Goal: Task Accomplishment & Management: Complete application form

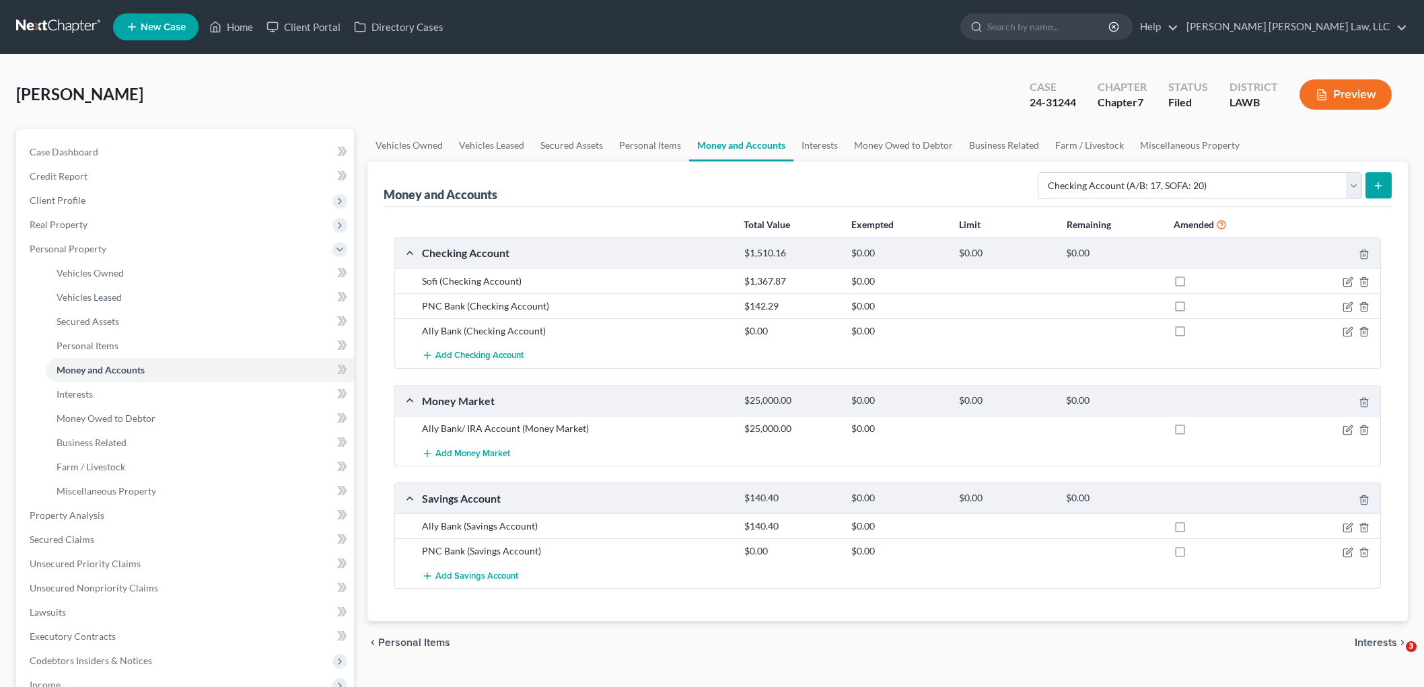
select select "checking"
click at [1316, 183] on select "Select Account Type Brokerage (A/B: 18, SOFA: 20) Cash on Hand (A/B: 16) Certif…" at bounding box center [1199, 185] width 324 height 27
click at [487, 355] on span "Add Checking Account" at bounding box center [479, 356] width 88 height 11
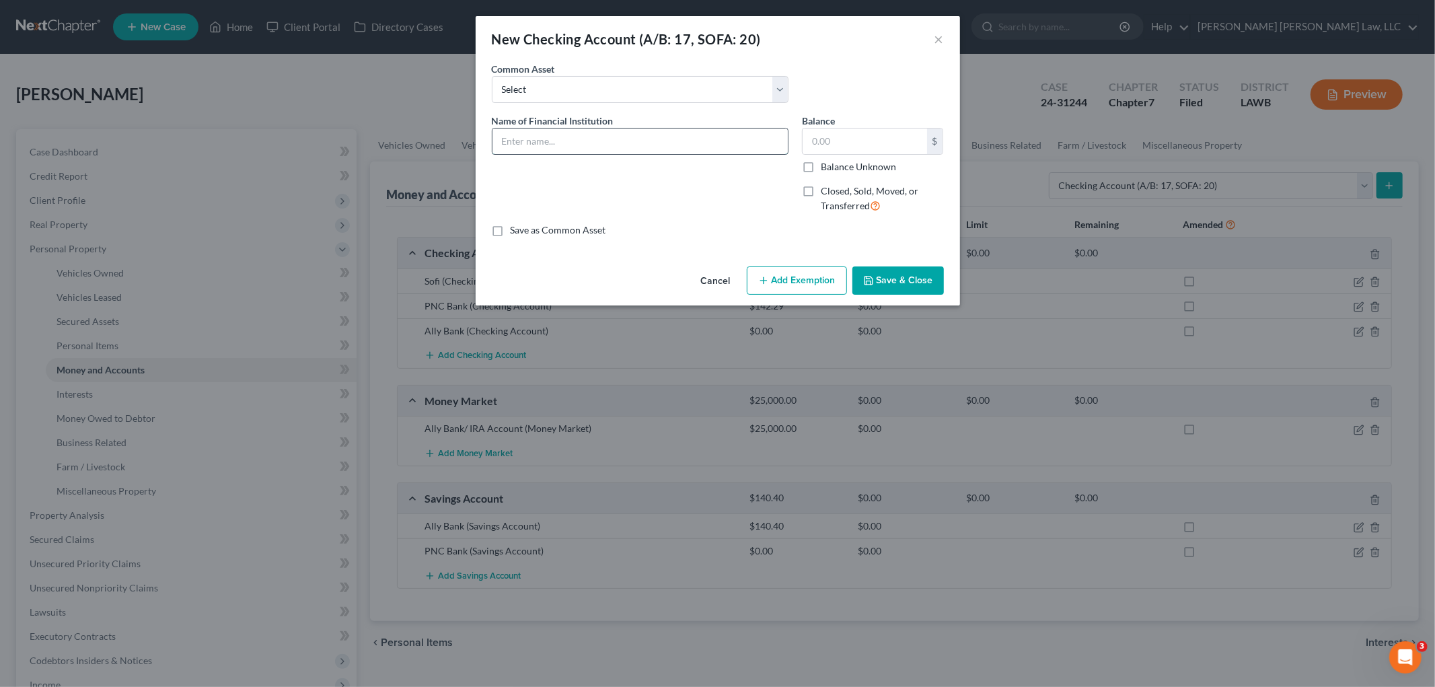
click at [585, 135] on input "text" at bounding box center [640, 142] width 295 height 26
type input "Upgrade"
type input "0.00"
click at [909, 272] on button "Save & Close" at bounding box center [898, 280] width 92 height 28
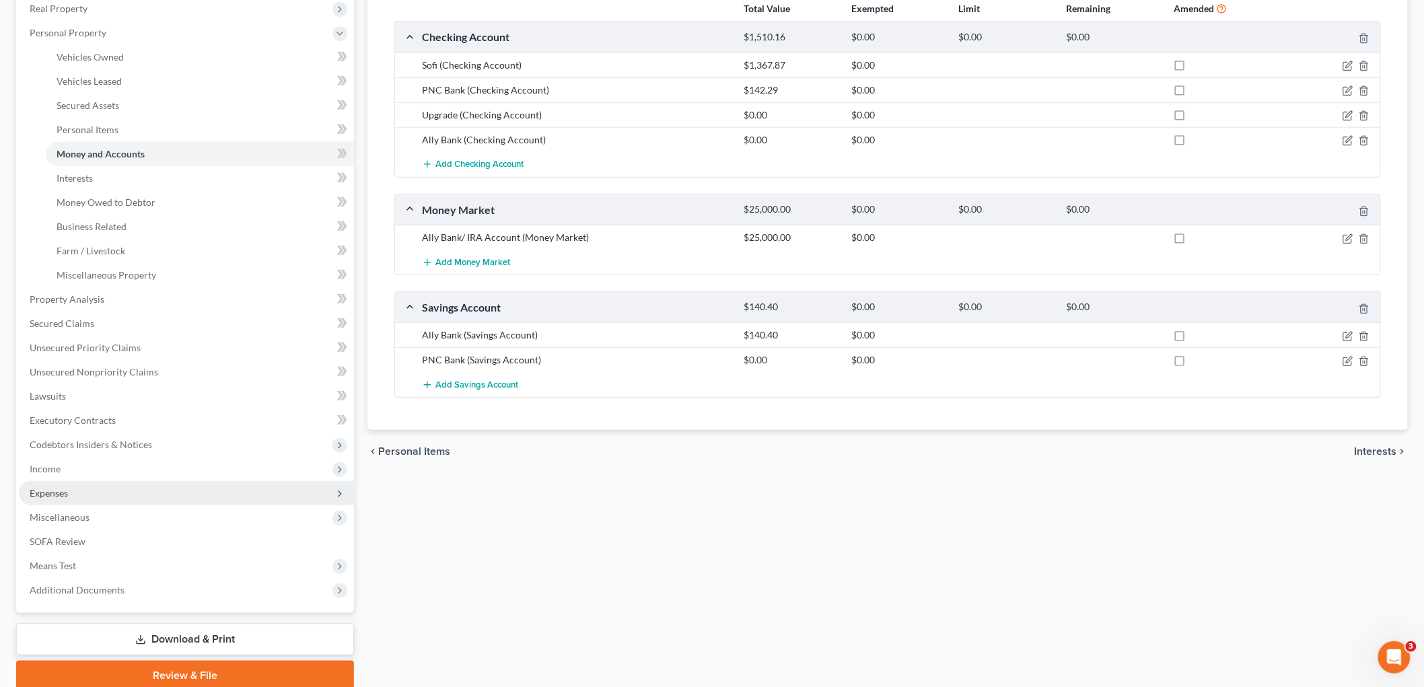
scroll to position [224, 0]
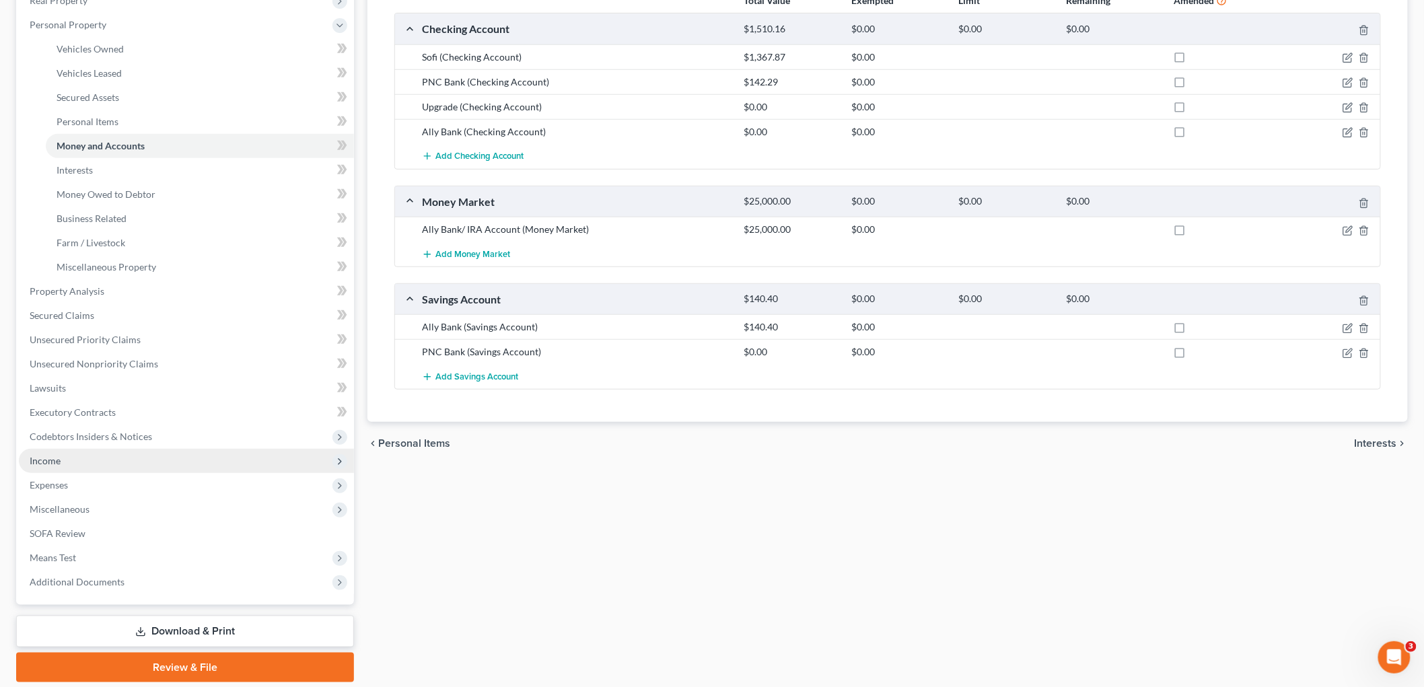
click at [66, 461] on span "Income" at bounding box center [186, 461] width 335 height 24
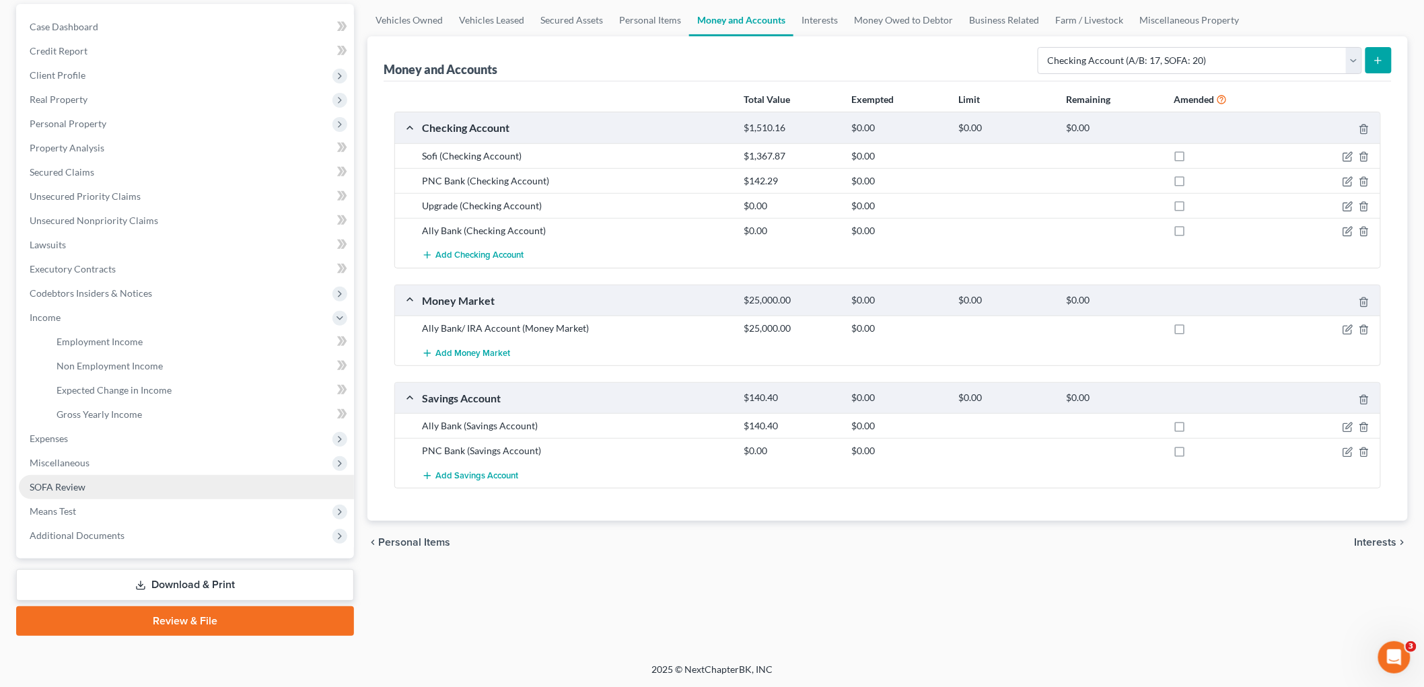
scroll to position [123, 0]
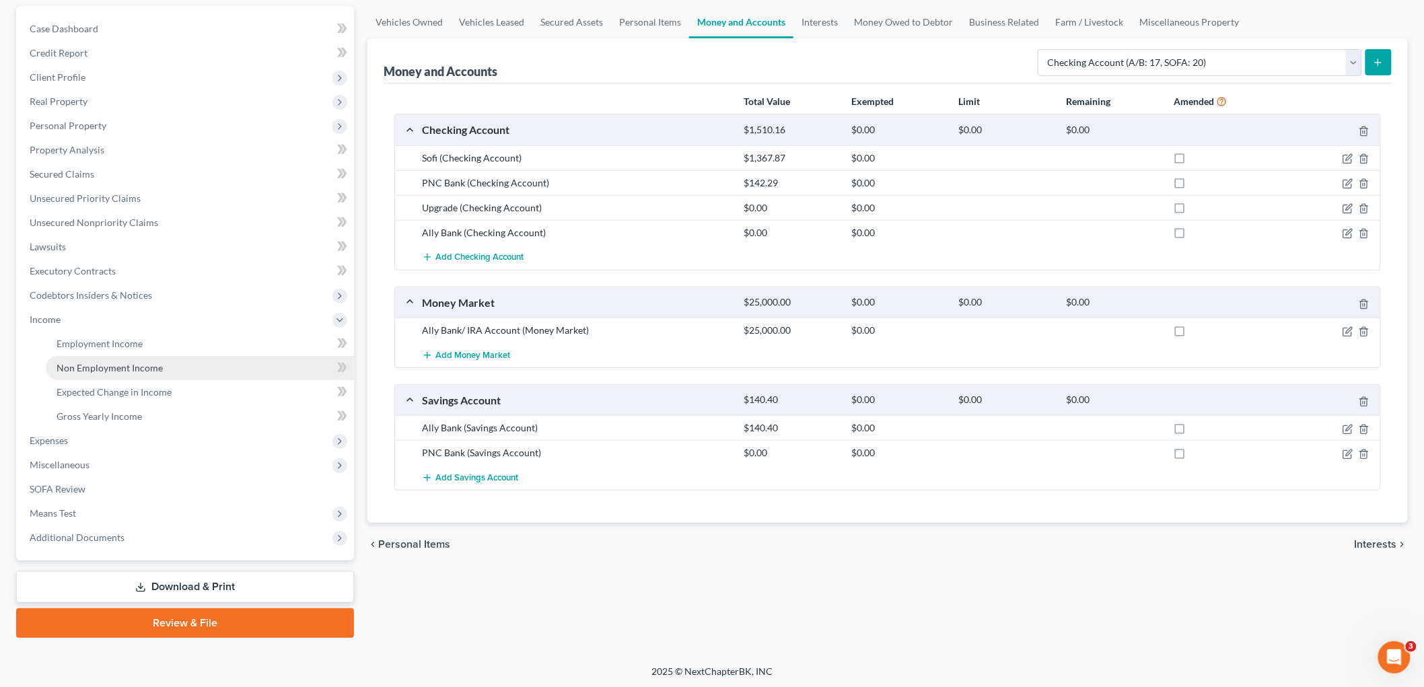
click at [89, 370] on span "Non Employment Income" at bounding box center [110, 367] width 106 height 11
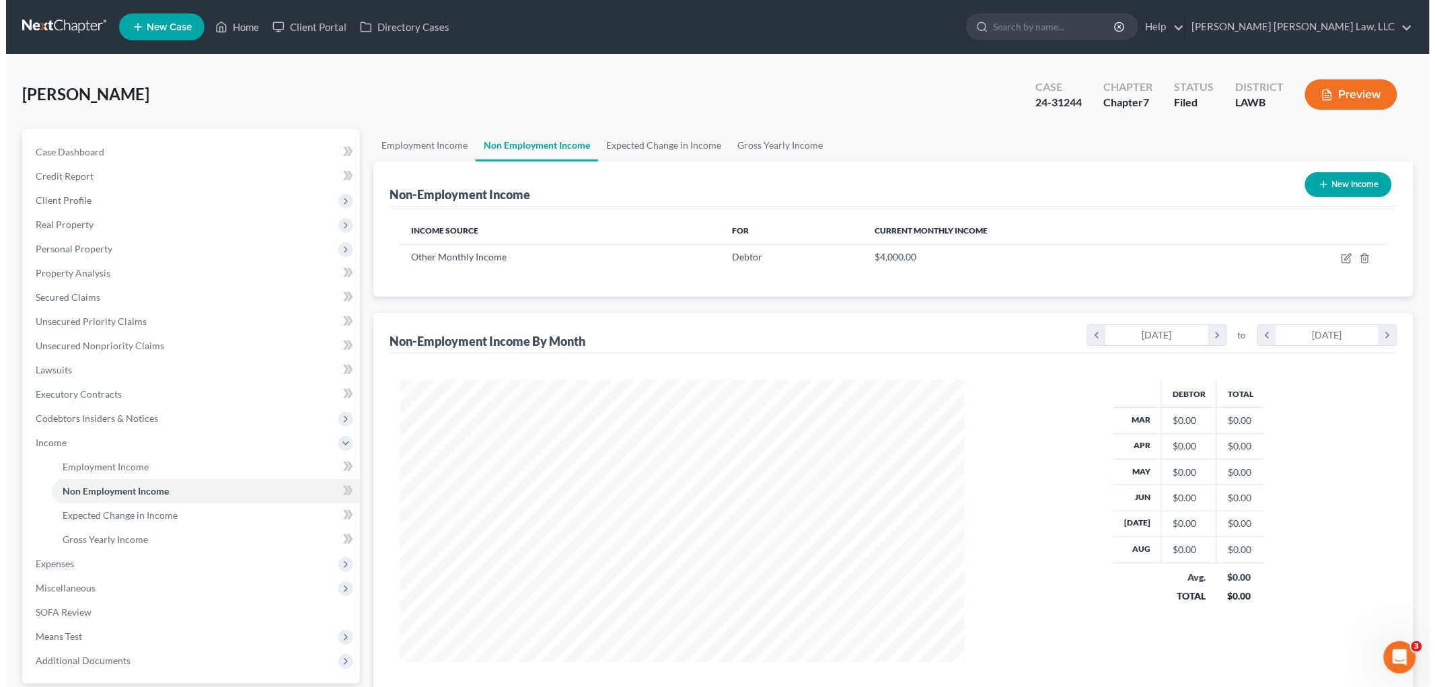
scroll to position [281, 591]
click at [1329, 180] on button "New Income" at bounding box center [1342, 184] width 87 height 25
select select "0"
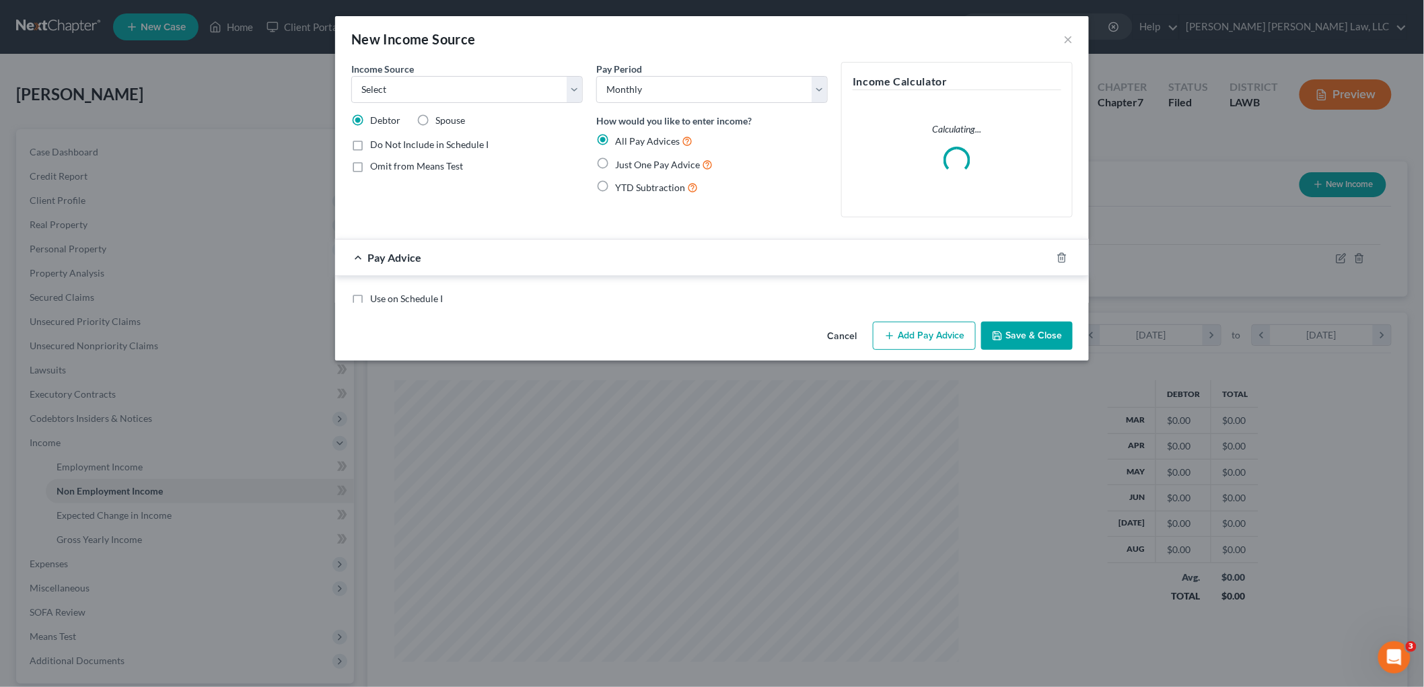
scroll to position [284, 596]
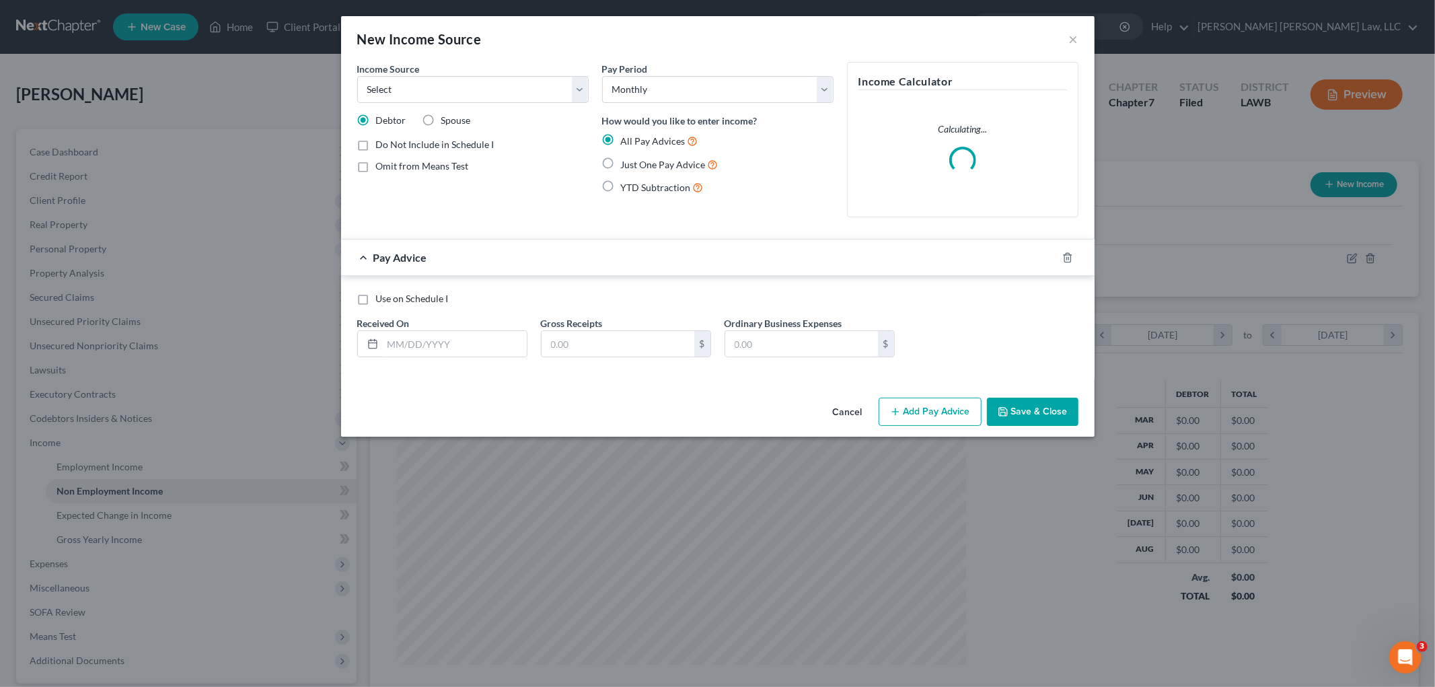
click at [621, 163] on label "Just One Pay Advice" at bounding box center [670, 164] width 98 height 15
click at [626, 163] on input "Just One Pay Advice" at bounding box center [630, 161] width 9 height 9
radio input "true"
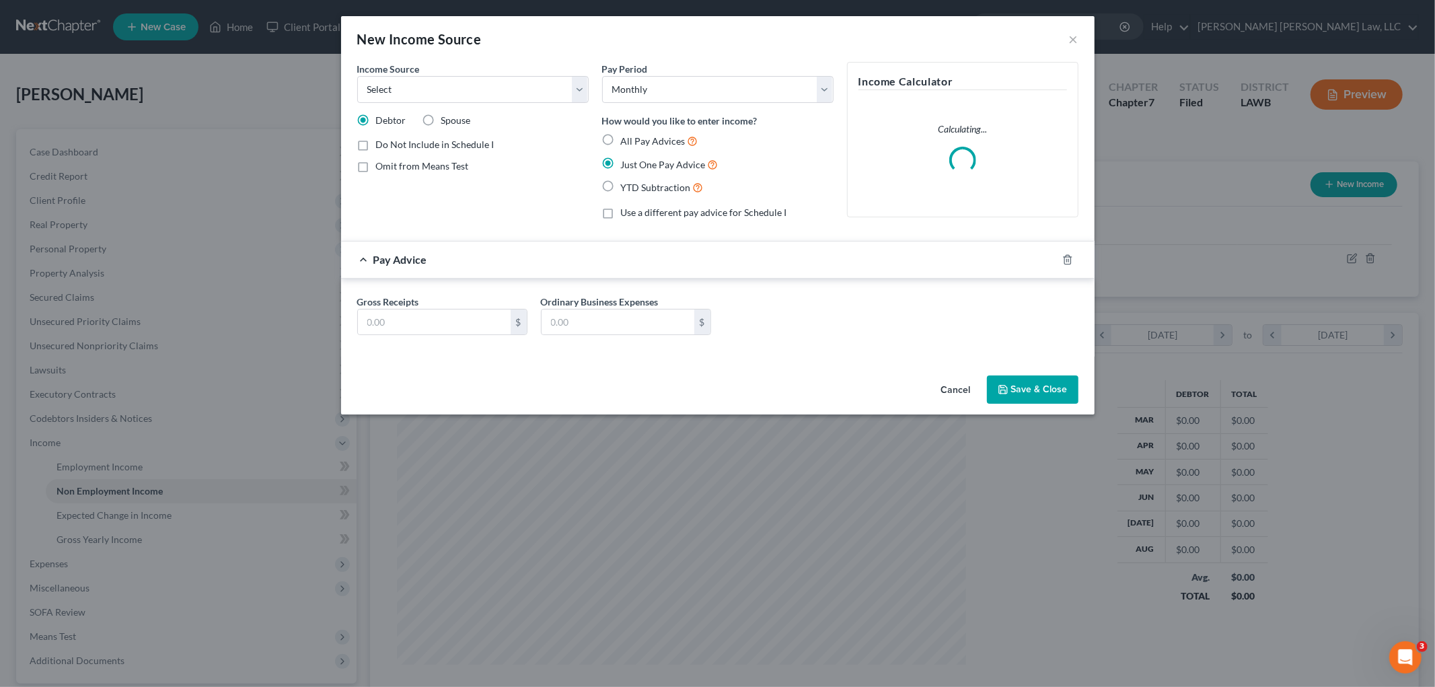
click at [621, 139] on label "All Pay Advices" at bounding box center [659, 140] width 77 height 15
click at [626, 139] on input "All Pay Advices" at bounding box center [630, 137] width 9 height 9
radio input "true"
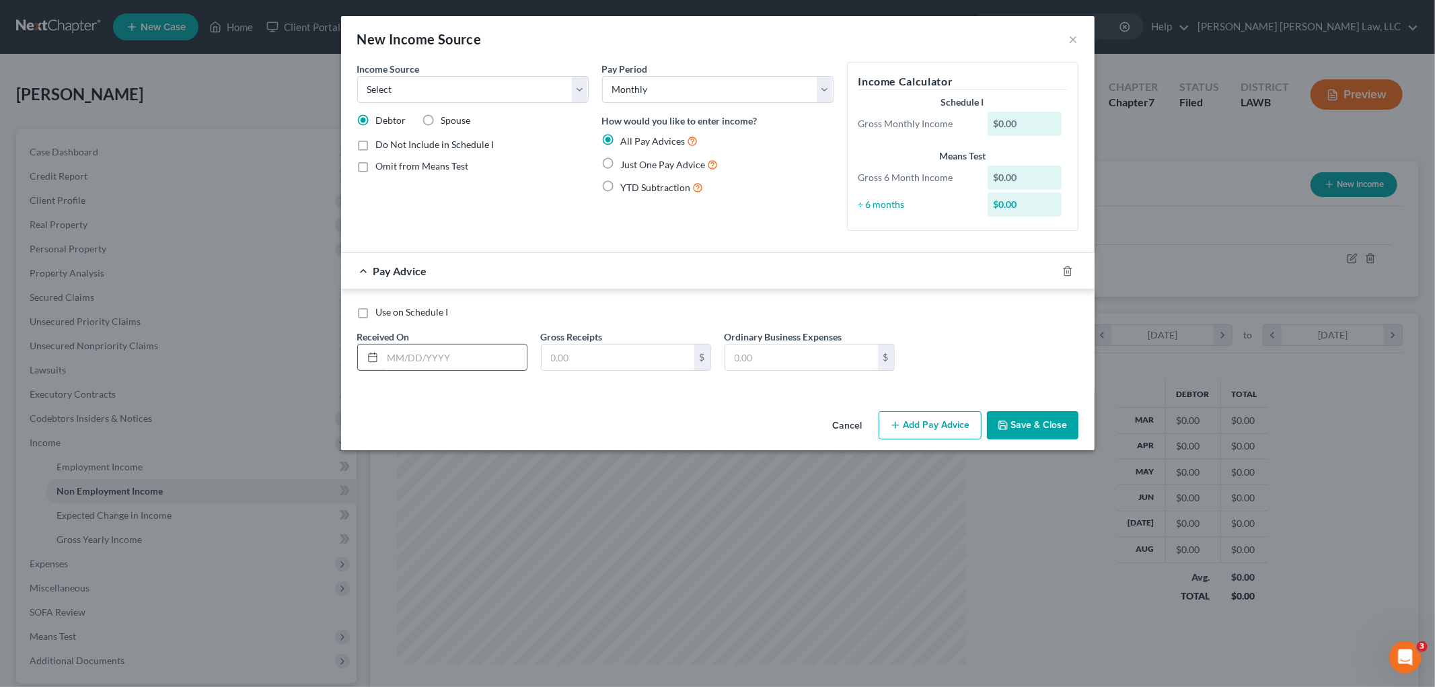
click at [478, 351] on input "text" at bounding box center [455, 357] width 144 height 26
type input "07/01/2025"
type input "4,200.00"
click at [458, 91] on select "Select Unemployment Disability (from employer) Pension Retirement Social Securi…" at bounding box center [472, 89] width 231 height 27
select select "13"
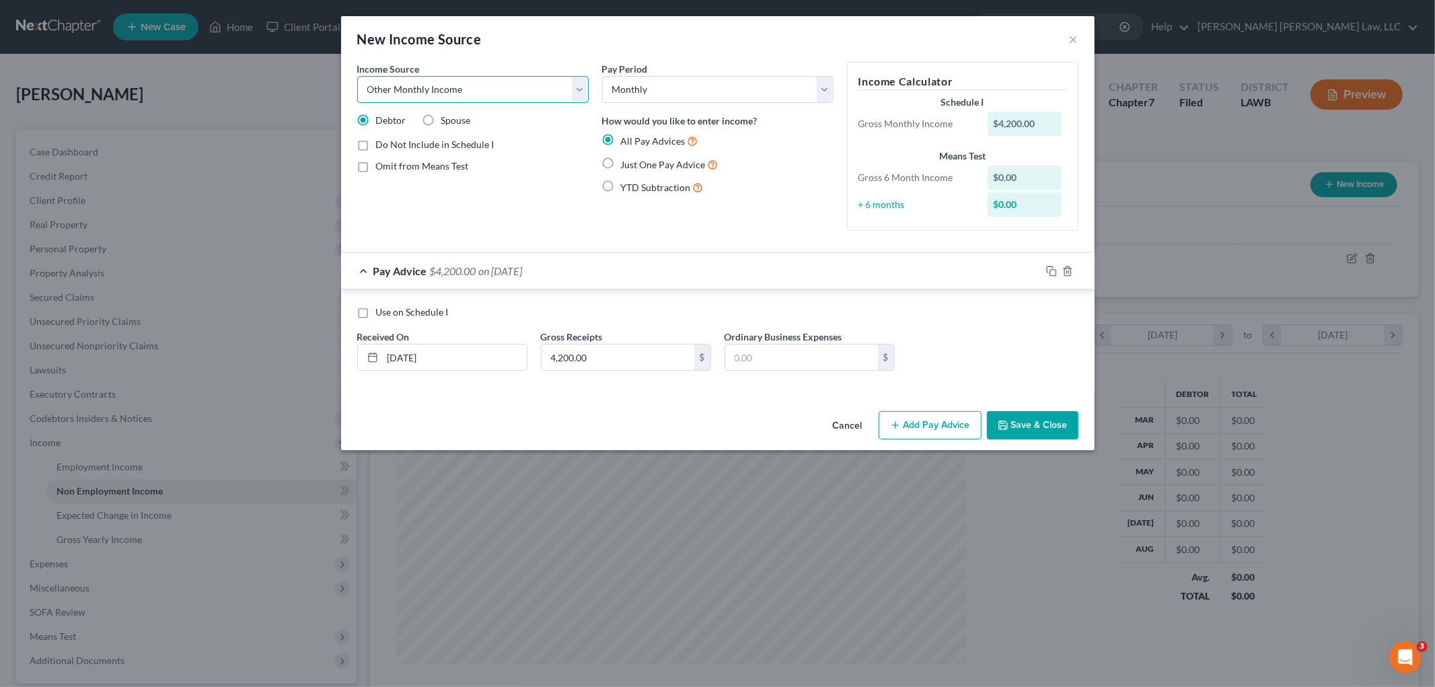
click at [357, 76] on select "Select Unemployment Disability (from employer) Pension Retirement Social Securi…" at bounding box center [472, 89] width 231 height 27
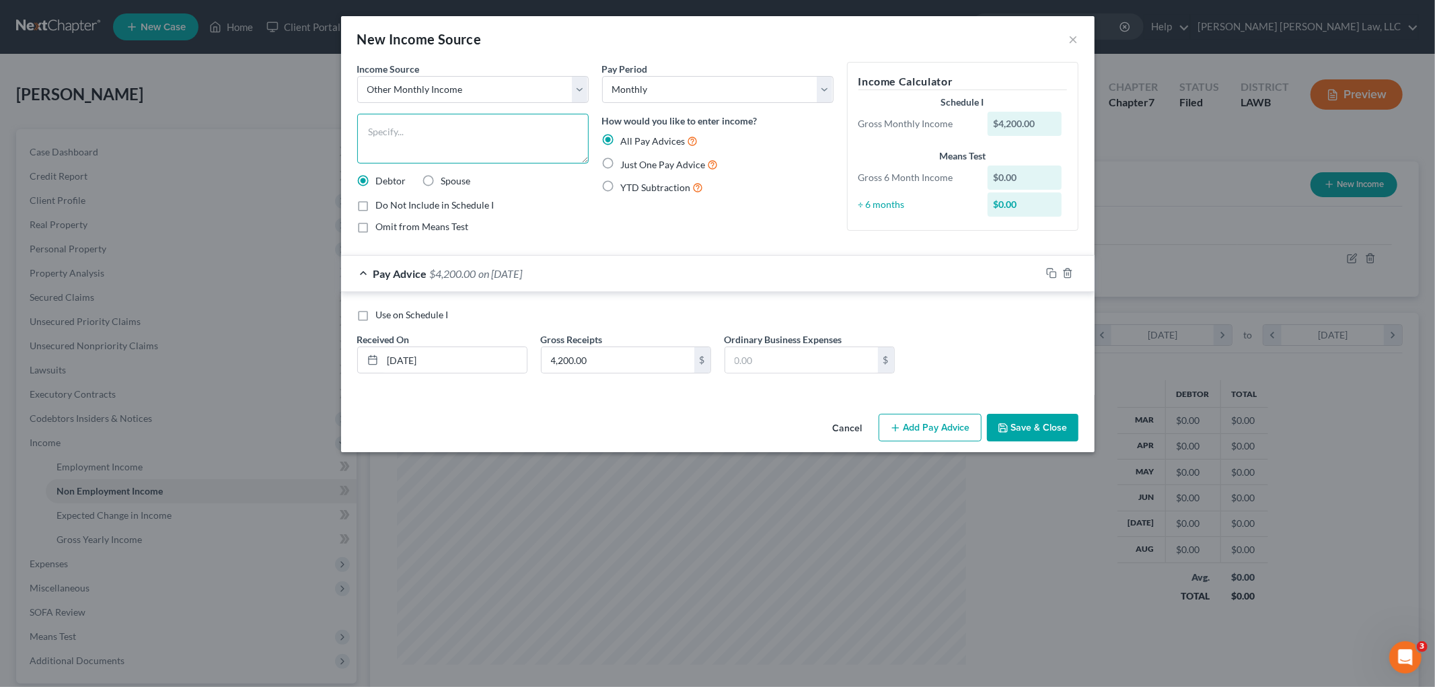
click at [404, 122] on textarea at bounding box center [472, 139] width 231 height 50
paste textarea "exit payment for unused sick days"
type textarea "exit payment for unused sick days"
click at [1007, 427] on icon "button" at bounding box center [1003, 428] width 11 height 11
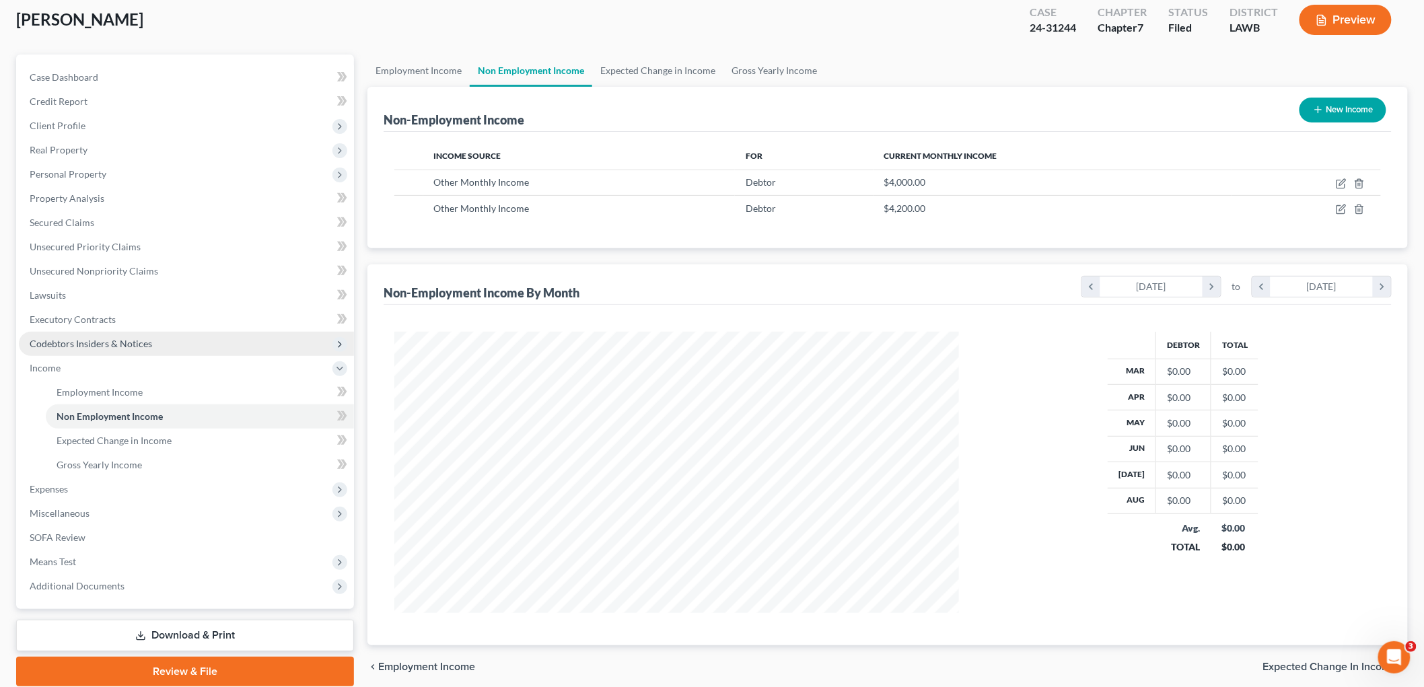
scroll to position [126, 0]
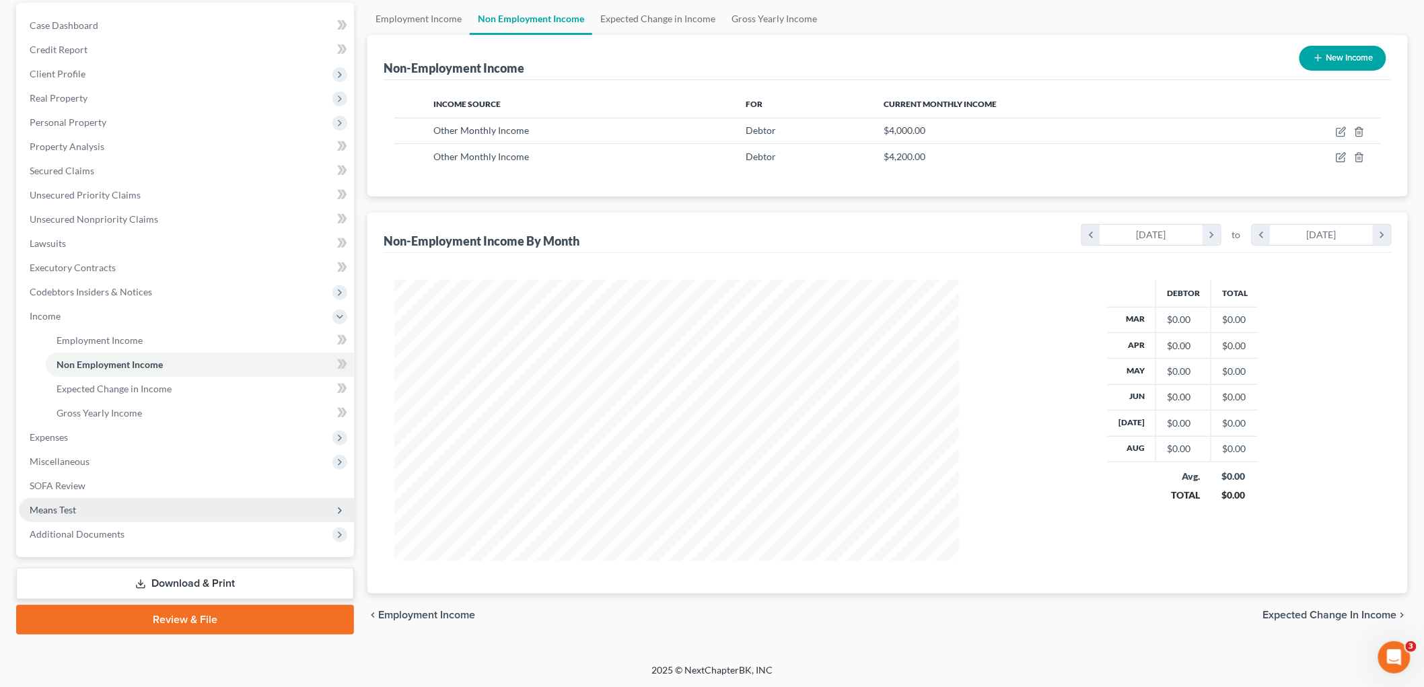
click at [67, 506] on span "Means Test" at bounding box center [53, 509] width 46 height 11
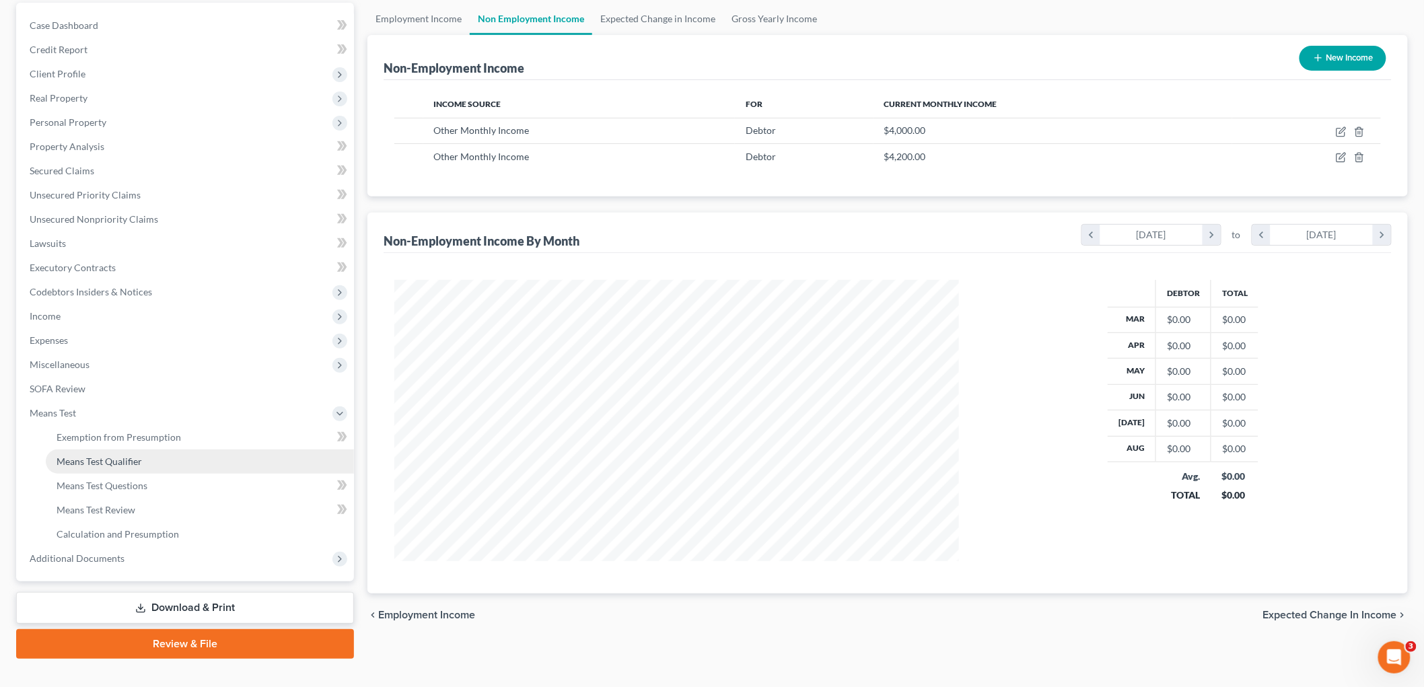
click at [118, 463] on span "Means Test Qualifier" at bounding box center [99, 461] width 85 height 11
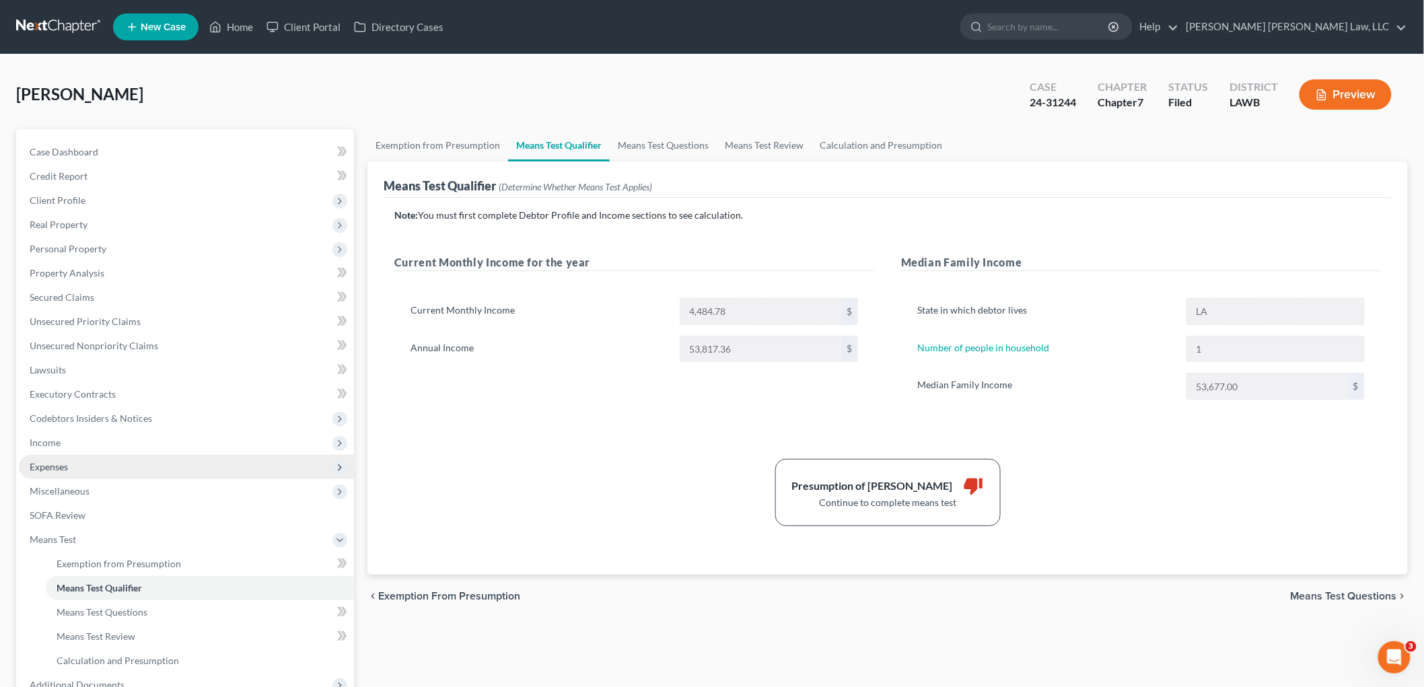
click at [43, 465] on span "Expenses" at bounding box center [49, 466] width 38 height 11
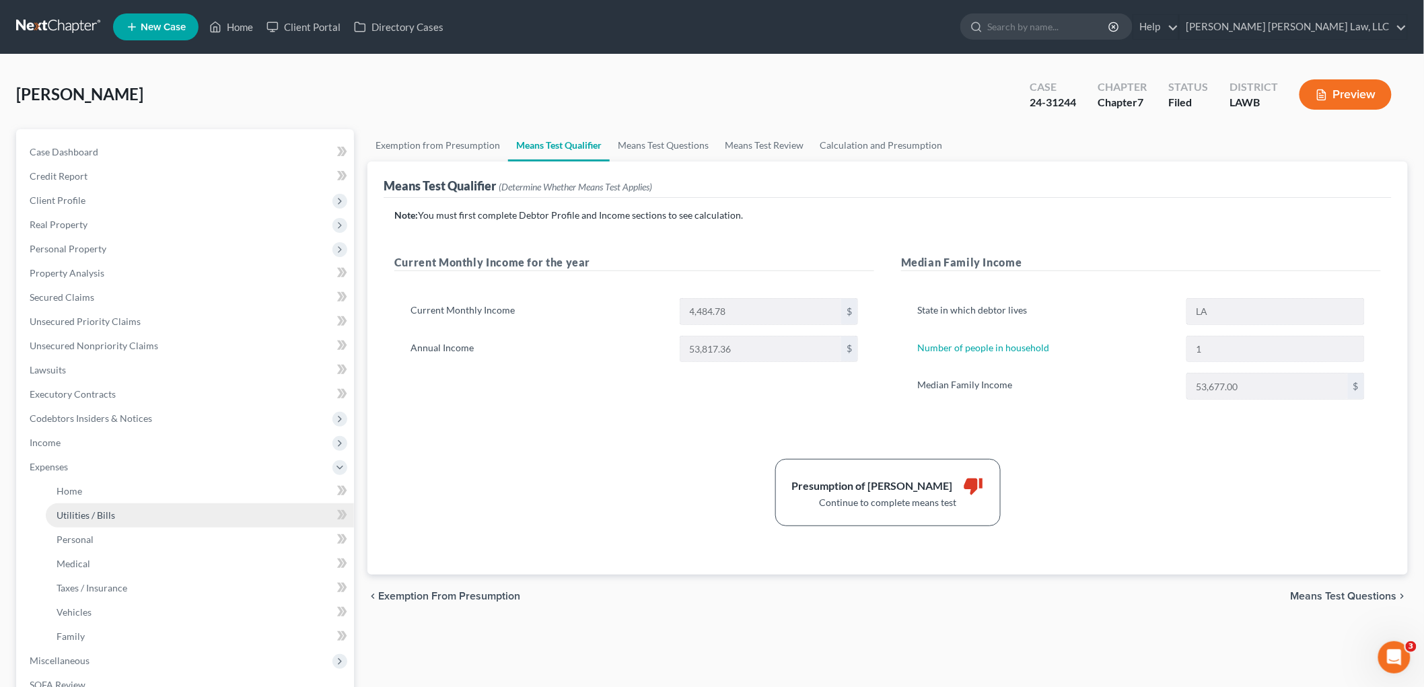
click at [78, 520] on link "Utilities / Bills" at bounding box center [200, 515] width 308 height 24
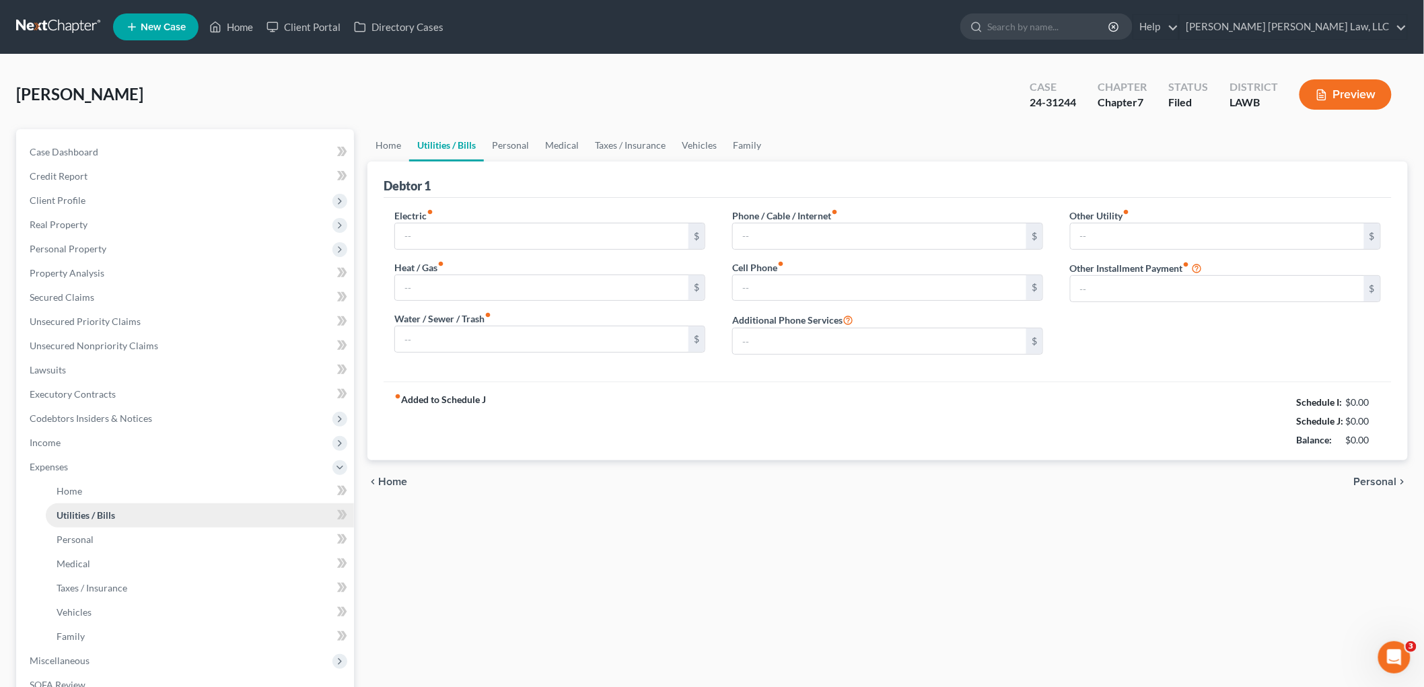
type input "480.35"
type input "134.00"
type input "130.00"
type input "150.65"
type input "120.00"
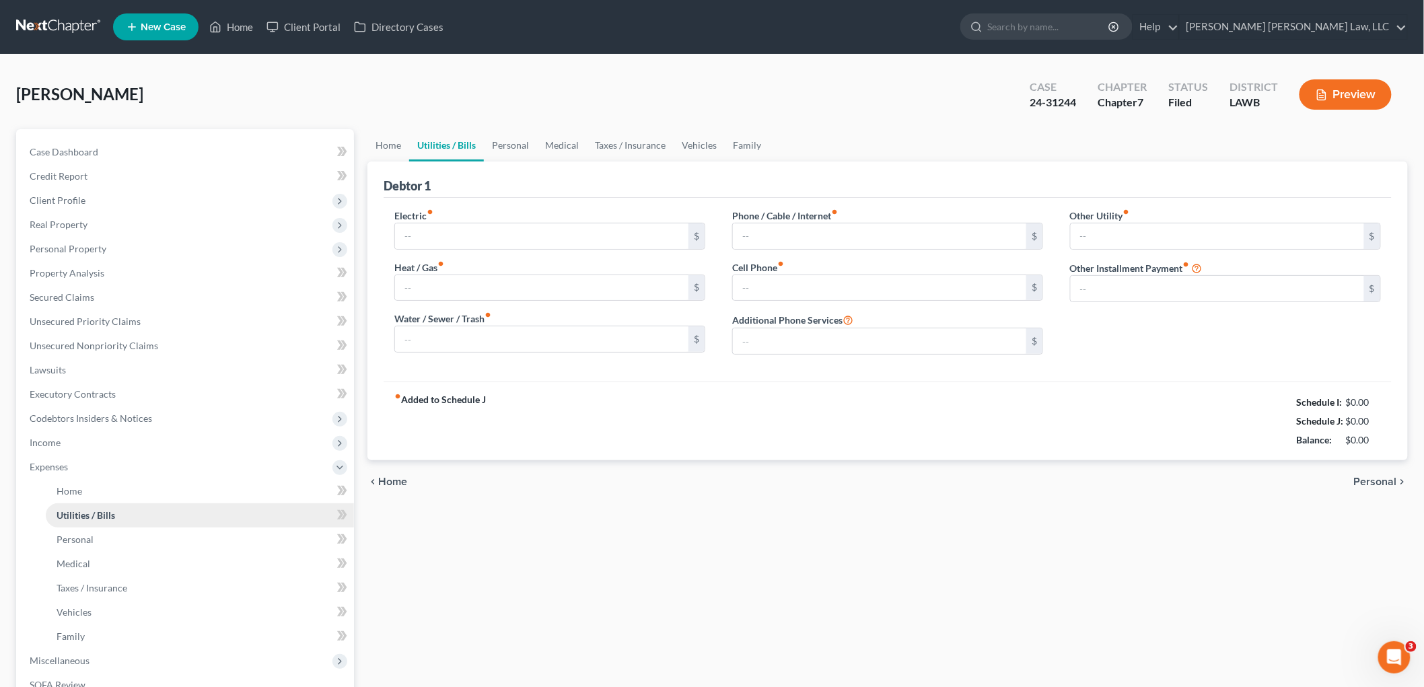
type input "0.00"
click at [509, 144] on link "Personal" at bounding box center [510, 145] width 53 height 32
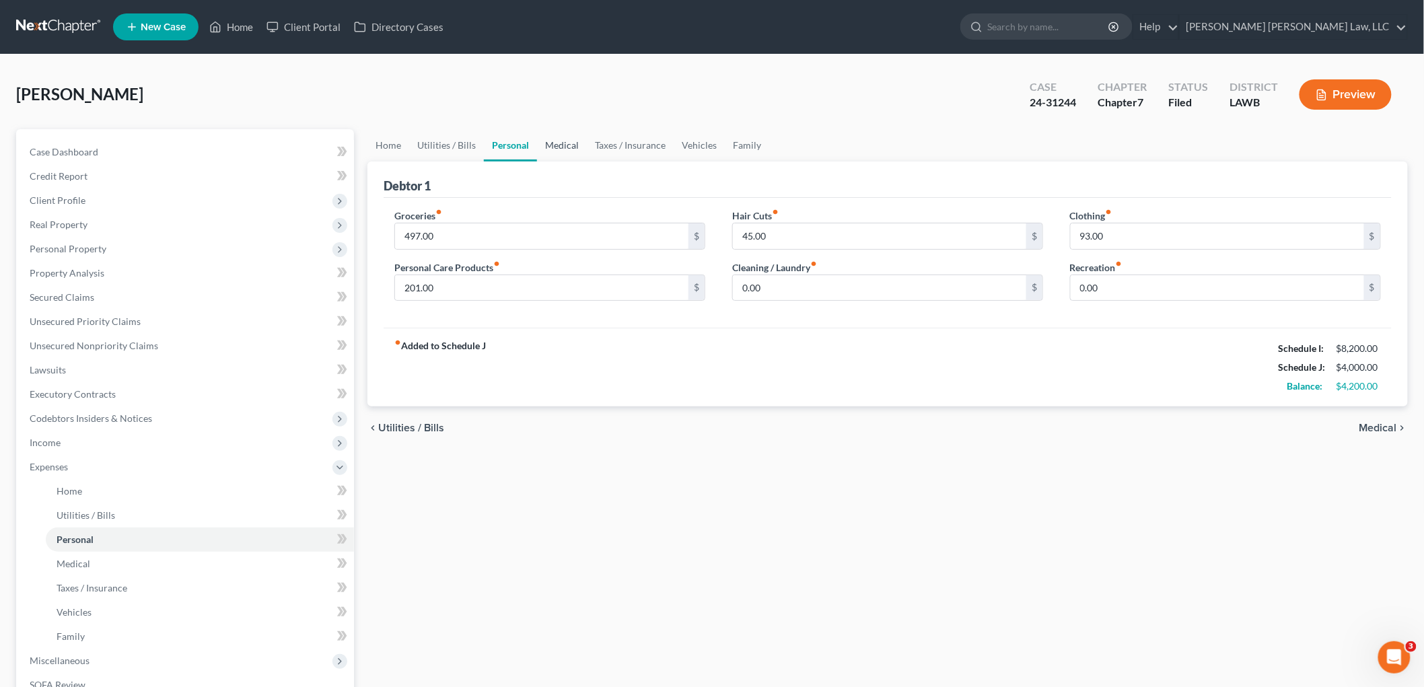
click at [573, 144] on link "Medical" at bounding box center [562, 145] width 50 height 32
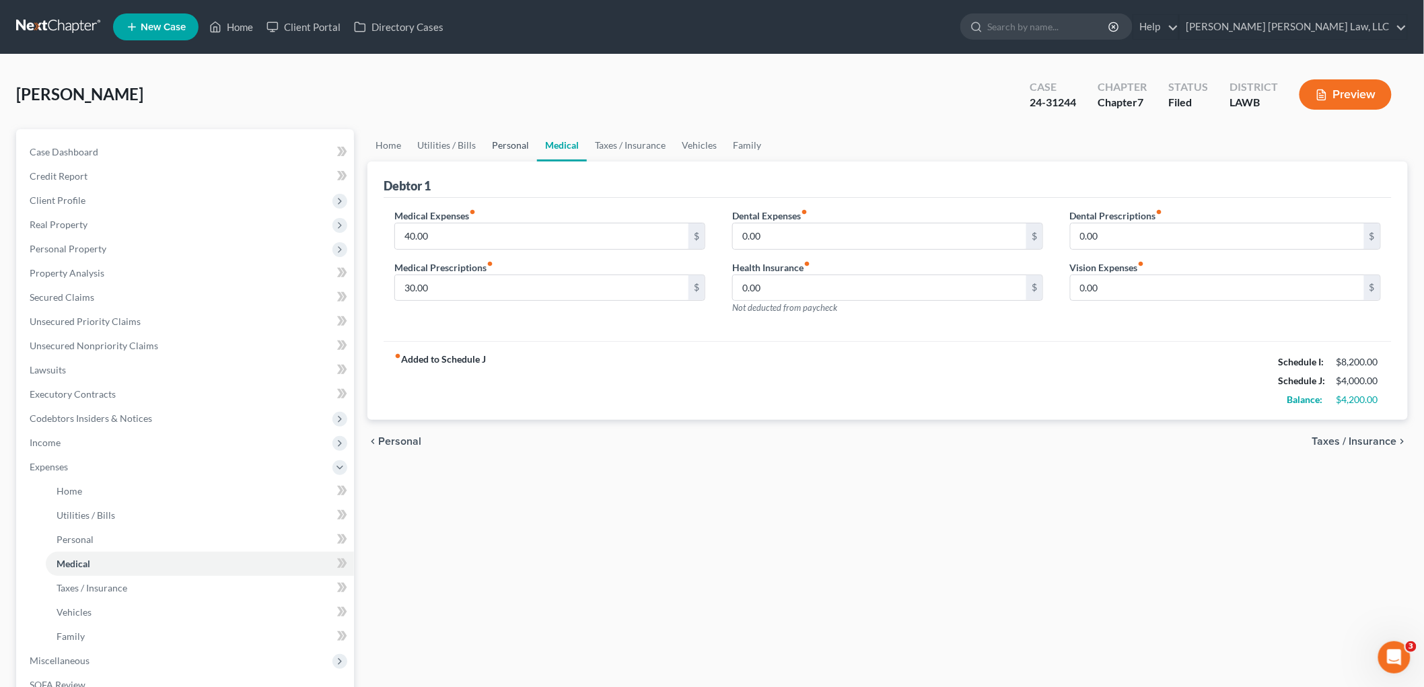
click at [508, 145] on link "Personal" at bounding box center [510, 145] width 53 height 32
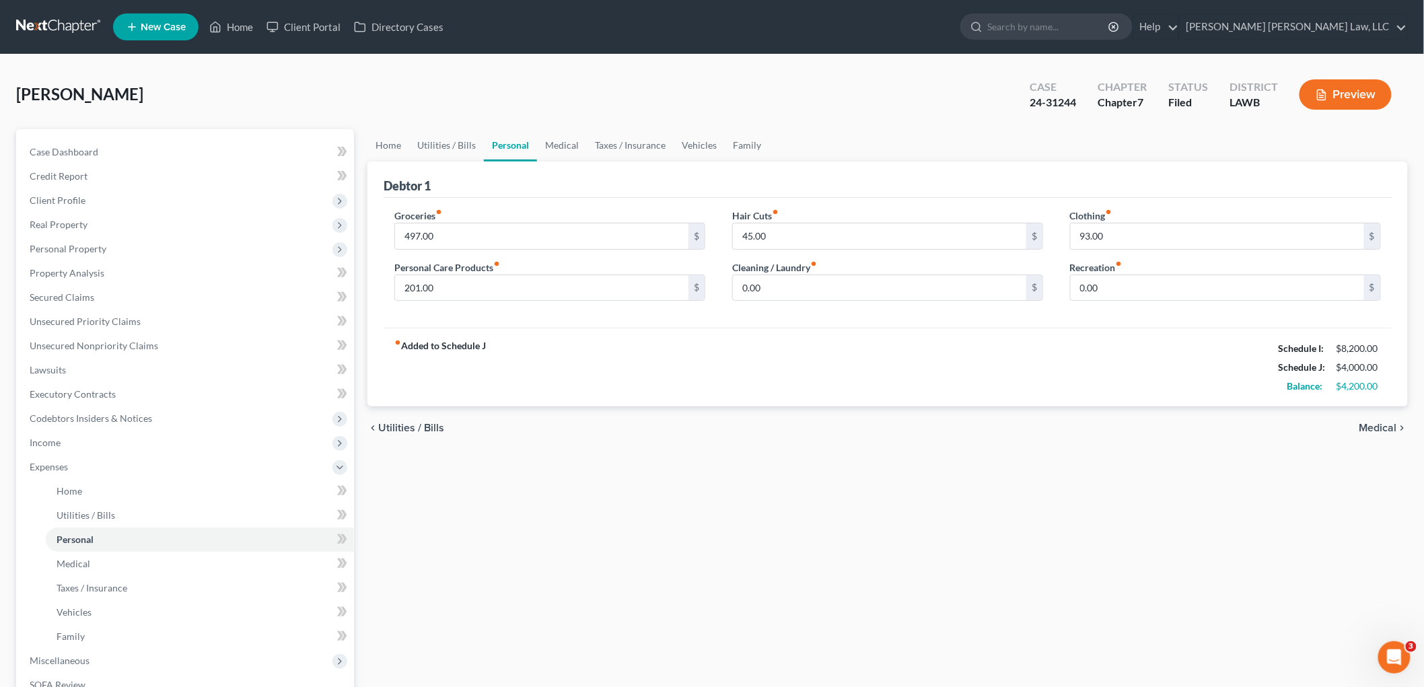
click at [843, 474] on div "Home Utilities / Bills Personal Medical Taxes / Insurance Vehicles Family Debto…" at bounding box center [888, 481] width 1054 height 704
click at [478, 445] on div "chevron_left Utilities / Bills Medical chevron_right" at bounding box center [887, 427] width 1040 height 43
click at [76, 435] on span "Income" at bounding box center [186, 443] width 335 height 24
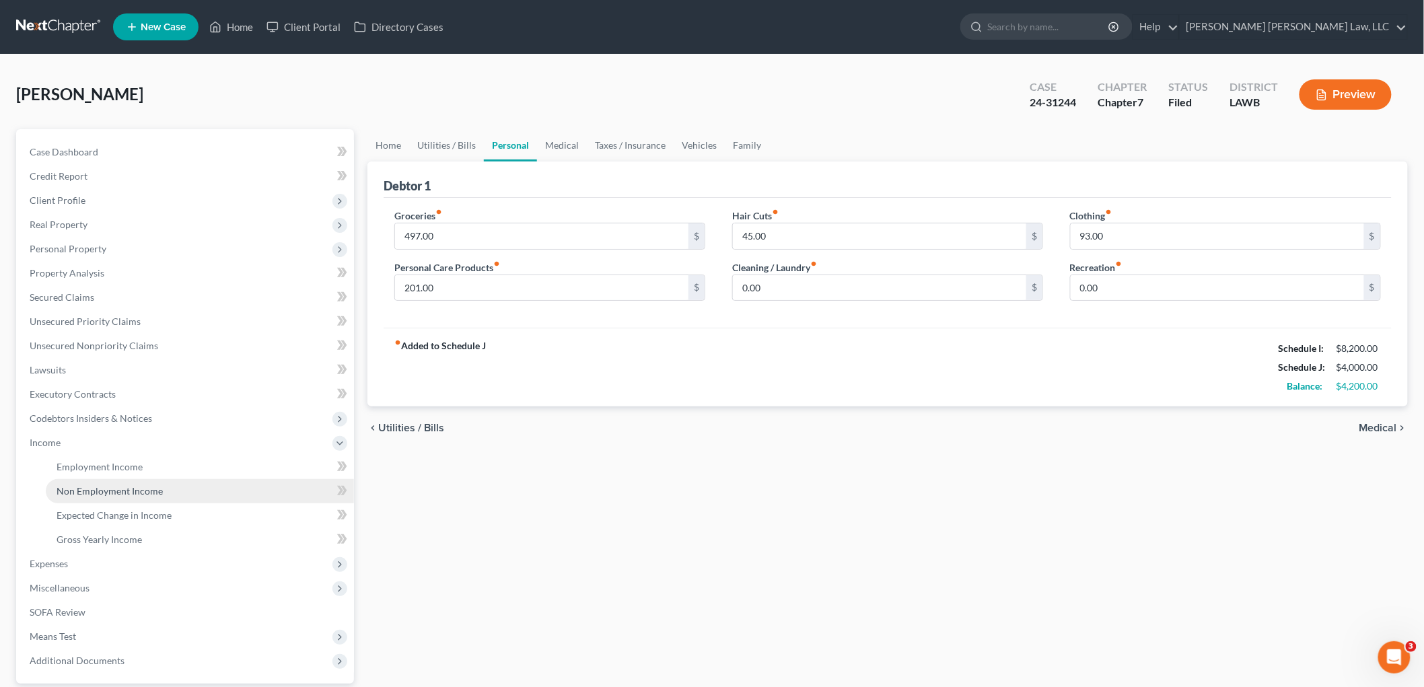
click at [94, 488] on span "Non Employment Income" at bounding box center [110, 490] width 106 height 11
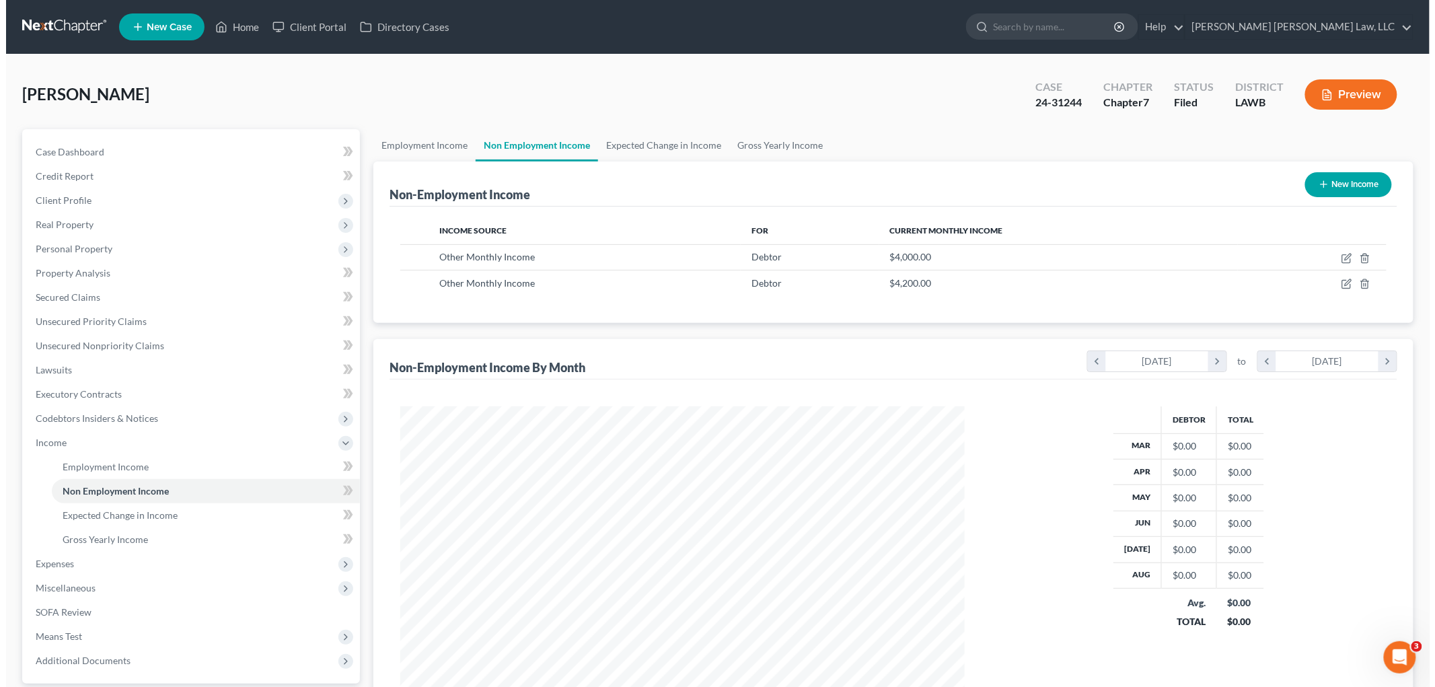
scroll to position [281, 591]
click at [1337, 258] on icon "button" at bounding box center [1340, 259] width 8 height 8
select select "13"
select select "0"
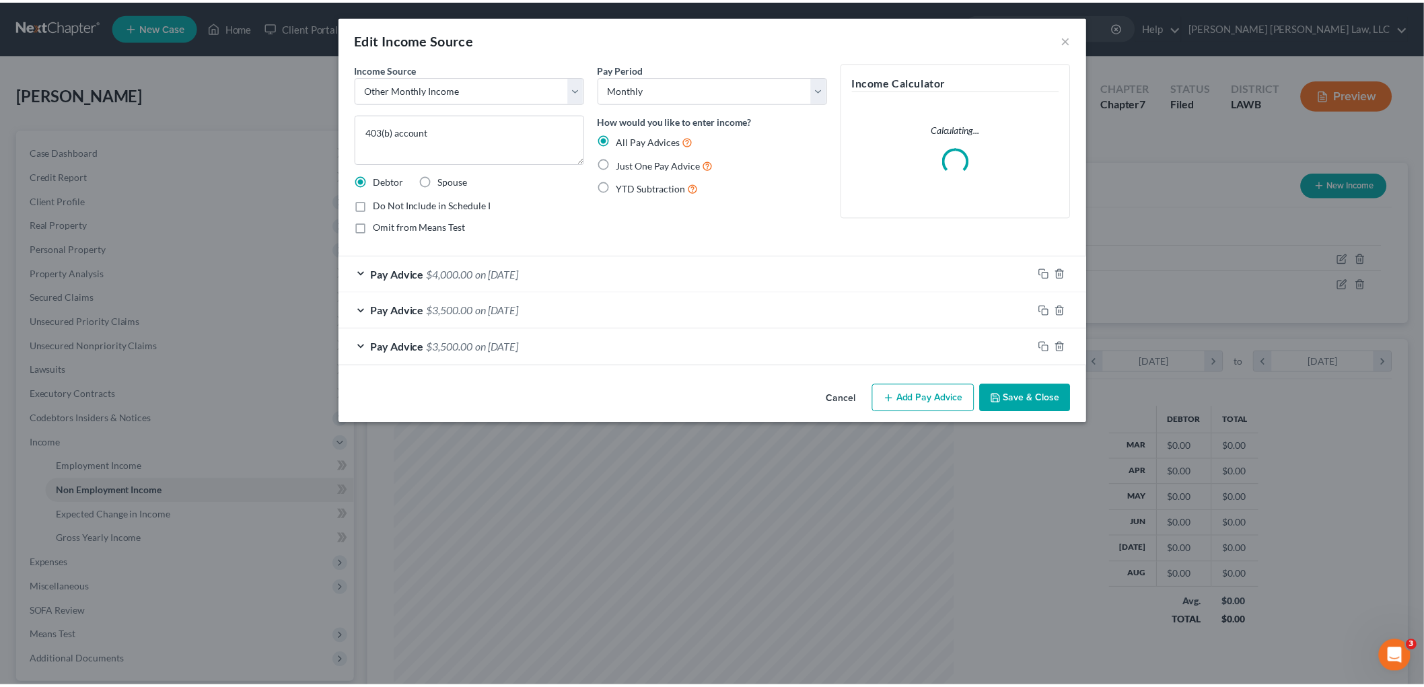
scroll to position [284, 596]
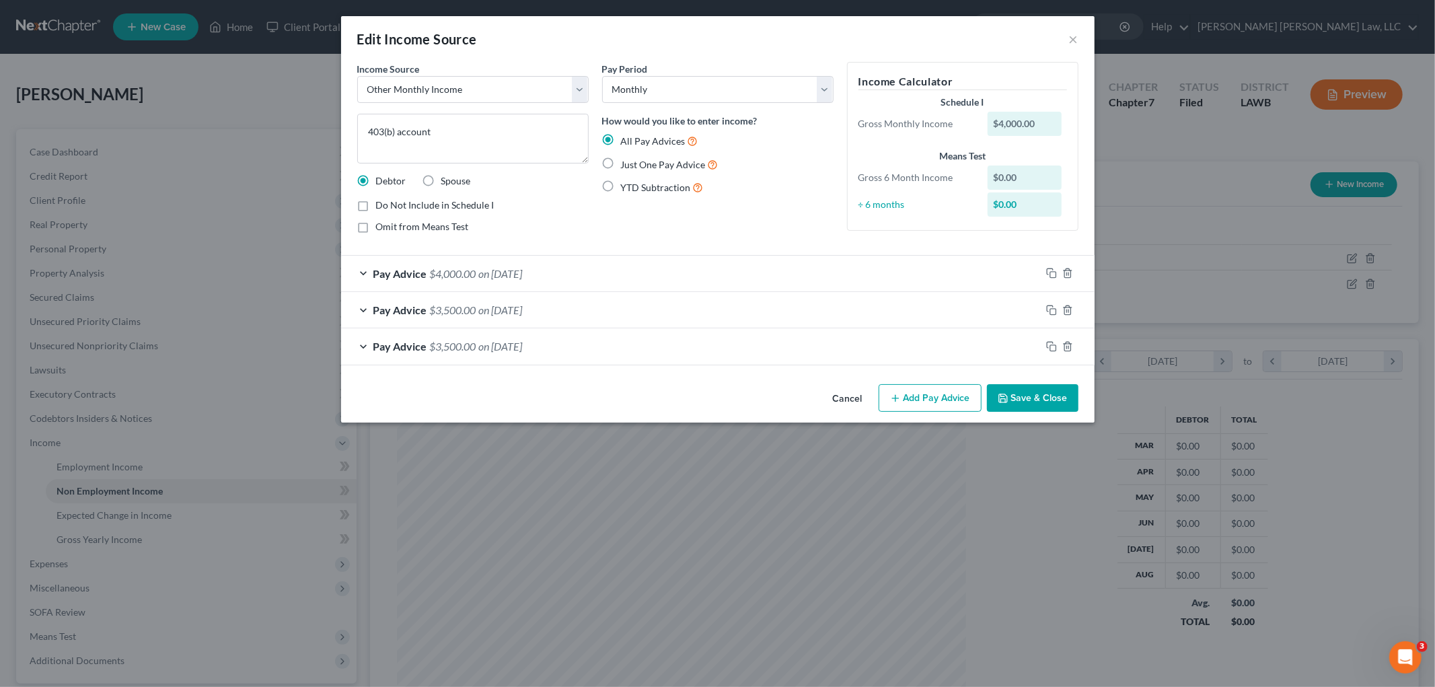
click at [1018, 402] on button "Save & Close" at bounding box center [1033, 398] width 92 height 28
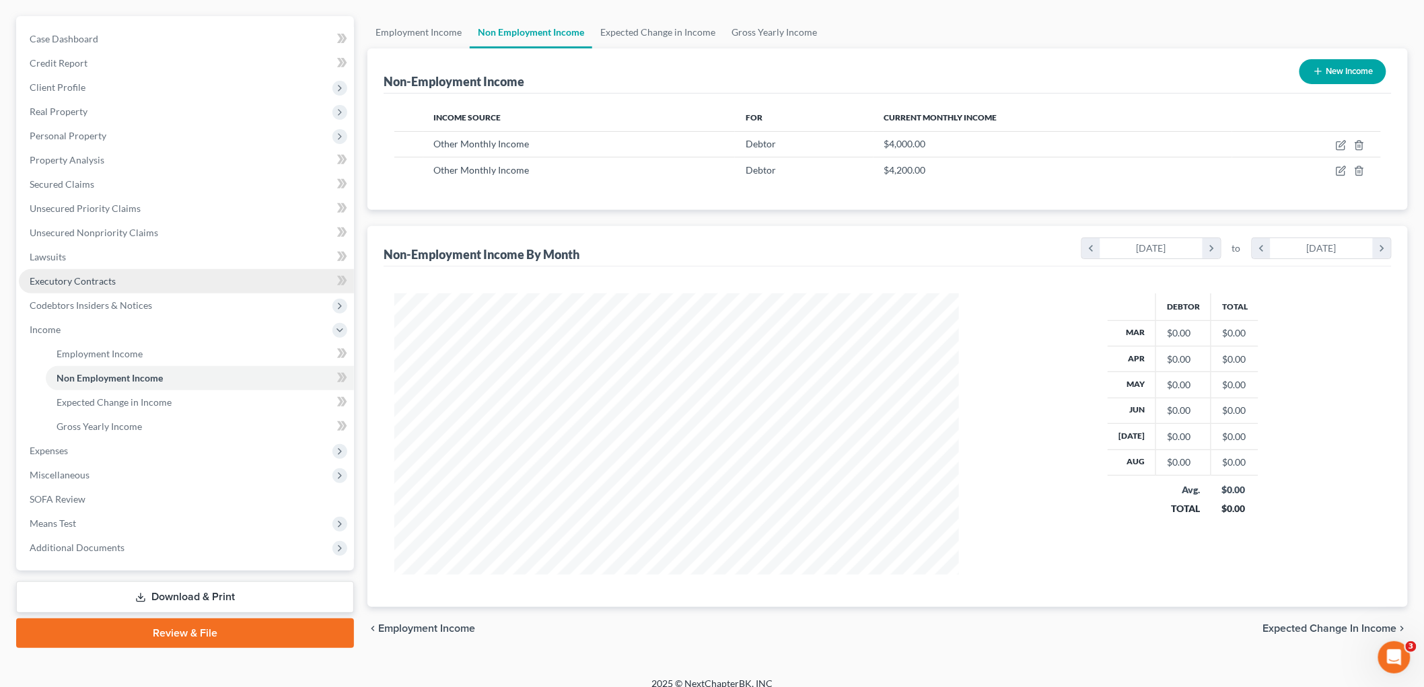
scroll to position [126, 0]
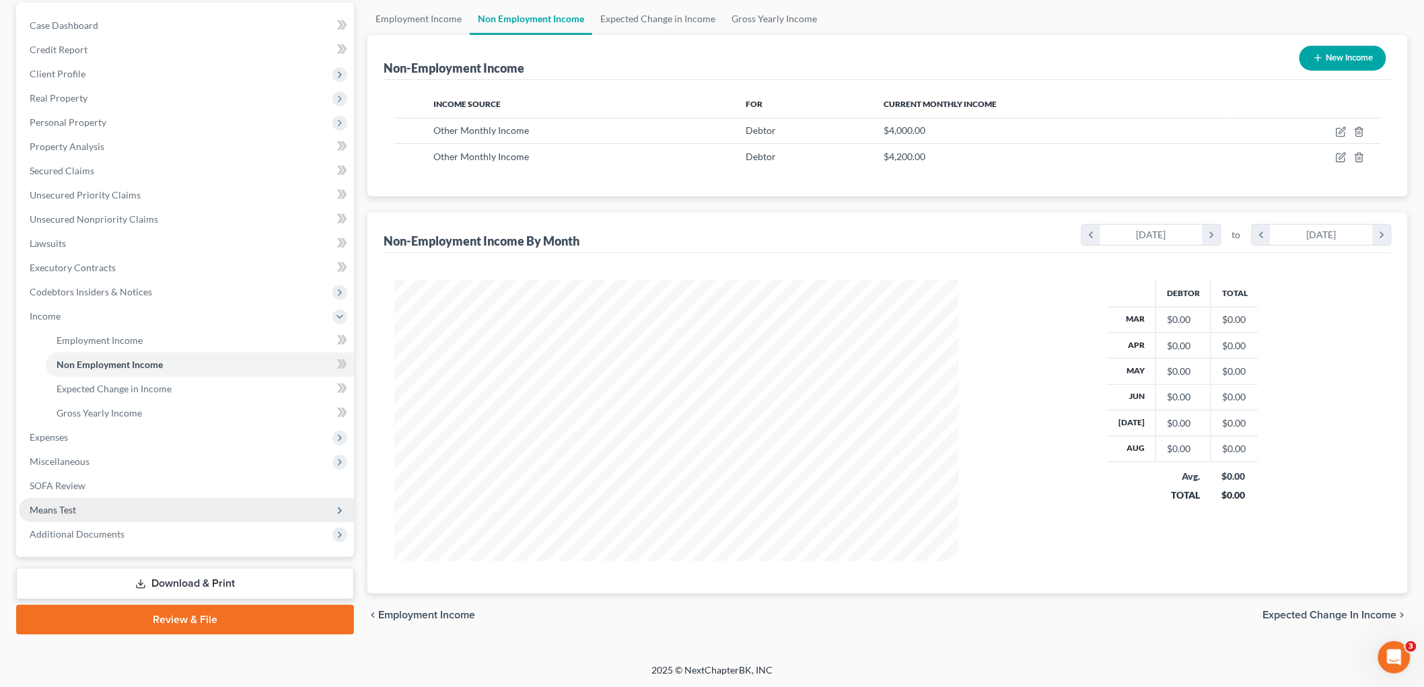
click at [84, 503] on span "Means Test" at bounding box center [186, 510] width 335 height 24
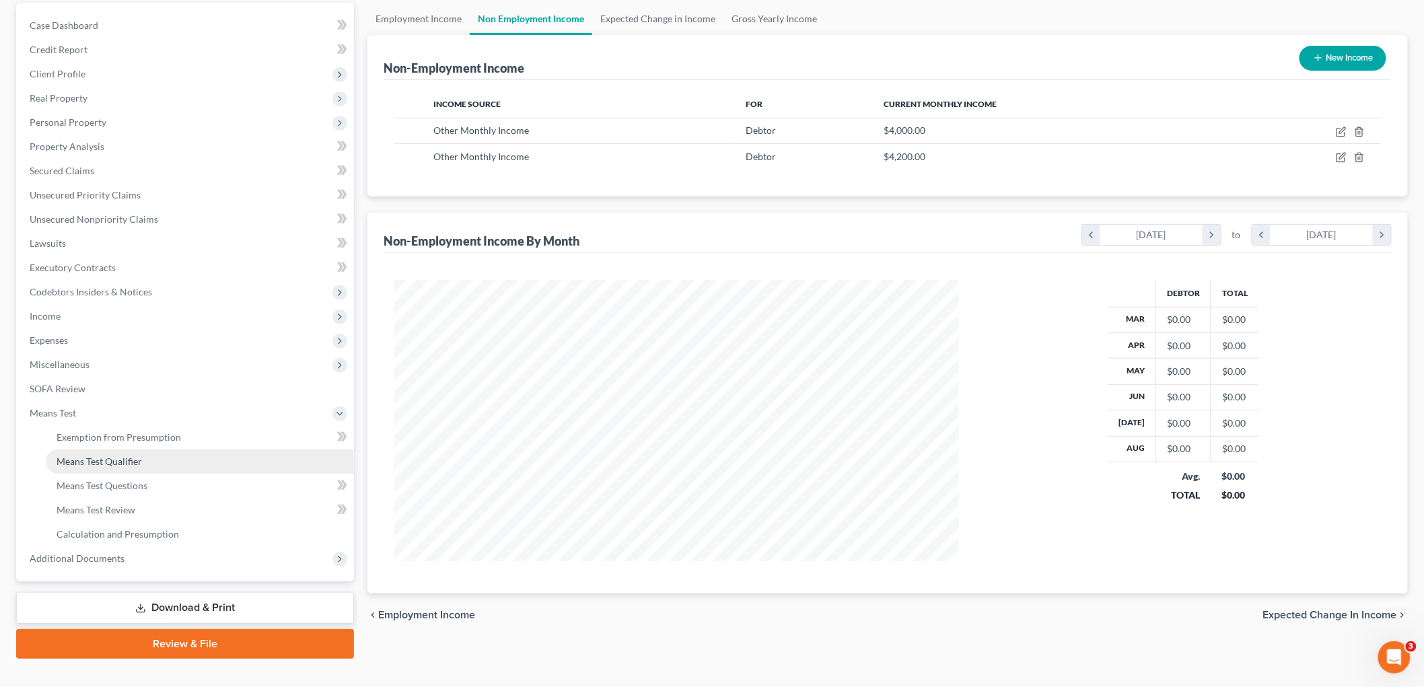
click at [139, 465] on span "Means Test Qualifier" at bounding box center [99, 461] width 85 height 11
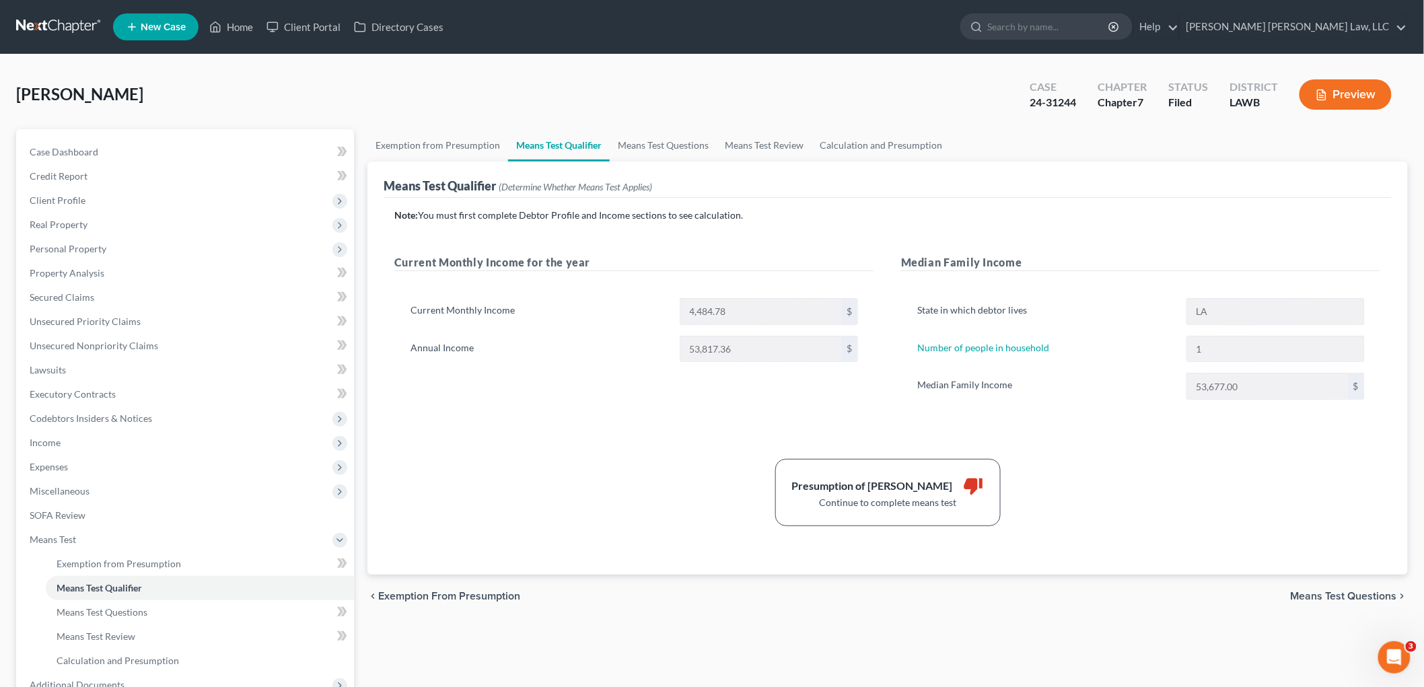
click at [1134, 489] on div "Presumption of Abuse Arises thumb_down Continue to complete means test" at bounding box center [888, 492] width 1000 height 67
click at [668, 147] on link "Means Test Questions" at bounding box center [663, 145] width 107 height 32
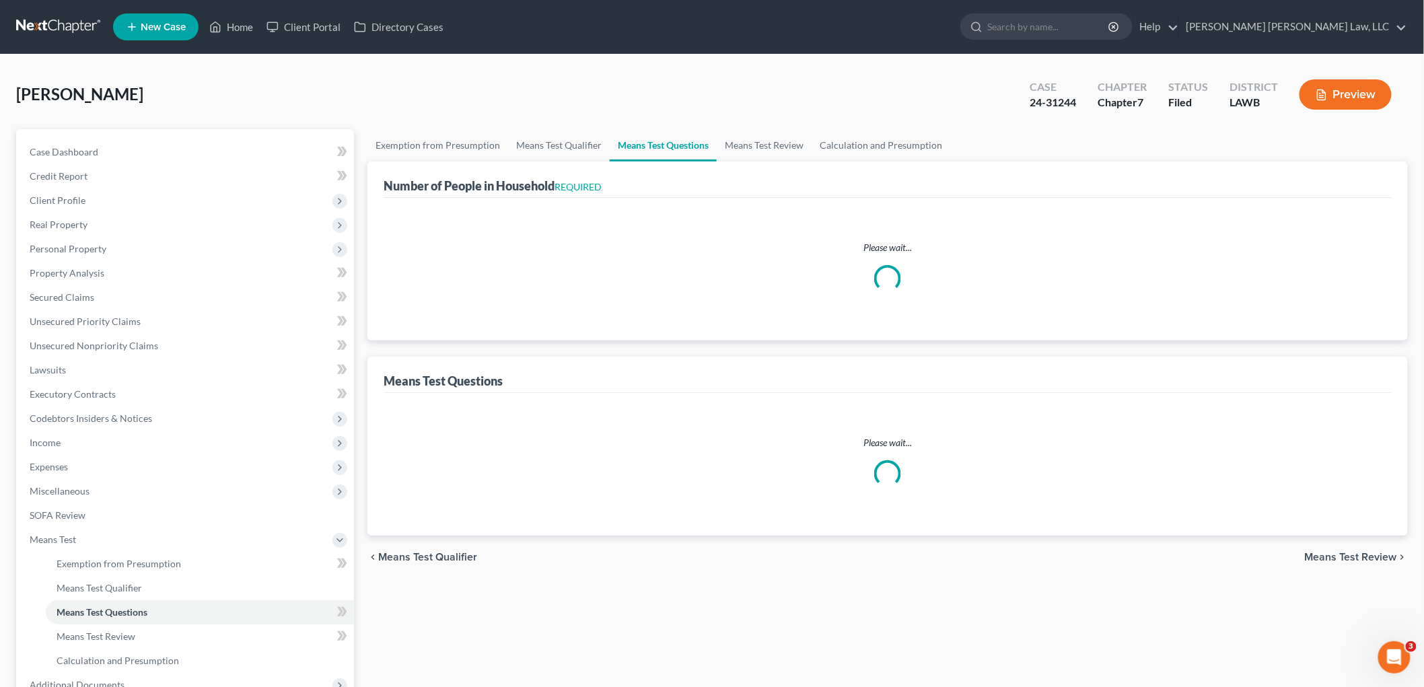
select select "60"
select select "1"
select select "60"
select select "2"
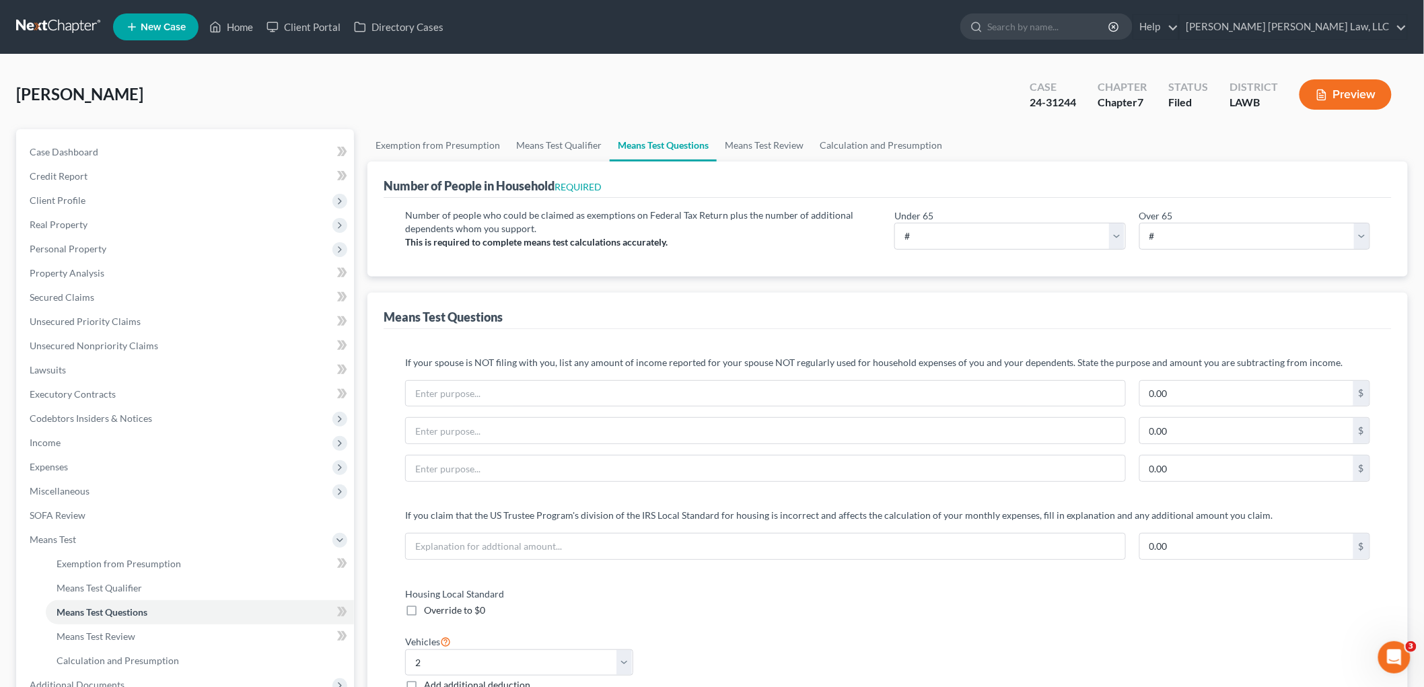
scroll to position [75, 0]
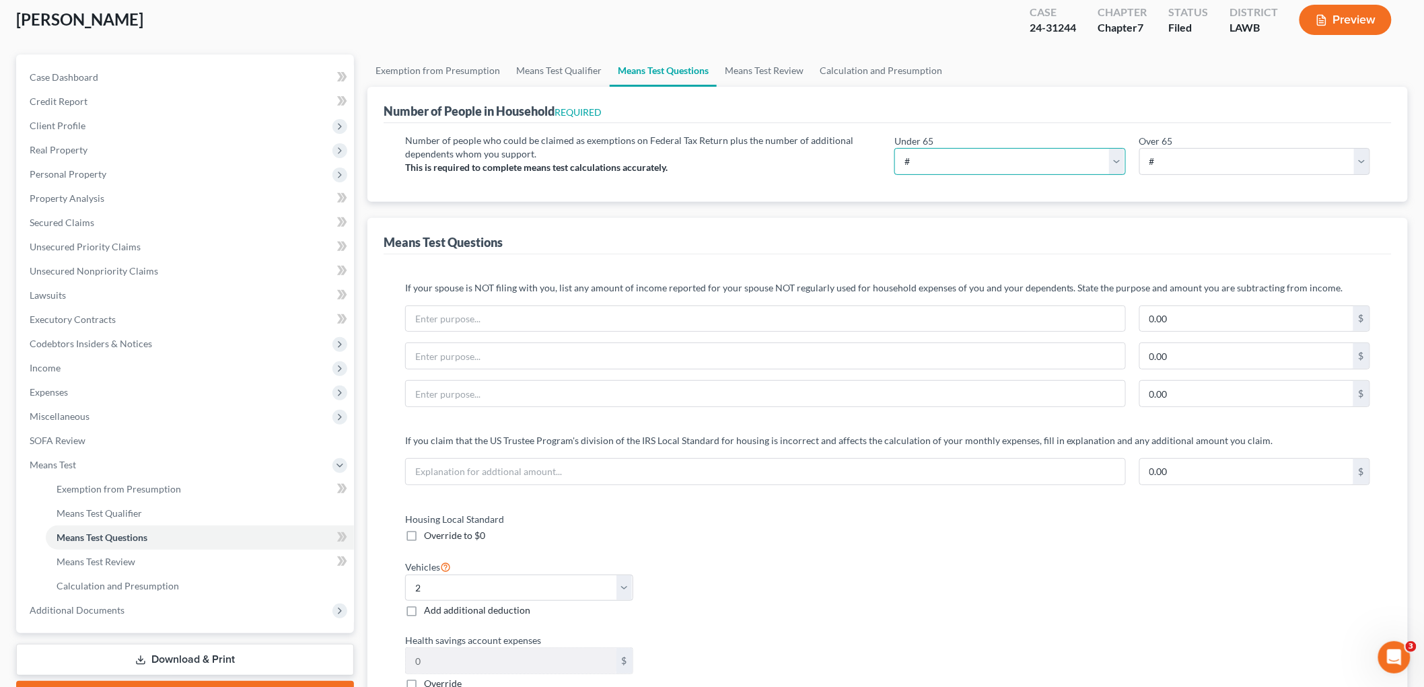
drag, startPoint x: 924, startPoint y: 161, endPoint x: 920, endPoint y: 170, distance: 9.4
click at [924, 161] on select "# 0 1 2 3 4 5 6 7 8 9 10" at bounding box center [1009, 161] width 231 height 27
select select "1"
click at [894, 148] on select "# 0 1 2 3 4 5 6 7 8 9 10" at bounding box center [1009, 161] width 231 height 27
click at [906, 238] on div "Means Test Questions" at bounding box center [888, 236] width 1008 height 36
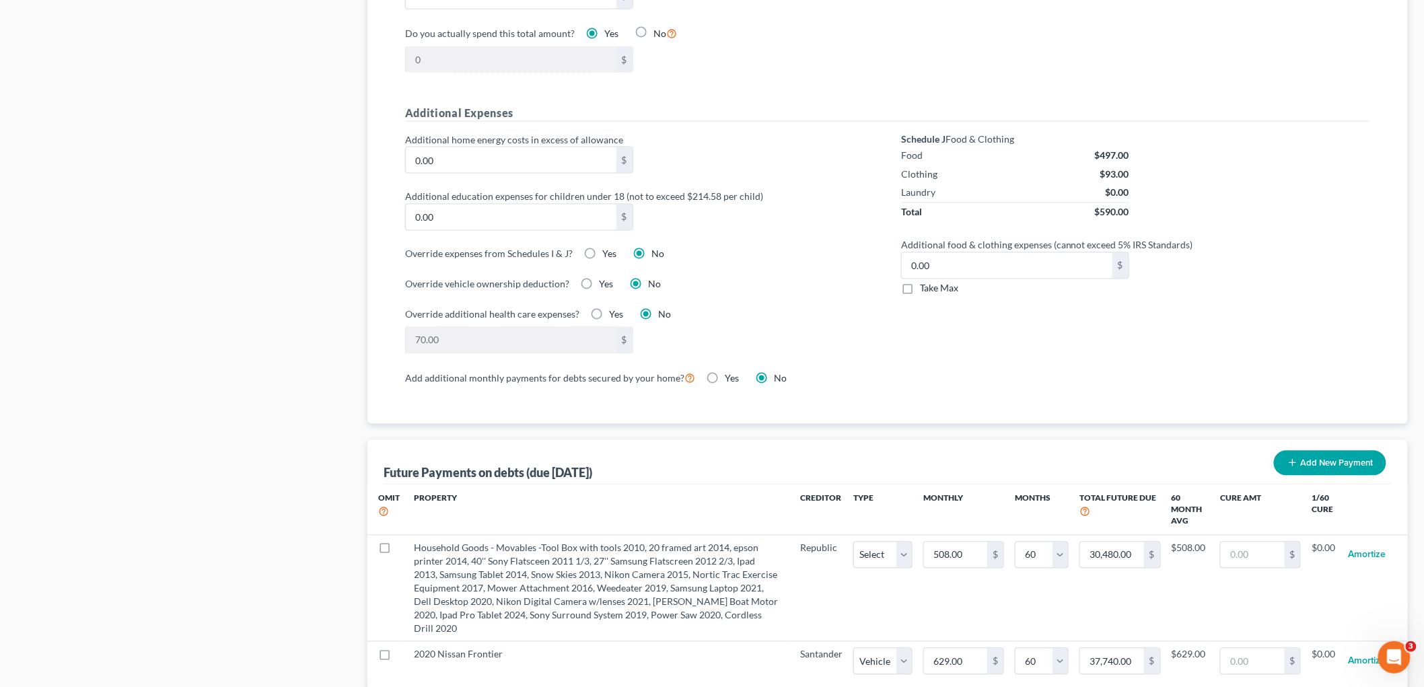
scroll to position [897, 0]
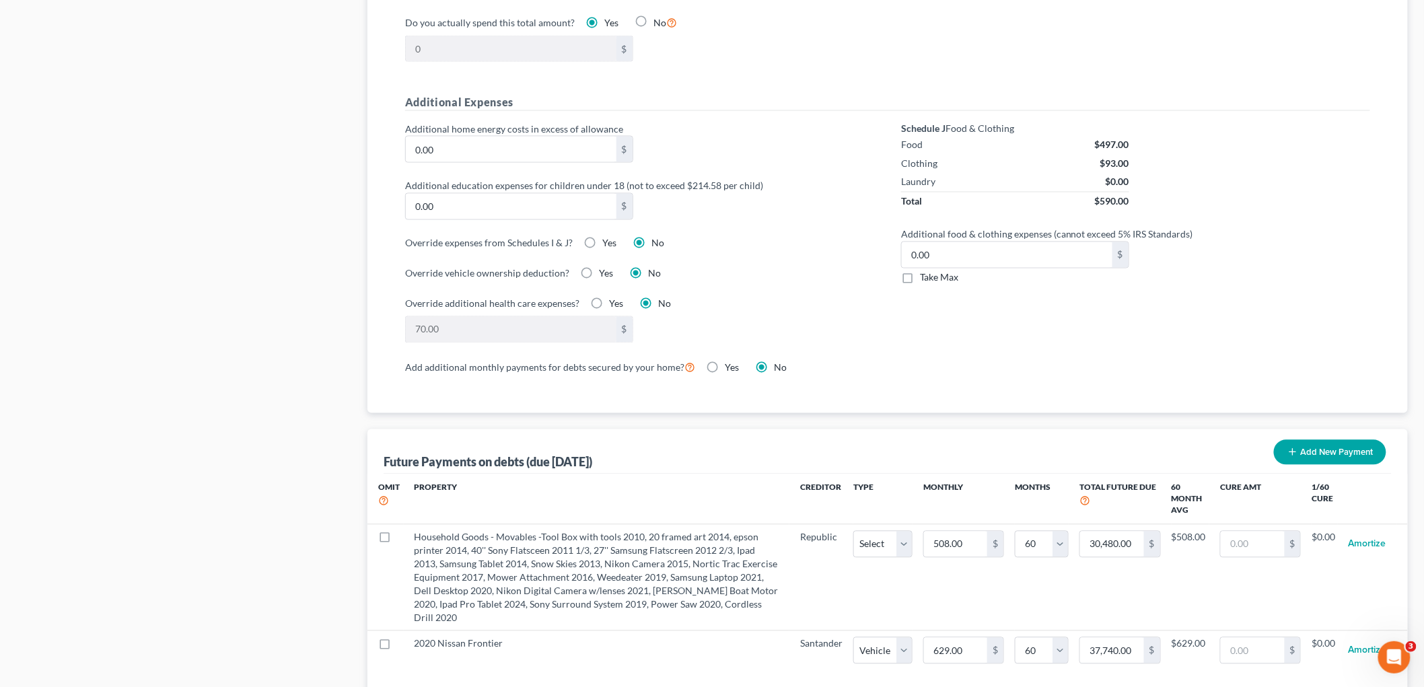
click at [920, 283] on label "Take Max" at bounding box center [939, 277] width 38 height 13
click at [925, 280] on input "Take Max" at bounding box center [929, 275] width 9 height 9
checkbox input "true"
type input "30.00"
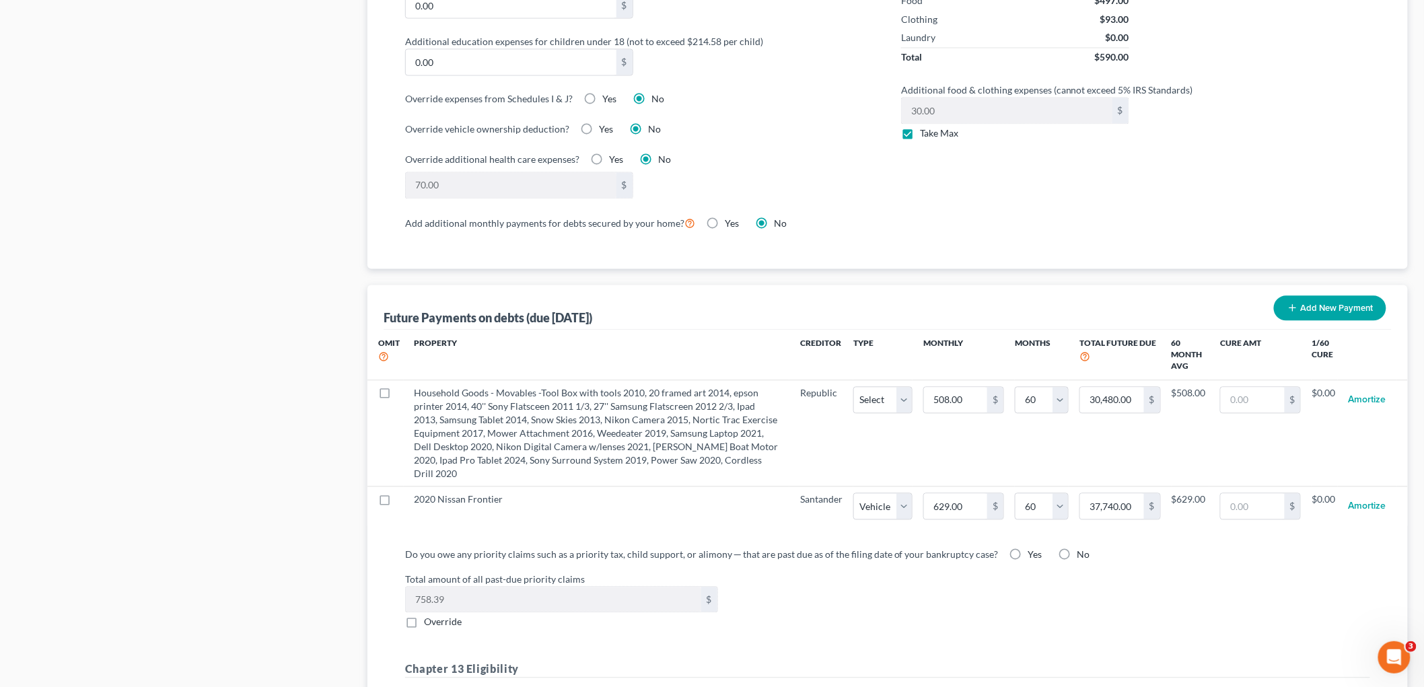
scroll to position [1121, 0]
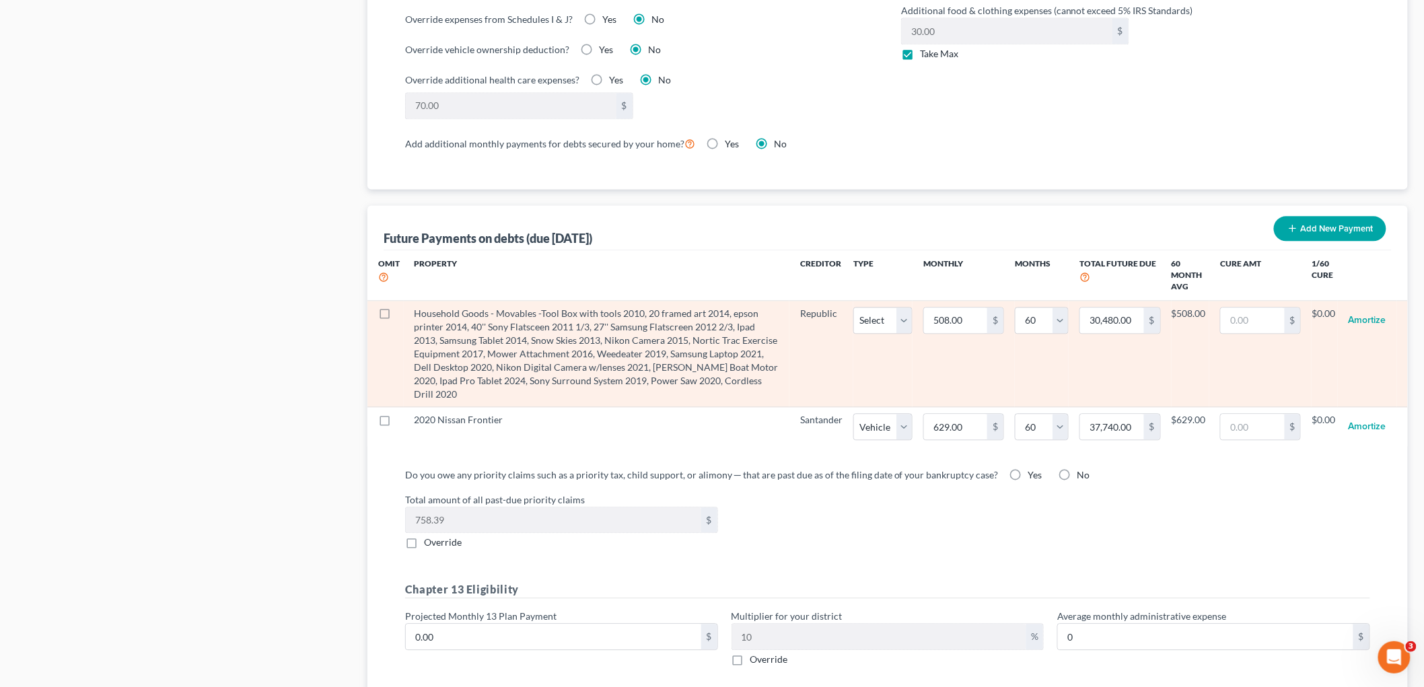
click at [397, 317] on label at bounding box center [397, 317] width 0 height 0
click at [402, 314] on input "checkbox" at bounding box center [406, 311] width 9 height 9
checkbox input "true"
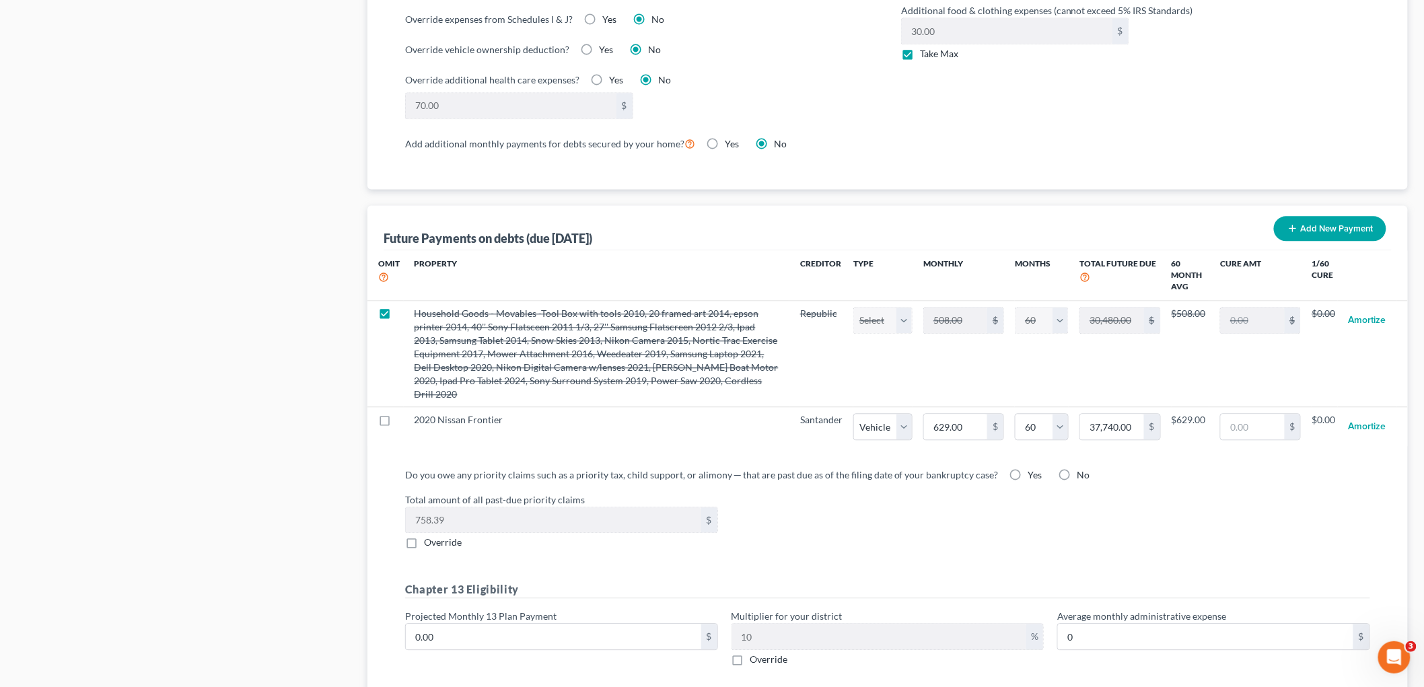
select select "60"
click at [1028, 476] on label "Yes" at bounding box center [1035, 474] width 14 height 13
click at [1033, 476] on input "Yes" at bounding box center [1037, 472] width 9 height 9
radio input "true"
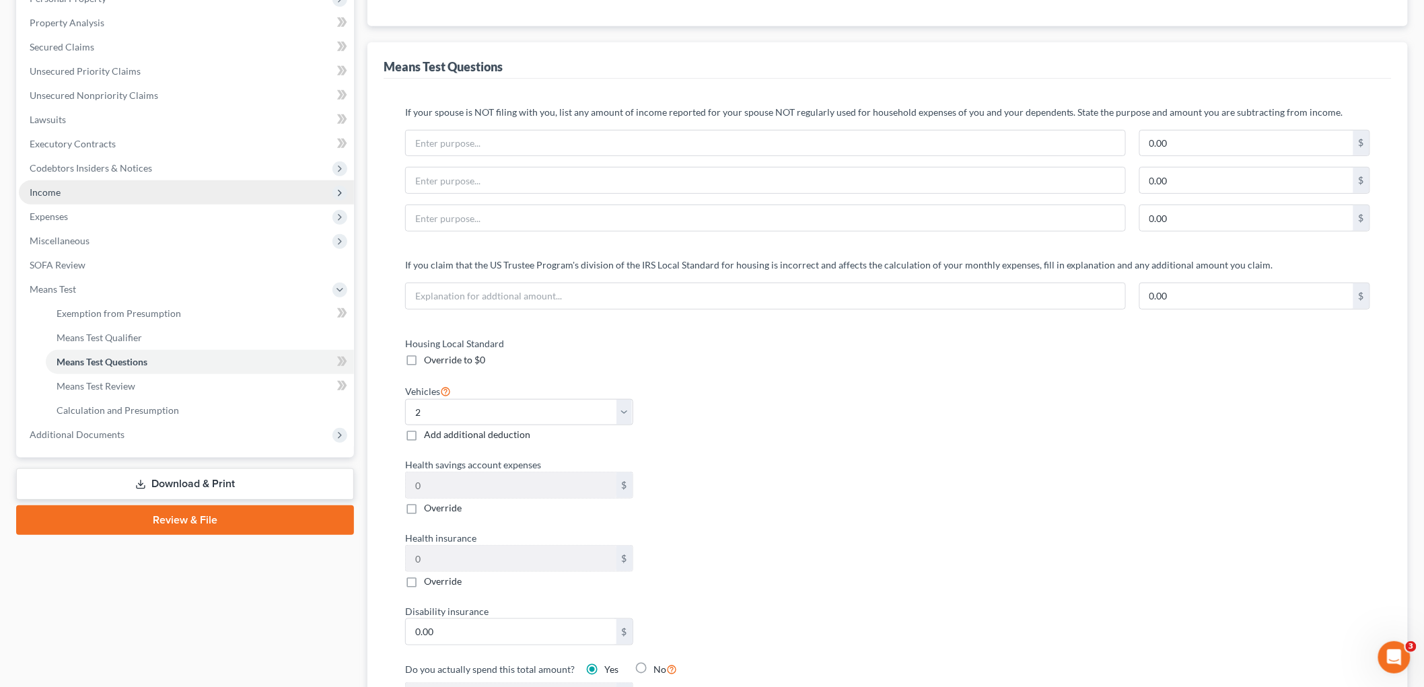
scroll to position [224, 0]
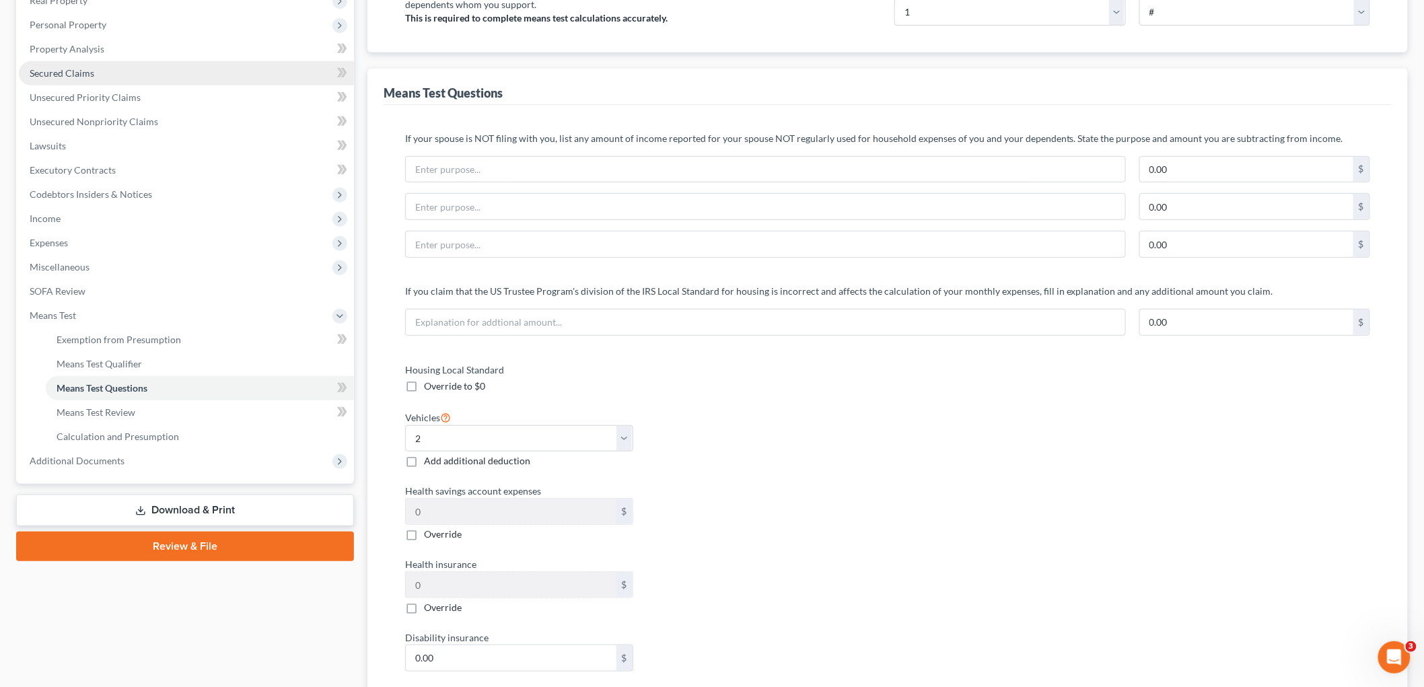
click at [89, 74] on span "Secured Claims" at bounding box center [62, 72] width 65 height 11
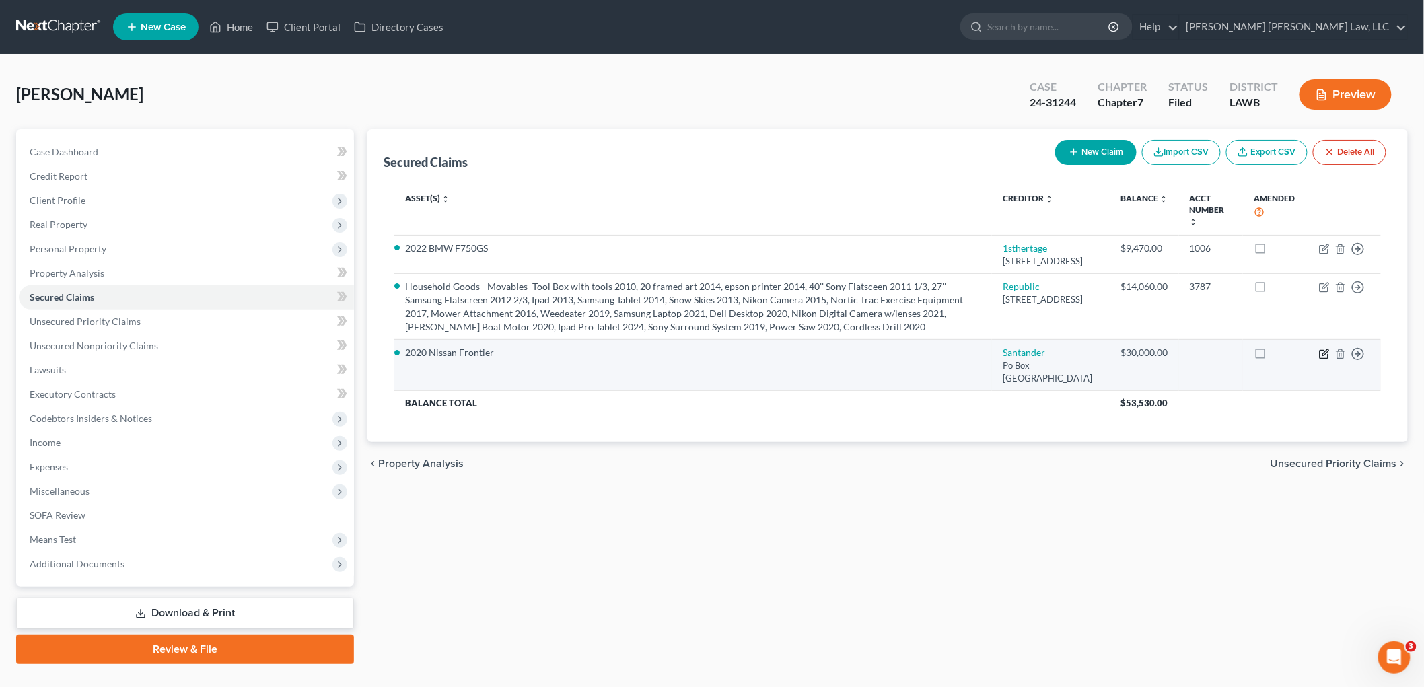
click at [1327, 359] on icon "button" at bounding box center [1324, 354] width 11 height 11
select select "45"
select select "2"
select select "0"
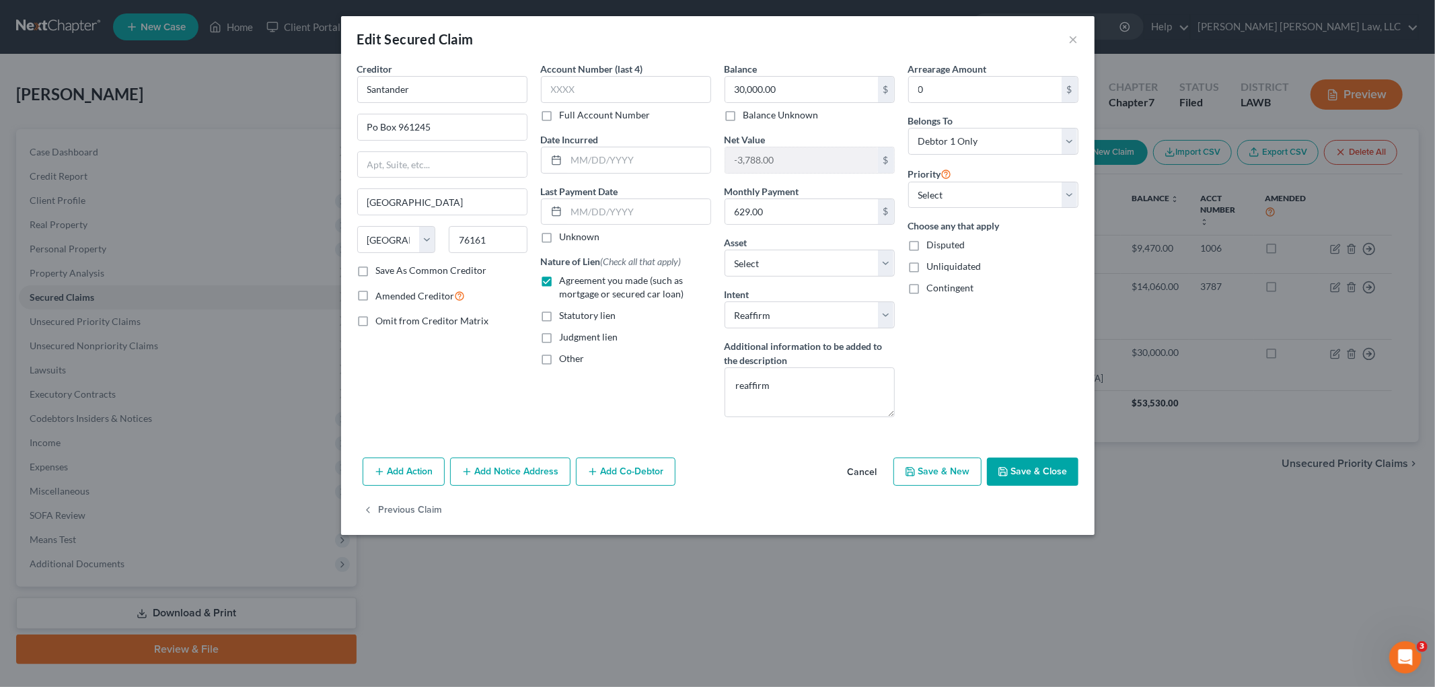
click at [1020, 474] on button "Save & Close" at bounding box center [1033, 472] width 92 height 28
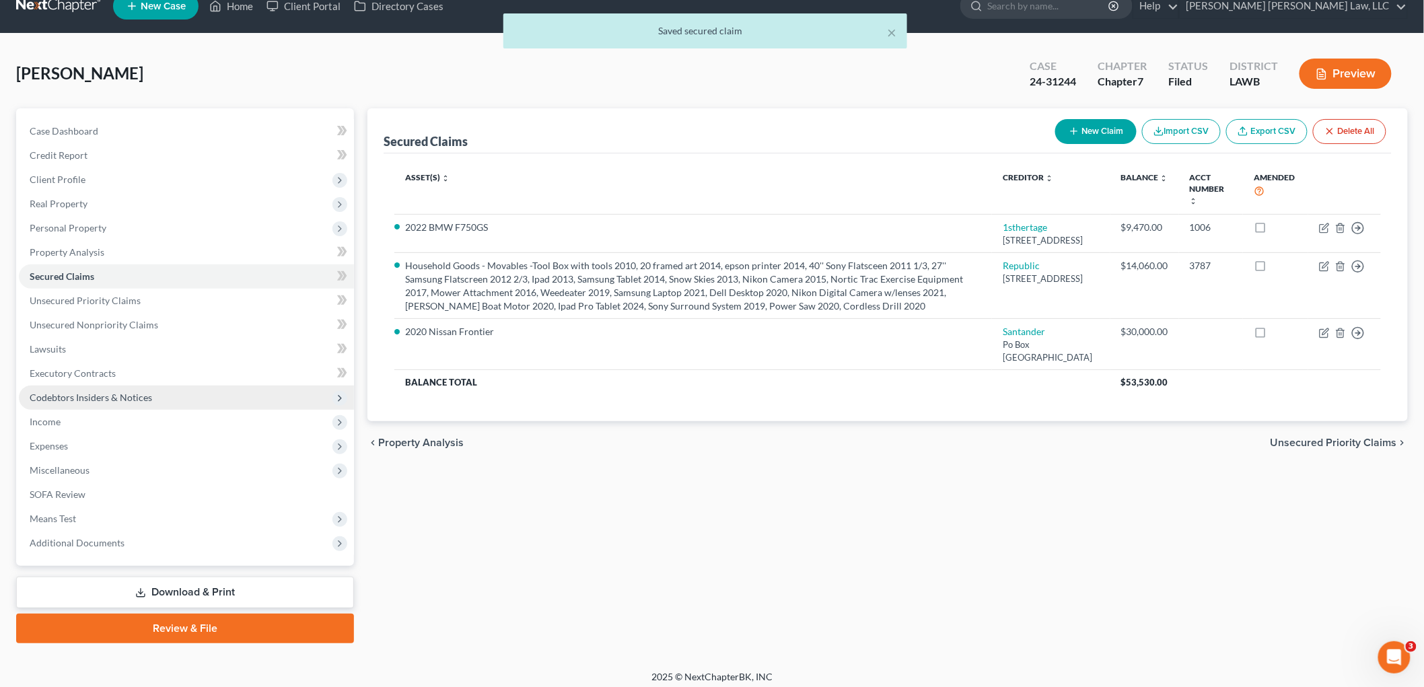
scroll to position [27, 0]
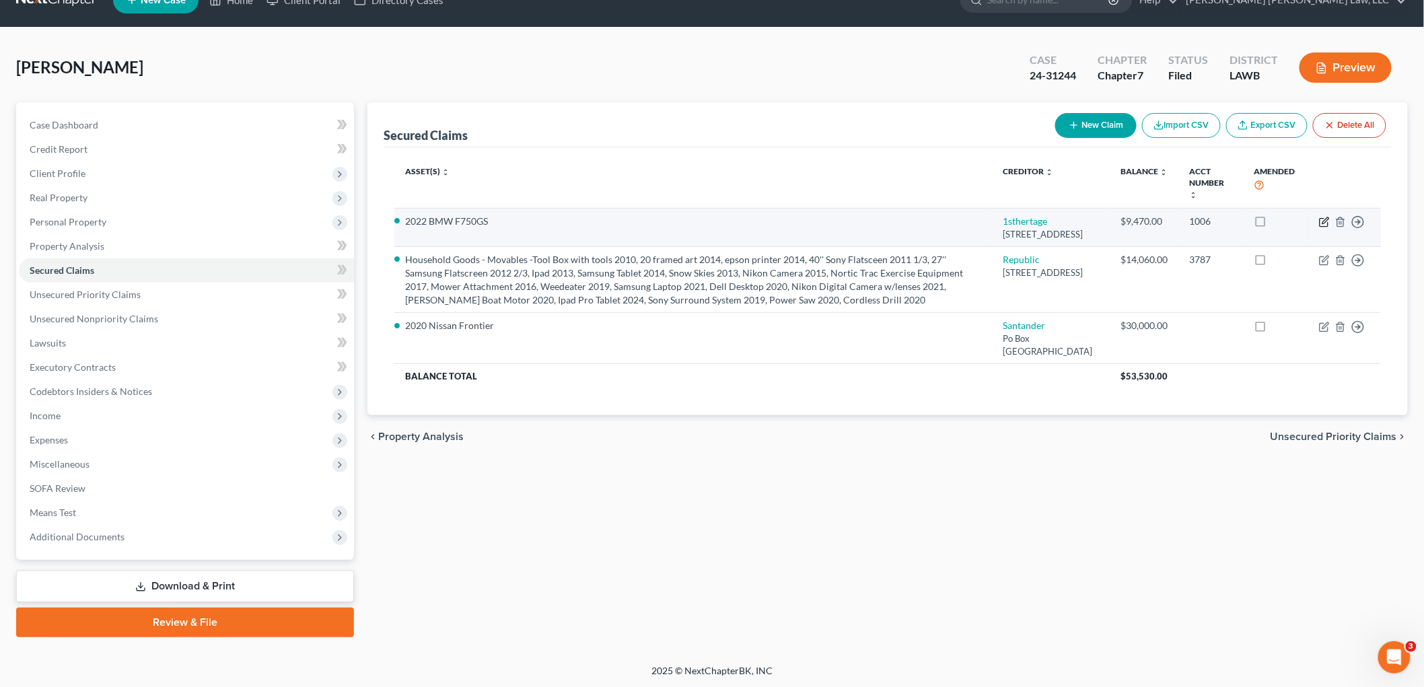
click at [1321, 220] on icon "button" at bounding box center [1324, 222] width 11 height 11
select select "42"
select select "0"
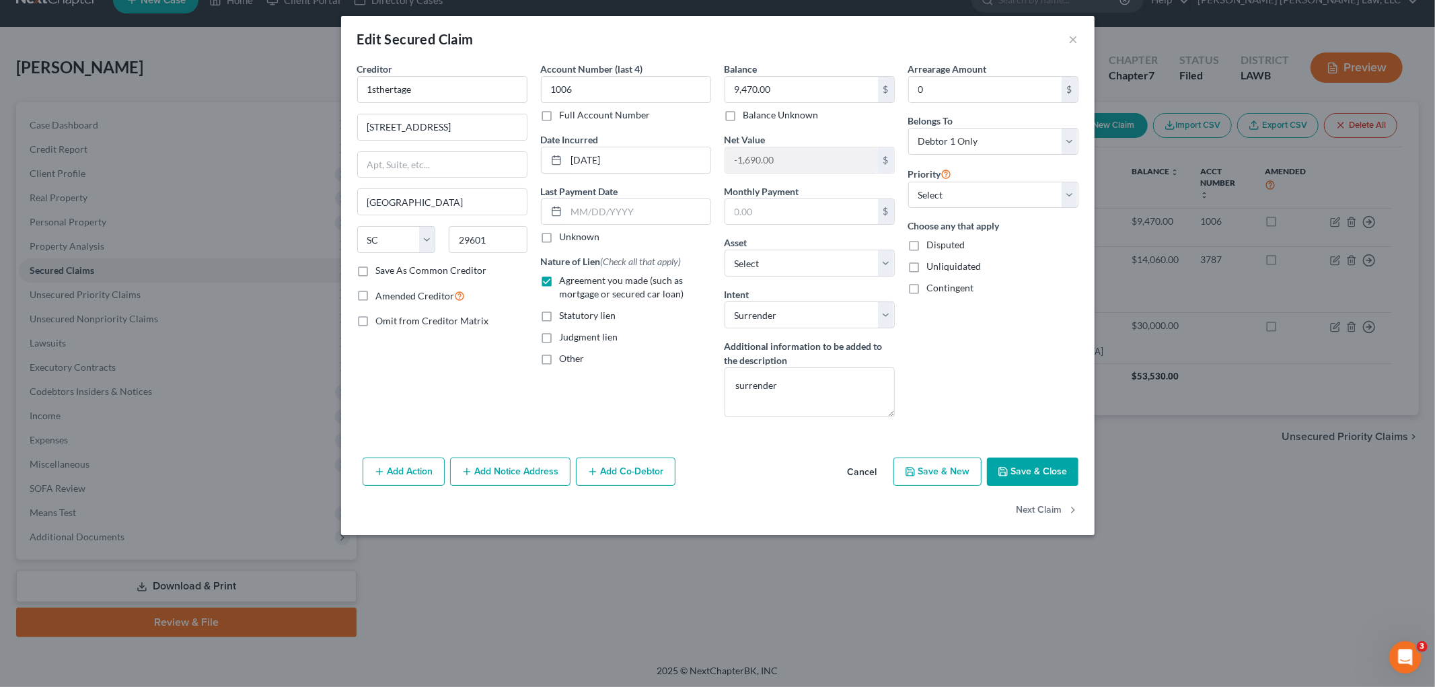
click at [1011, 466] on button "Save & Close" at bounding box center [1033, 472] width 92 height 28
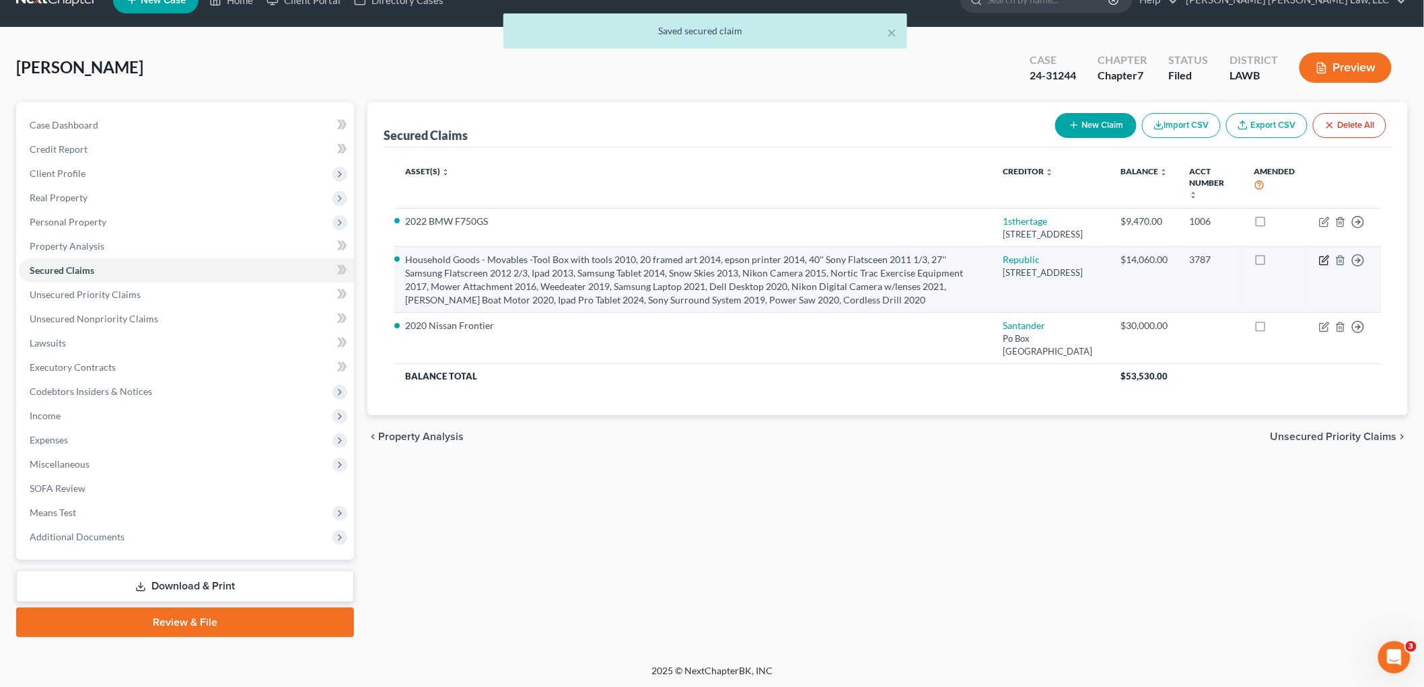
click at [1320, 265] on icon "button" at bounding box center [1323, 261] width 8 height 8
select select "19"
select select "0"
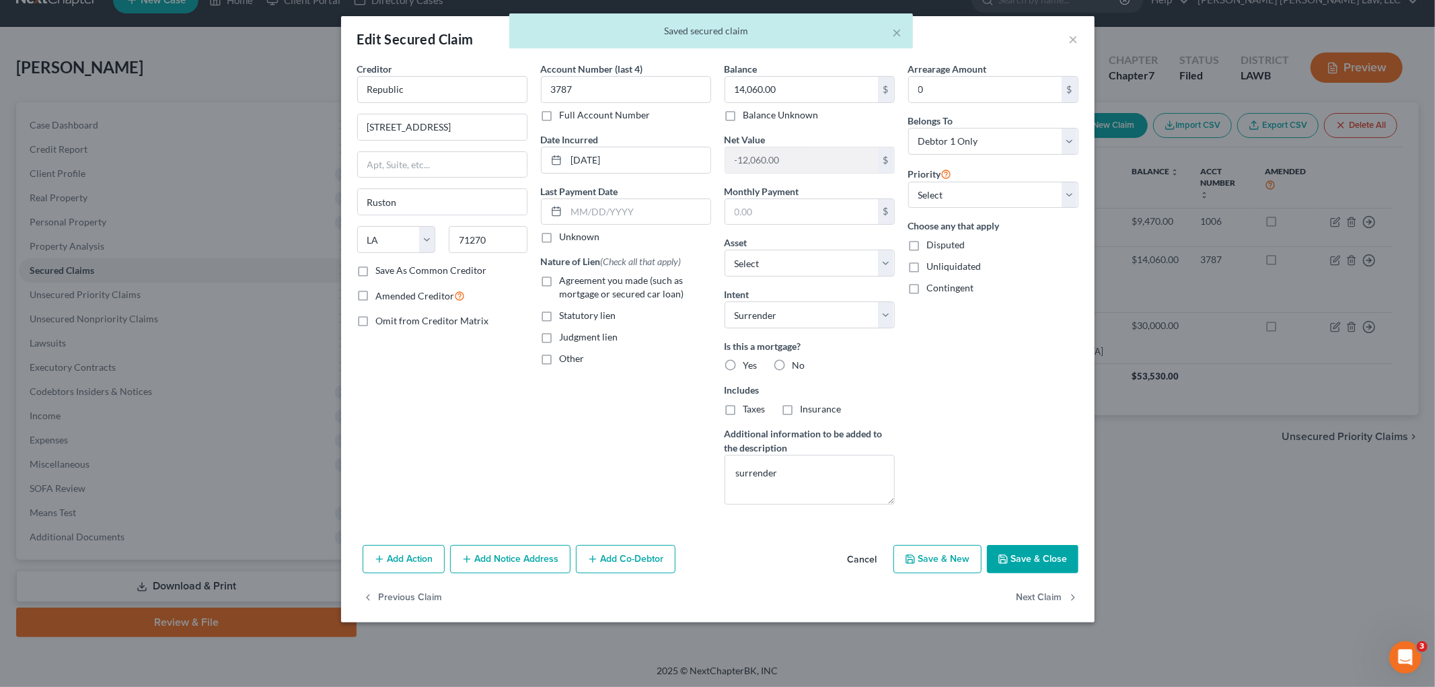
click at [1039, 552] on button "Save & Close" at bounding box center [1033, 559] width 92 height 28
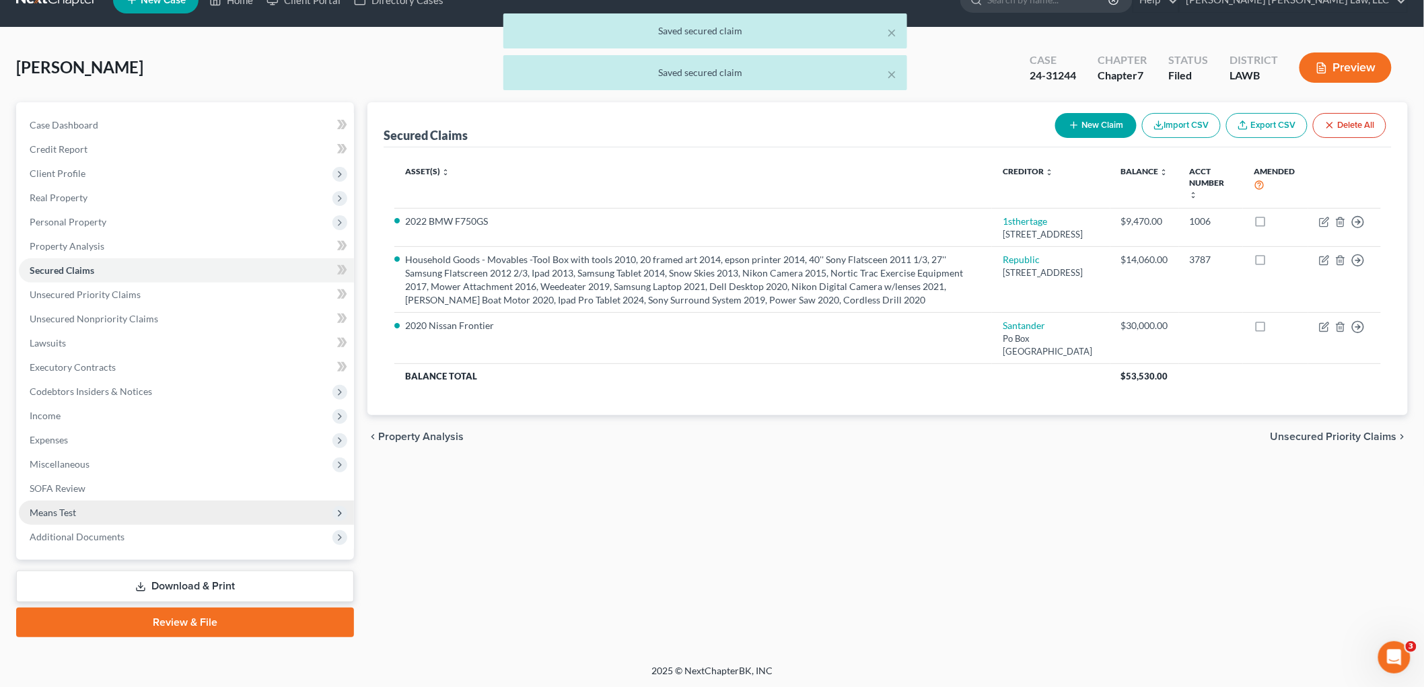
click at [114, 514] on span "Means Test" at bounding box center [186, 513] width 335 height 24
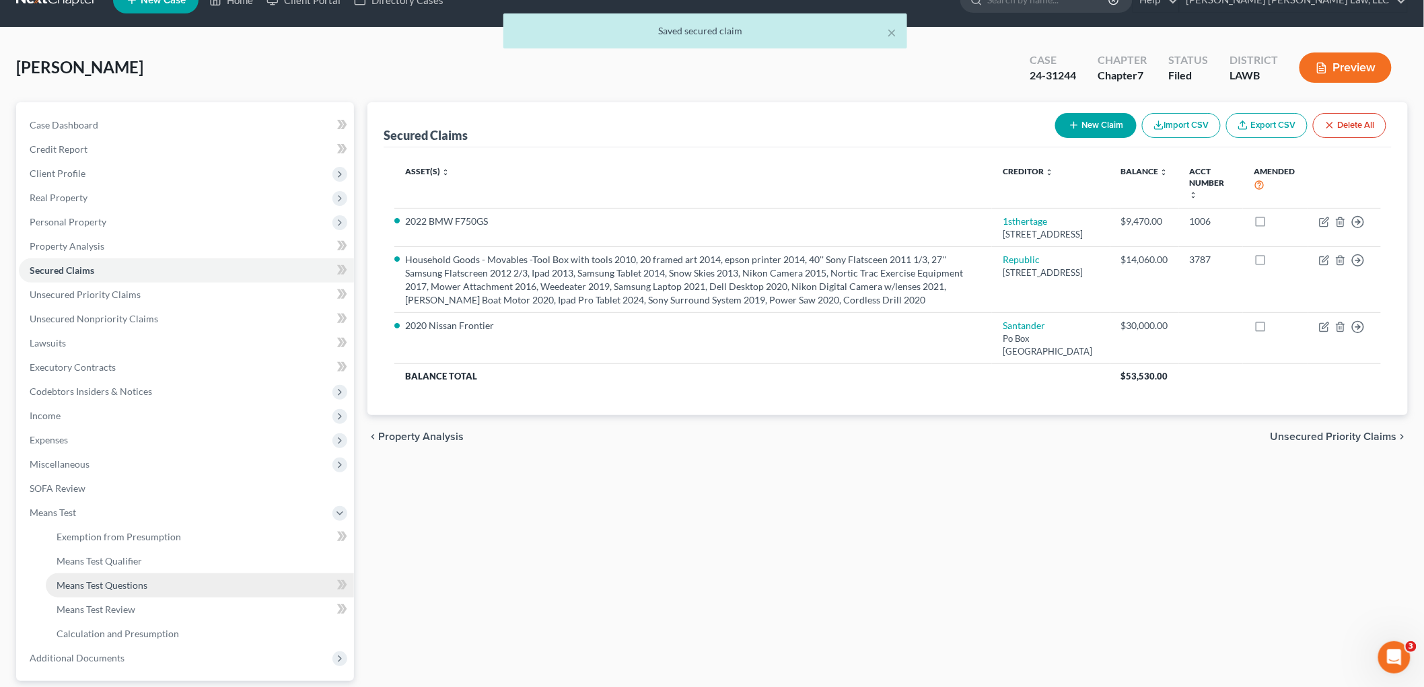
click at [104, 579] on span "Means Test Questions" at bounding box center [102, 584] width 91 height 11
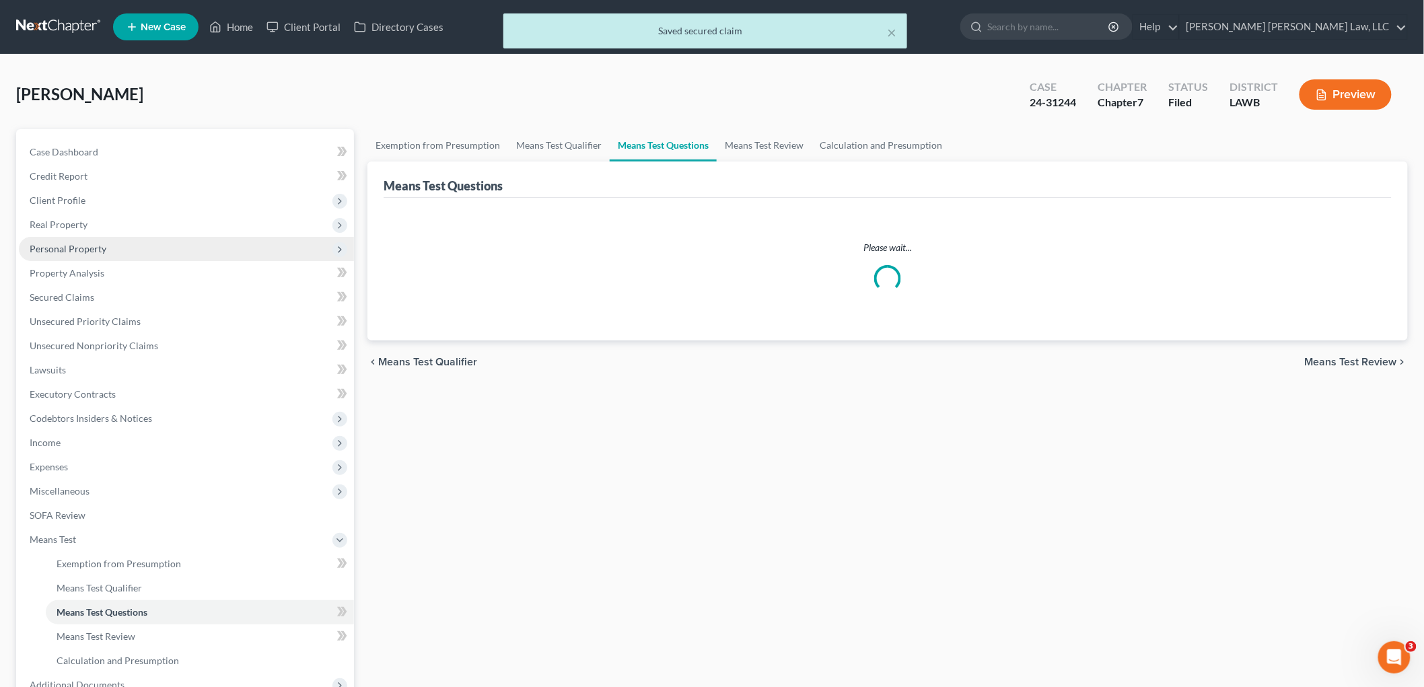
click at [89, 244] on span "Personal Property" at bounding box center [68, 248] width 77 height 11
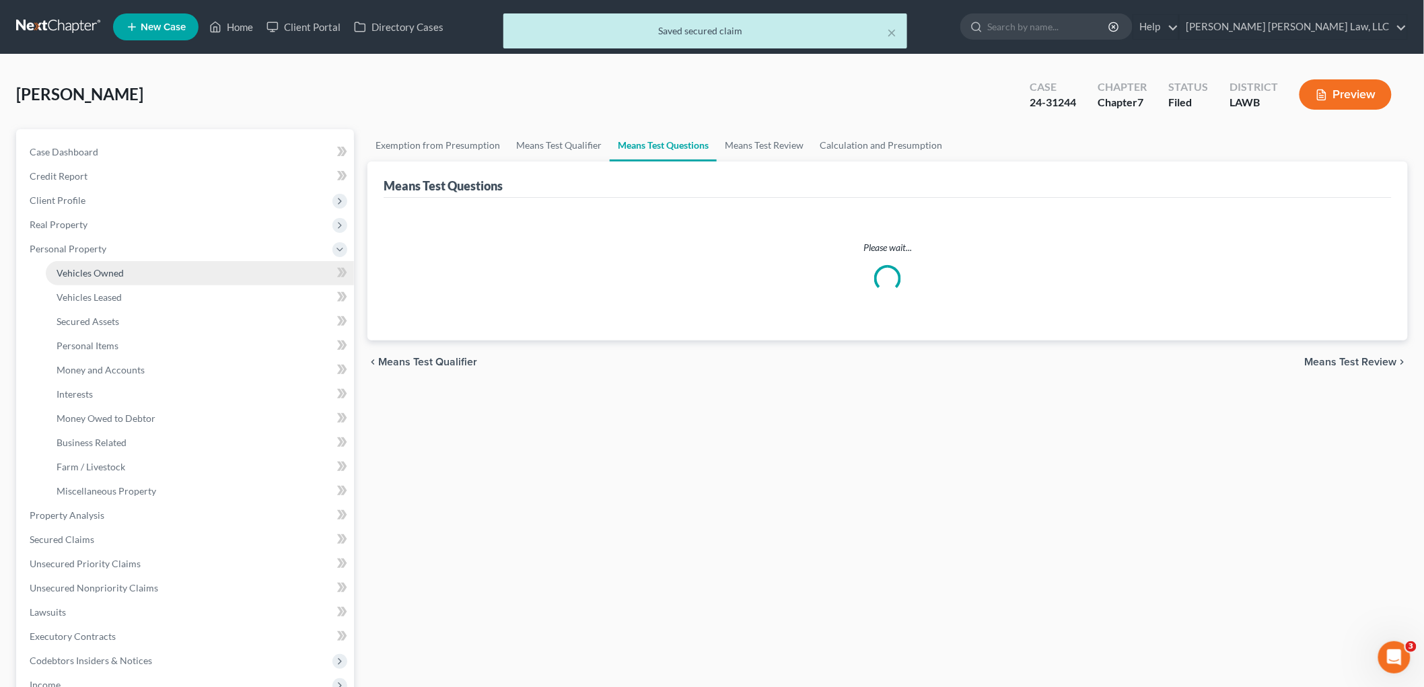
click at [91, 268] on span "Vehicles Owned" at bounding box center [90, 272] width 67 height 11
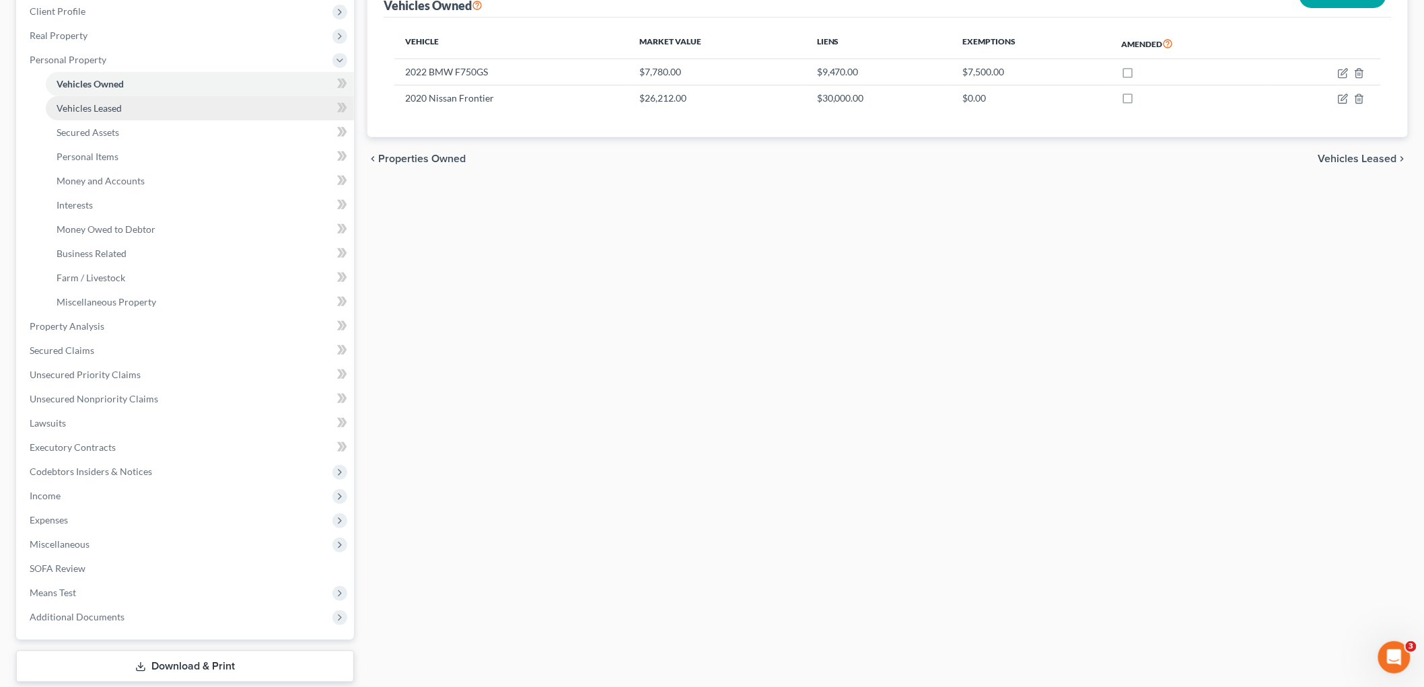
scroll to position [44, 0]
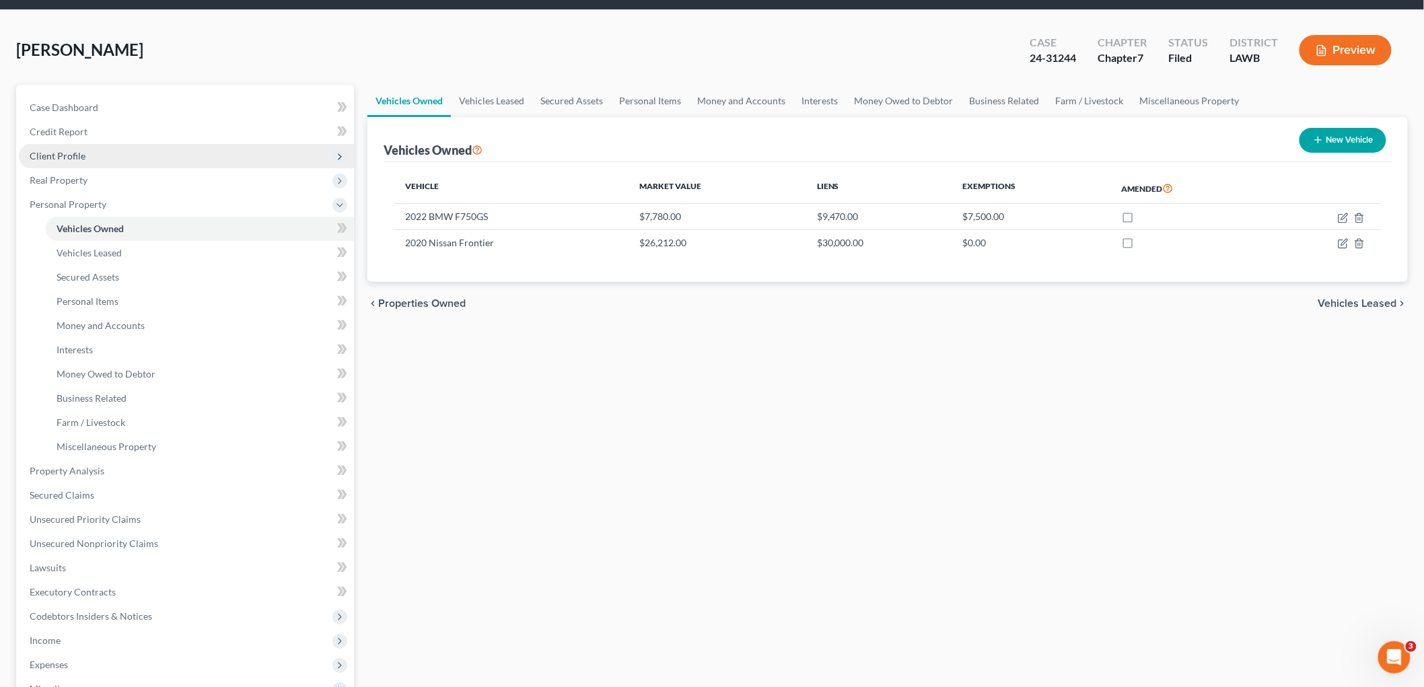
click at [99, 166] on span "Client Profile" at bounding box center [186, 156] width 335 height 24
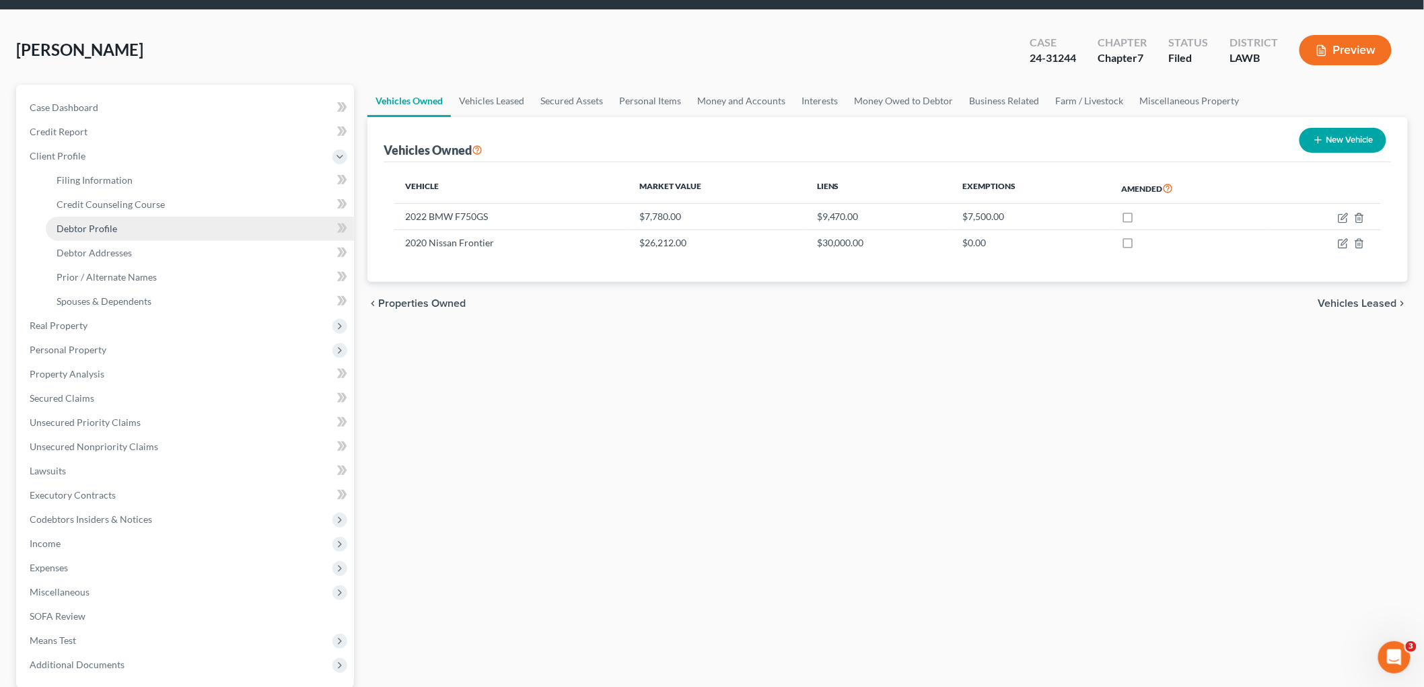
click at [120, 236] on link "Debtor Profile" at bounding box center [200, 229] width 308 height 24
select select "0"
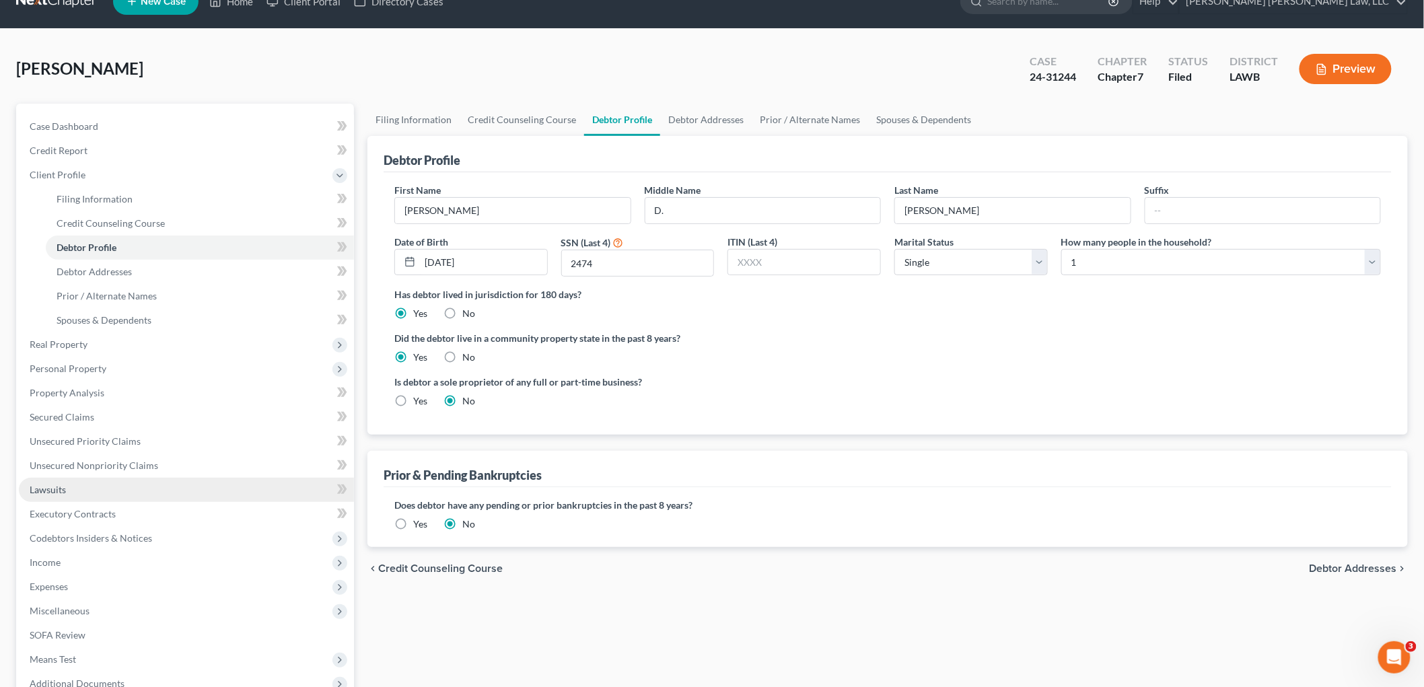
scroll to position [172, 0]
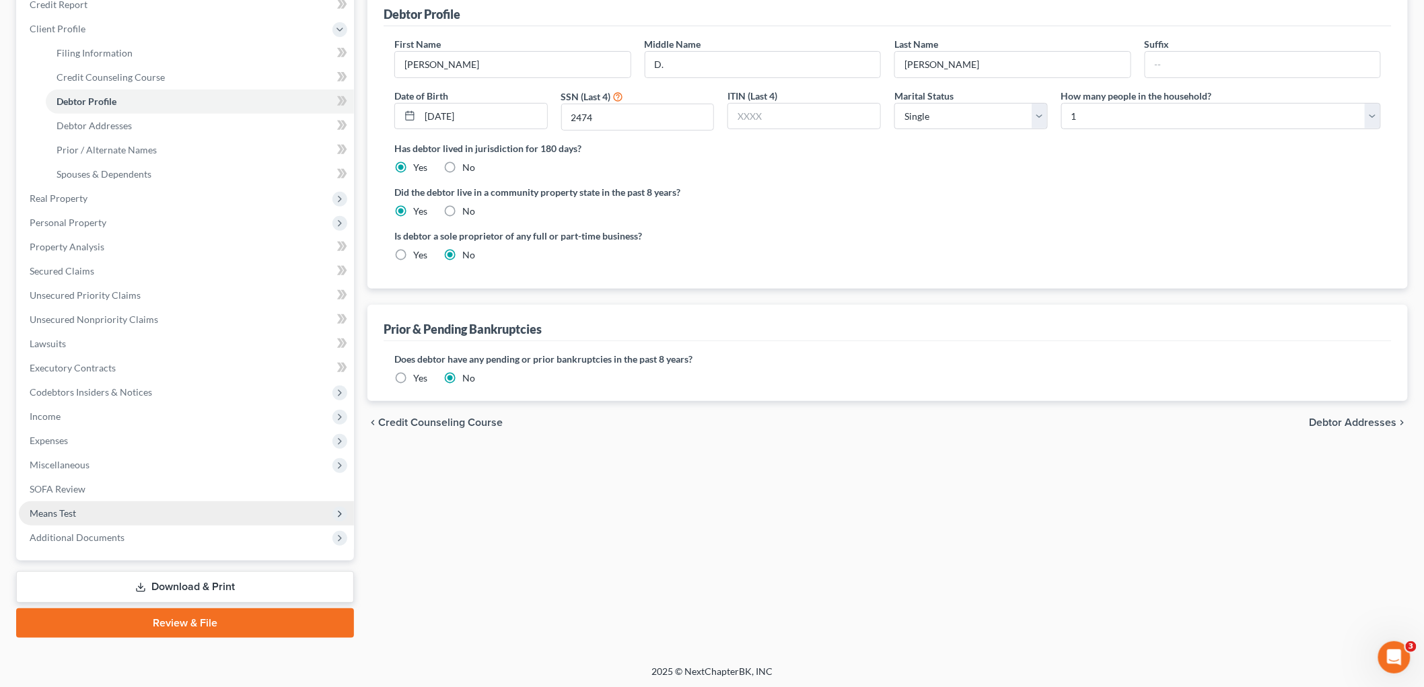
click at [87, 519] on span "Means Test" at bounding box center [186, 513] width 335 height 24
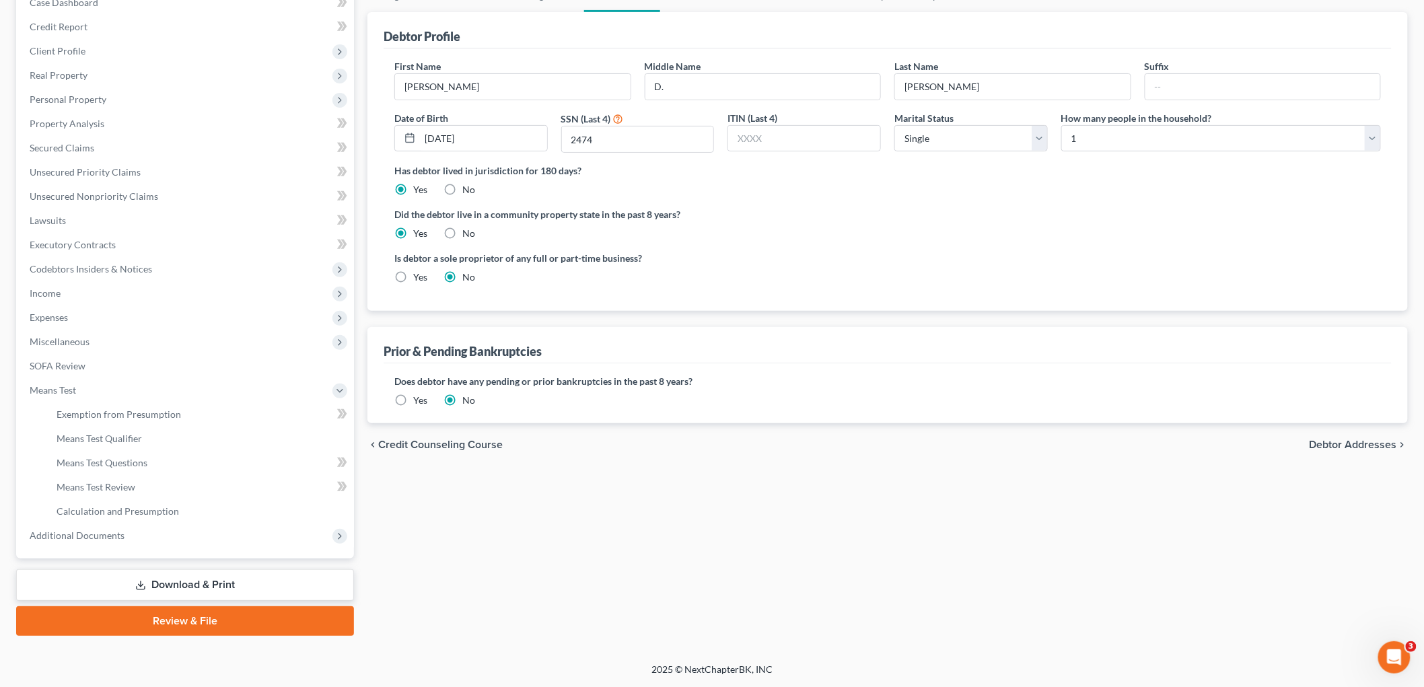
scroll to position [148, 0]
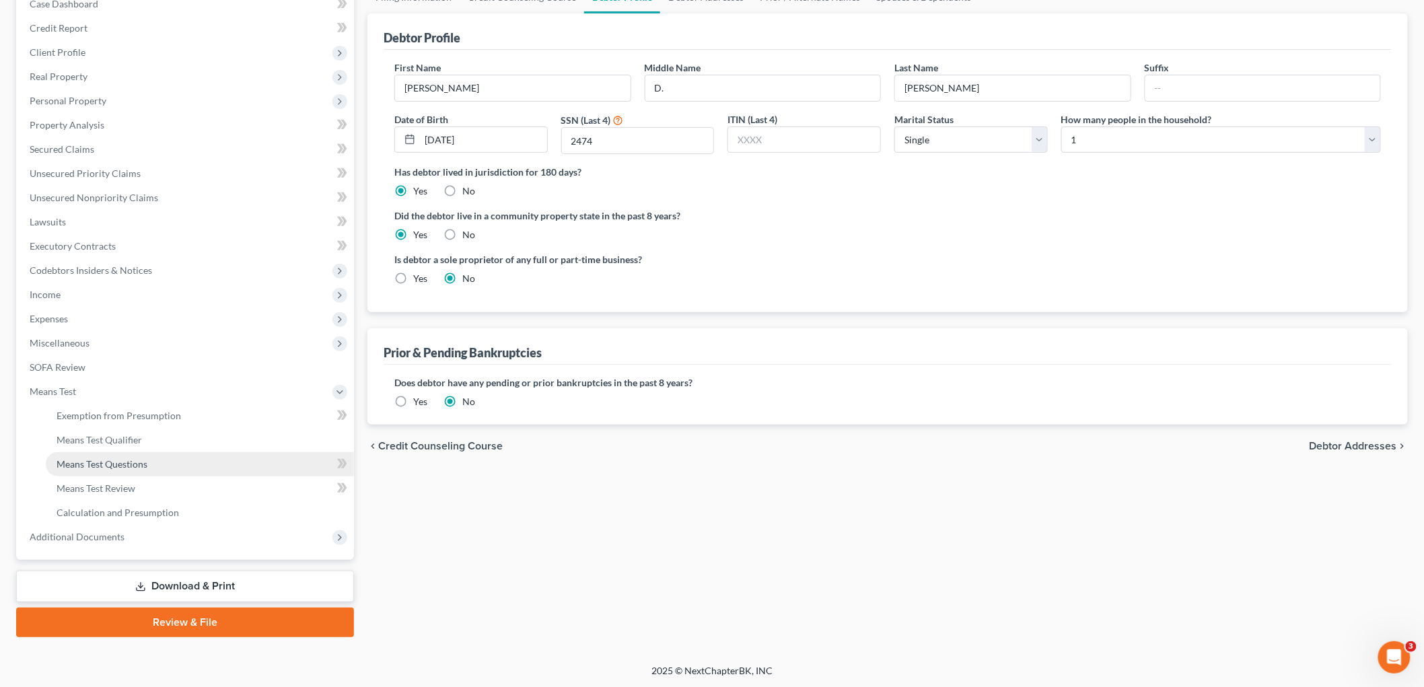
click at [124, 463] on span "Means Test Questions" at bounding box center [102, 463] width 91 height 11
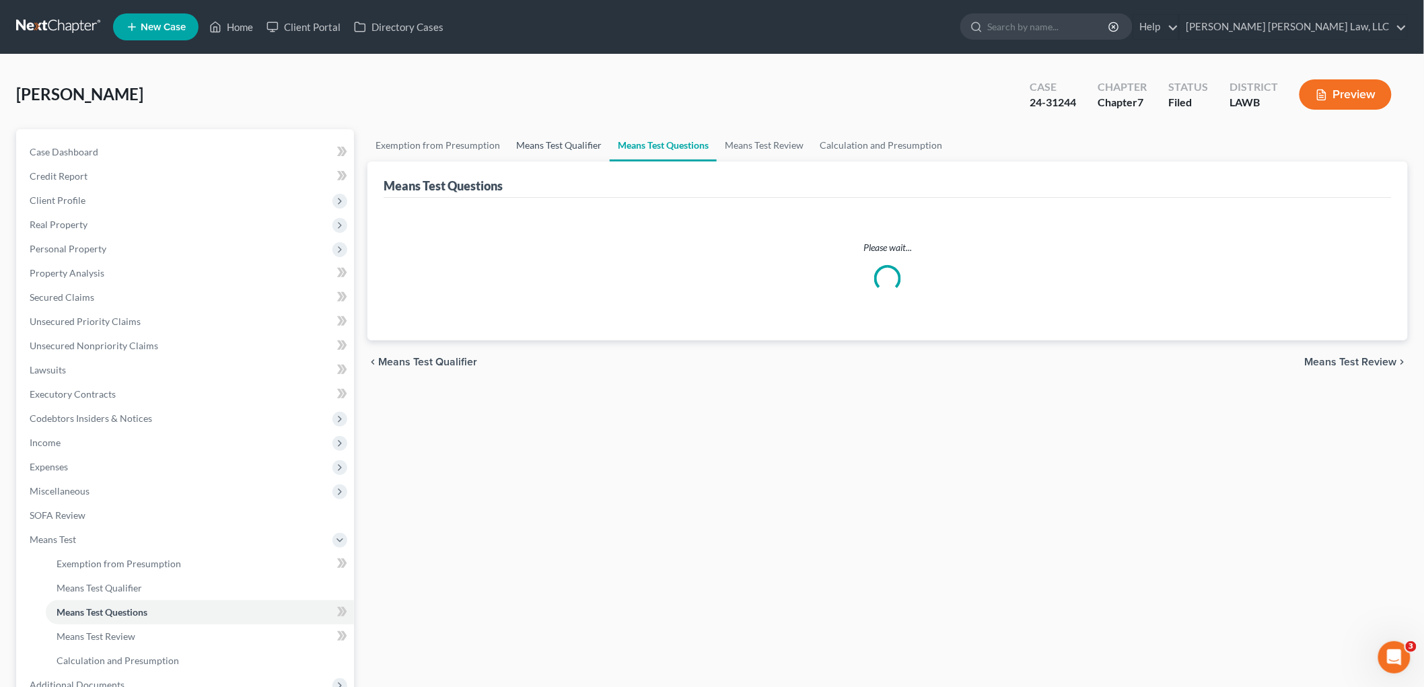
click at [537, 153] on link "Means Test Qualifier" at bounding box center [559, 145] width 102 height 32
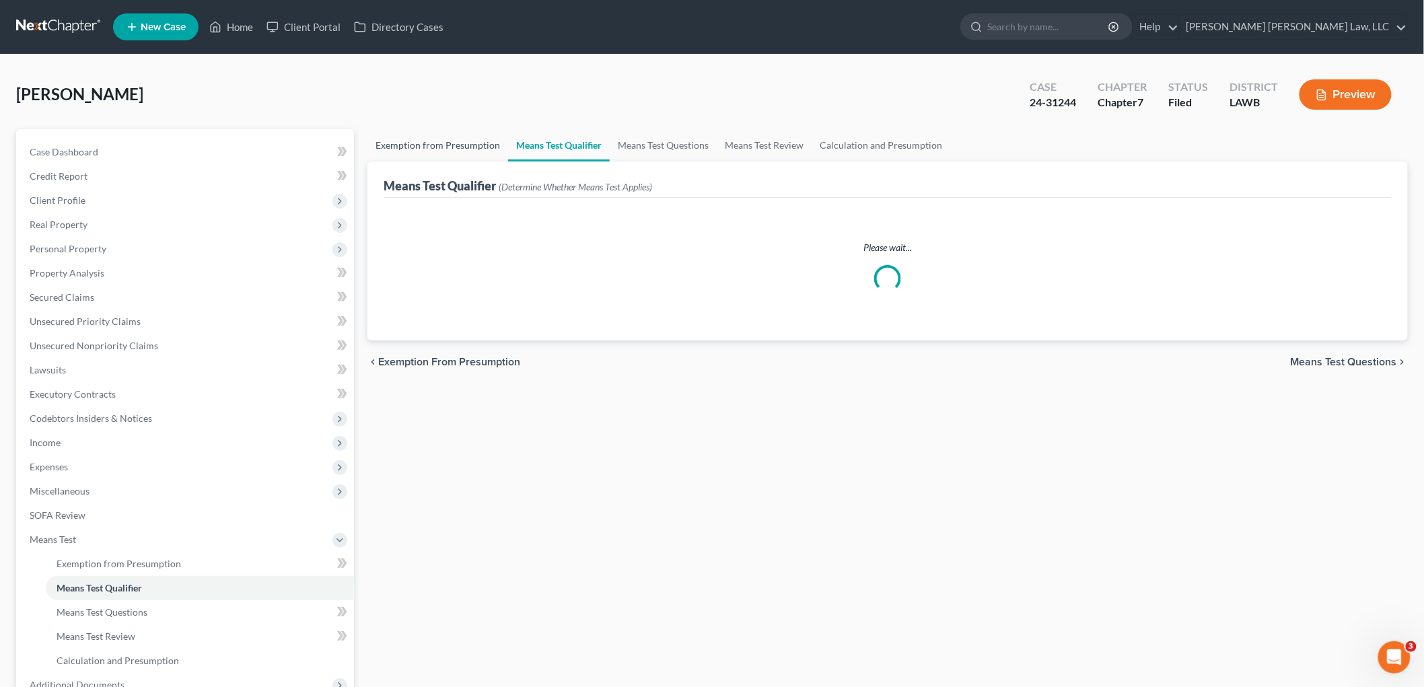
click at [455, 143] on link "Exemption from Presumption" at bounding box center [437, 145] width 141 height 32
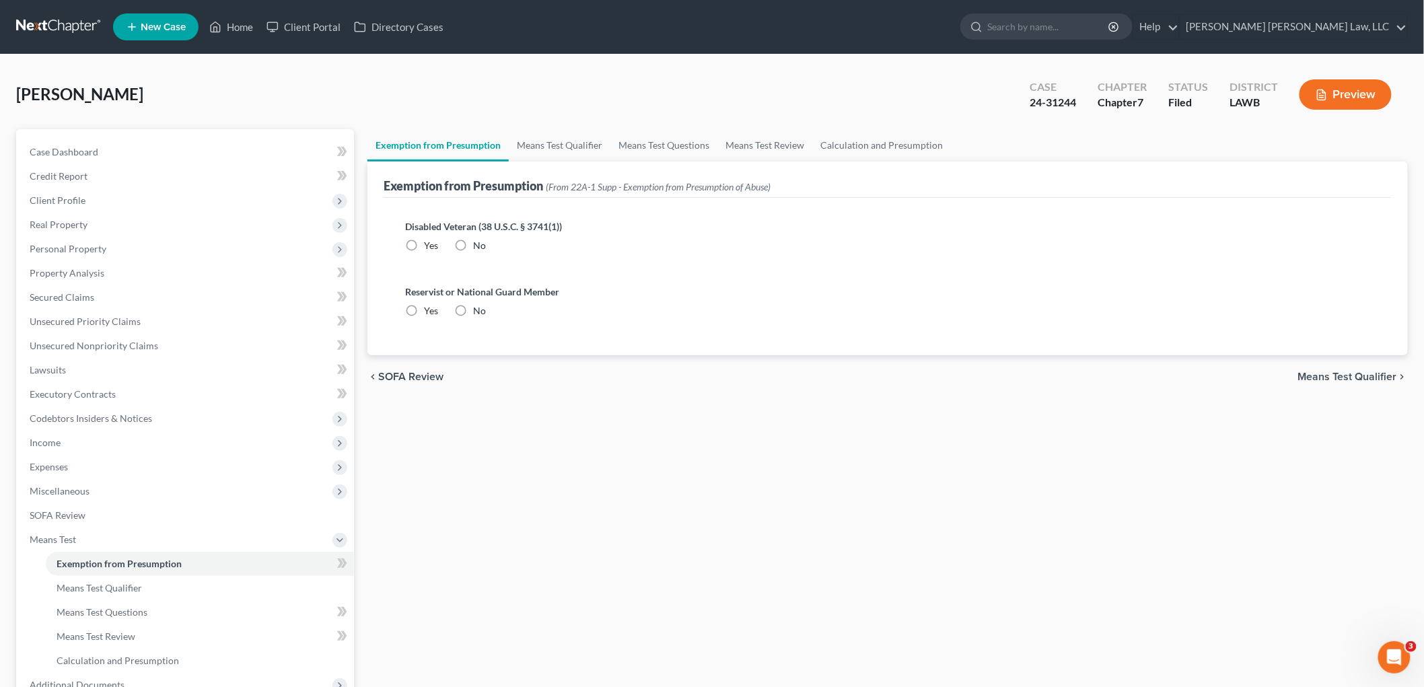
click at [473, 245] on label "No" at bounding box center [479, 245] width 13 height 13
click at [478, 245] on input "No" at bounding box center [482, 243] width 9 height 9
radio input "true"
click at [473, 306] on label "No" at bounding box center [479, 310] width 13 height 13
click at [478, 306] on input "No" at bounding box center [482, 308] width 9 height 9
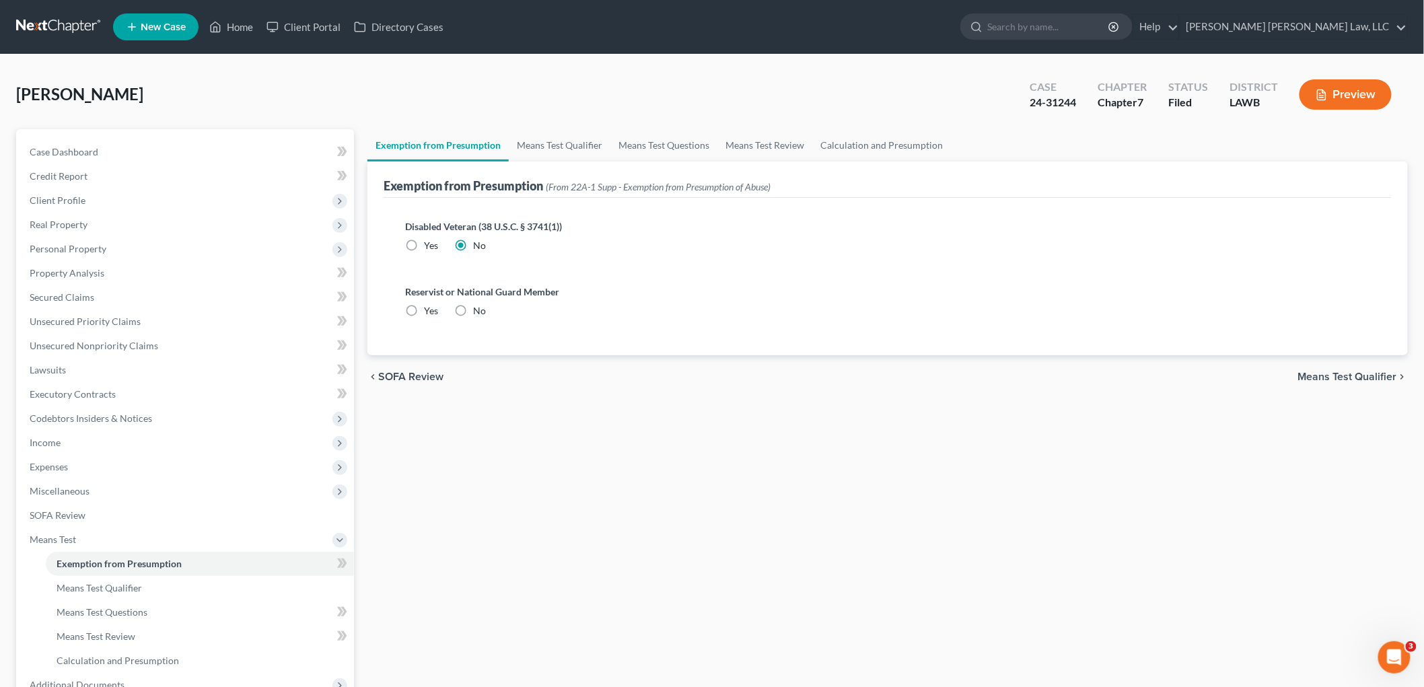
radio input "true"
click at [553, 148] on link "Means Test Qualifier" at bounding box center [560, 145] width 102 height 32
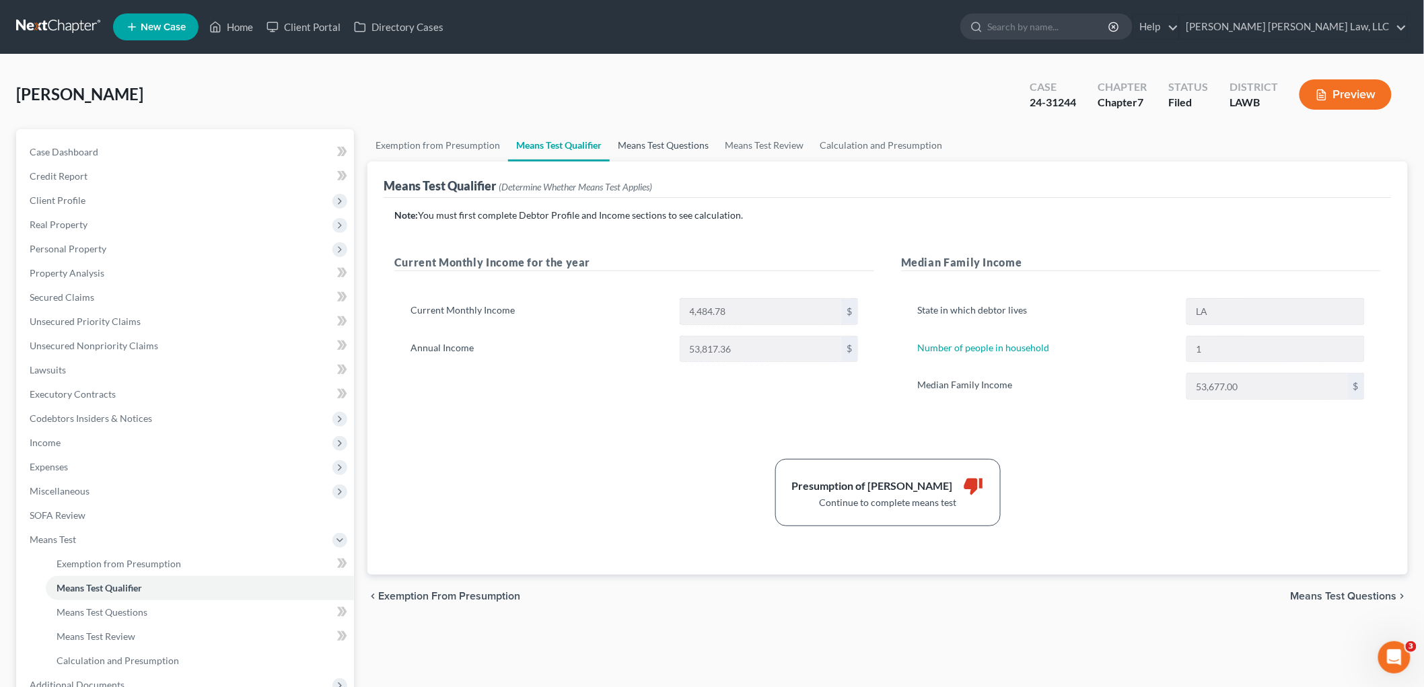
click at [669, 146] on link "Means Test Questions" at bounding box center [663, 145] width 107 height 32
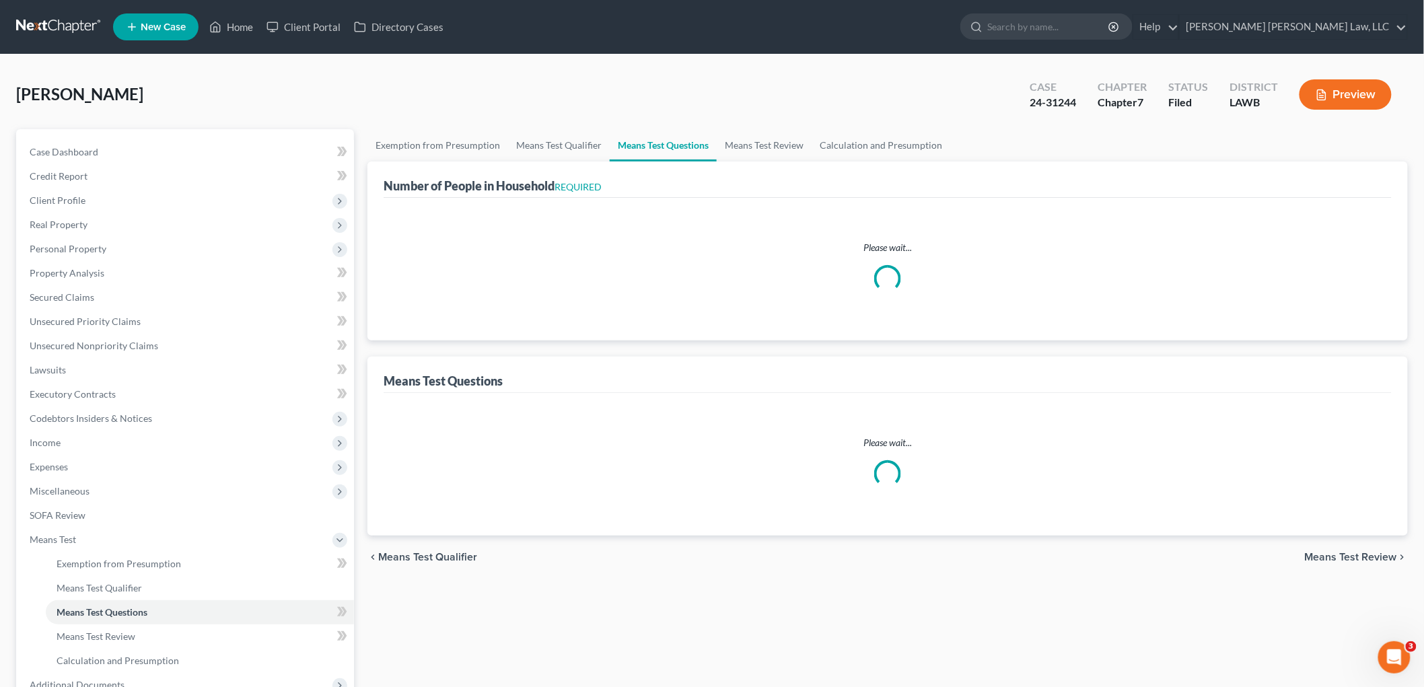
select select "60"
select select "1"
select select "60"
select select "1"
select select "2"
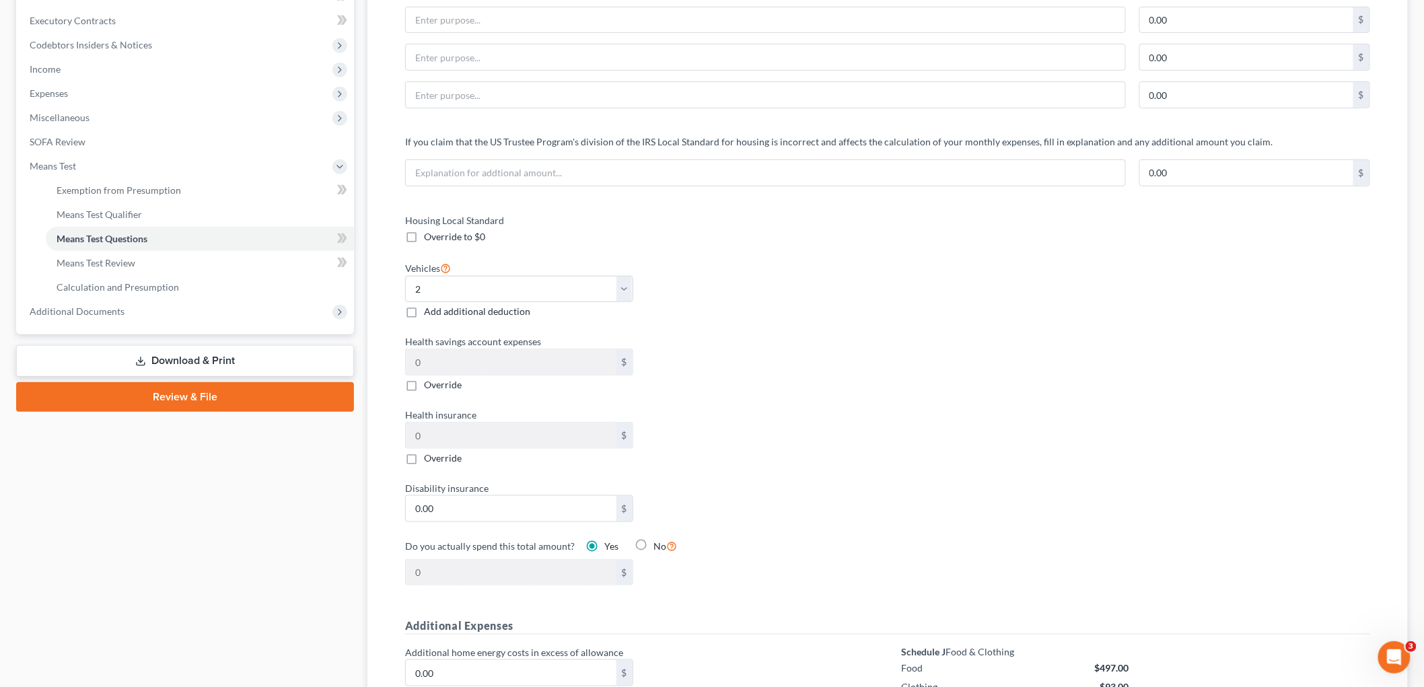
scroll to position [673, 0]
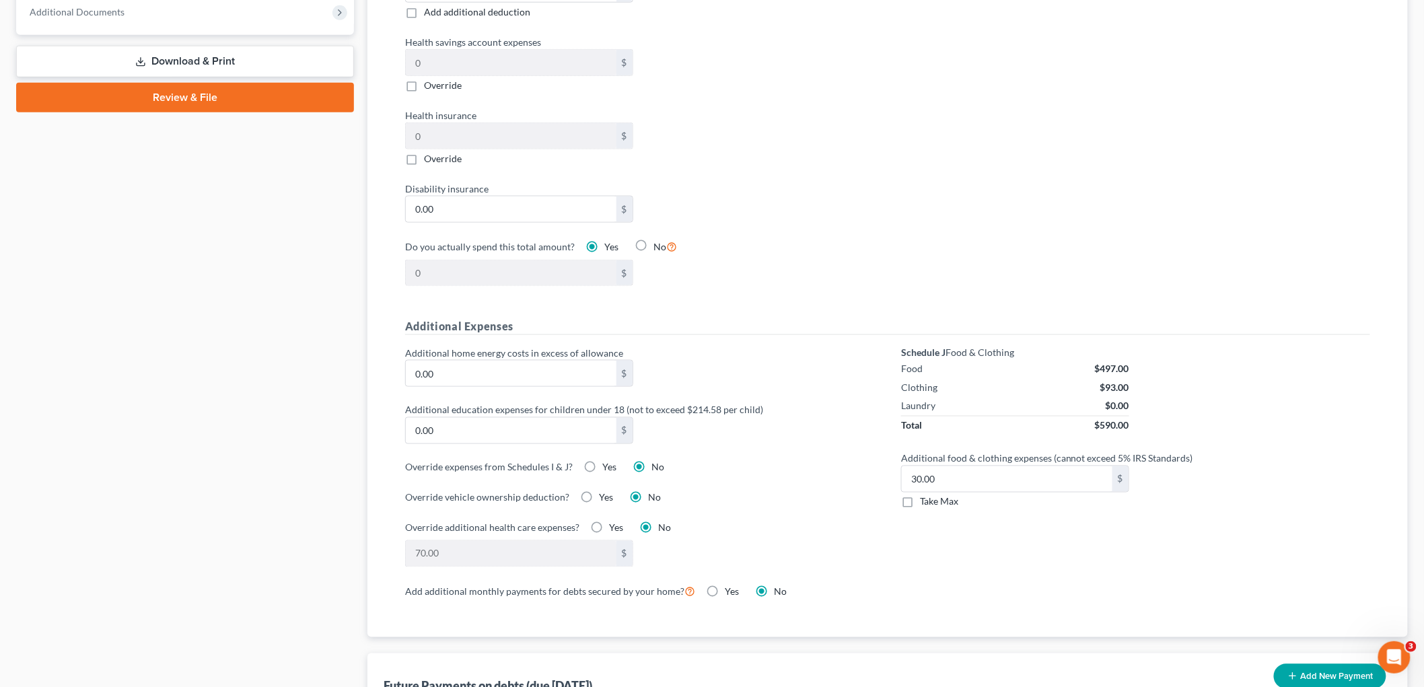
click at [920, 505] on label "Take Max" at bounding box center [939, 501] width 38 height 13
click at [925, 504] on input "Take Max" at bounding box center [929, 499] width 9 height 9
checkbox input "true"
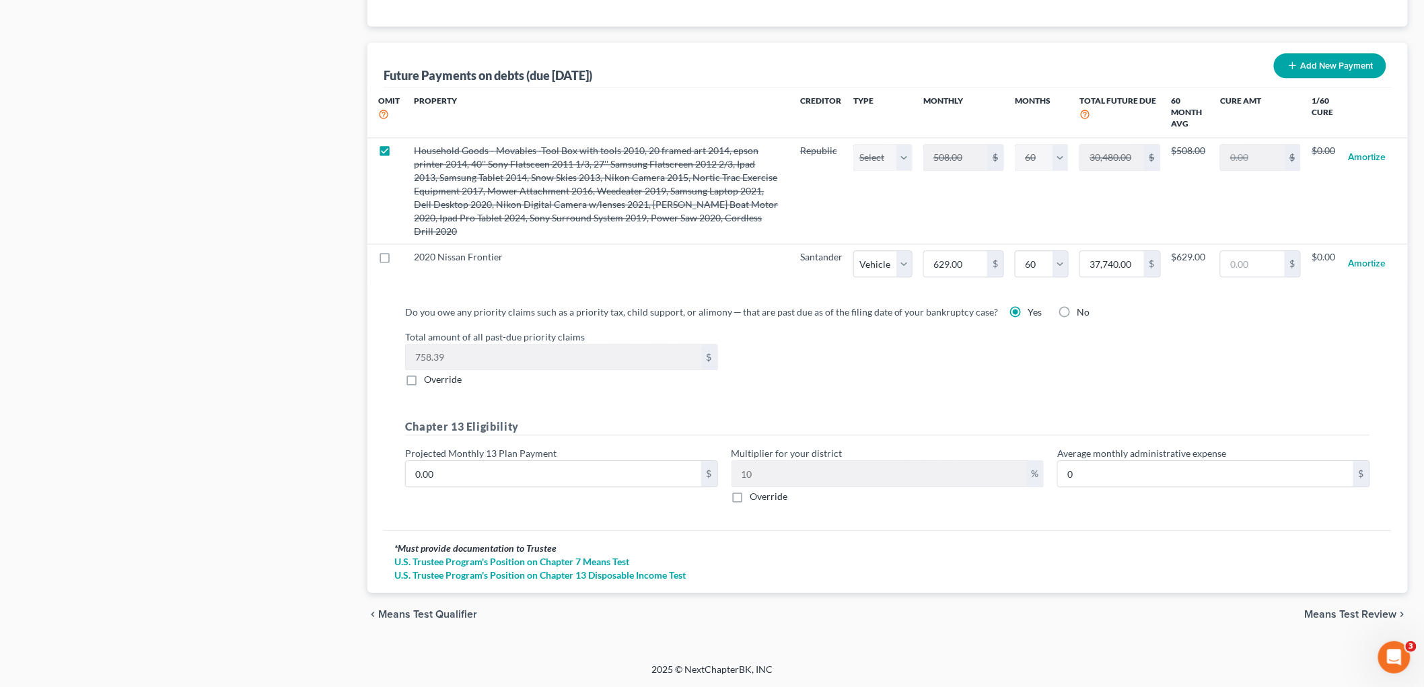
scroll to position [1286, 0]
click at [565, 478] on input "0.00" at bounding box center [553, 474] width 295 height 26
type input "1"
type input "0.10"
type input "10"
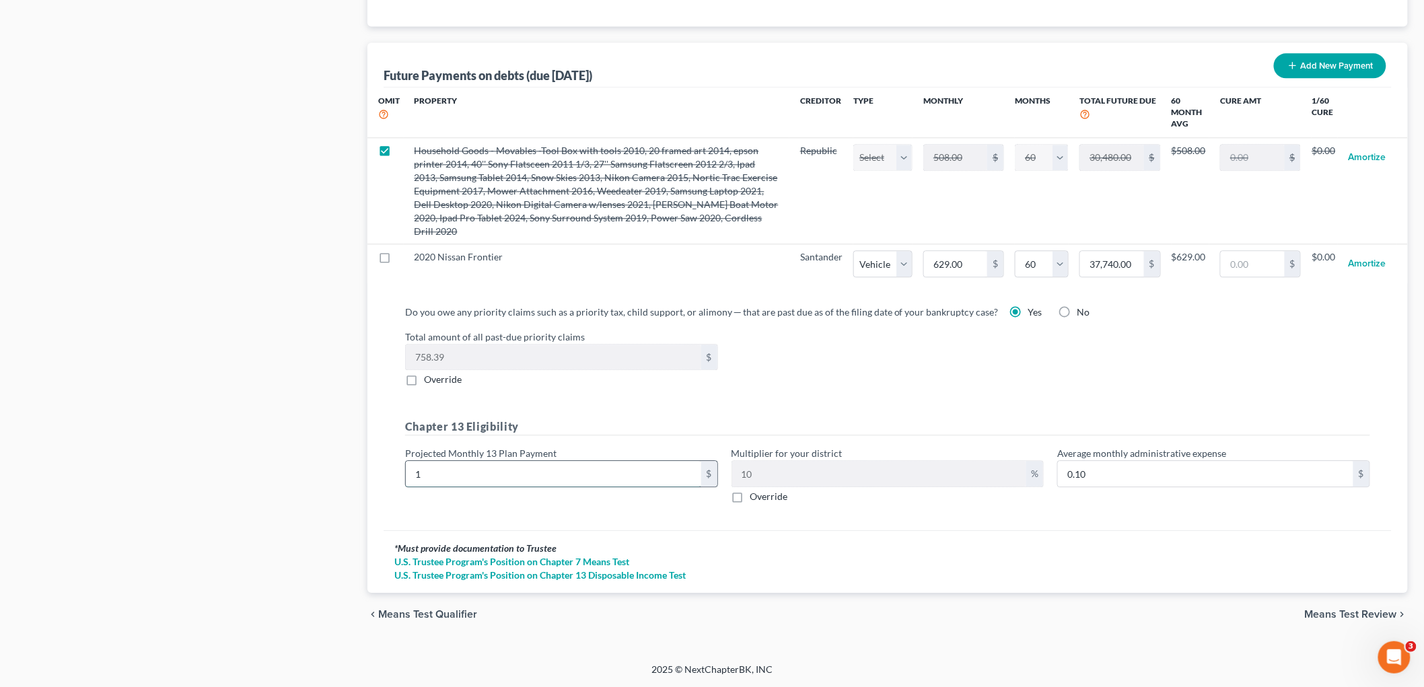
type input "1.00"
type input "100"
type input "10.00"
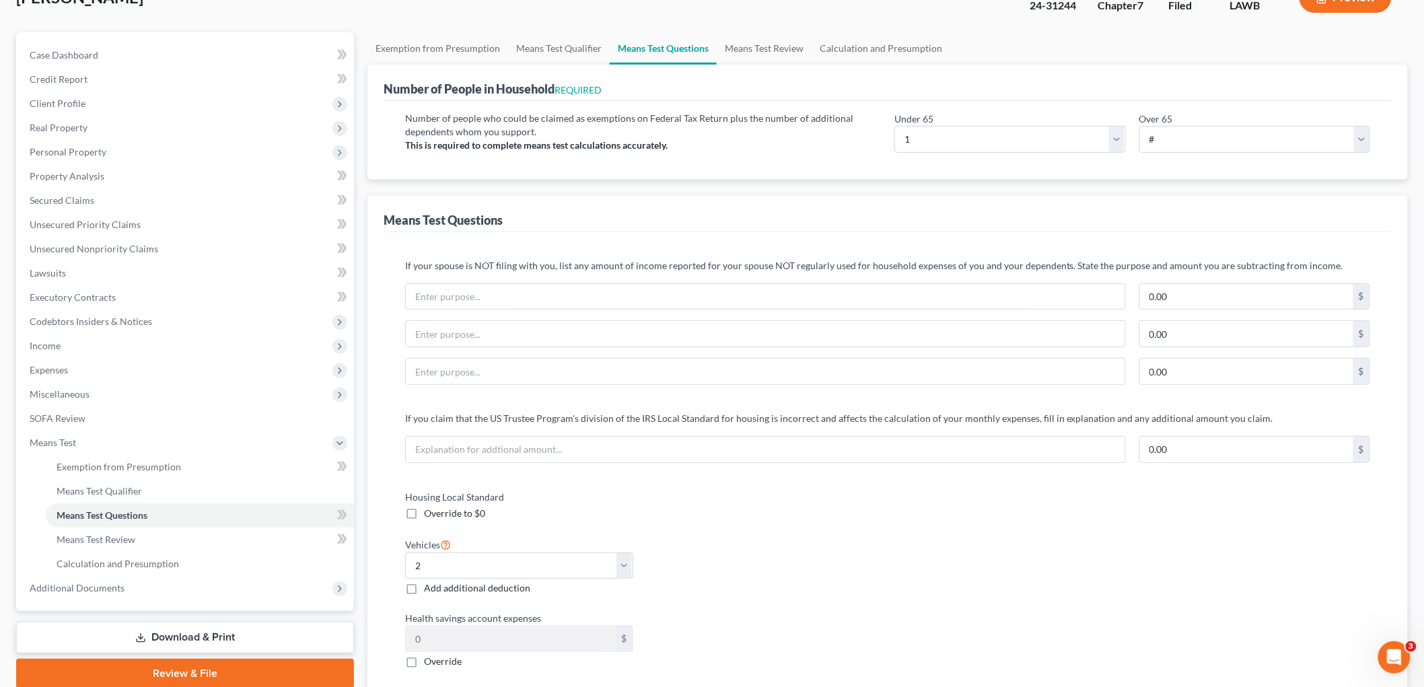
scroll to position [15, 0]
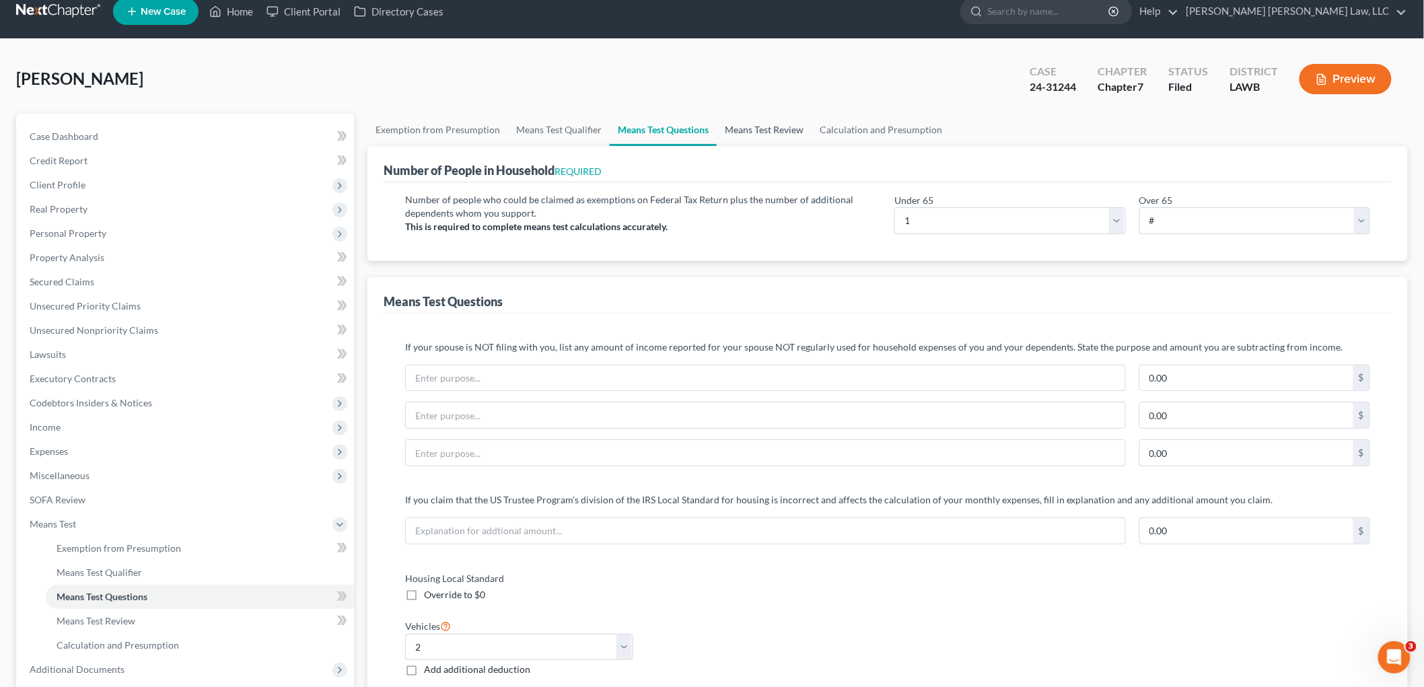
type input "100"
click at [765, 129] on link "Means Test Review" at bounding box center [764, 130] width 95 height 32
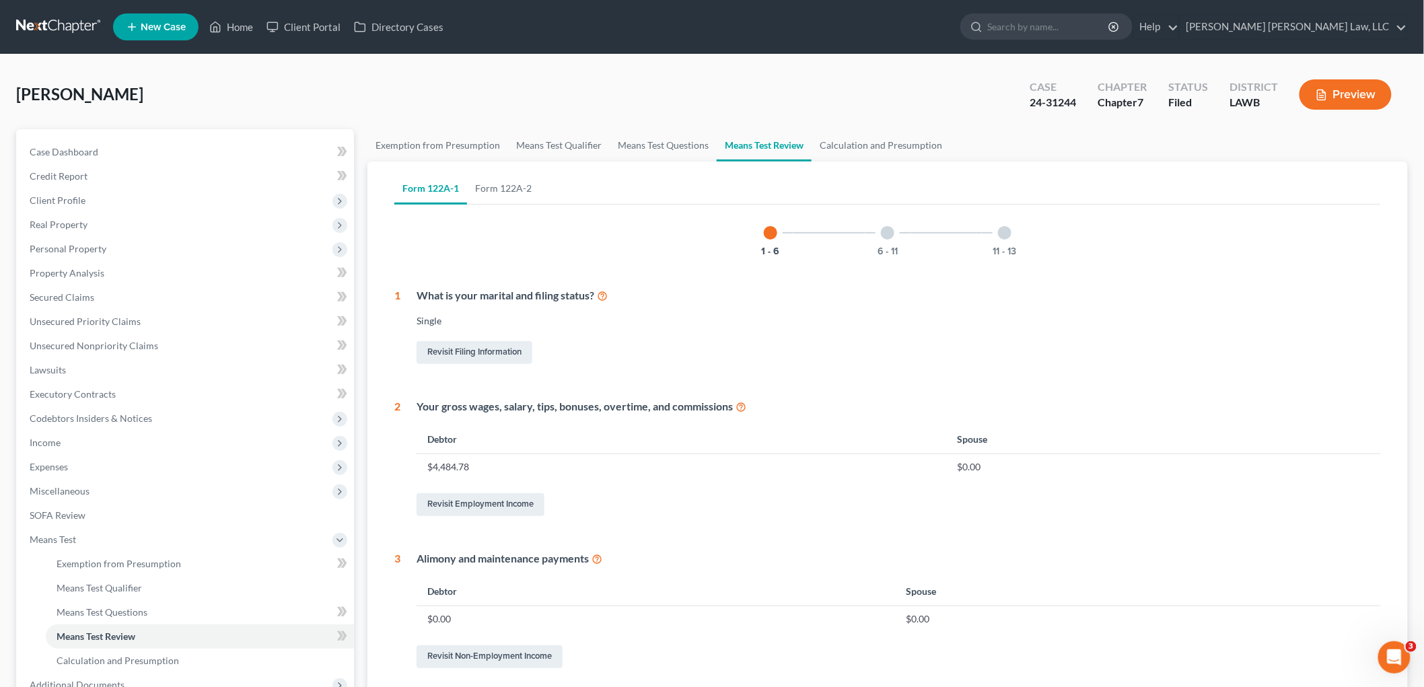
click at [1005, 236] on div at bounding box center [1004, 232] width 13 height 13
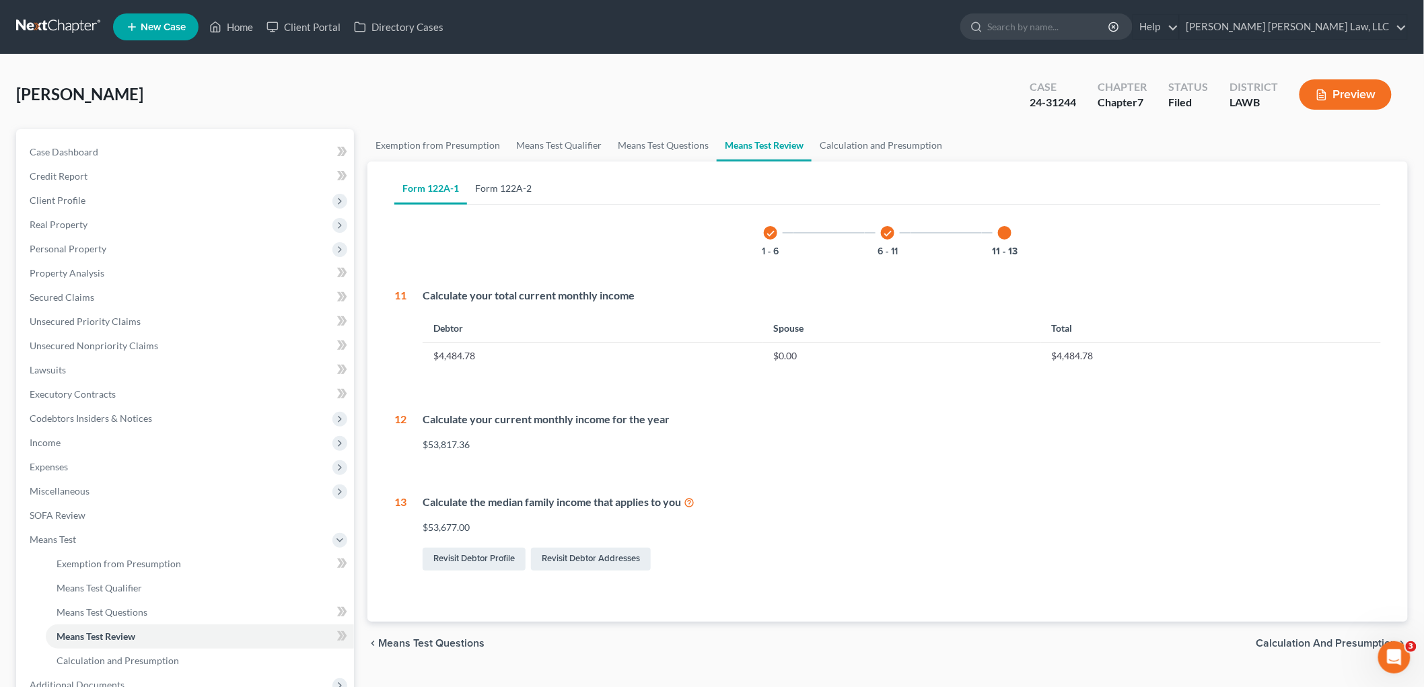
click at [496, 189] on link "Form 122A-2" at bounding box center [503, 188] width 73 height 32
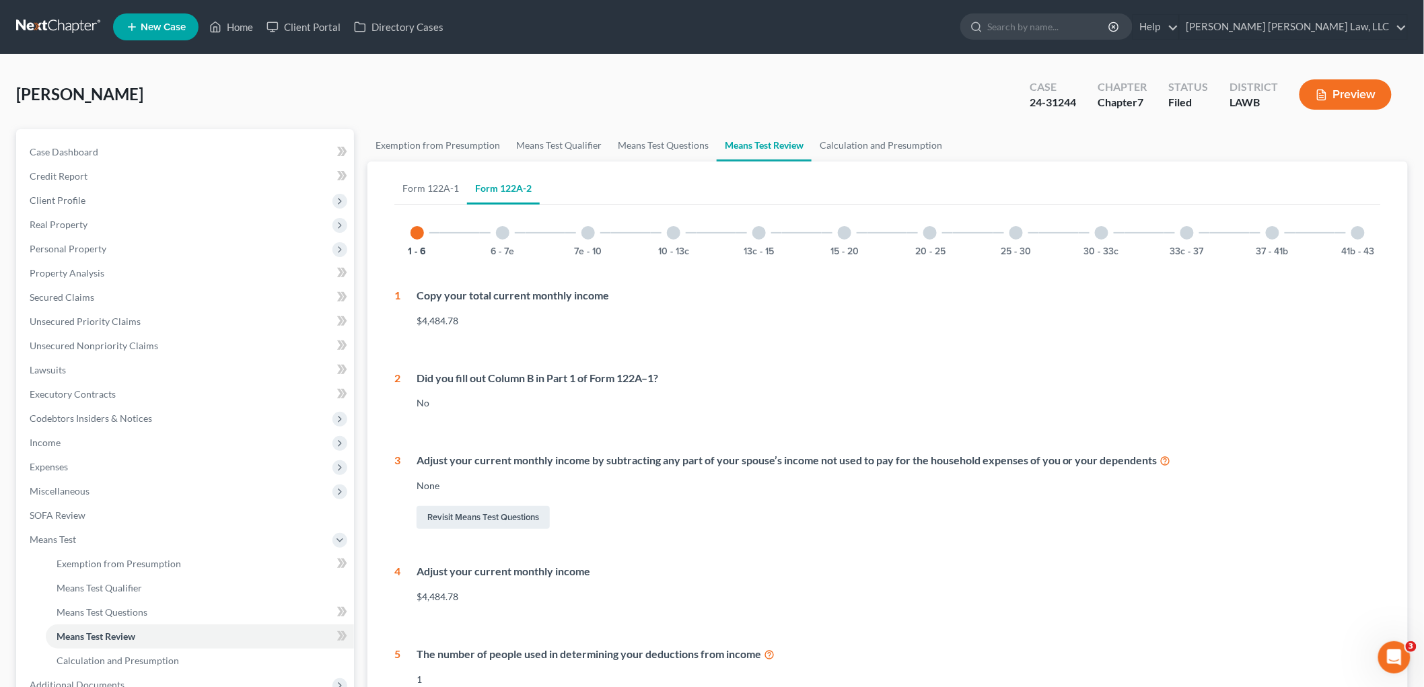
click at [1100, 242] on div "30 - 33c" at bounding box center [1102, 233] width 46 height 46
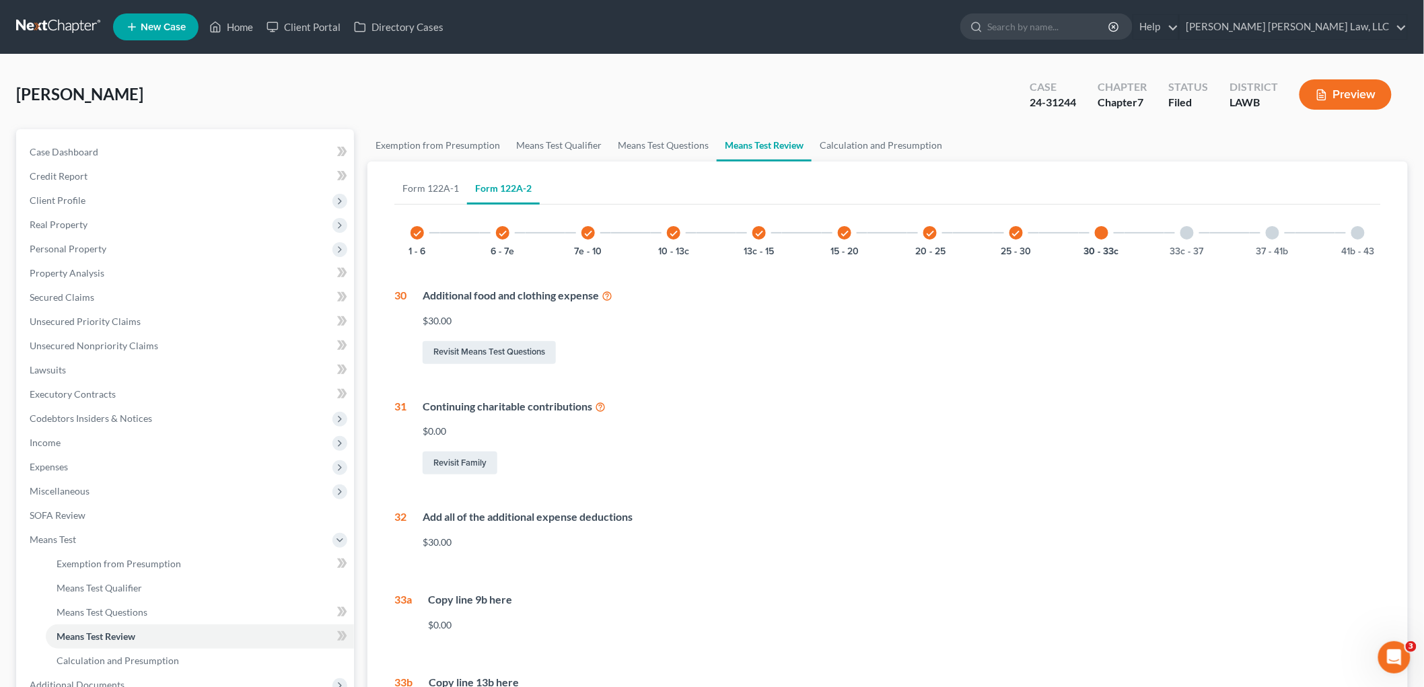
click at [1364, 240] on div "41b - 43" at bounding box center [1358, 233] width 46 height 46
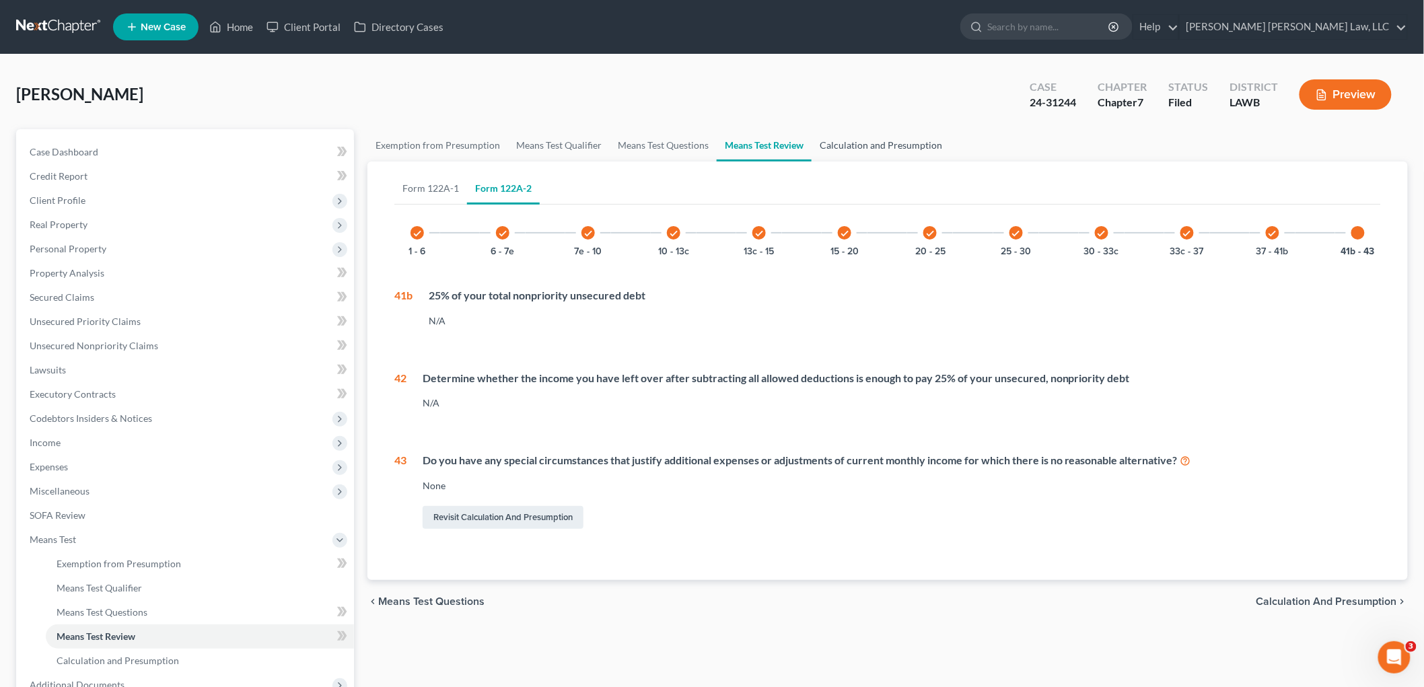
click at [844, 146] on link "Calculation and Presumption" at bounding box center [880, 145] width 139 height 32
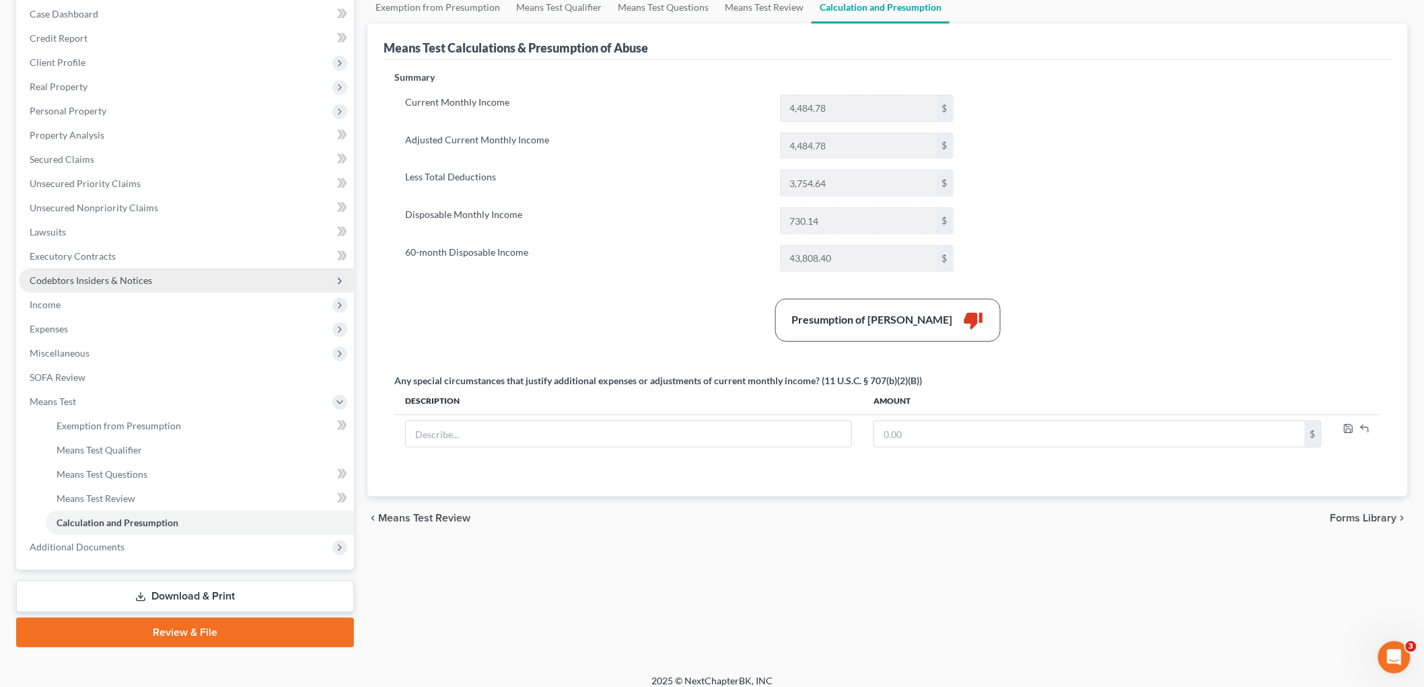
scroll to position [148, 0]
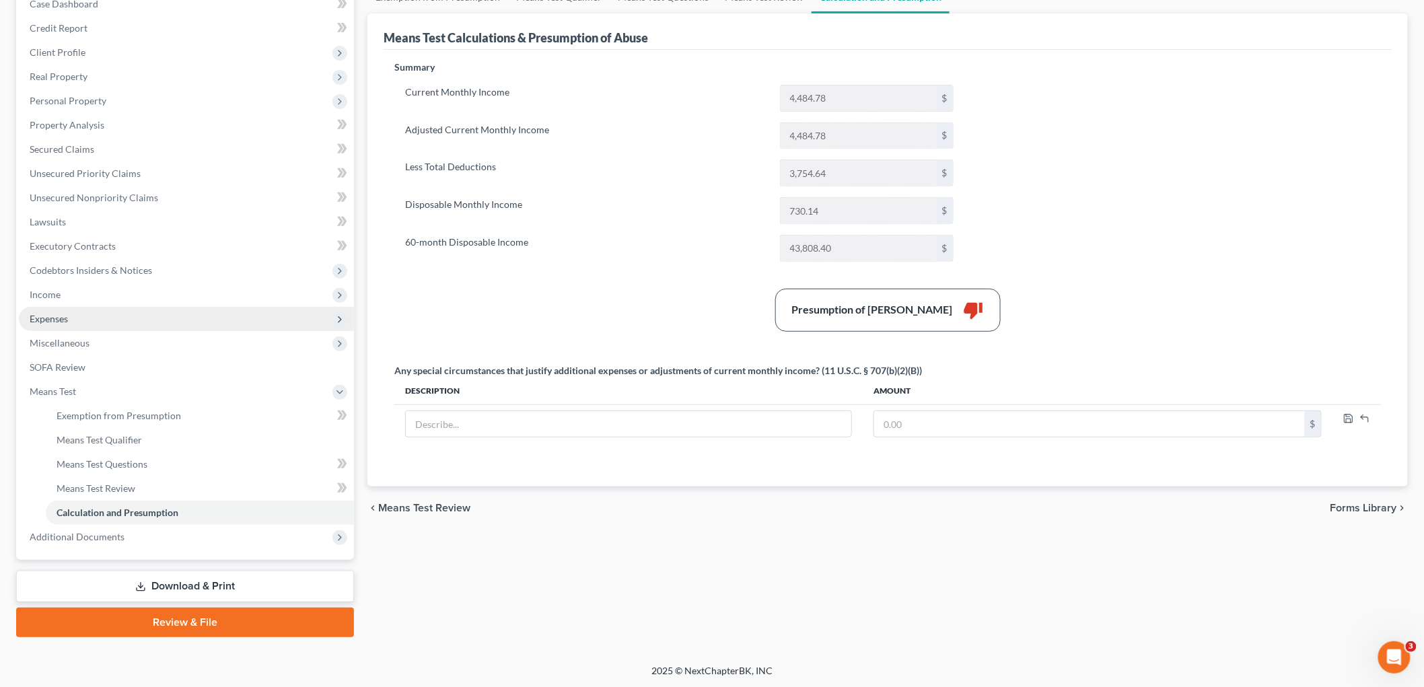
click at [65, 317] on span "Expenses" at bounding box center [49, 318] width 38 height 11
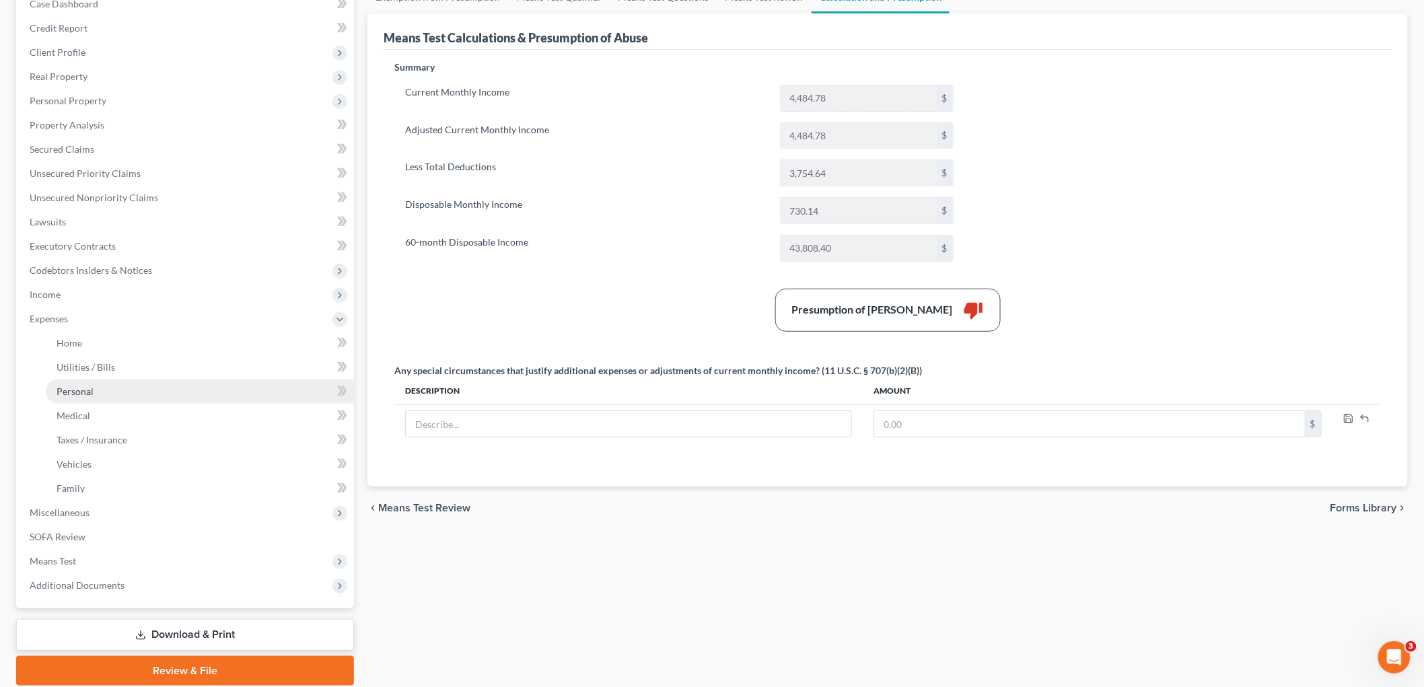
click at [109, 392] on link "Personal" at bounding box center [200, 391] width 308 height 24
click at [122, 393] on link "Personal" at bounding box center [200, 391] width 308 height 24
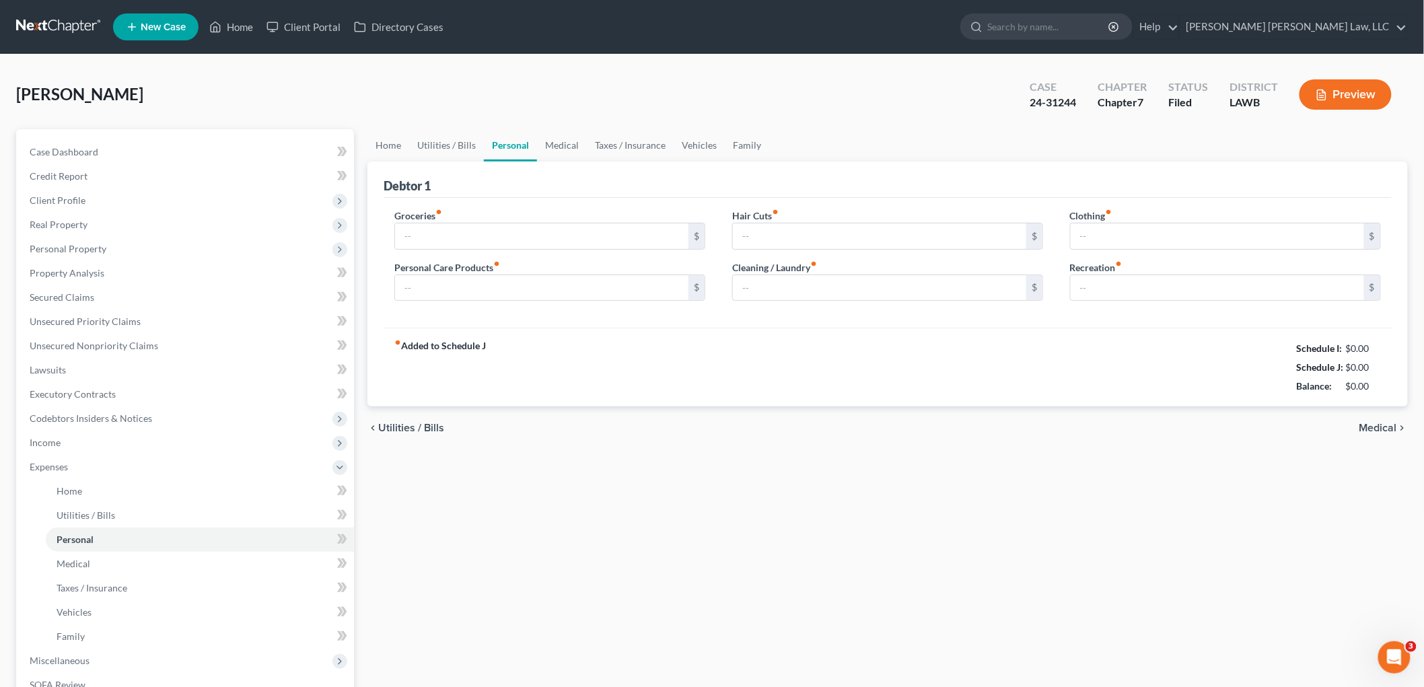
type input "497.00"
type input "201.00"
type input "45.00"
type input "0.00"
type input "93.00"
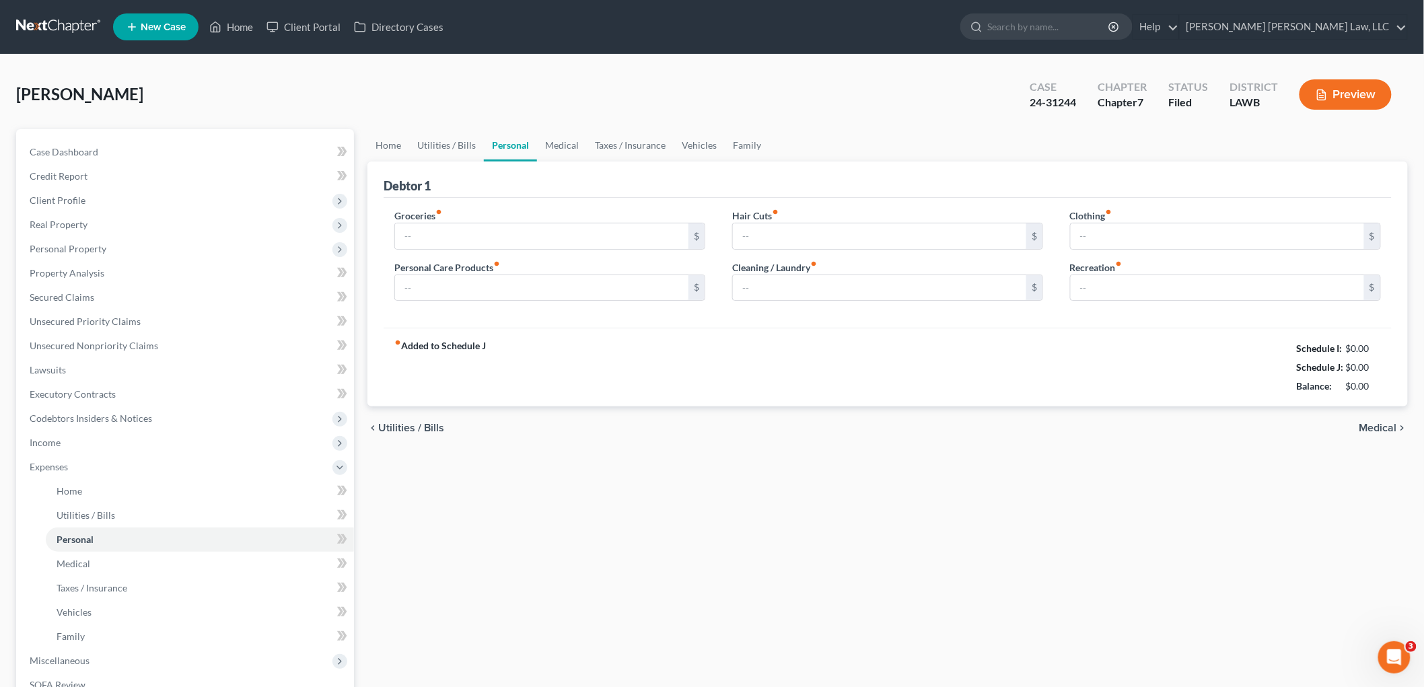
type input "0.00"
click at [620, 298] on input "201.00" at bounding box center [541, 288] width 293 height 26
type input "204.00"
click at [561, 142] on link "Medical" at bounding box center [562, 145] width 50 height 32
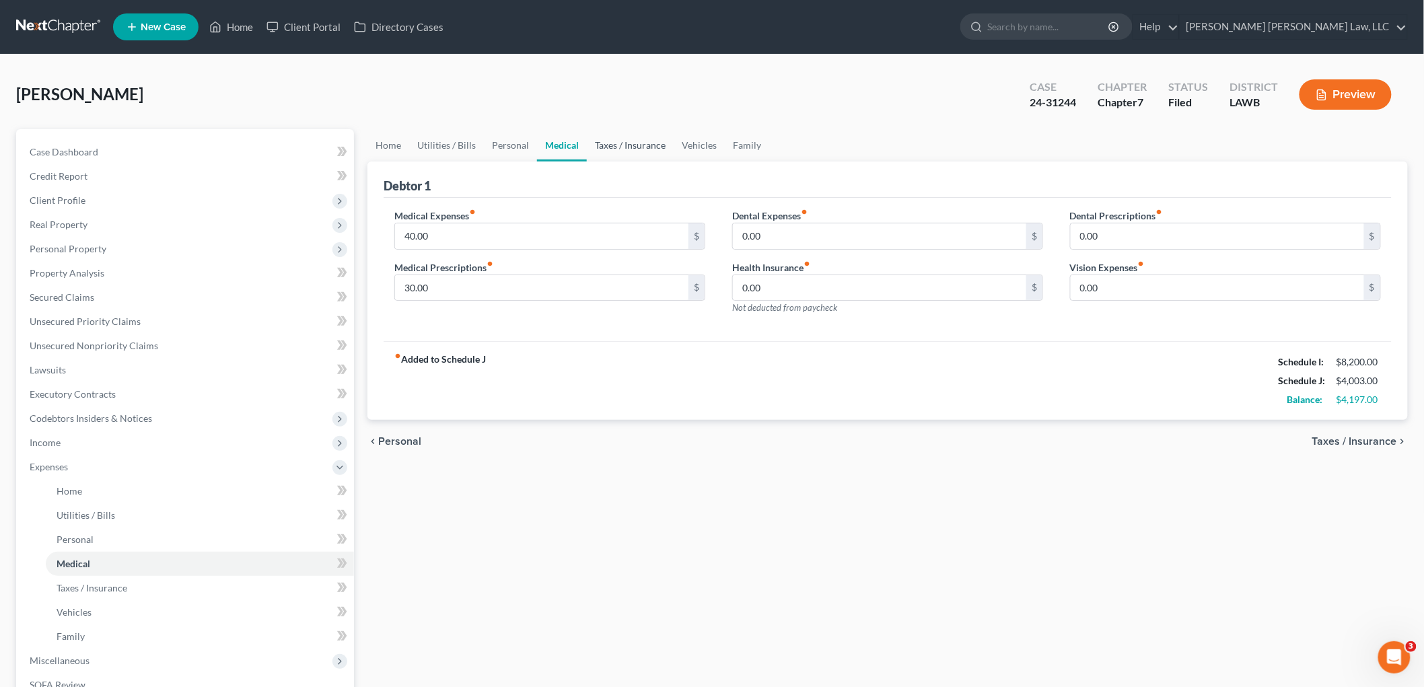
click at [639, 153] on link "Taxes / Insurance" at bounding box center [630, 145] width 87 height 32
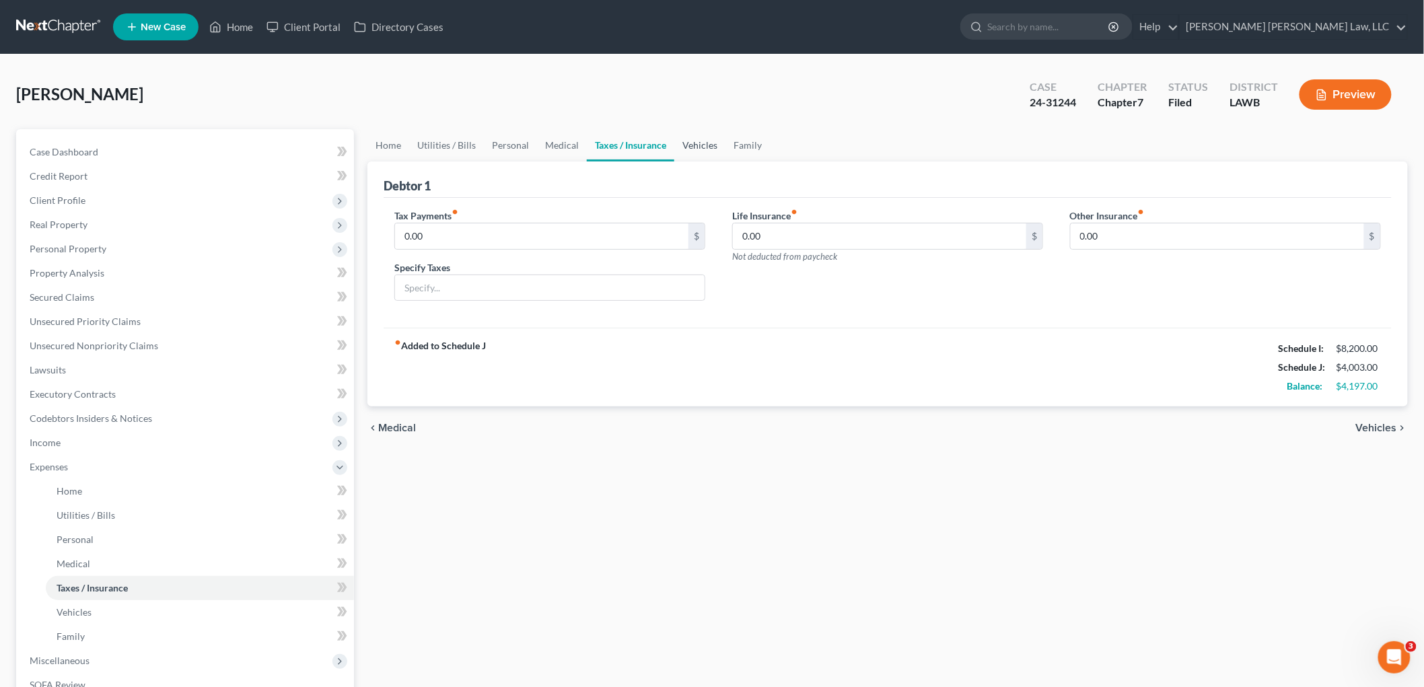
click at [688, 148] on link "Vehicles" at bounding box center [699, 145] width 51 height 32
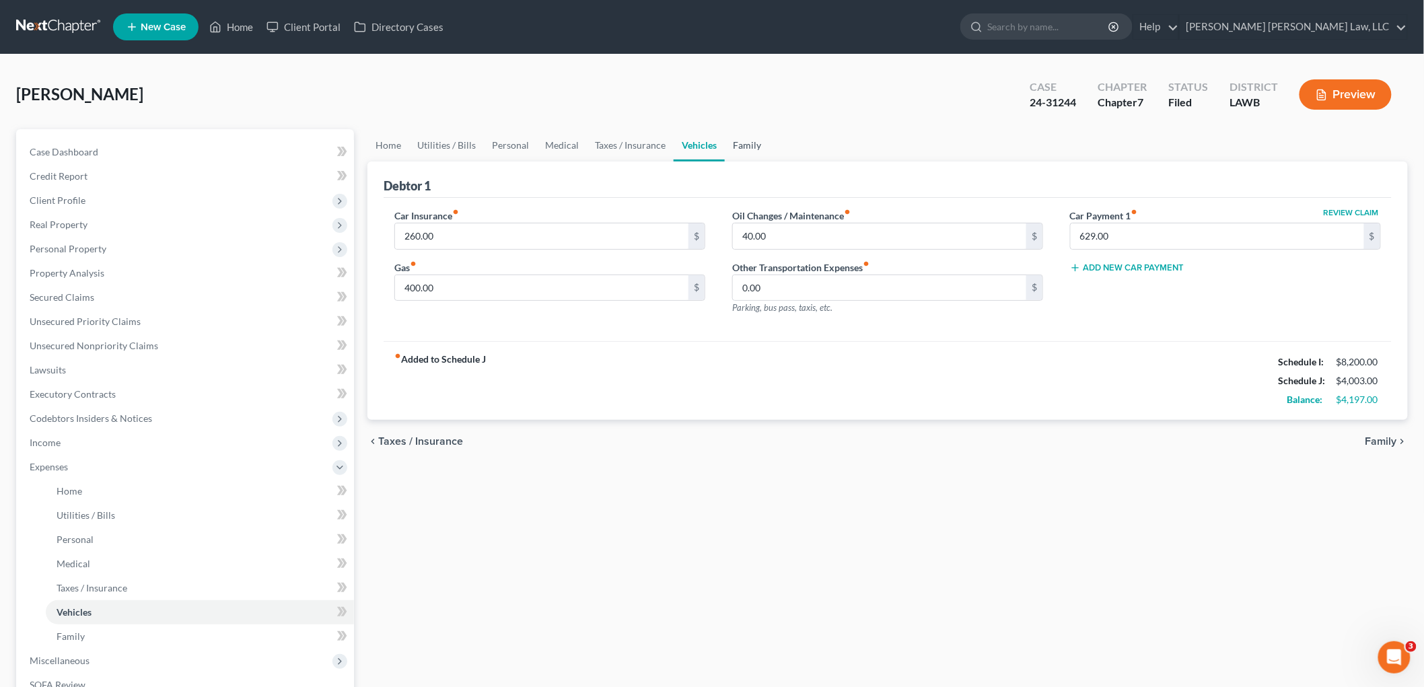
click at [735, 142] on link "Family" at bounding box center [747, 145] width 44 height 32
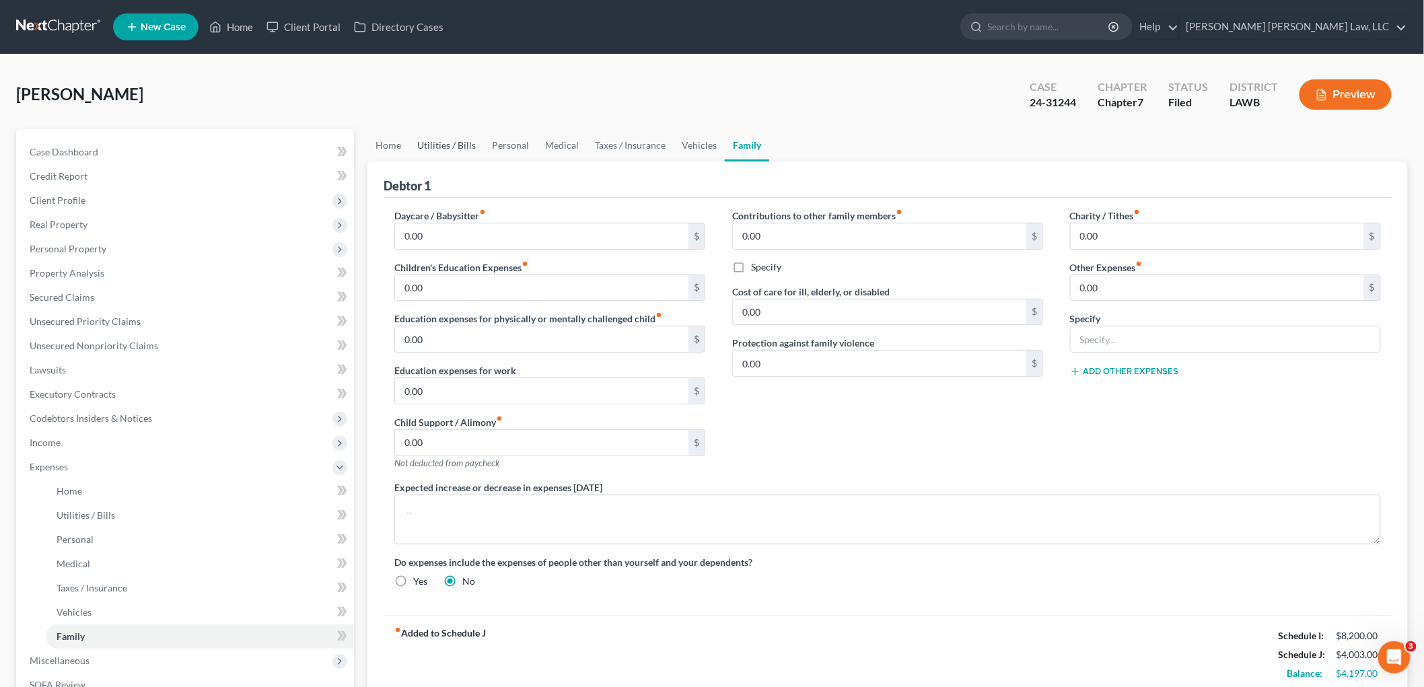
click at [453, 145] on link "Utilities / Bills" at bounding box center [446, 145] width 75 height 32
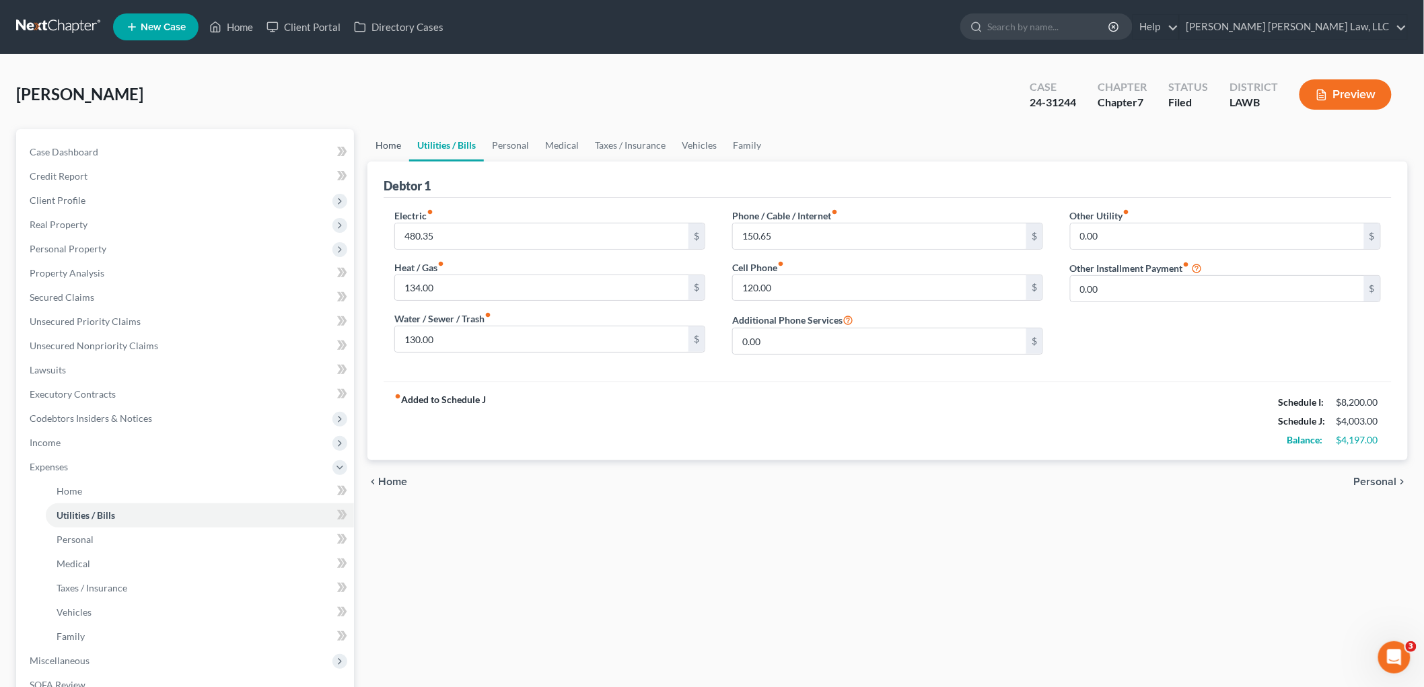
click at [373, 147] on link "Home" at bounding box center [388, 145] width 42 height 32
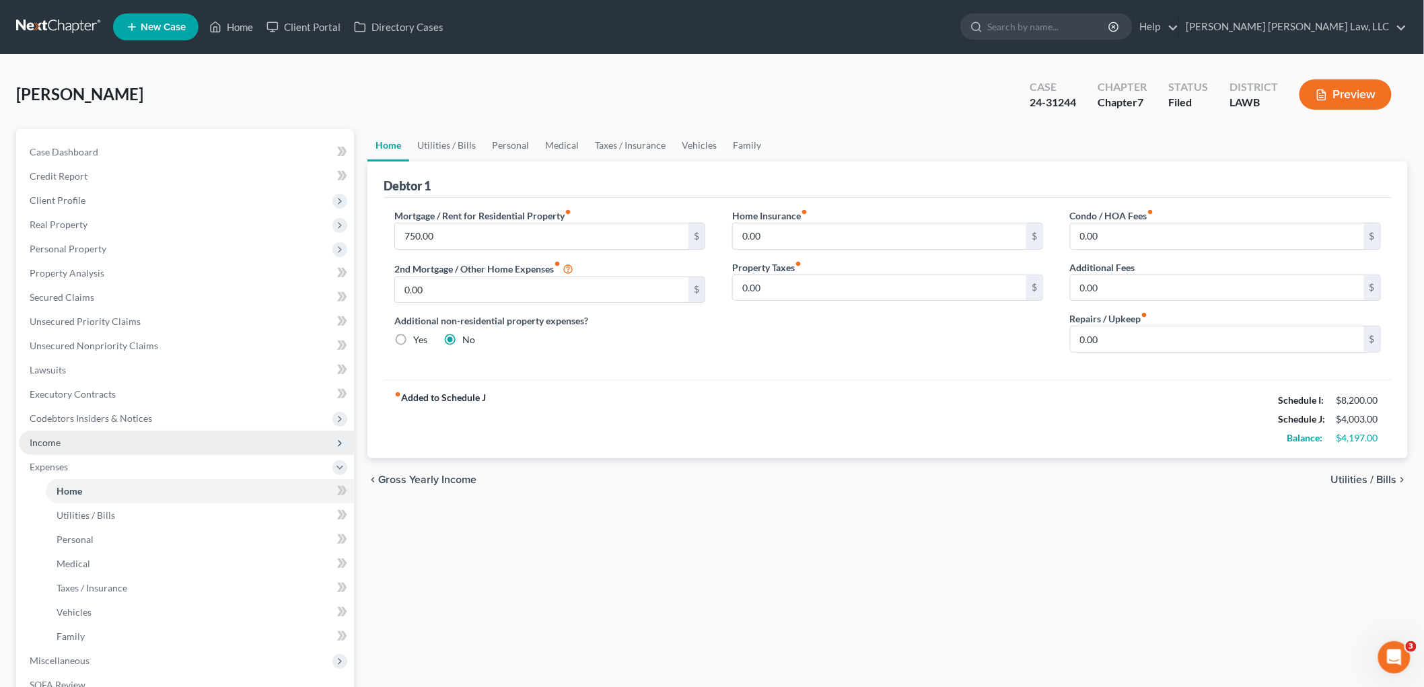
click at [118, 449] on span "Income" at bounding box center [186, 443] width 335 height 24
click at [126, 480] on link "Non Employment Income" at bounding box center [200, 491] width 308 height 24
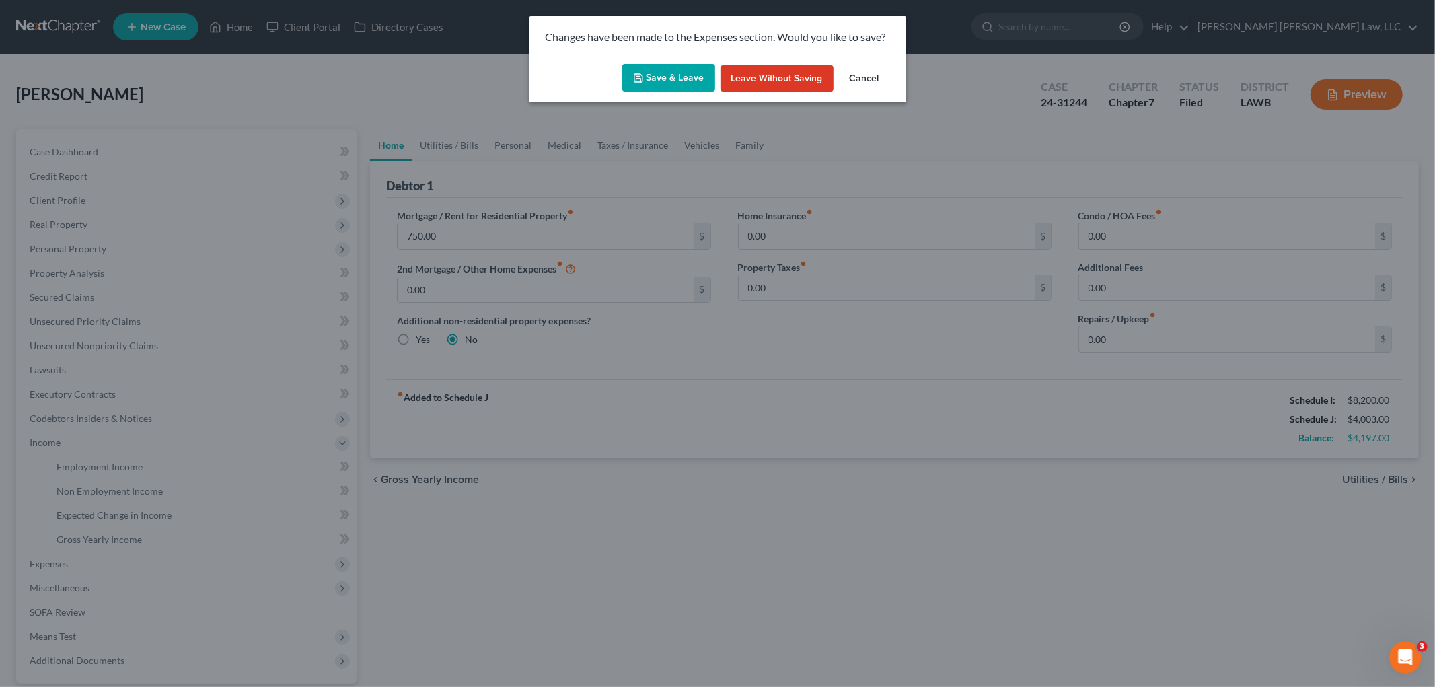
click at [674, 61] on div "Save & Leave Leave without Saving Cancel" at bounding box center [718, 81] width 377 height 44
click at [673, 71] on button "Save & Leave" at bounding box center [668, 78] width 93 height 28
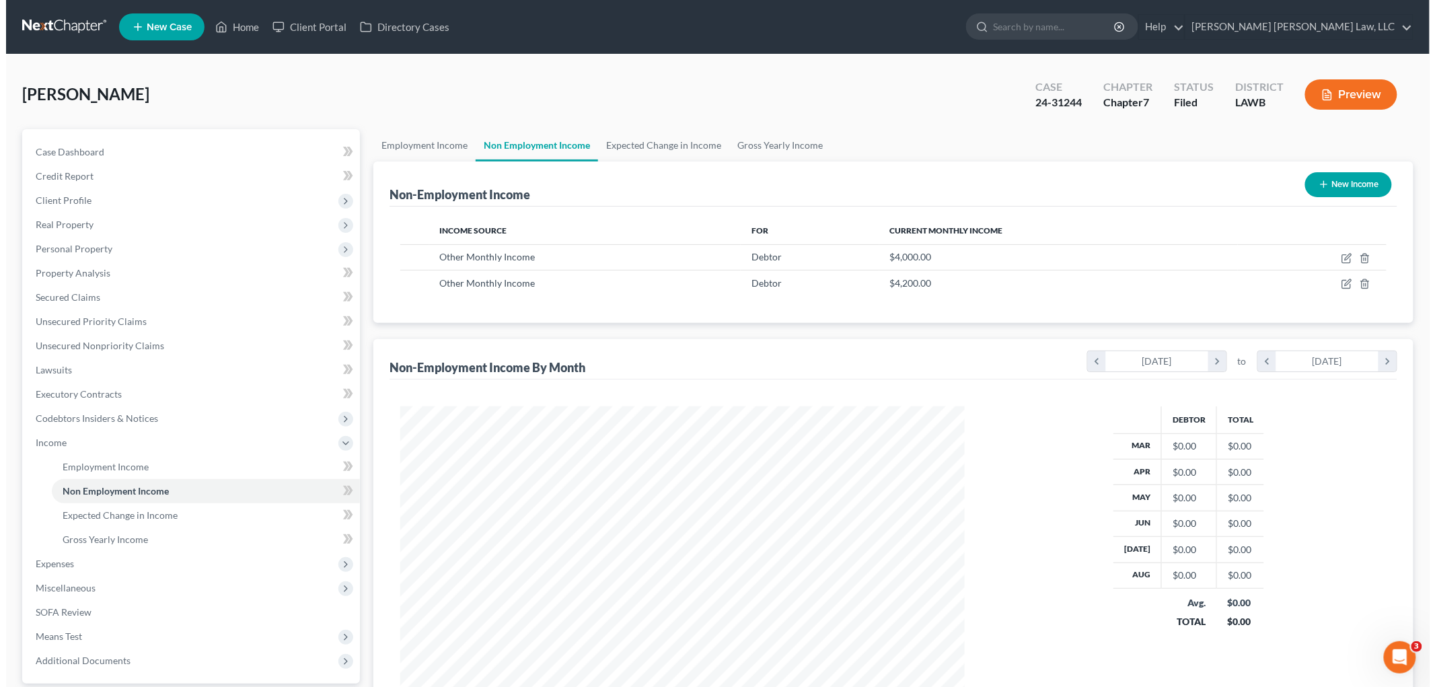
scroll to position [281, 591]
click at [1342, 285] on icon "button" at bounding box center [1342, 283] width 6 height 6
select select "13"
select select "0"
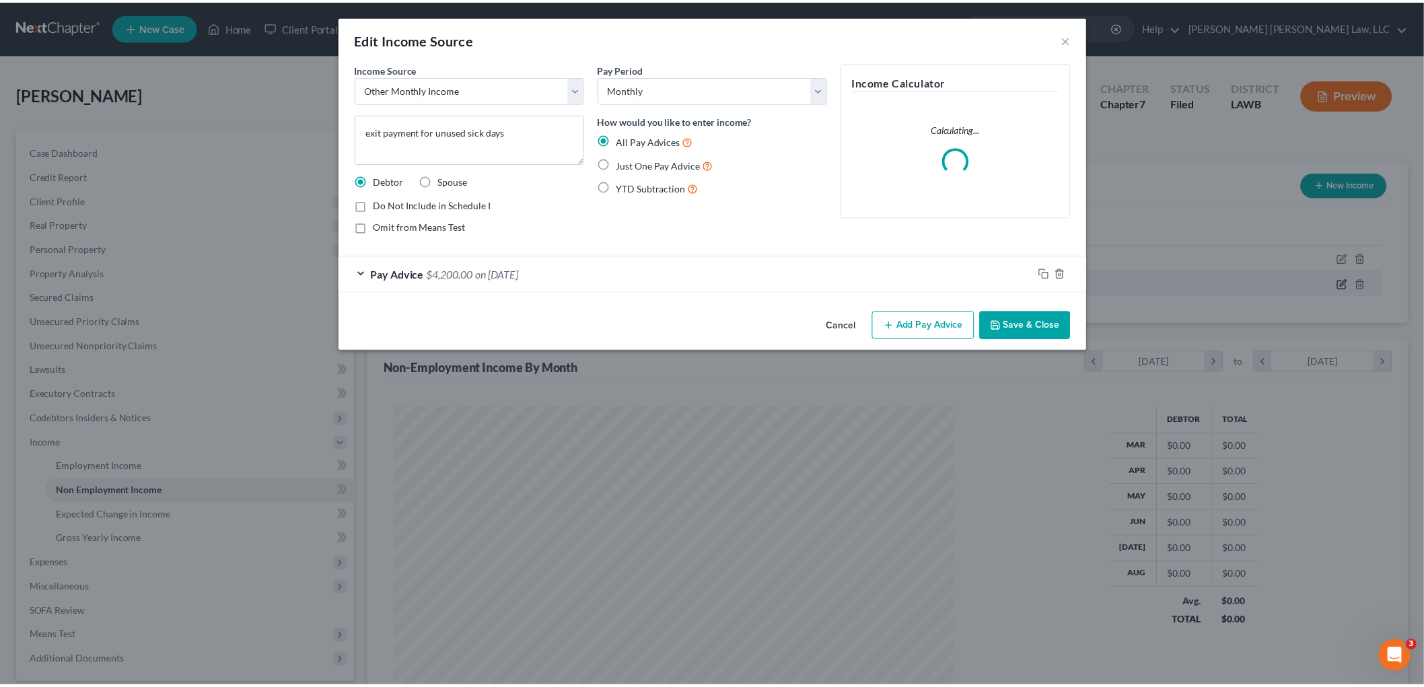
scroll to position [284, 596]
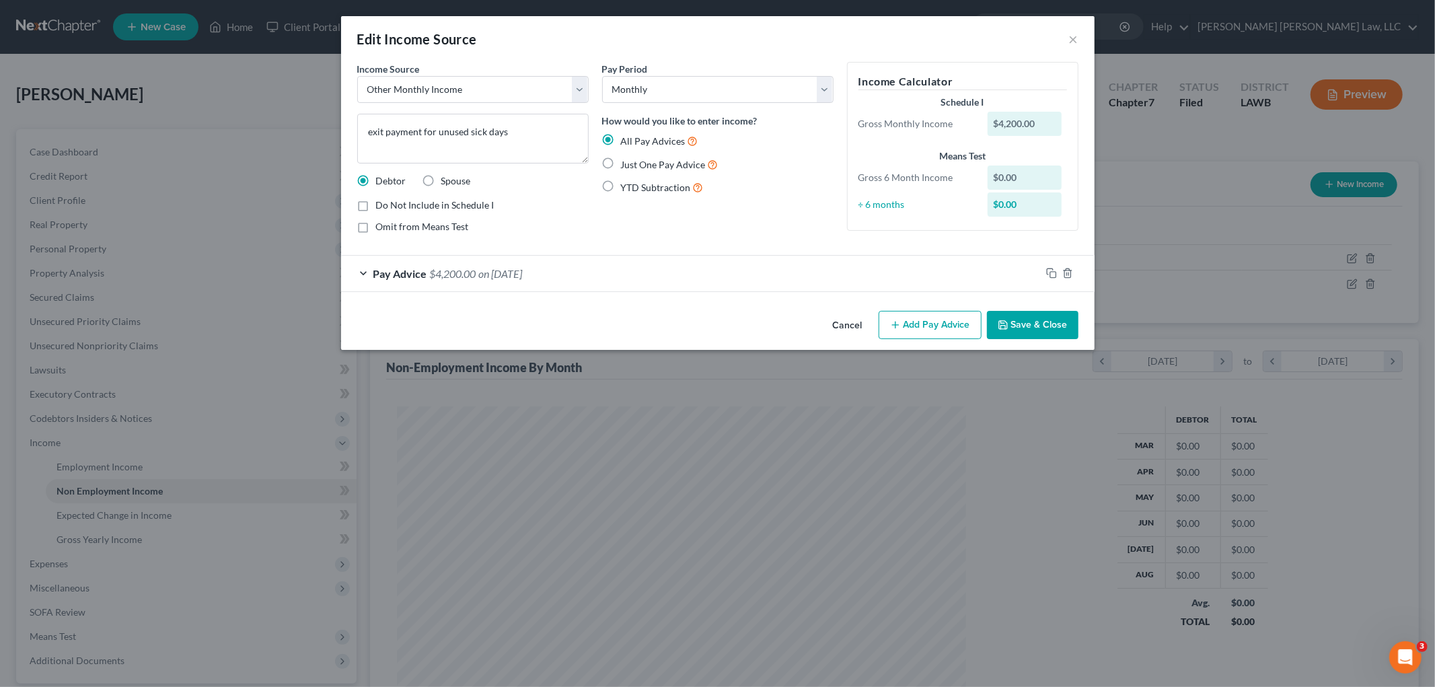
click at [1064, 324] on button "Save & Close" at bounding box center [1033, 325] width 92 height 28
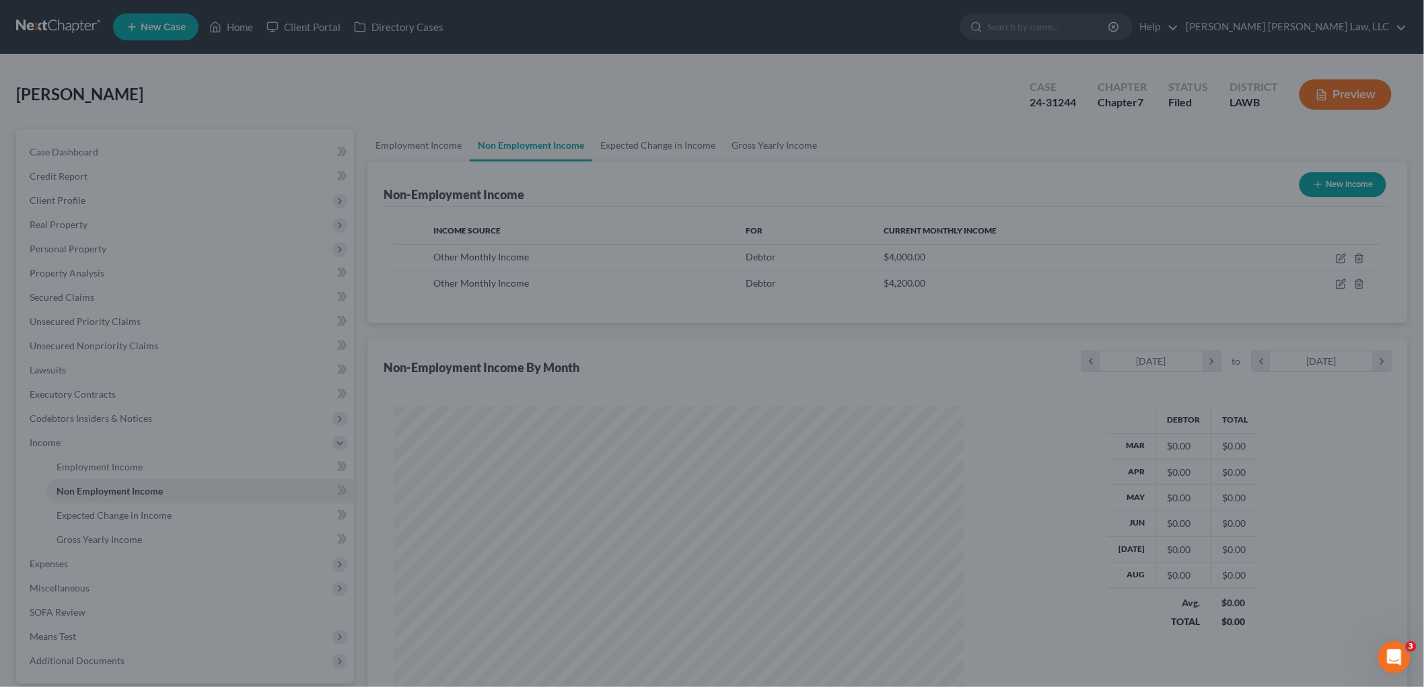
scroll to position [672540, 672231]
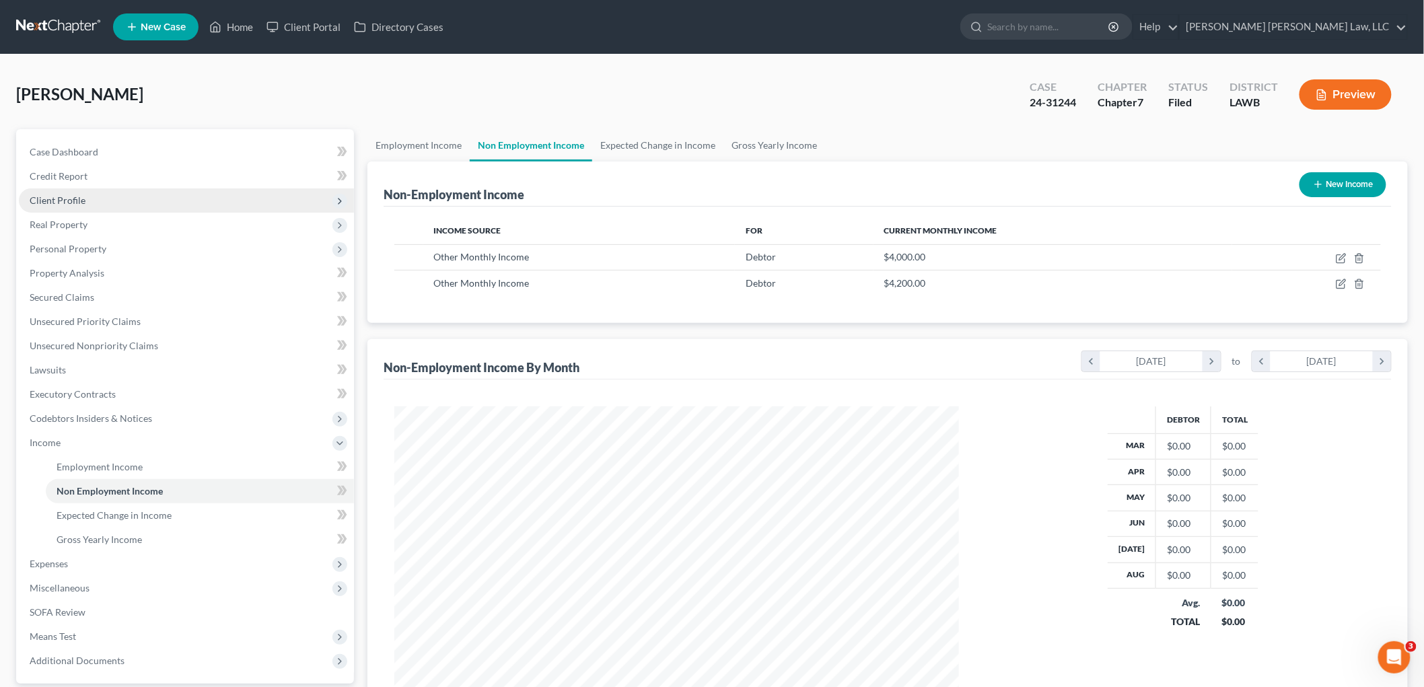
click at [91, 198] on span "Client Profile" at bounding box center [186, 200] width 335 height 24
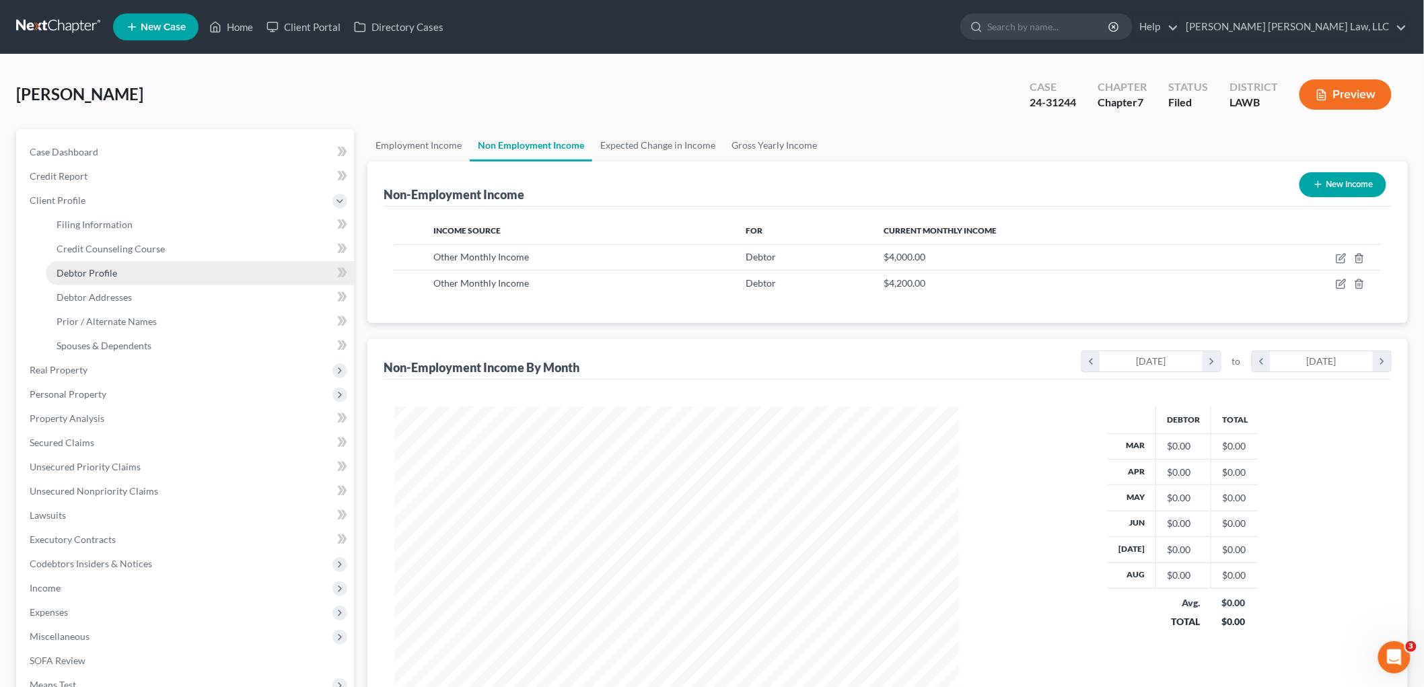
click at [104, 275] on span "Debtor Profile" at bounding box center [87, 272] width 61 height 11
select select "0"
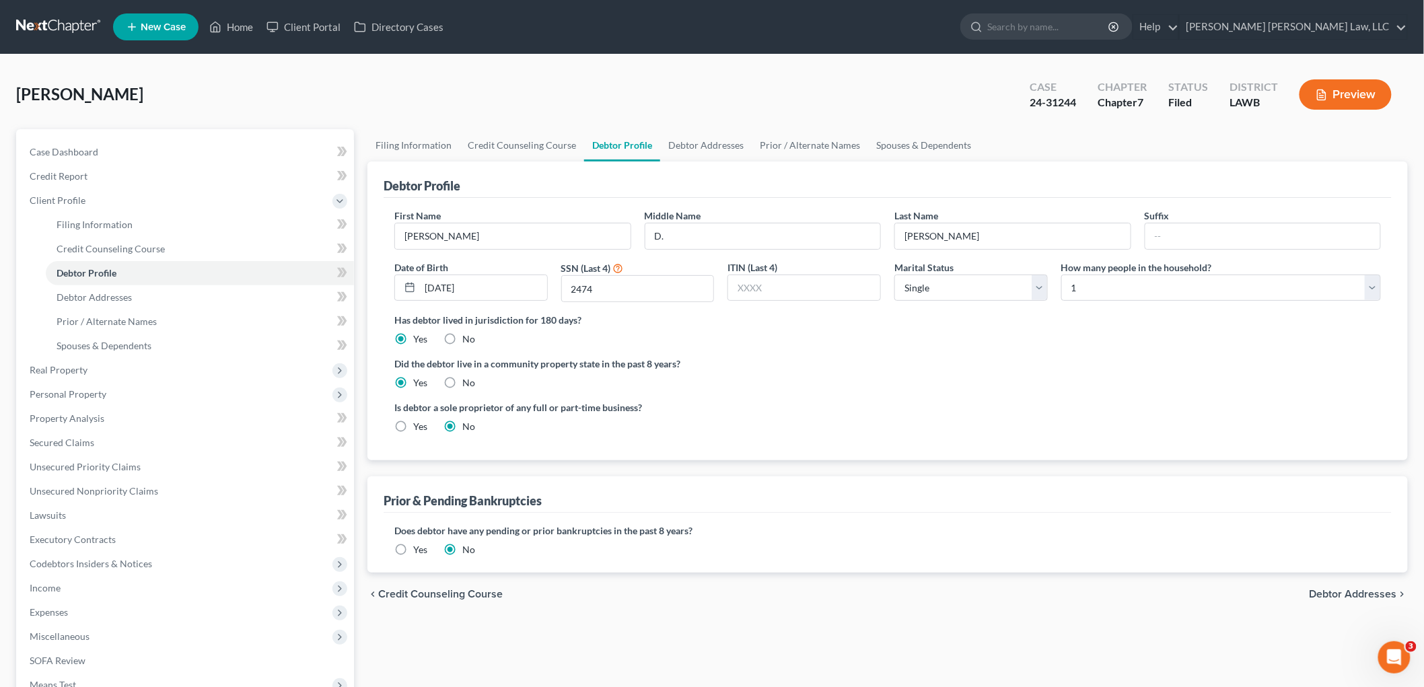
click at [71, 24] on link at bounding box center [59, 27] width 86 height 24
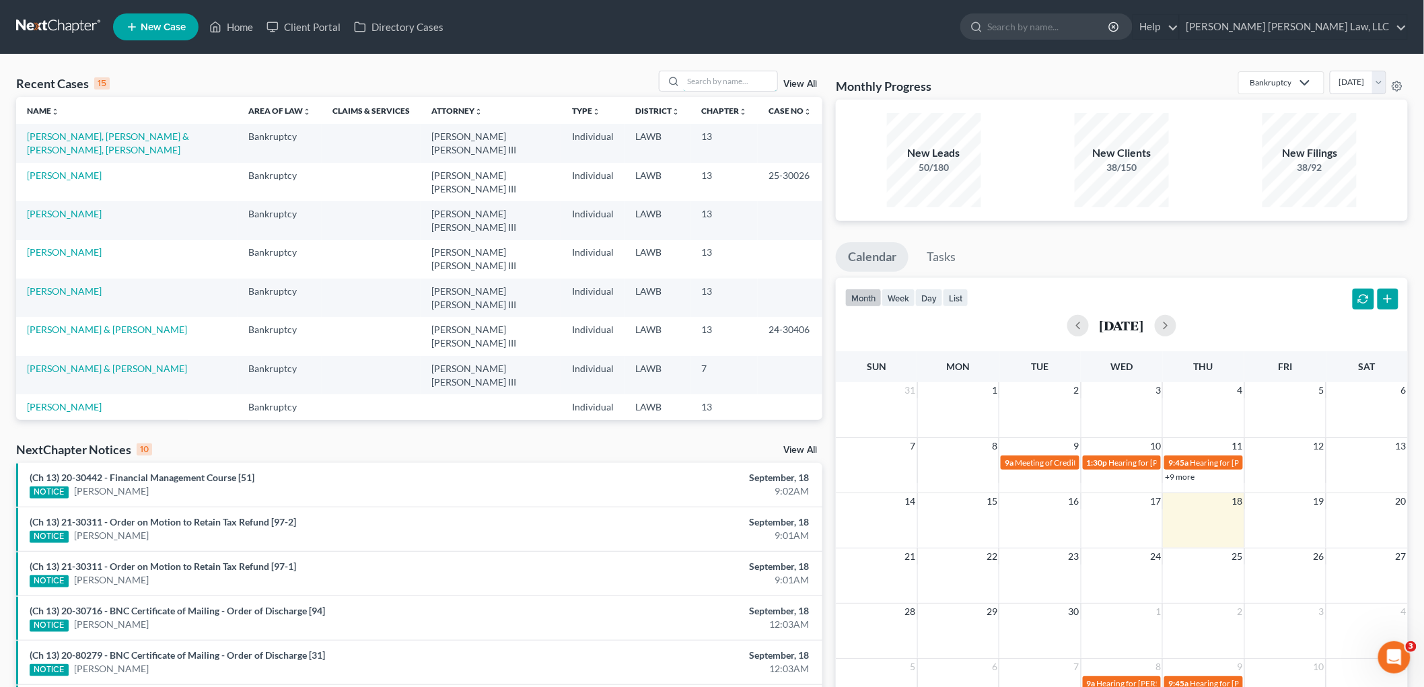
click at [715, 85] on input "search" at bounding box center [730, 81] width 94 height 20
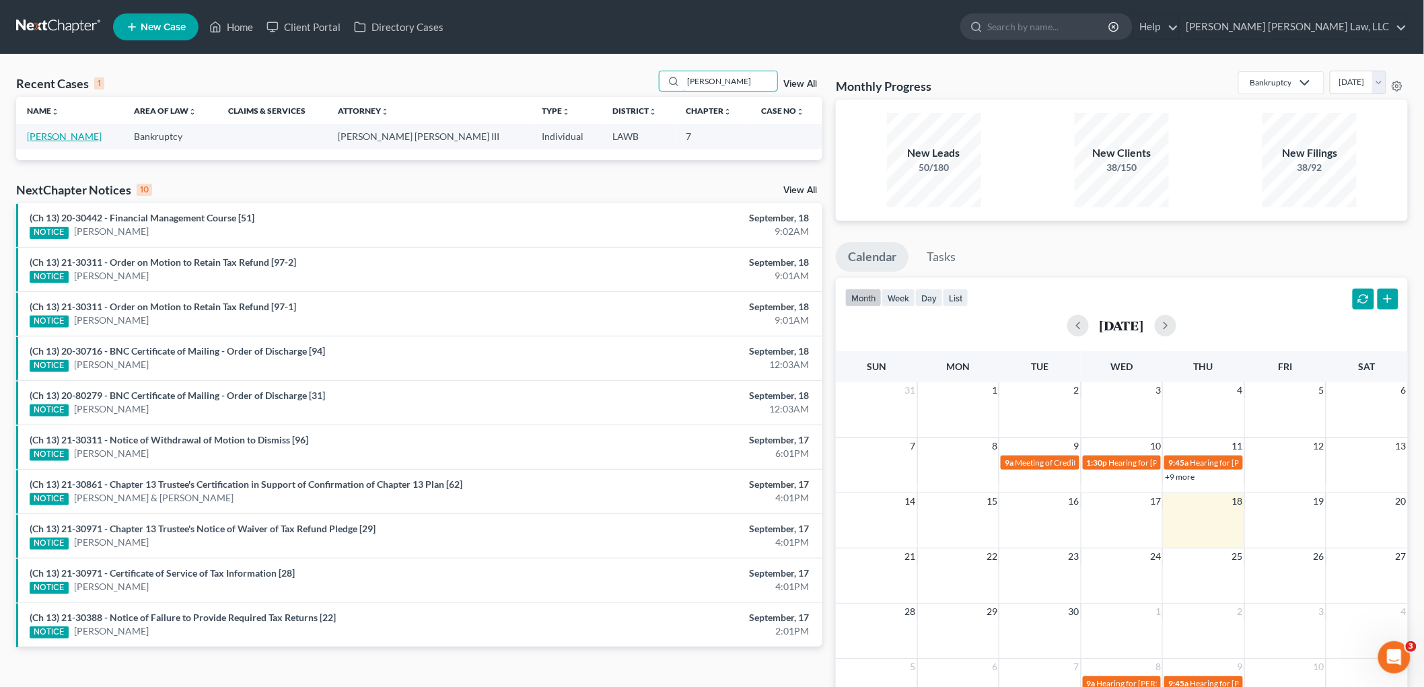
type input "hester"
click at [65, 138] on link "[PERSON_NAME]" at bounding box center [64, 136] width 75 height 11
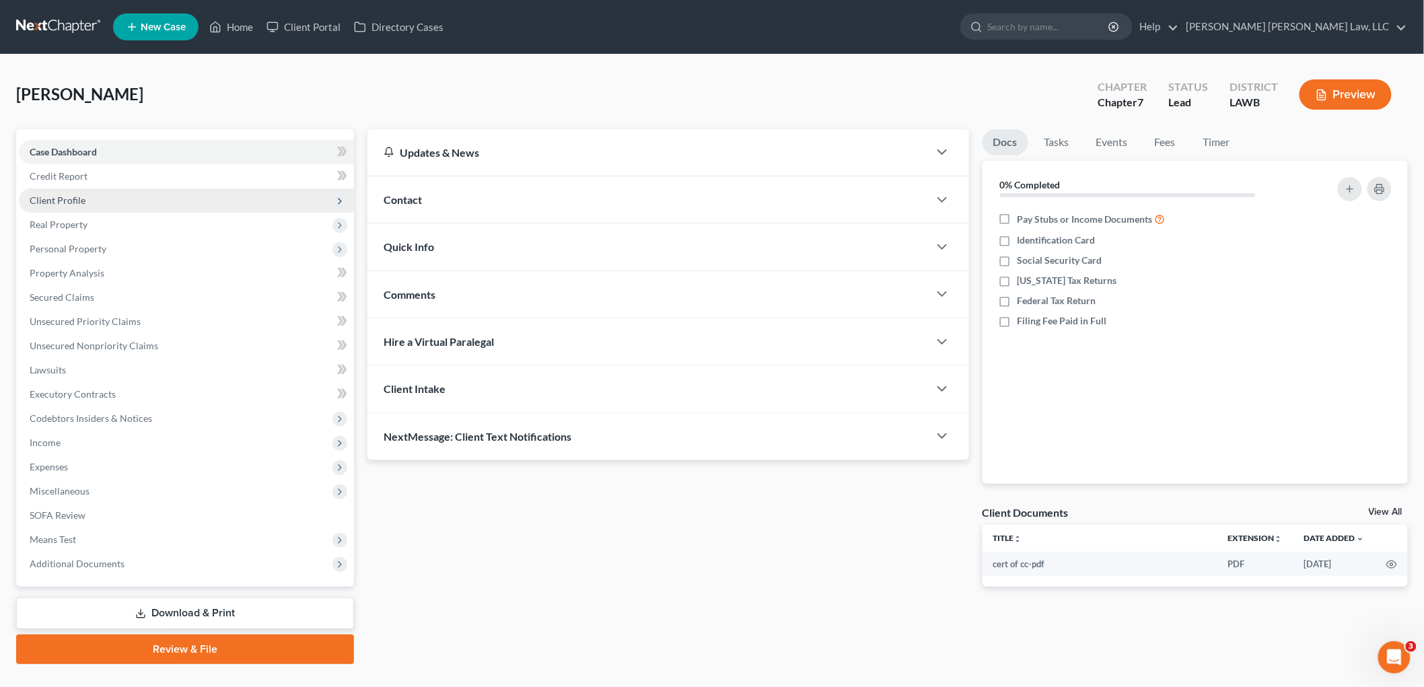
click at [151, 200] on span "Client Profile" at bounding box center [186, 200] width 335 height 24
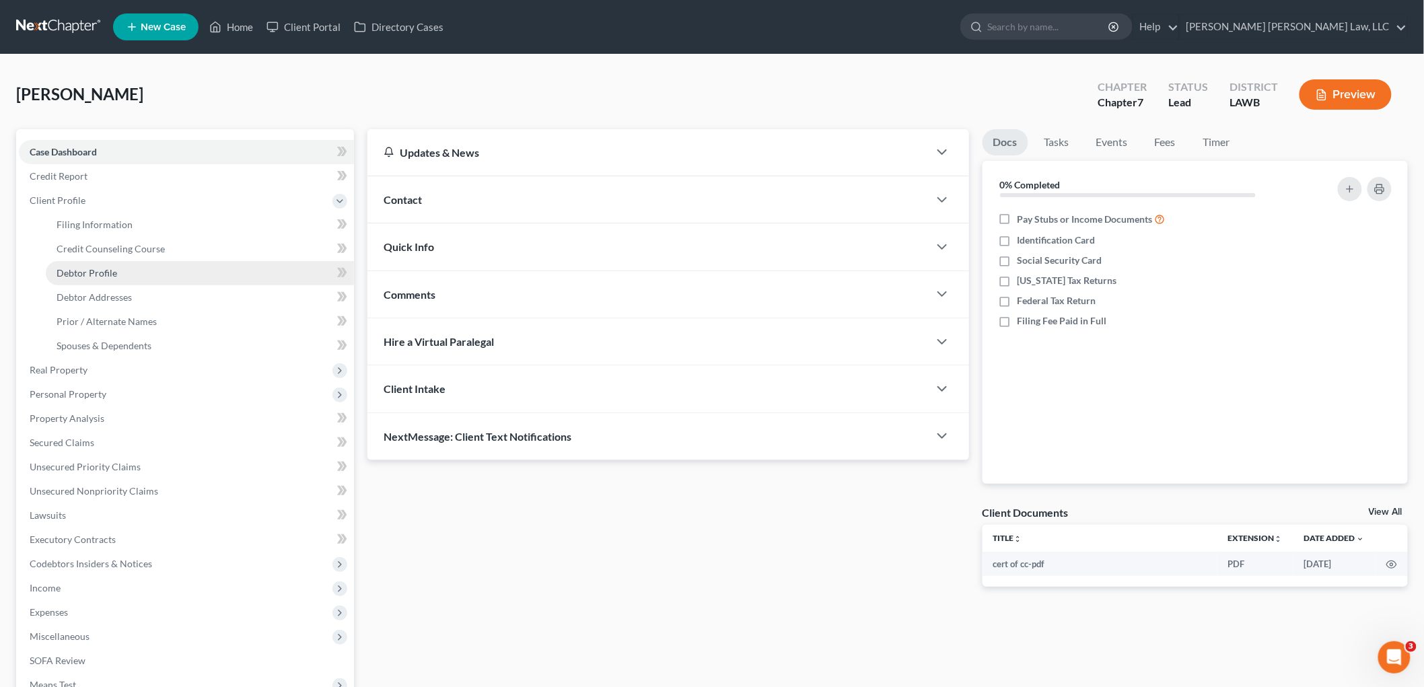
click at [126, 277] on link "Debtor Profile" at bounding box center [200, 273] width 308 height 24
select select "3"
select select "1"
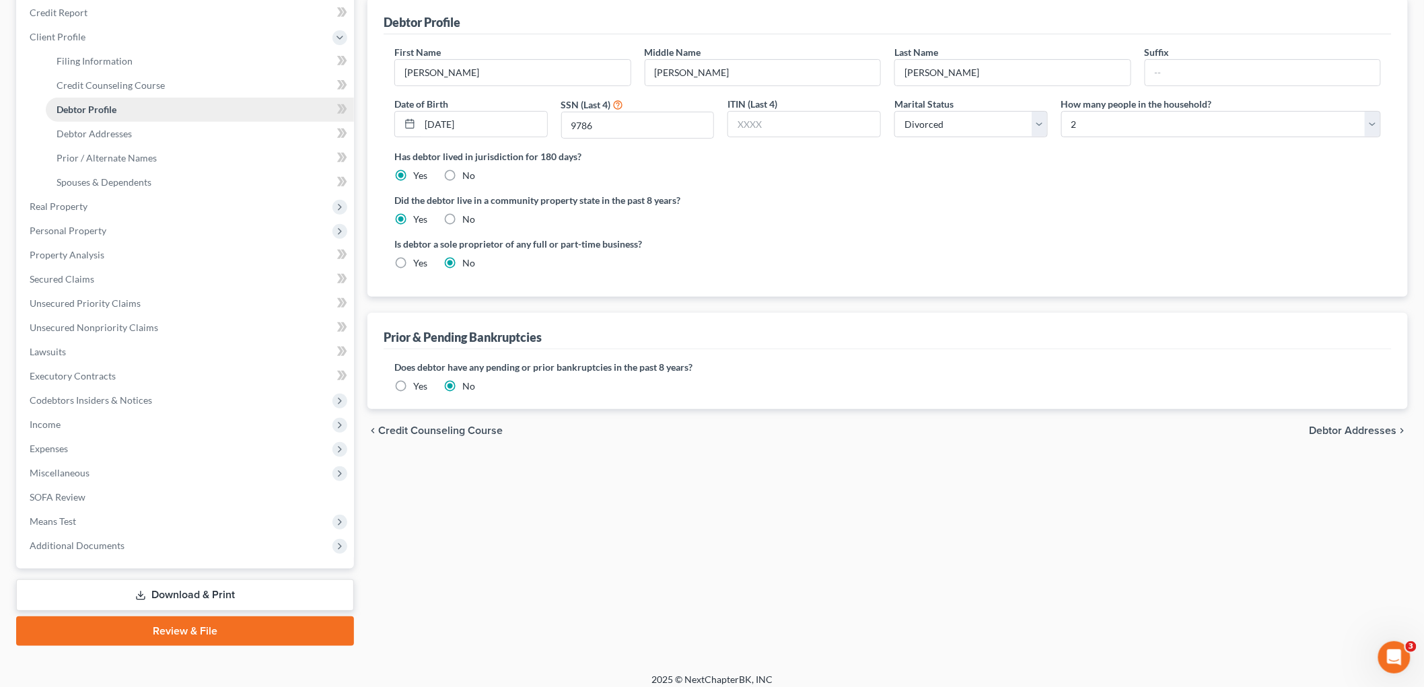
scroll to position [172, 0]
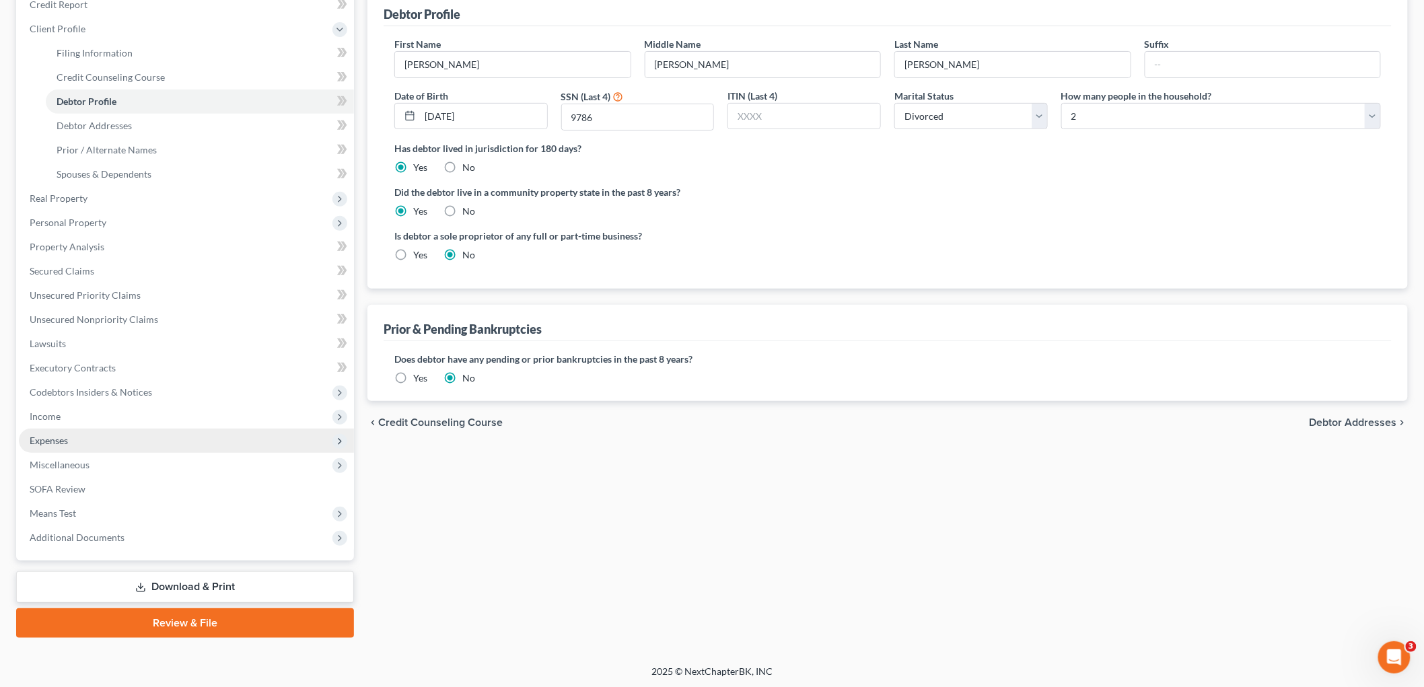
click at [108, 433] on span "Expenses" at bounding box center [186, 441] width 335 height 24
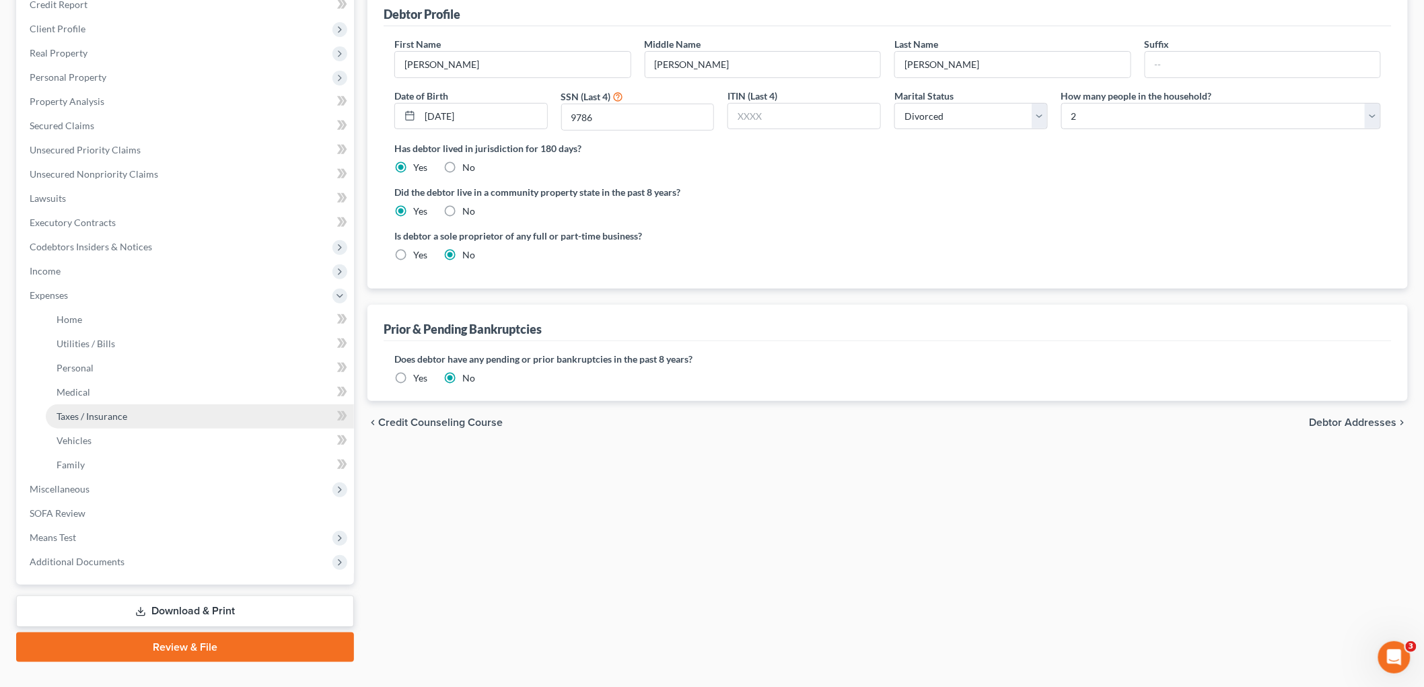
click at [108, 413] on span "Taxes / Insurance" at bounding box center [92, 415] width 71 height 11
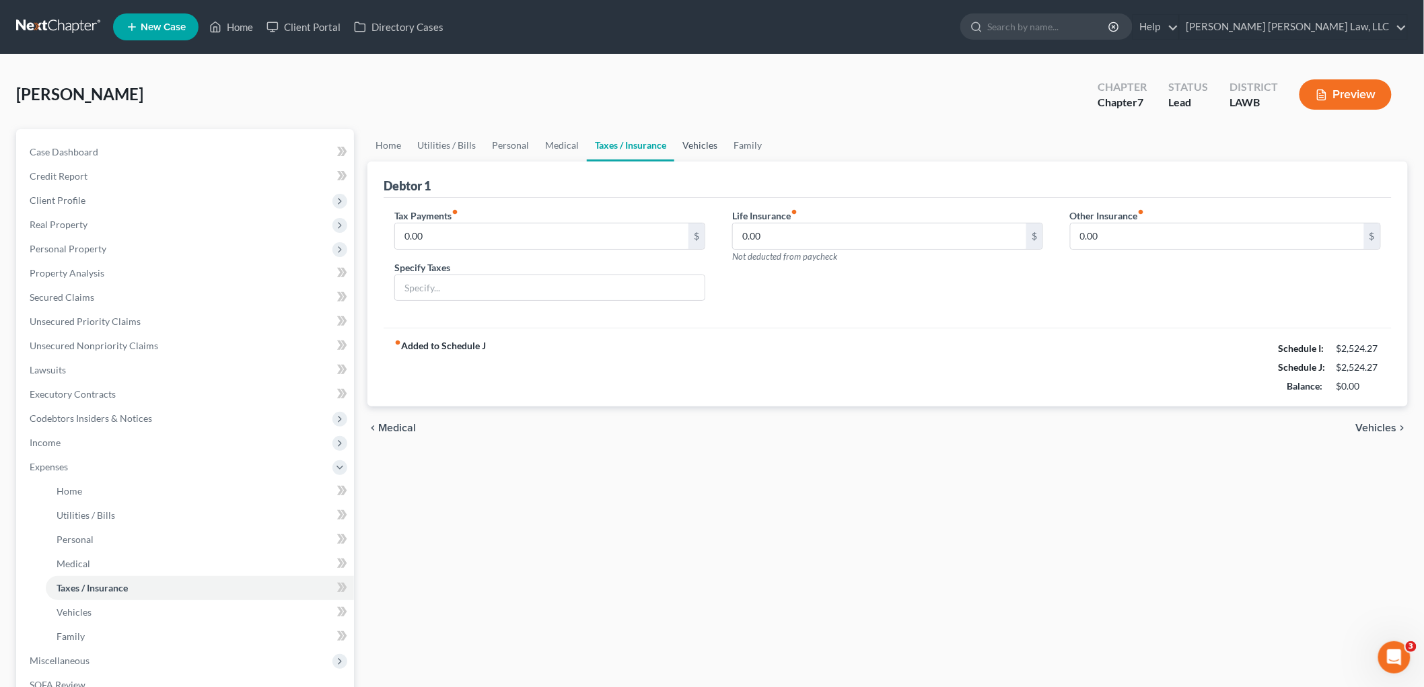
click at [676, 143] on link "Vehicles" at bounding box center [699, 145] width 51 height 32
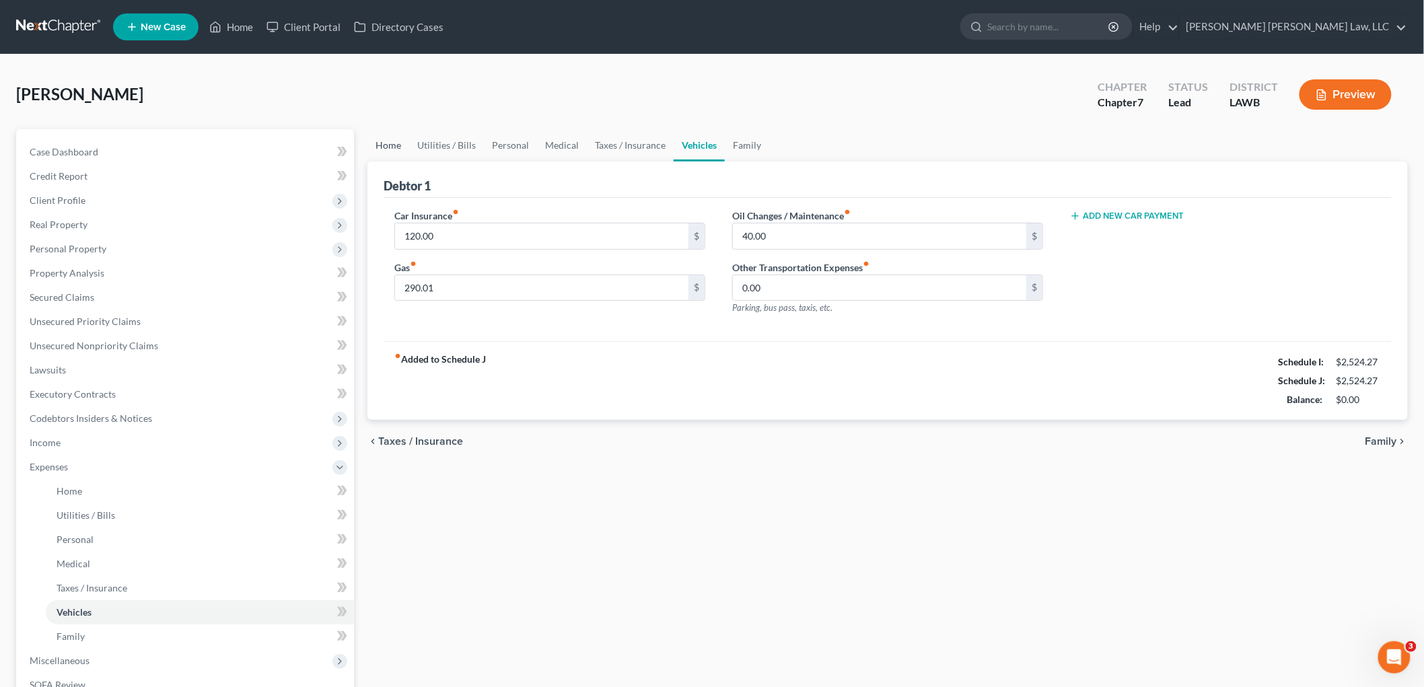
click at [394, 140] on link "Home" at bounding box center [388, 145] width 42 height 32
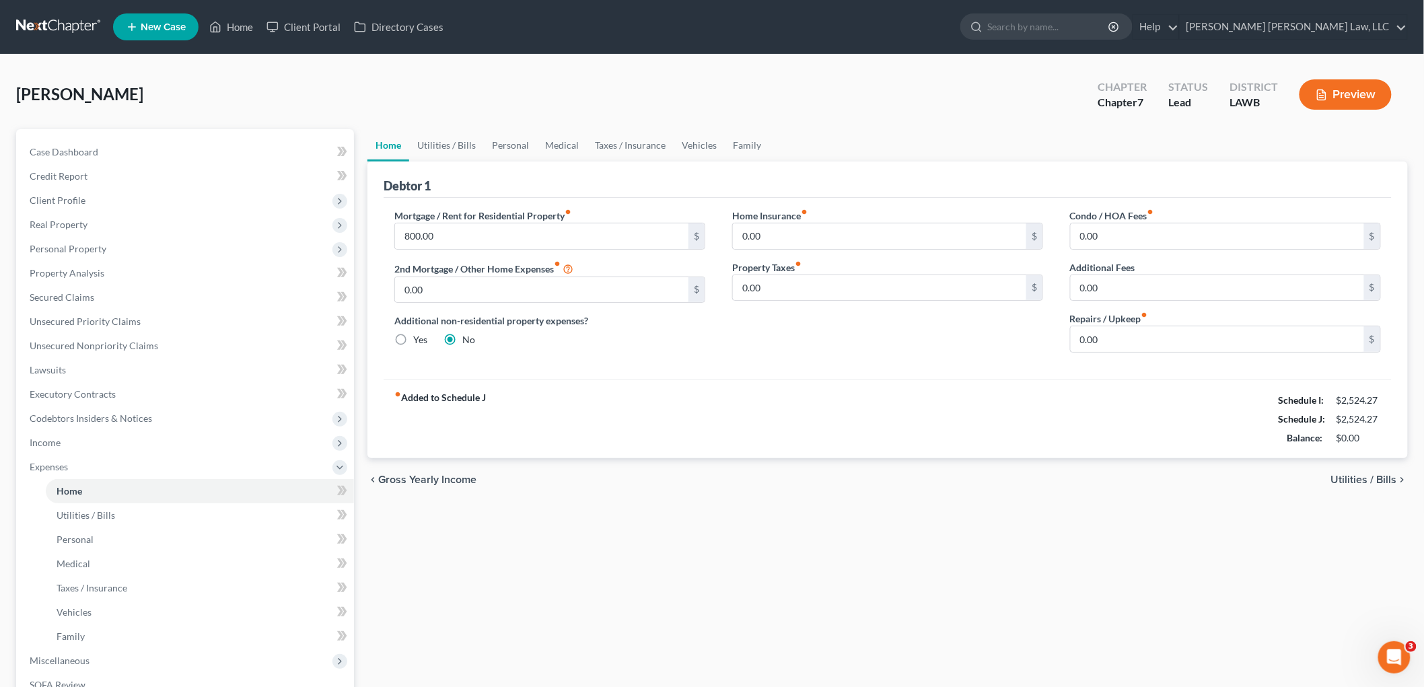
click at [76, 24] on link at bounding box center [59, 27] width 86 height 24
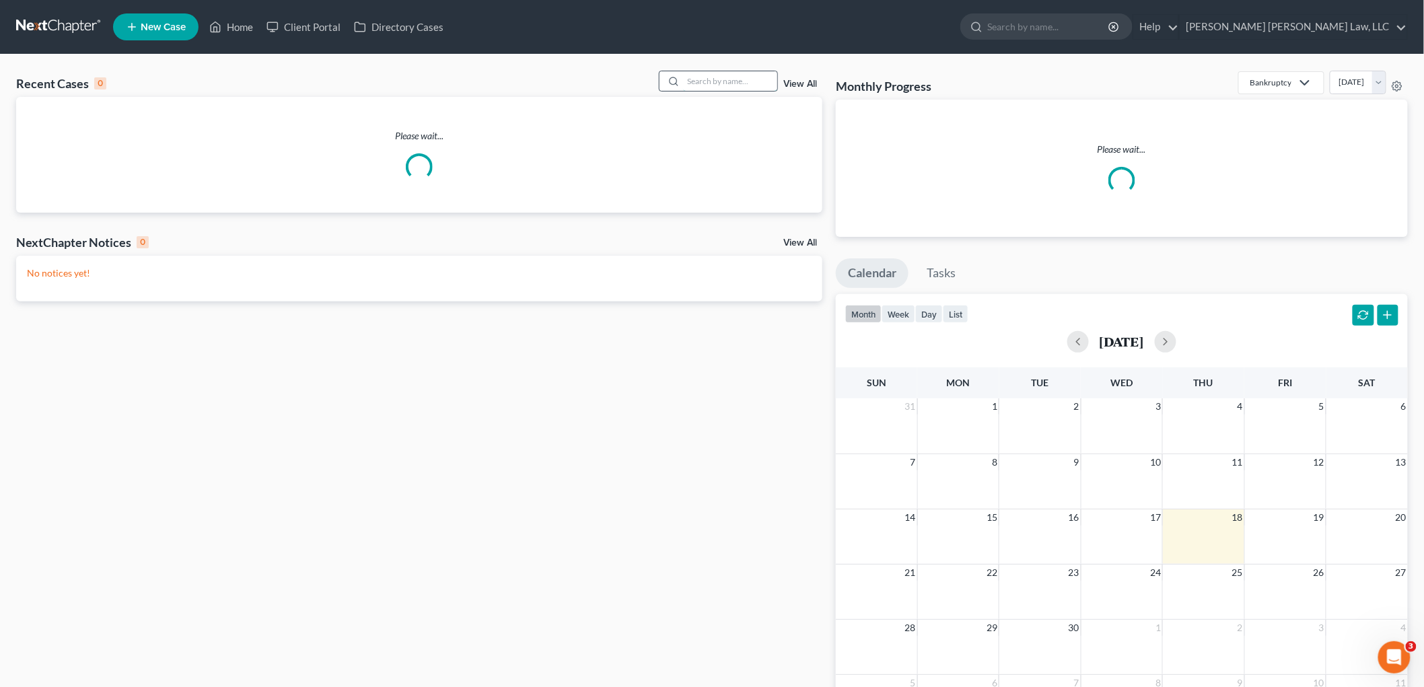
click at [740, 81] on input "search" at bounding box center [730, 81] width 94 height 20
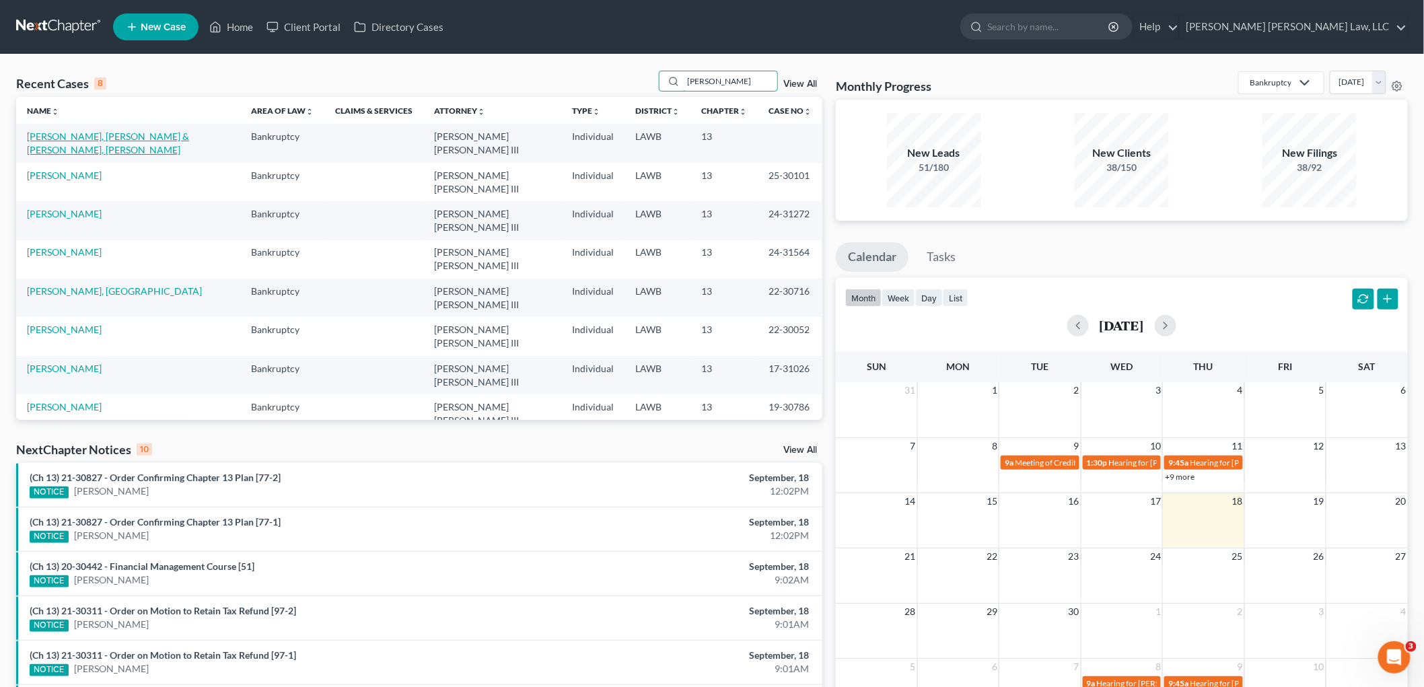
type input "hutcherson"
click at [173, 132] on link "[PERSON_NAME], [PERSON_NAME] & [PERSON_NAME], [PERSON_NAME]" at bounding box center [108, 143] width 162 height 25
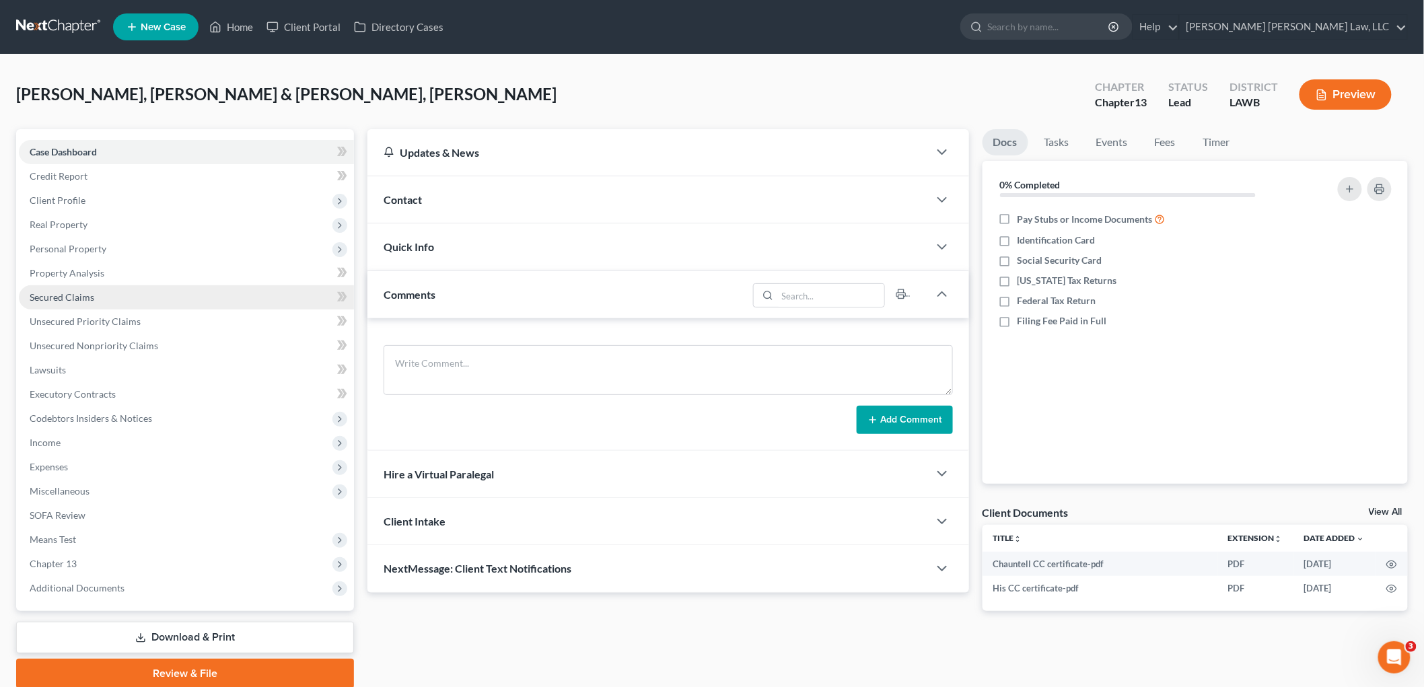
click at [77, 291] on span "Secured Claims" at bounding box center [62, 296] width 65 height 11
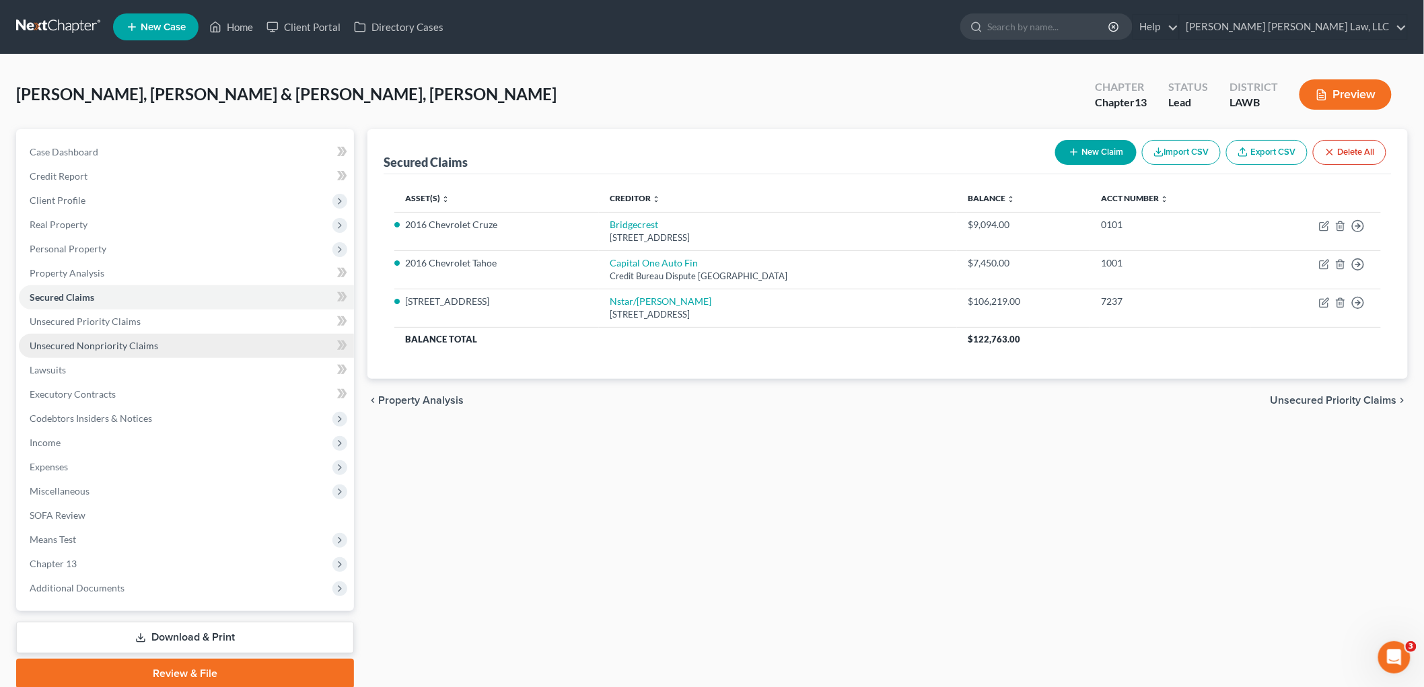
click at [85, 343] on span "Unsecured Nonpriority Claims" at bounding box center [94, 345] width 129 height 11
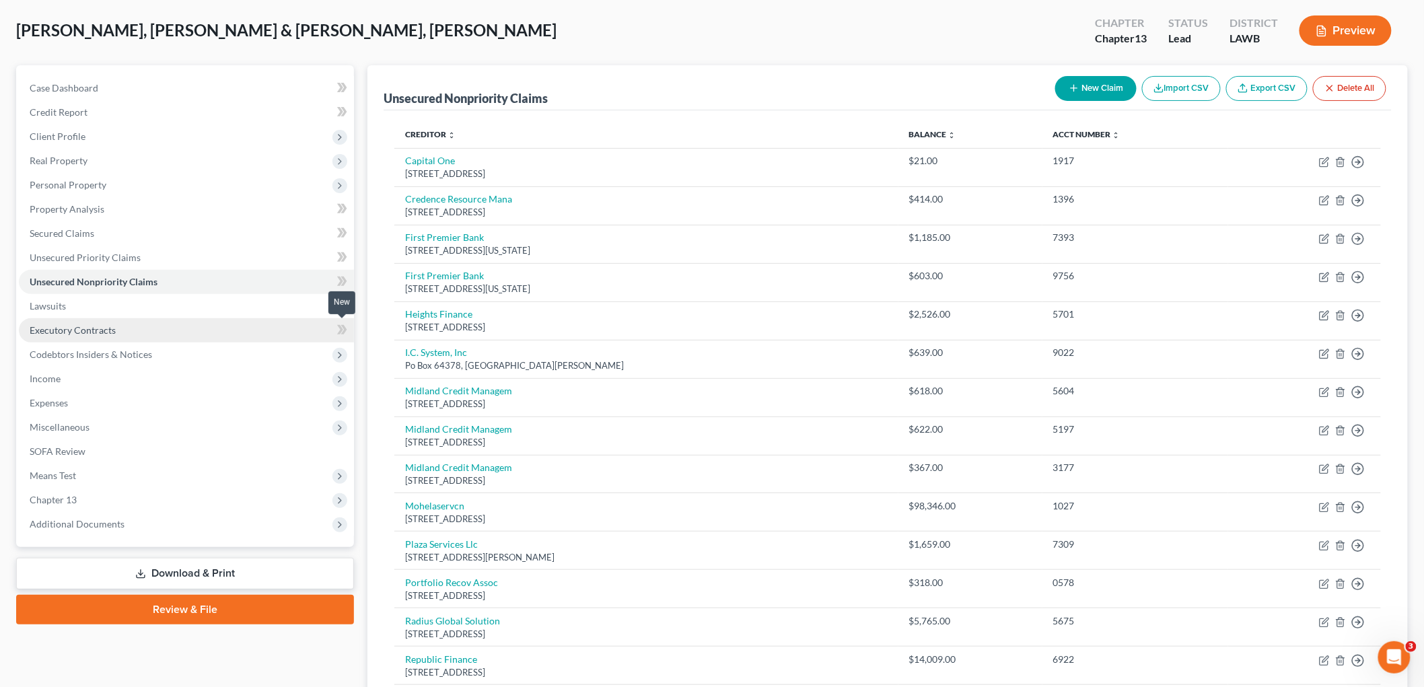
scroll to position [63, 0]
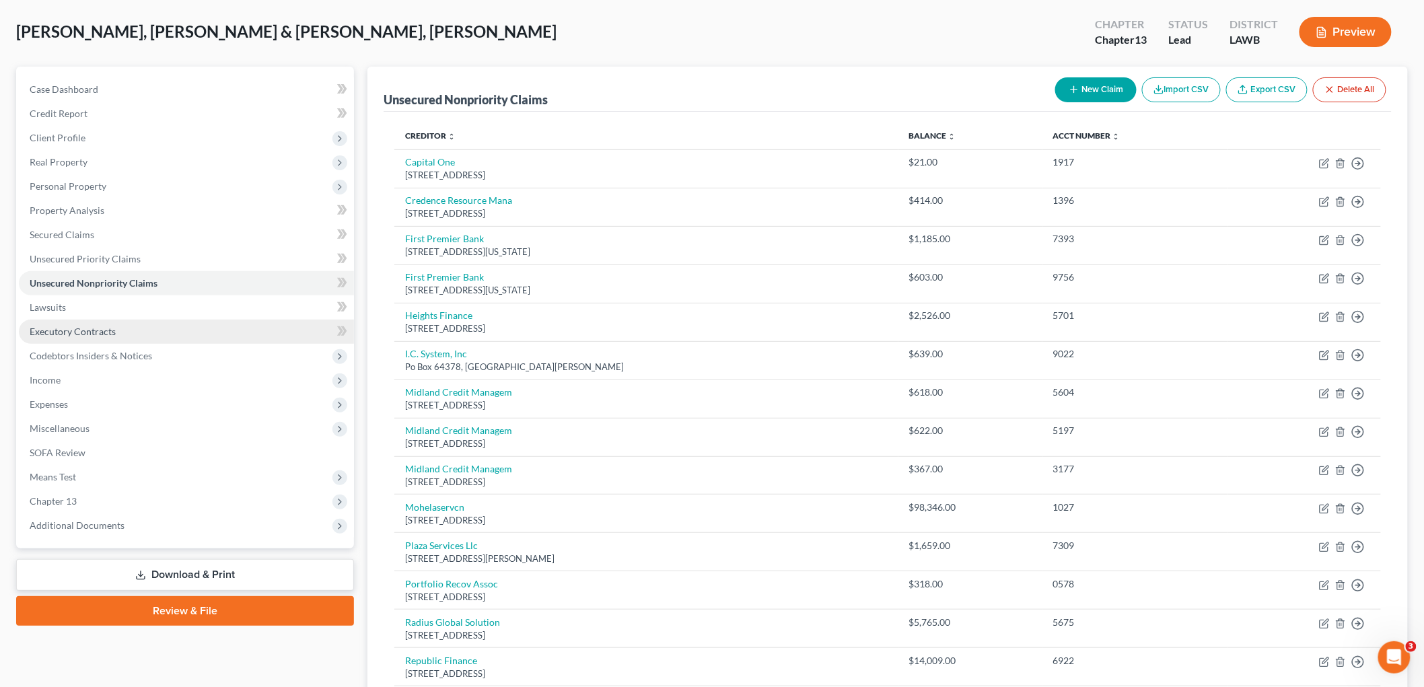
click at [108, 326] on span "Executory Contracts" at bounding box center [73, 331] width 86 height 11
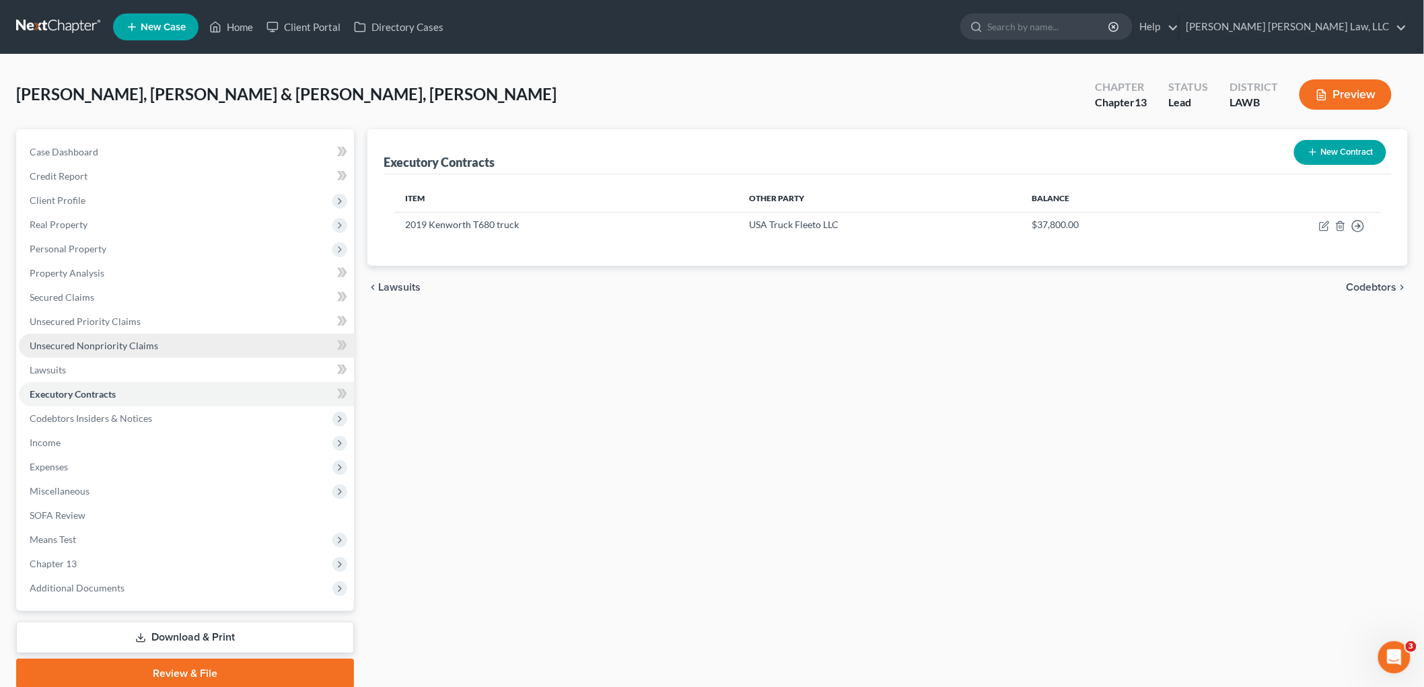
click at [118, 346] on span "Unsecured Nonpriority Claims" at bounding box center [94, 345] width 129 height 11
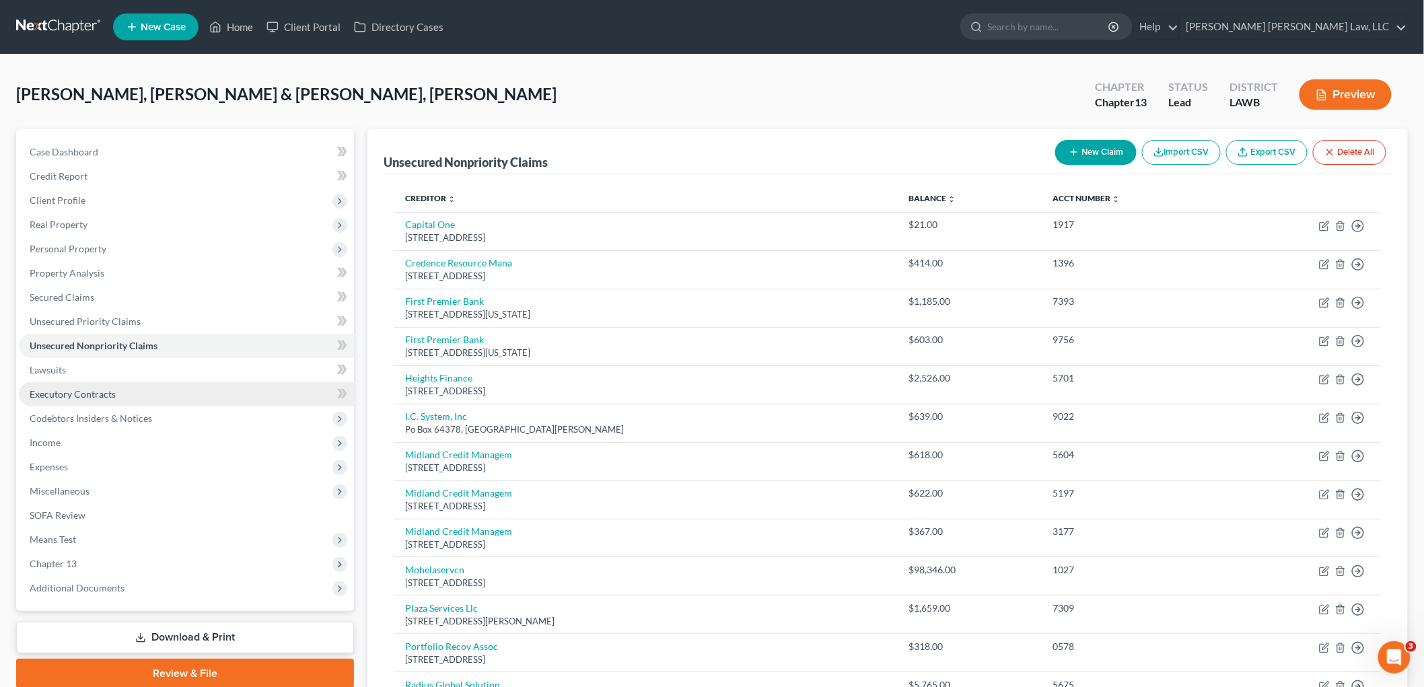
click at [81, 397] on span "Executory Contracts" at bounding box center [73, 393] width 86 height 11
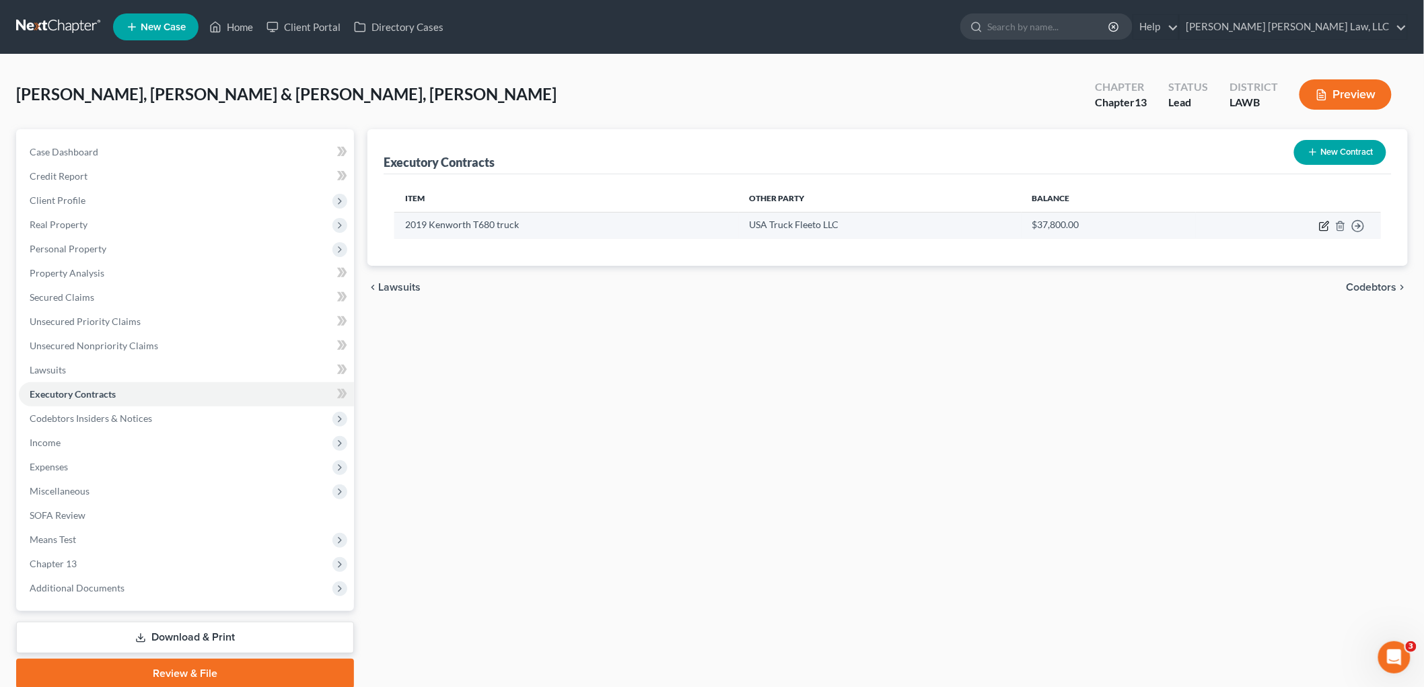
click at [1321, 227] on icon "button" at bounding box center [1324, 226] width 11 height 11
select select "3"
select select "2"
select select "1"
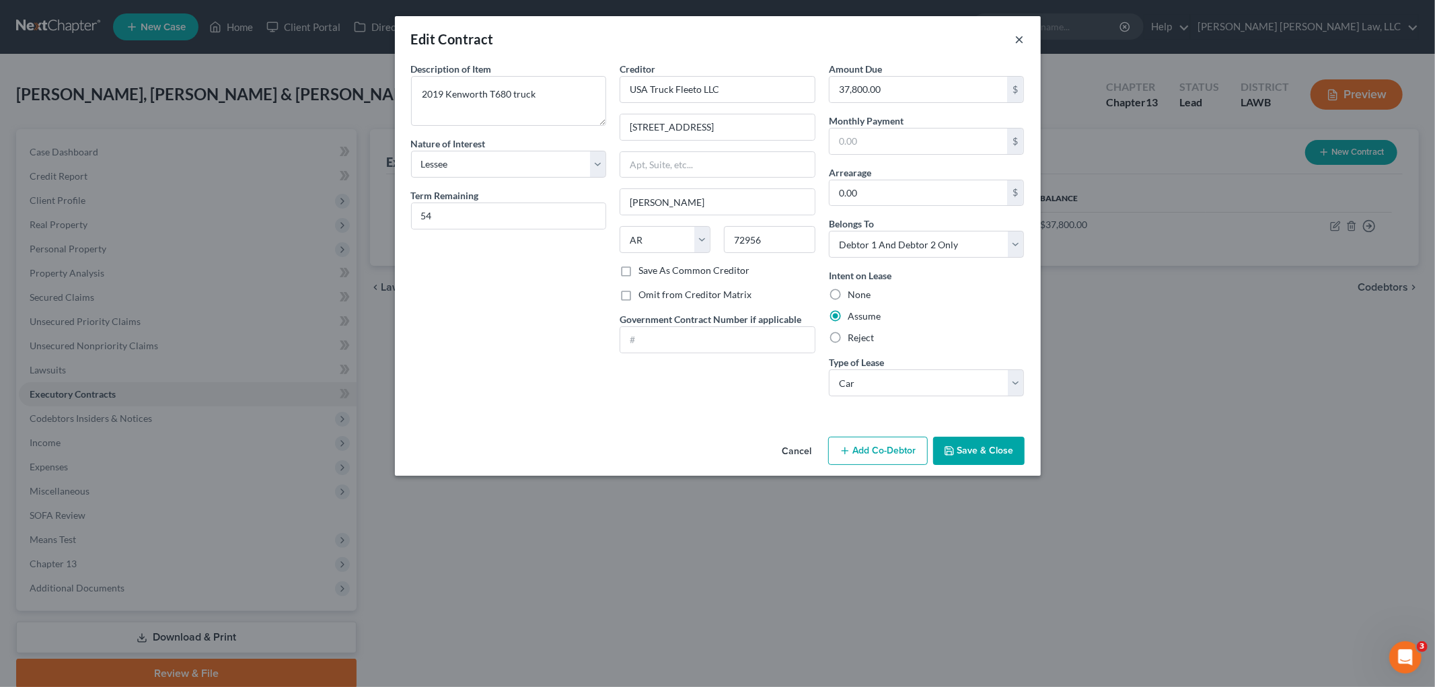
click at [1021, 37] on button "×" at bounding box center [1019, 39] width 9 height 16
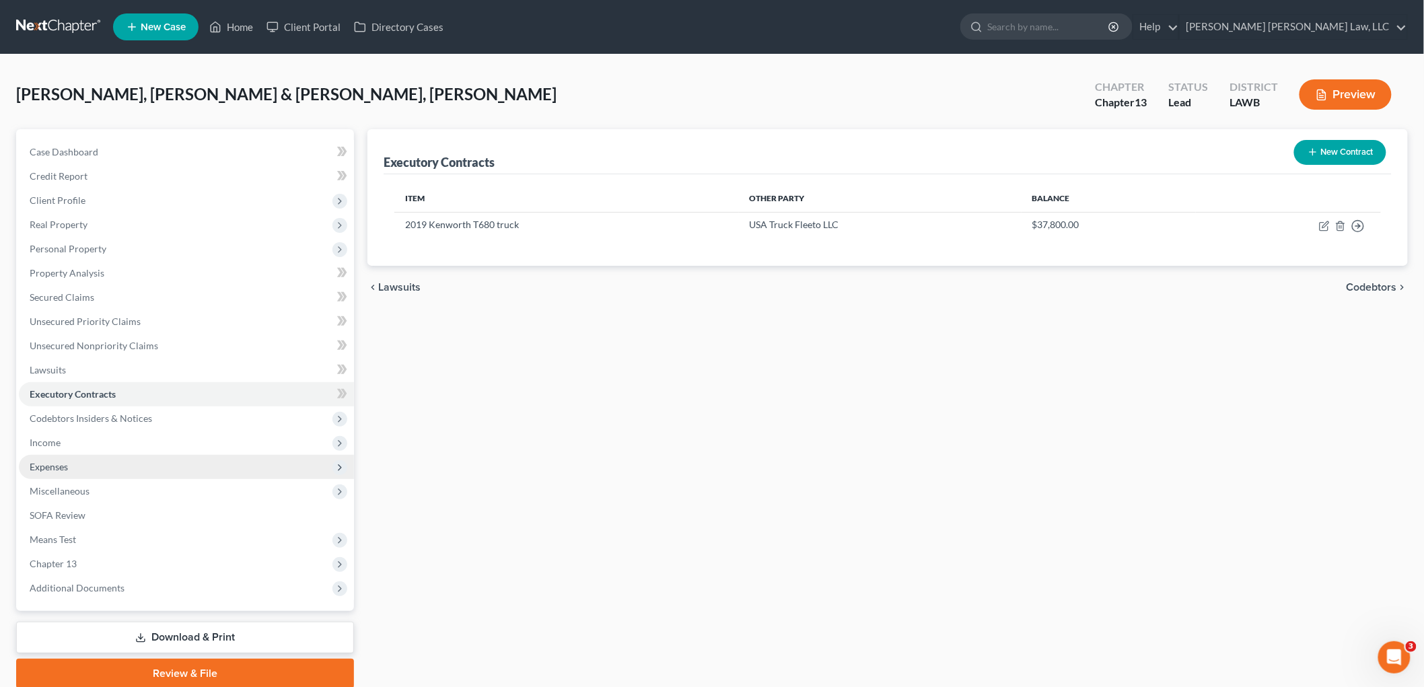
click at [66, 462] on span "Expenses" at bounding box center [49, 466] width 38 height 11
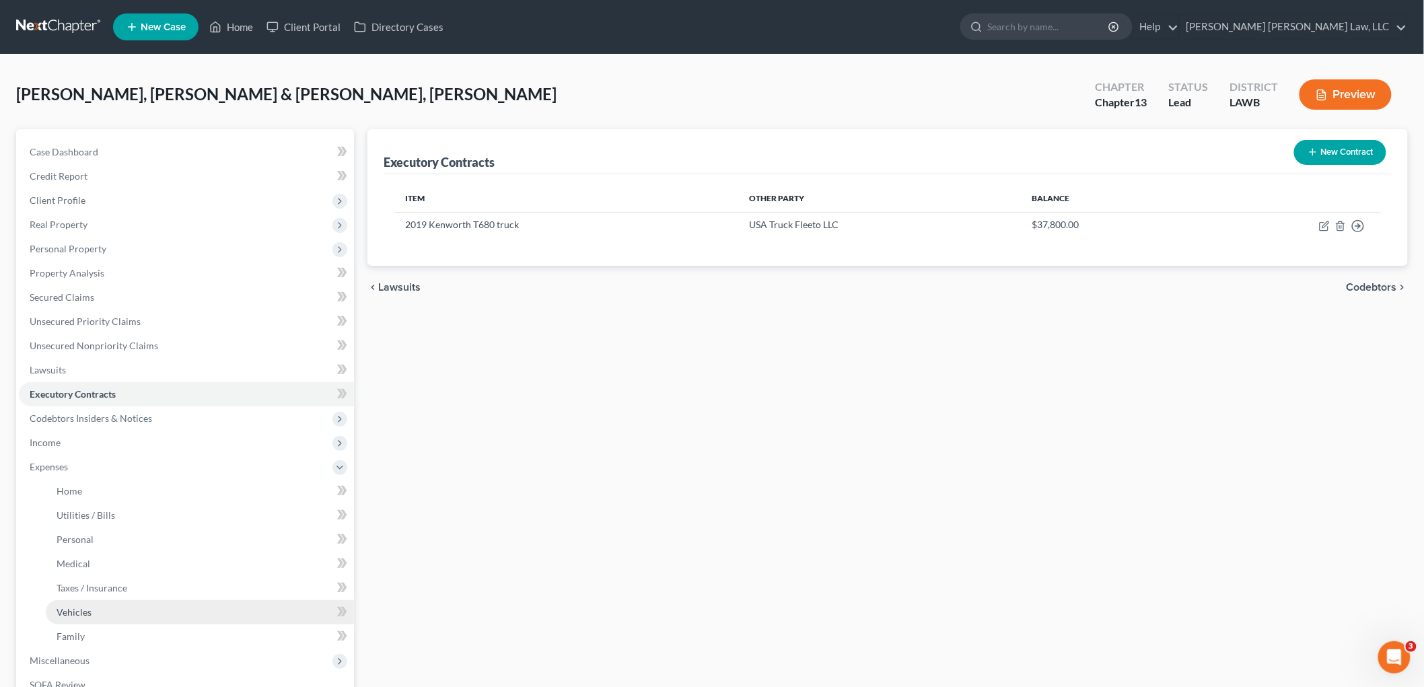
click at [84, 617] on link "Vehicles" at bounding box center [200, 612] width 308 height 24
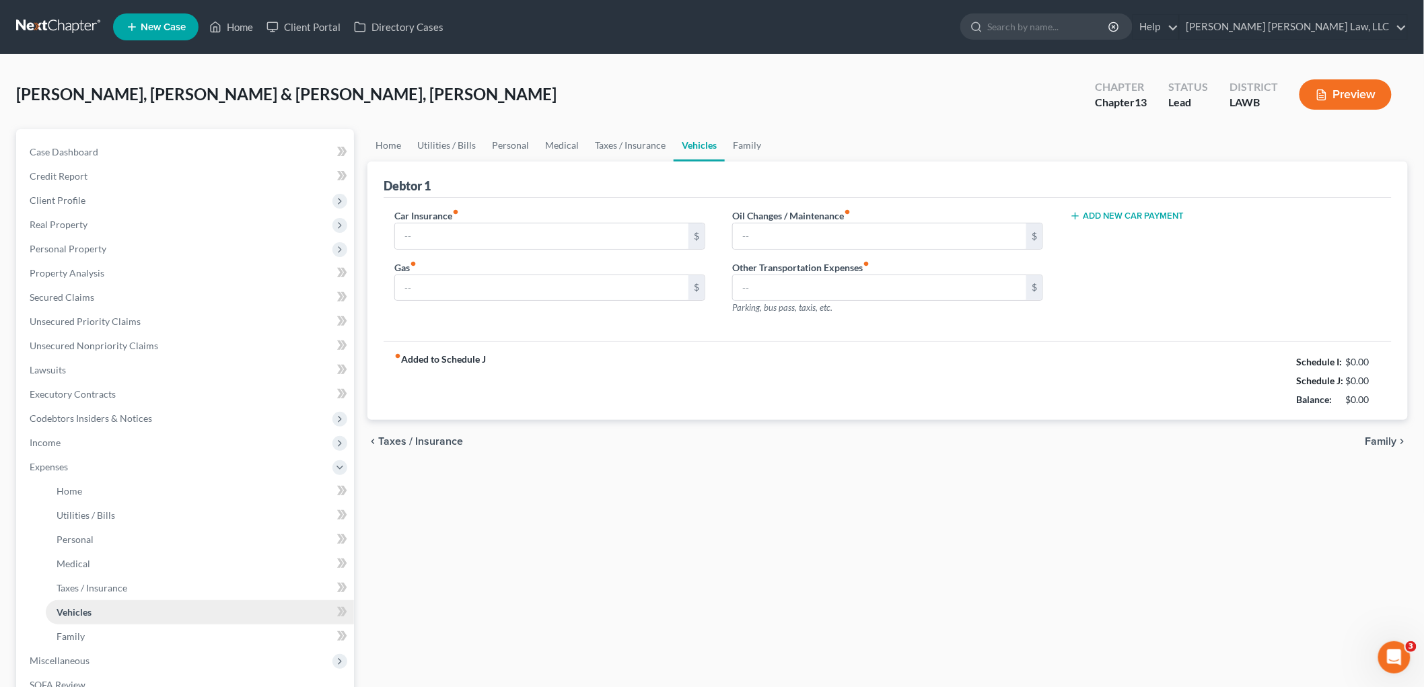
type input "560.00"
type input "330.00"
type input "62.00"
type input "0.00"
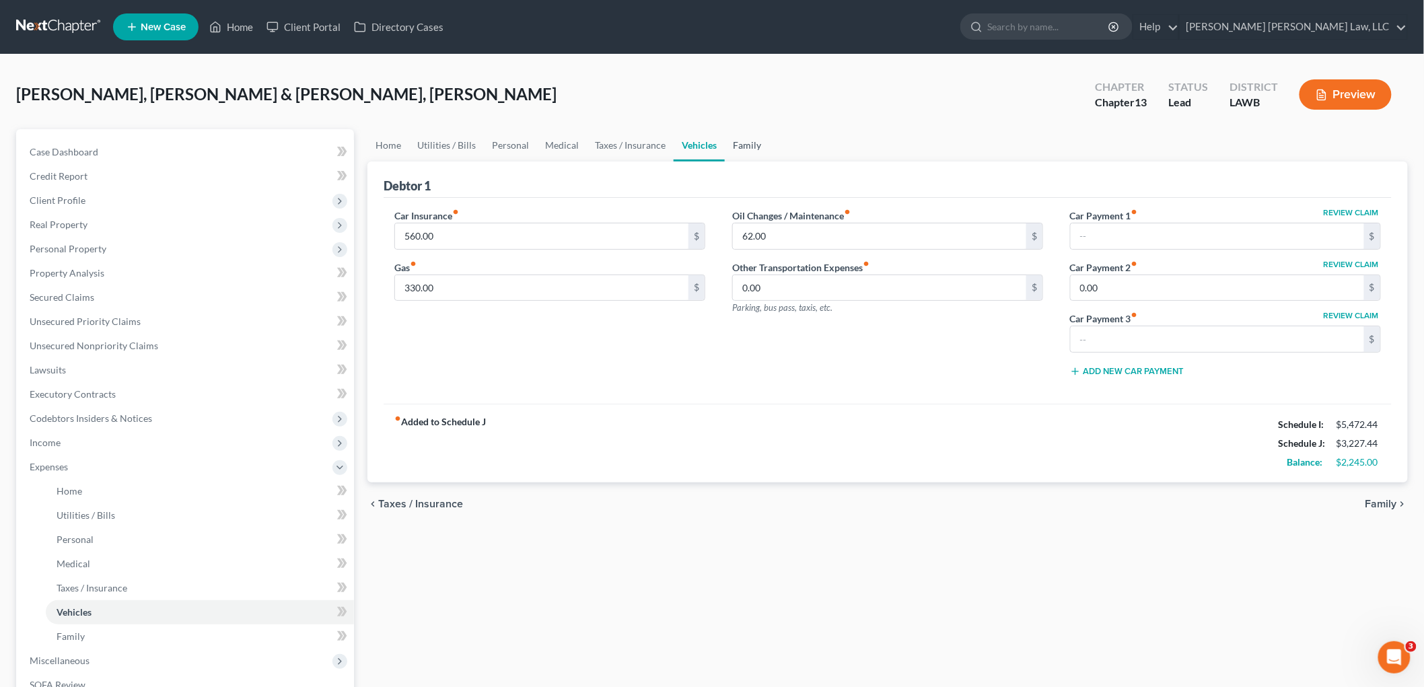
click at [727, 138] on link "Family" at bounding box center [747, 145] width 44 height 32
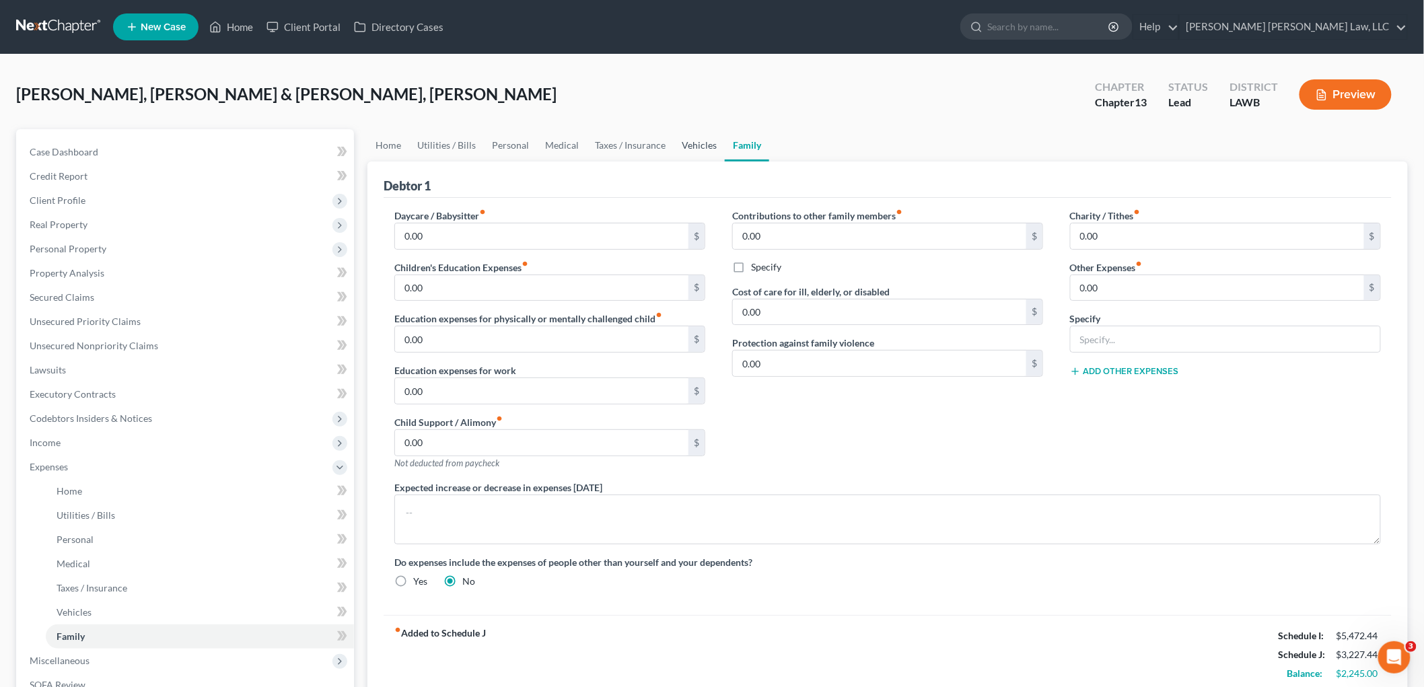
click at [702, 148] on link "Vehicles" at bounding box center [698, 145] width 51 height 32
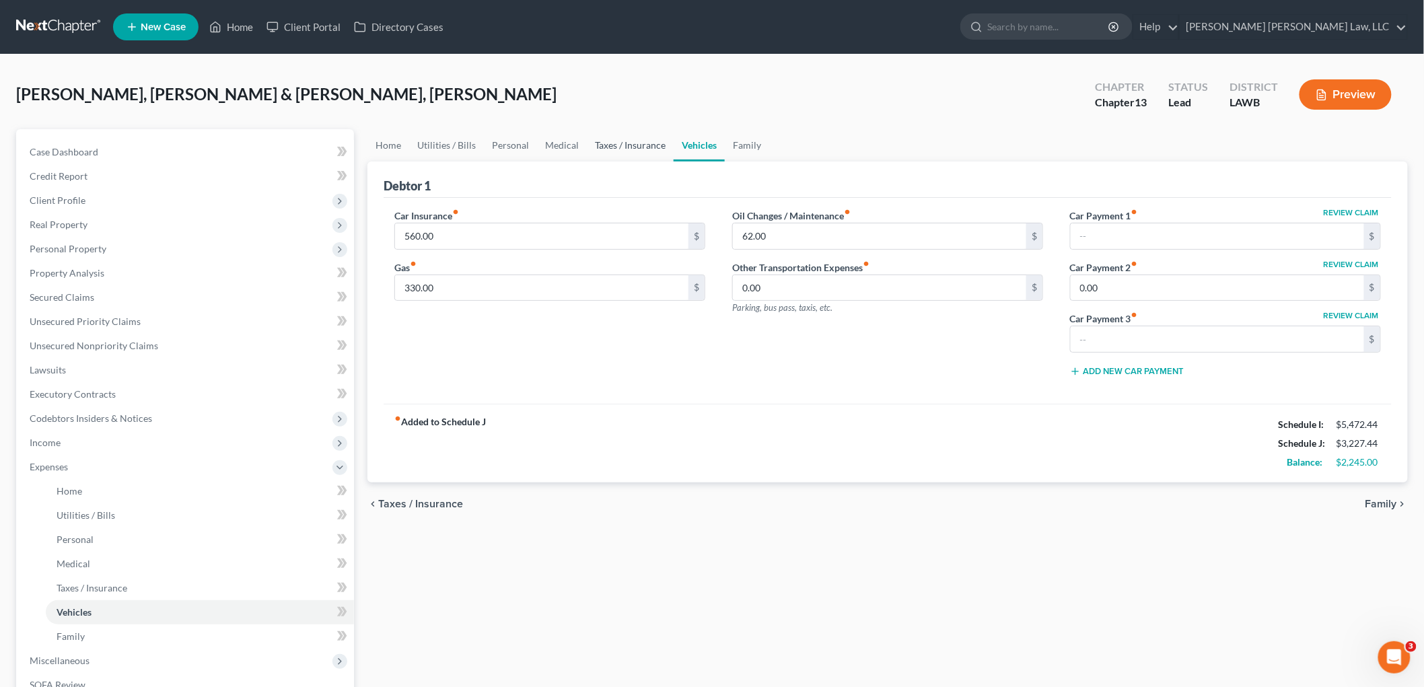
click at [636, 146] on link "Taxes / Insurance" at bounding box center [630, 145] width 87 height 32
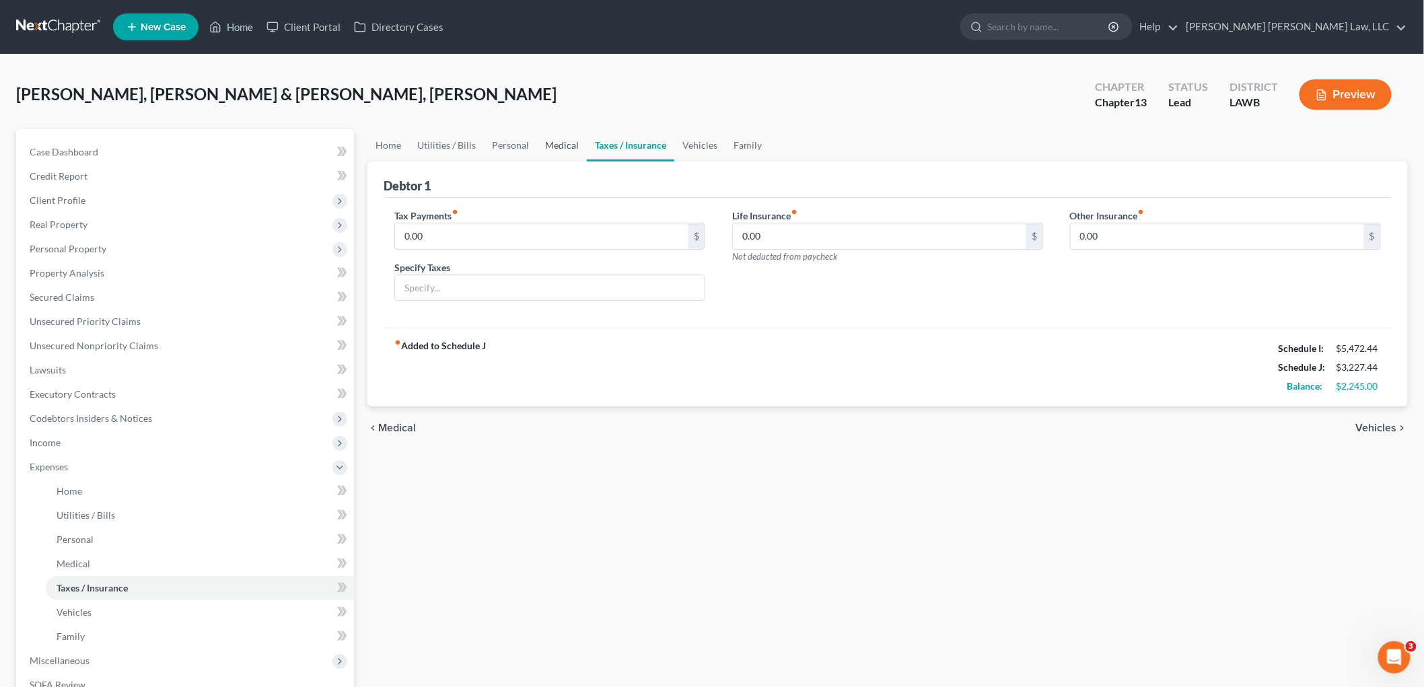
click at [565, 145] on link "Medical" at bounding box center [562, 145] width 50 height 32
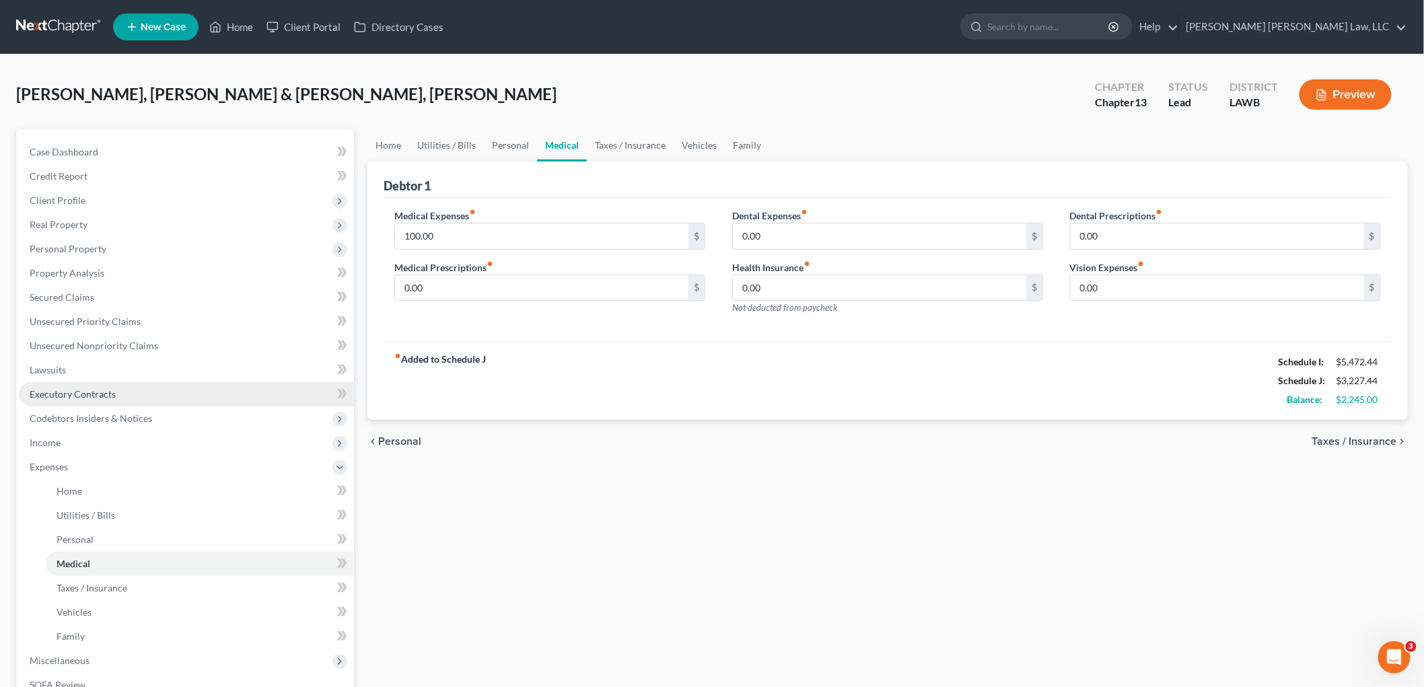
click at [50, 396] on span "Executory Contracts" at bounding box center [73, 393] width 86 height 11
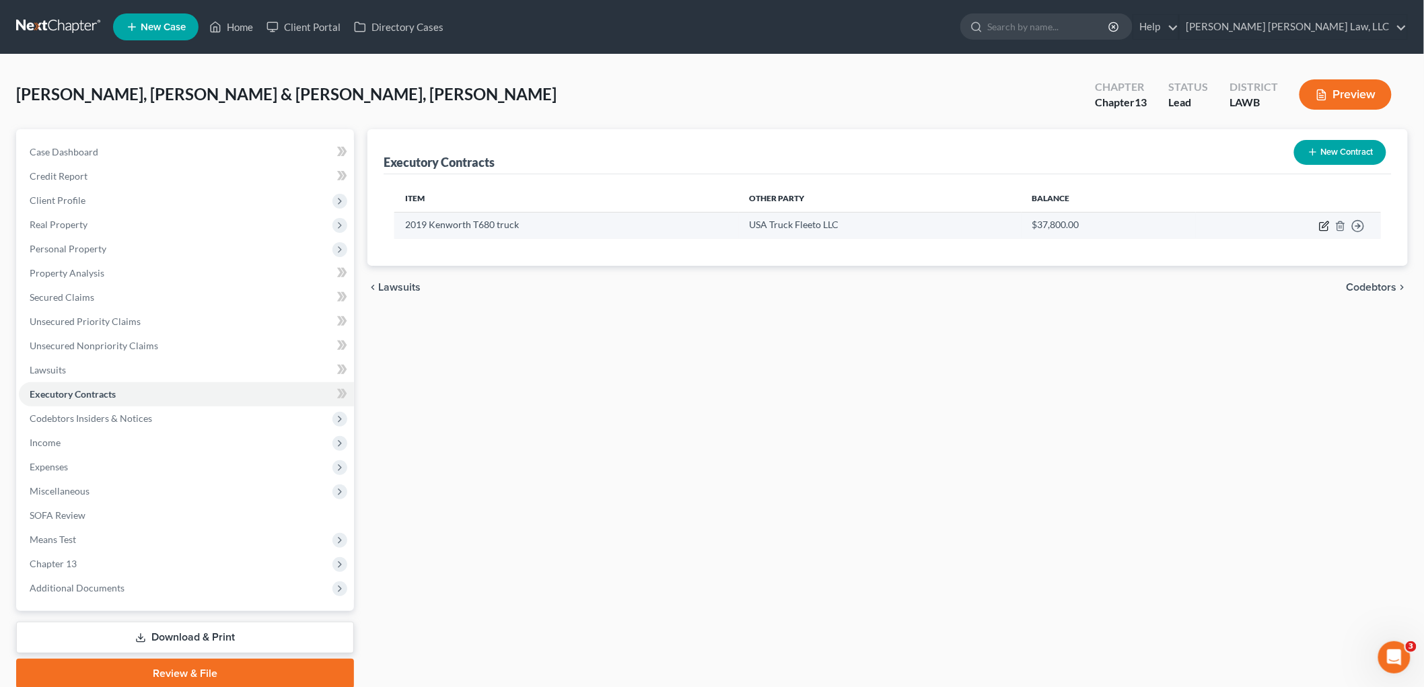
click at [1321, 224] on icon "button" at bounding box center [1324, 226] width 11 height 11
select select "3"
select select "2"
select select "1"
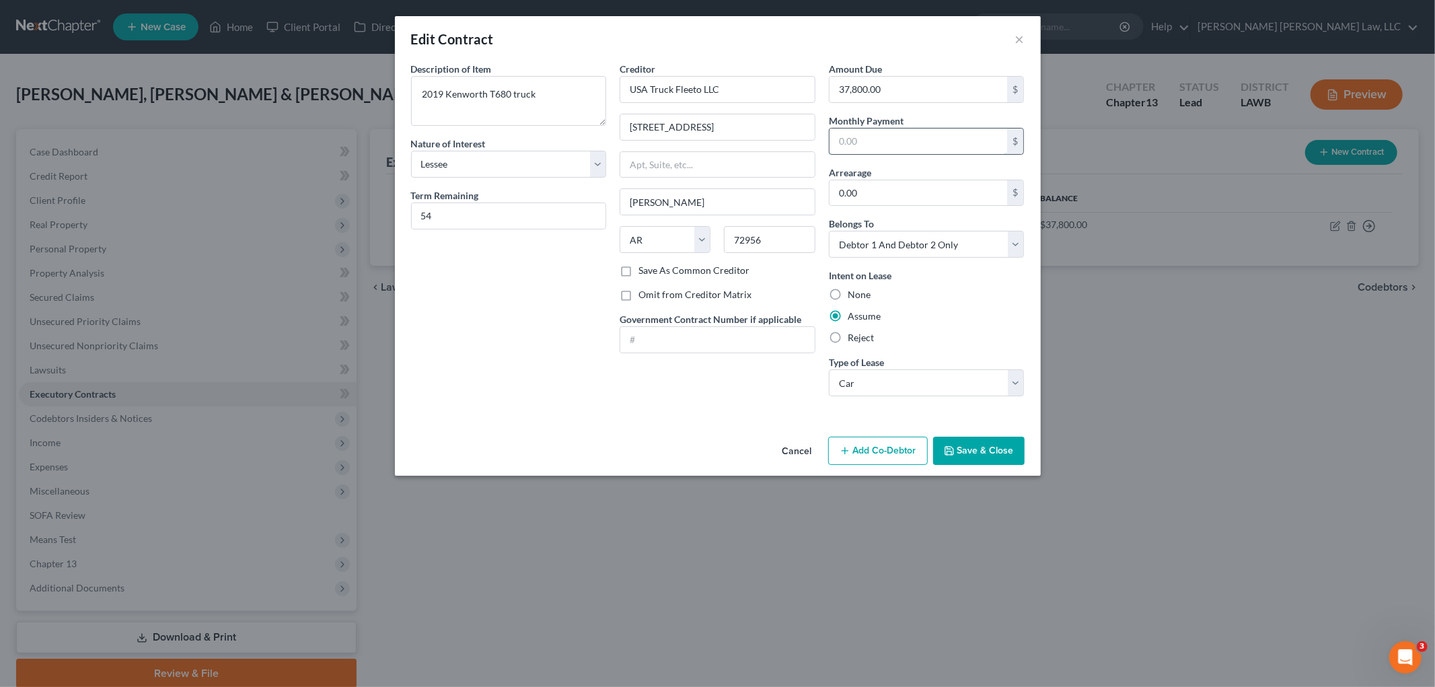
click at [912, 144] on input "text" at bounding box center [919, 142] width 178 height 26
click at [724, 381] on div "Creditor * USA Truck Fleeto LLC 3200 Industrial Park Rd Van Buren State AL AK A…" at bounding box center [717, 234] width 209 height 345
click at [848, 340] on label "Reject" at bounding box center [861, 337] width 26 height 13
click at [853, 340] on input "Reject" at bounding box center [857, 335] width 9 height 9
radio input "true"
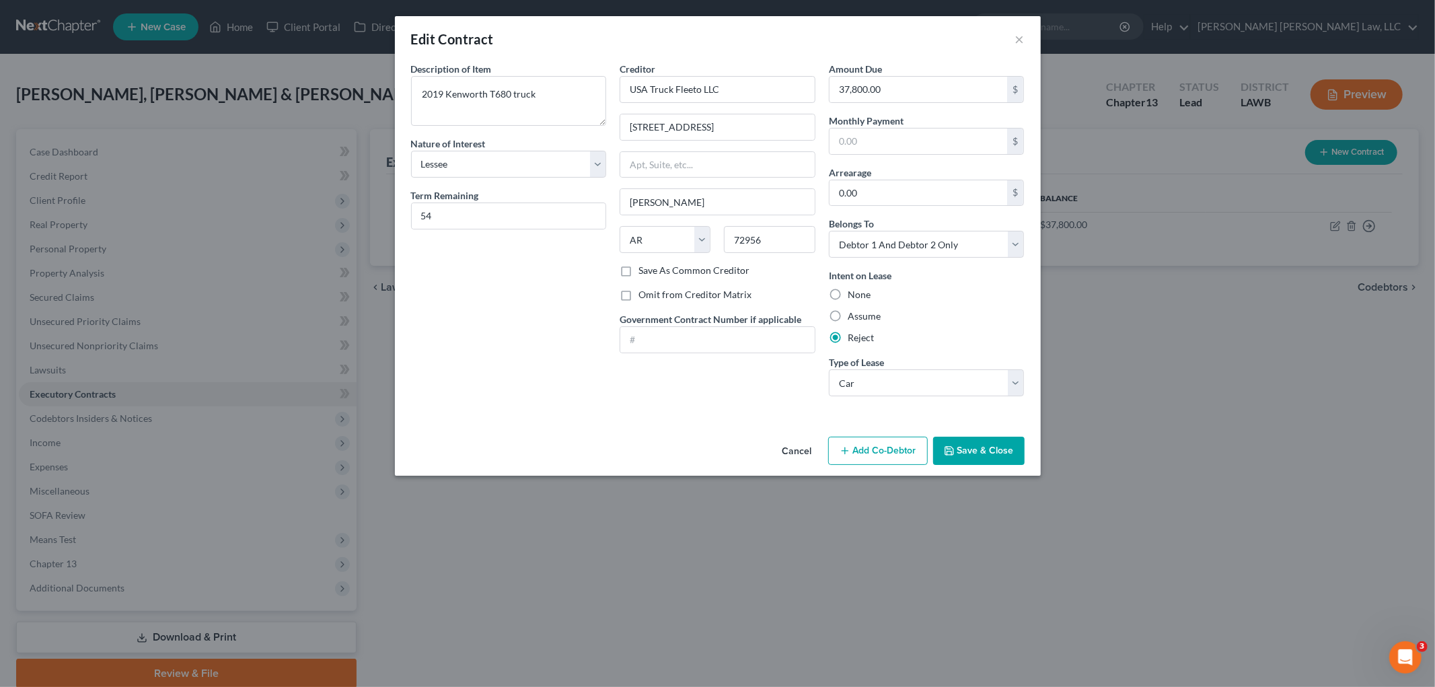
click at [996, 307] on div "Intent on Lease None Assume Reject" at bounding box center [927, 306] width 196 height 76
click at [445, 215] on input "54" at bounding box center [509, 216] width 194 height 26
type input "1"
click at [860, 151] on input "text" at bounding box center [919, 142] width 178 height 26
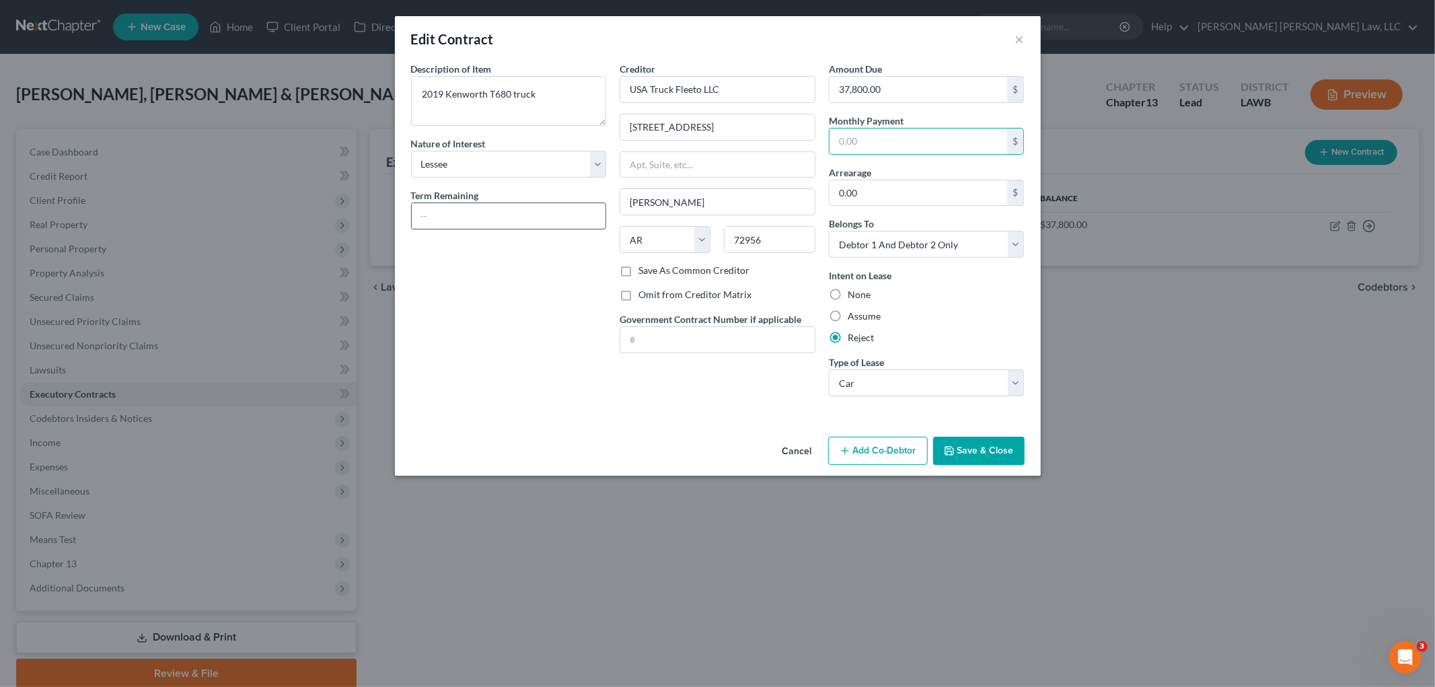
click at [493, 218] on input "text" at bounding box center [509, 216] width 194 height 26
type input "12 months"
click at [979, 458] on button "Save & Close" at bounding box center [979, 451] width 92 height 28
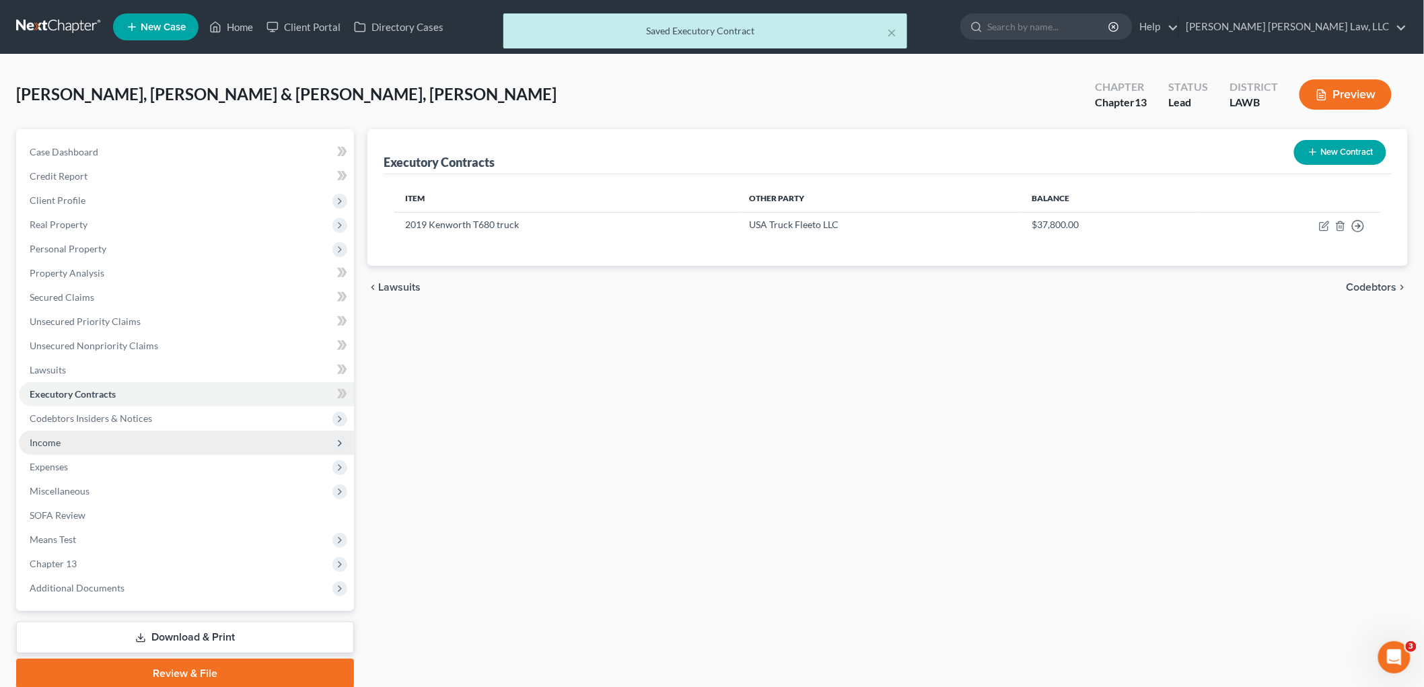
click at [42, 441] on span "Income" at bounding box center [45, 442] width 31 height 11
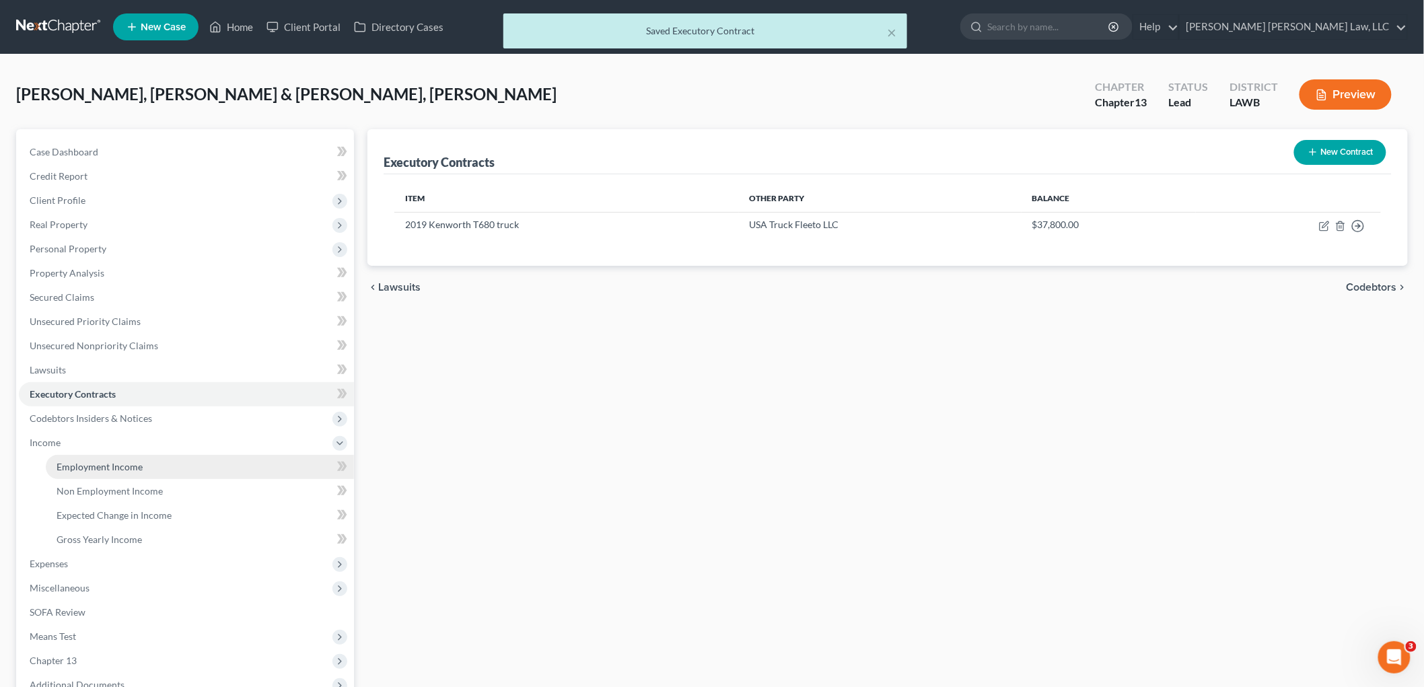
click at [82, 466] on span "Employment Income" at bounding box center [100, 466] width 86 height 11
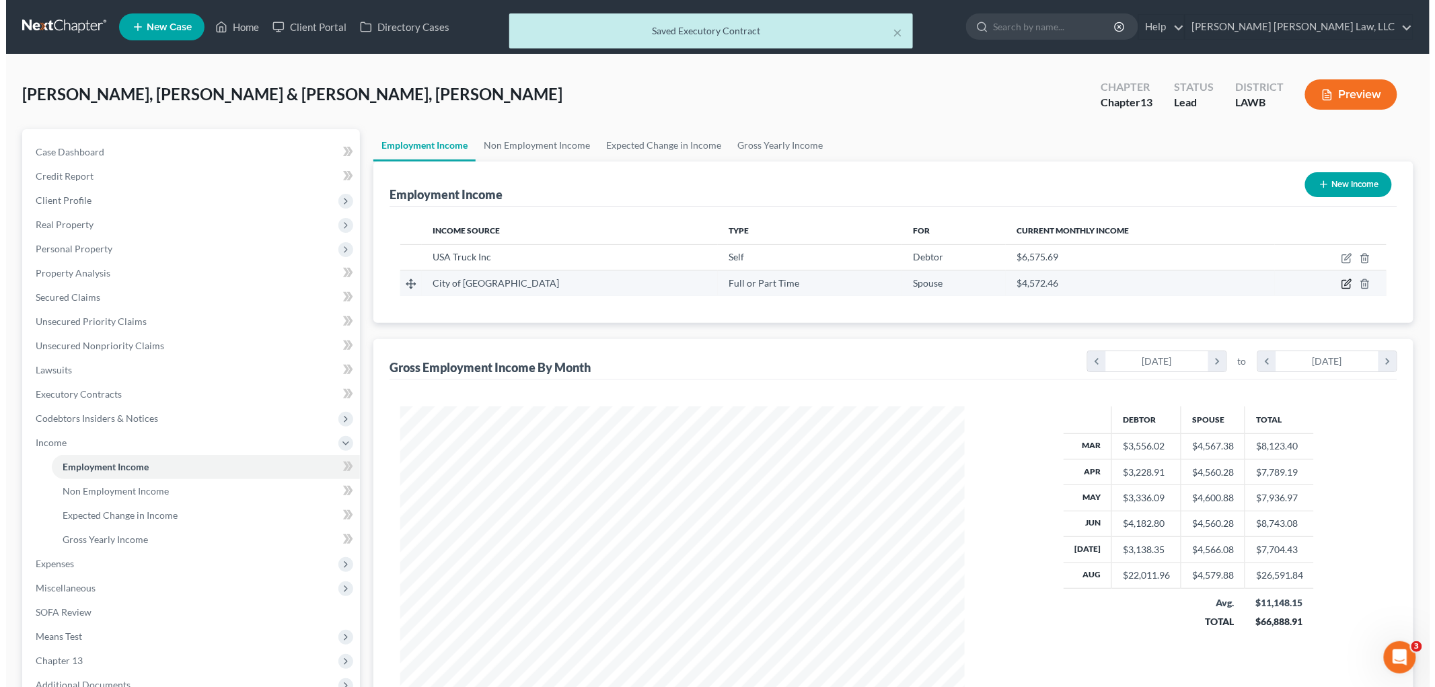
scroll to position [281, 591]
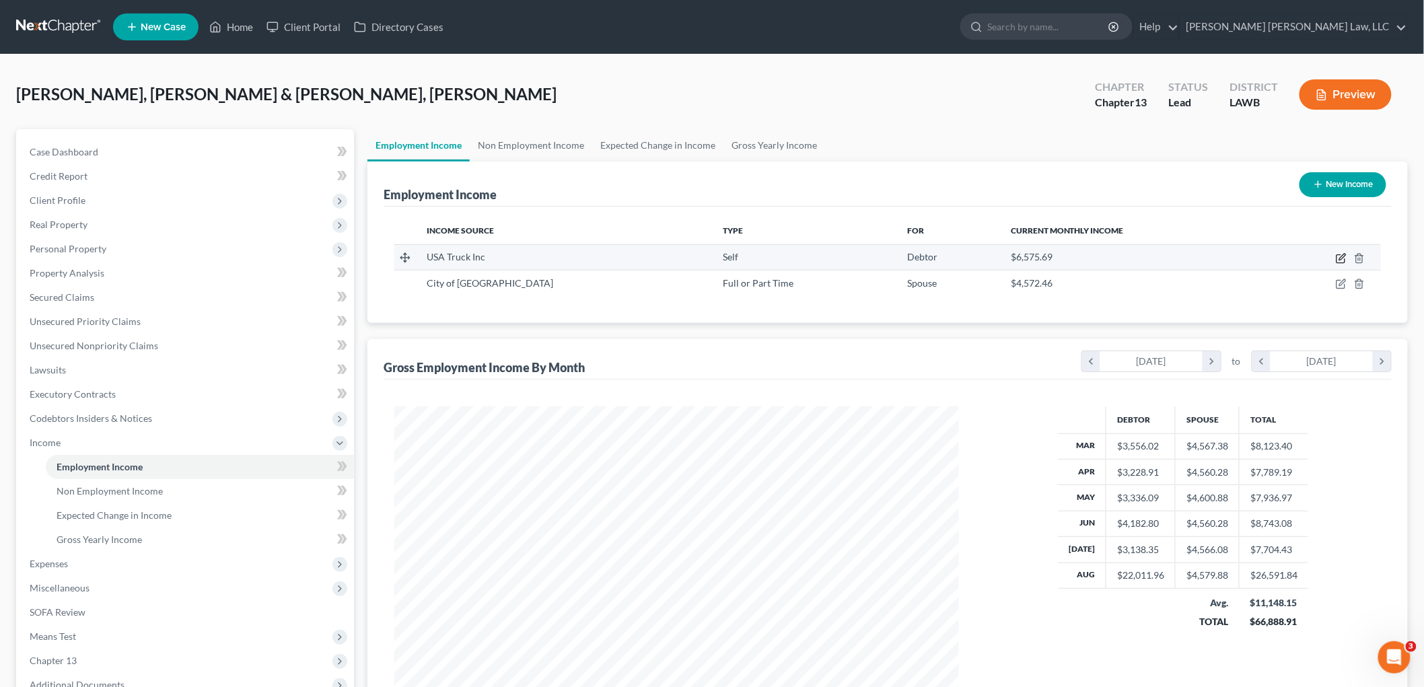
click at [1344, 256] on icon "button" at bounding box center [1341, 258] width 11 height 11
select select "1"
select select "2"
select select "0"
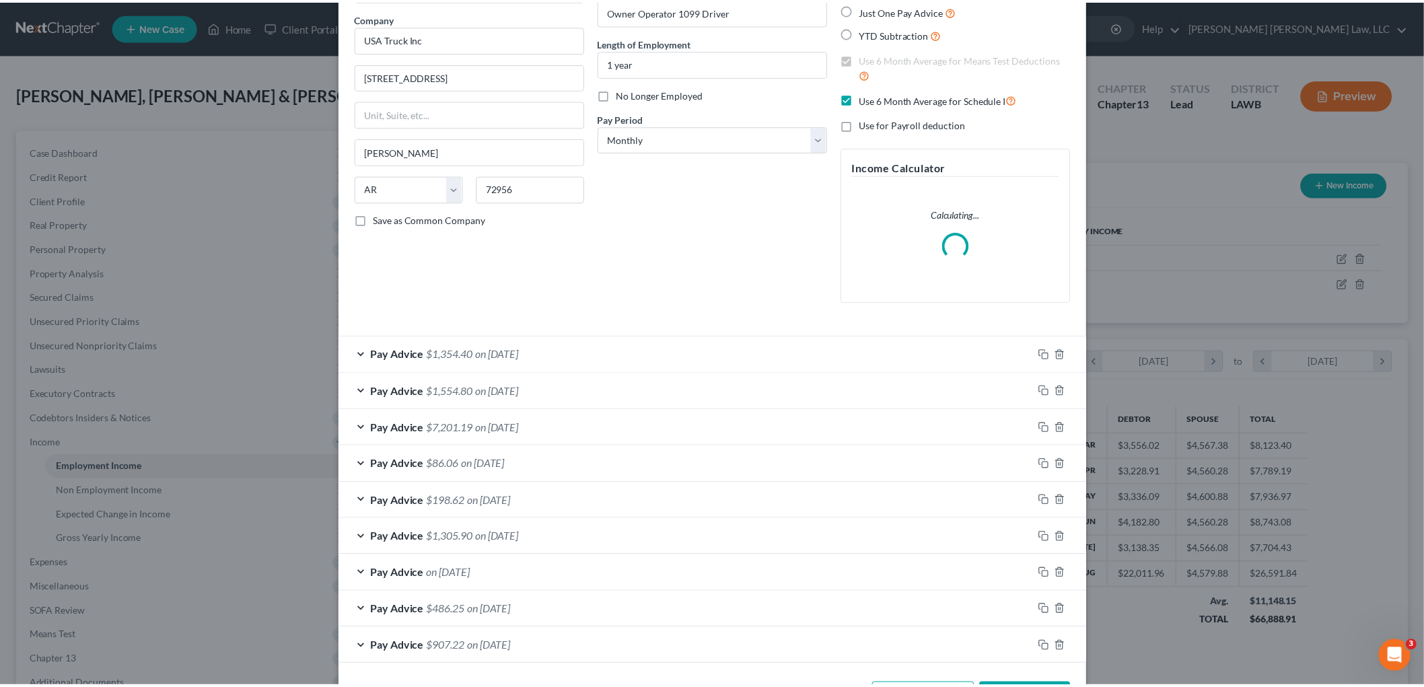
scroll to position [155, 0]
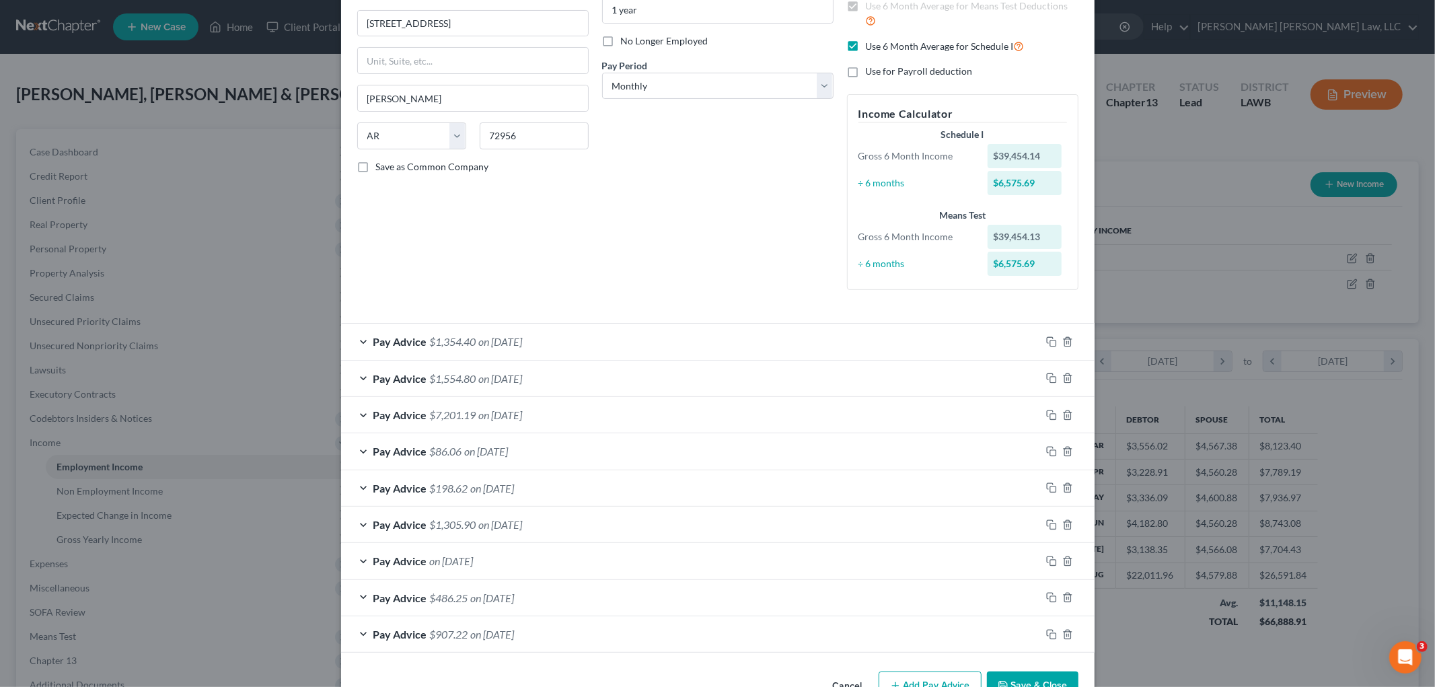
click at [836, 684] on button "Cancel" at bounding box center [847, 686] width 51 height 27
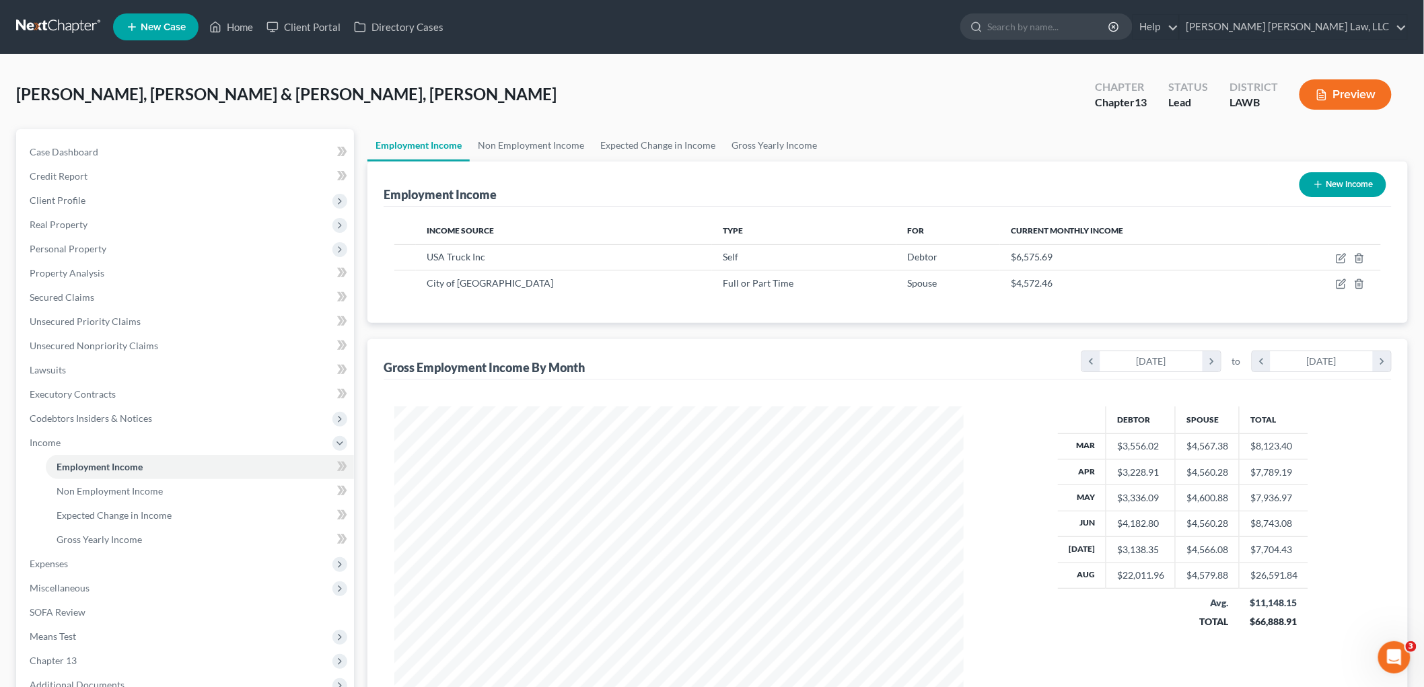
scroll to position [672540, 672231]
click at [118, 396] on link "Executory Contracts" at bounding box center [186, 394] width 335 height 24
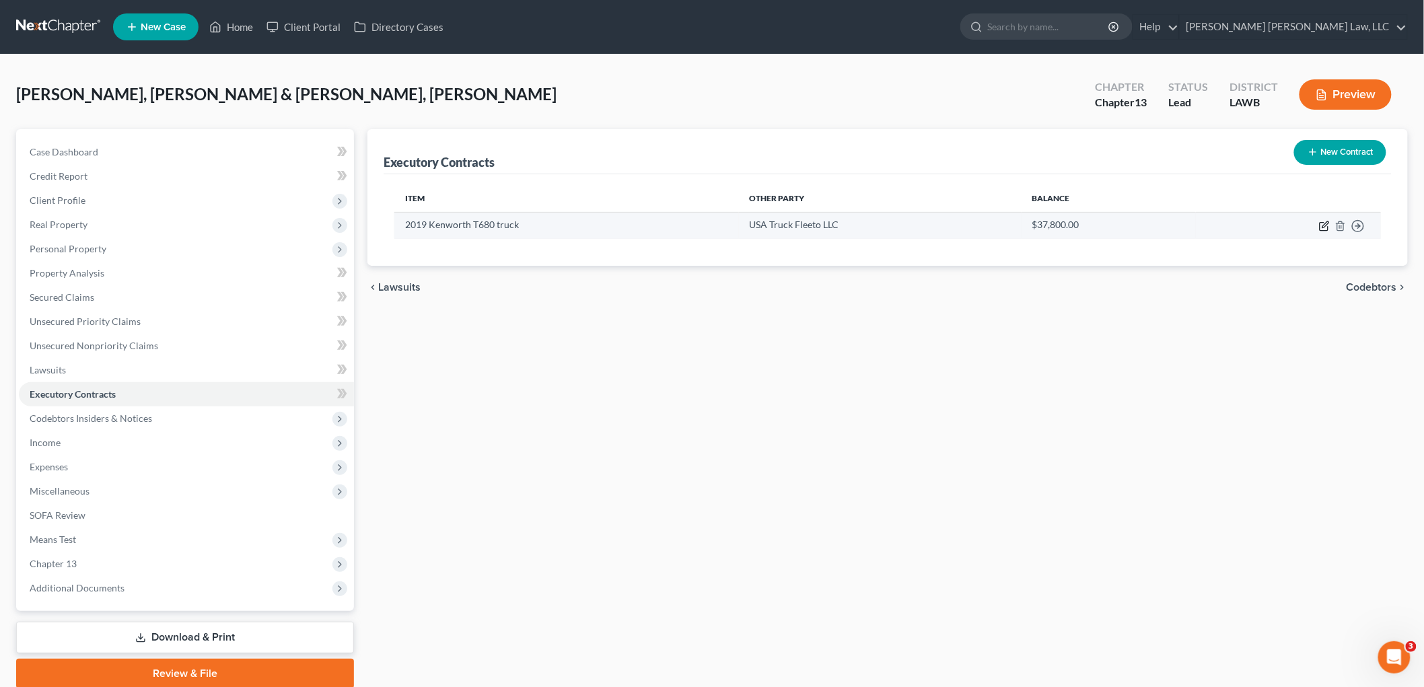
click at [1323, 221] on icon "button" at bounding box center [1324, 226] width 11 height 11
select select "3"
select select "2"
select select "1"
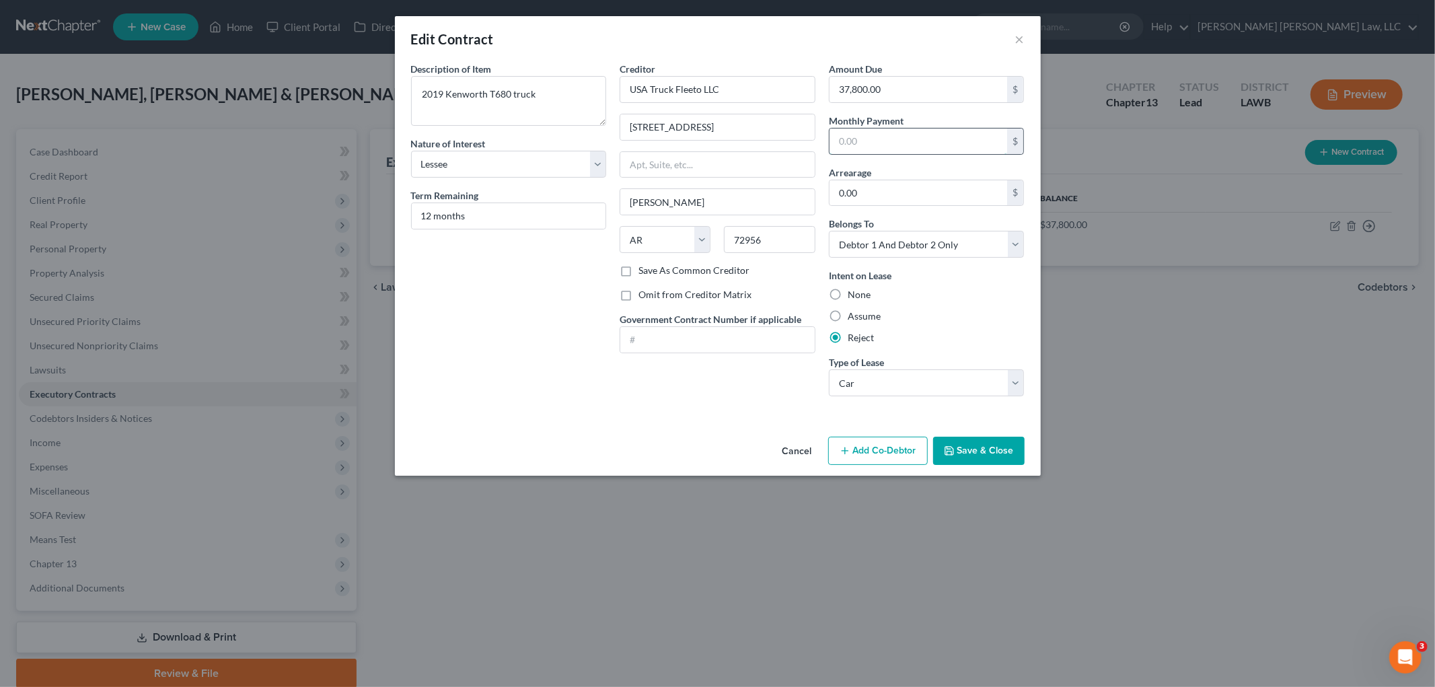
click at [889, 143] on input "text" at bounding box center [919, 142] width 178 height 26
type input "700.00"
click at [886, 91] on input "37,800.00" at bounding box center [919, 90] width 178 height 26
click at [941, 299] on div "None" at bounding box center [927, 294] width 196 height 13
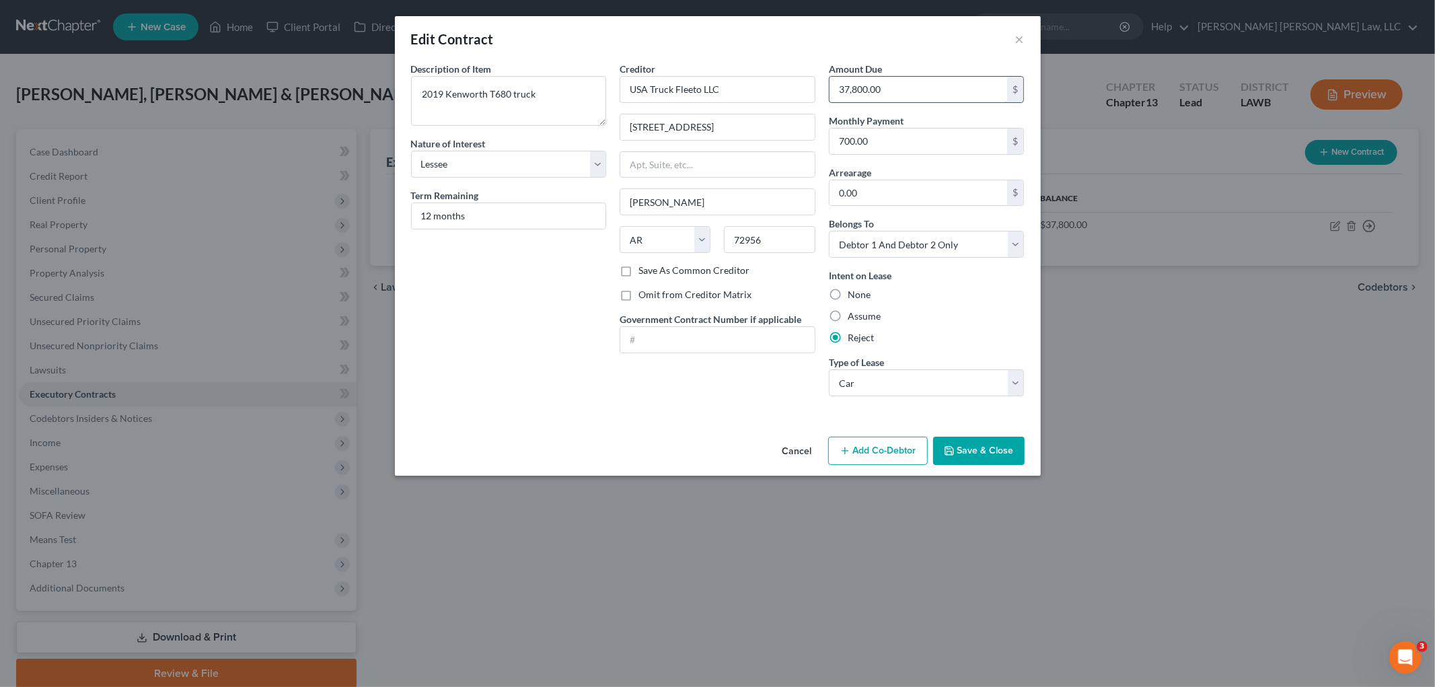
click at [882, 86] on input "37,800.00" at bounding box center [919, 90] width 178 height 26
click at [945, 320] on div "Assume" at bounding box center [927, 315] width 196 height 13
click at [909, 90] on input "37,800.00" at bounding box center [919, 90] width 178 height 26
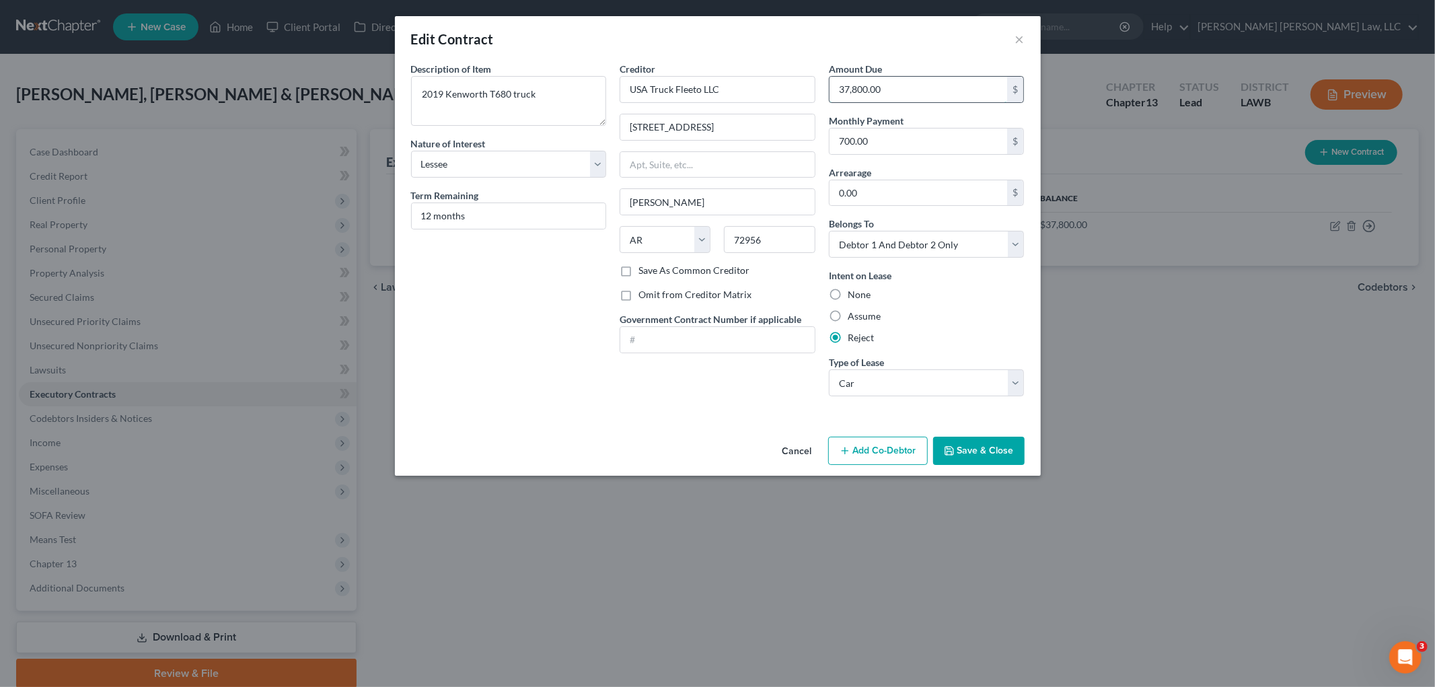
click at [909, 90] on input "37,800.00" at bounding box center [919, 90] width 178 height 26
type input "16,800.00"
click at [896, 90] on input "16,800.00" at bounding box center [919, 90] width 178 height 26
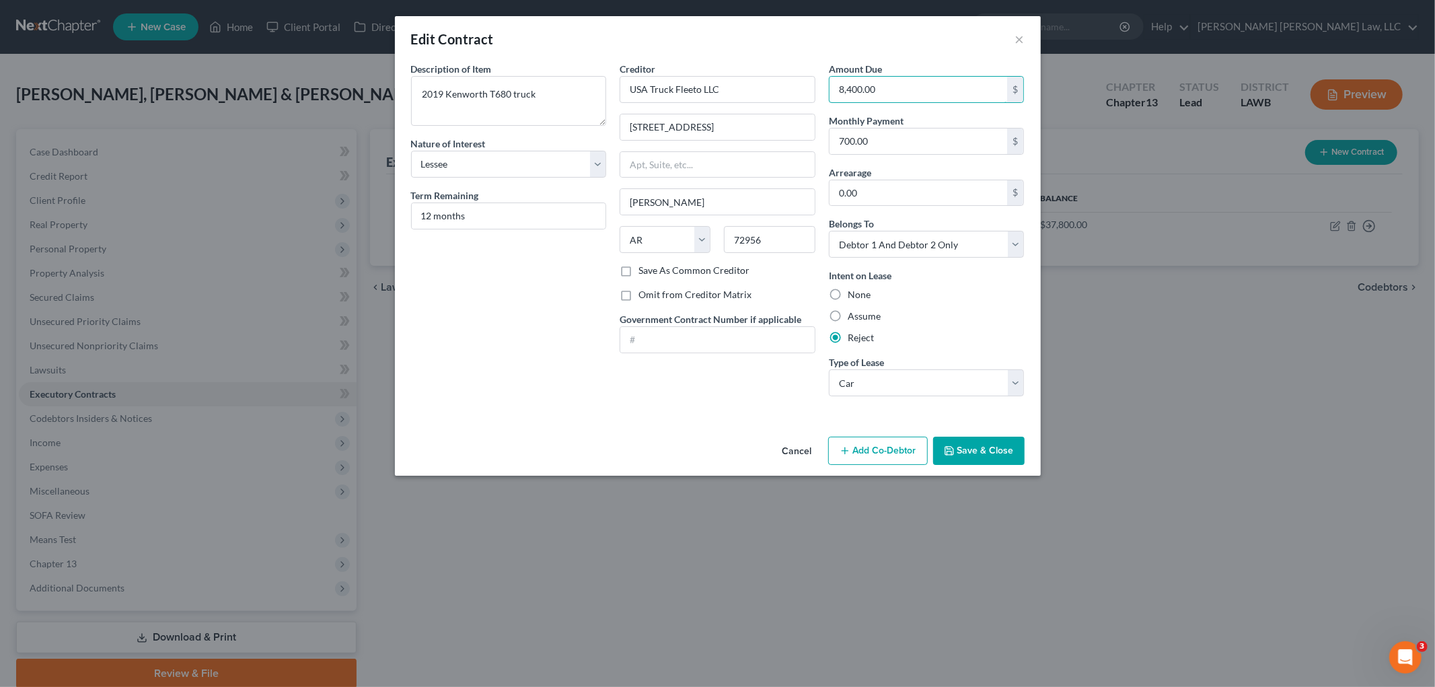
type input "8,400.00"
click at [907, 91] on input "8,400.00" at bounding box center [919, 90] width 178 height 26
click at [896, 163] on div "Amount Due 8,400.00 $ Monthly Payment 700.00 $ Arrearage 0.00 $ Belongs To * Se…" at bounding box center [926, 234] width 209 height 345
click at [953, 448] on icon "button" at bounding box center [949, 451] width 8 height 8
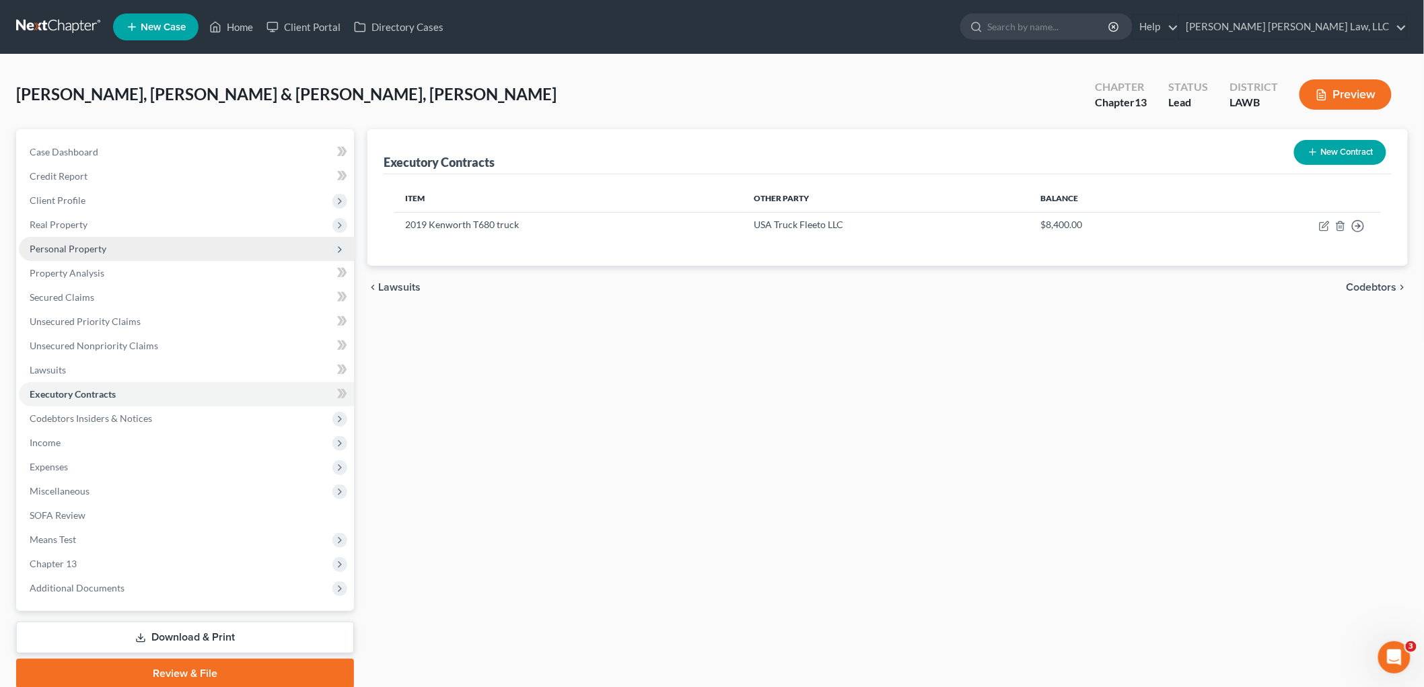
click at [111, 250] on span "Personal Property" at bounding box center [186, 249] width 335 height 24
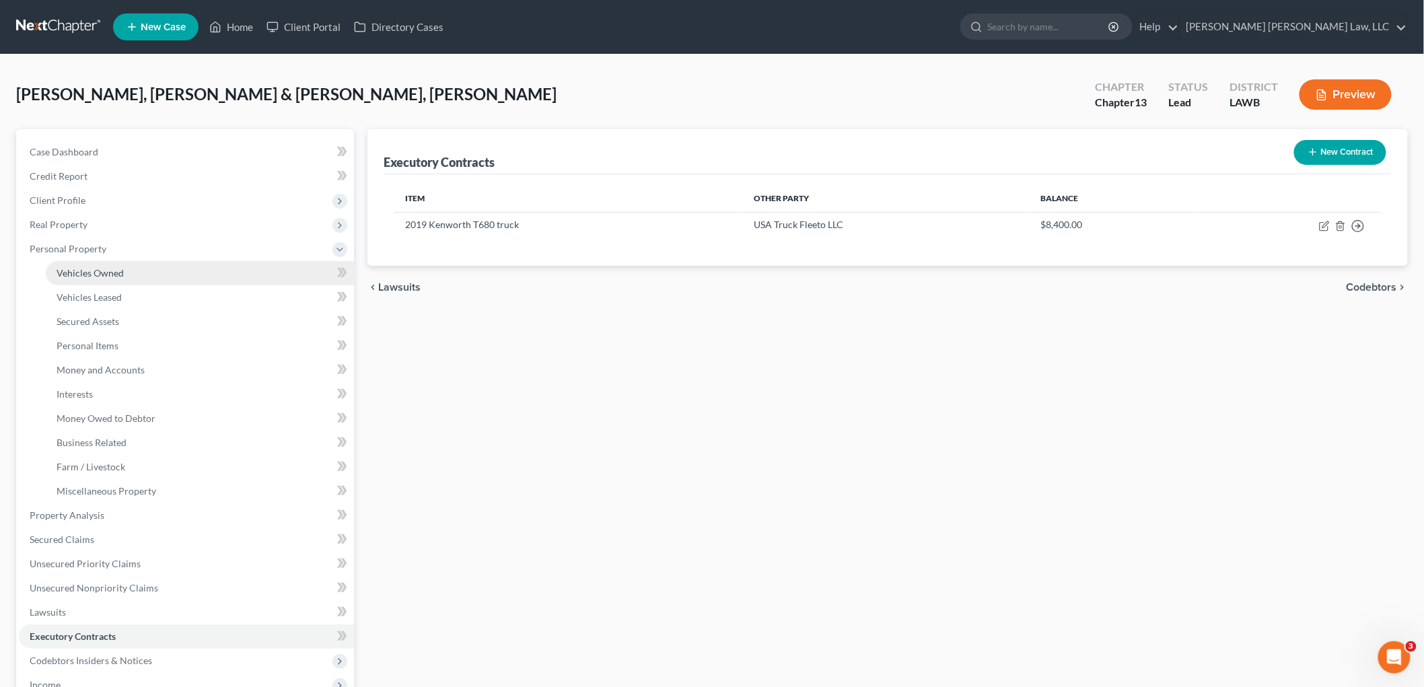
click at [118, 276] on span "Vehicles Owned" at bounding box center [90, 272] width 67 height 11
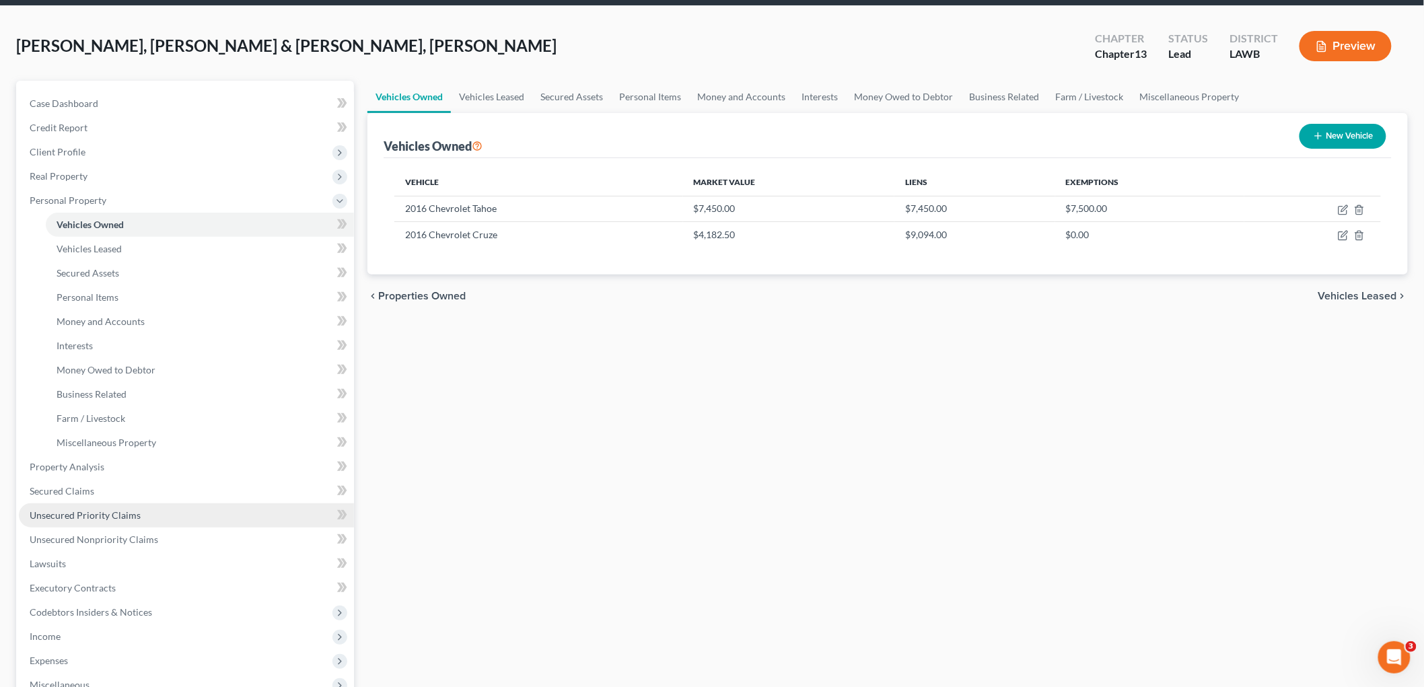
scroll to position [75, 0]
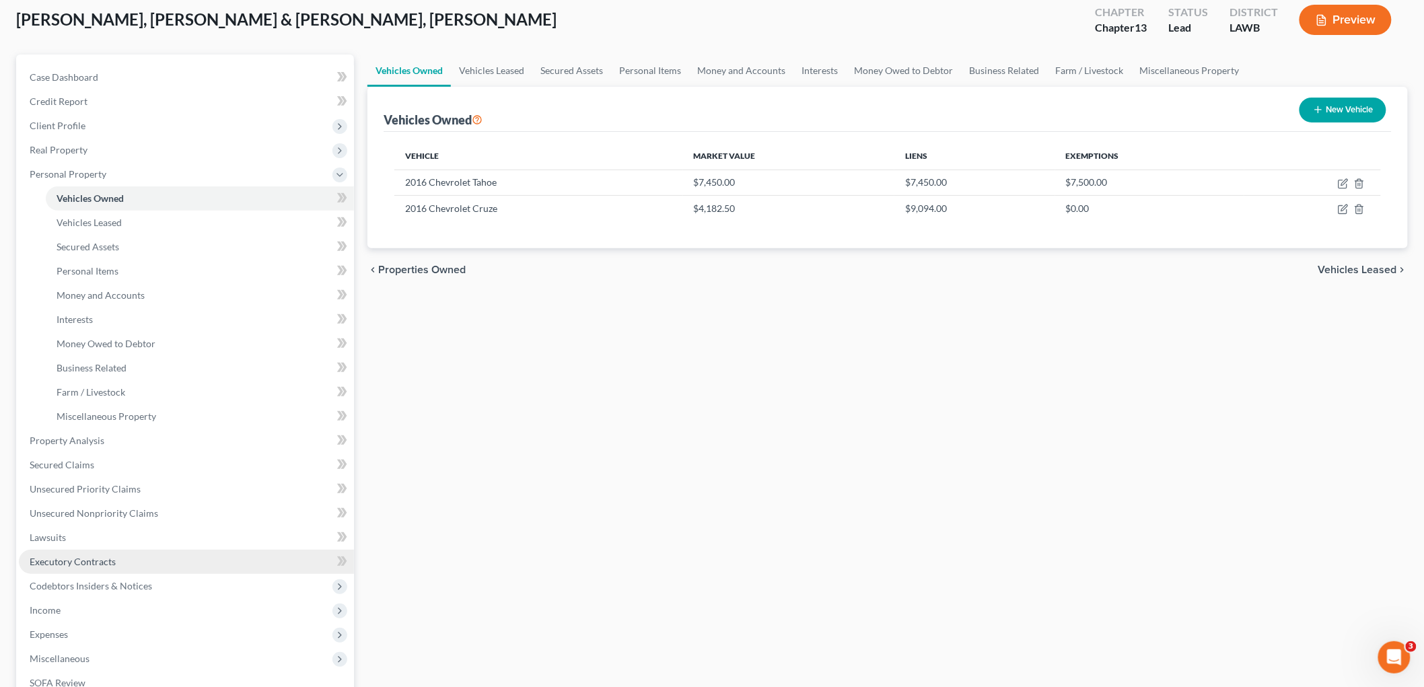
click at [91, 559] on span "Executory Contracts" at bounding box center [73, 561] width 86 height 11
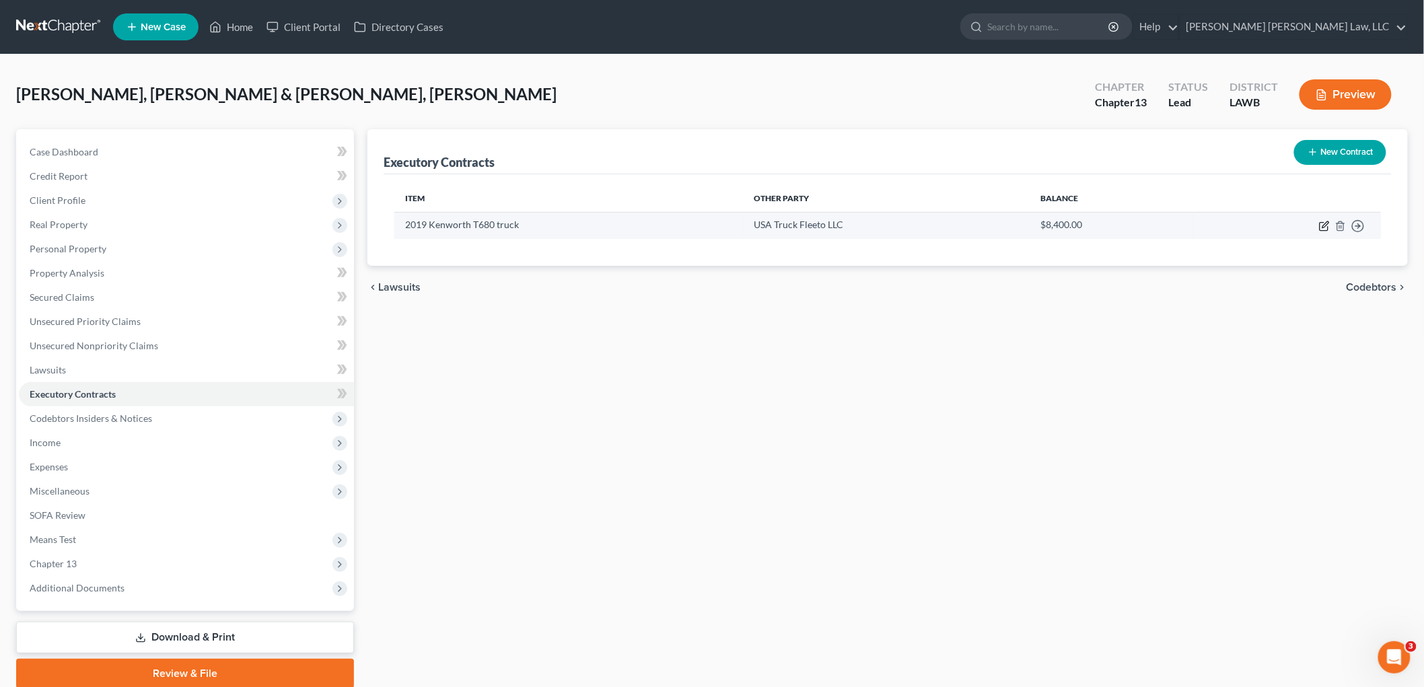
click at [1323, 227] on icon "button" at bounding box center [1325, 224] width 6 height 6
select select "3"
select select "2"
select select "1"
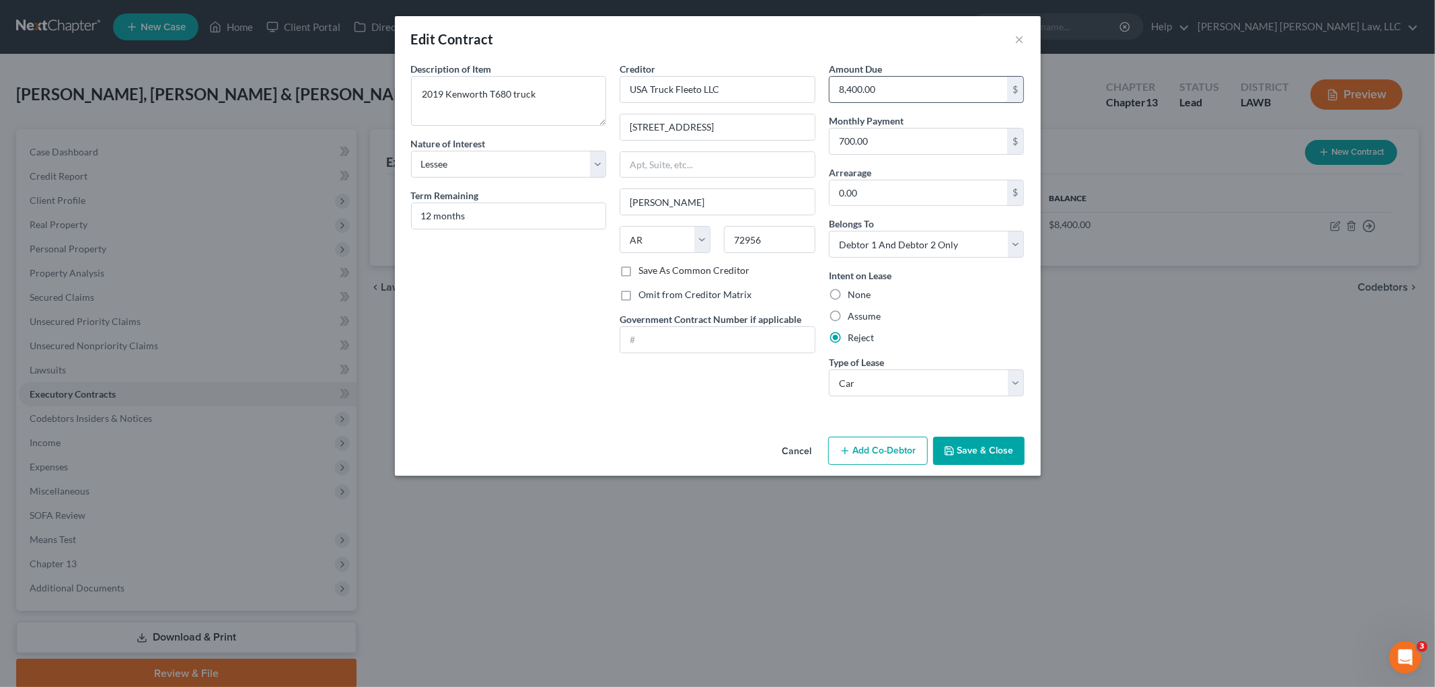
click at [902, 91] on input "8,400.00" at bounding box center [919, 90] width 178 height 26
type input "40,000.00"
click at [988, 452] on button "Save & Close" at bounding box center [979, 451] width 92 height 28
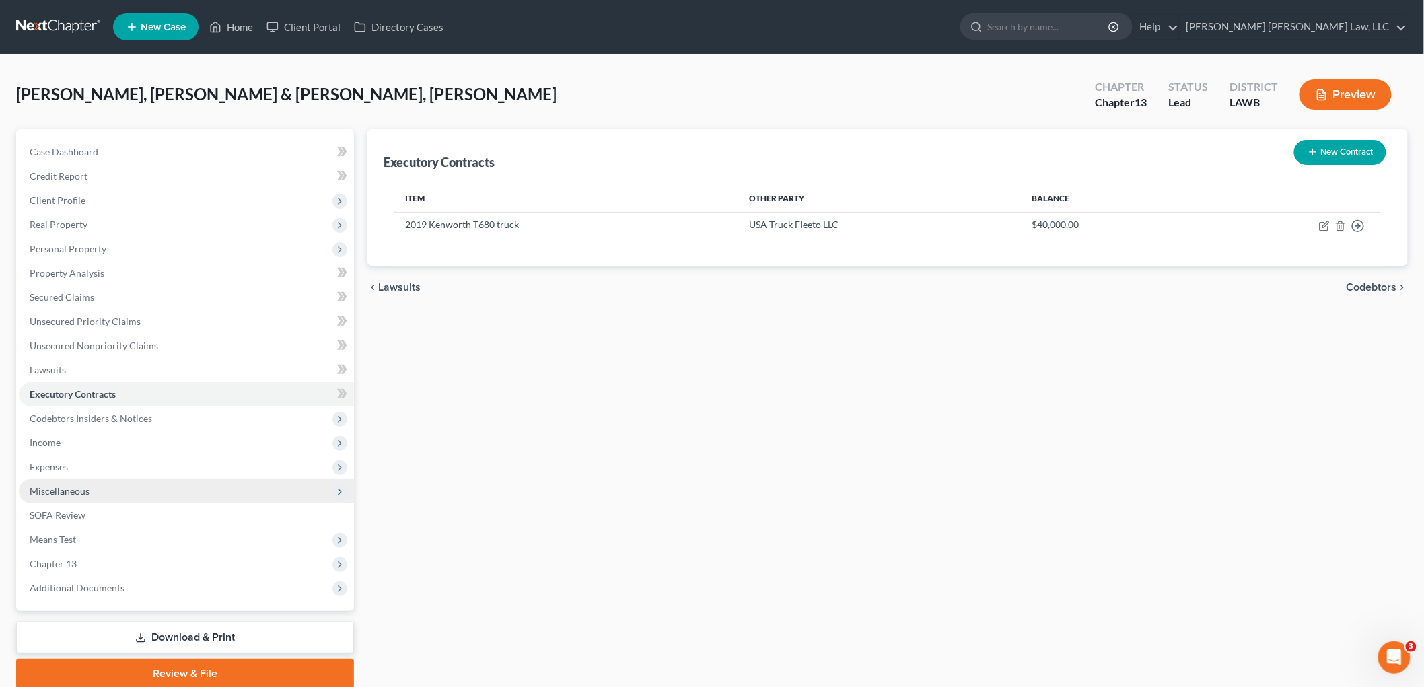
click at [89, 492] on span "Miscellaneous" at bounding box center [186, 491] width 335 height 24
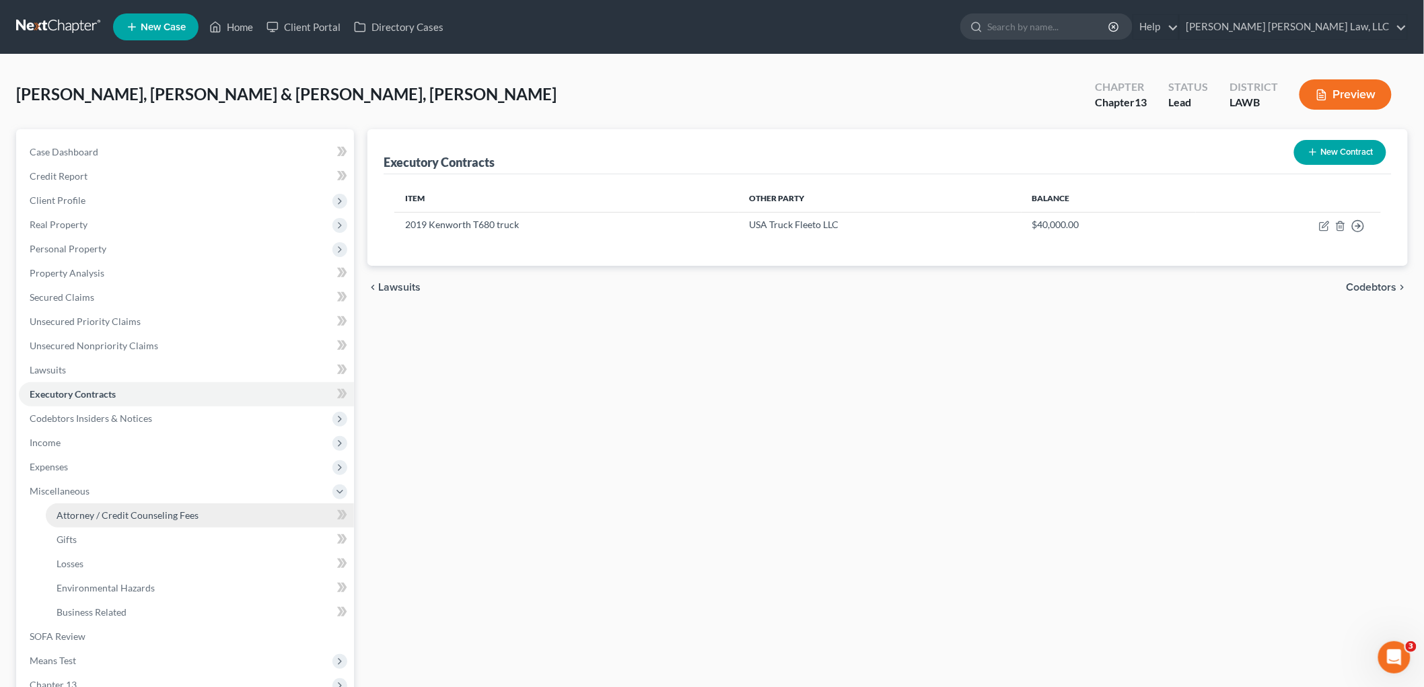
click at [99, 509] on span "Attorney / Credit Counseling Fees" at bounding box center [128, 514] width 142 height 11
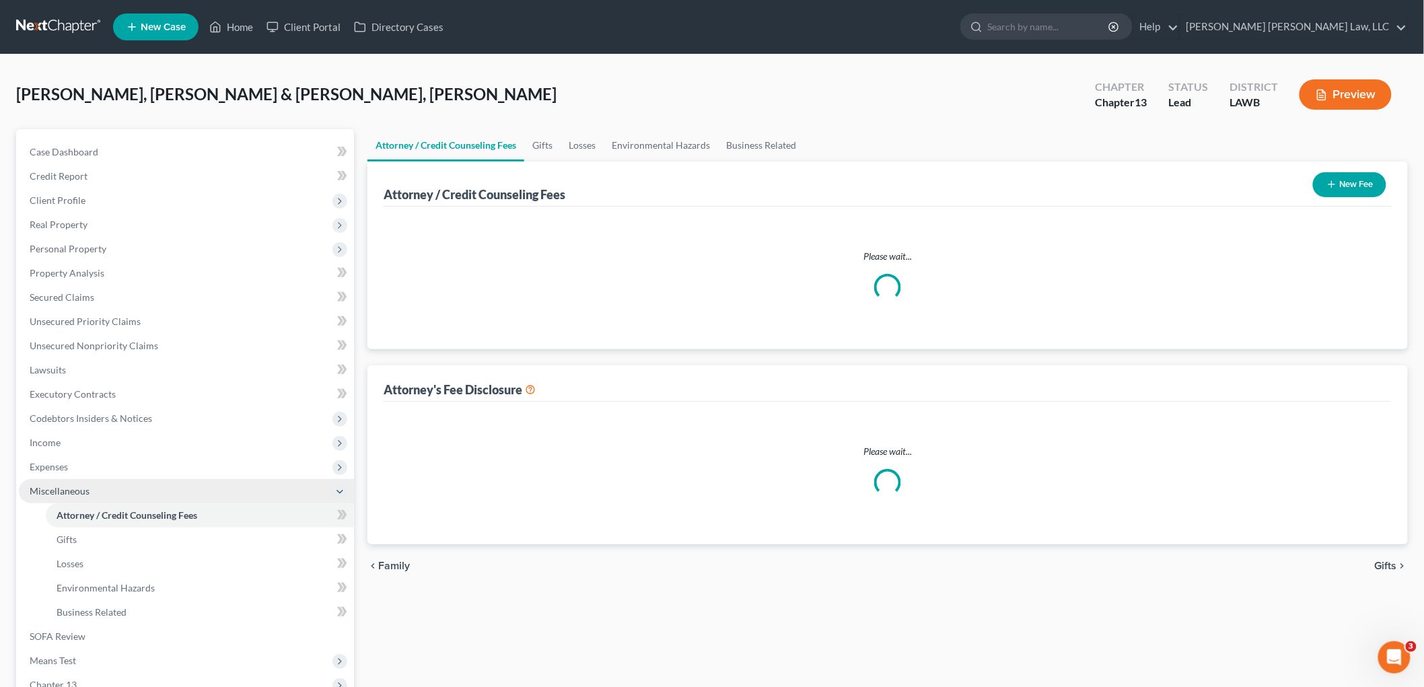
select select "1"
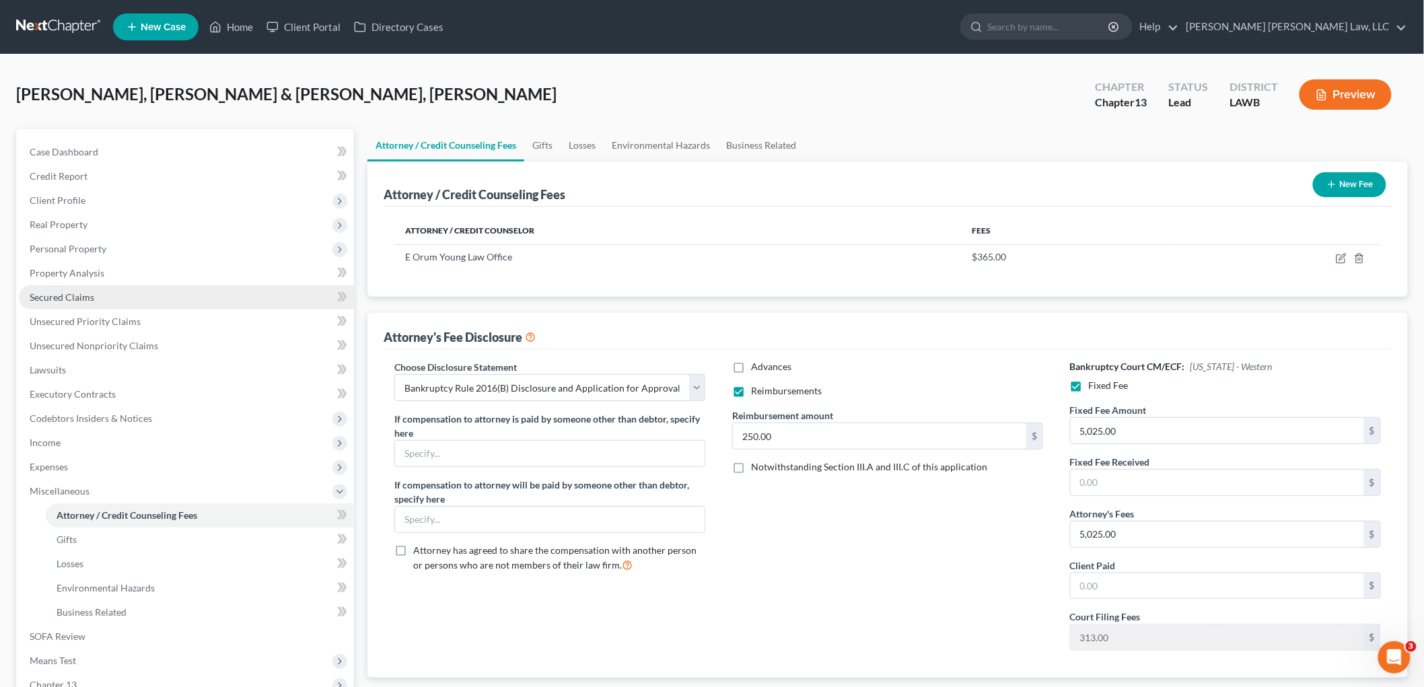
click at [105, 293] on link "Secured Claims" at bounding box center [186, 297] width 335 height 24
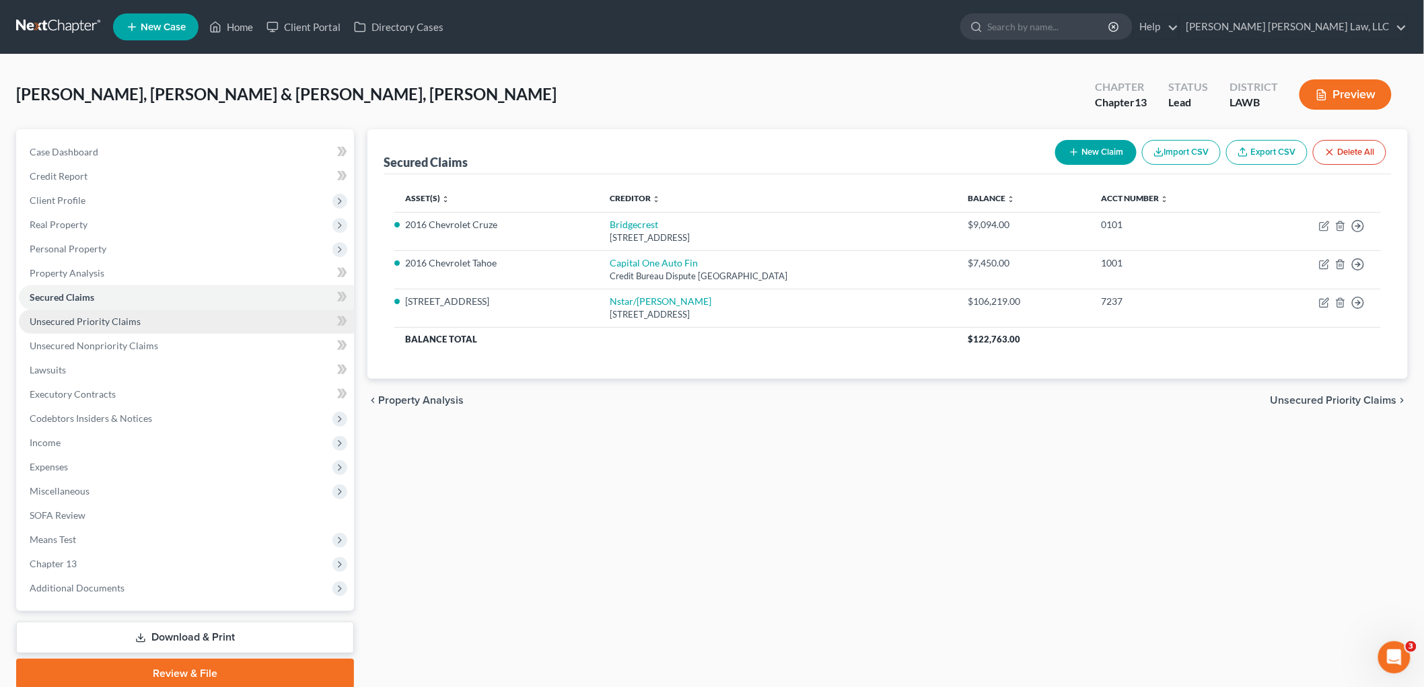
click at [135, 316] on span "Unsecured Priority Claims" at bounding box center [85, 321] width 111 height 11
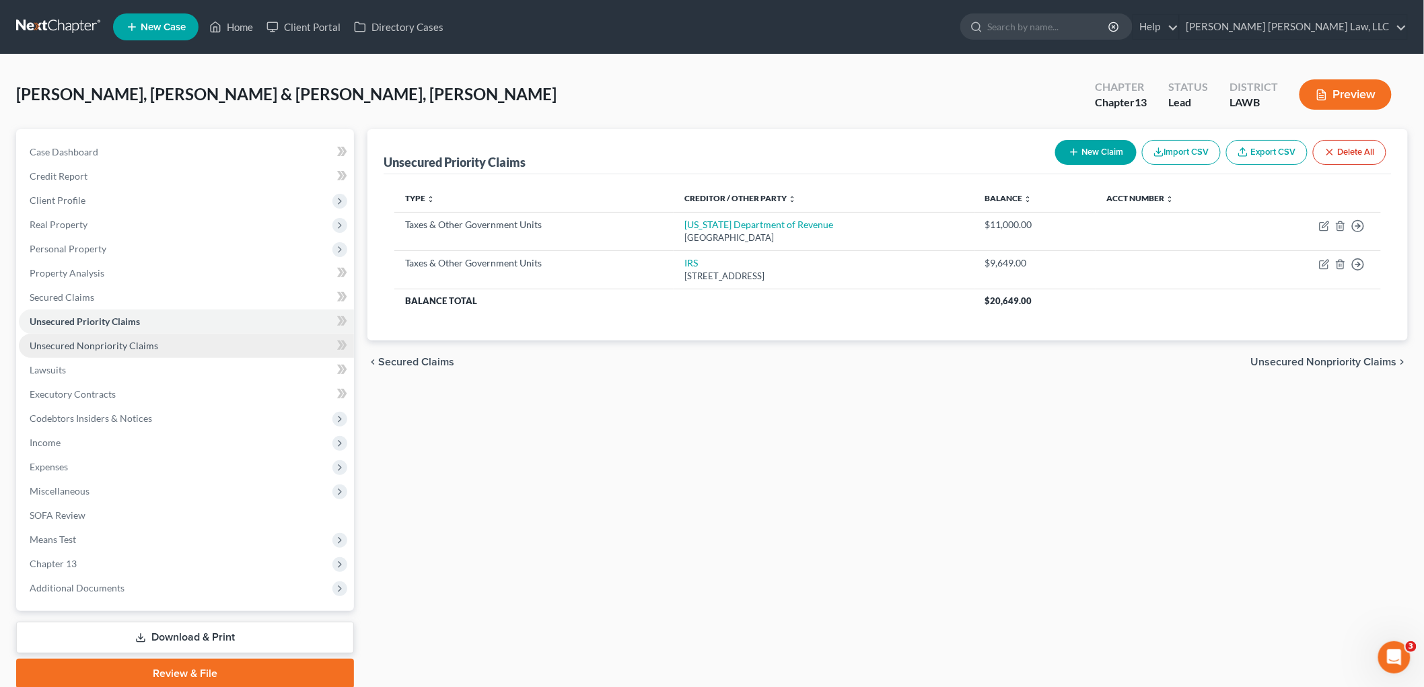
click at [138, 343] on span "Unsecured Nonpriority Claims" at bounding box center [94, 345] width 129 height 11
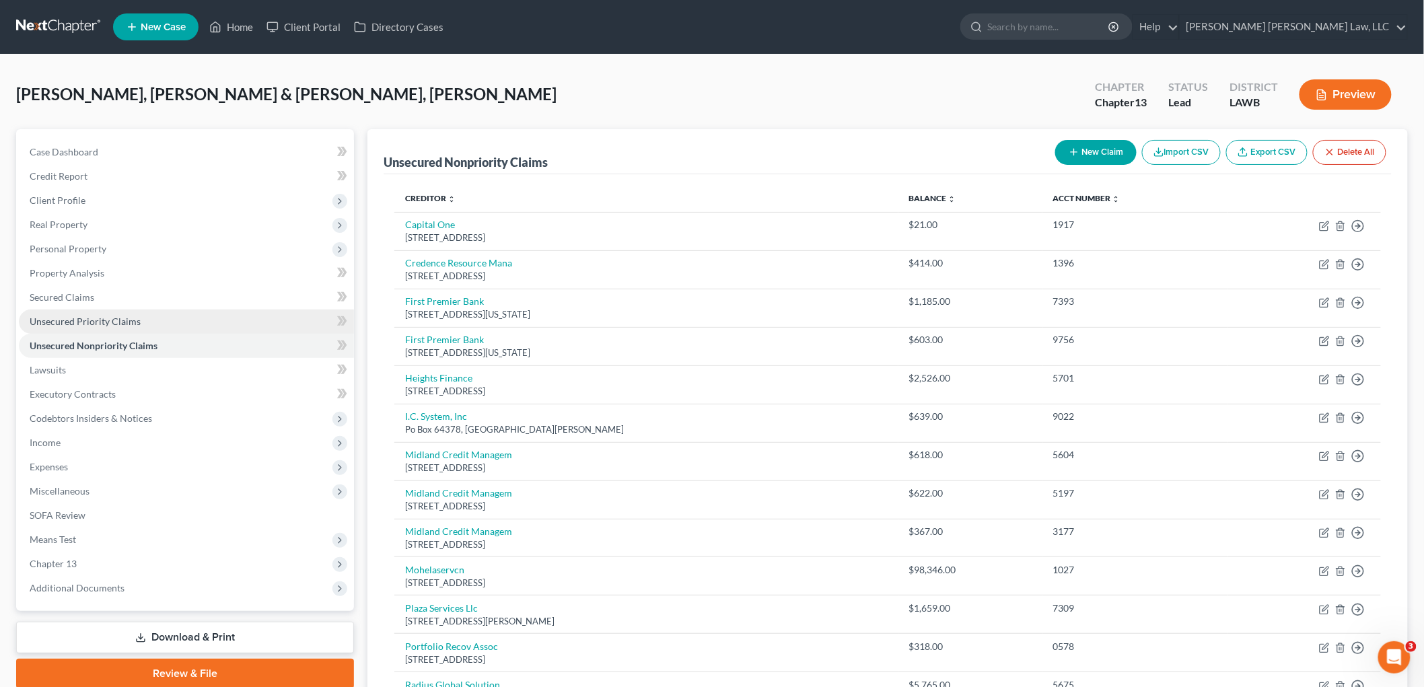
click at [137, 322] on span "Unsecured Priority Claims" at bounding box center [85, 321] width 111 height 11
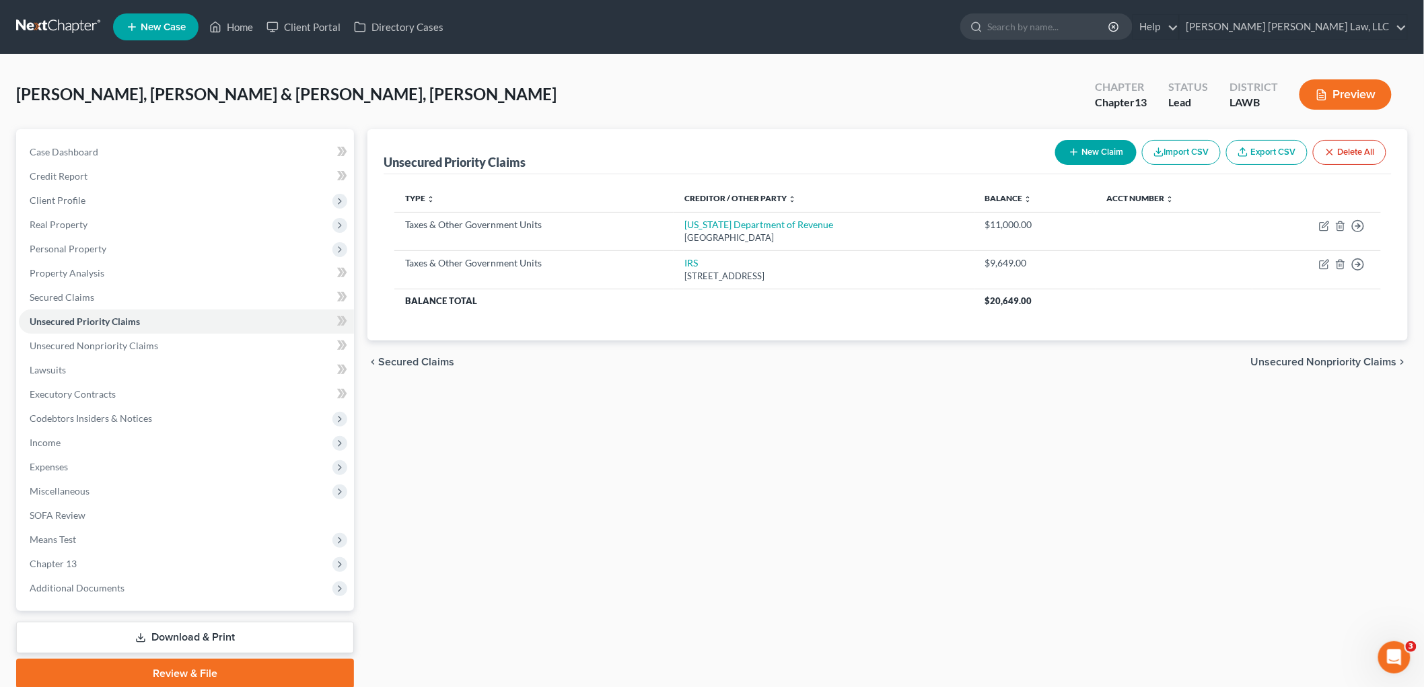
click at [72, 27] on link at bounding box center [59, 27] width 86 height 24
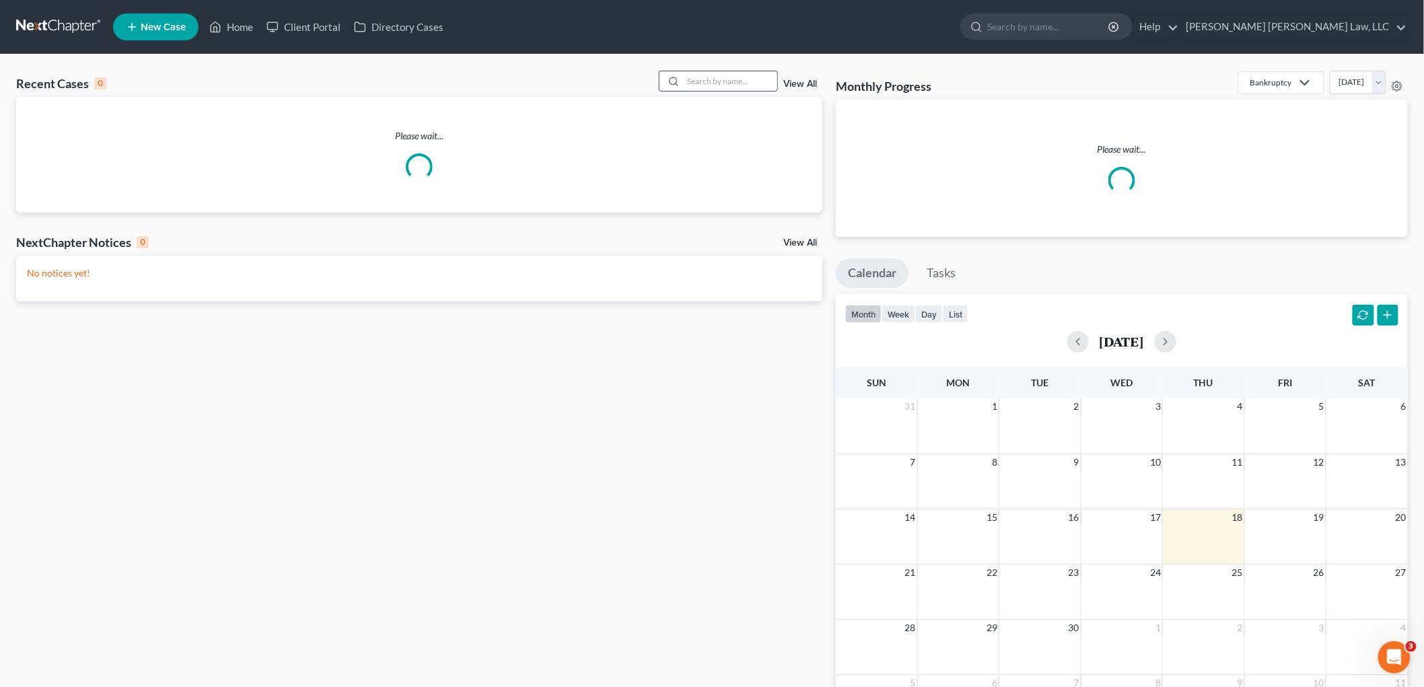
click at [735, 79] on input "search" at bounding box center [730, 81] width 94 height 20
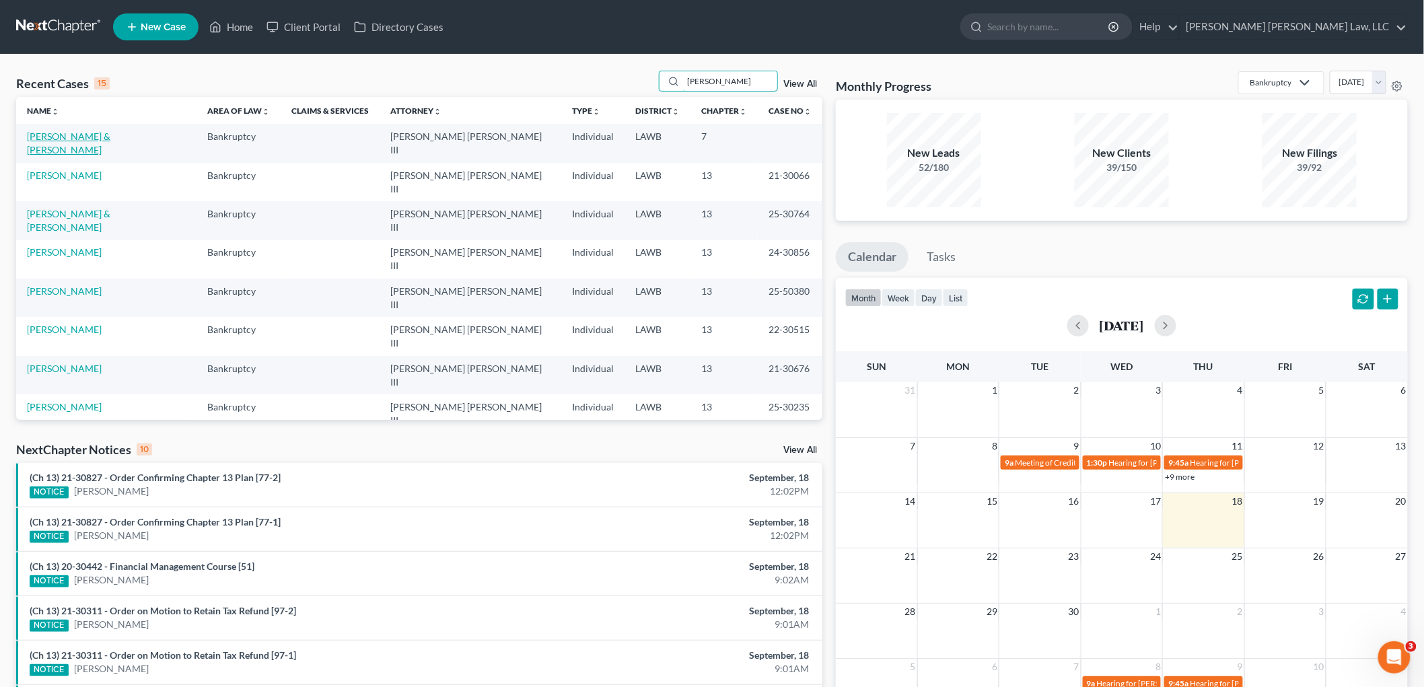
type input "patricia"
click at [110, 137] on link "Johnson, Robert & Patricia" at bounding box center [68, 143] width 83 height 25
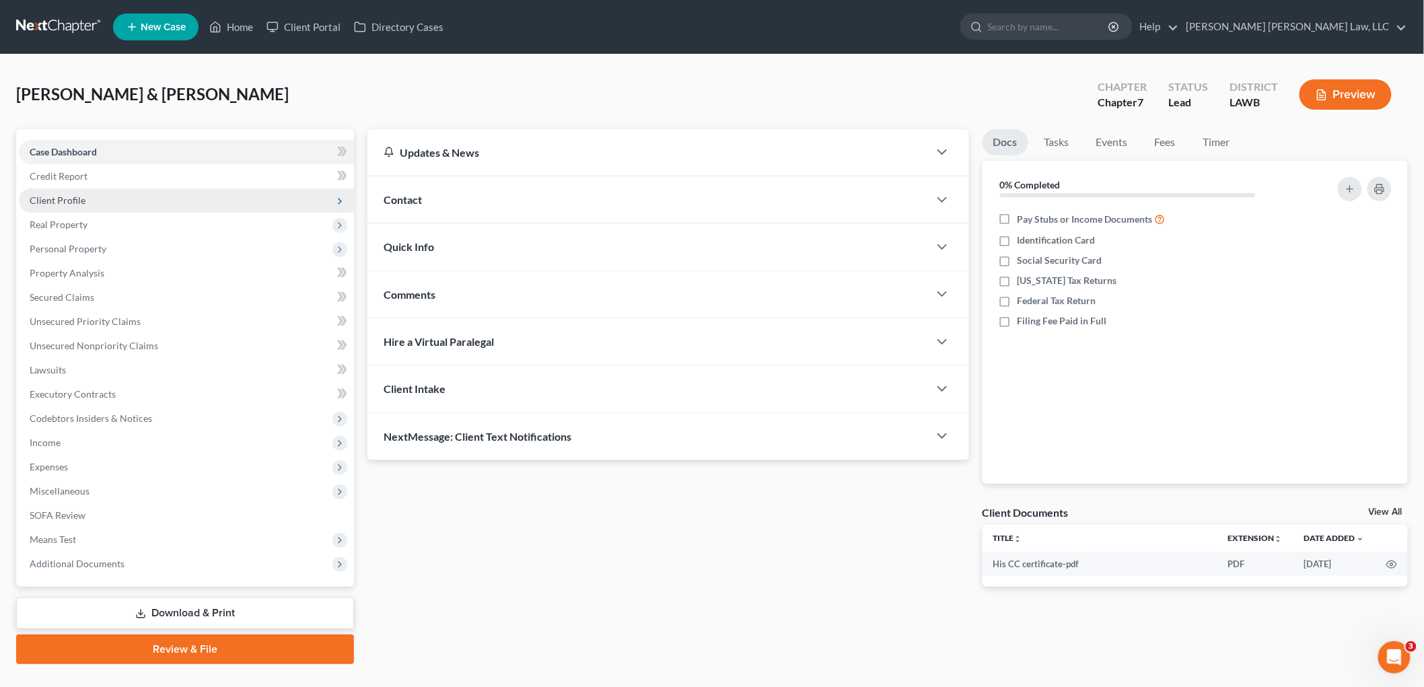
click at [61, 205] on span "Client Profile" at bounding box center [186, 200] width 335 height 24
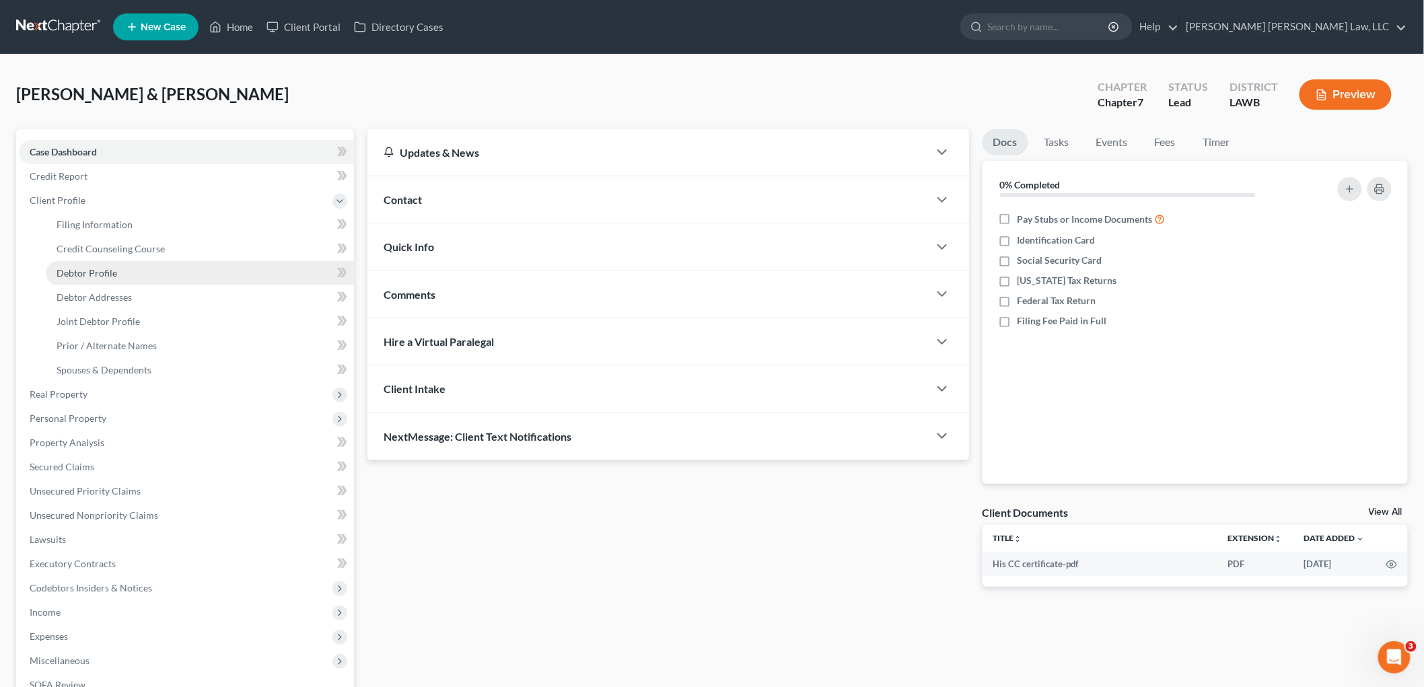
click at [81, 270] on span "Debtor Profile" at bounding box center [87, 272] width 61 height 11
select select "1"
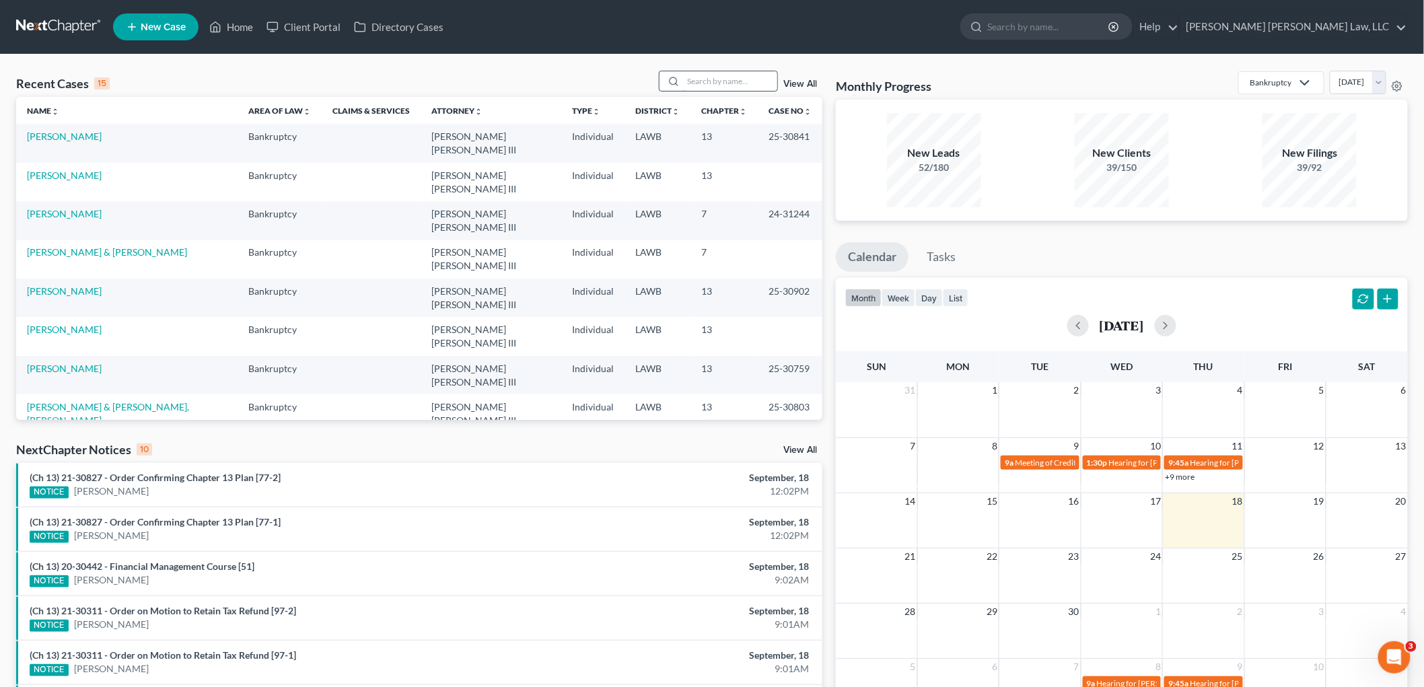
click at [715, 86] on input "search" at bounding box center [730, 81] width 94 height 20
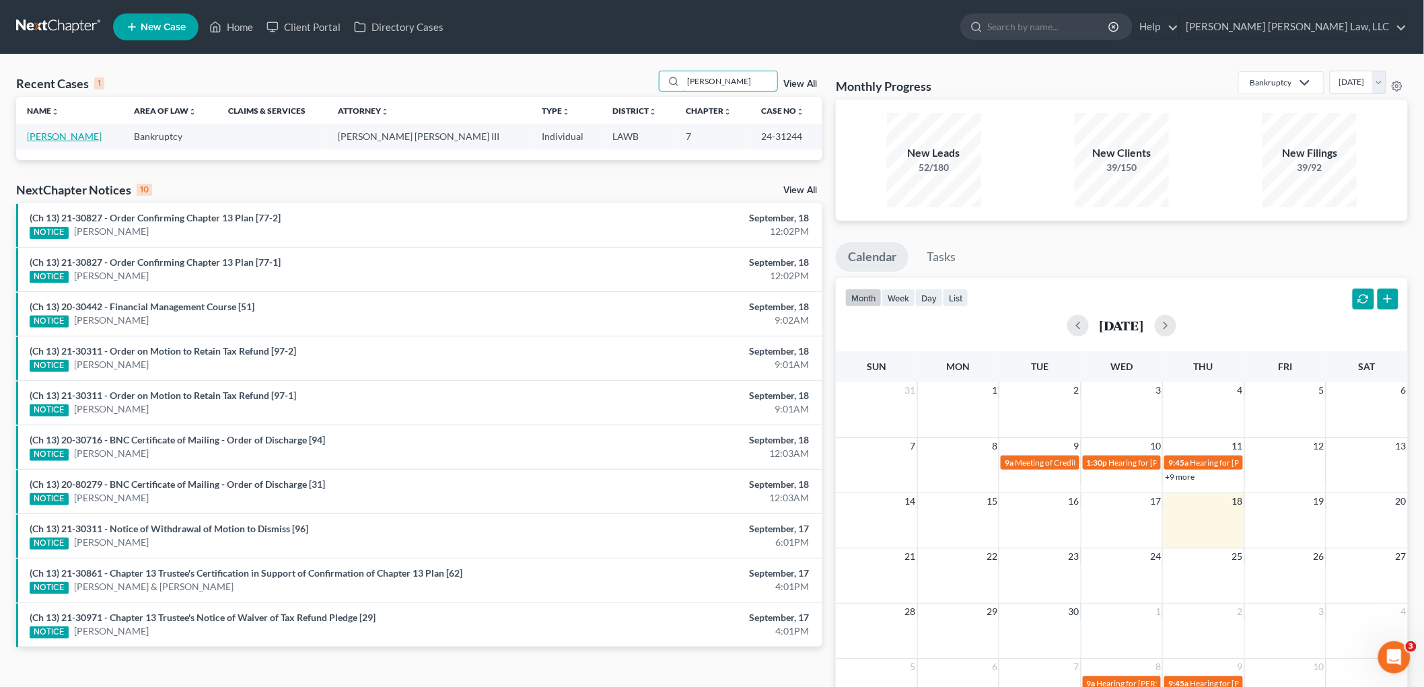
type input "[PERSON_NAME]"
click at [61, 133] on link "[PERSON_NAME]" at bounding box center [64, 136] width 75 height 11
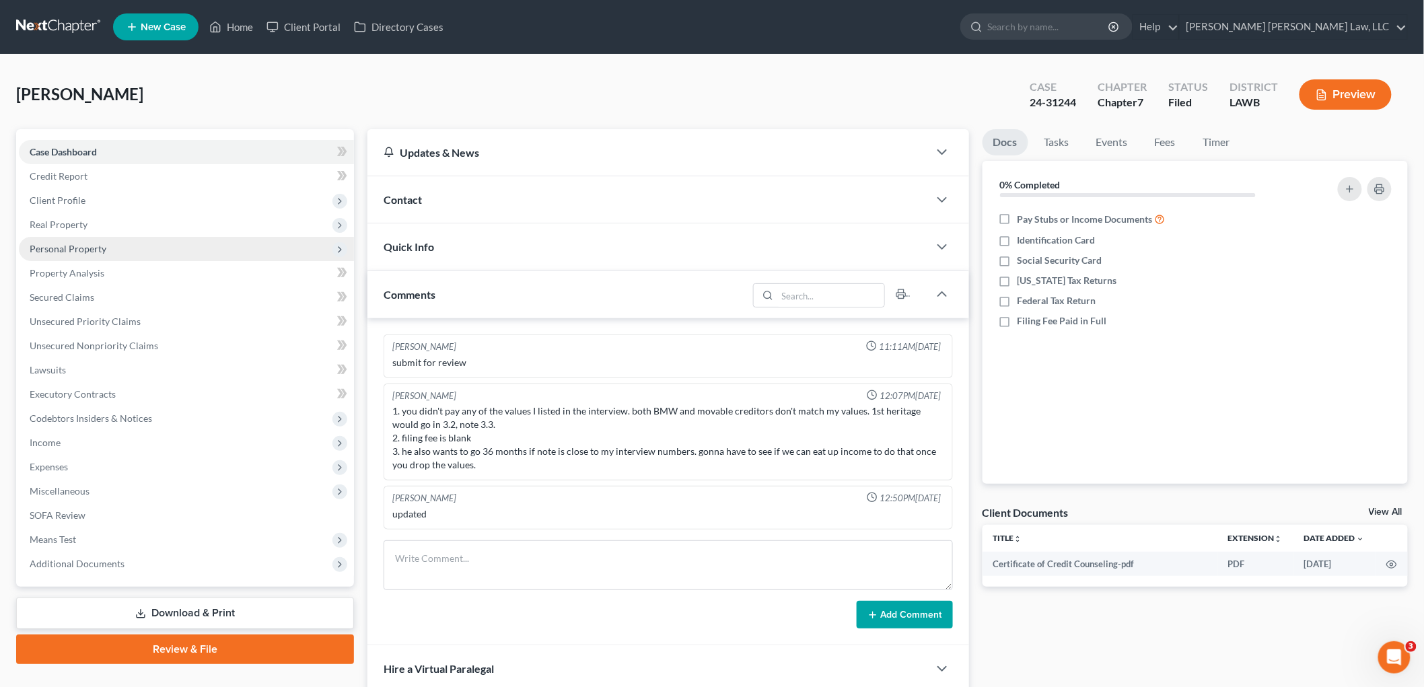
click at [104, 246] on span "Personal Property" at bounding box center [186, 249] width 335 height 24
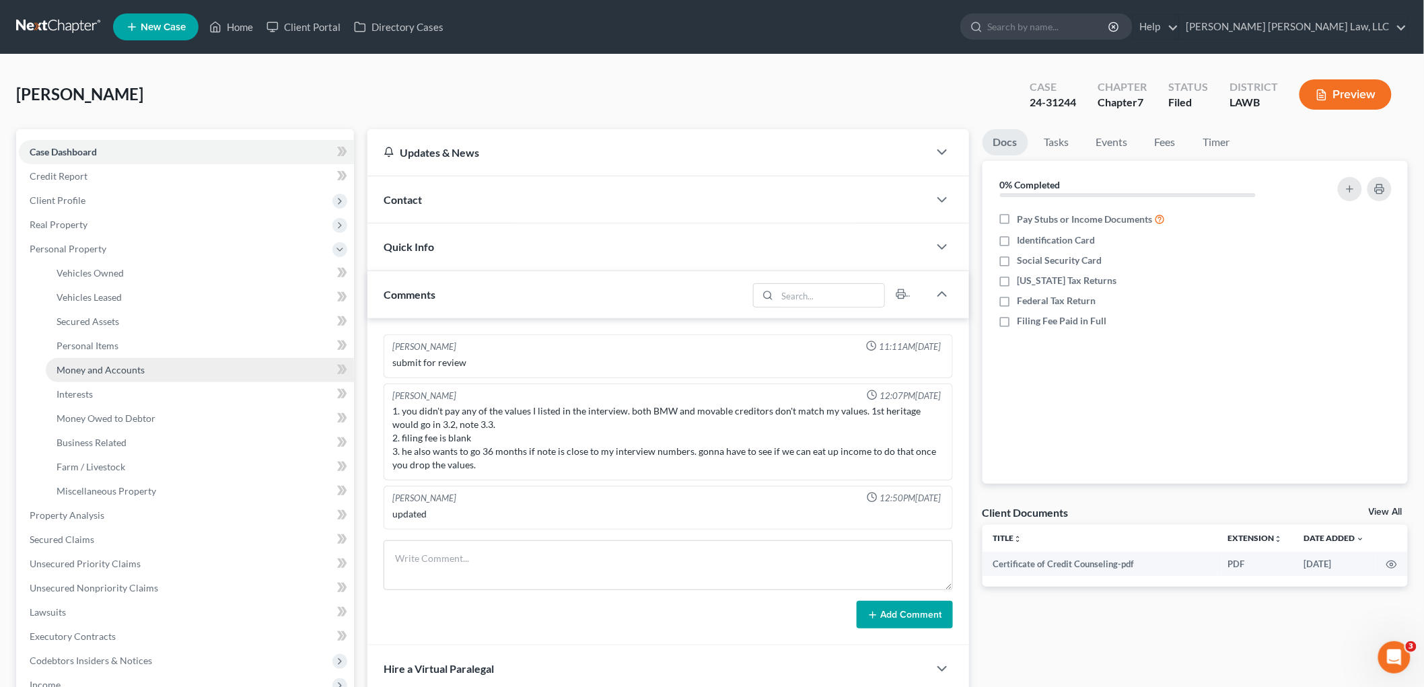
click at [98, 367] on span "Money and Accounts" at bounding box center [101, 369] width 88 height 11
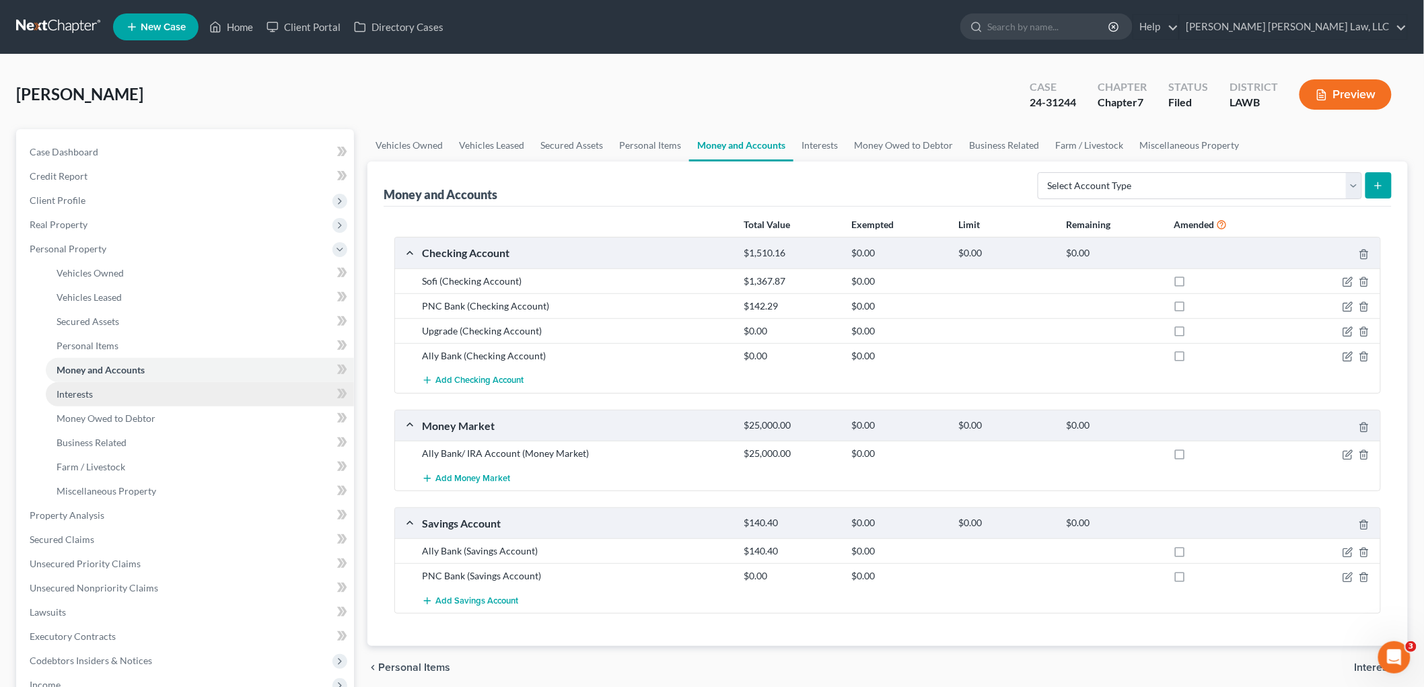
click at [92, 394] on span "Interests" at bounding box center [75, 393] width 36 height 11
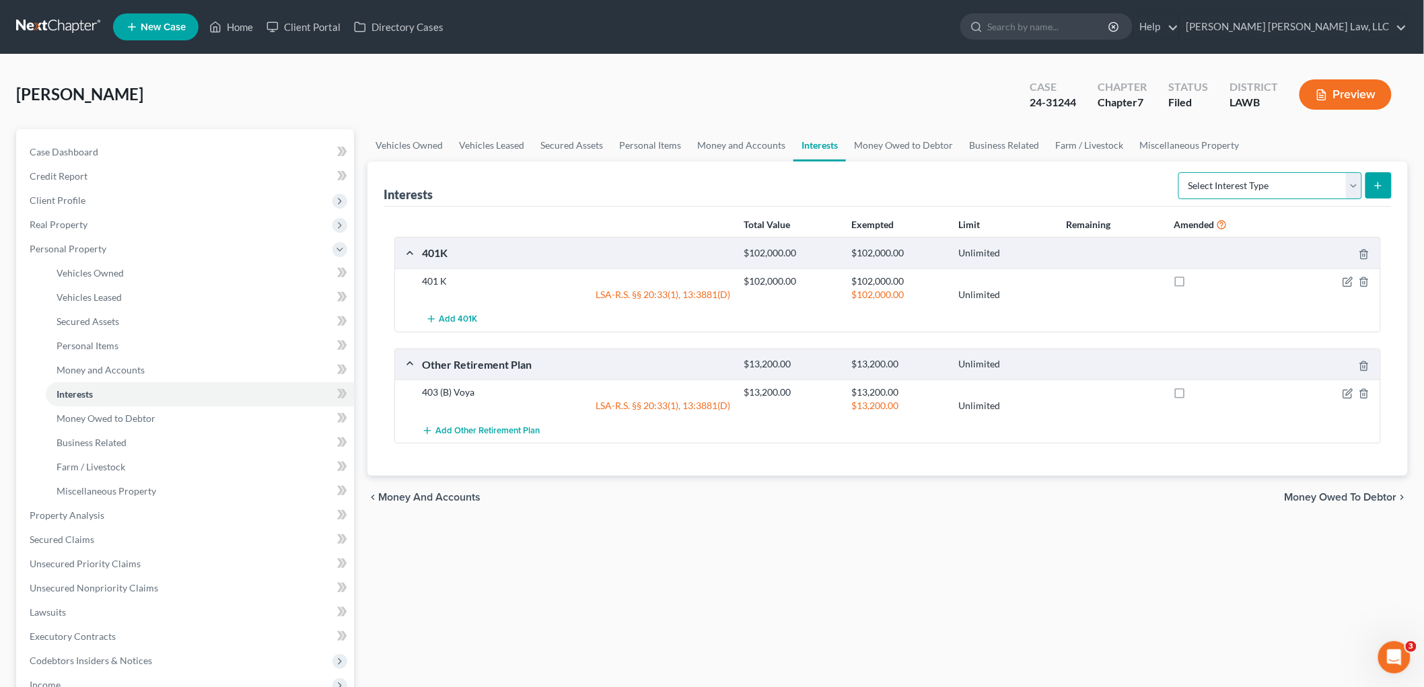
click at [1239, 182] on select "Select Interest Type 401K (A/B: 21) Annuity (A/B: 23) Bond (A/B: 18) Education …" at bounding box center [1270, 185] width 184 height 27
click at [1346, 395] on icon "button" at bounding box center [1347, 393] width 11 height 11
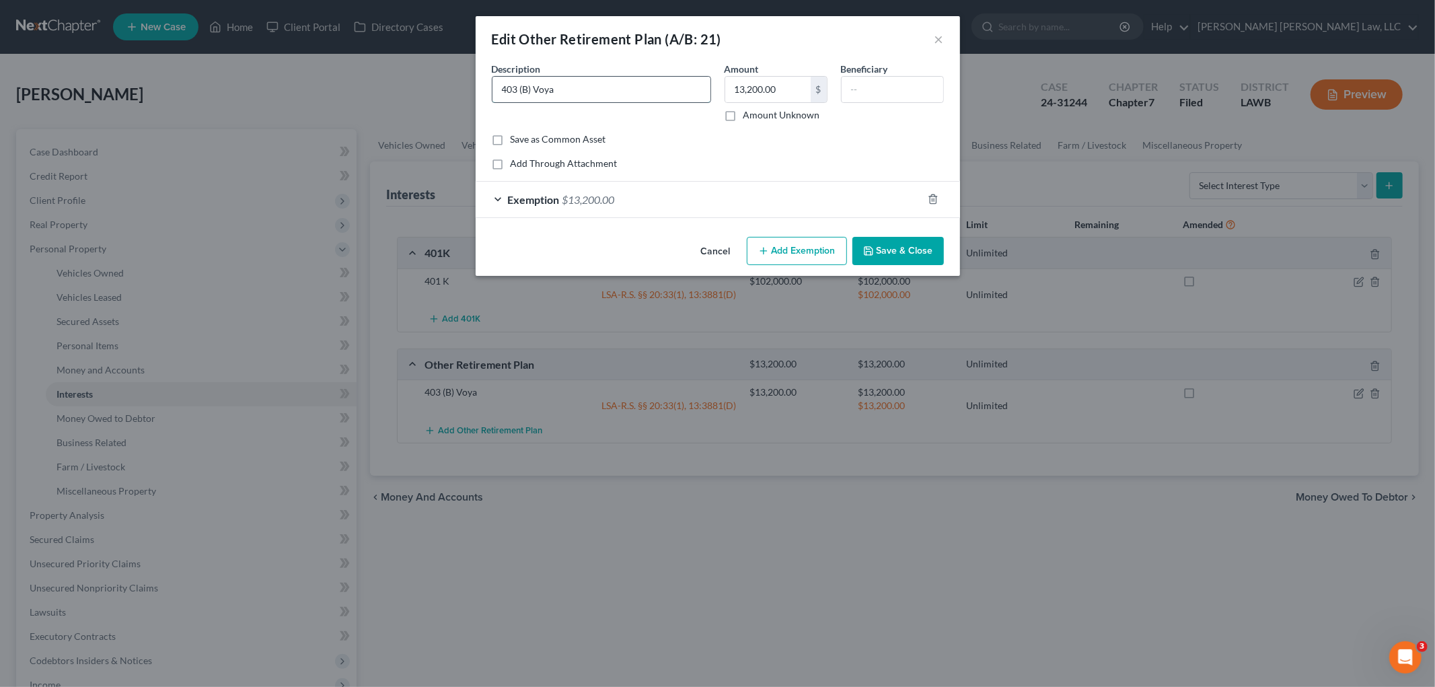
click at [597, 86] on input "403 (B) Voya" at bounding box center [602, 90] width 218 height 26
type input "403 (B) Ally"
click at [756, 87] on input "13,200.00" at bounding box center [767, 90] width 85 height 26
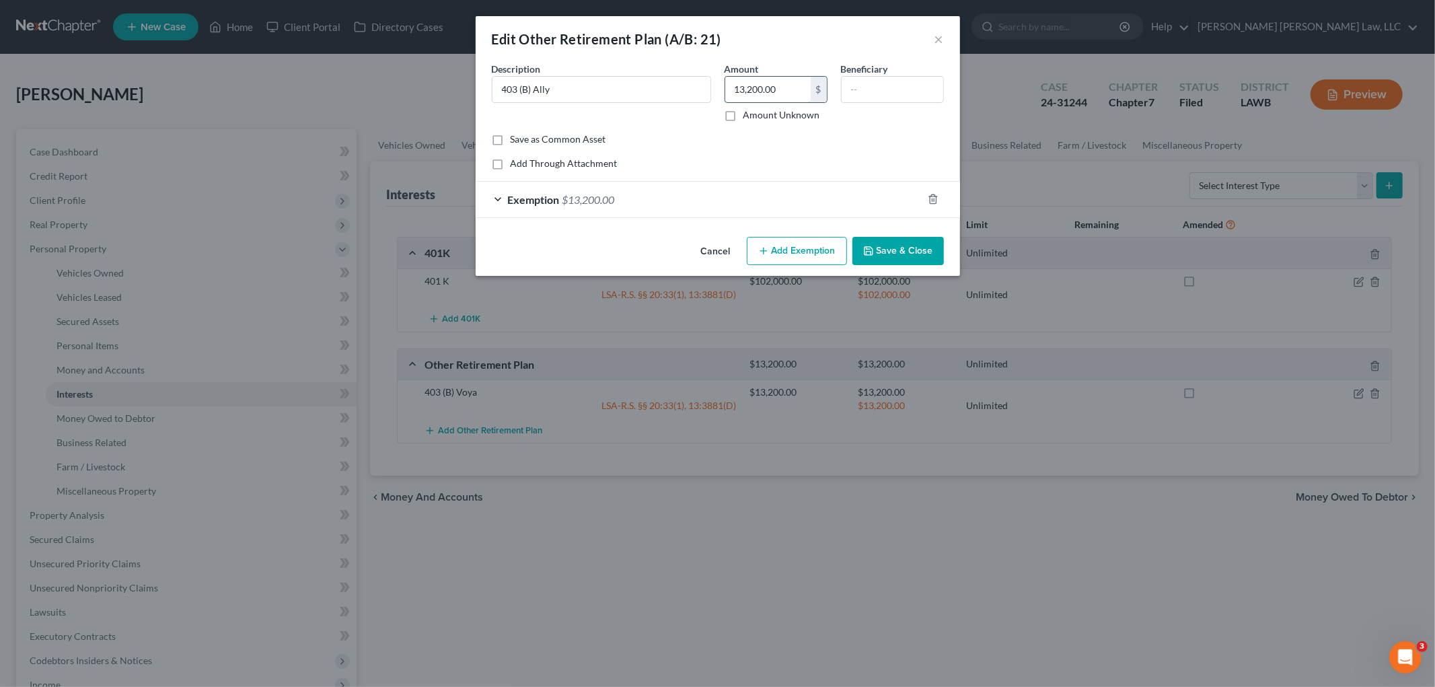
click at [756, 87] on input "13,200.00" at bounding box center [767, 90] width 85 height 26
type input "25,000.00"
click at [737, 186] on div "Exemption $13,200.00" at bounding box center [699, 200] width 447 height 36
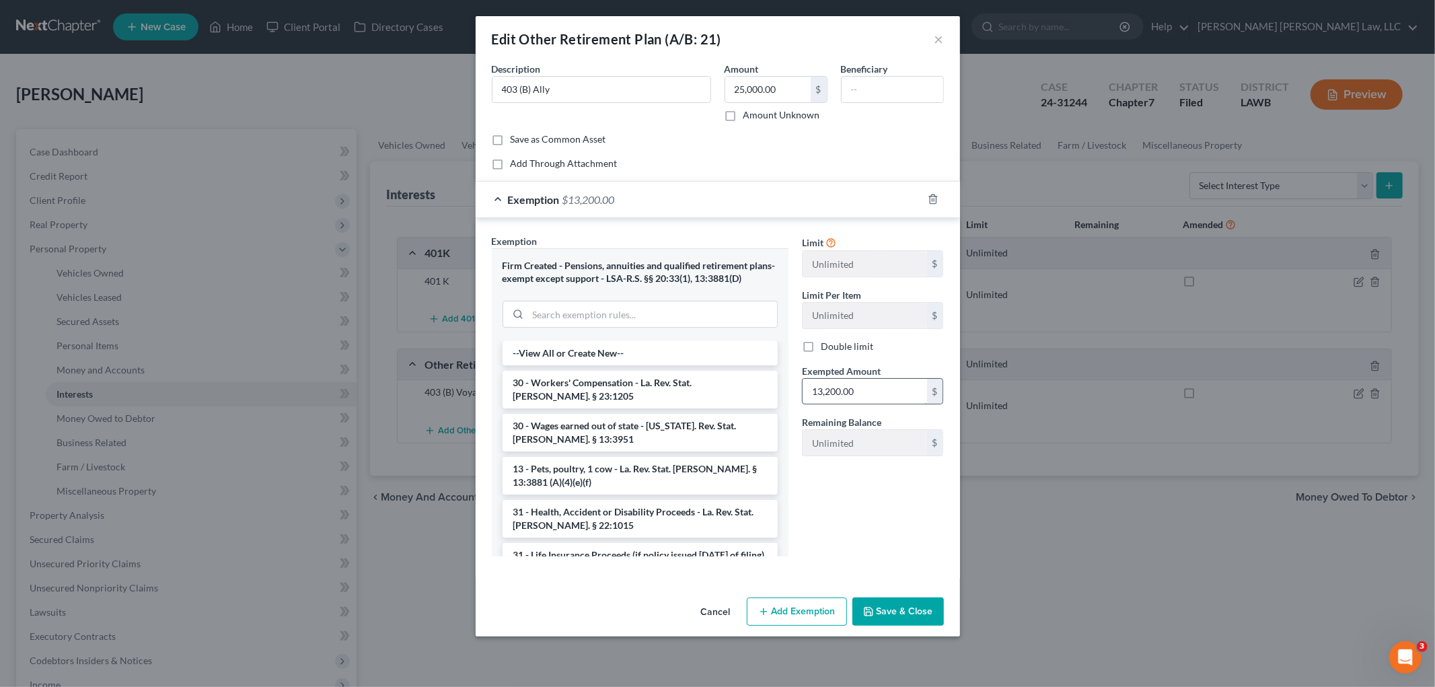
click at [863, 389] on input "13,200.00" at bounding box center [865, 392] width 124 height 26
type input "25,000.00"
click at [892, 611] on button "Save & Close" at bounding box center [898, 611] width 92 height 28
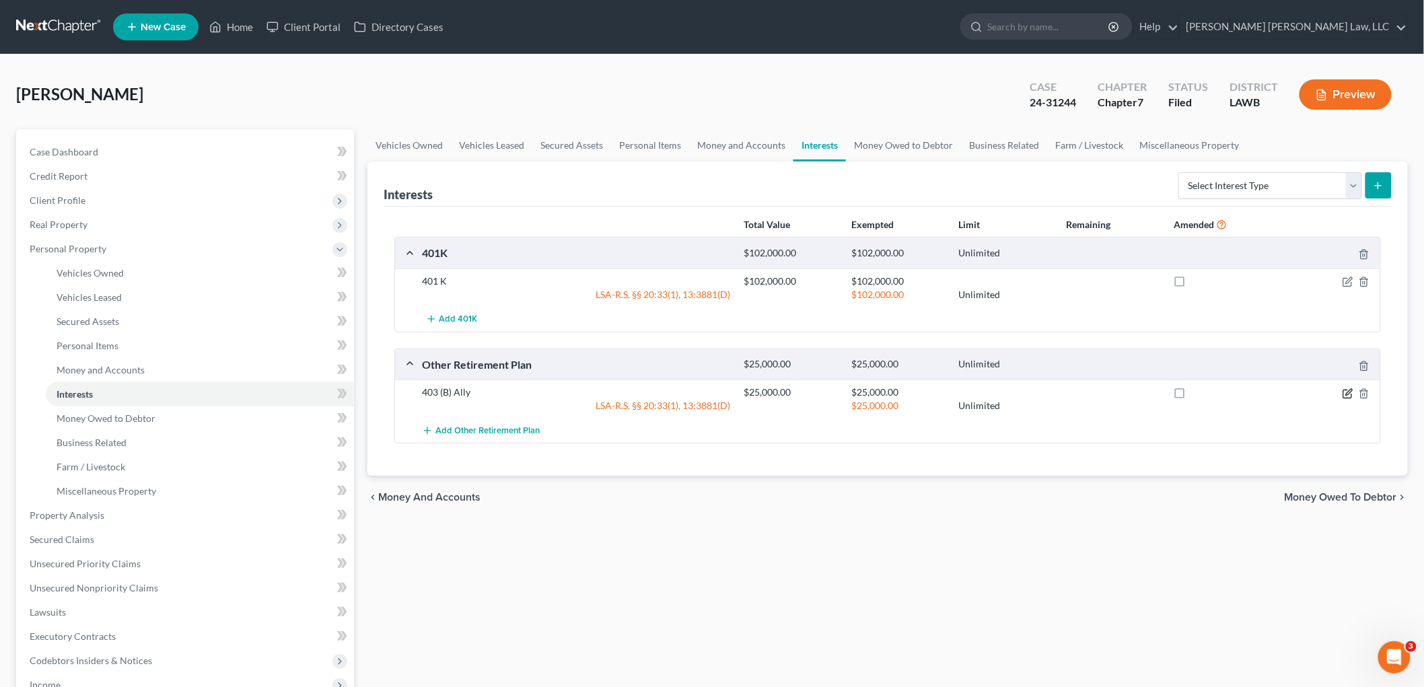
click at [1348, 393] on icon "button" at bounding box center [1349, 392] width 6 height 6
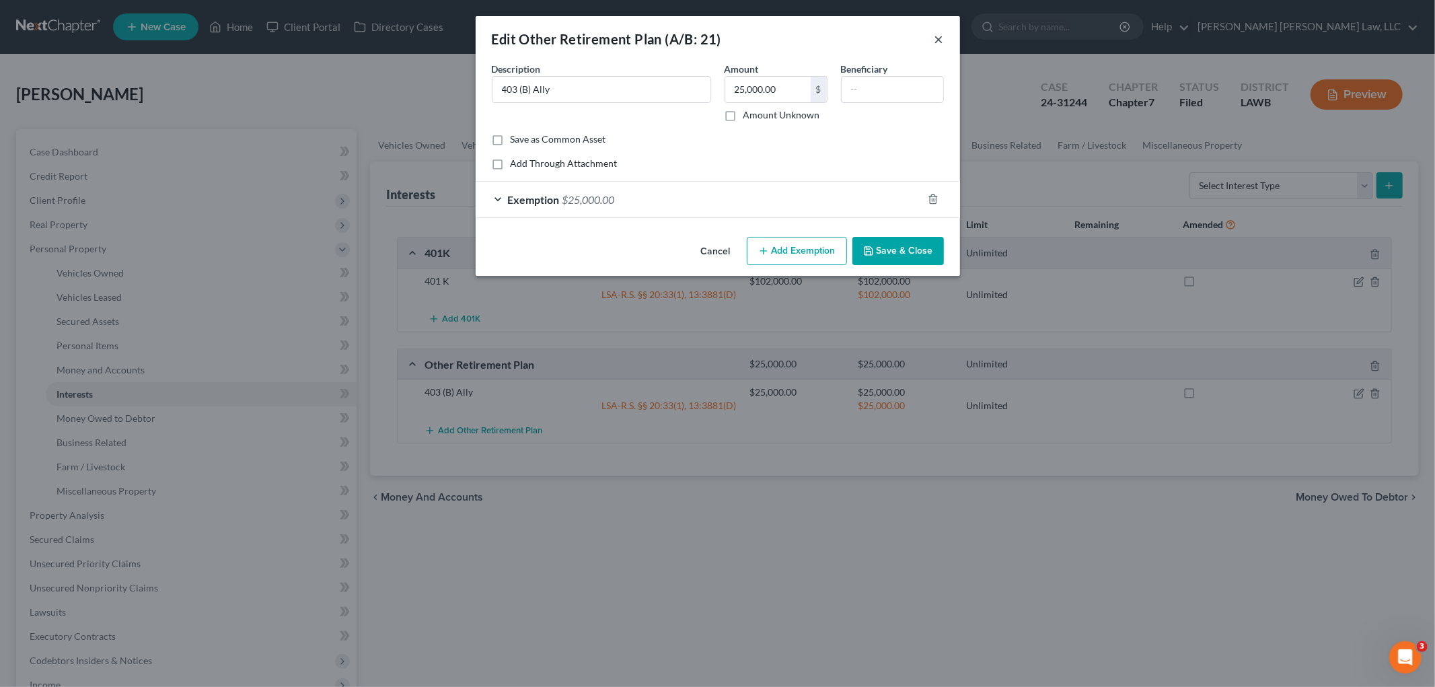
click at [940, 42] on button "×" at bounding box center [939, 39] width 9 height 16
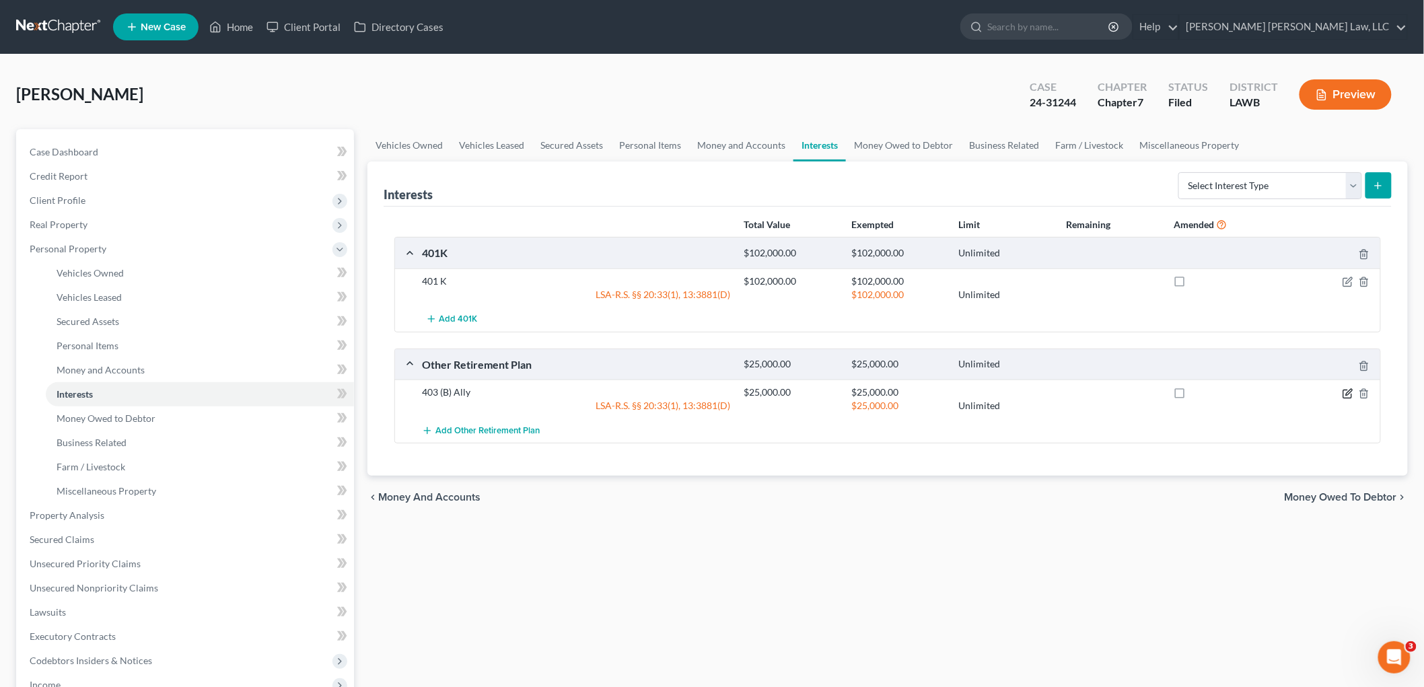
click at [1344, 394] on icon "button" at bounding box center [1347, 393] width 11 height 11
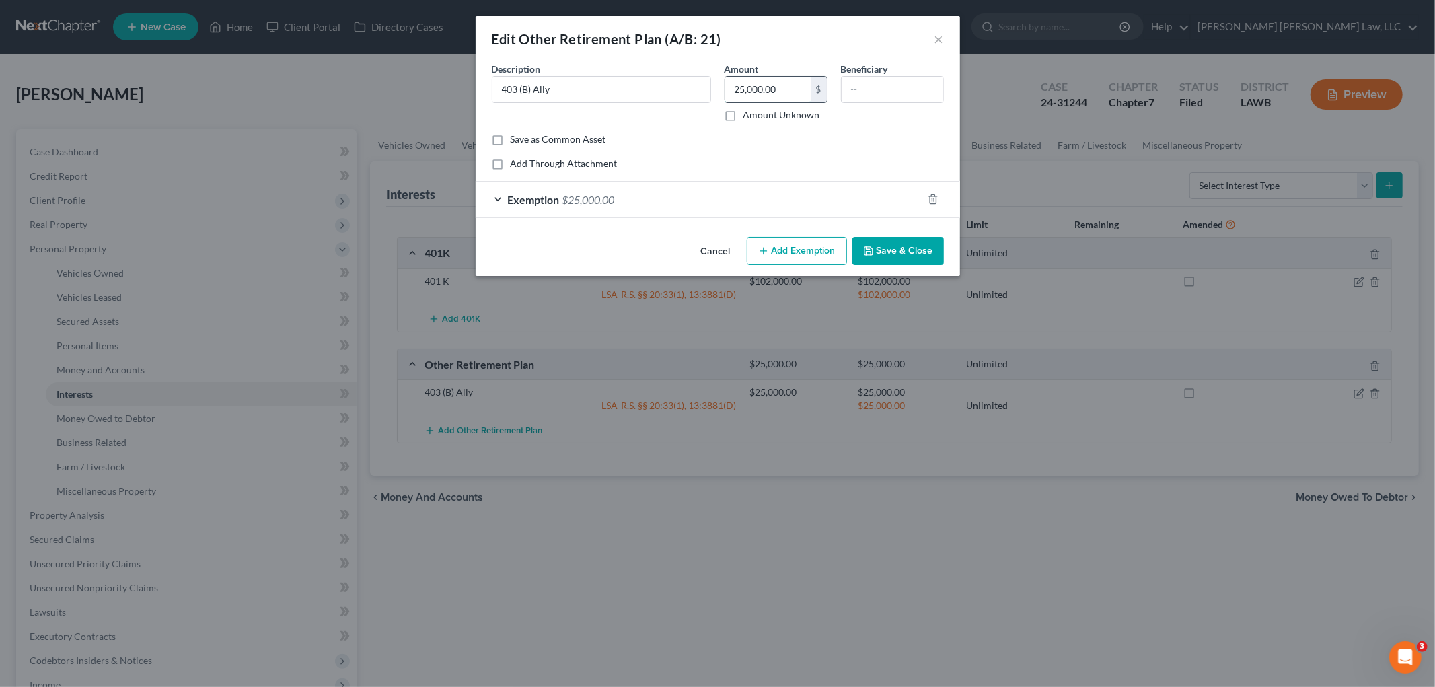
click at [758, 83] on input "25,000.00" at bounding box center [767, 90] width 85 height 26
type input "11,000.00"
click at [738, 205] on div "Exemption $25,000.00" at bounding box center [699, 200] width 447 height 36
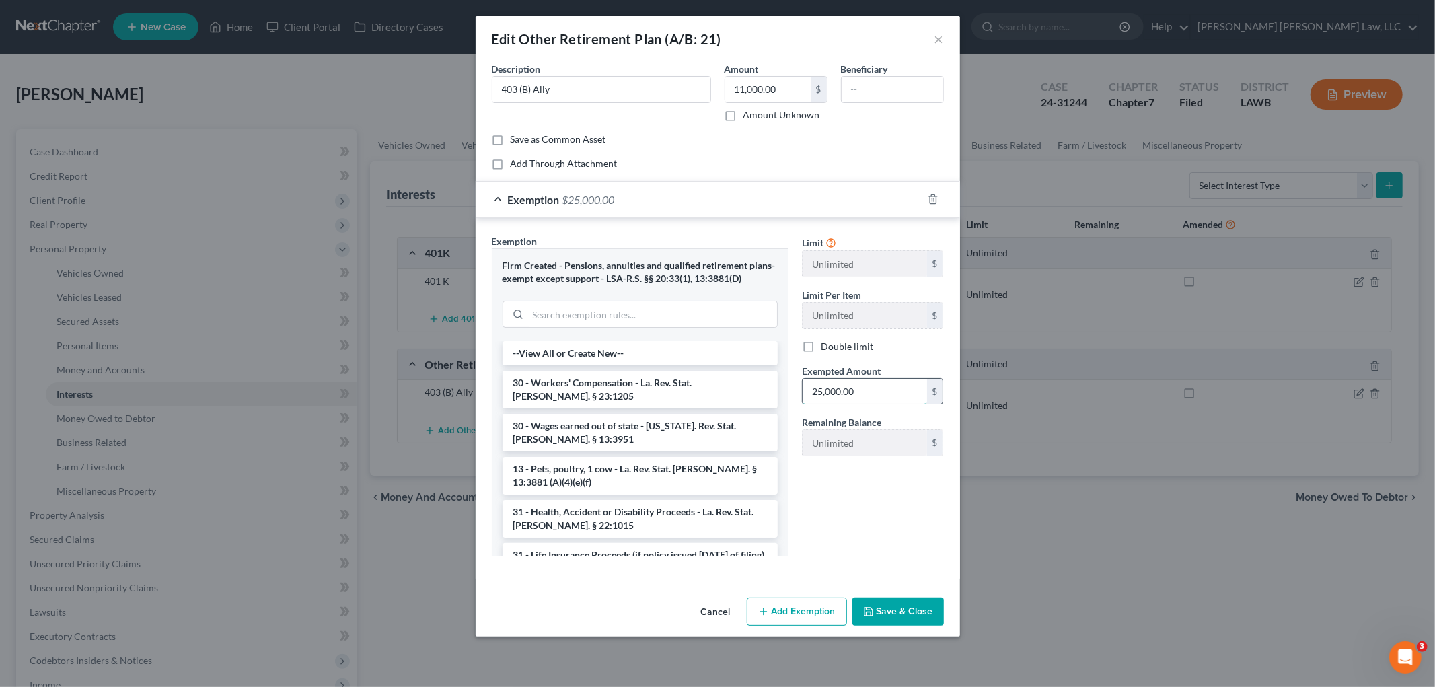
click at [840, 384] on input "25,000.00" at bounding box center [865, 392] width 124 height 26
type input "11,000.00"
drag, startPoint x: 904, startPoint y: 610, endPoint x: 903, endPoint y: 595, distance: 14.2
click at [904, 608] on button "Save & Close" at bounding box center [898, 611] width 92 height 28
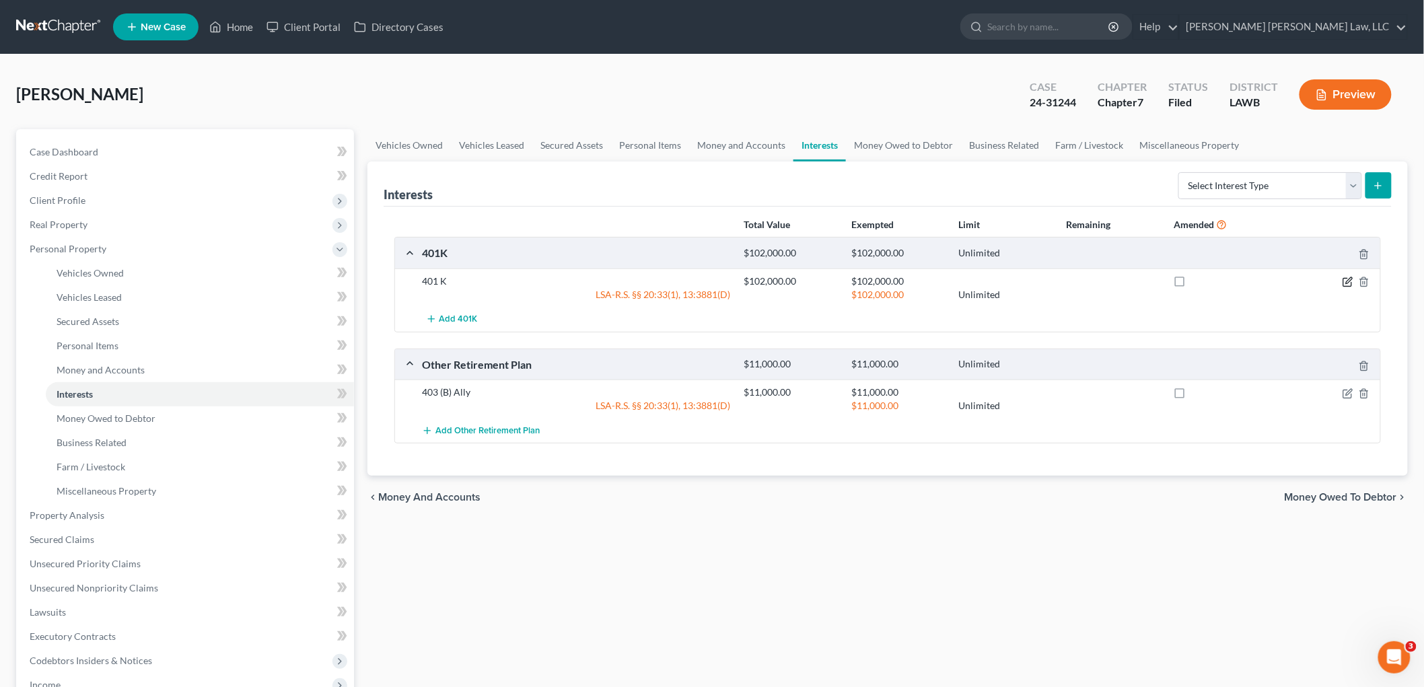
click at [1348, 284] on icon "button" at bounding box center [1347, 282] width 11 height 11
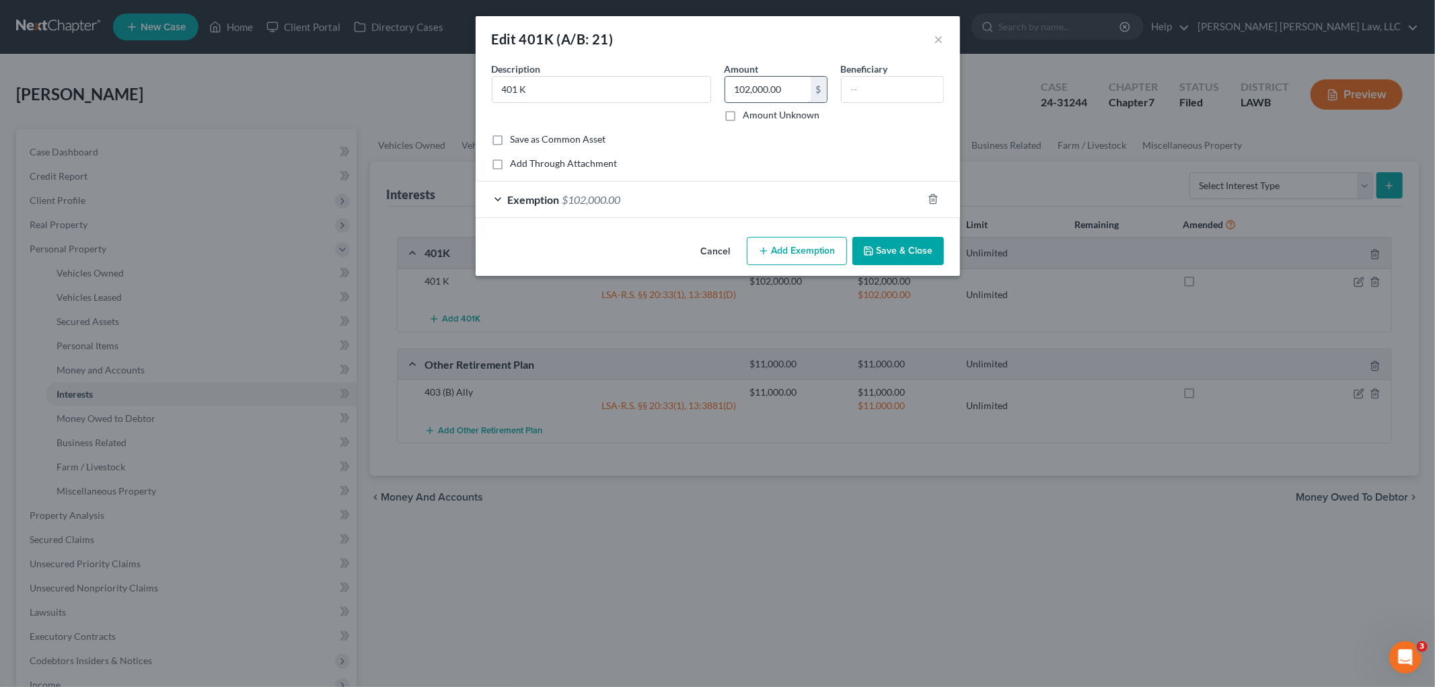
click at [767, 83] on input "102,000.00" at bounding box center [767, 90] width 85 height 26
type input "103,500.00"
click at [629, 198] on div "Exemption $102,000.00" at bounding box center [699, 200] width 447 height 36
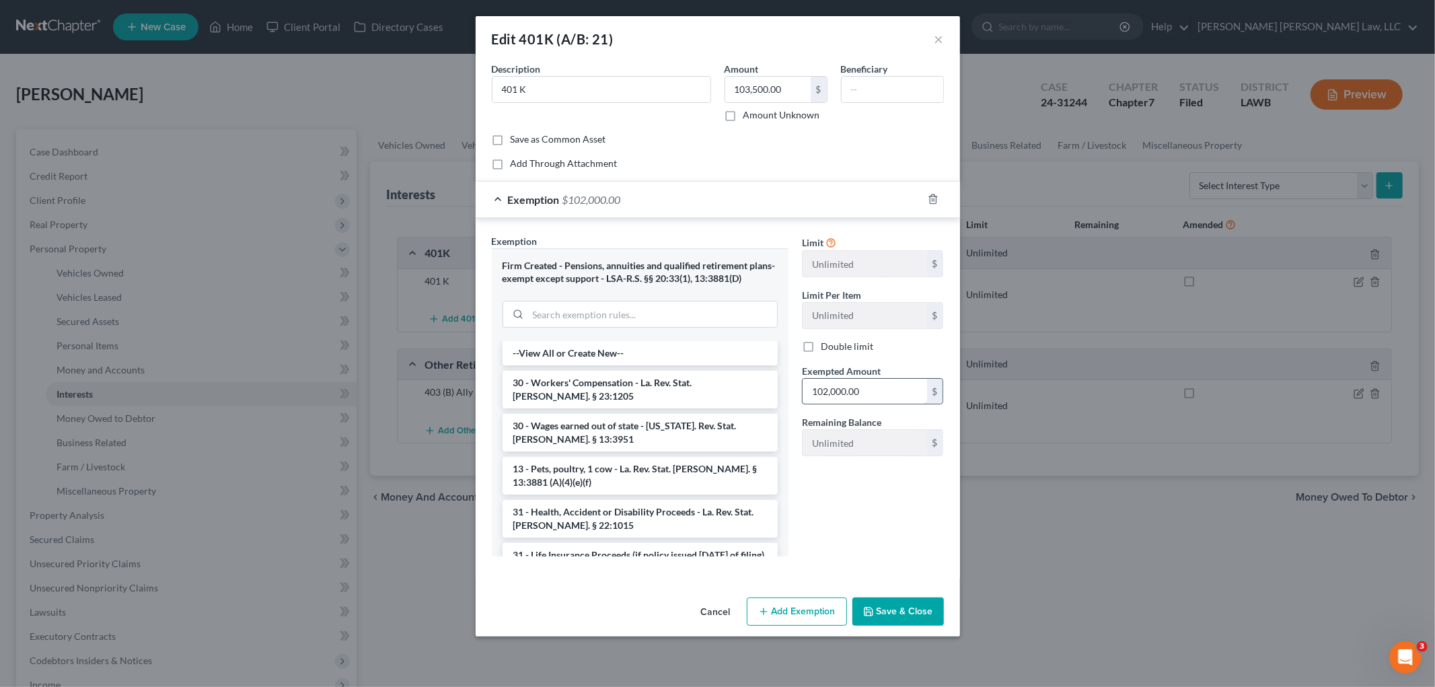
click at [824, 382] on input "102,000.00" at bounding box center [865, 392] width 124 height 26
type input "103,500.00"
click at [912, 610] on button "Save & Close" at bounding box center [898, 611] width 92 height 28
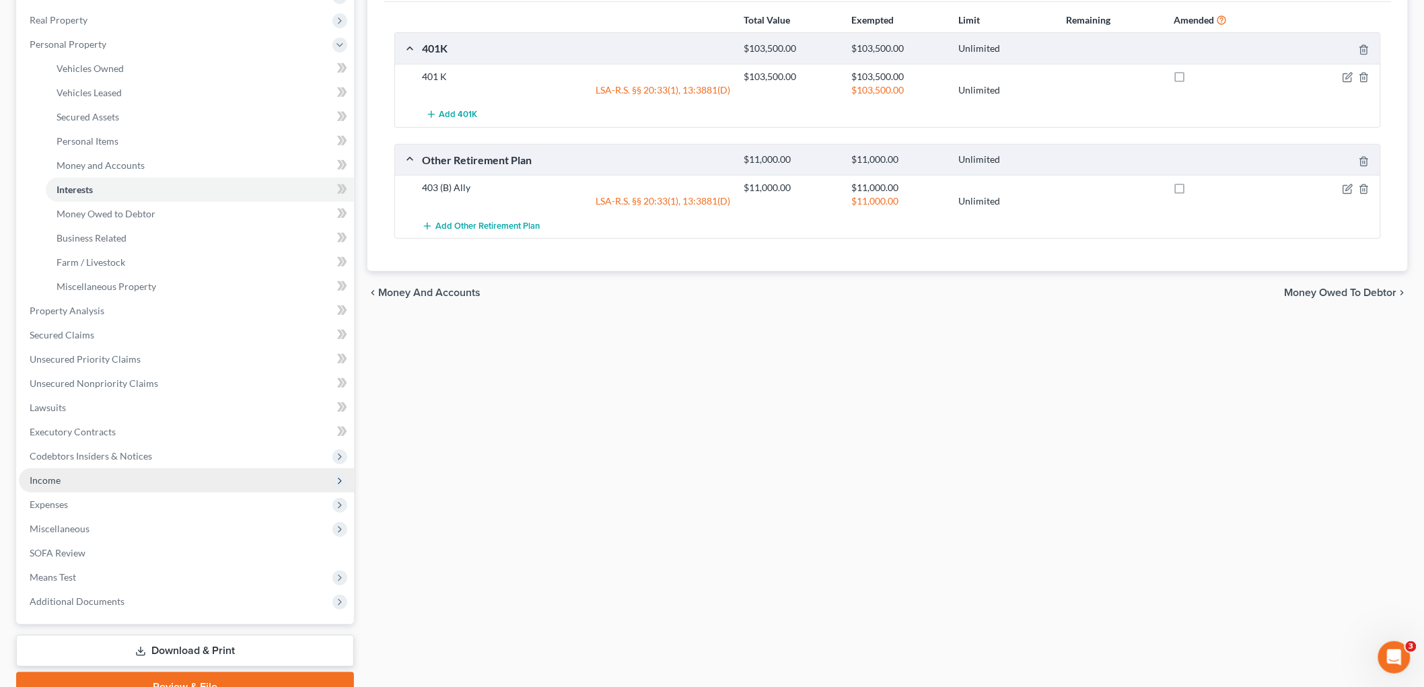
scroll to position [224, 0]
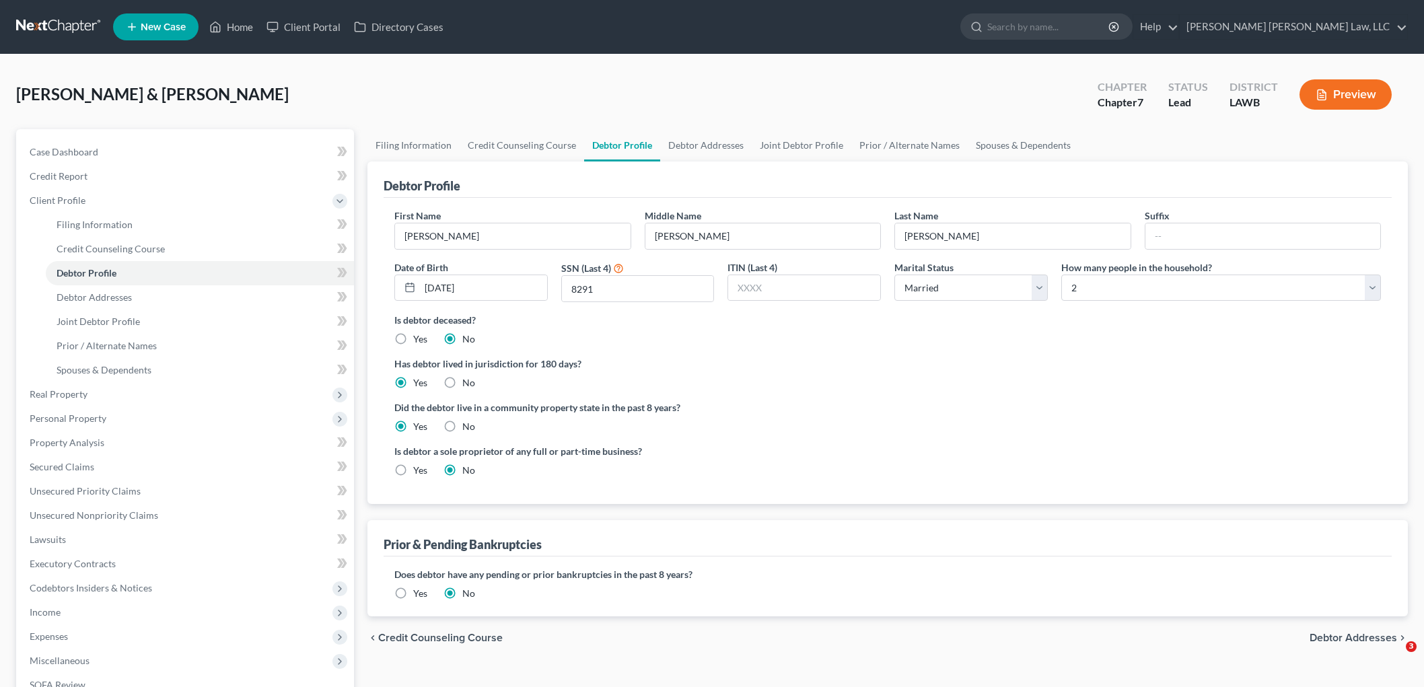
select select "1"
click at [65, 17] on link at bounding box center [59, 27] width 86 height 24
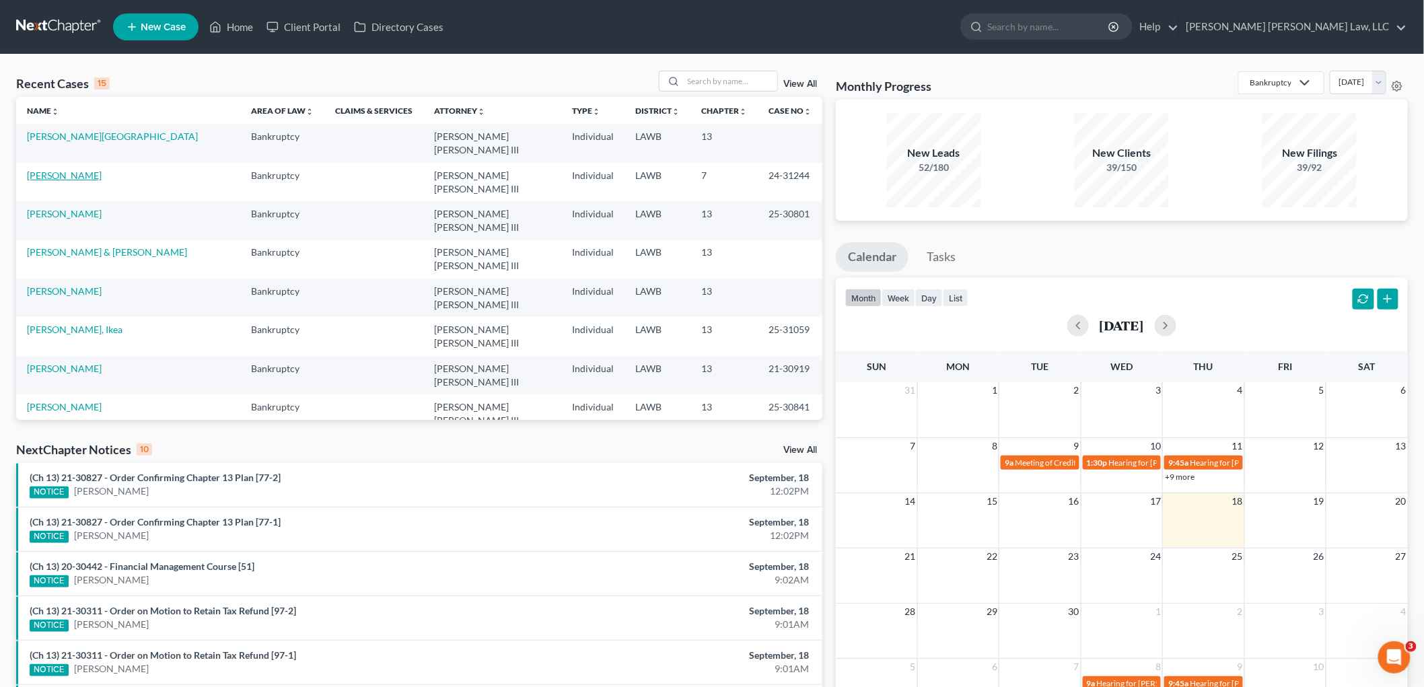
click at [72, 170] on link "[PERSON_NAME]" at bounding box center [64, 175] width 75 height 11
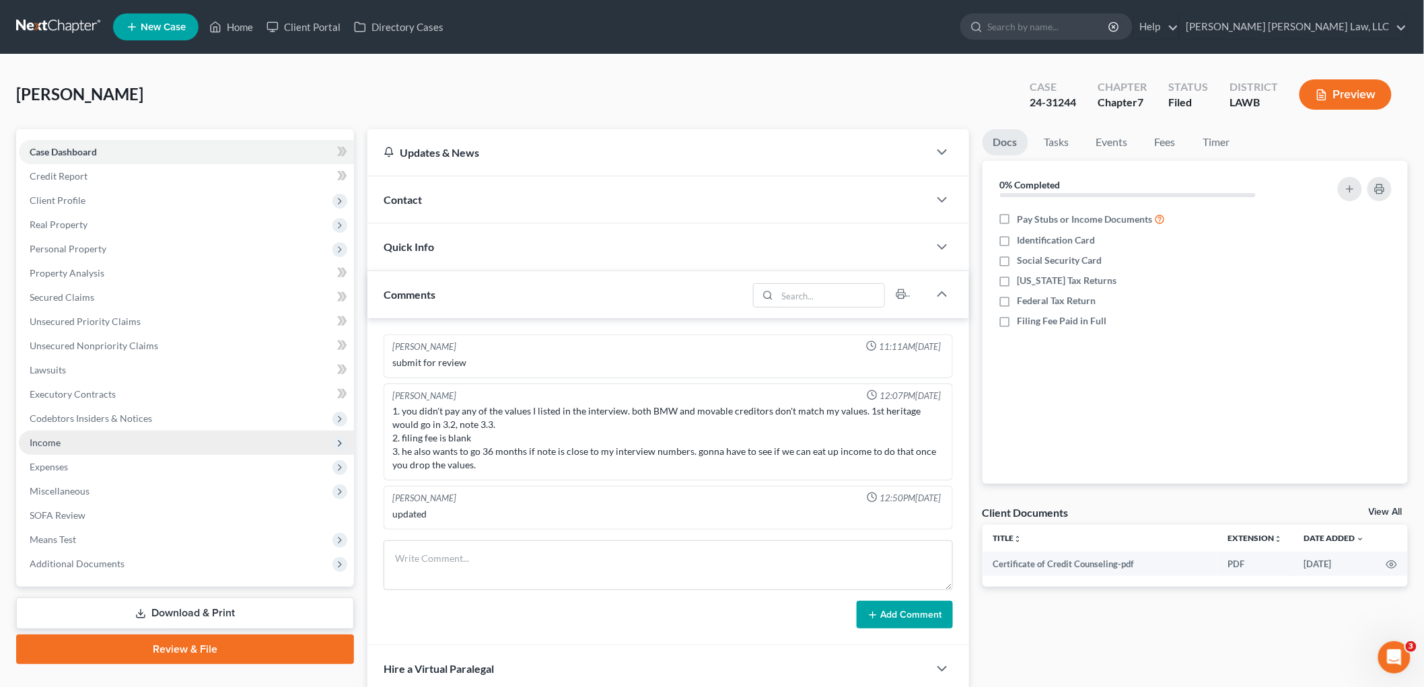
click at [85, 442] on span "Income" at bounding box center [186, 443] width 335 height 24
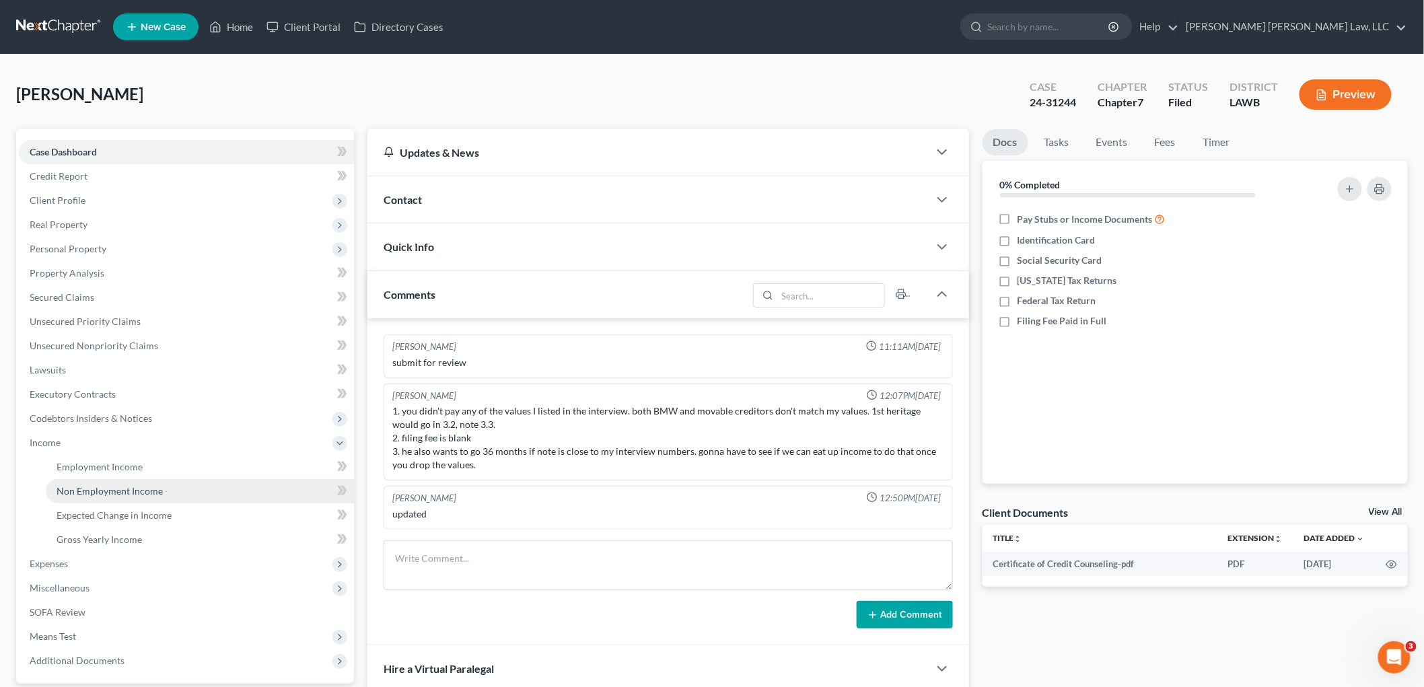
click at [86, 495] on span "Non Employment Income" at bounding box center [110, 490] width 106 height 11
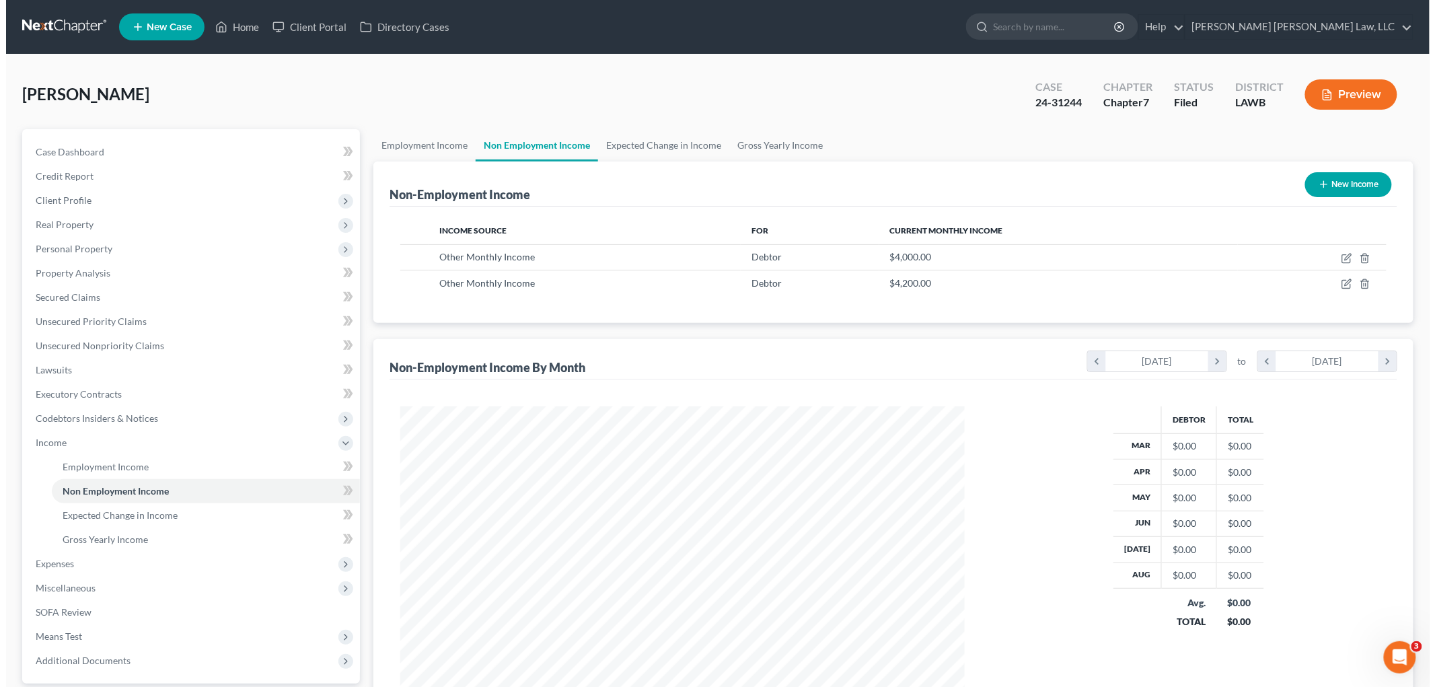
scroll to position [281, 591]
click at [1339, 260] on icon "button" at bounding box center [1341, 258] width 11 height 11
select select "13"
select select "0"
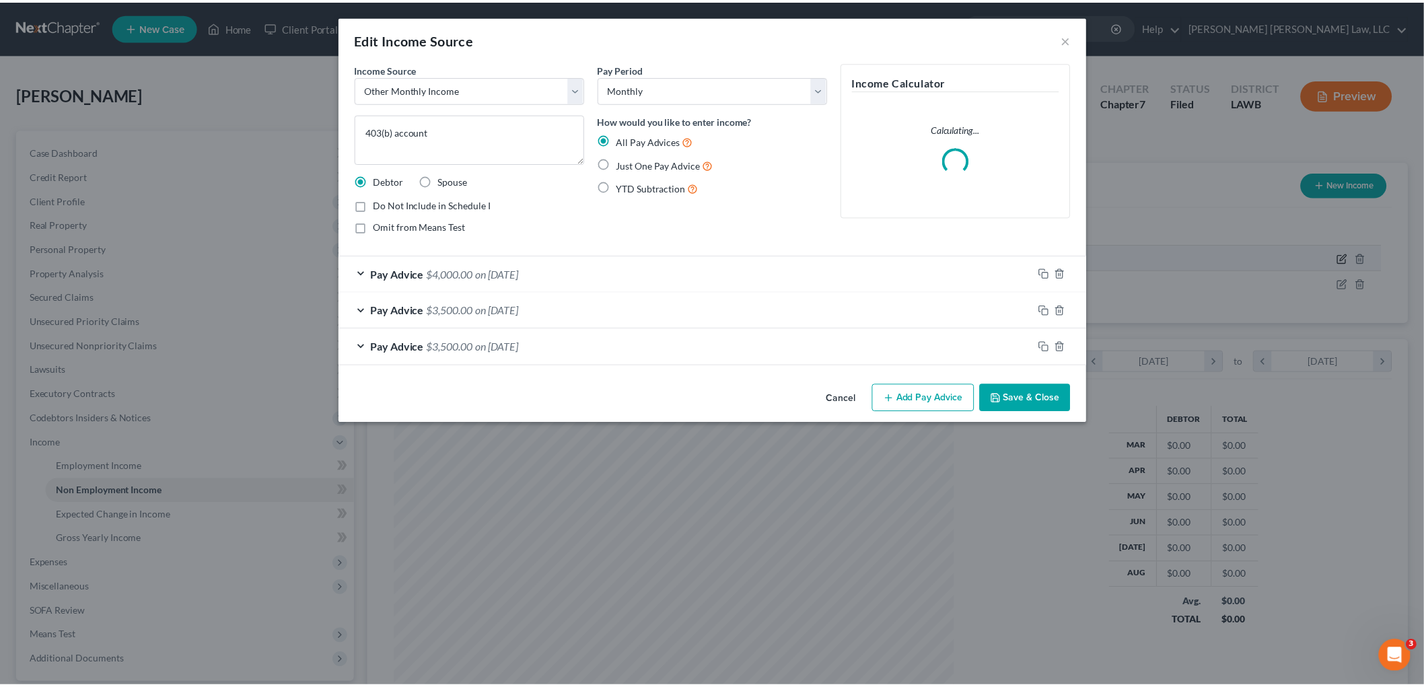
scroll to position [284, 596]
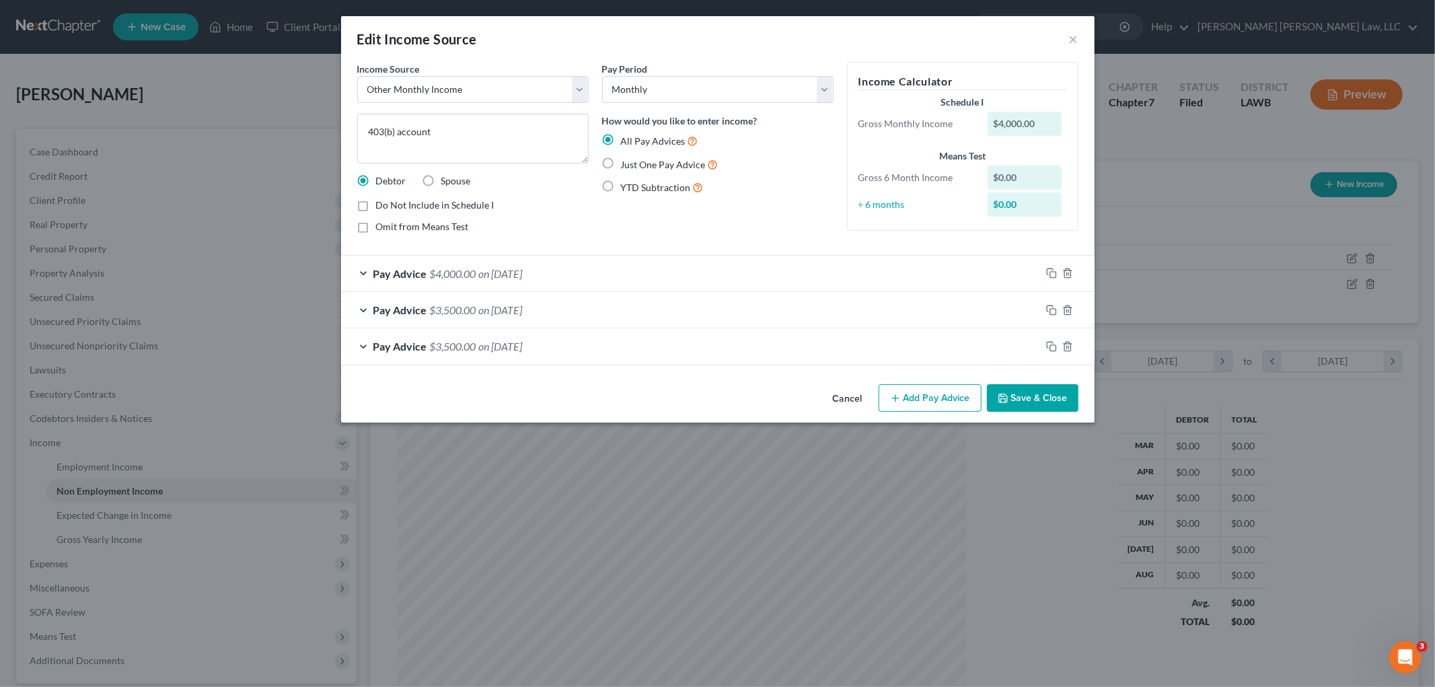
click at [1038, 400] on button "Save & Close" at bounding box center [1033, 398] width 92 height 28
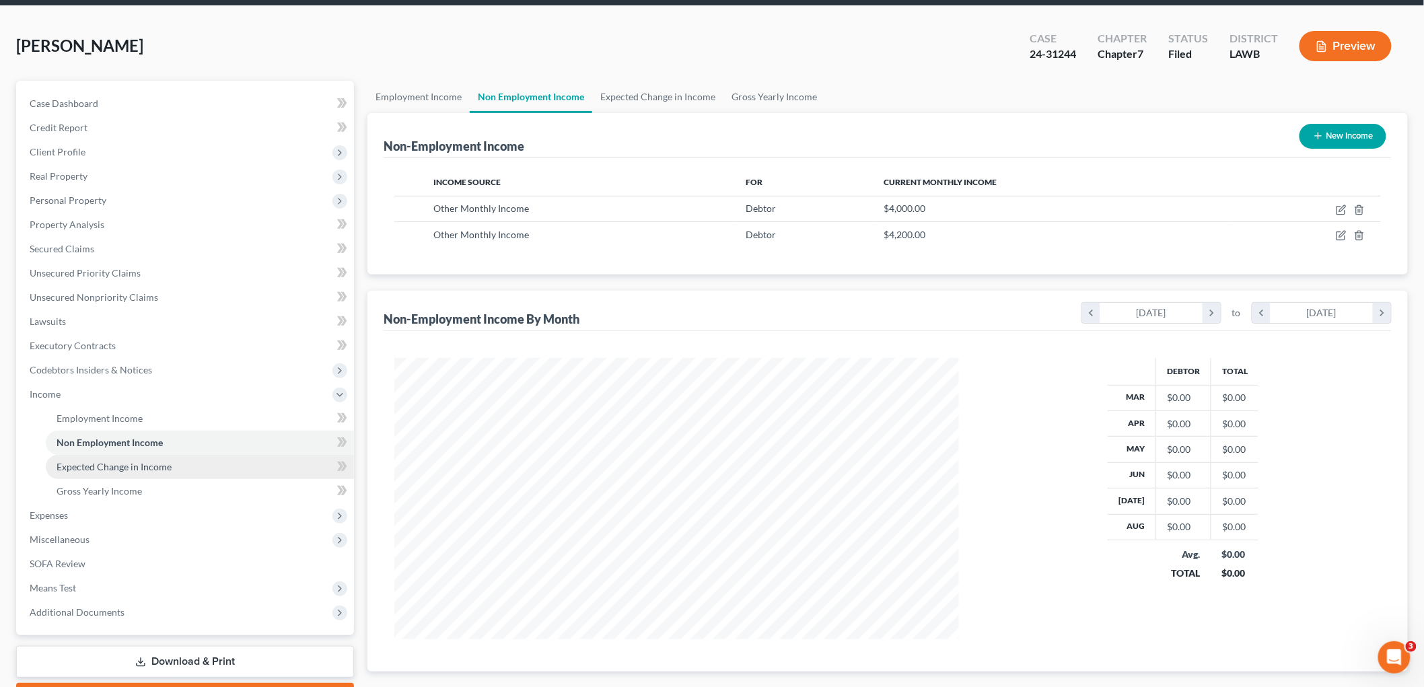
scroll to position [75, 0]
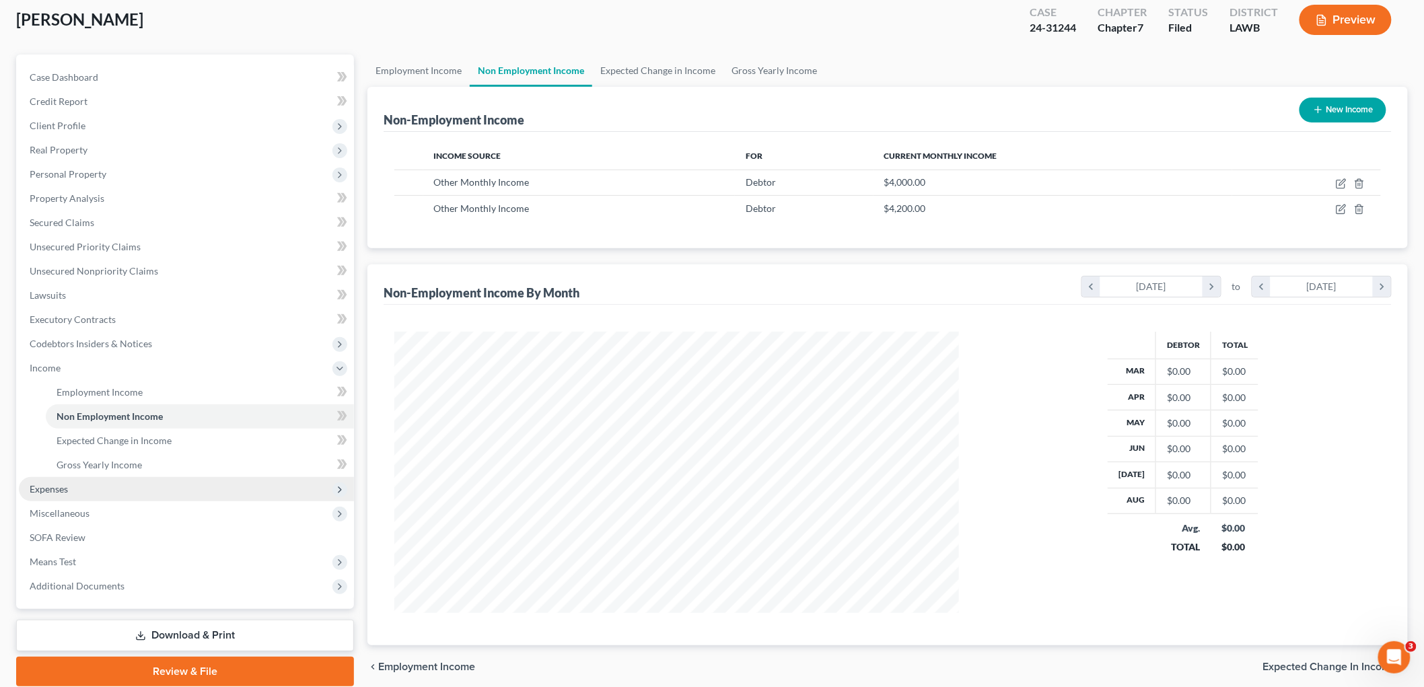
click at [91, 484] on span "Expenses" at bounding box center [186, 489] width 335 height 24
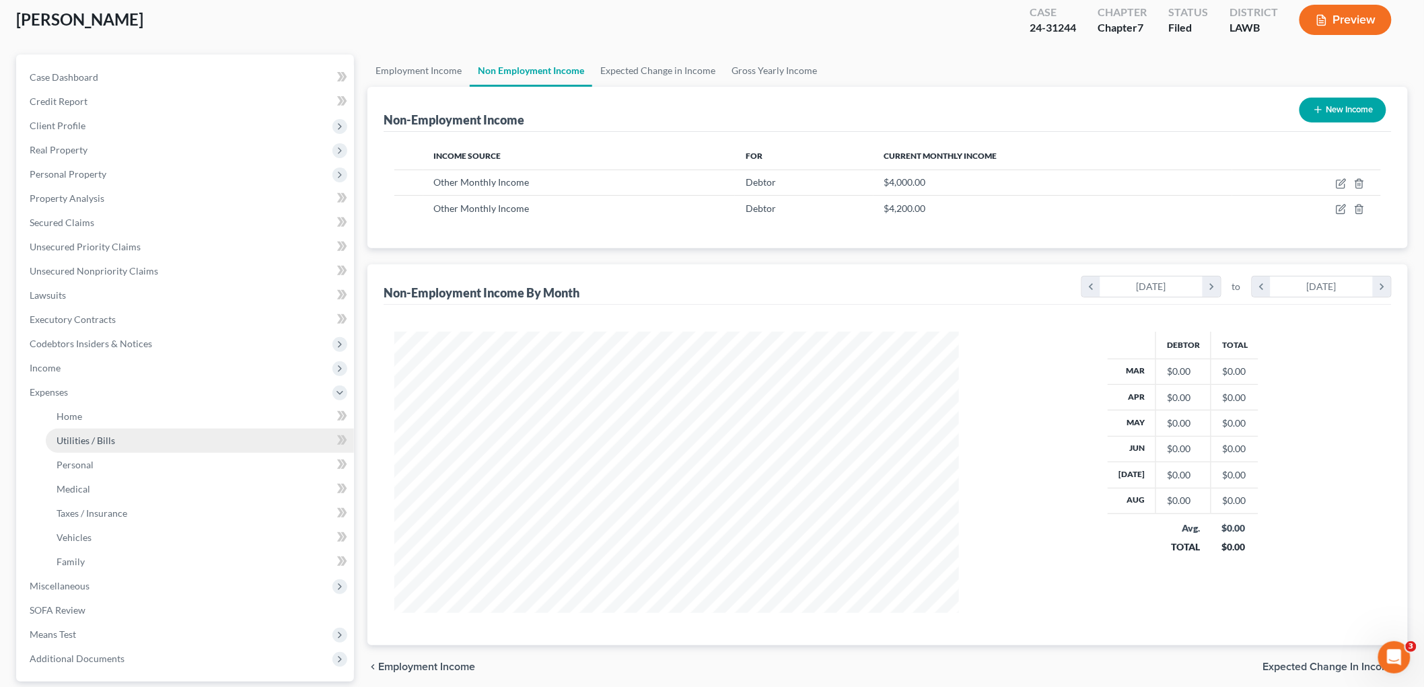
click at [129, 435] on link "Utilities / Bills" at bounding box center [200, 441] width 308 height 24
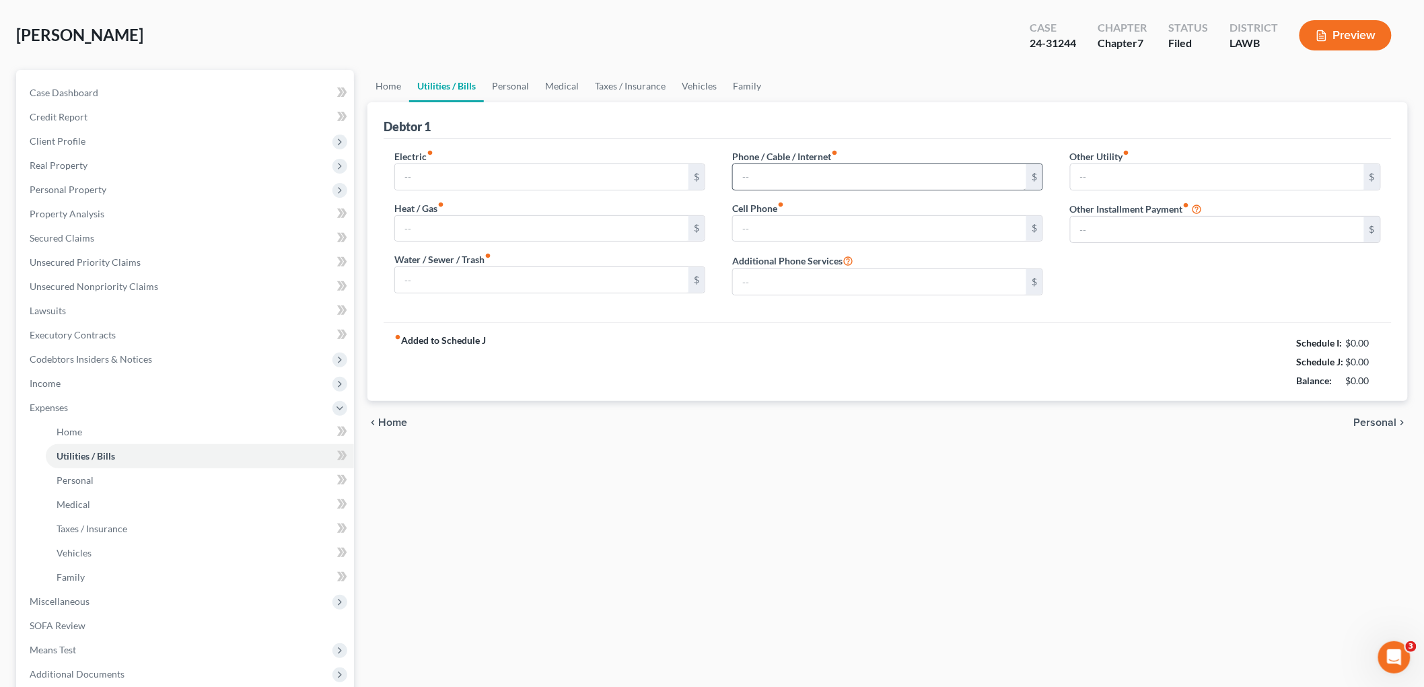
scroll to position [1, 0]
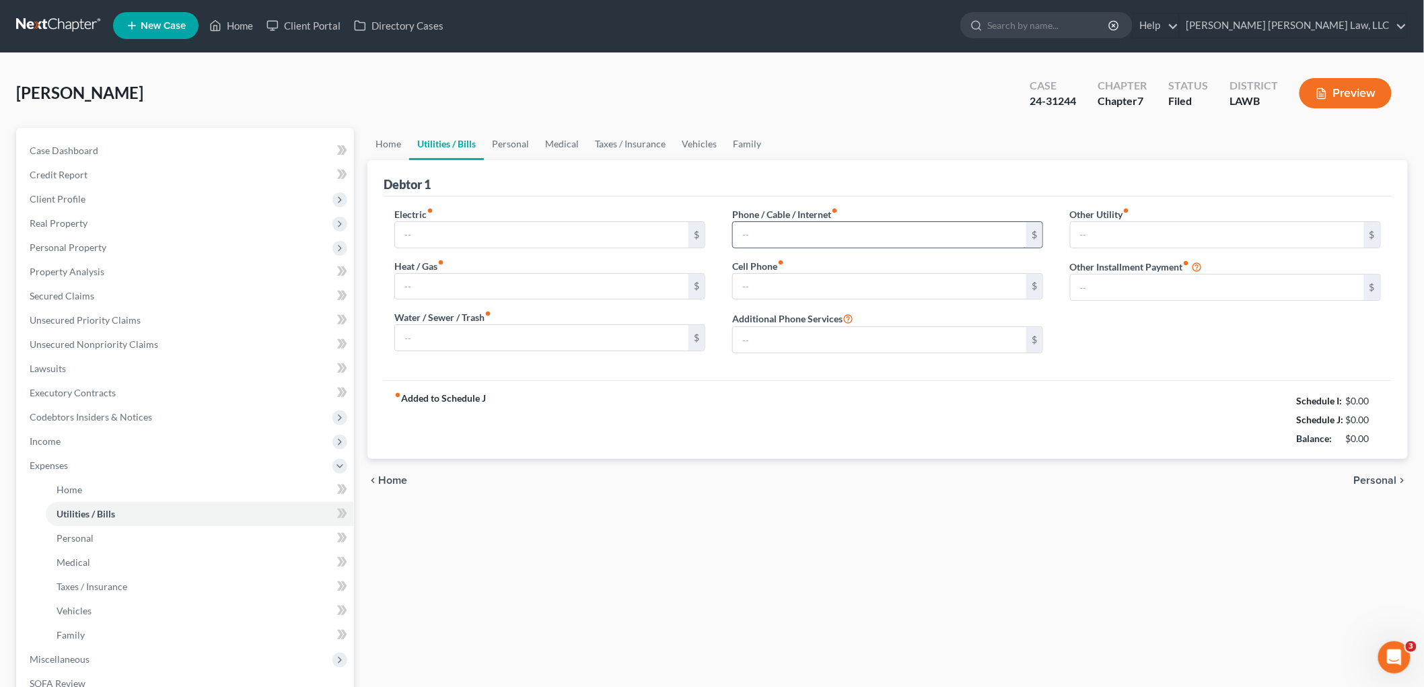
type input "480.35"
type input "134.00"
type input "130.00"
type input "150.65"
type input "120.00"
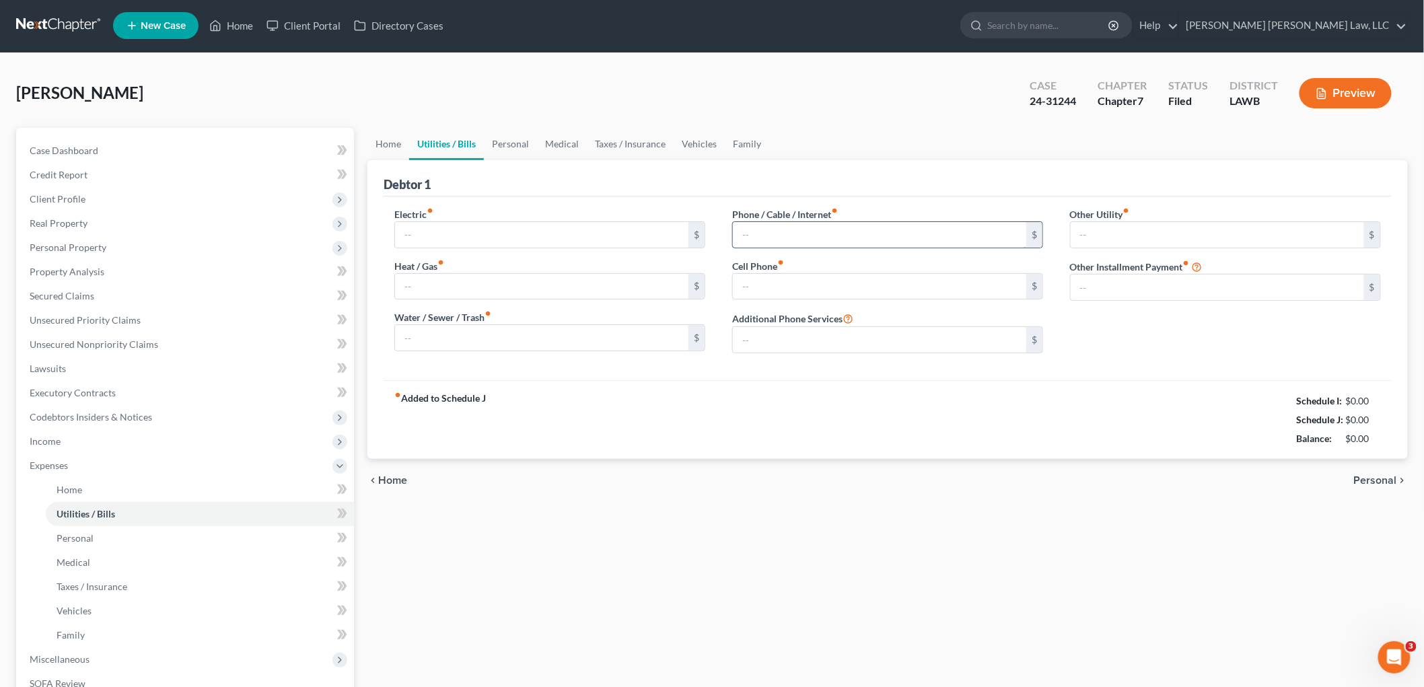
type input "0.00"
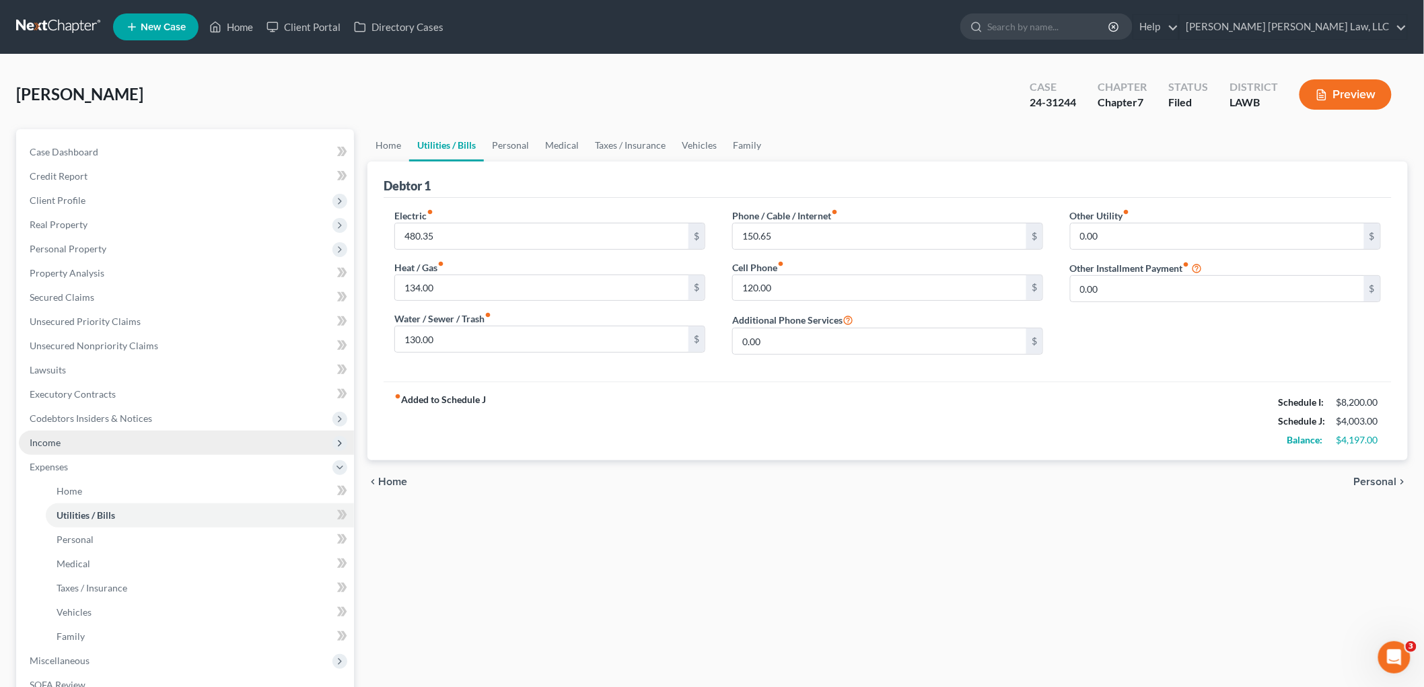
click at [89, 443] on span "Income" at bounding box center [186, 443] width 335 height 24
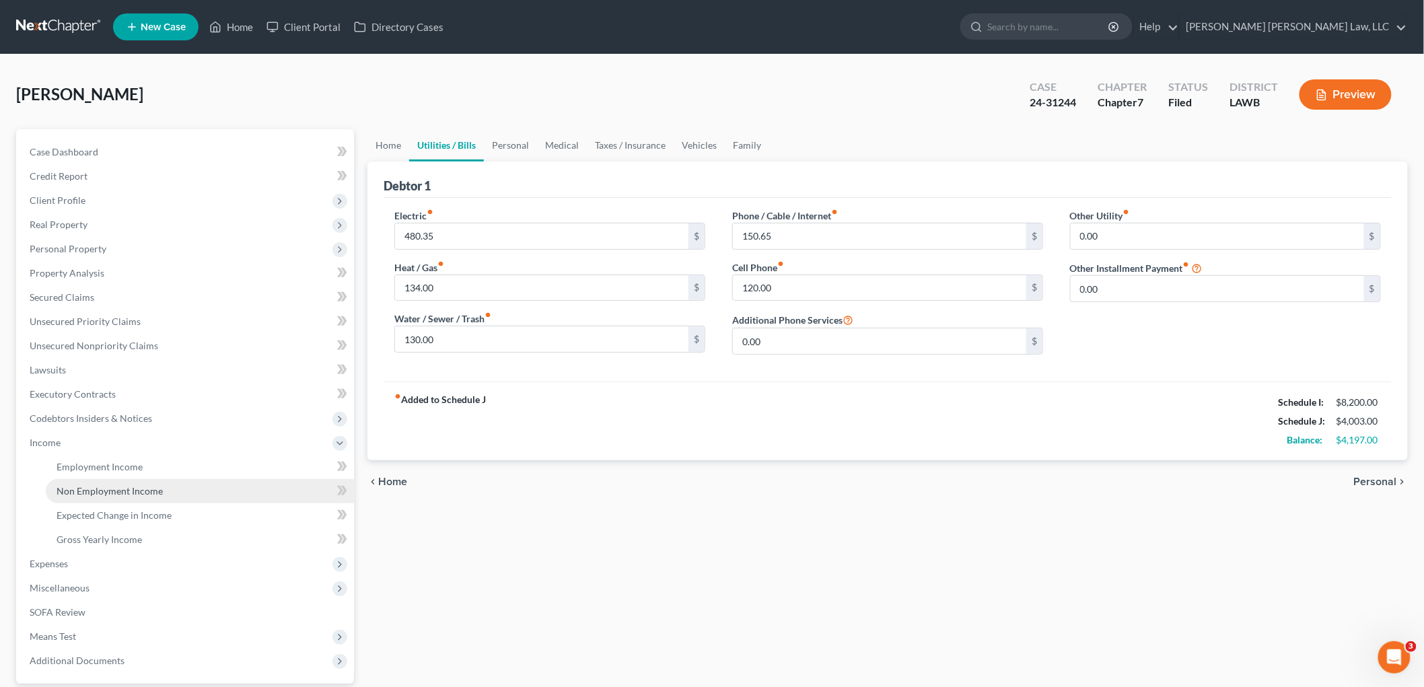
click at [103, 485] on span "Non Employment Income" at bounding box center [110, 490] width 106 height 11
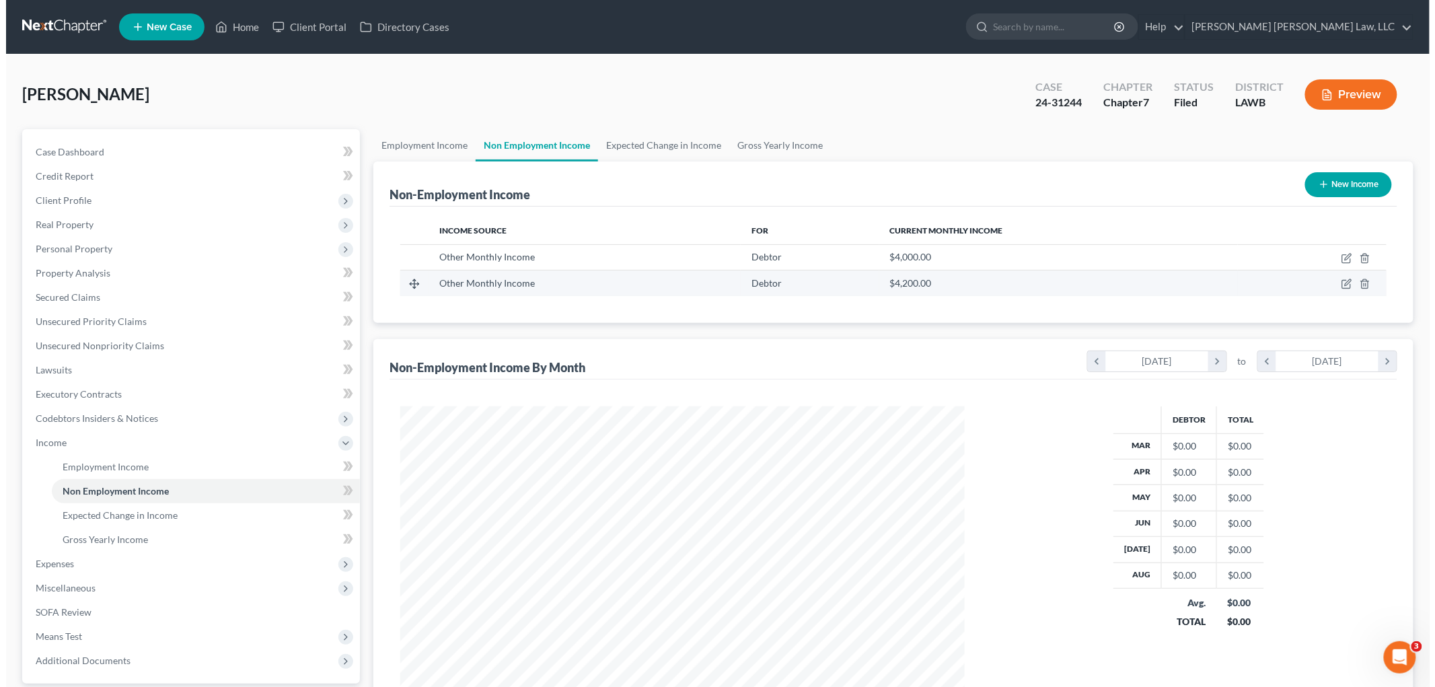
scroll to position [281, 591]
click at [1338, 287] on icon "button" at bounding box center [1340, 285] width 8 height 8
select select "13"
select select "0"
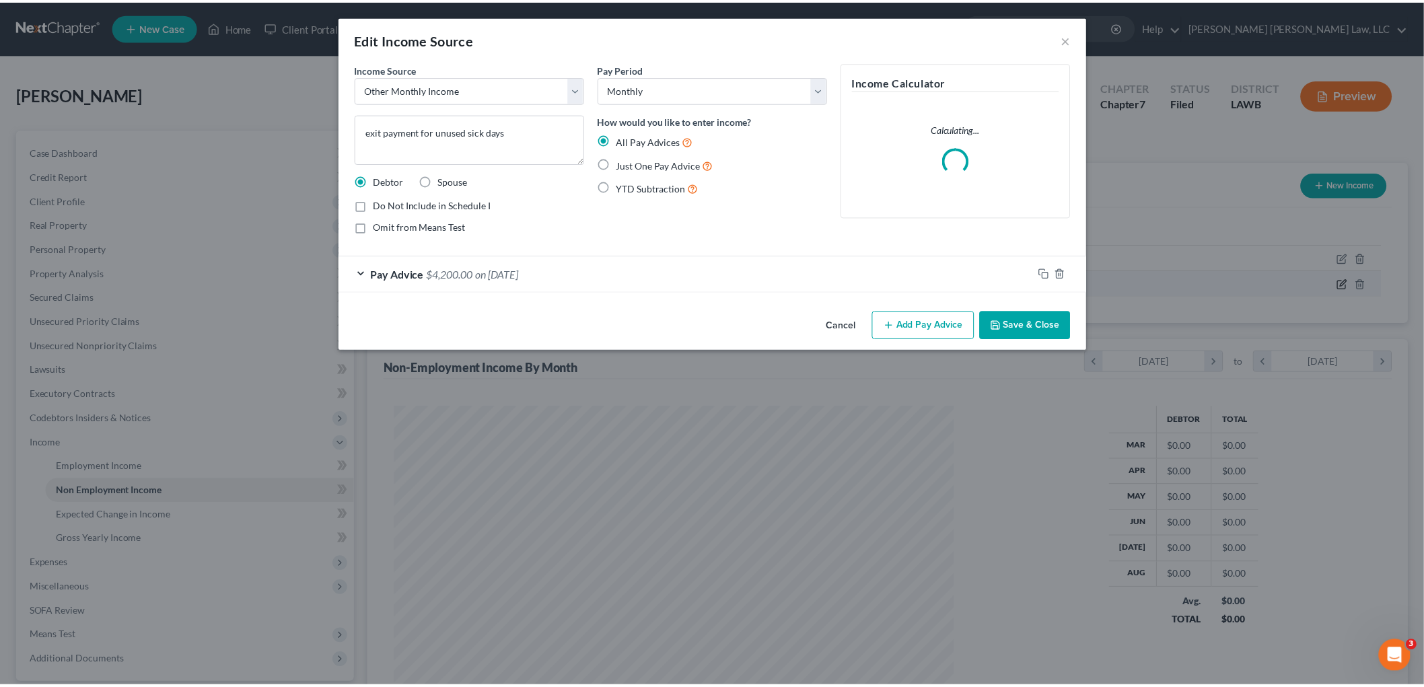
scroll to position [284, 596]
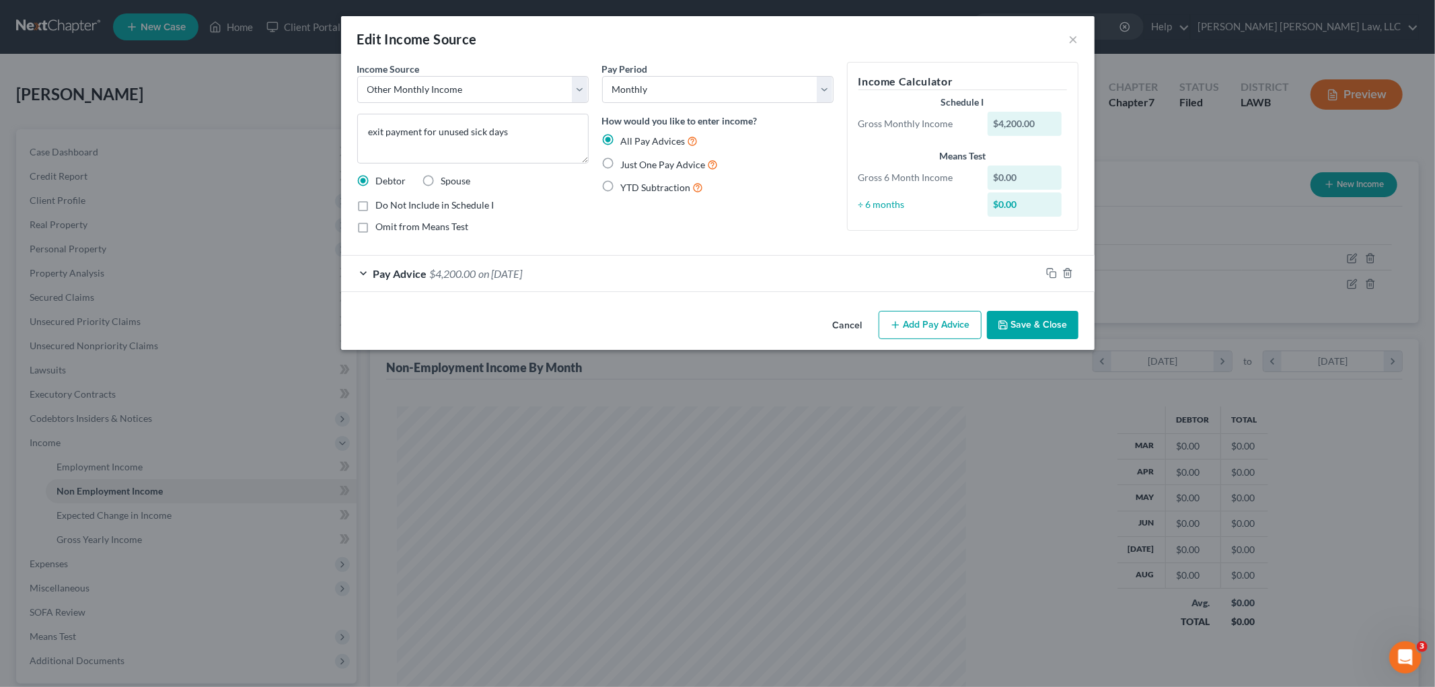
click at [1003, 323] on polyline "button" at bounding box center [1001, 322] width 3 height 2
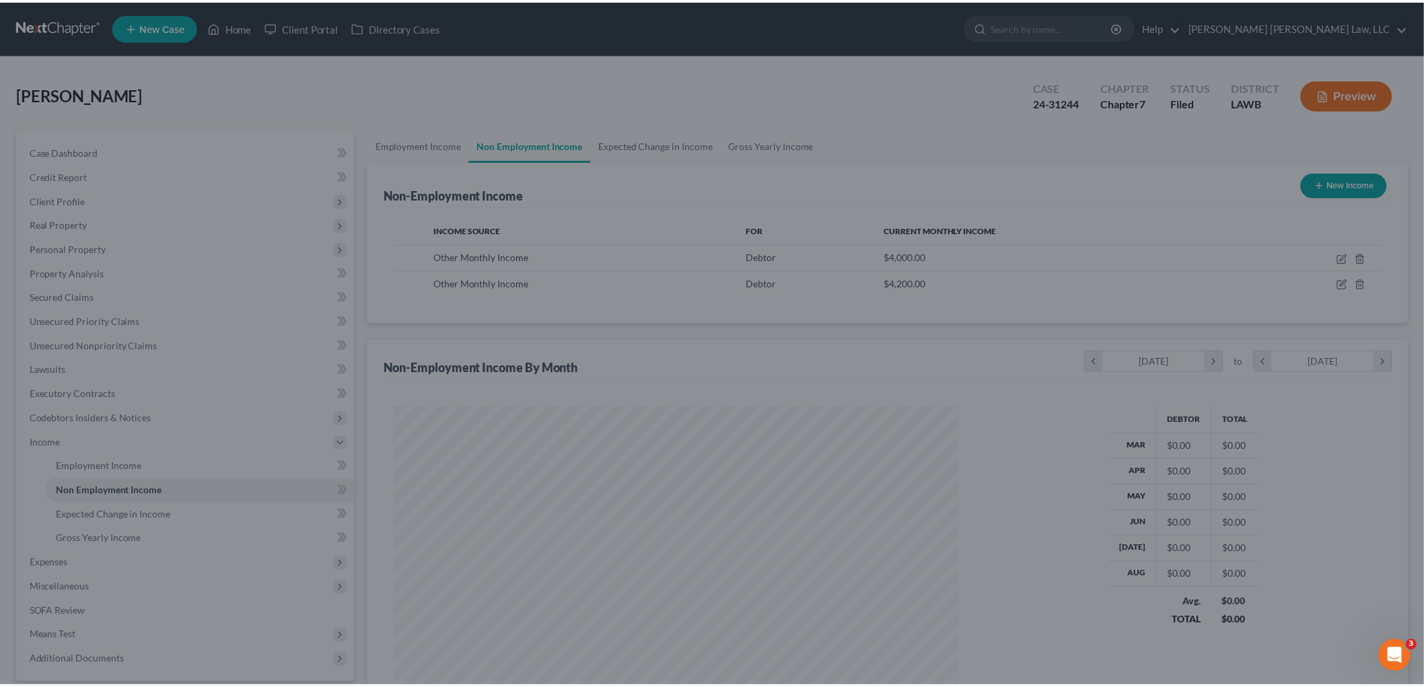
scroll to position [672540, 672231]
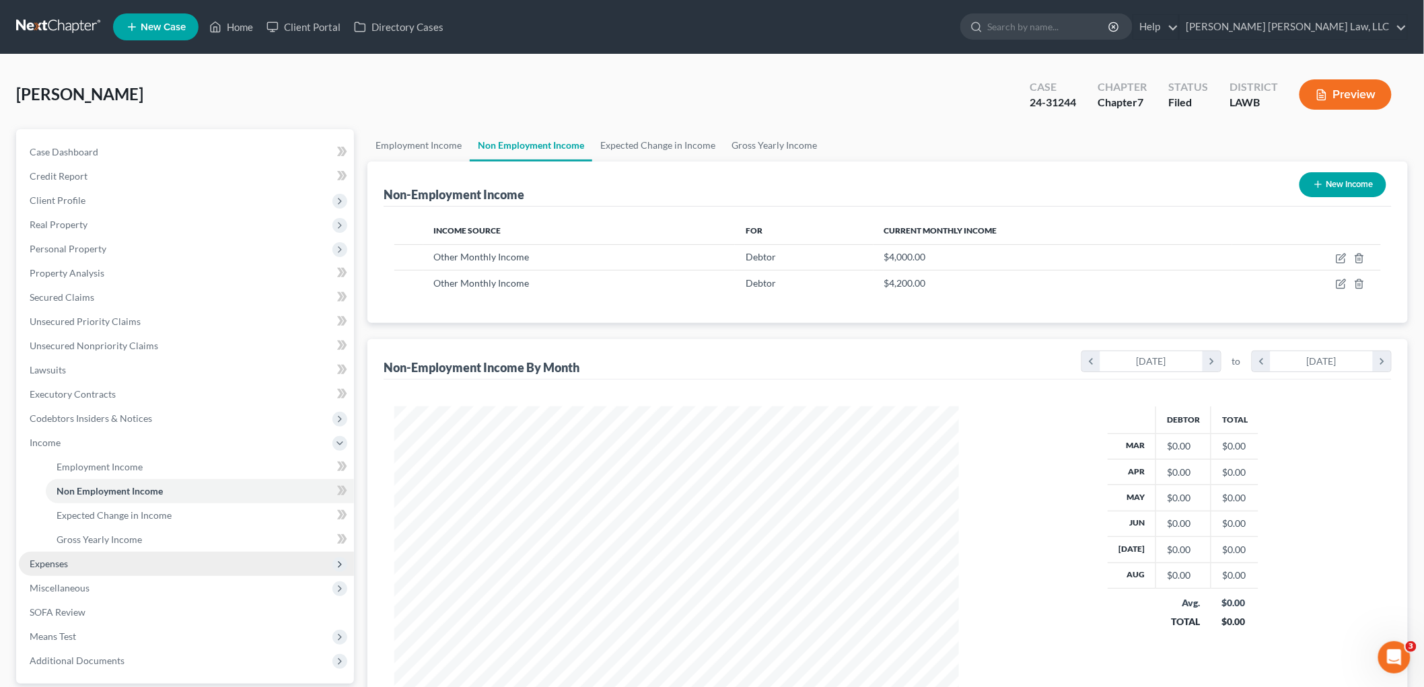
click at [59, 561] on span "Expenses" at bounding box center [49, 563] width 38 height 11
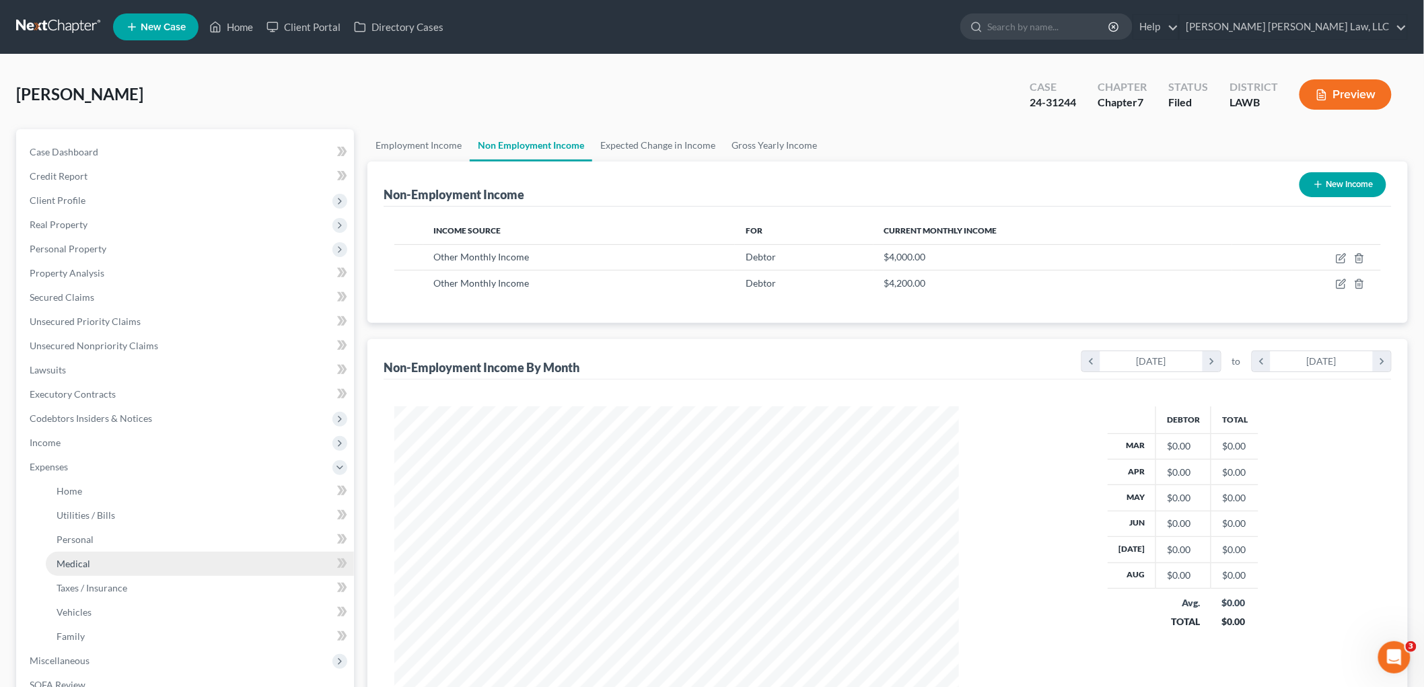
click at [86, 560] on span "Medical" at bounding box center [74, 563] width 34 height 11
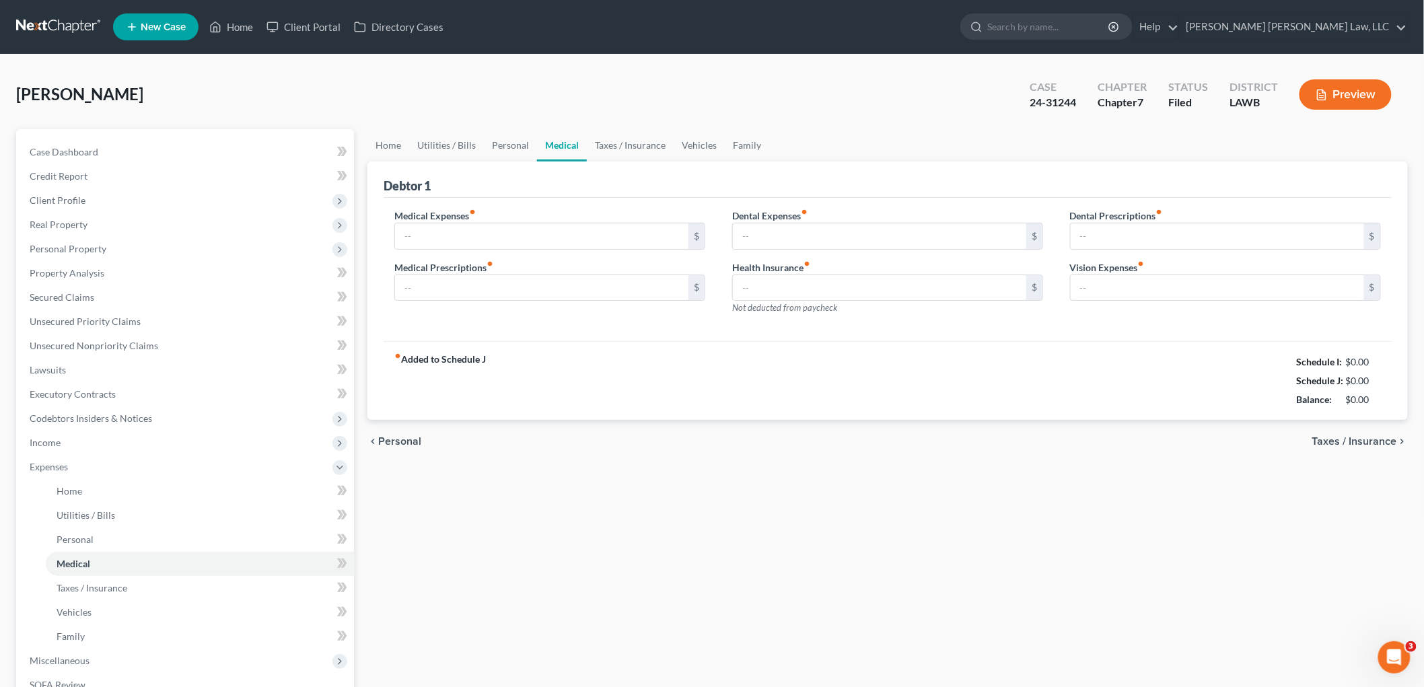
type input "40.00"
type input "30.00"
type input "0.00"
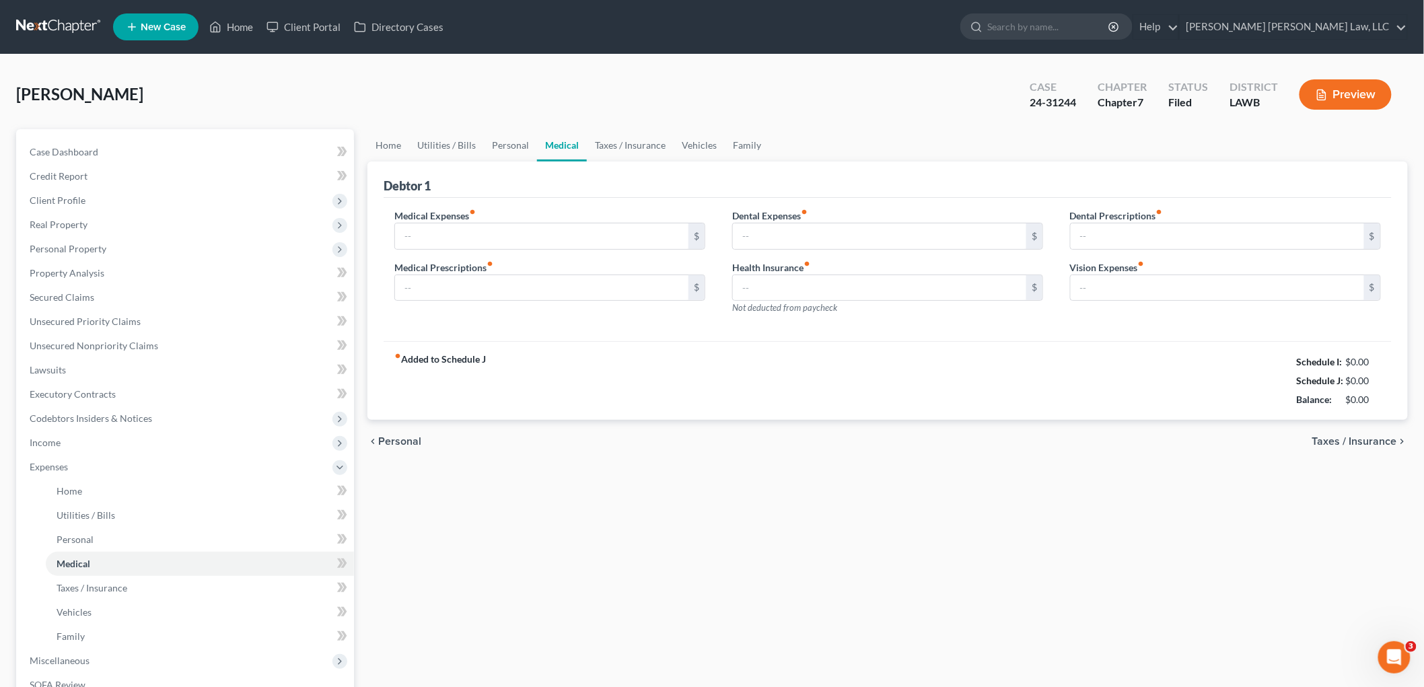
type input "0.00"
click at [505, 145] on link "Personal" at bounding box center [510, 145] width 53 height 32
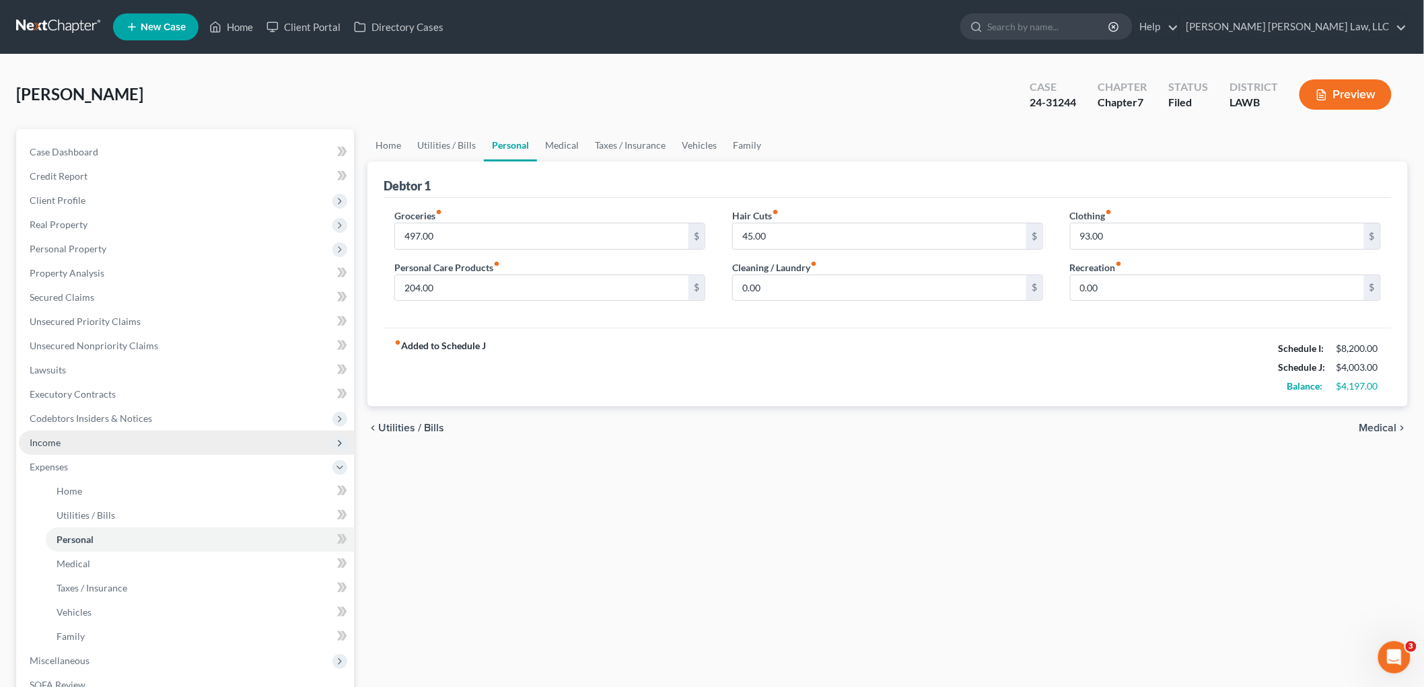
click at [65, 443] on span "Income" at bounding box center [186, 443] width 335 height 24
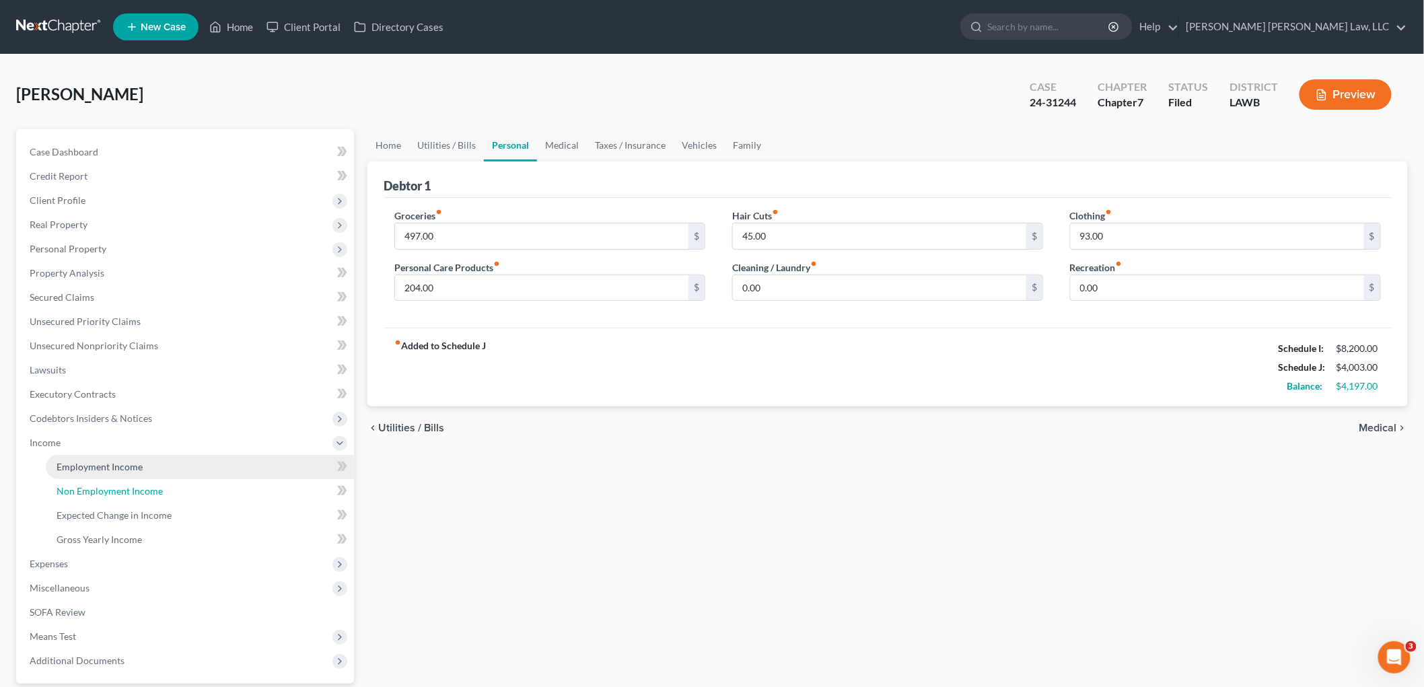
drag, startPoint x: 95, startPoint y: 493, endPoint x: 177, endPoint y: 461, distance: 88.2
click at [93, 493] on span "Non Employment Income" at bounding box center [110, 490] width 106 height 11
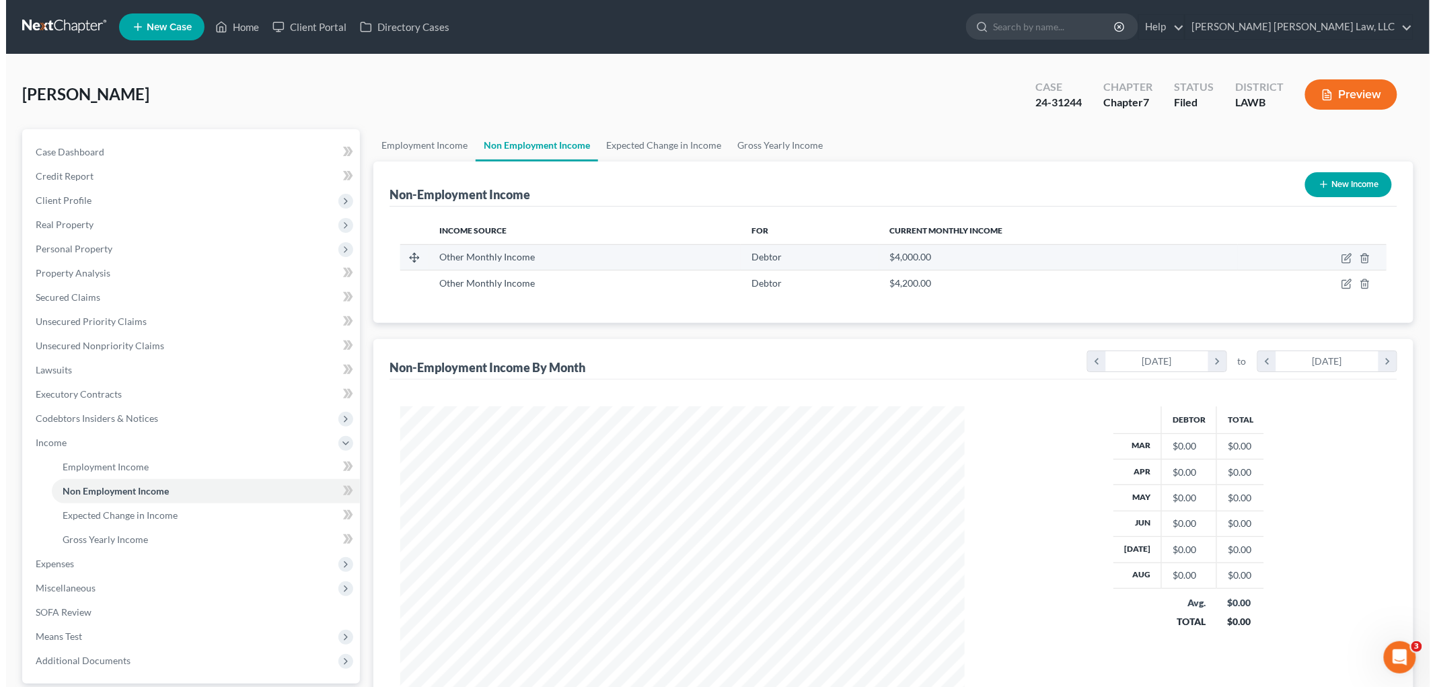
scroll to position [281, 591]
click at [1340, 258] on icon "button" at bounding box center [1342, 257] width 6 height 6
select select "13"
select select "0"
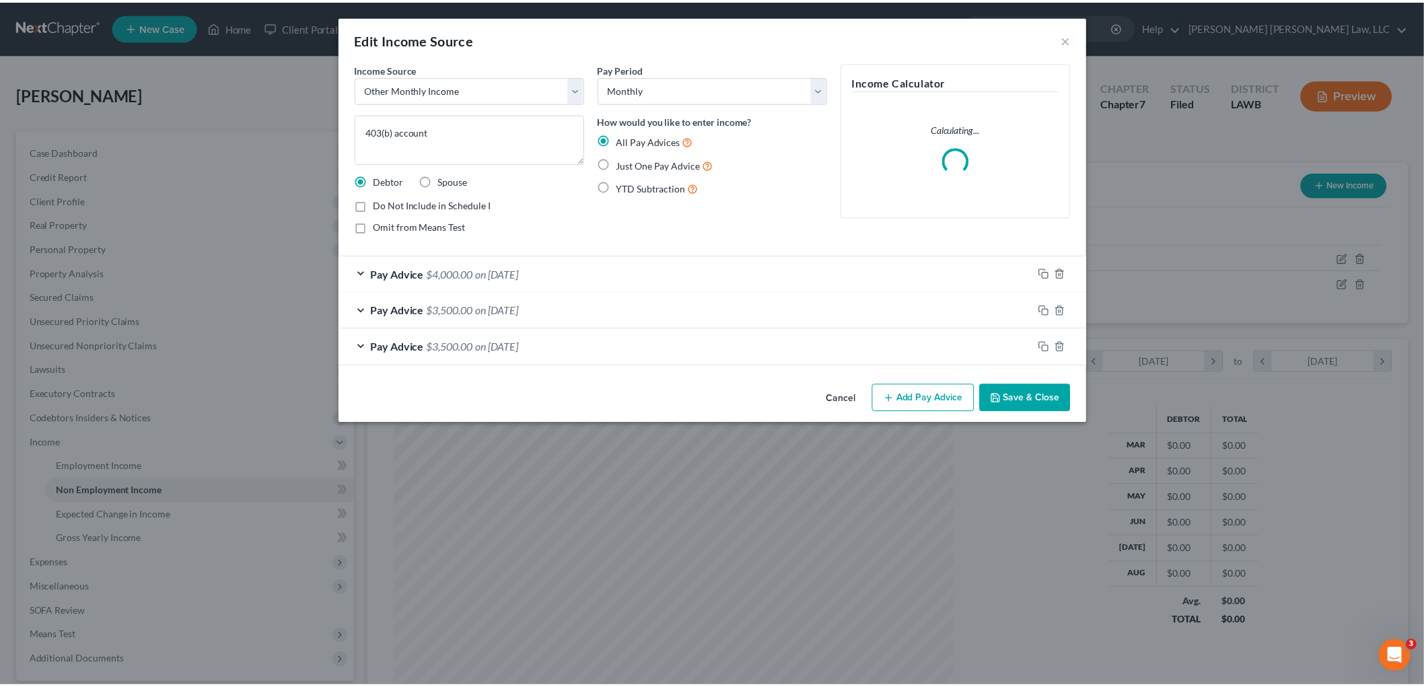
scroll to position [284, 596]
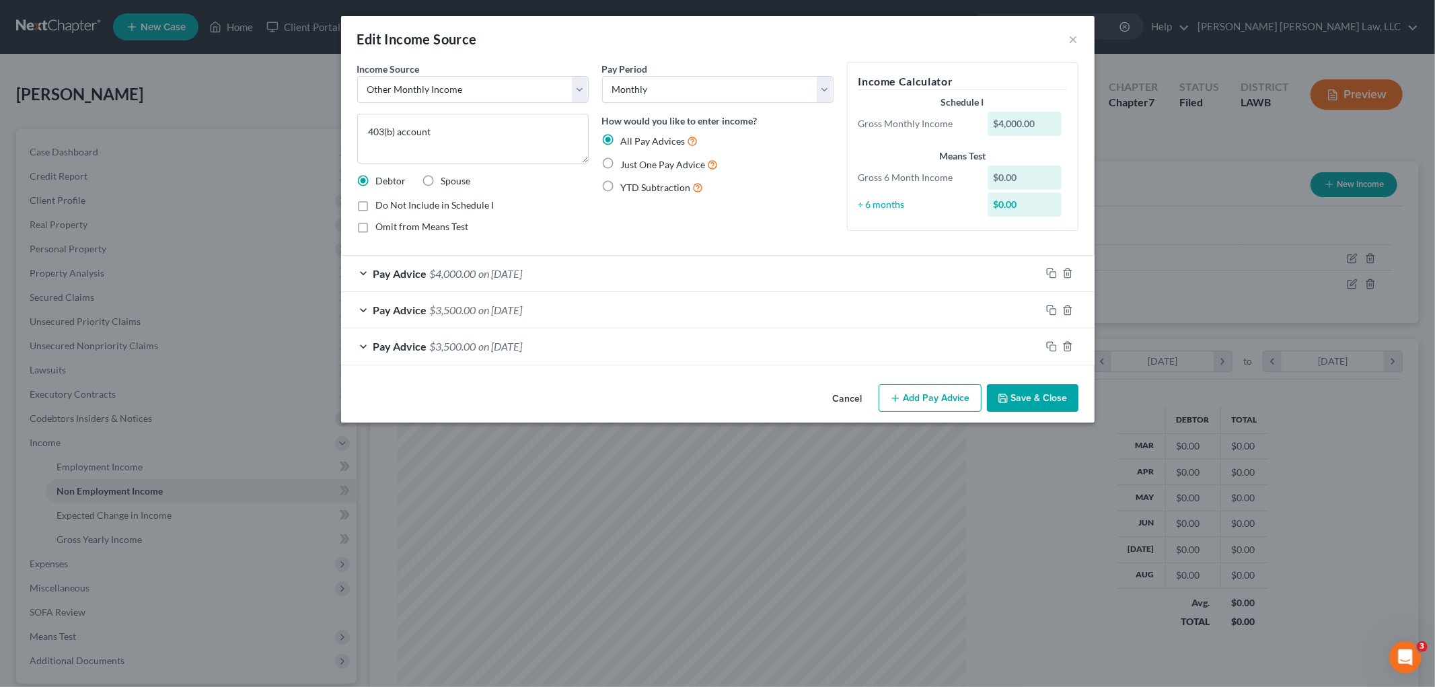
click at [998, 392] on button "Save & Close" at bounding box center [1033, 398] width 92 height 28
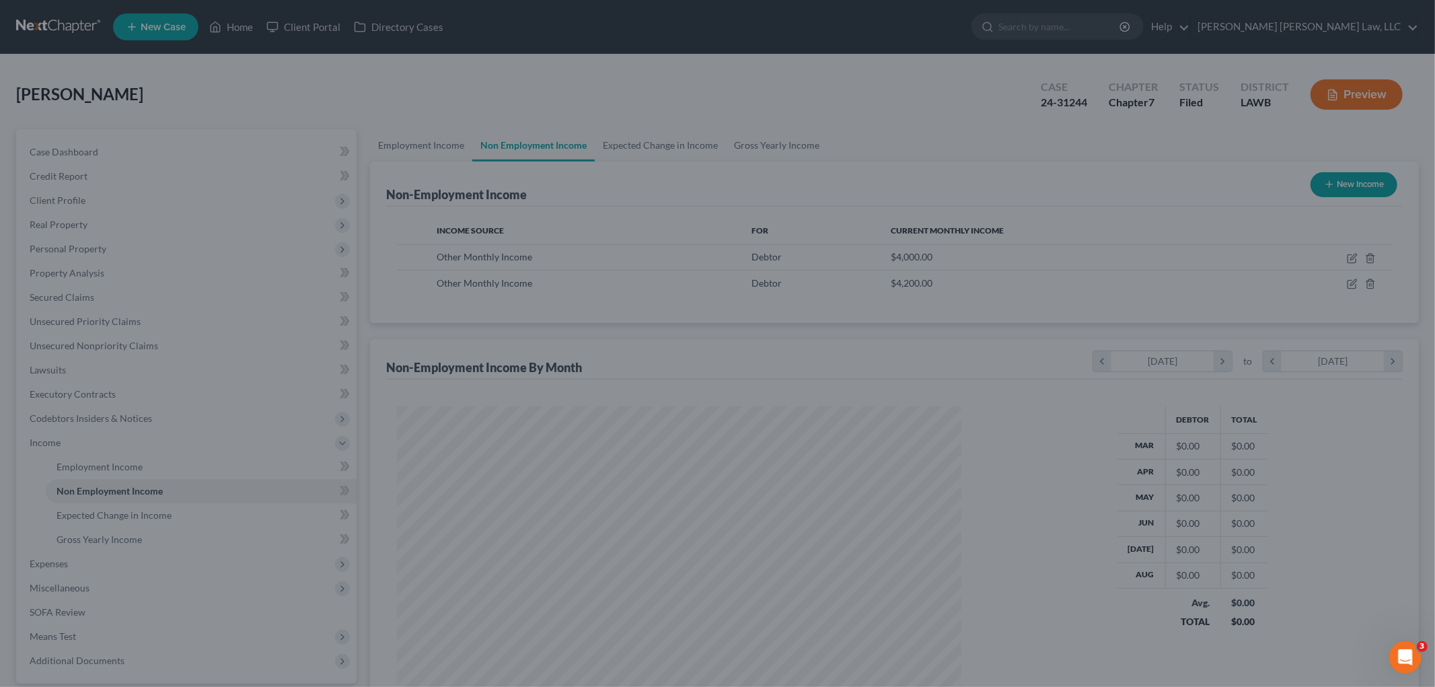
scroll to position [672540, 672231]
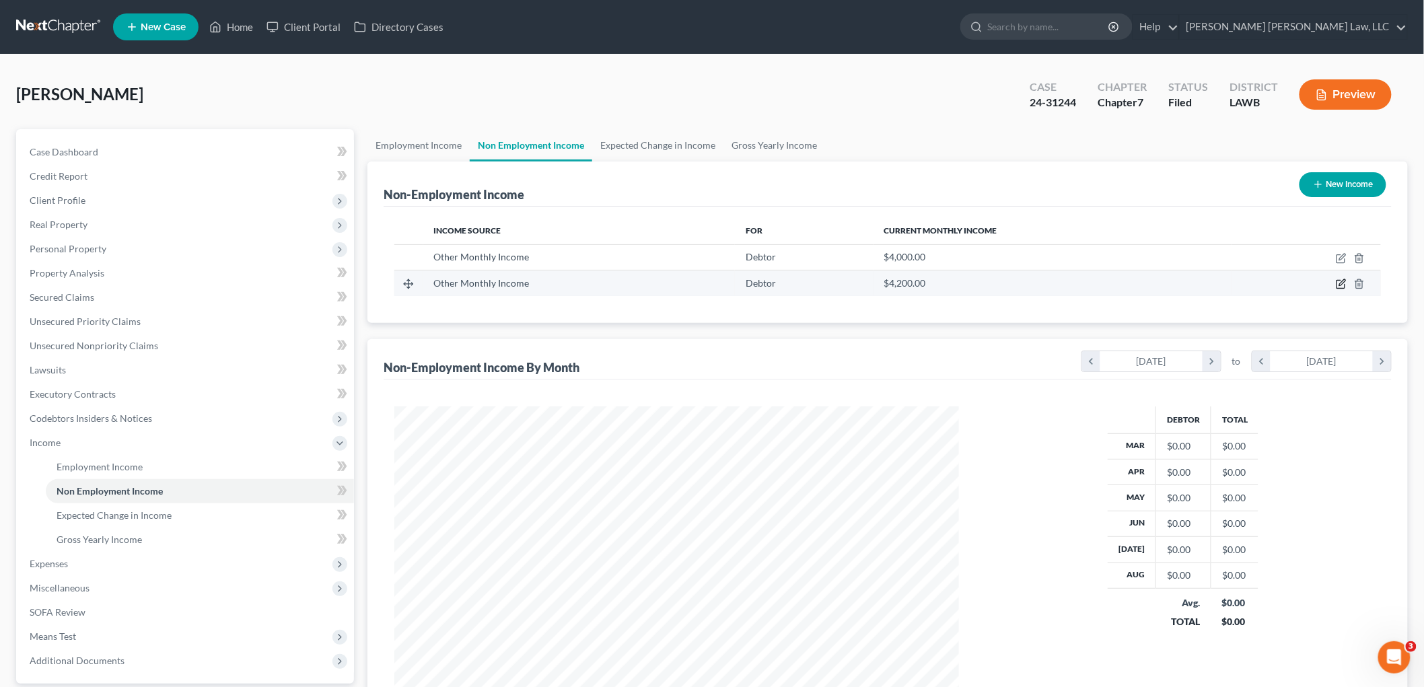
click at [1344, 287] on icon "button" at bounding box center [1340, 285] width 8 height 8
select select "13"
select select "0"
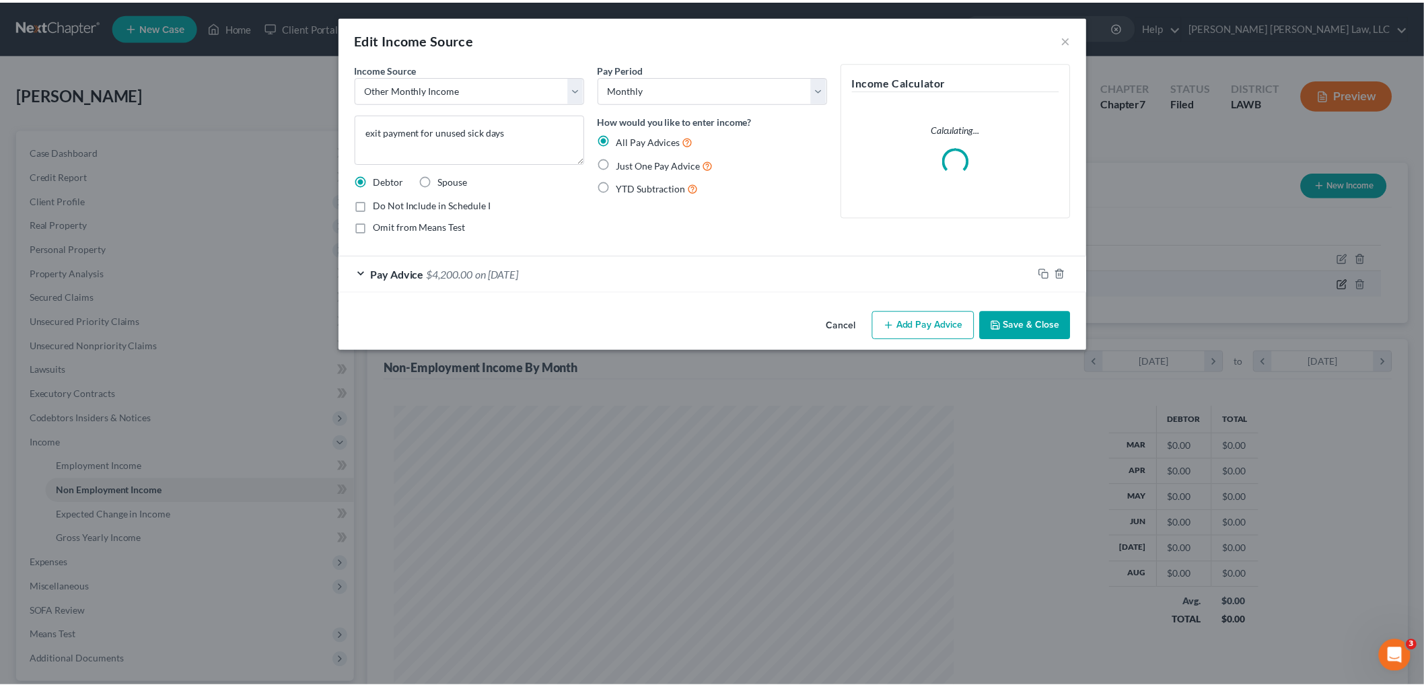
scroll to position [284, 596]
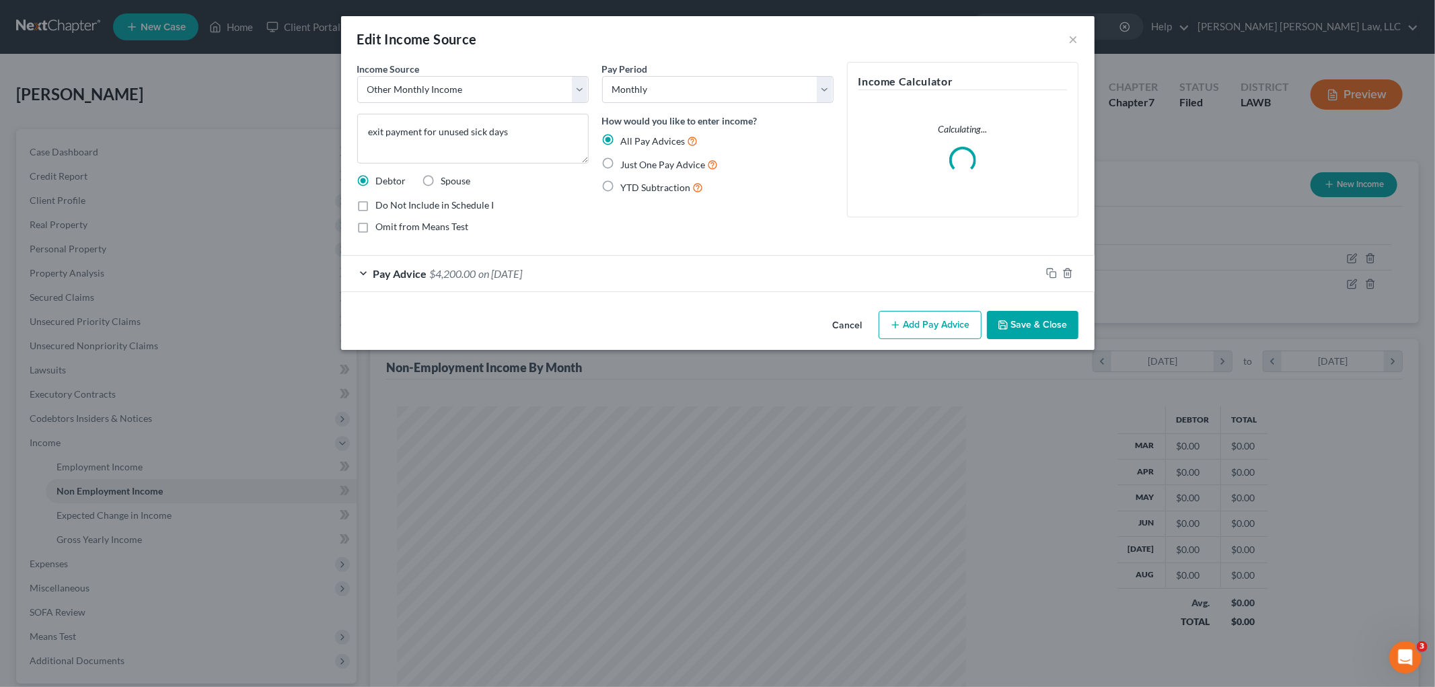
click at [631, 275] on div "Pay Advice $4,200.00 on 07/01/2025" at bounding box center [691, 274] width 700 height 36
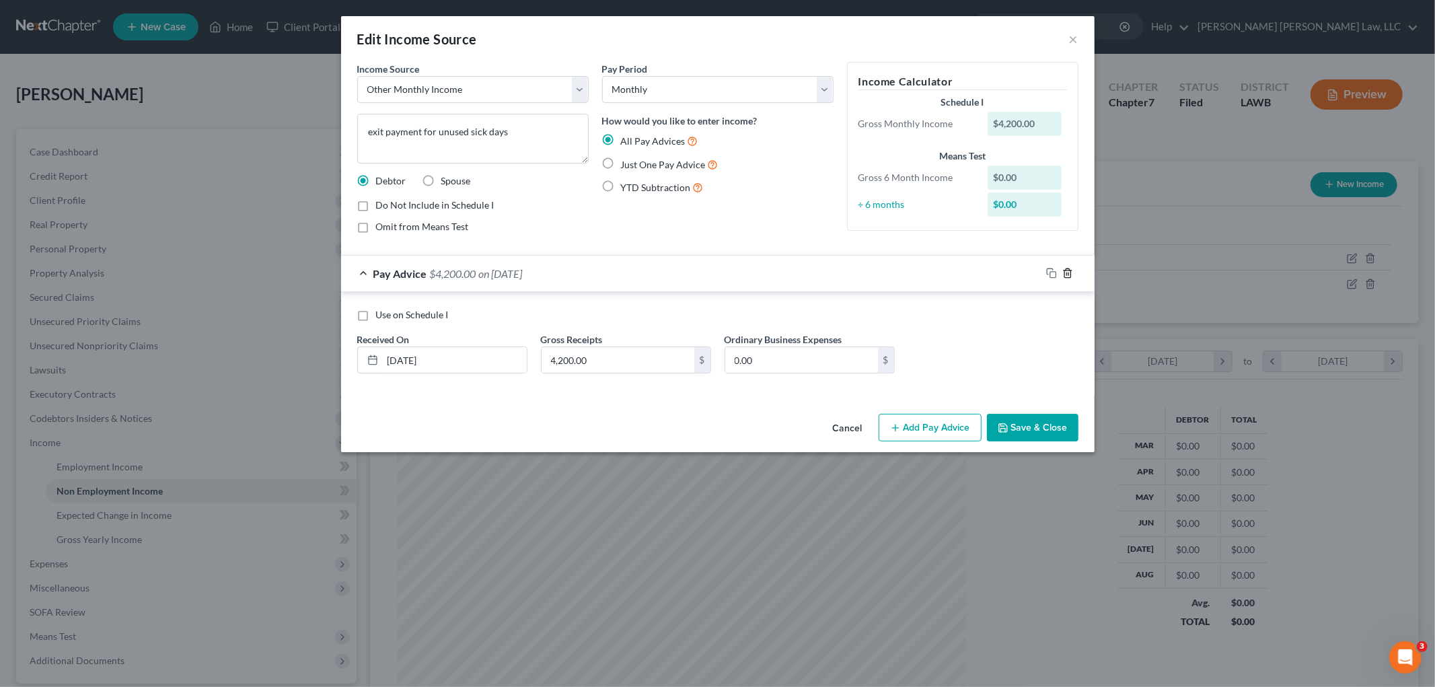
click at [1070, 274] on icon "button" at bounding box center [1067, 273] width 11 height 11
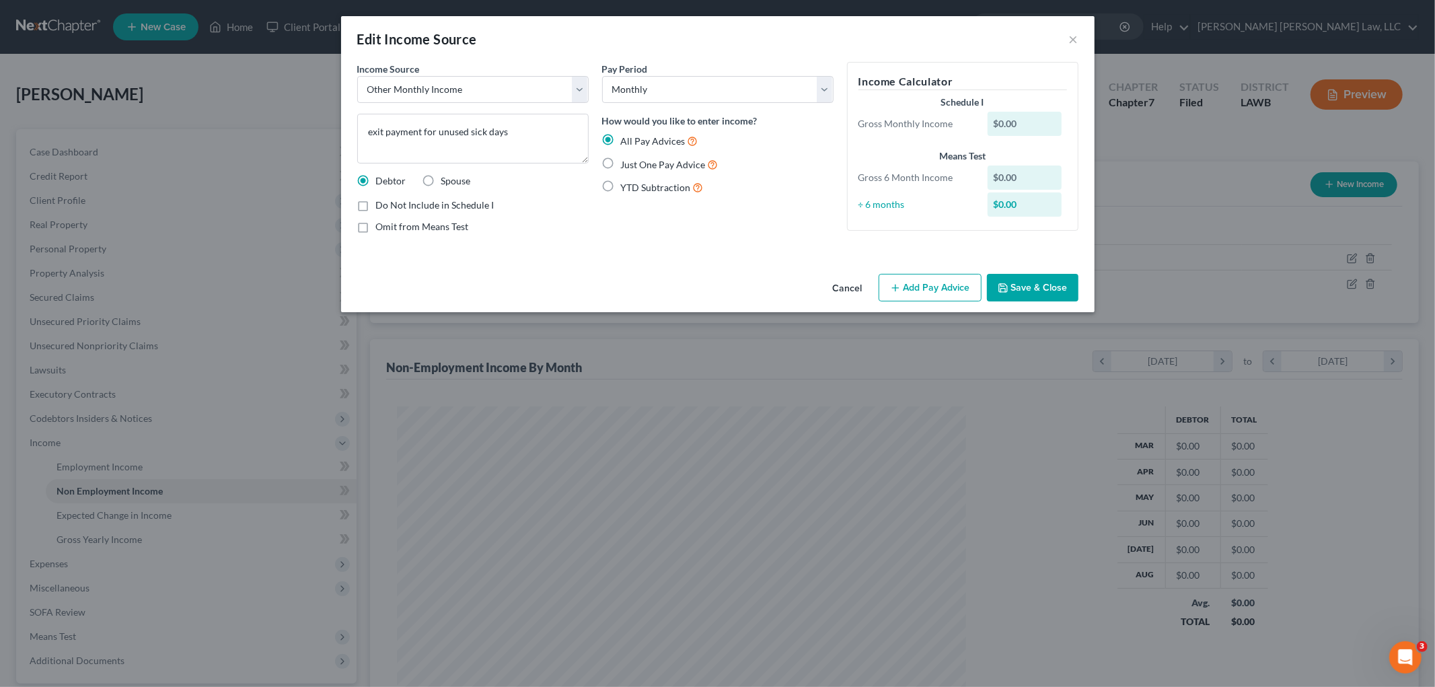
click at [1037, 291] on button "Save & Close" at bounding box center [1033, 288] width 92 height 28
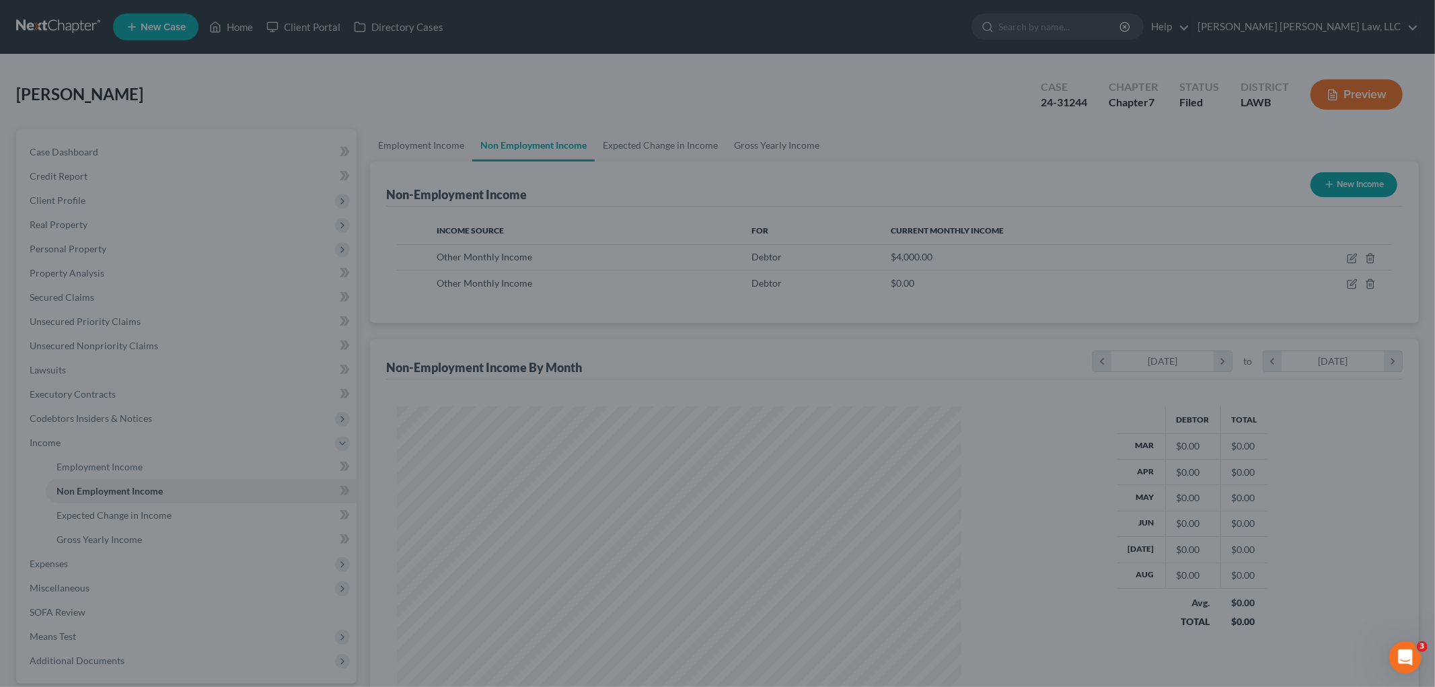
scroll to position [672540, 672231]
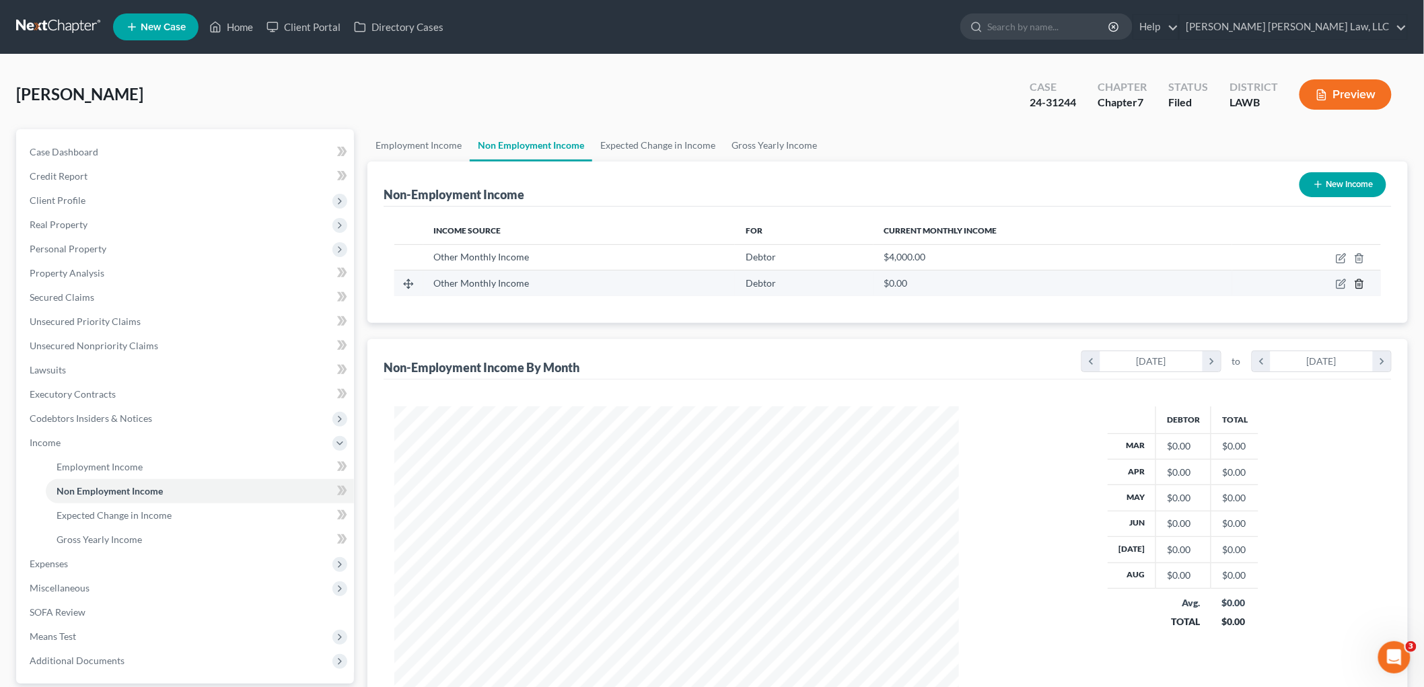
click at [1358, 285] on line "button" at bounding box center [1358, 285] width 0 height 3
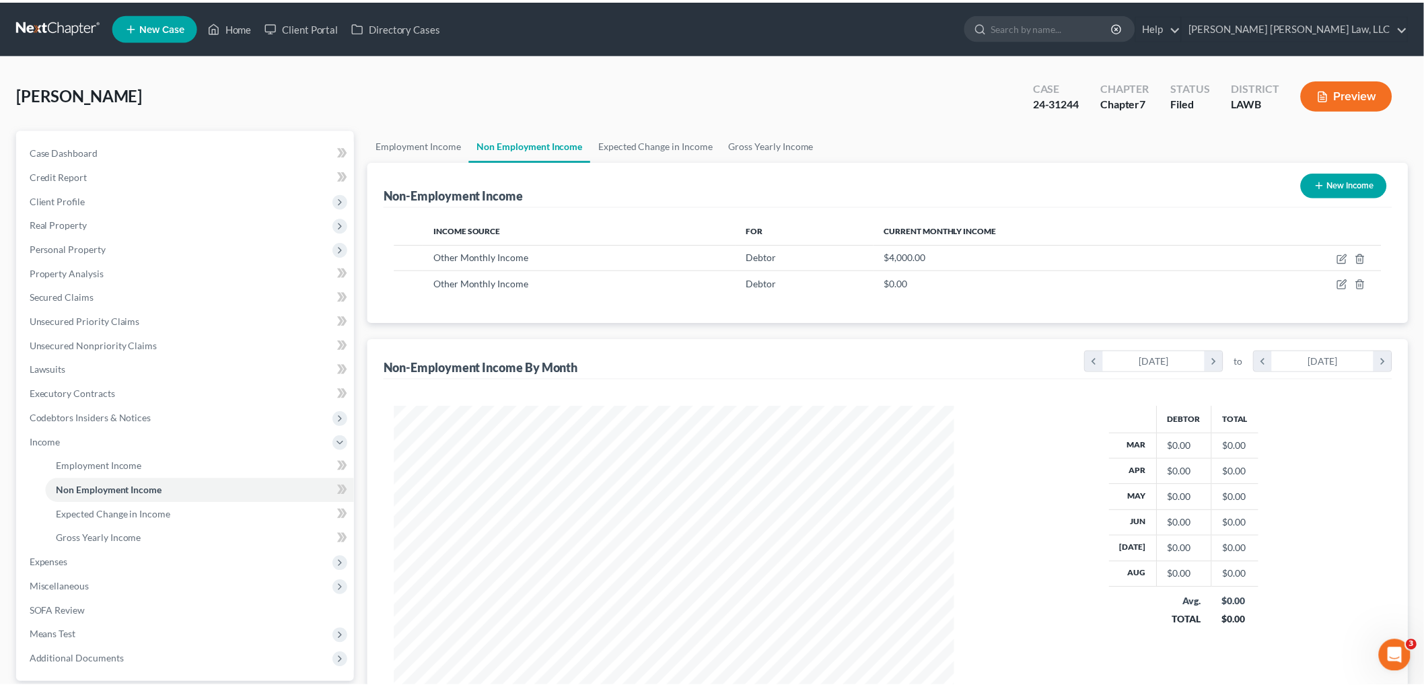
scroll to position [284, 596]
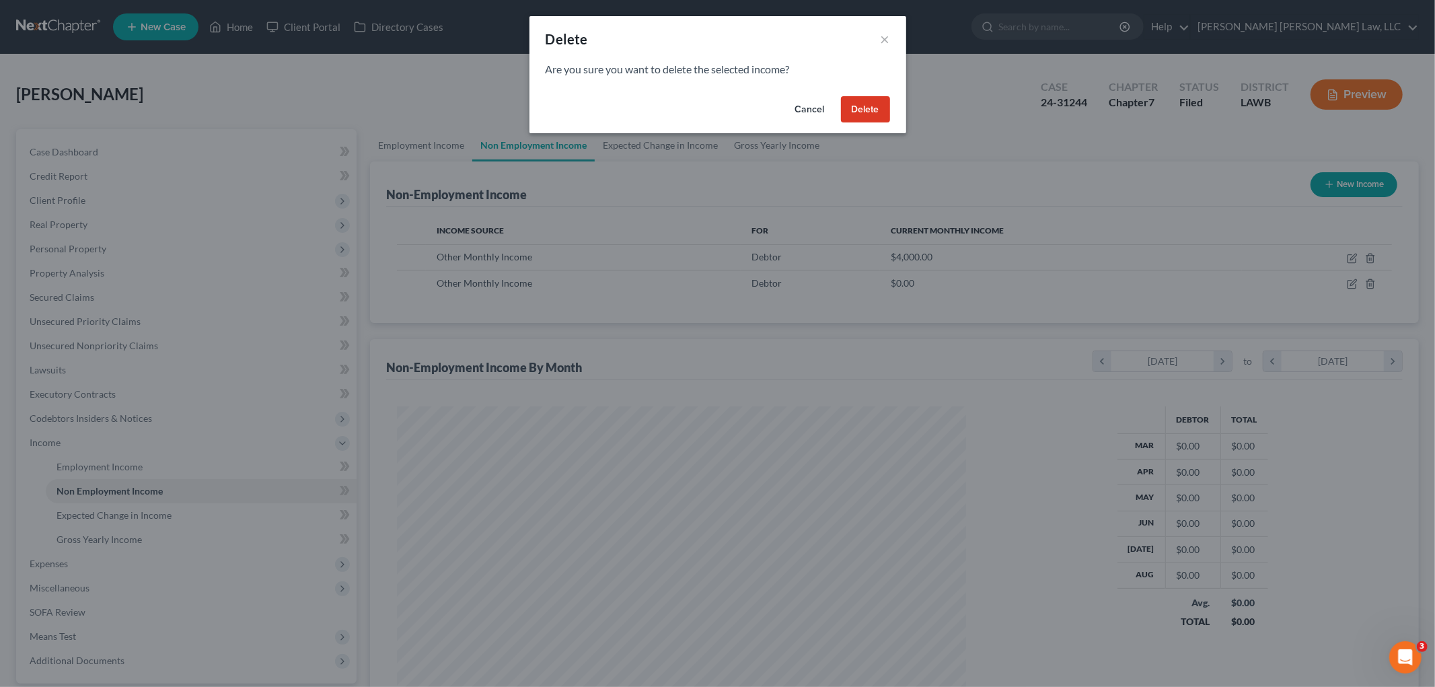
click at [863, 108] on button "Delete" at bounding box center [865, 109] width 49 height 27
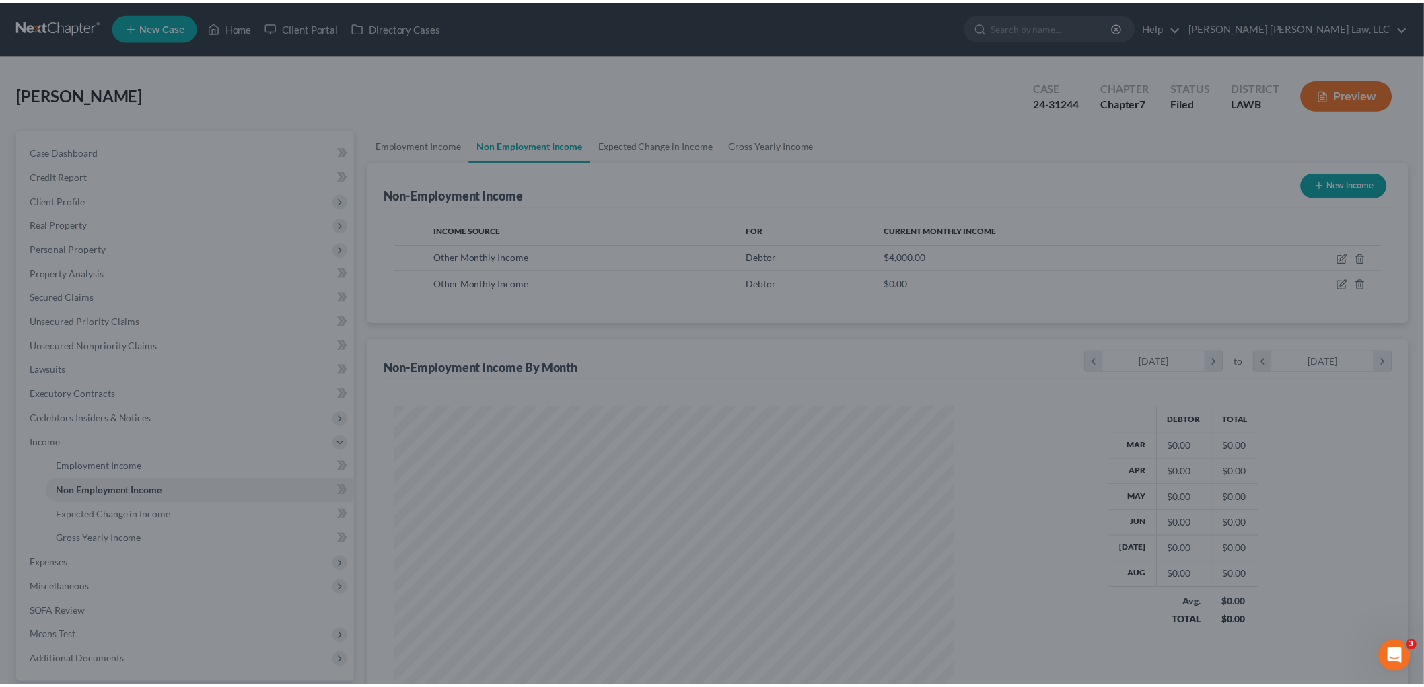
scroll to position [672540, 672231]
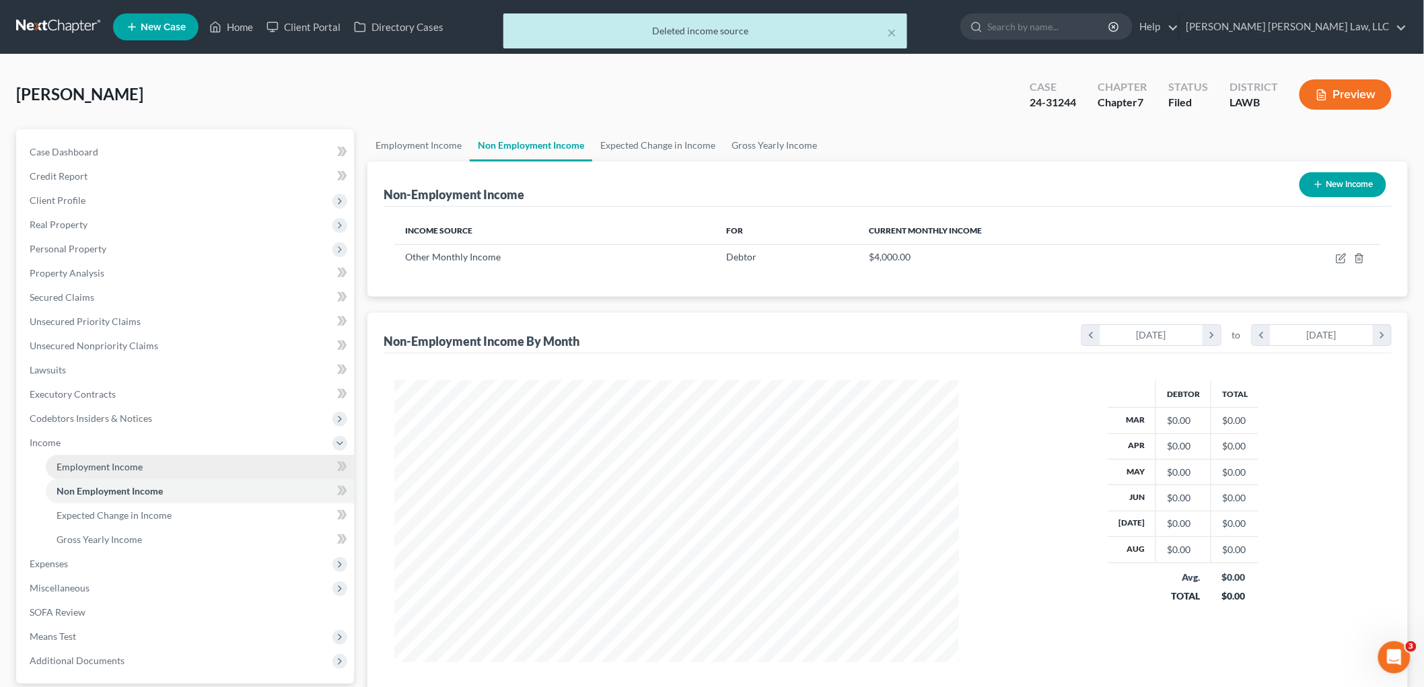
click at [142, 468] on link "Employment Income" at bounding box center [200, 467] width 308 height 24
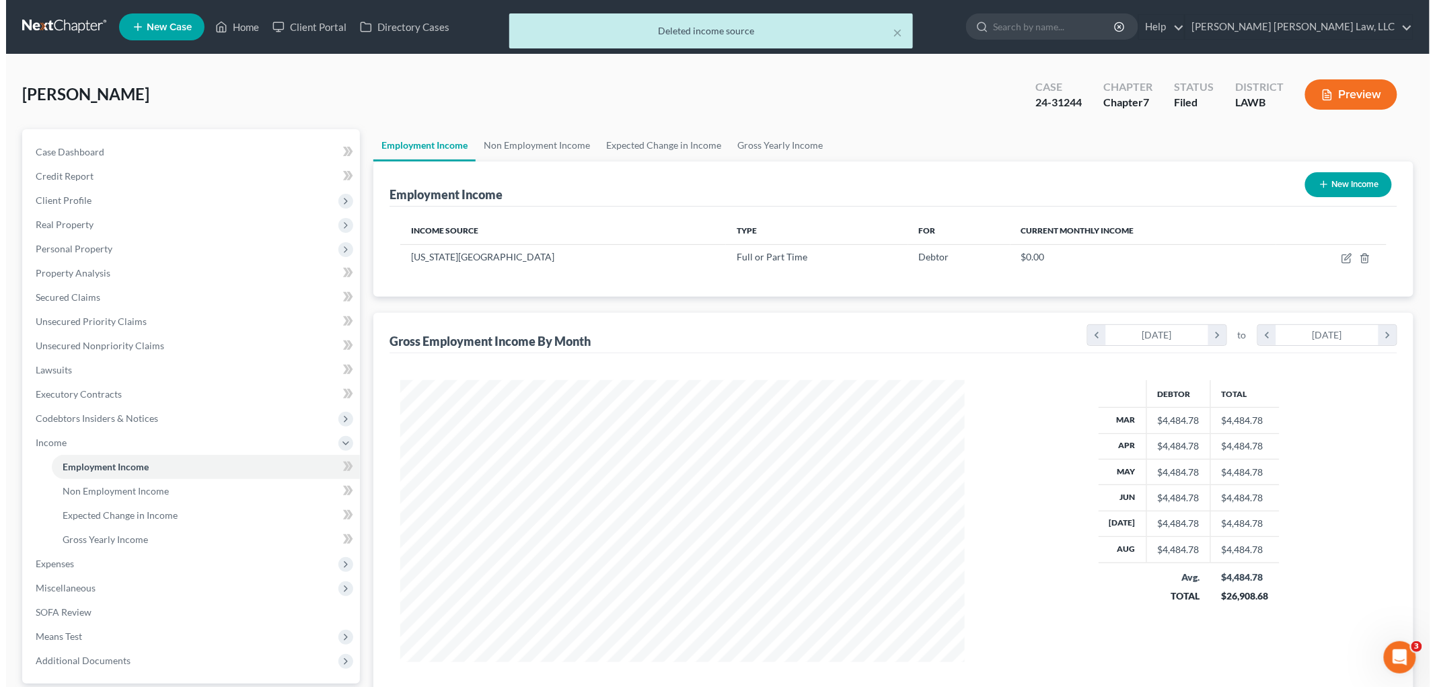
scroll to position [281, 591]
click at [1349, 188] on button "New Income" at bounding box center [1342, 184] width 87 height 25
select select "0"
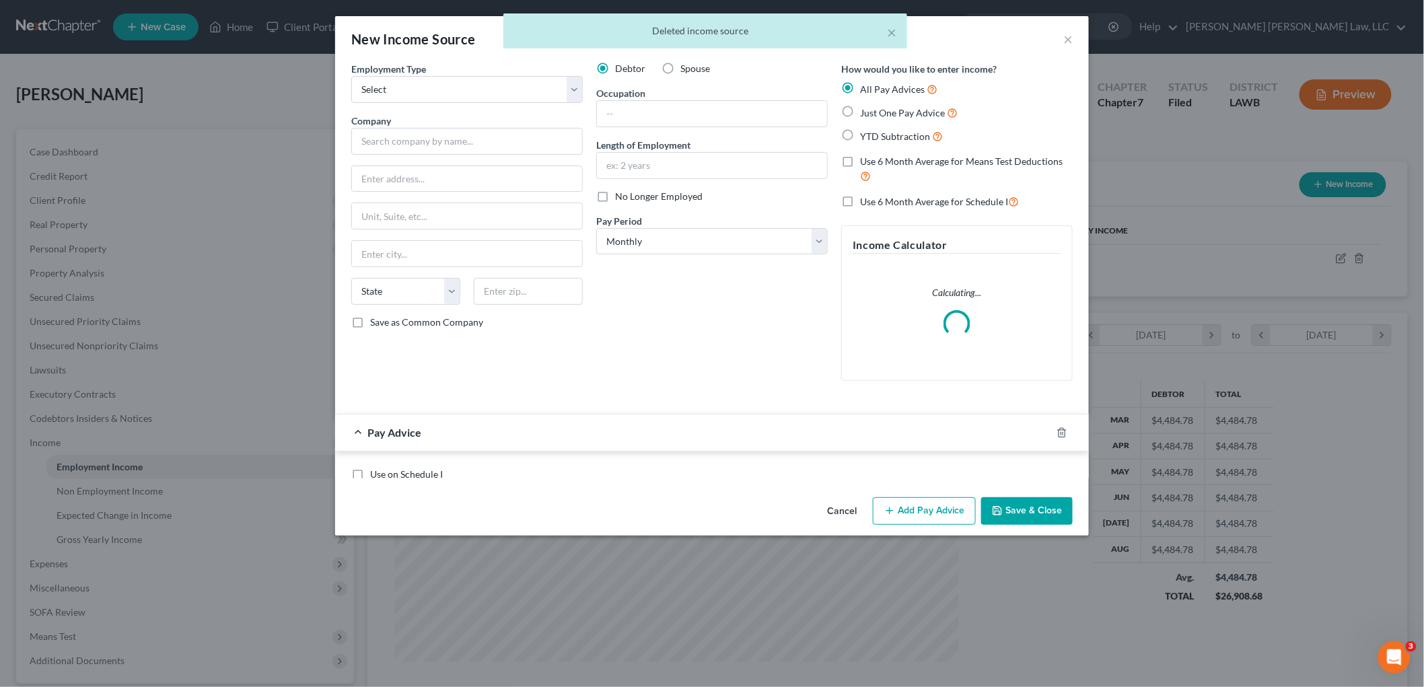
scroll to position [284, 596]
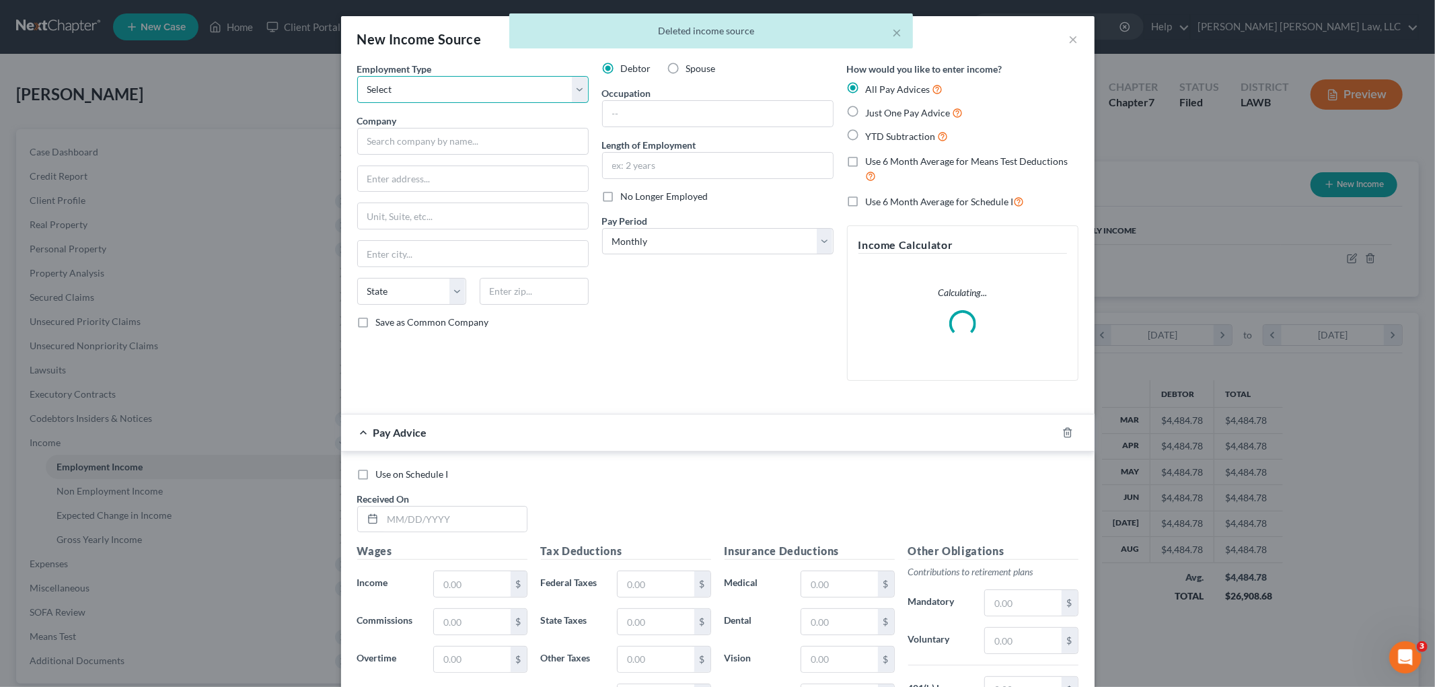
click at [505, 92] on select "Select Full or Part Time Employment Self Employment" at bounding box center [472, 89] width 231 height 27
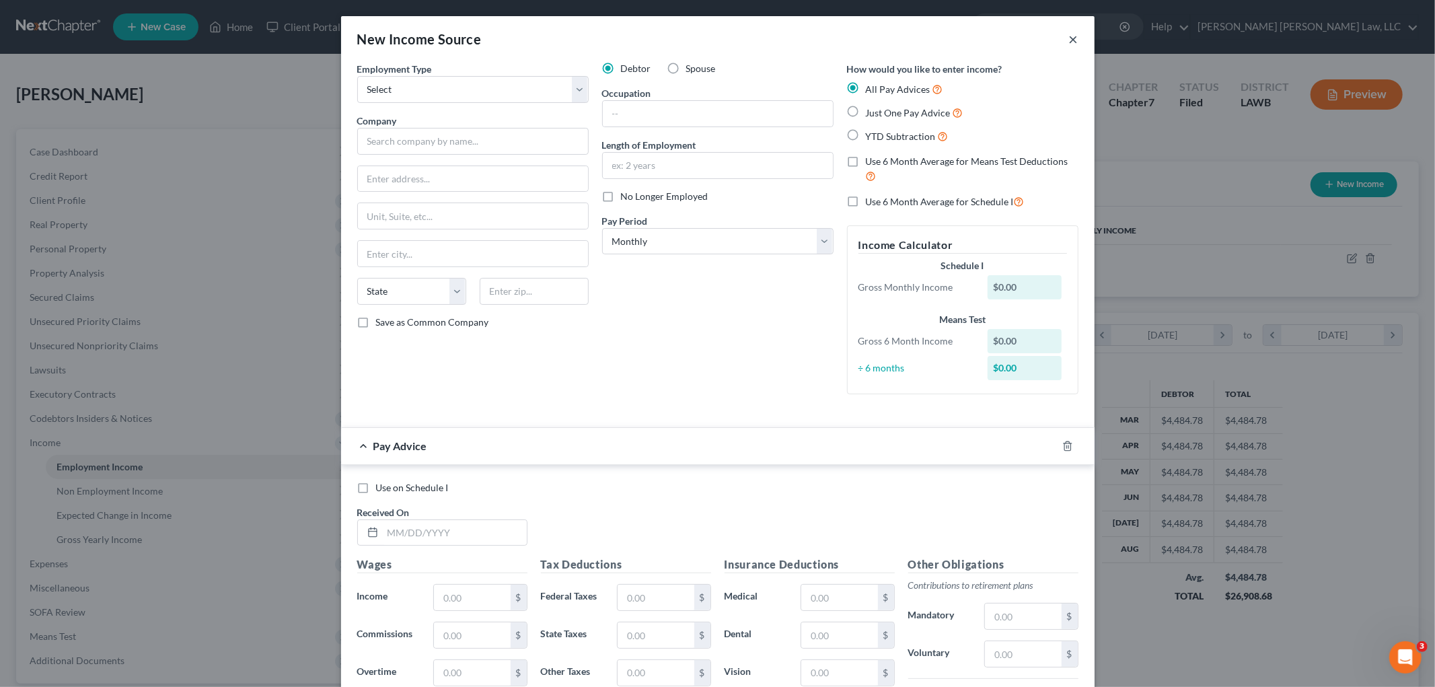
click at [1069, 41] on button "×" at bounding box center [1073, 39] width 9 height 16
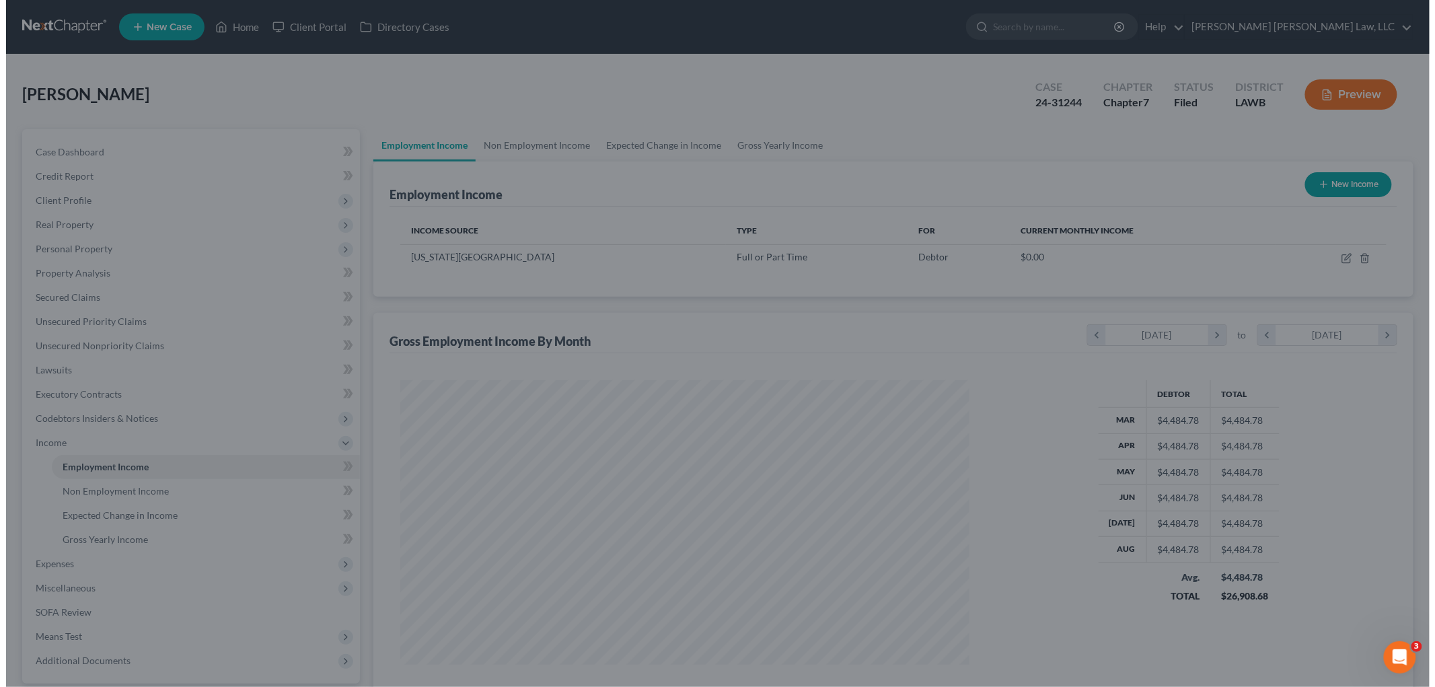
scroll to position [672540, 672231]
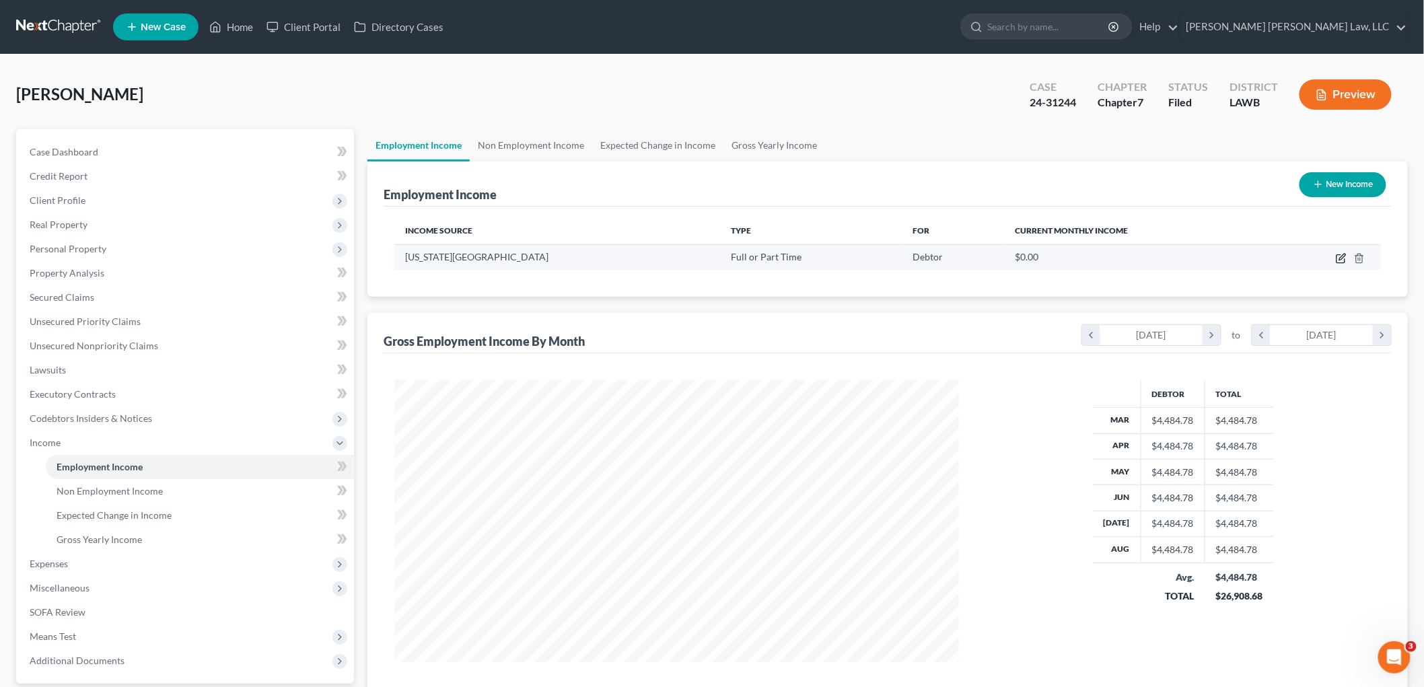
click at [1343, 259] on icon "button" at bounding box center [1341, 258] width 11 height 11
select select "0"
select select "19"
select select "0"
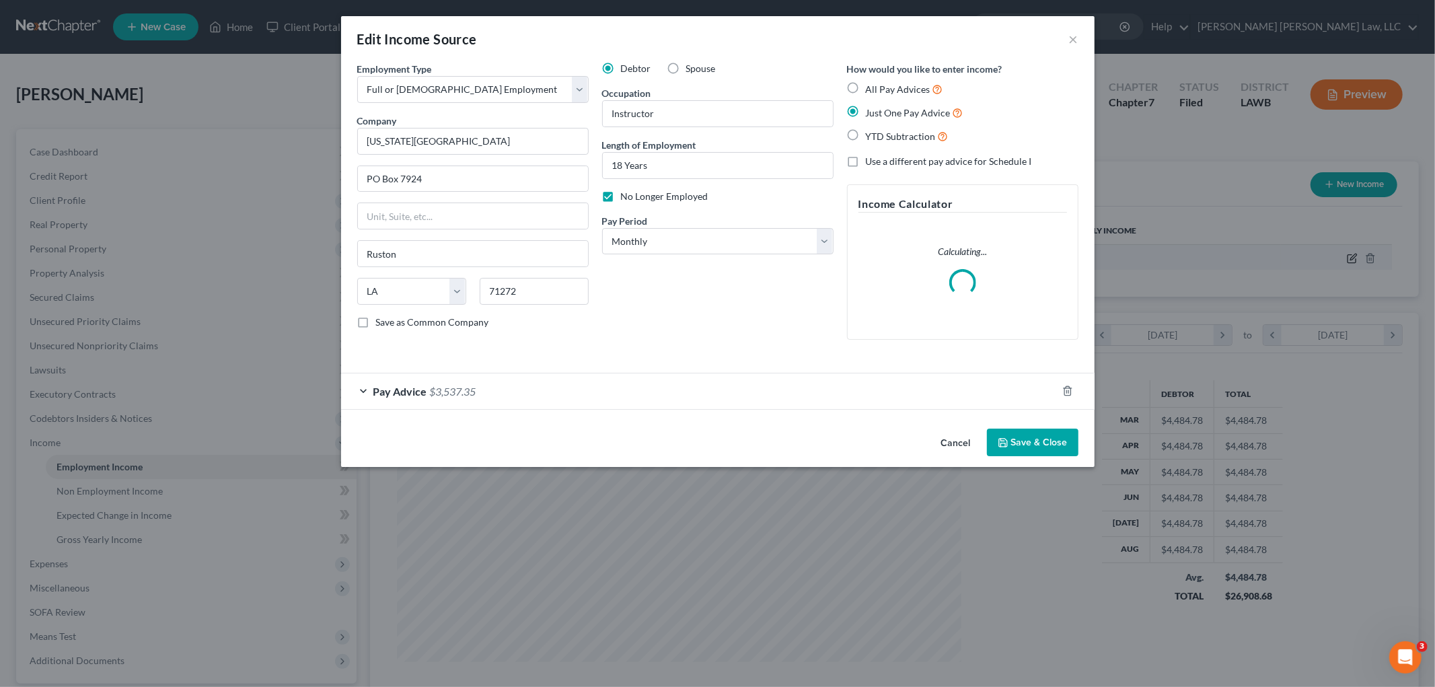
scroll to position [284, 596]
click at [536, 394] on div "Pay Advice $3,537.35" at bounding box center [699, 391] width 716 height 36
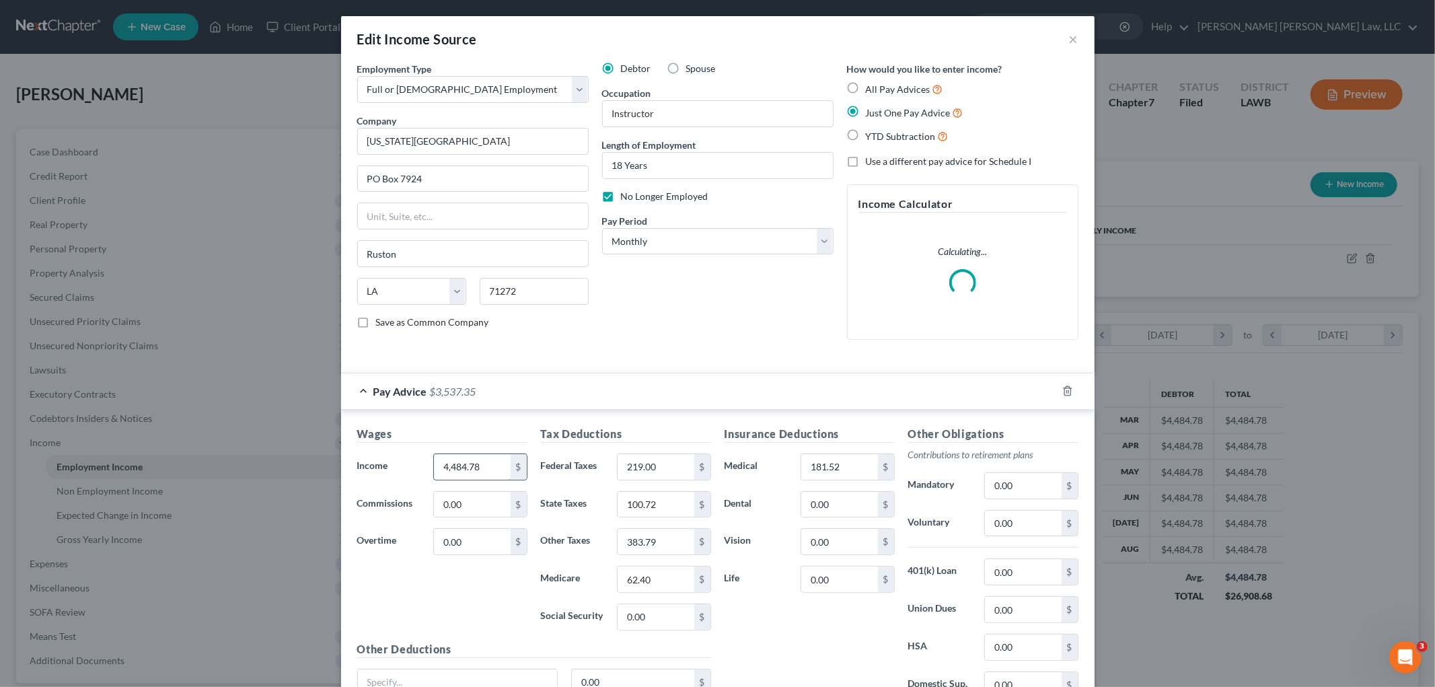
click at [486, 467] on input "4,484.78" at bounding box center [472, 467] width 76 height 26
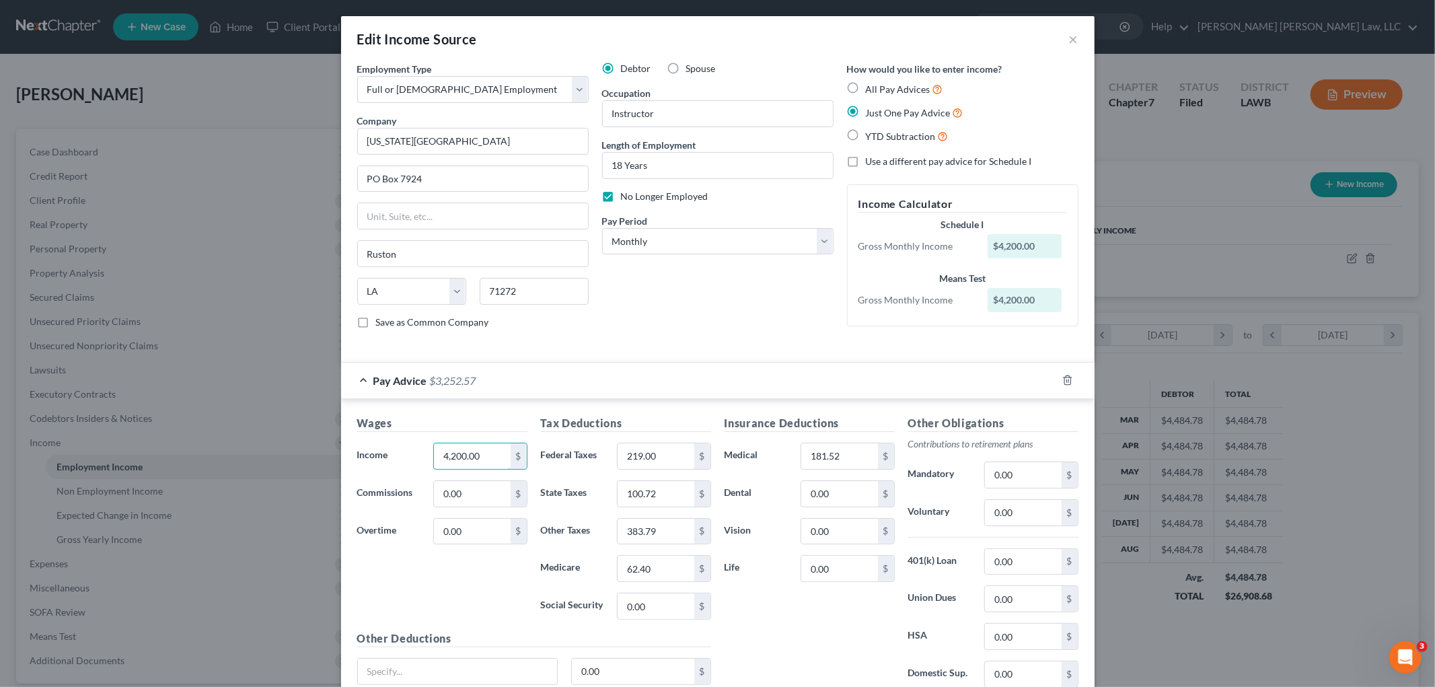
type input "4,200.00"
click at [376, 320] on label "Save as Common Company" at bounding box center [432, 322] width 113 height 13
click at [381, 320] on input "Save as Common Company" at bounding box center [385, 320] width 9 height 9
checkbox input "true"
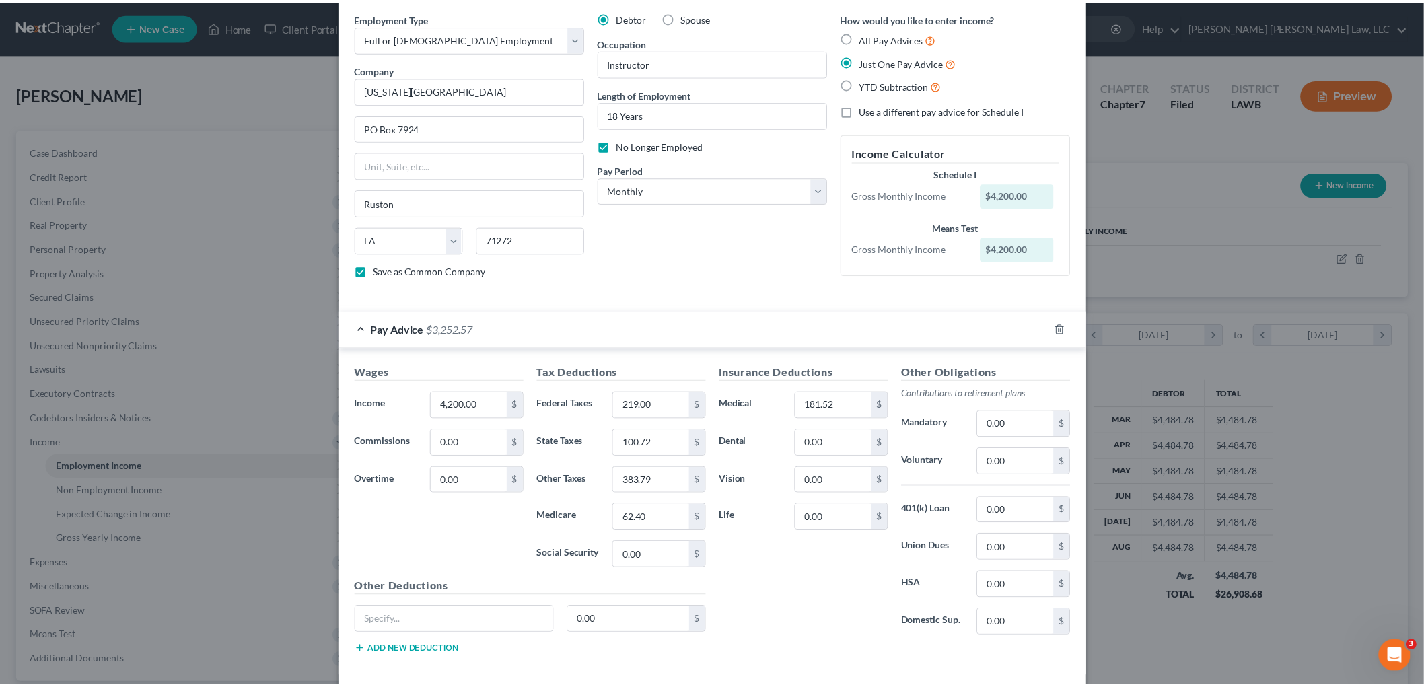
scroll to position [116, 0]
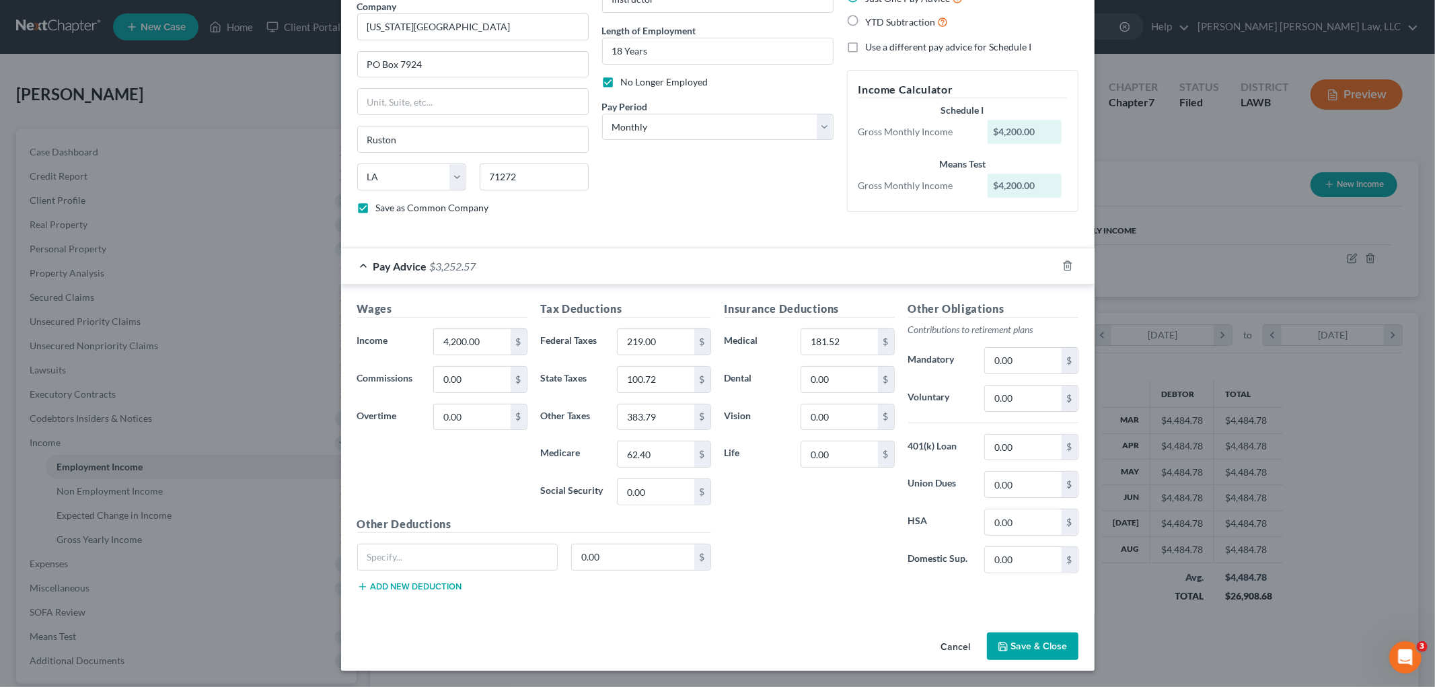
click at [951, 647] on button "Cancel" at bounding box center [956, 647] width 51 height 27
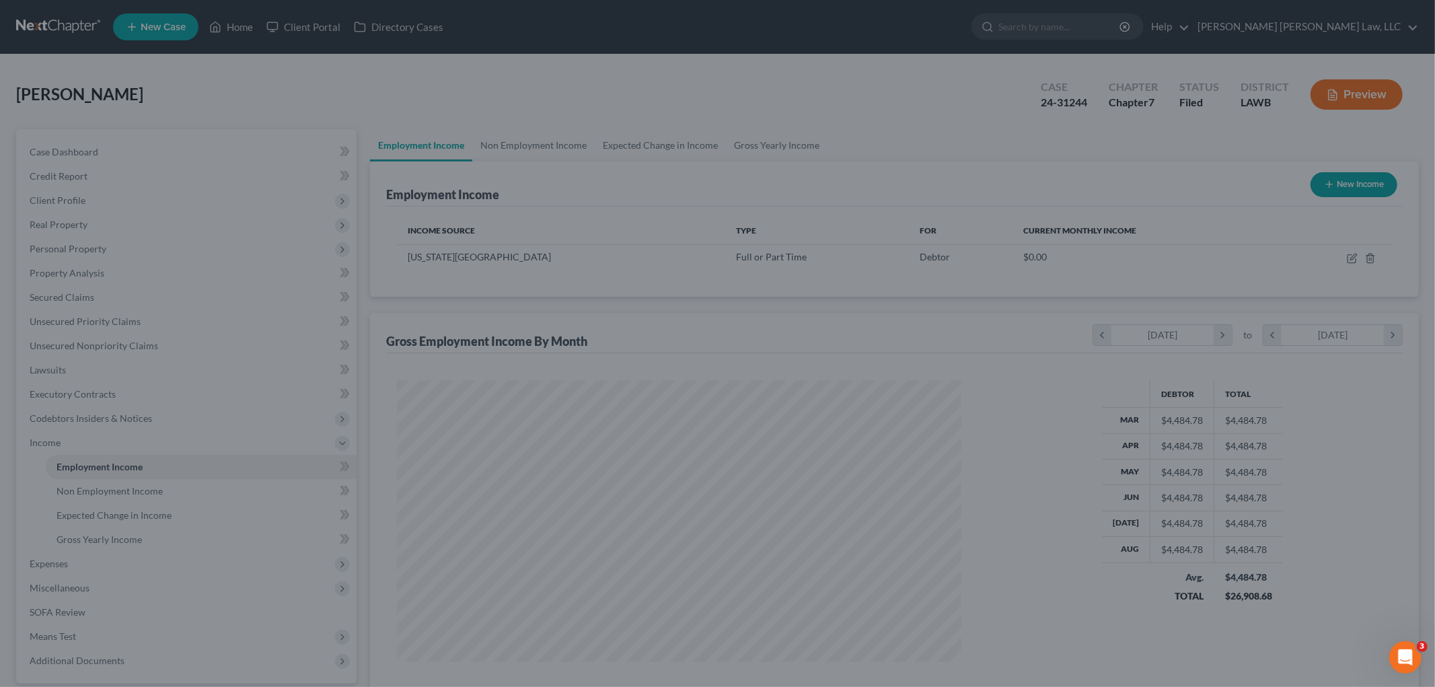
scroll to position [672540, 672231]
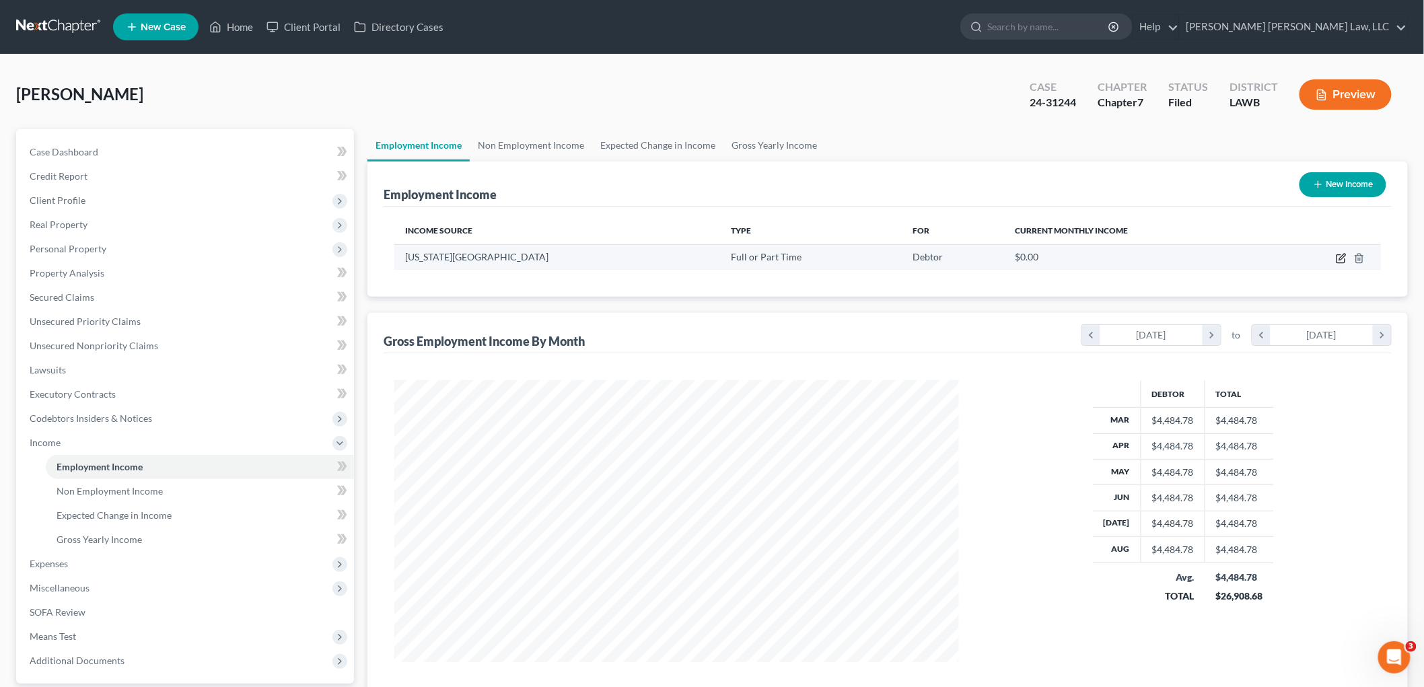
click at [1336, 257] on icon "button" at bounding box center [1341, 258] width 11 height 11
select select "0"
select select "19"
select select "0"
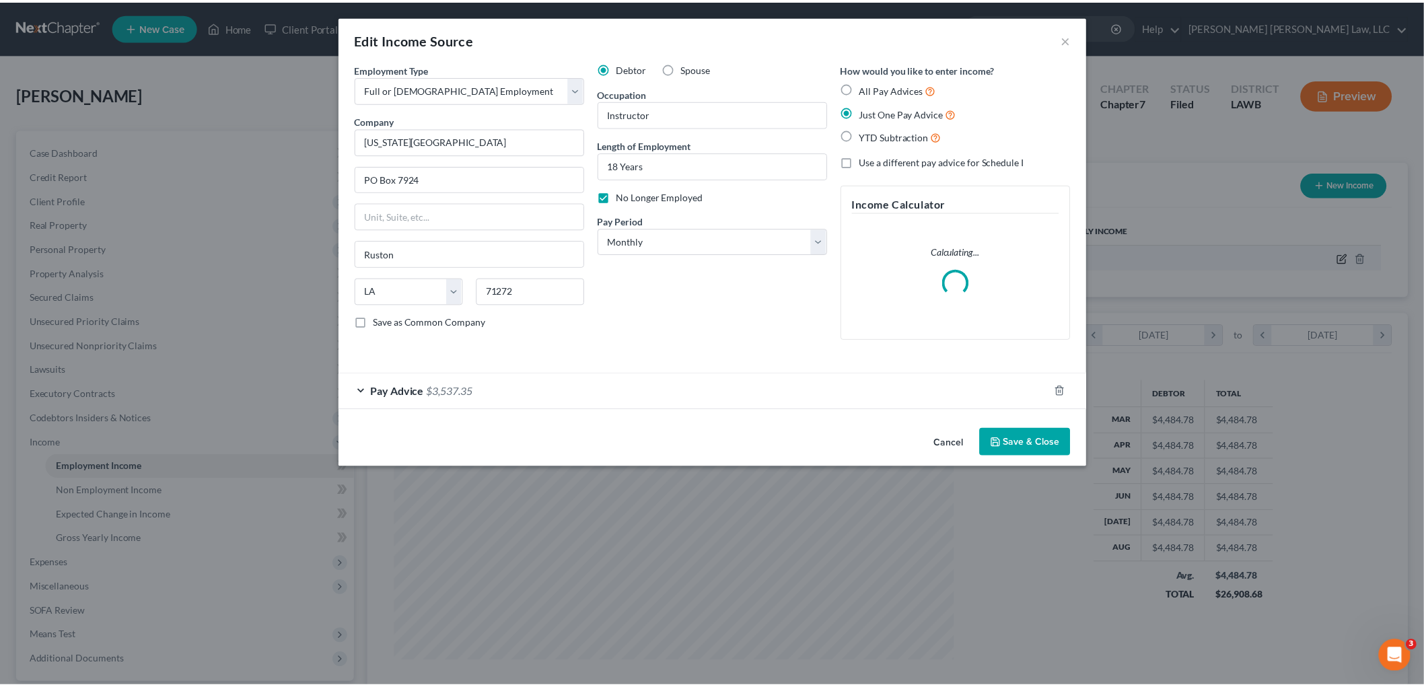
scroll to position [284, 596]
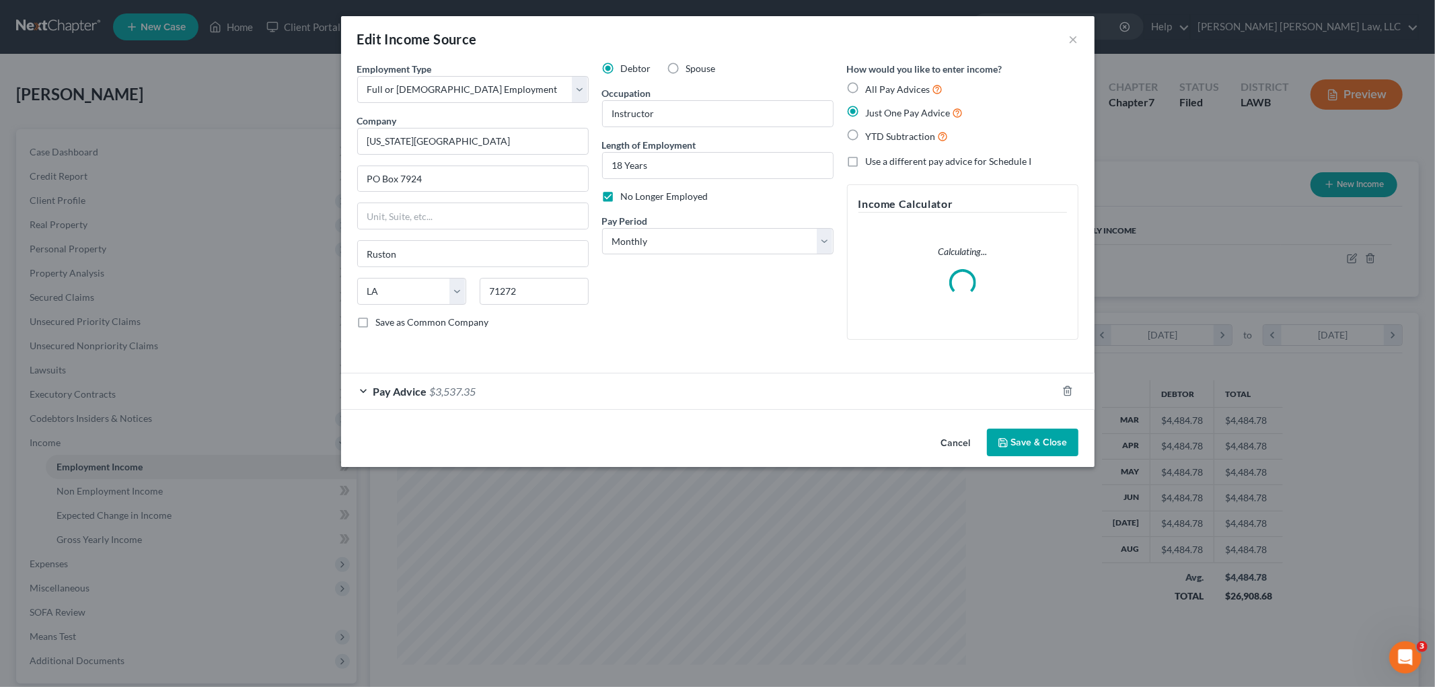
click at [376, 324] on label "Save as Common Company" at bounding box center [432, 322] width 113 height 13
click at [381, 324] on input "Save as Common Company" at bounding box center [385, 320] width 9 height 9
checkbox input "true"
click at [1038, 439] on button "Save & Close" at bounding box center [1033, 443] width 92 height 28
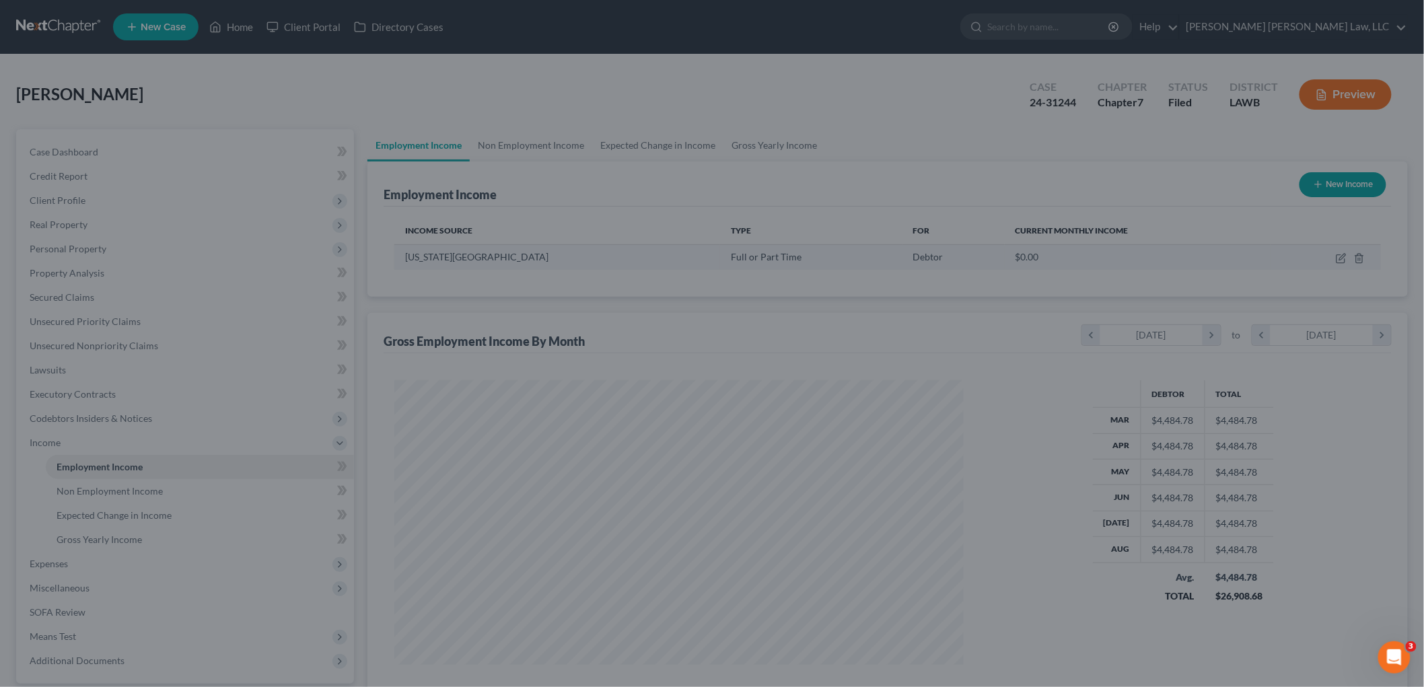
scroll to position [281, 591]
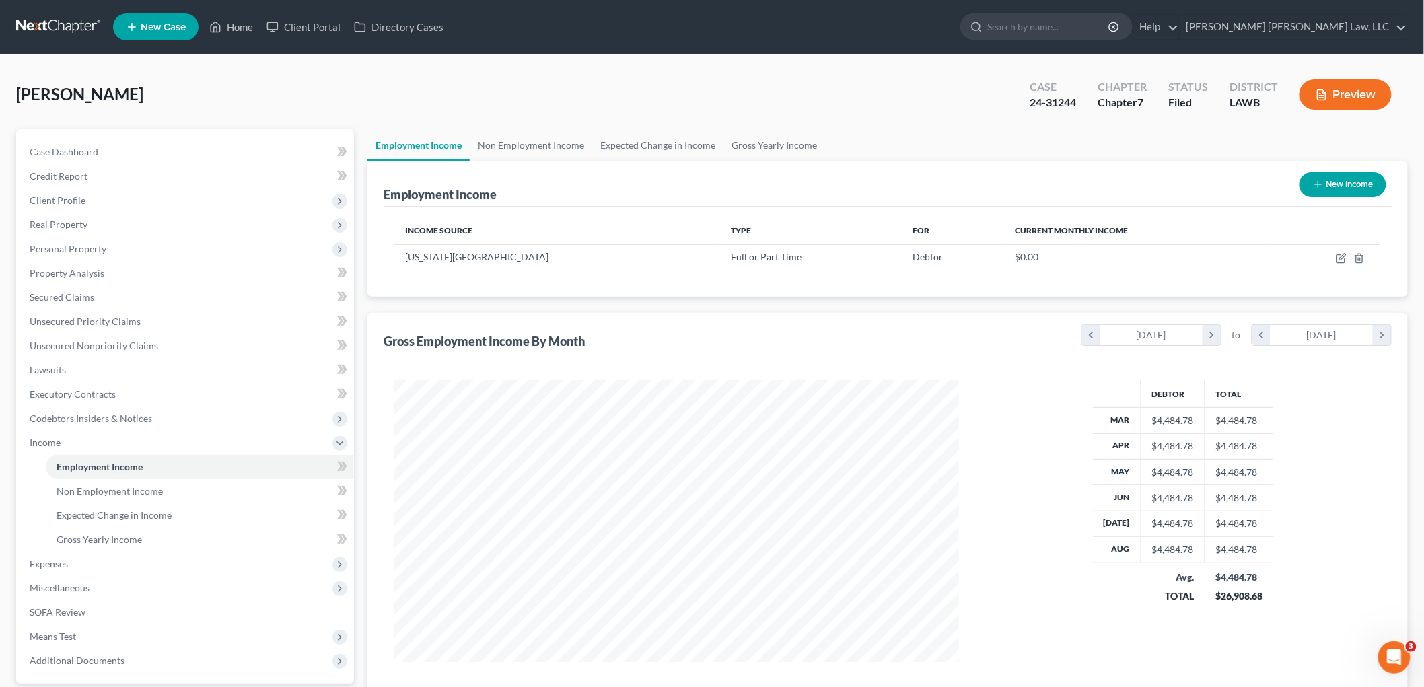
click at [1323, 182] on button "New Income" at bounding box center [1342, 184] width 87 height 25
select select "0"
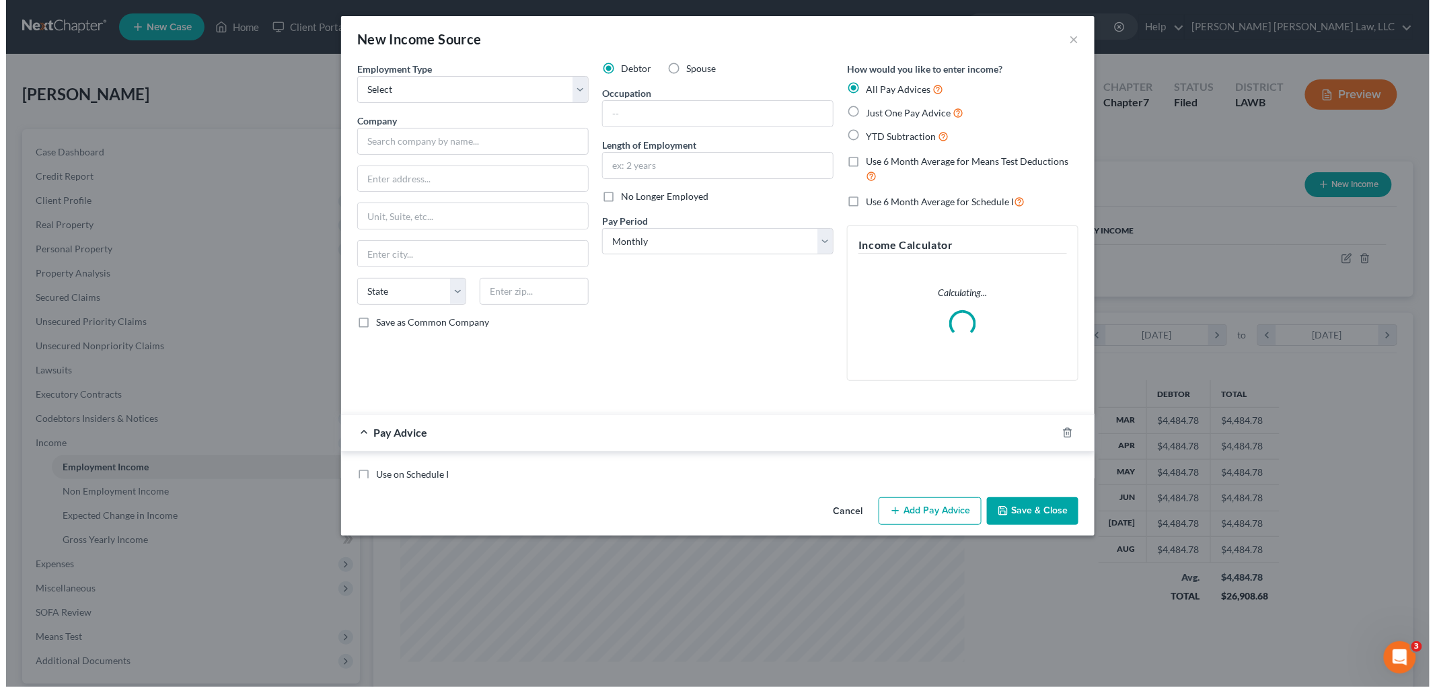
scroll to position [284, 596]
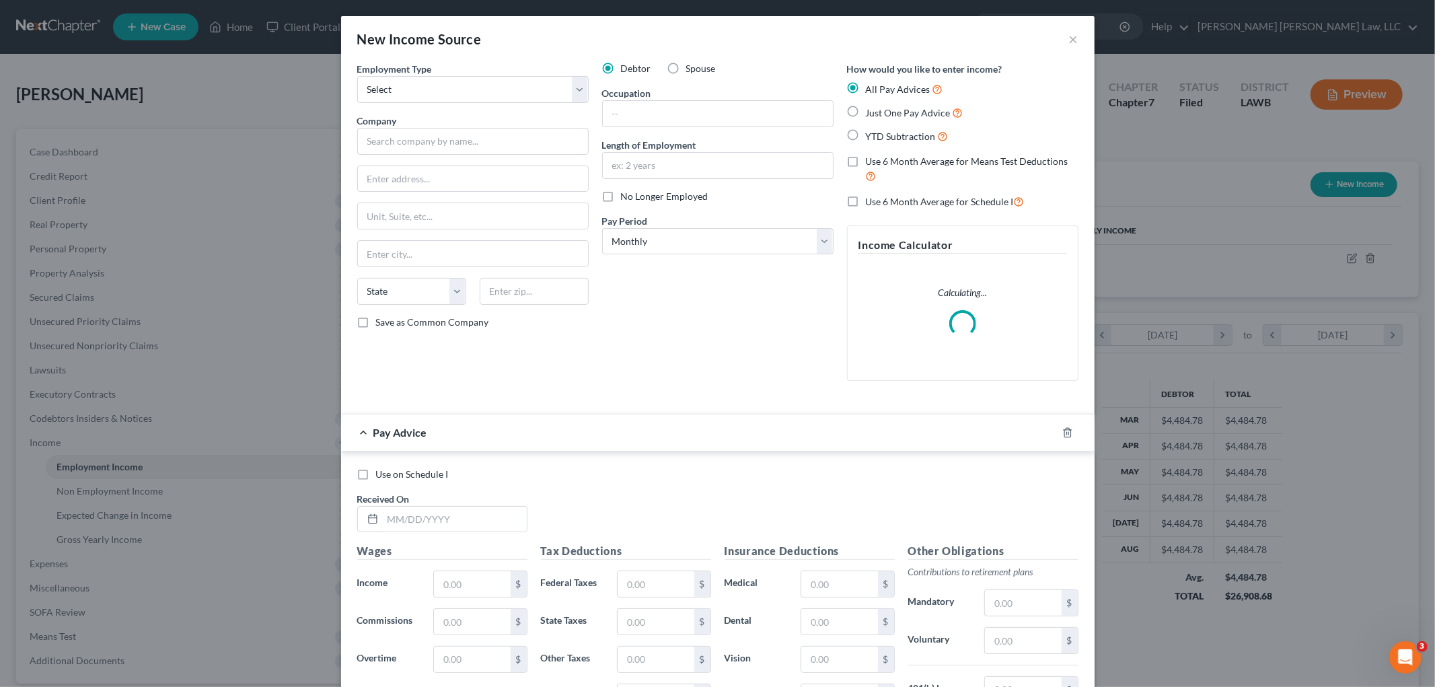
click at [866, 110] on label "Just One Pay Advice" at bounding box center [915, 112] width 98 height 15
click at [871, 110] on input "Just One Pay Advice" at bounding box center [875, 109] width 9 height 9
radio input "true"
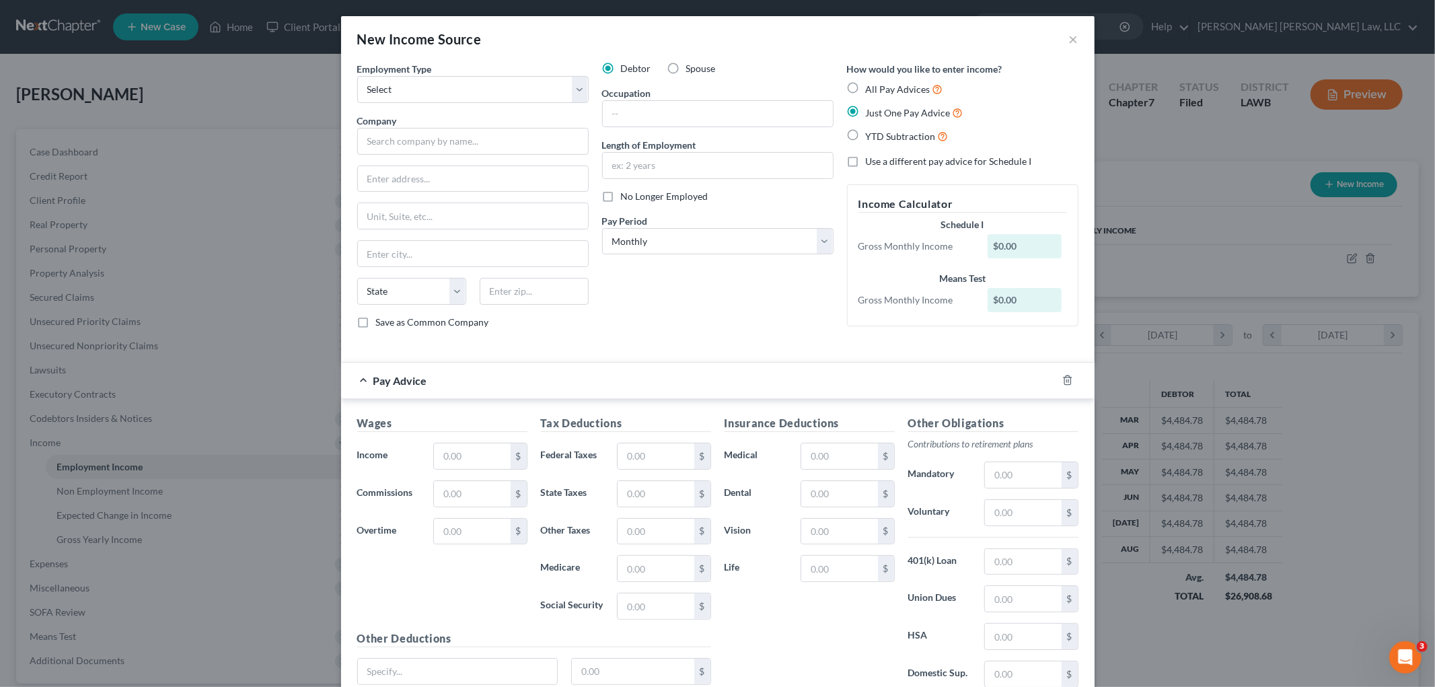
click at [621, 196] on label "No Longer Employed" at bounding box center [664, 196] width 87 height 13
click at [626, 196] on input "No Longer Employed" at bounding box center [630, 194] width 9 height 9
checkbox input "true"
click at [439, 96] on select "Select Full or Part Time Employment Self Employment" at bounding box center [472, 89] width 231 height 27
select select "0"
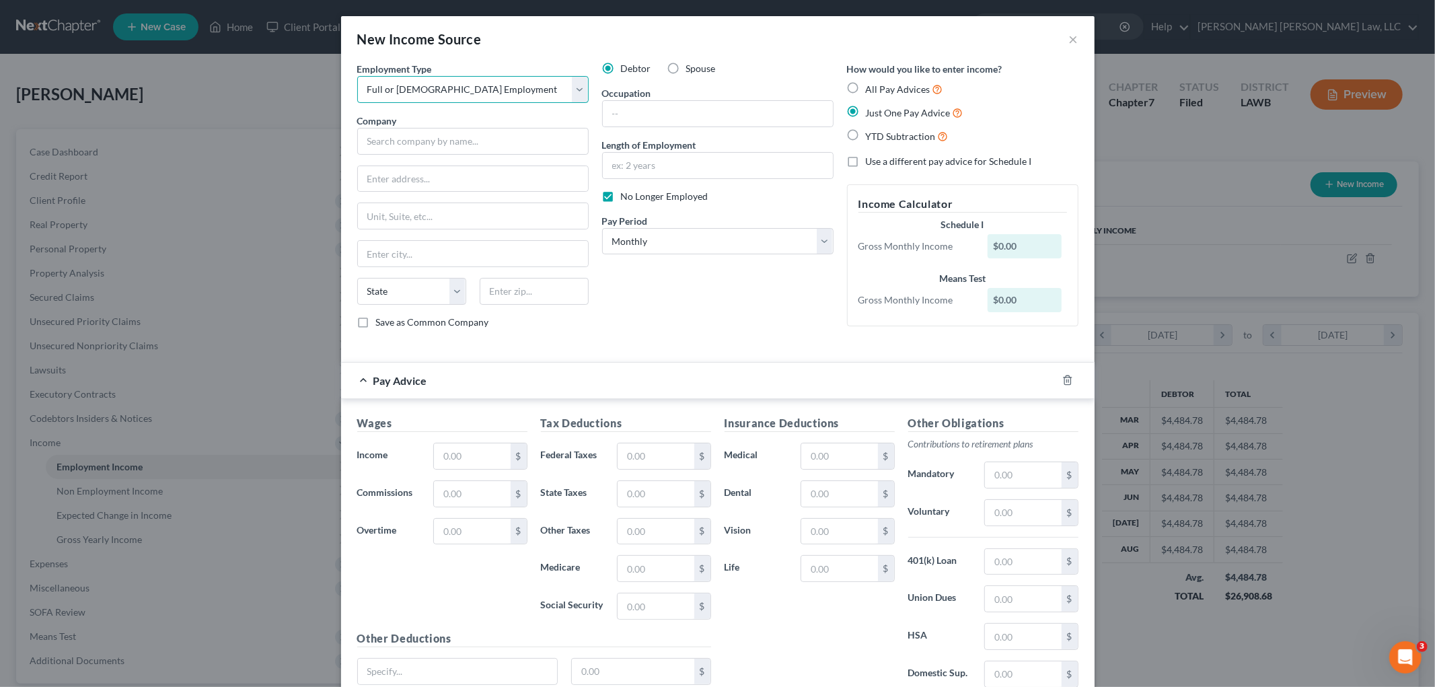
click at [357, 76] on select "Select Full or Part Time Employment Self Employment" at bounding box center [472, 89] width 231 height 27
click at [402, 146] on input "text" at bounding box center [472, 141] width 231 height 27
click at [392, 187] on div "Louisiana Tech University" at bounding box center [439, 184] width 143 height 13
type input "Louisiana Tech University"
type input "PO Box 7924"
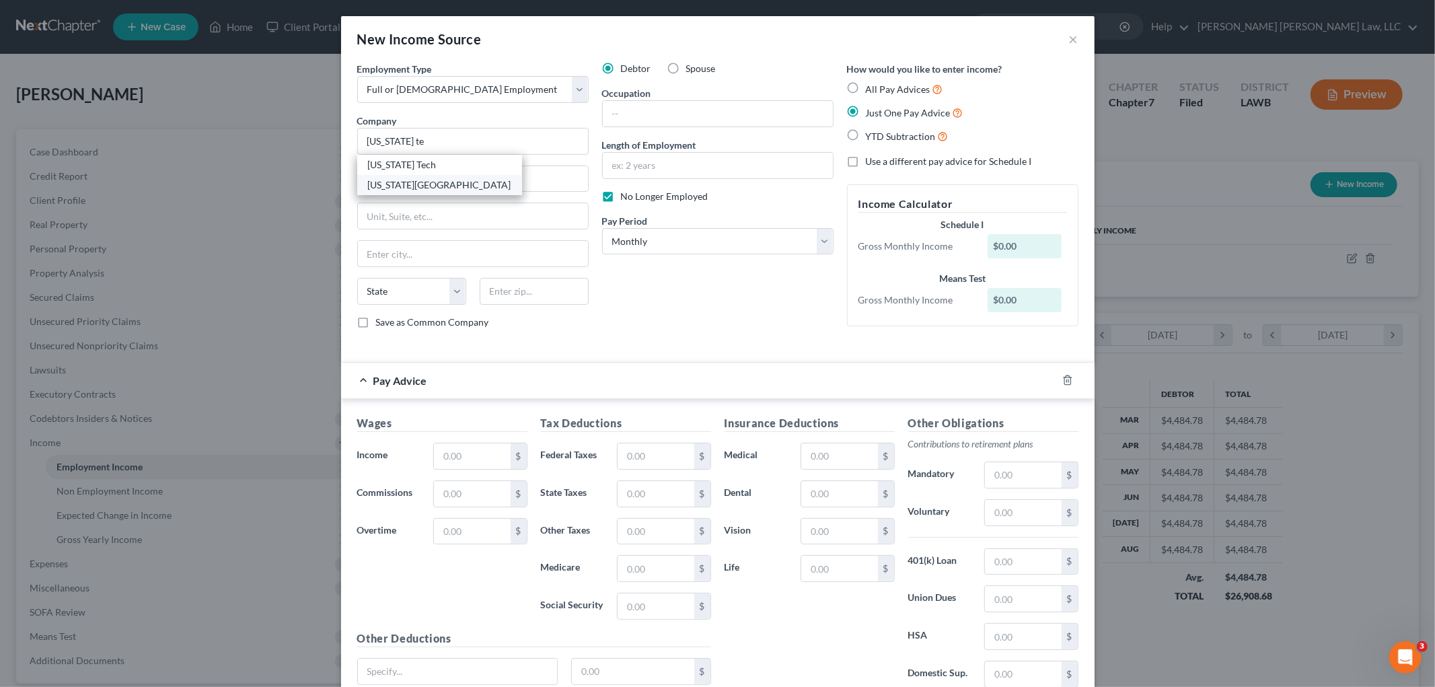
type input "Ruston"
select select "19"
type input "71272"
click at [596, 336] on div "Debtor Spouse Occupation Length of Employment No Longer Employed Pay Period * S…" at bounding box center [717, 201] width 245 height 278
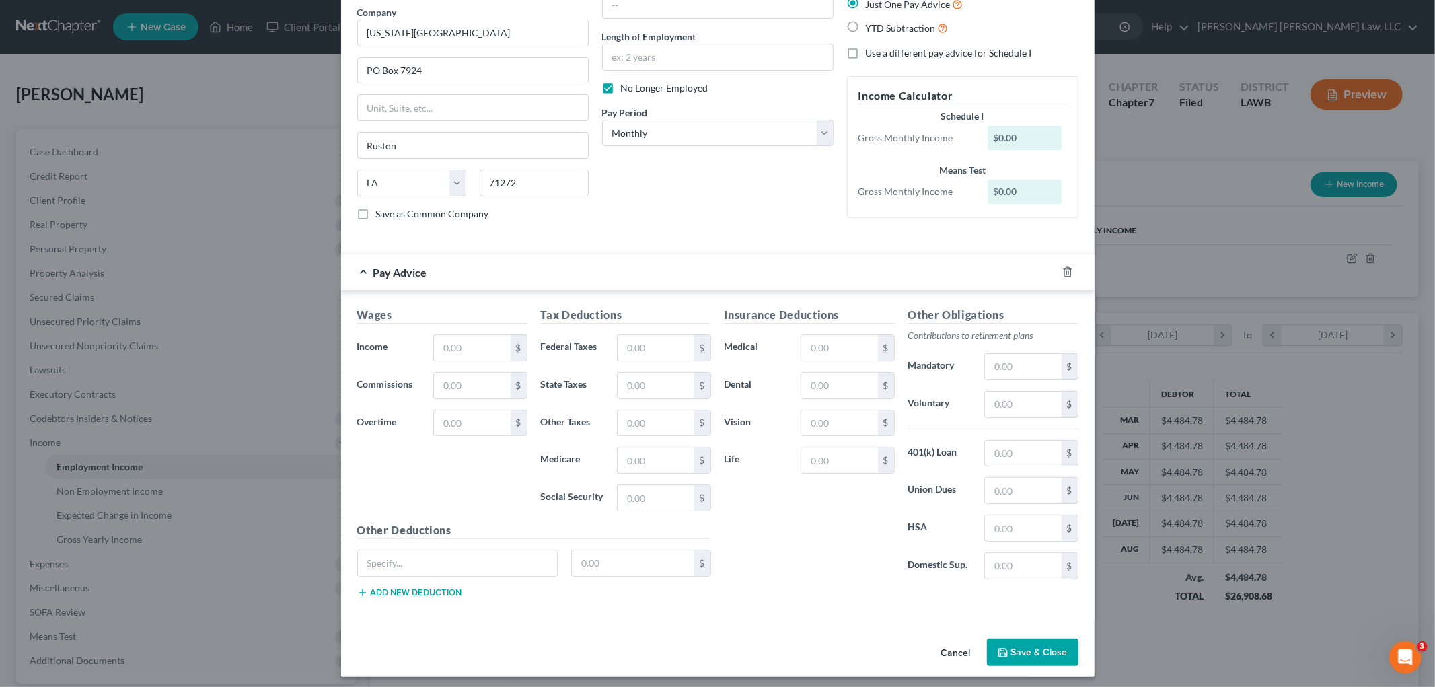
scroll to position [116, 0]
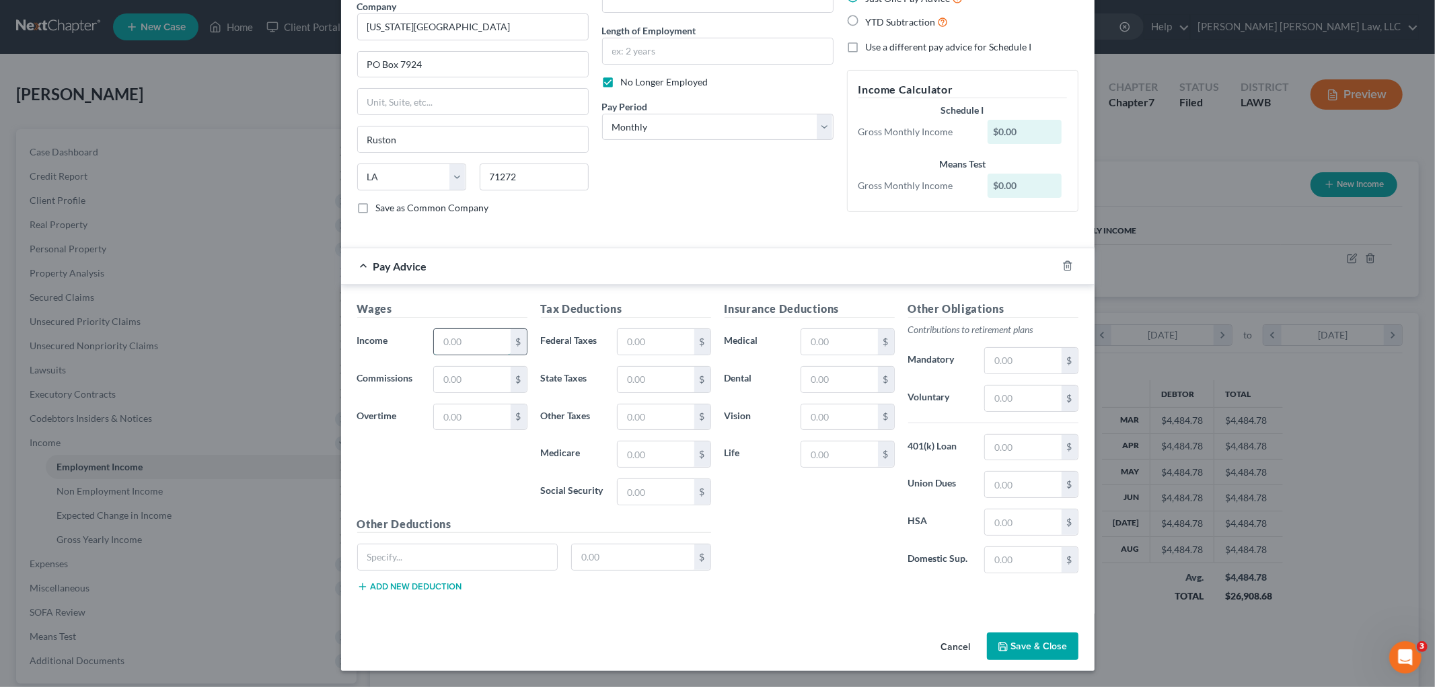
click at [497, 342] on input "text" at bounding box center [472, 342] width 76 height 26
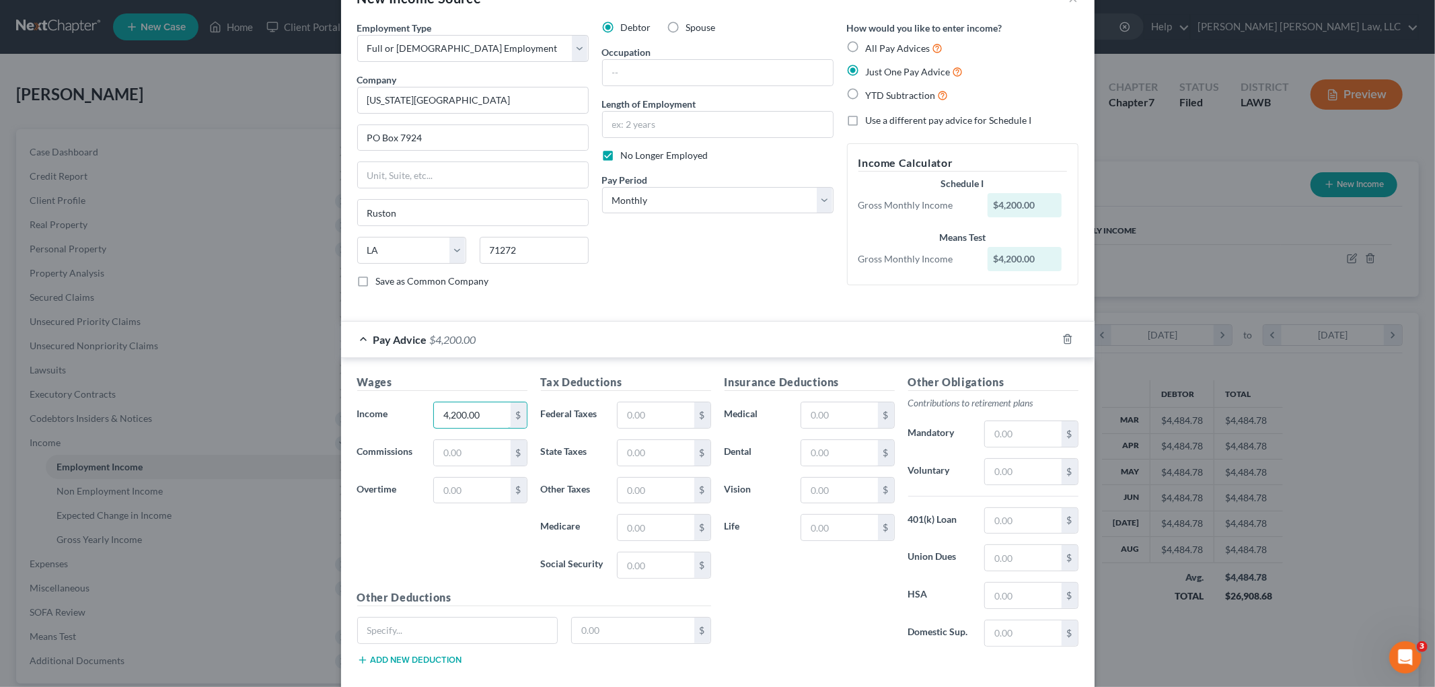
type input "4,200.00"
click at [866, 46] on label "All Pay Advices" at bounding box center [904, 47] width 77 height 15
click at [871, 46] on input "All Pay Advices" at bounding box center [875, 44] width 9 height 9
radio input "true"
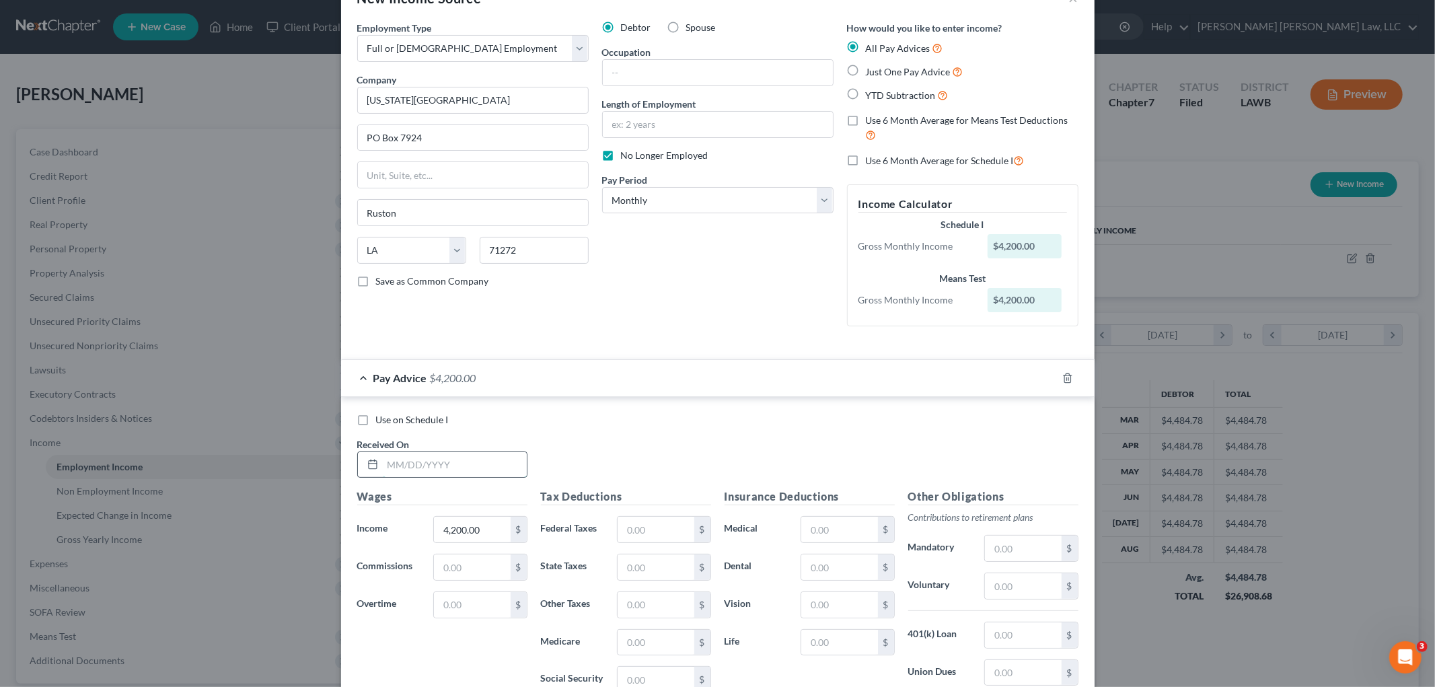
click at [483, 461] on input "text" at bounding box center [455, 465] width 144 height 26
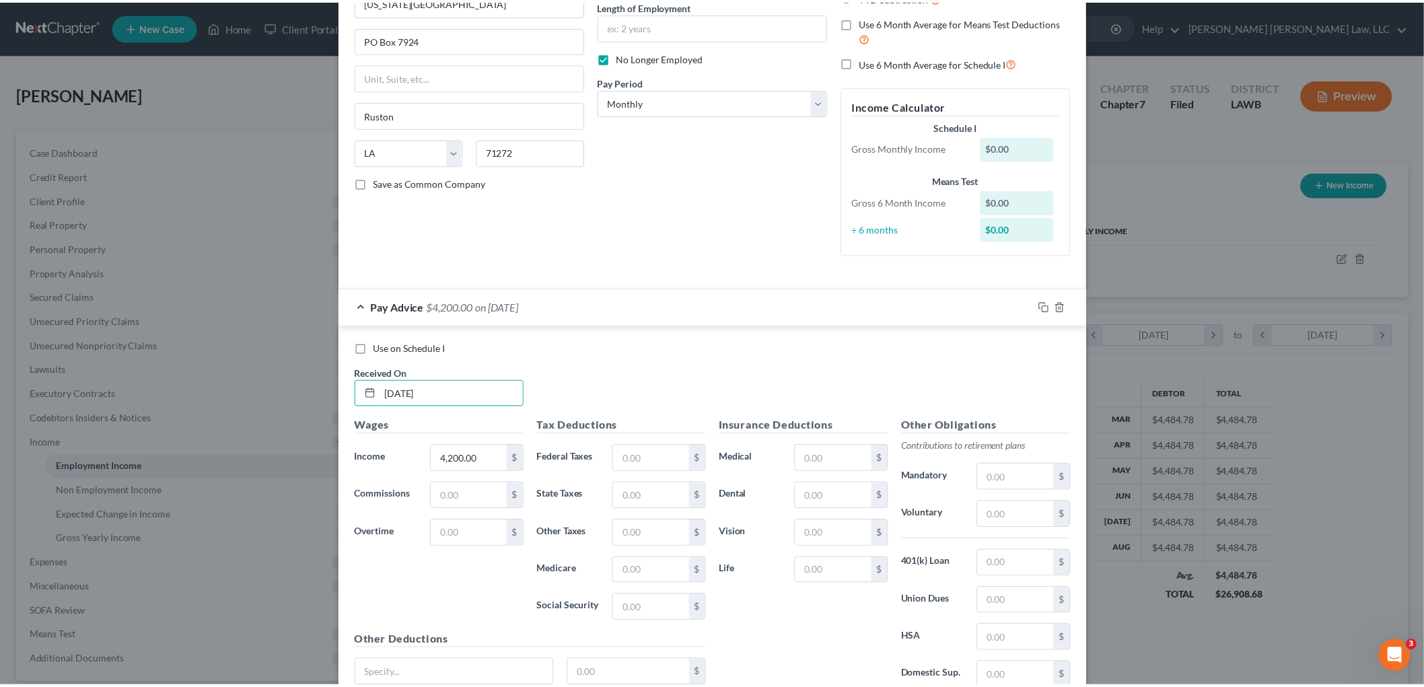
scroll to position [257, 0]
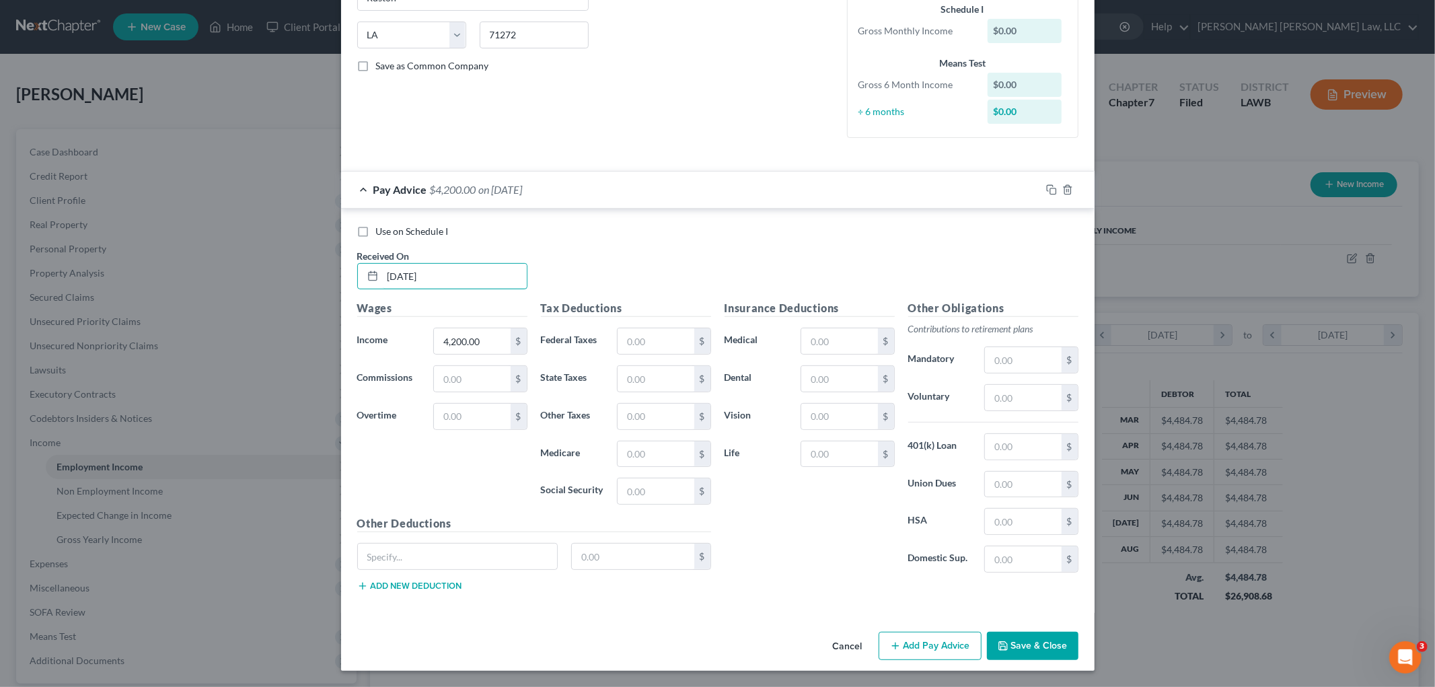
type input "07/01/2025"
click at [1003, 647] on icon "button" at bounding box center [1003, 646] width 8 height 8
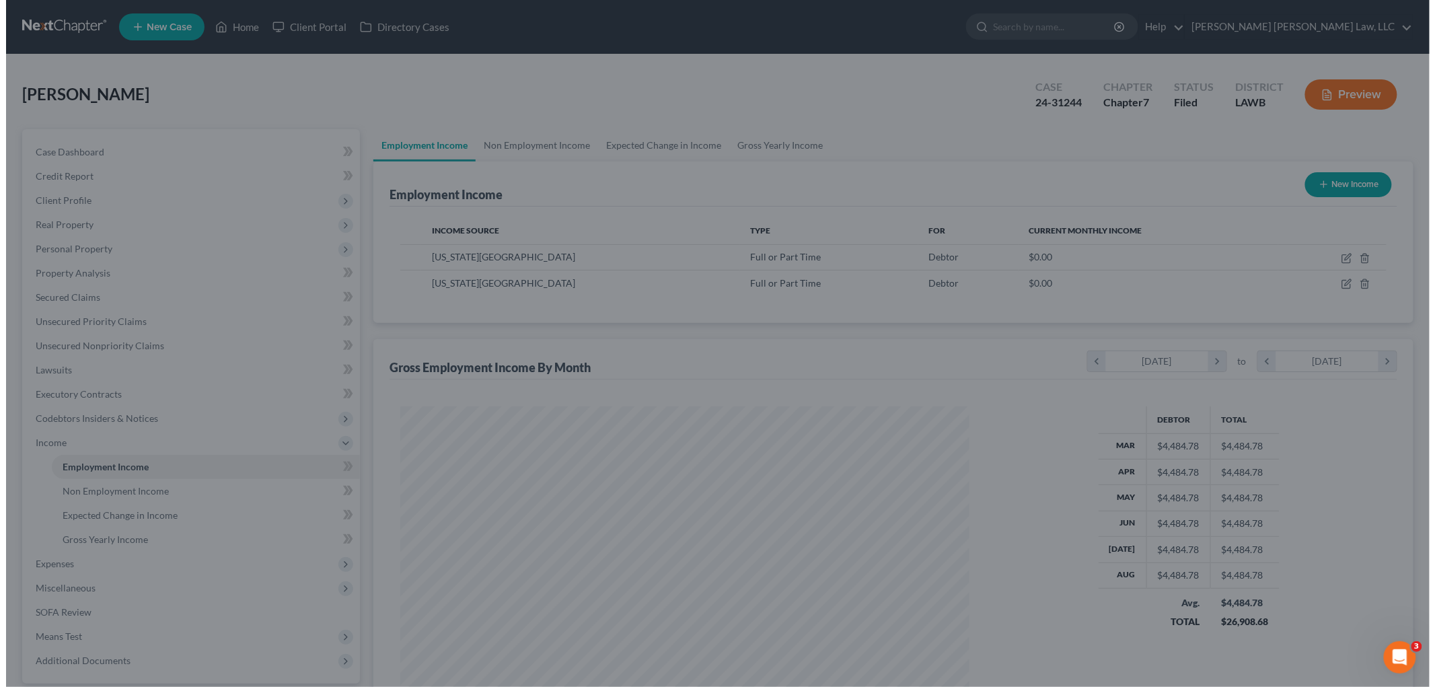
scroll to position [672540, 672231]
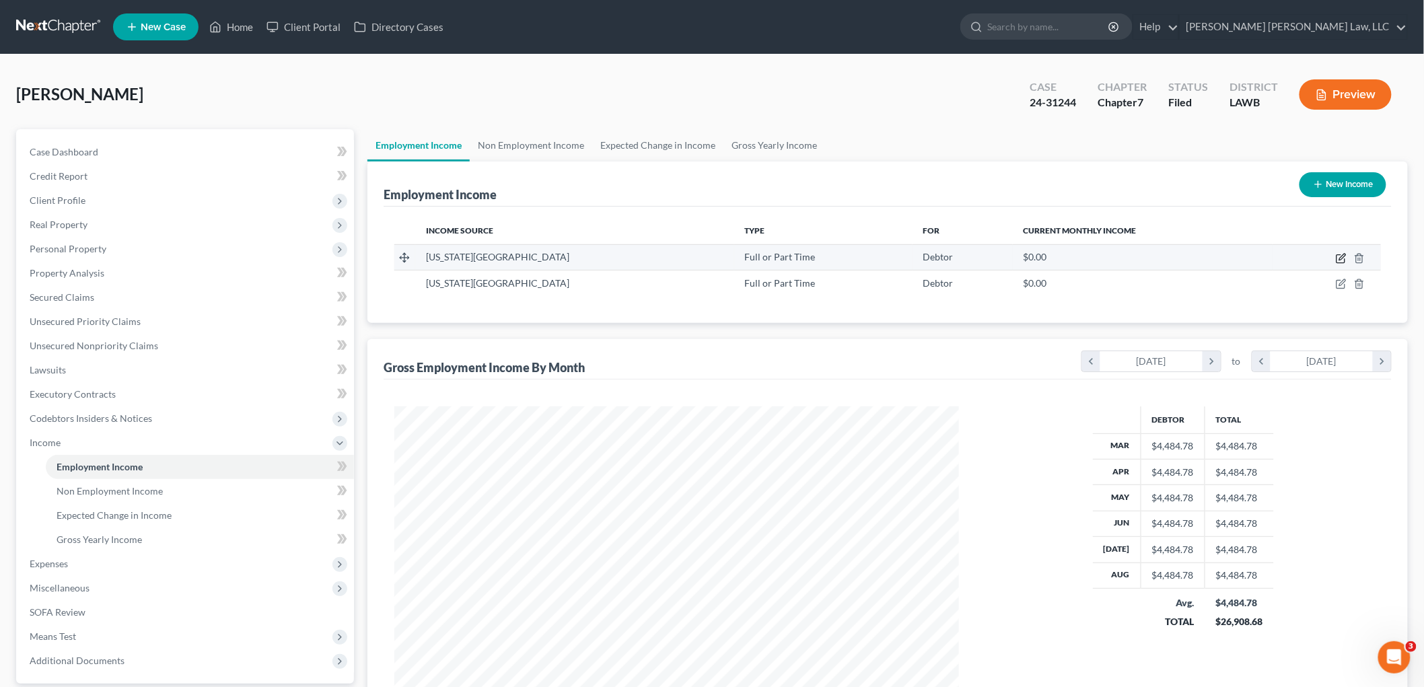
click at [1338, 256] on icon "button" at bounding box center [1341, 258] width 11 height 11
select select "0"
select select "19"
select select "0"
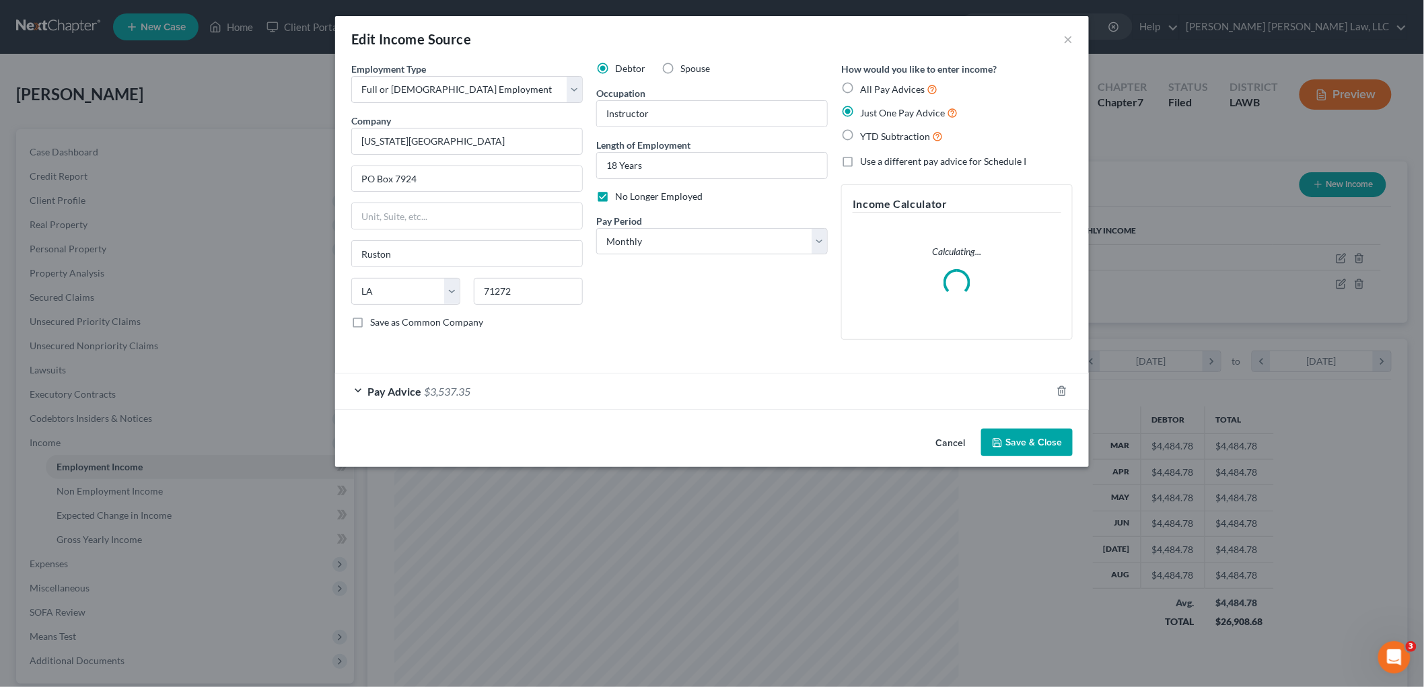
scroll to position [284, 596]
click at [1011, 435] on button "Save & Close" at bounding box center [1033, 443] width 92 height 28
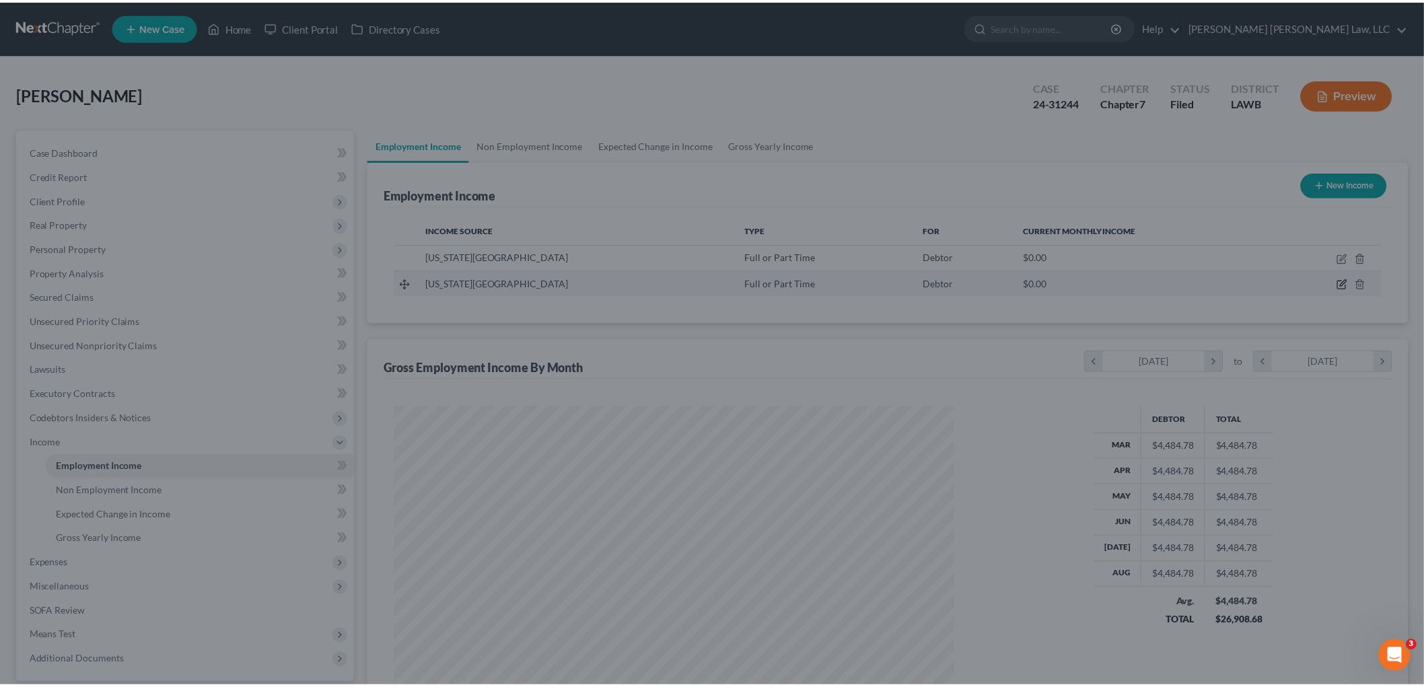
scroll to position [281, 591]
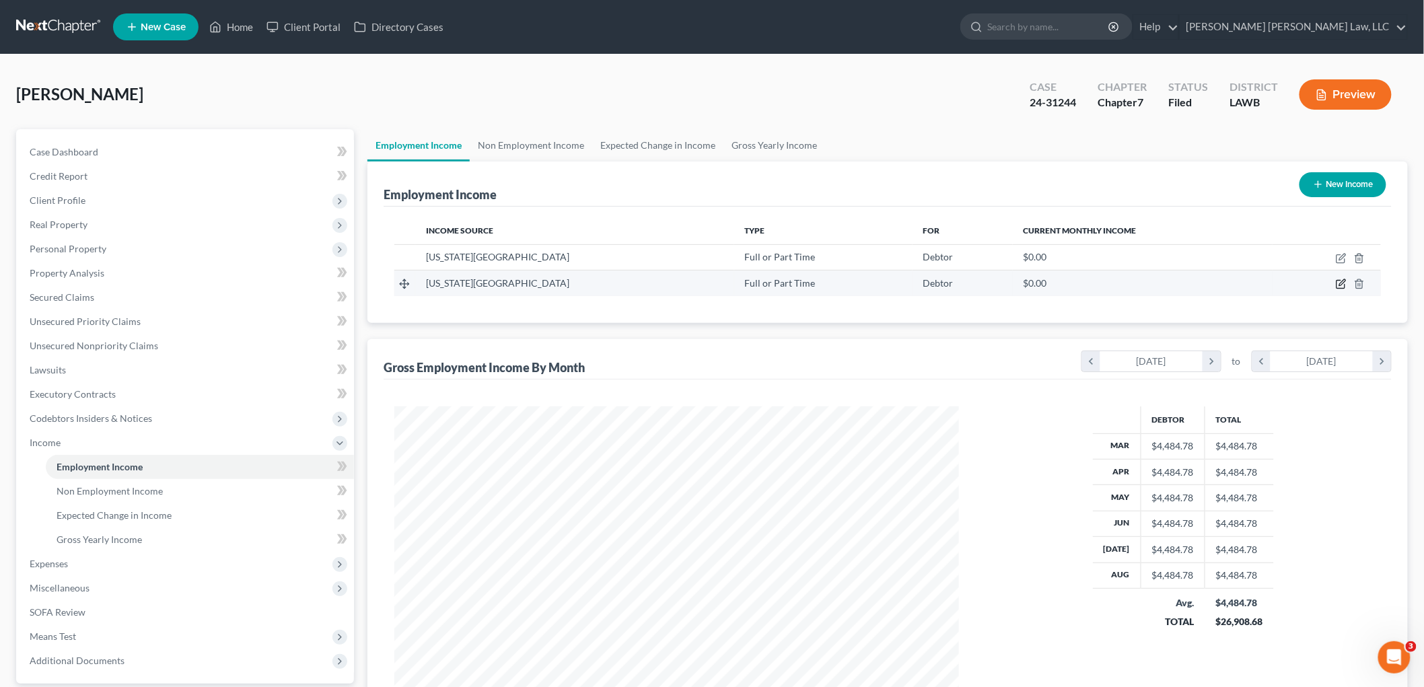
click at [1345, 280] on icon "button" at bounding box center [1342, 283] width 6 height 6
select select "0"
select select "19"
select select "0"
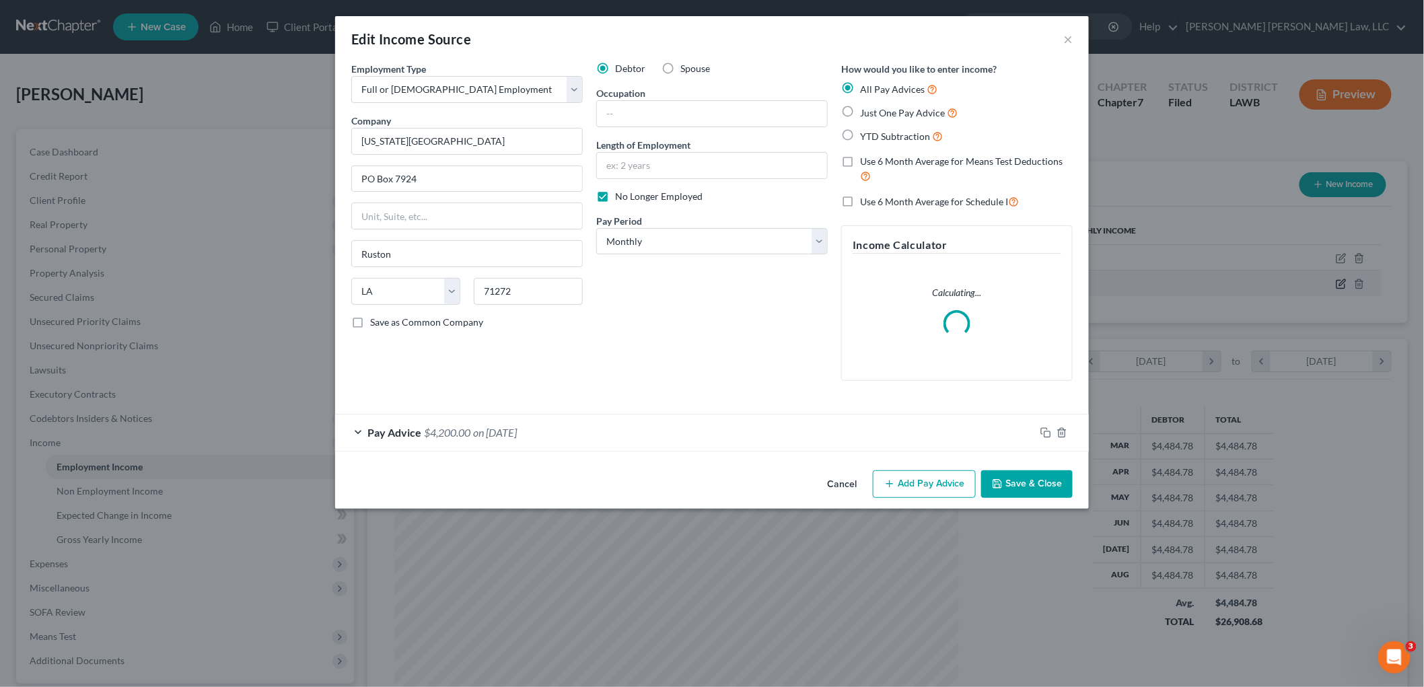
scroll to position [284, 596]
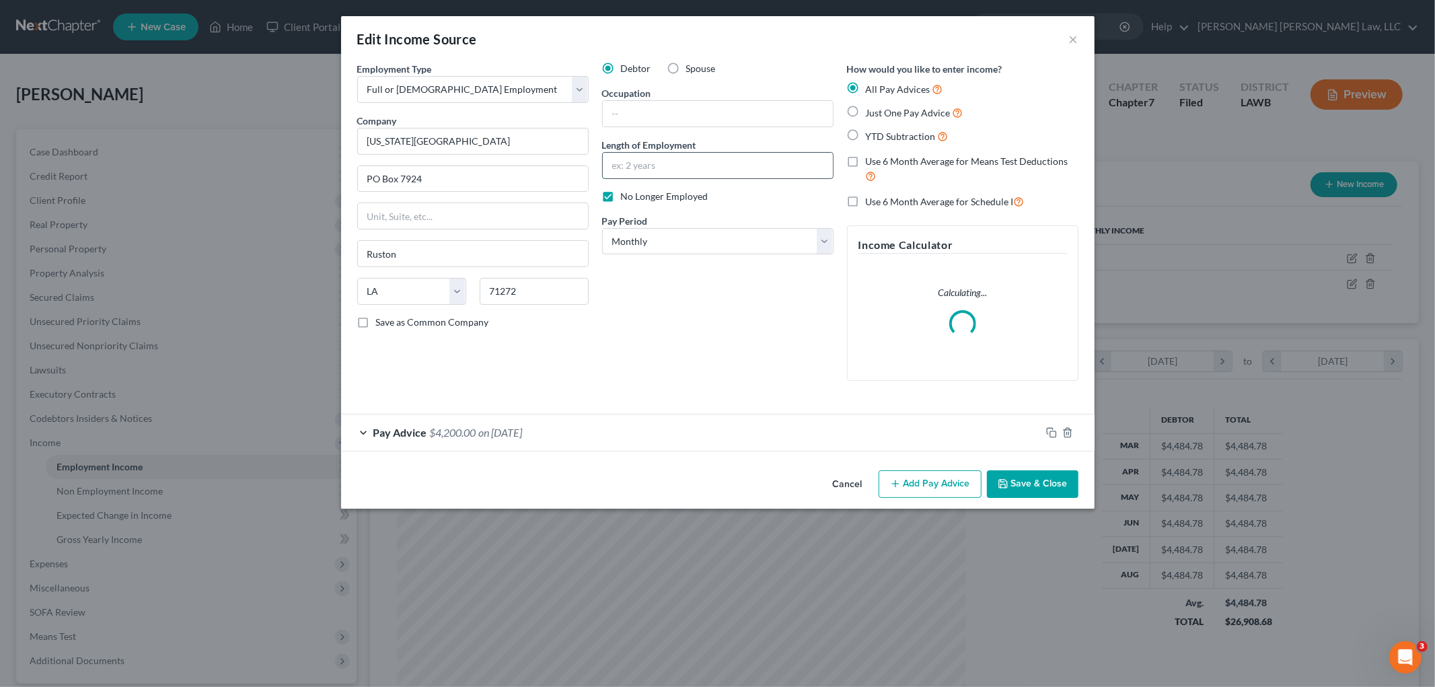
click at [641, 153] on input "text" at bounding box center [718, 166] width 230 height 26
type input "18 years"
click at [634, 117] on input "text" at bounding box center [718, 114] width 230 height 26
type input "instructor"
click at [1034, 478] on button "Save & Close" at bounding box center [1033, 484] width 92 height 28
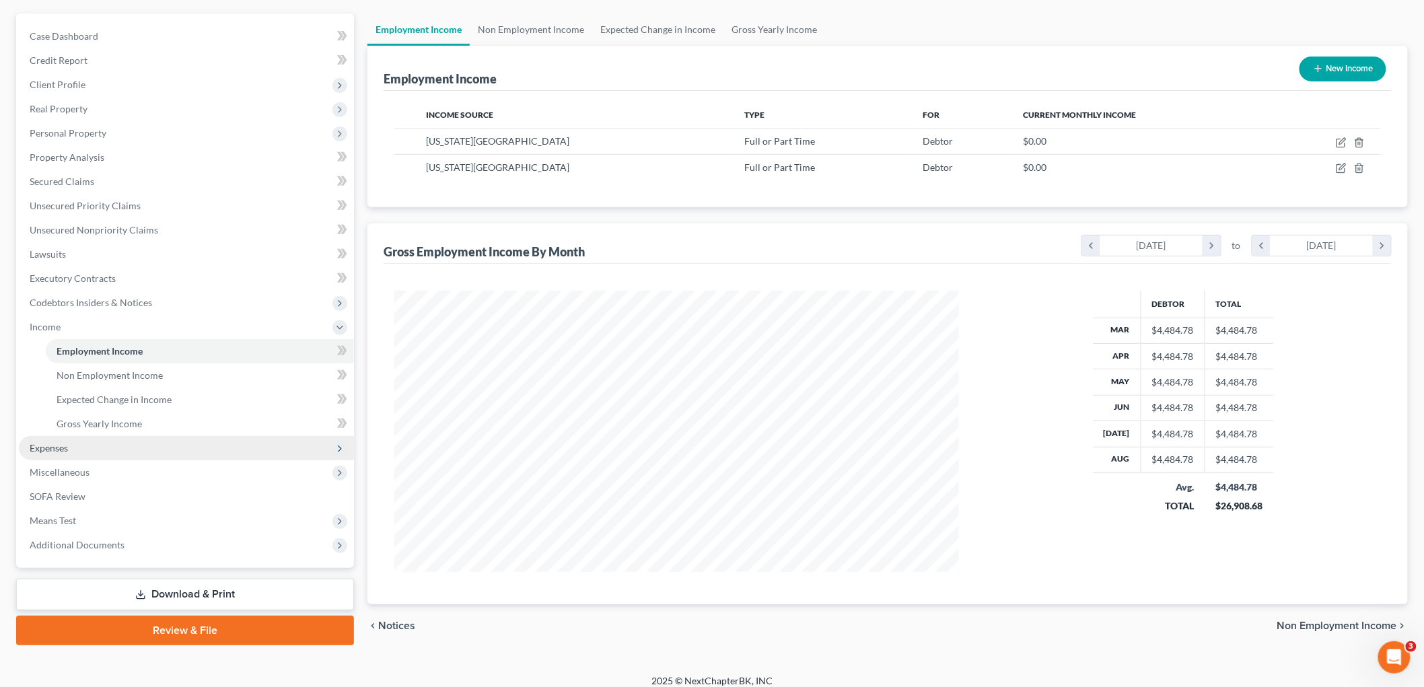
scroll to position [126, 0]
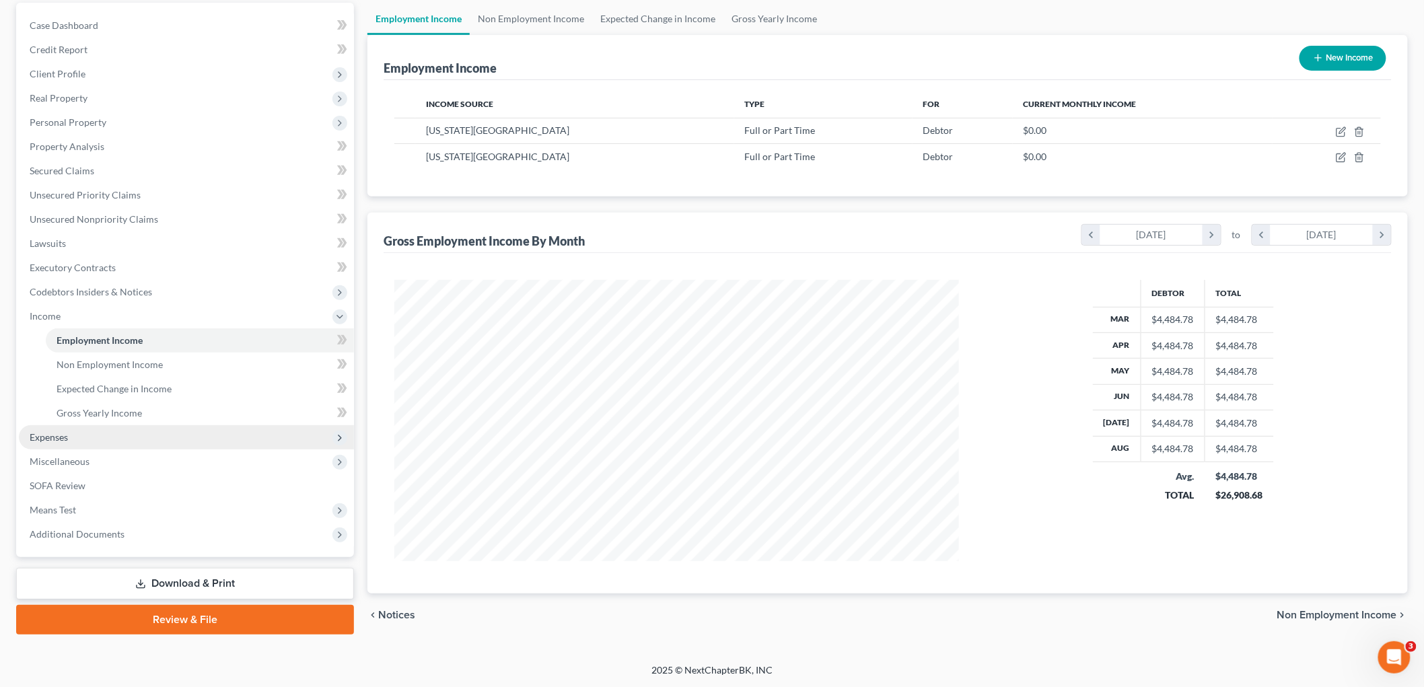
click at [85, 435] on span "Expenses" at bounding box center [186, 437] width 335 height 24
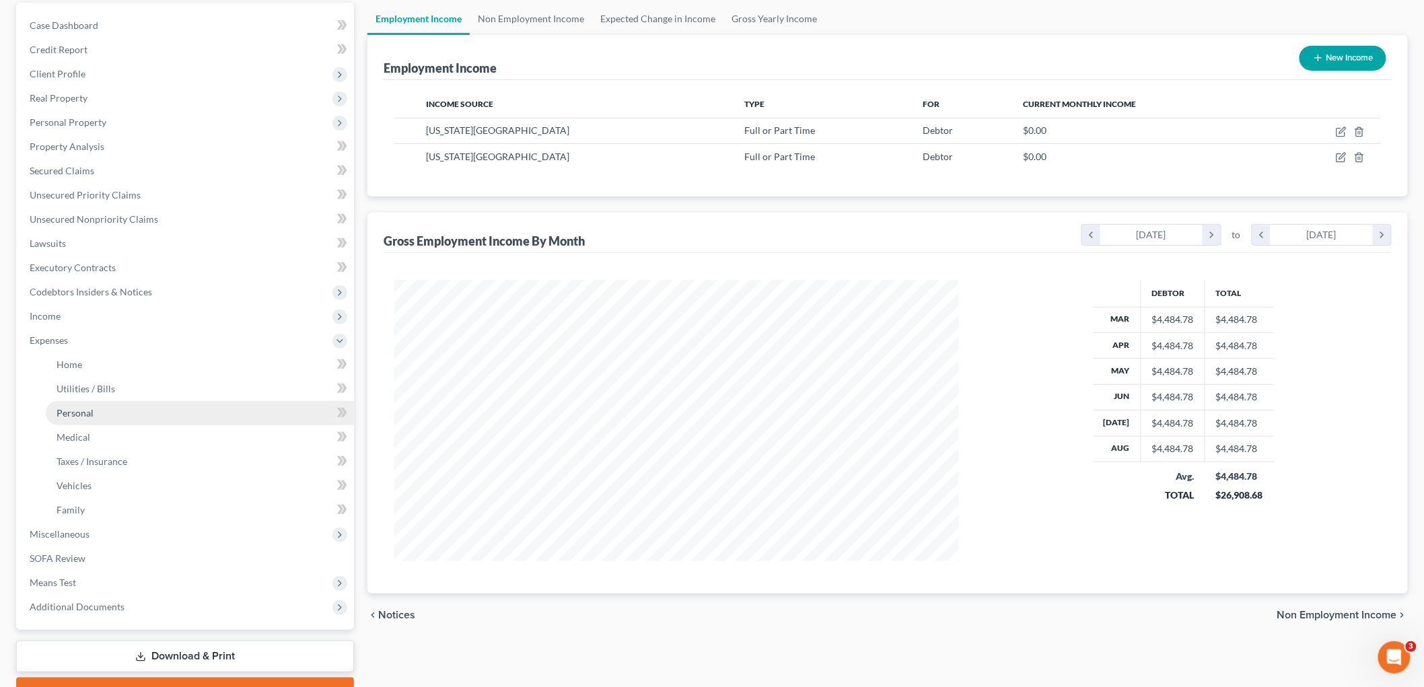
click at [118, 418] on link "Personal" at bounding box center [200, 413] width 308 height 24
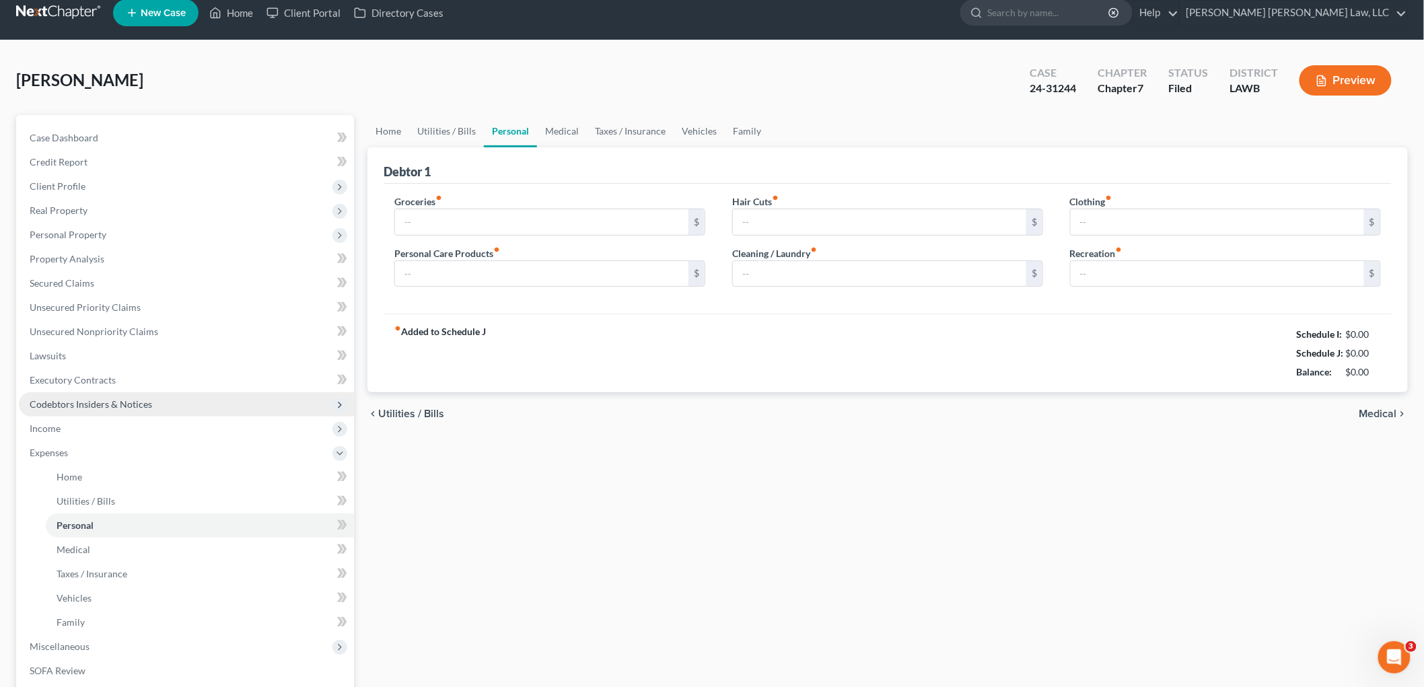
type input "497.00"
type input "204.00"
type input "45.00"
type input "0.00"
type input "93.00"
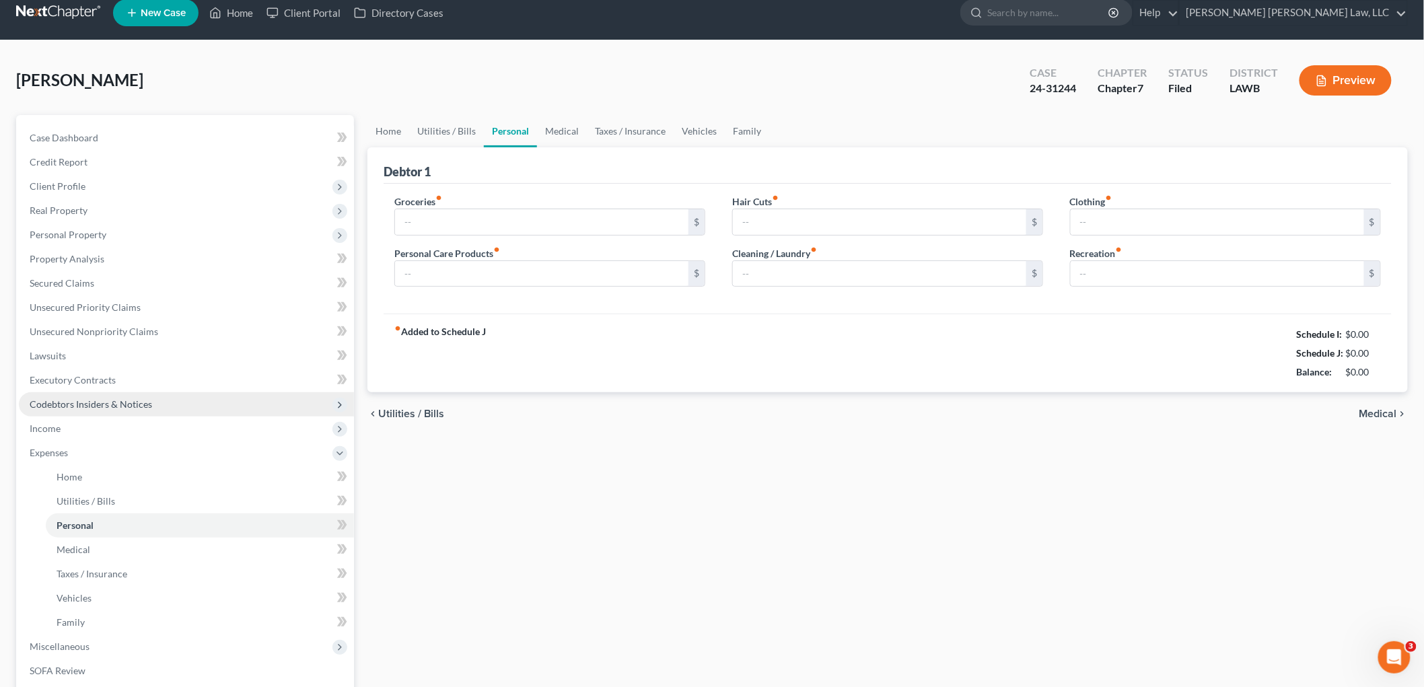
type input "0.00"
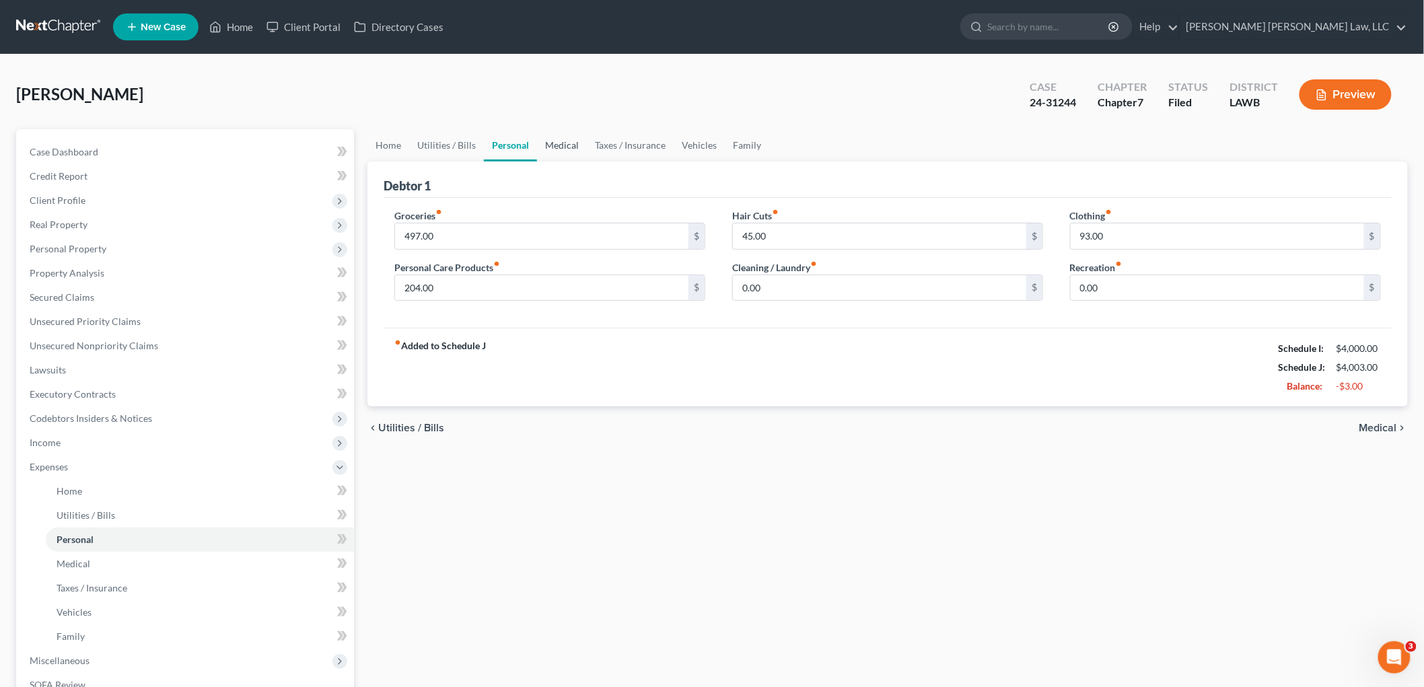
click at [546, 143] on link "Medical" at bounding box center [562, 145] width 50 height 32
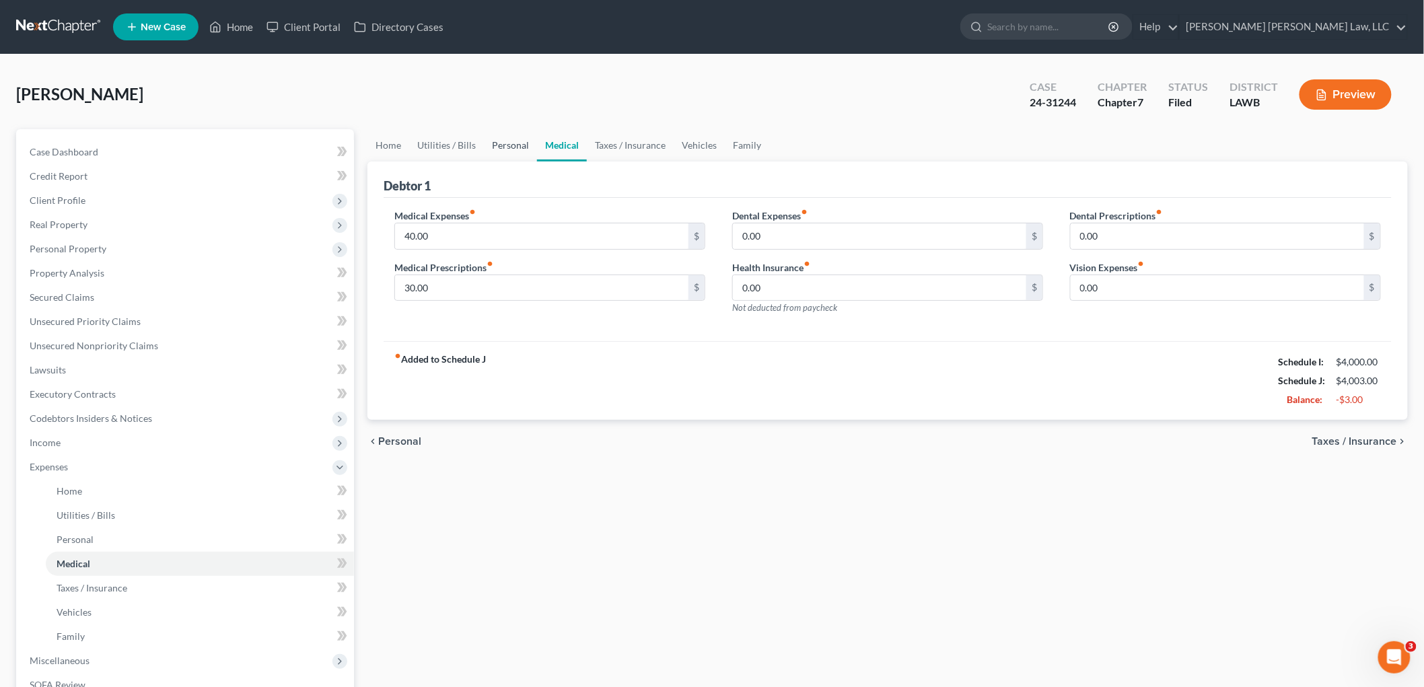
click at [512, 139] on link "Personal" at bounding box center [510, 145] width 53 height 32
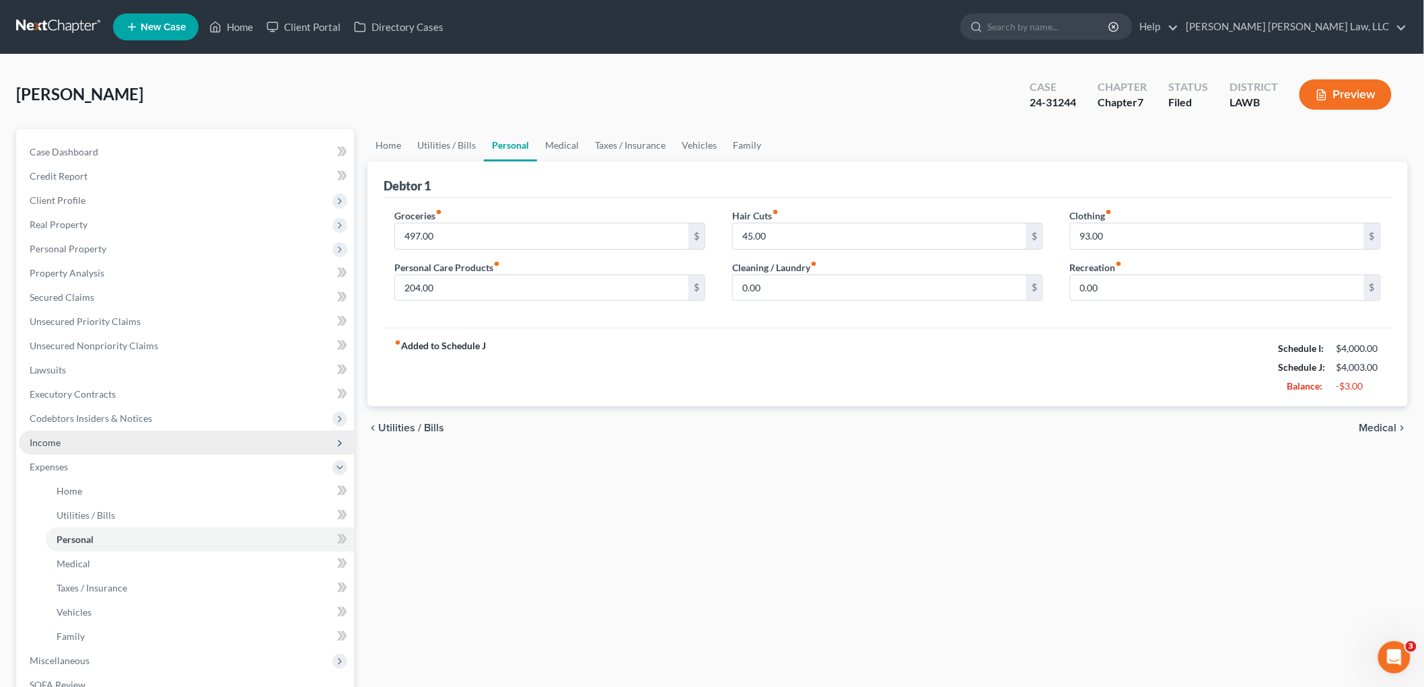
click at [98, 438] on span "Income" at bounding box center [186, 443] width 335 height 24
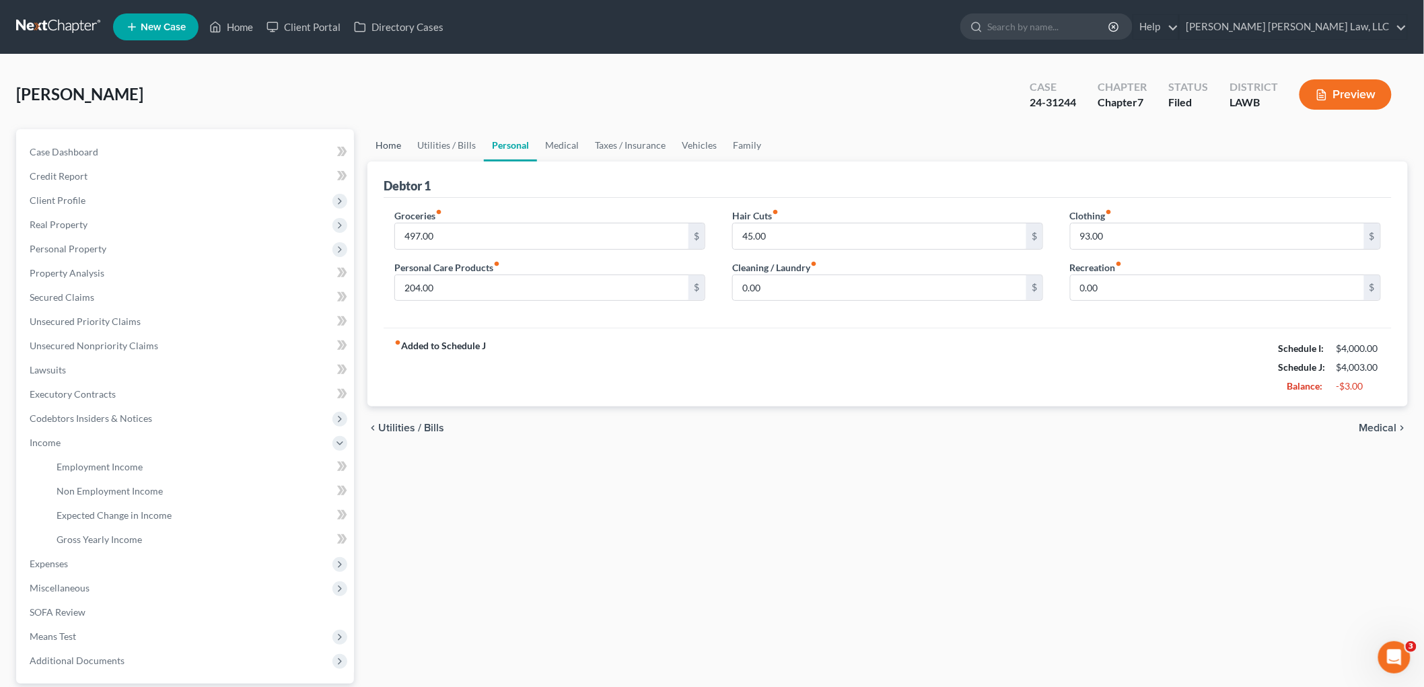
click at [402, 148] on link "Home" at bounding box center [388, 145] width 42 height 32
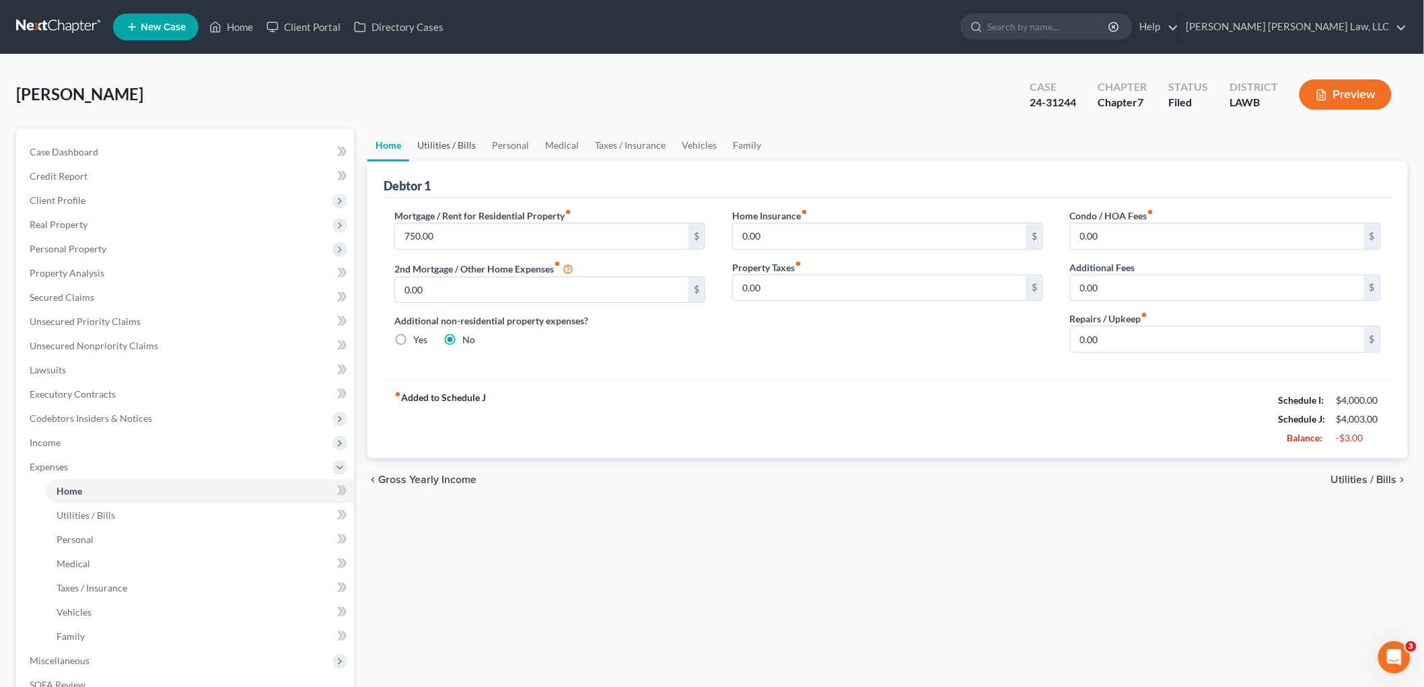
click at [444, 142] on link "Utilities / Bills" at bounding box center [446, 145] width 75 height 32
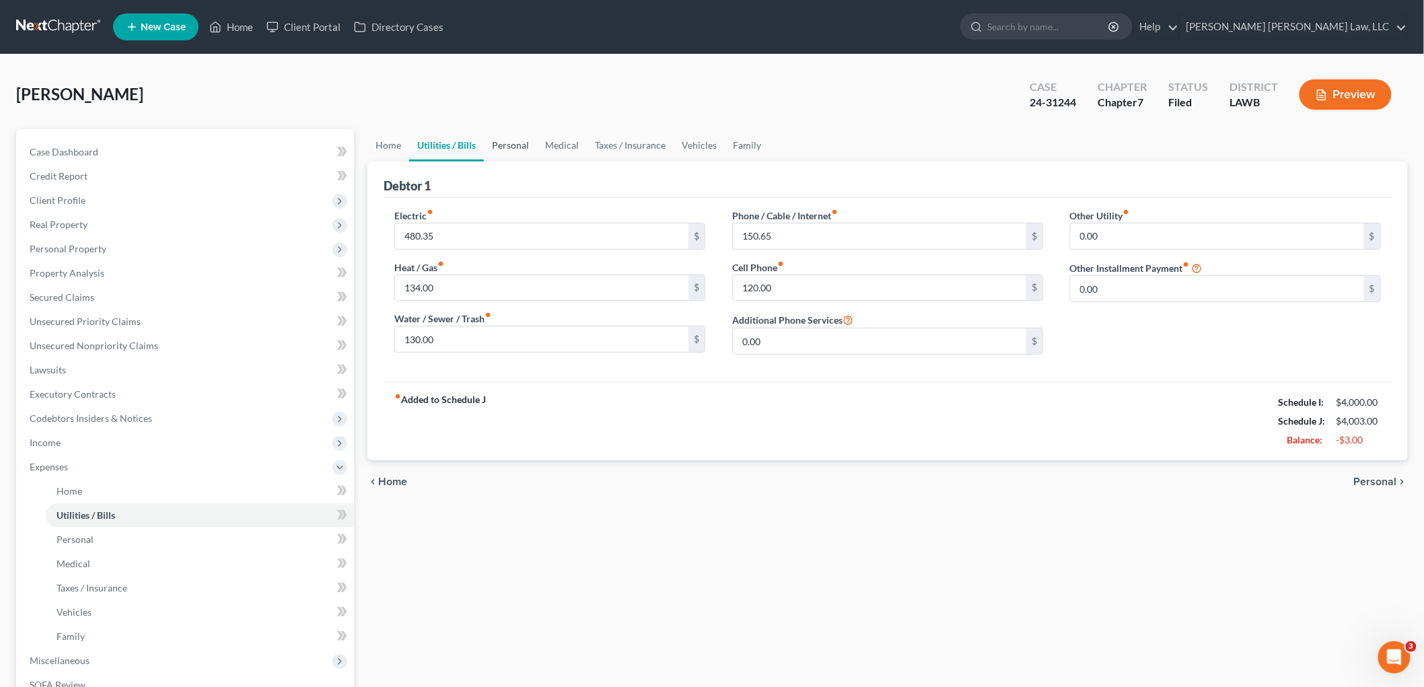
click at [513, 144] on link "Personal" at bounding box center [510, 145] width 53 height 32
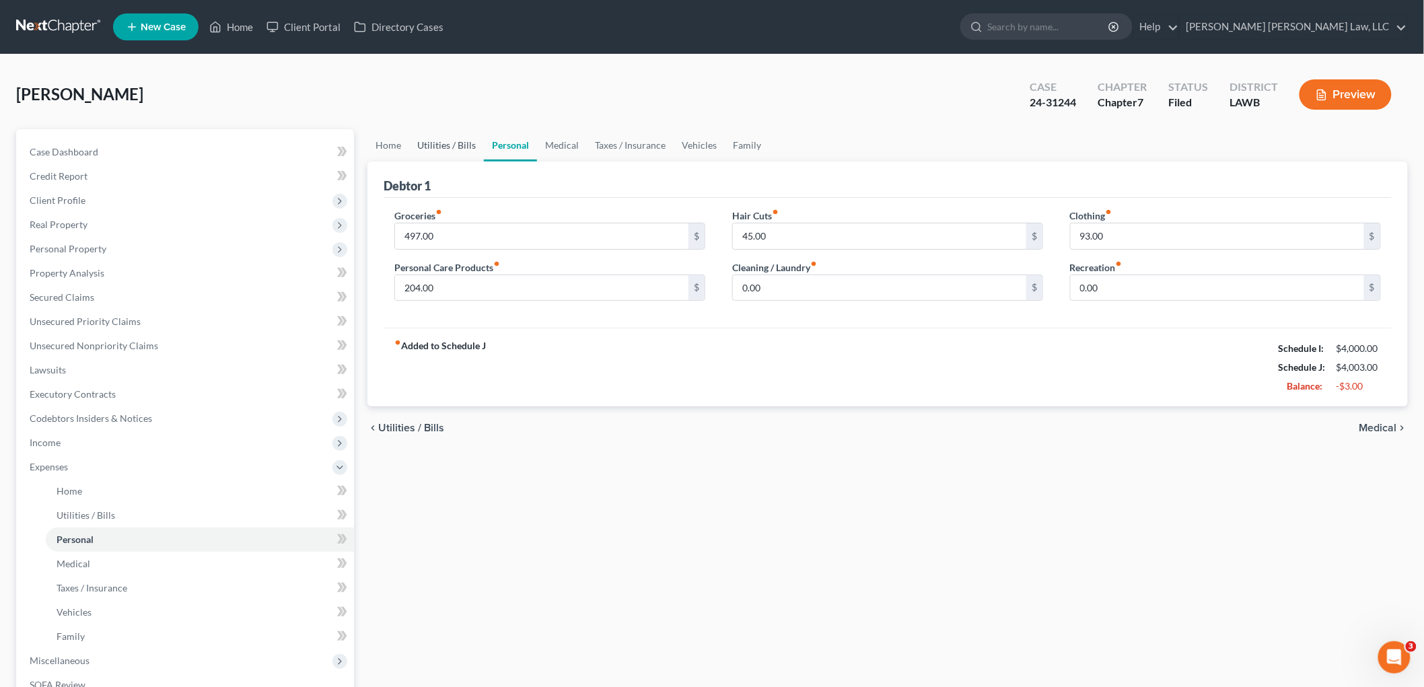
click at [444, 141] on link "Utilities / Bills" at bounding box center [446, 145] width 75 height 32
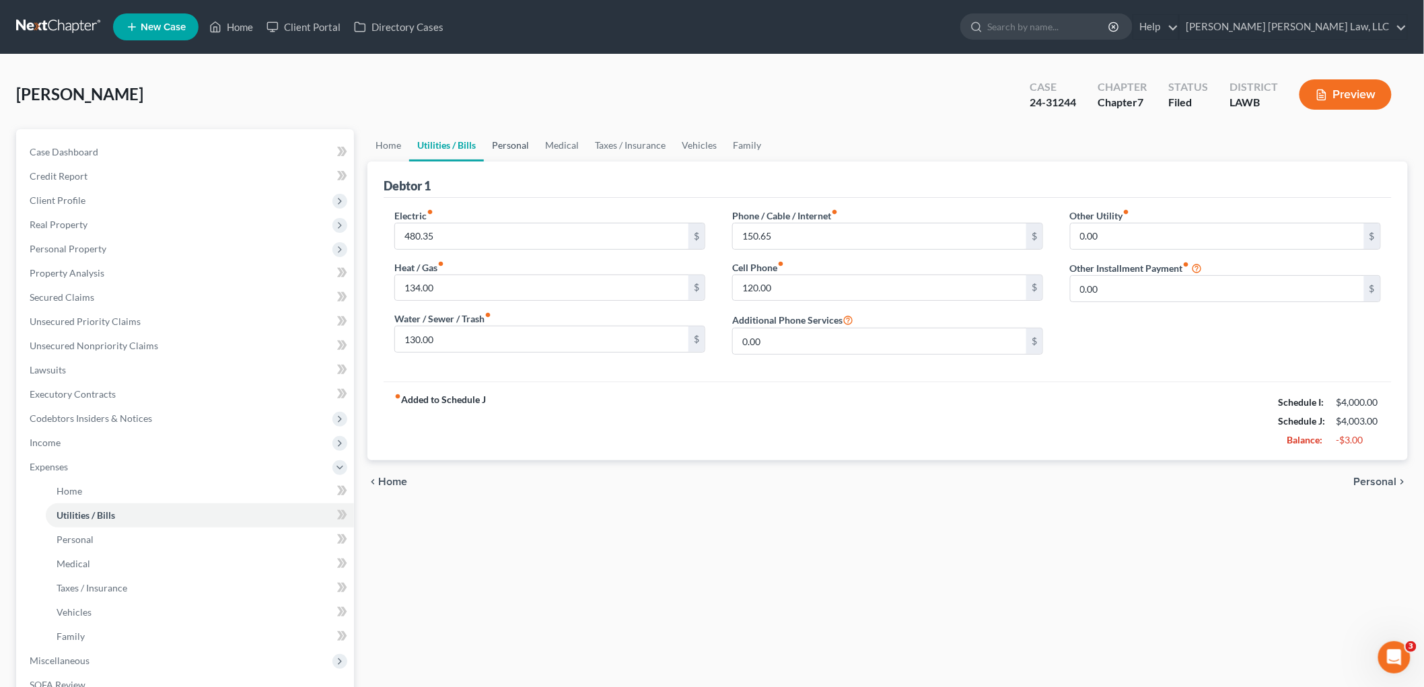
click at [510, 146] on link "Personal" at bounding box center [510, 145] width 53 height 32
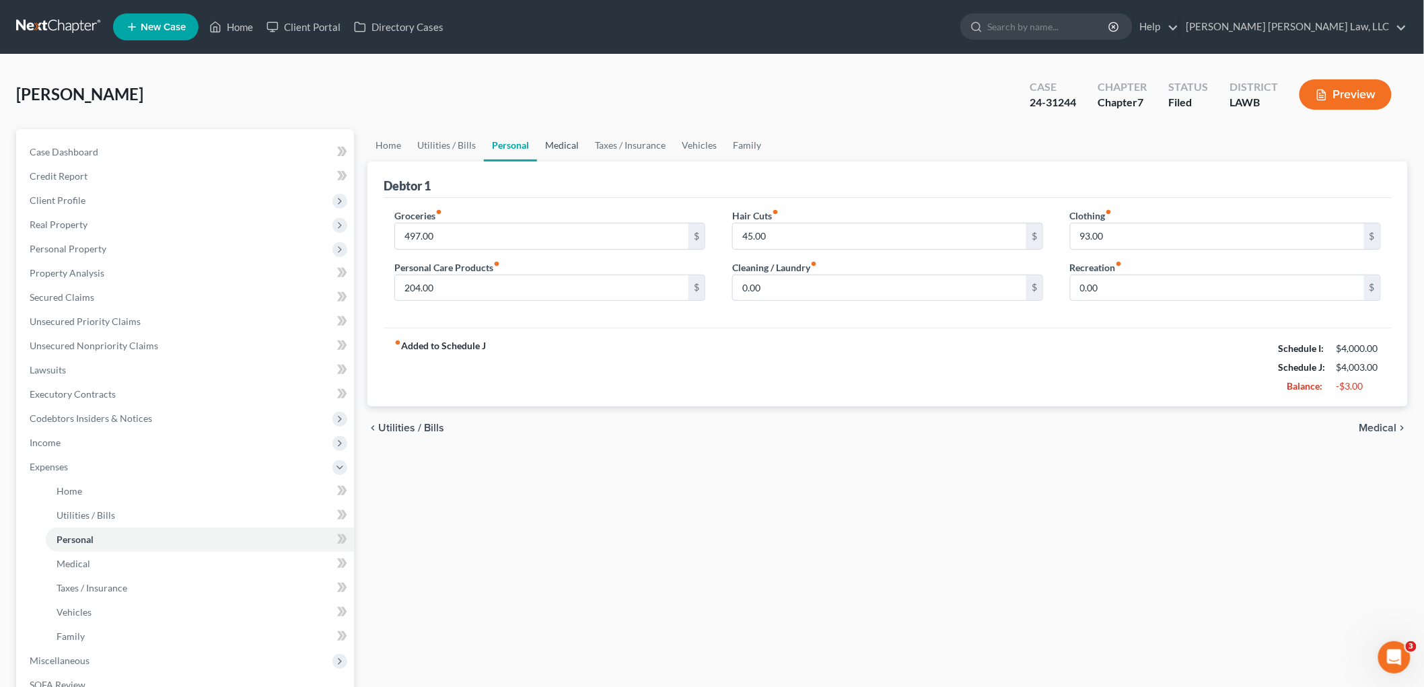
click at [552, 137] on link "Medical" at bounding box center [562, 145] width 50 height 32
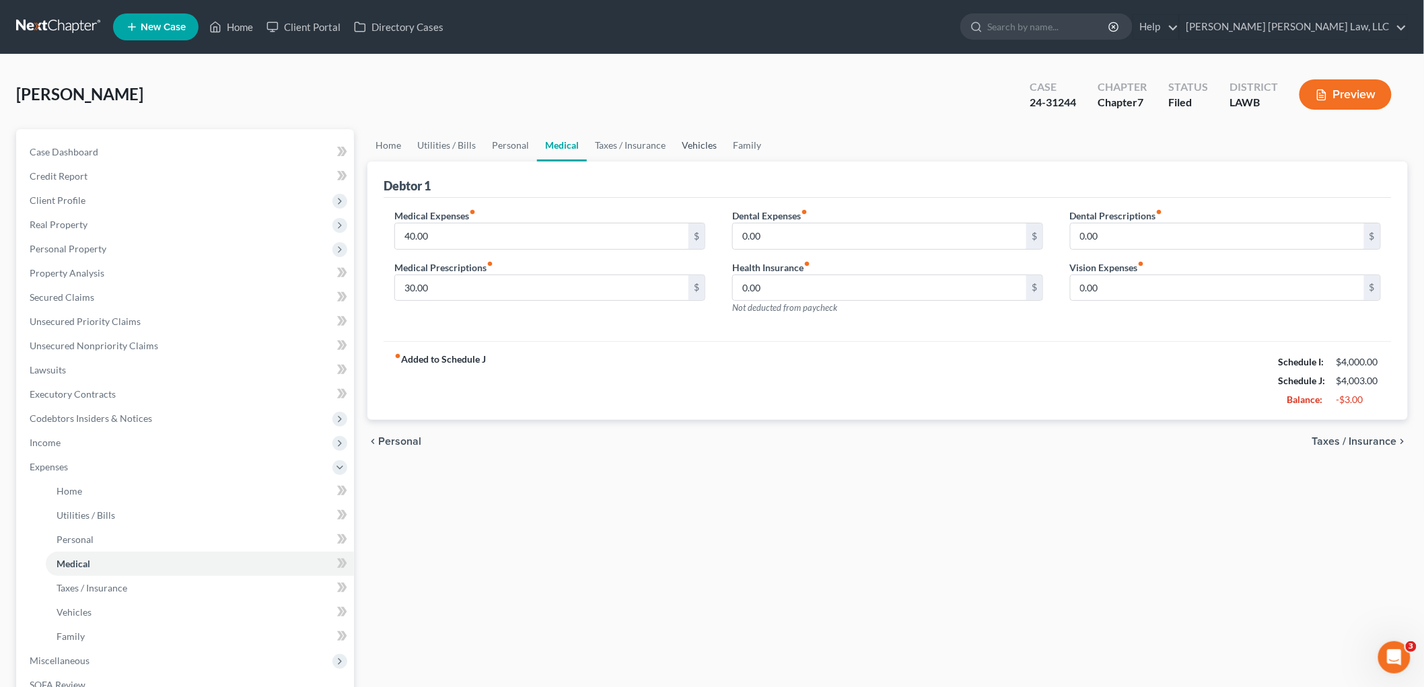
click at [683, 139] on link "Vehicles" at bounding box center [698, 145] width 51 height 32
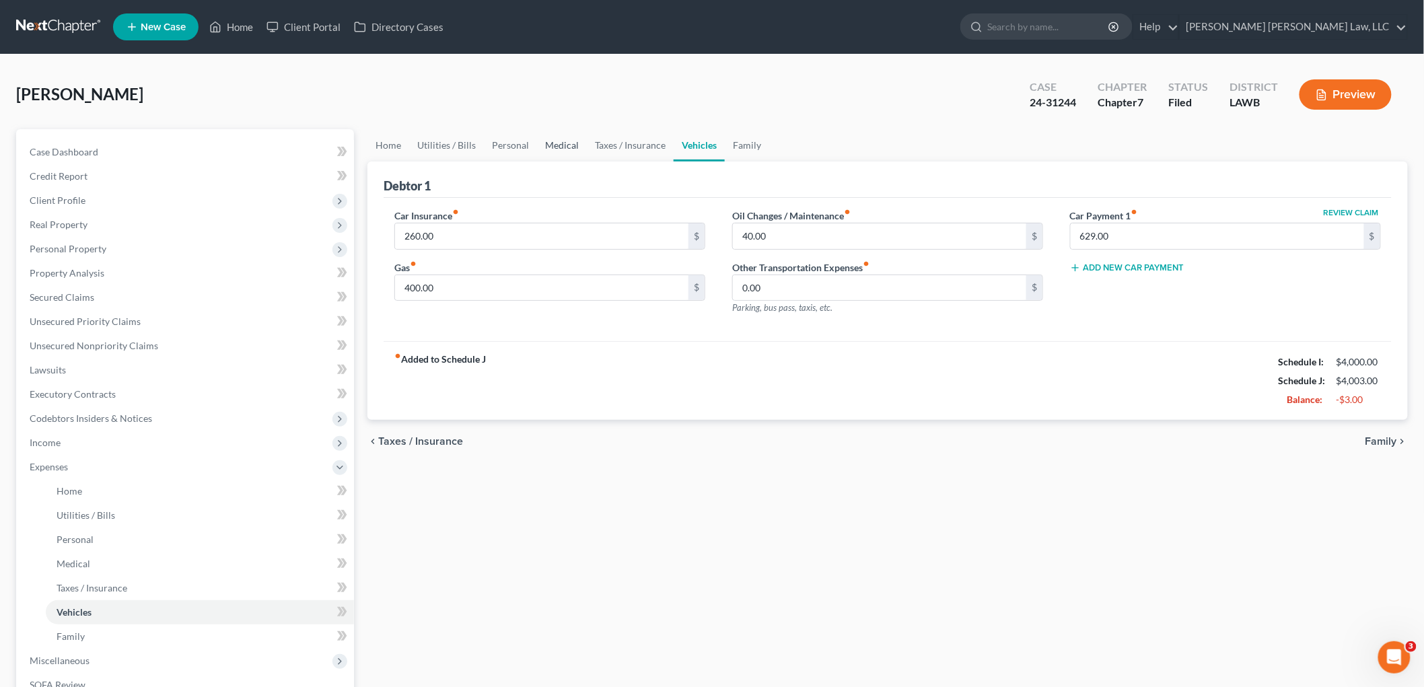
click at [567, 147] on link "Medical" at bounding box center [562, 145] width 50 height 32
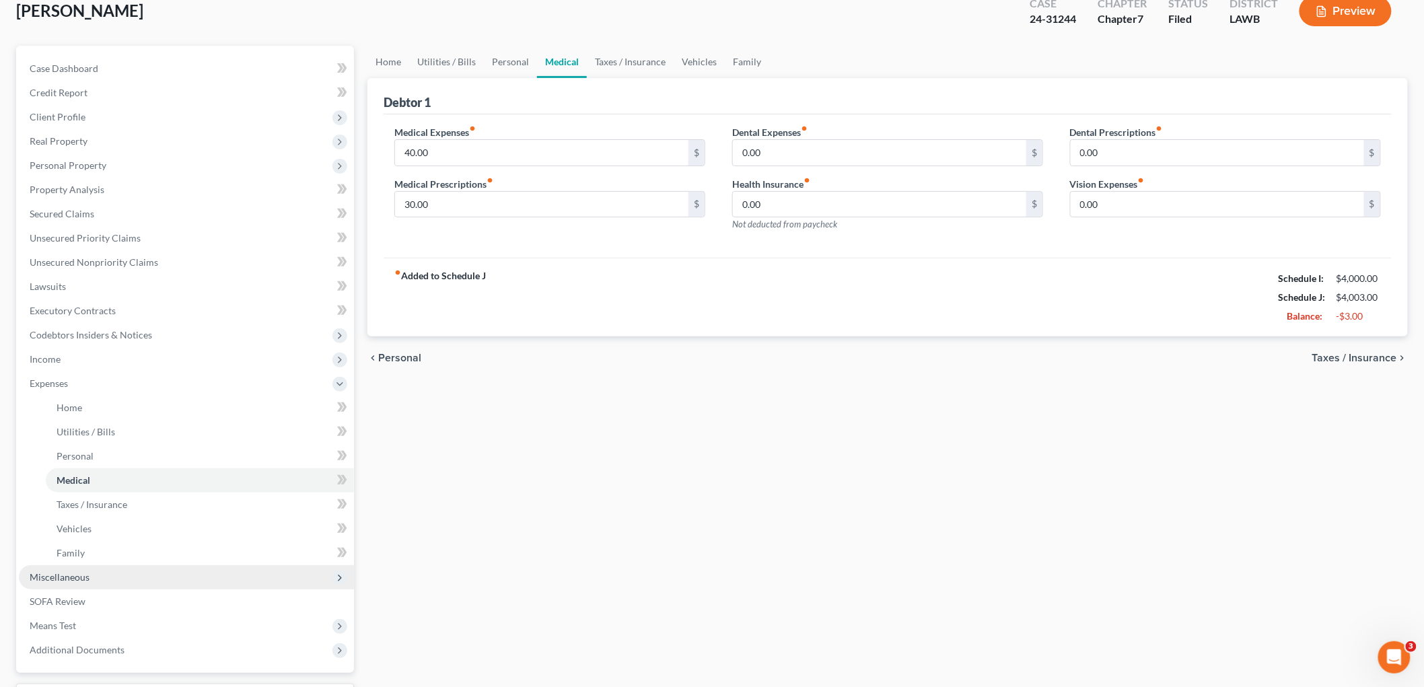
scroll to position [196, 0]
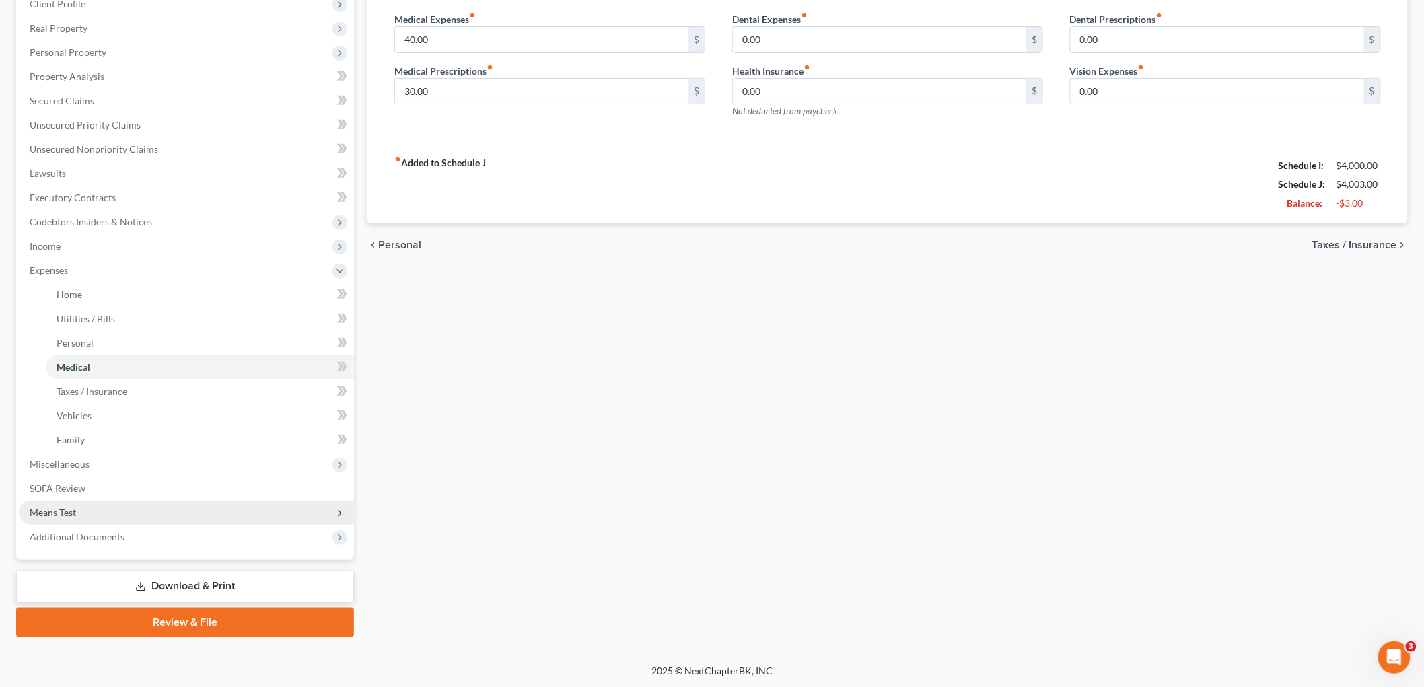
click at [65, 509] on span "Means Test" at bounding box center [53, 512] width 46 height 11
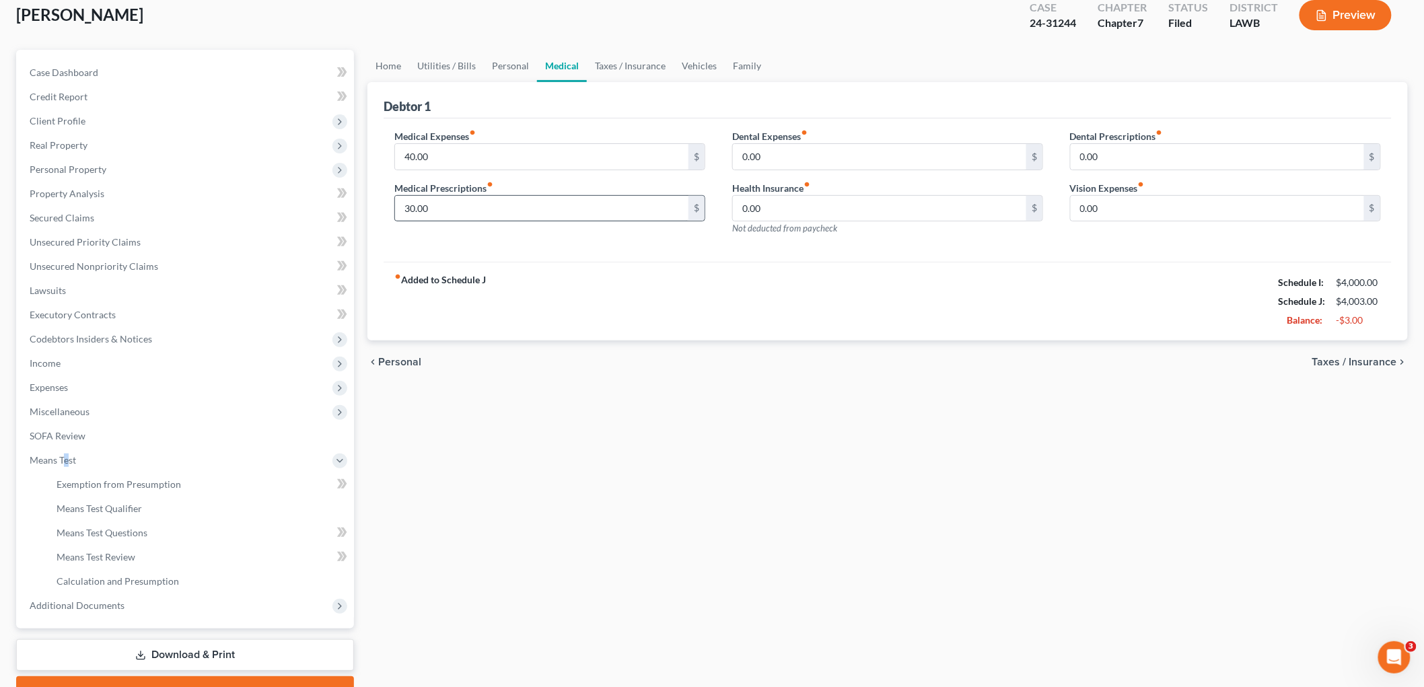
scroll to position [0, 0]
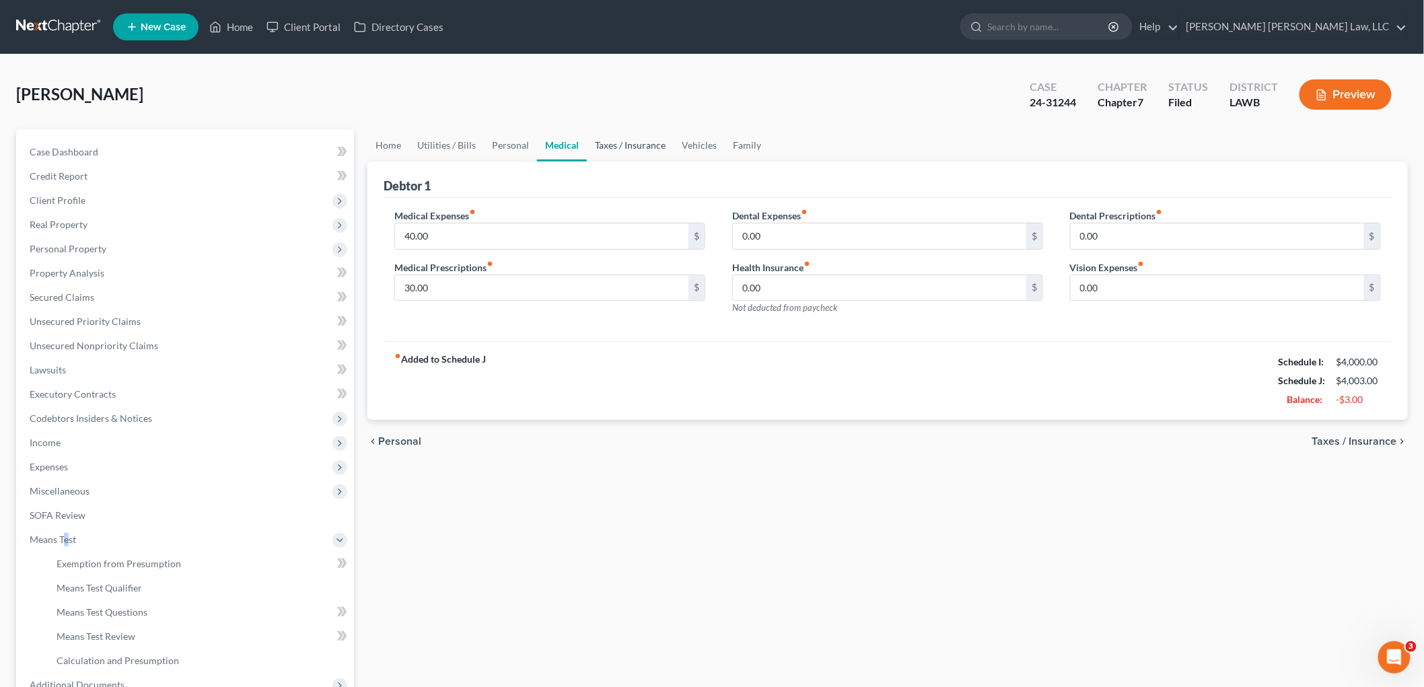
click at [627, 145] on link "Taxes / Insurance" at bounding box center [630, 145] width 87 height 32
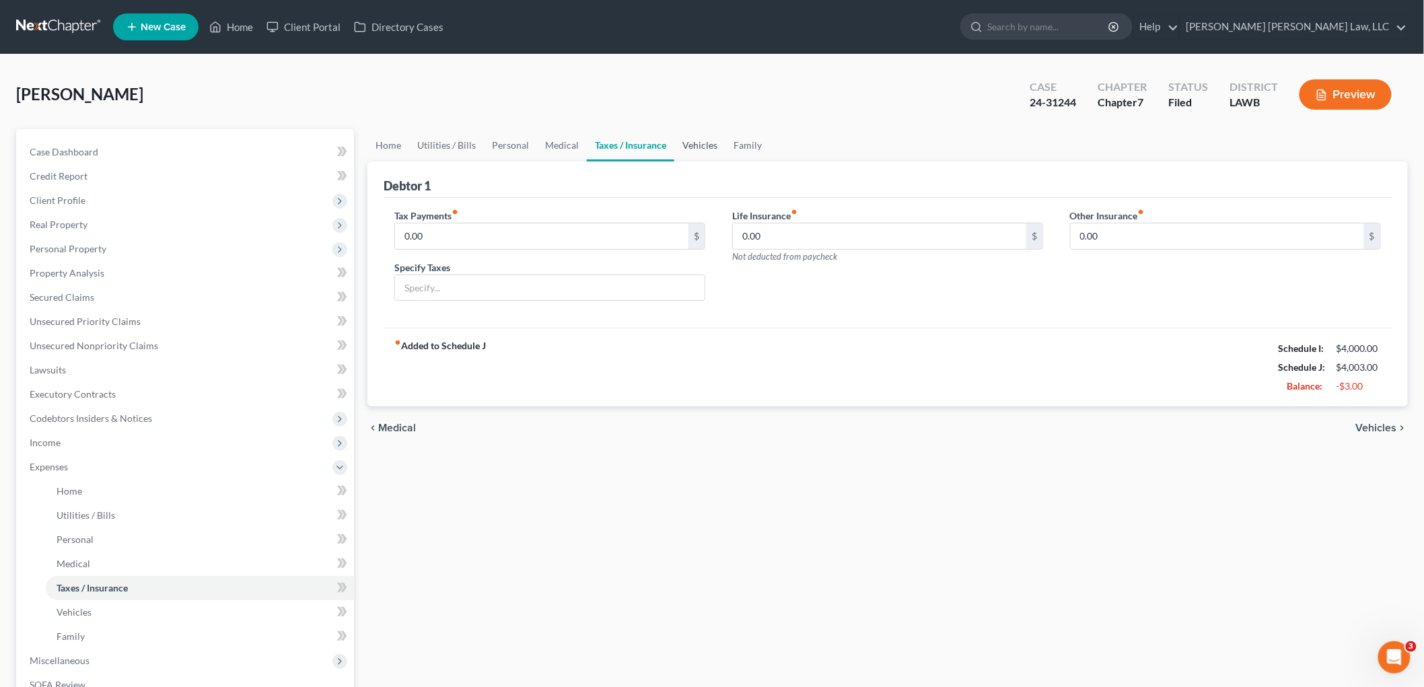
click at [694, 145] on link "Vehicles" at bounding box center [699, 145] width 51 height 32
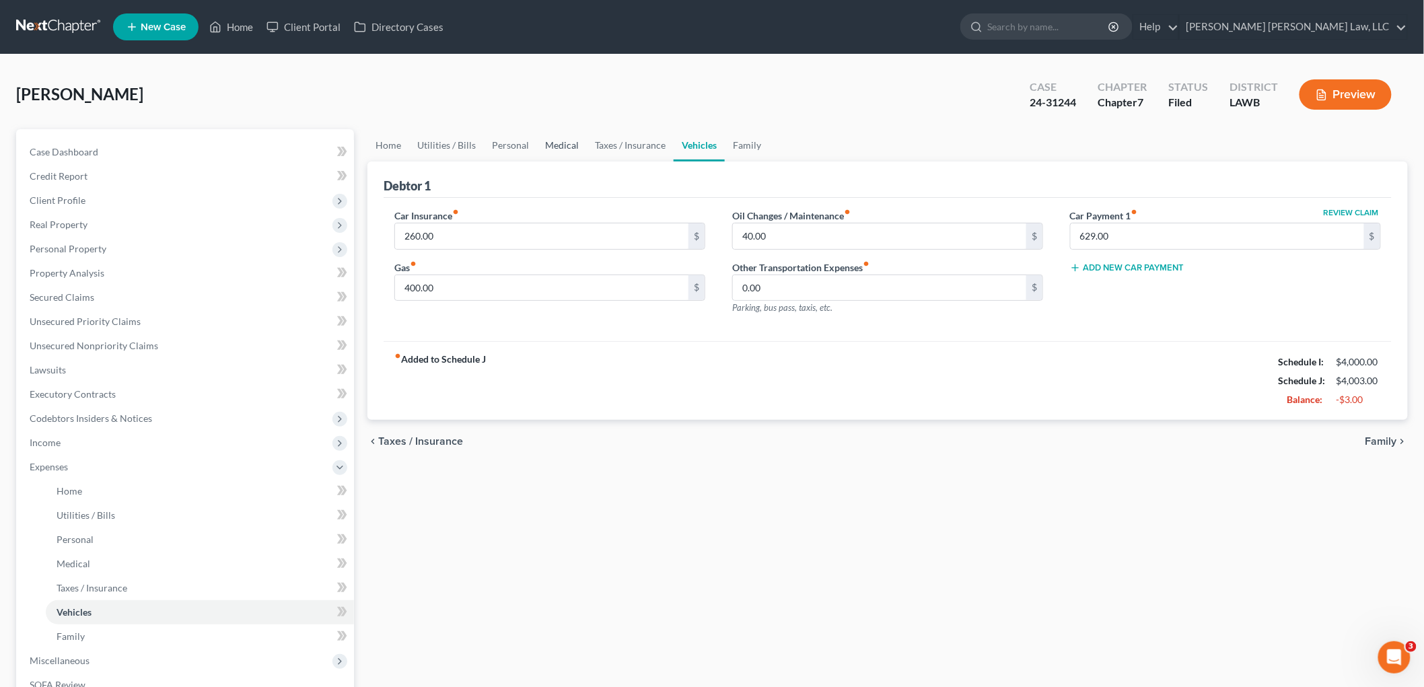
click at [550, 138] on link "Medical" at bounding box center [562, 145] width 50 height 32
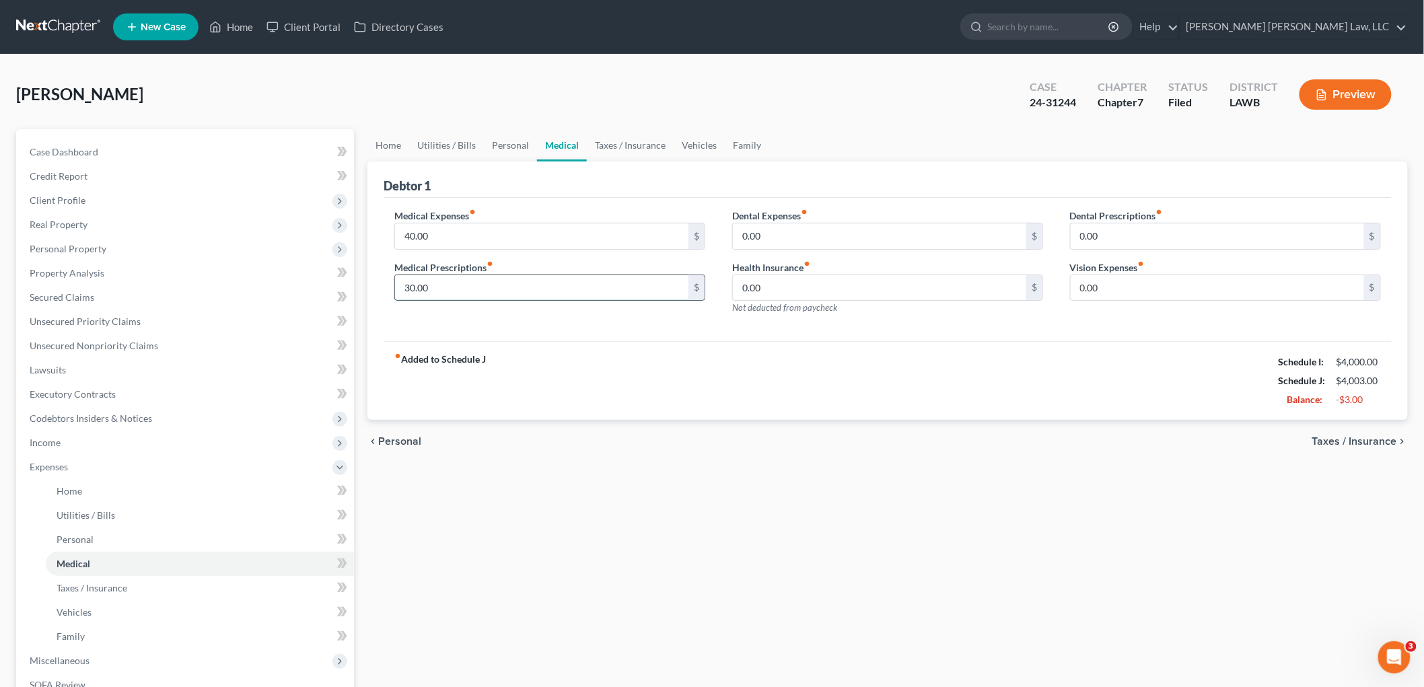
click at [456, 278] on input "30.00" at bounding box center [541, 288] width 293 height 26
type input "27.00"
click at [641, 317] on div "Medical Expenses fiber_manual_record 40.00 $ Medical Prescriptions fiber_manual…" at bounding box center [550, 267] width 338 height 117
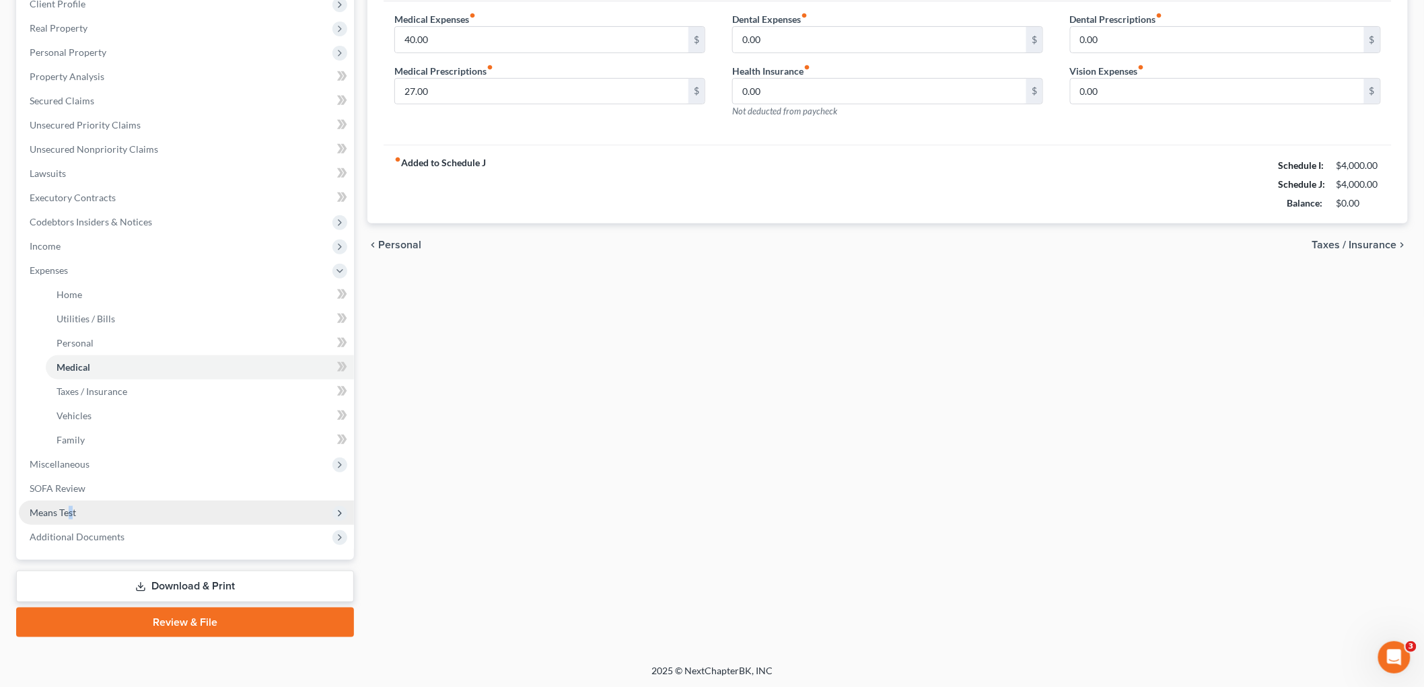
click at [69, 507] on span "Means Test" at bounding box center [53, 512] width 46 height 11
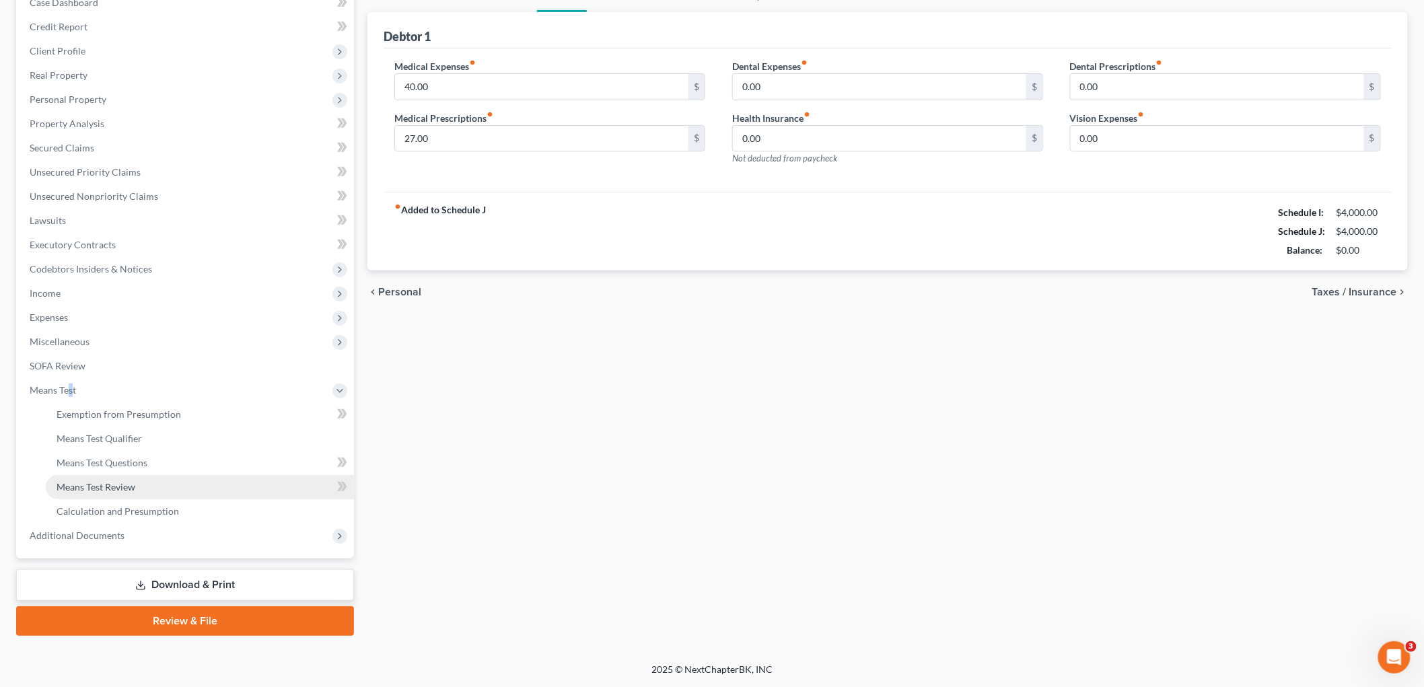
scroll to position [148, 0]
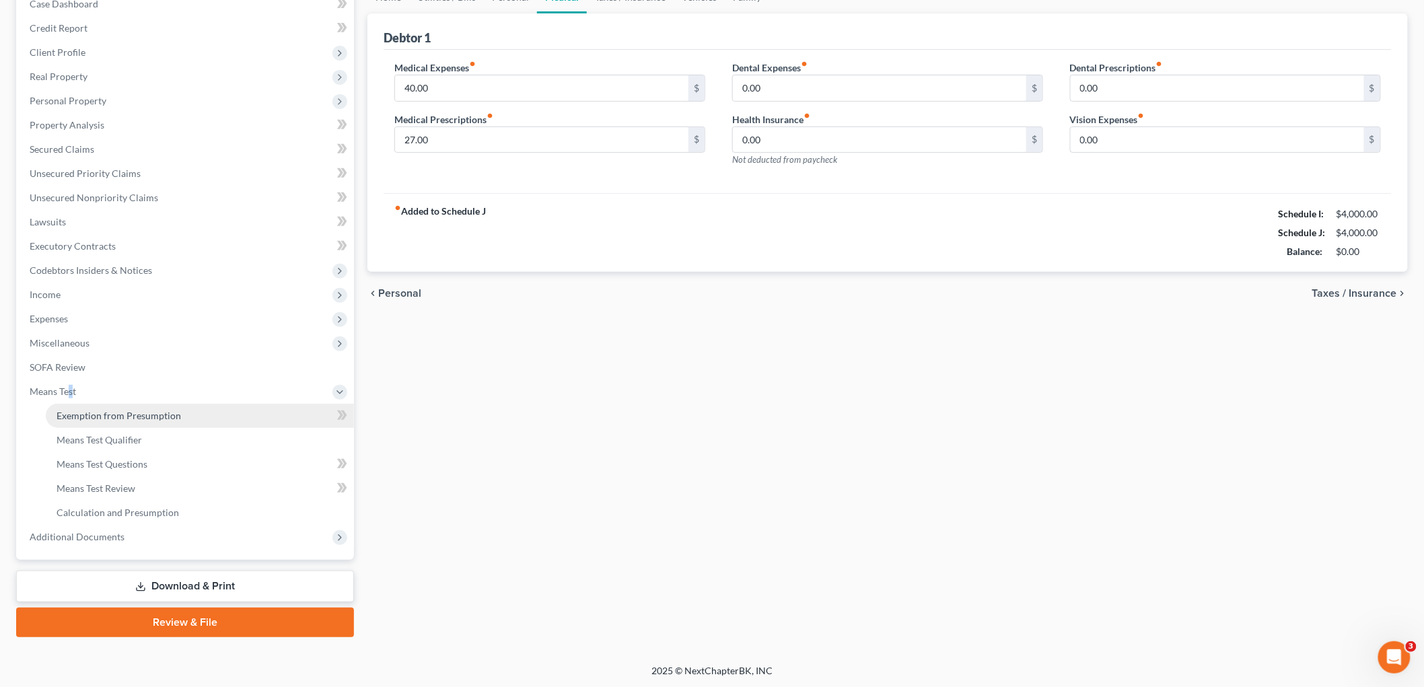
click at [112, 405] on link "Exemption from Presumption" at bounding box center [200, 416] width 308 height 24
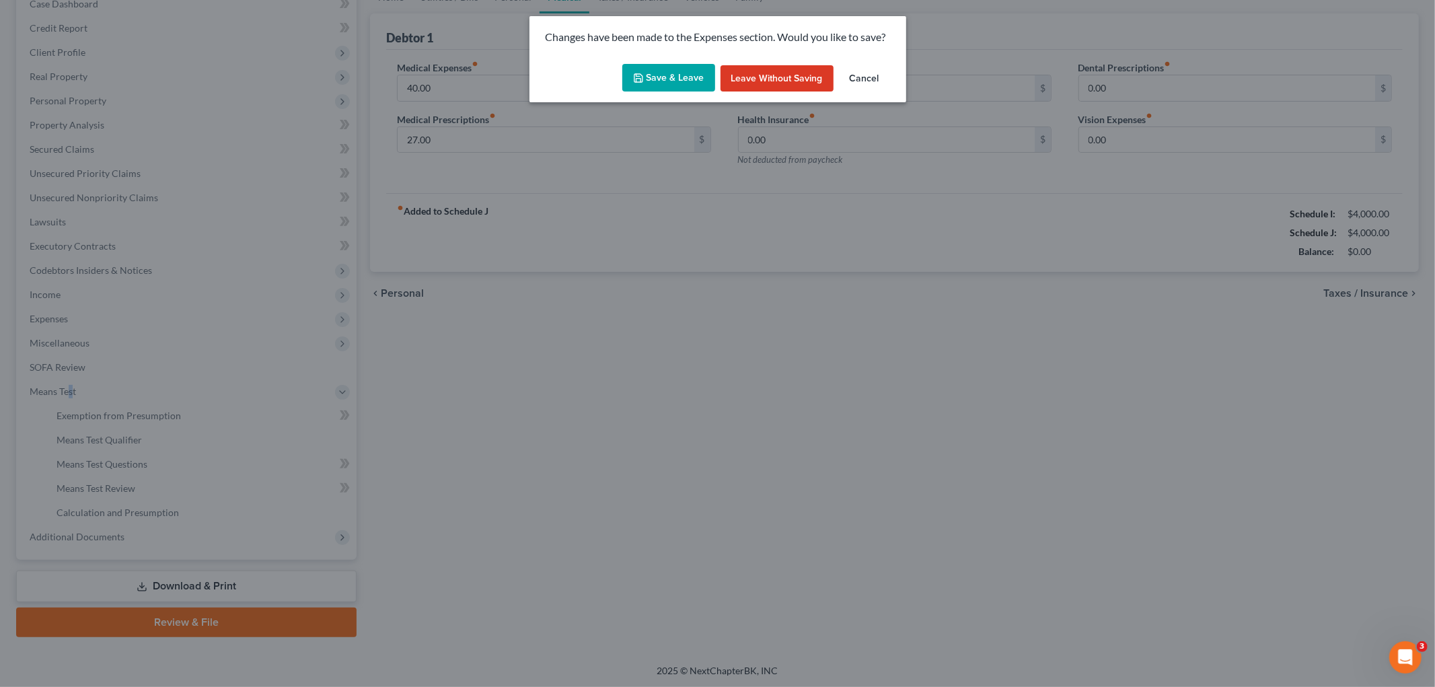
click at [690, 66] on button "Save & Leave" at bounding box center [668, 78] width 93 height 28
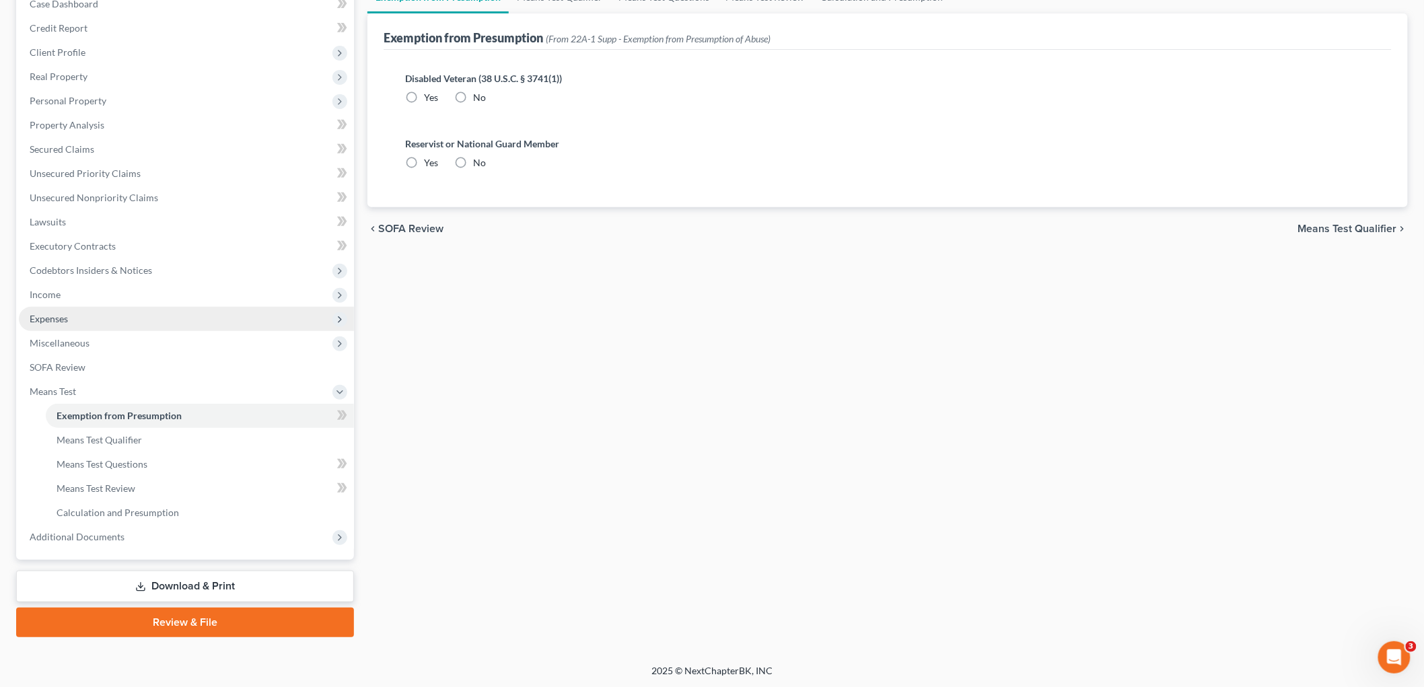
radio input "true"
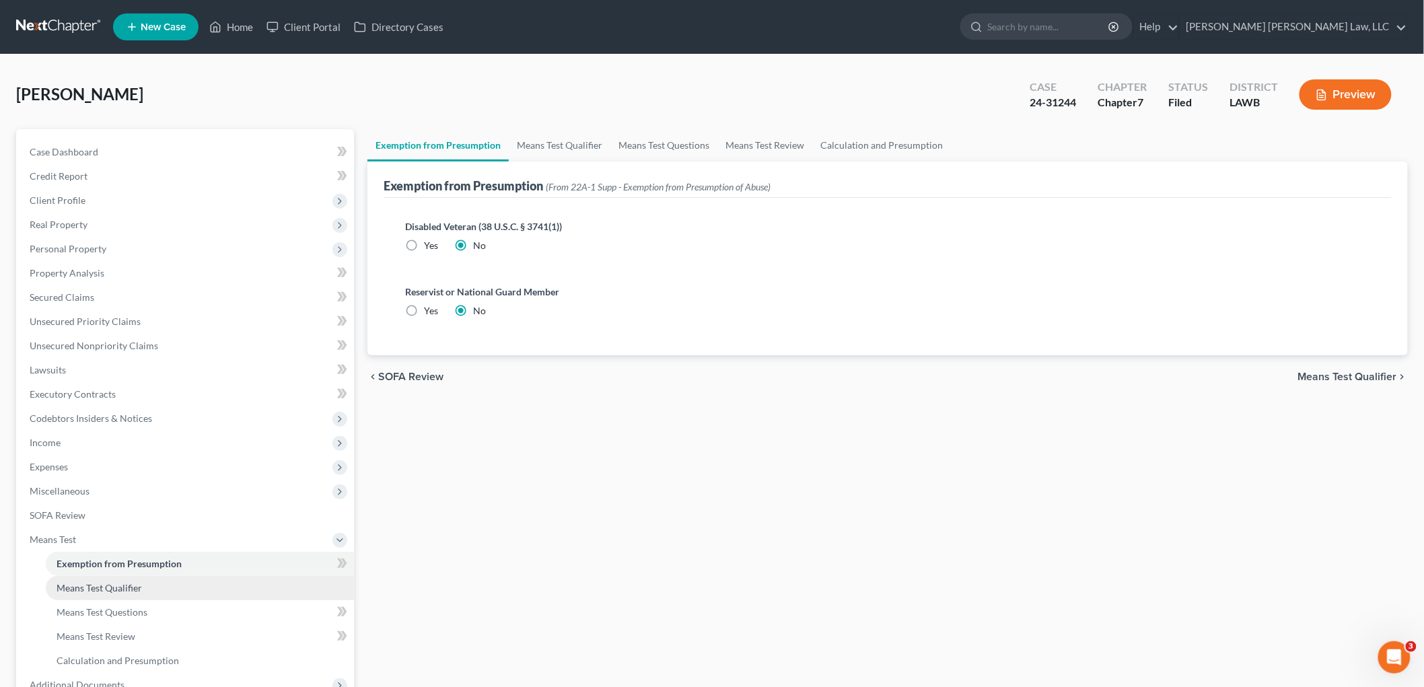
click at [101, 589] on span "Means Test Qualifier" at bounding box center [99, 587] width 85 height 11
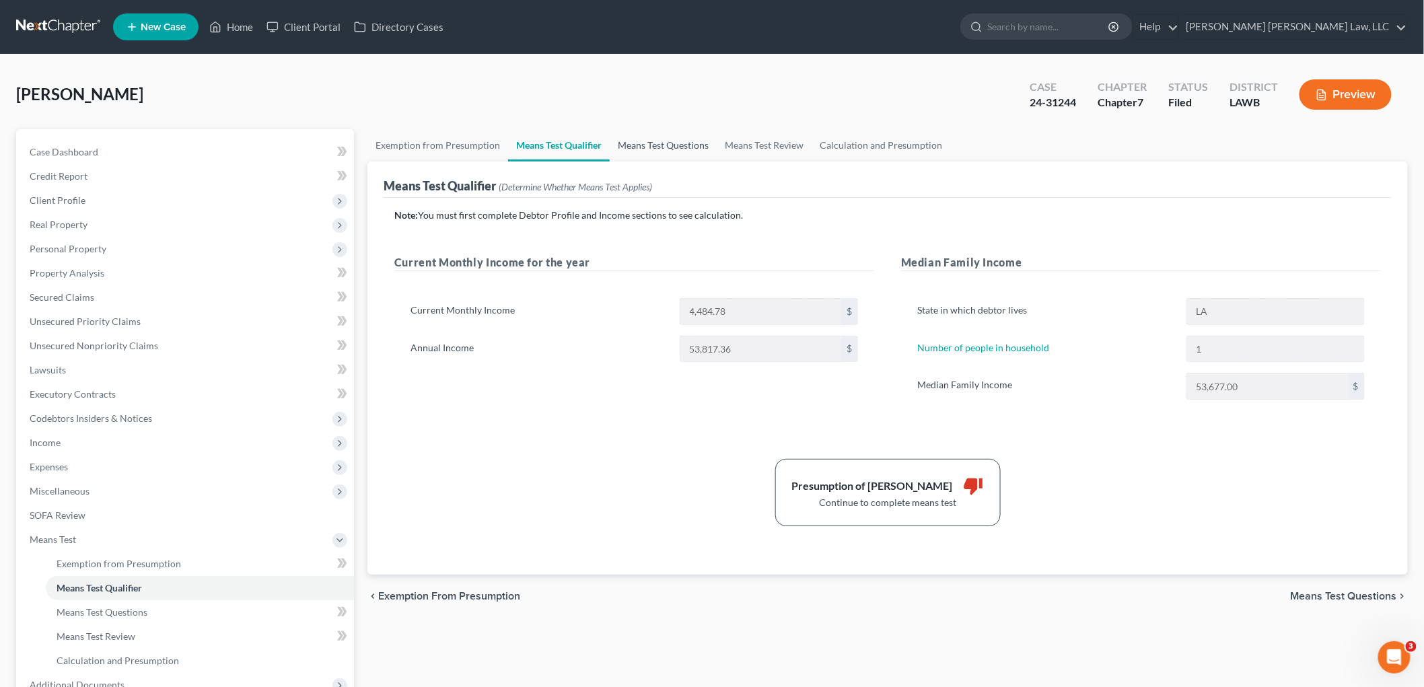
click at [666, 144] on link "Means Test Questions" at bounding box center [663, 145] width 107 height 32
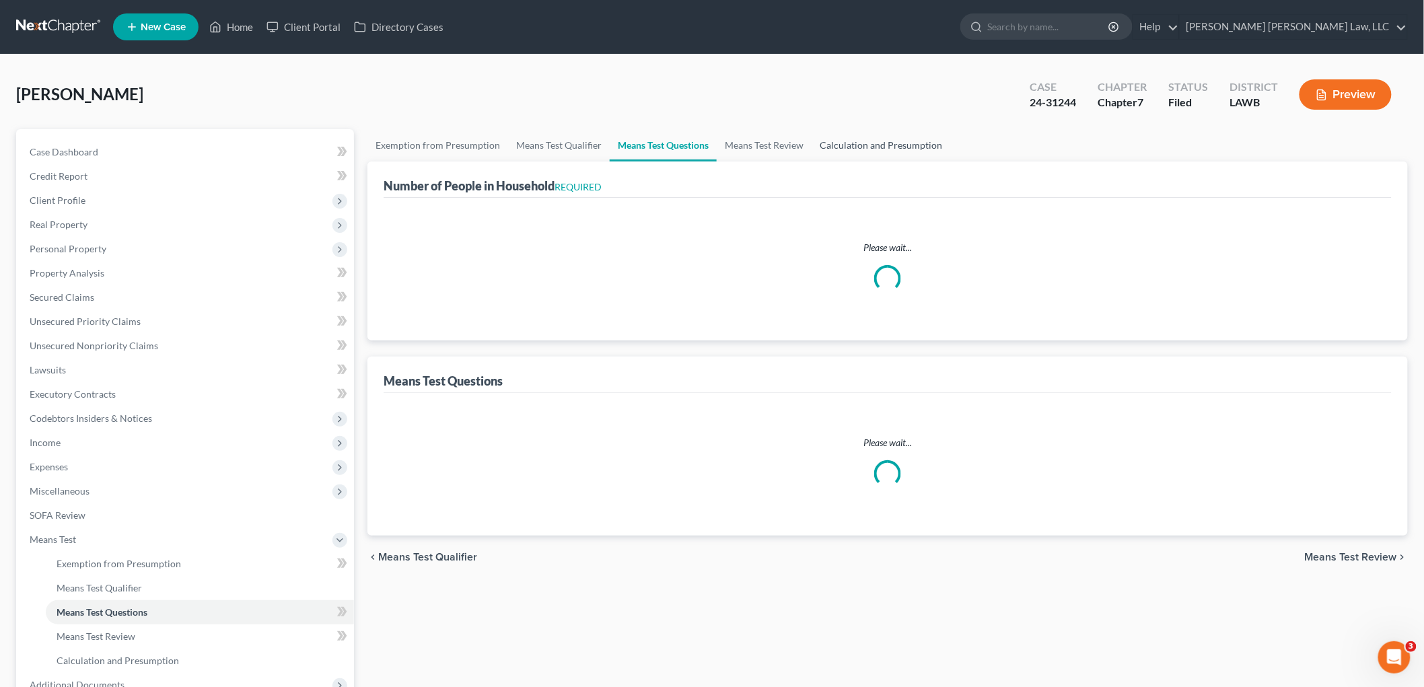
select select "60"
select select "1"
select select "60"
select select "1"
select select "2"
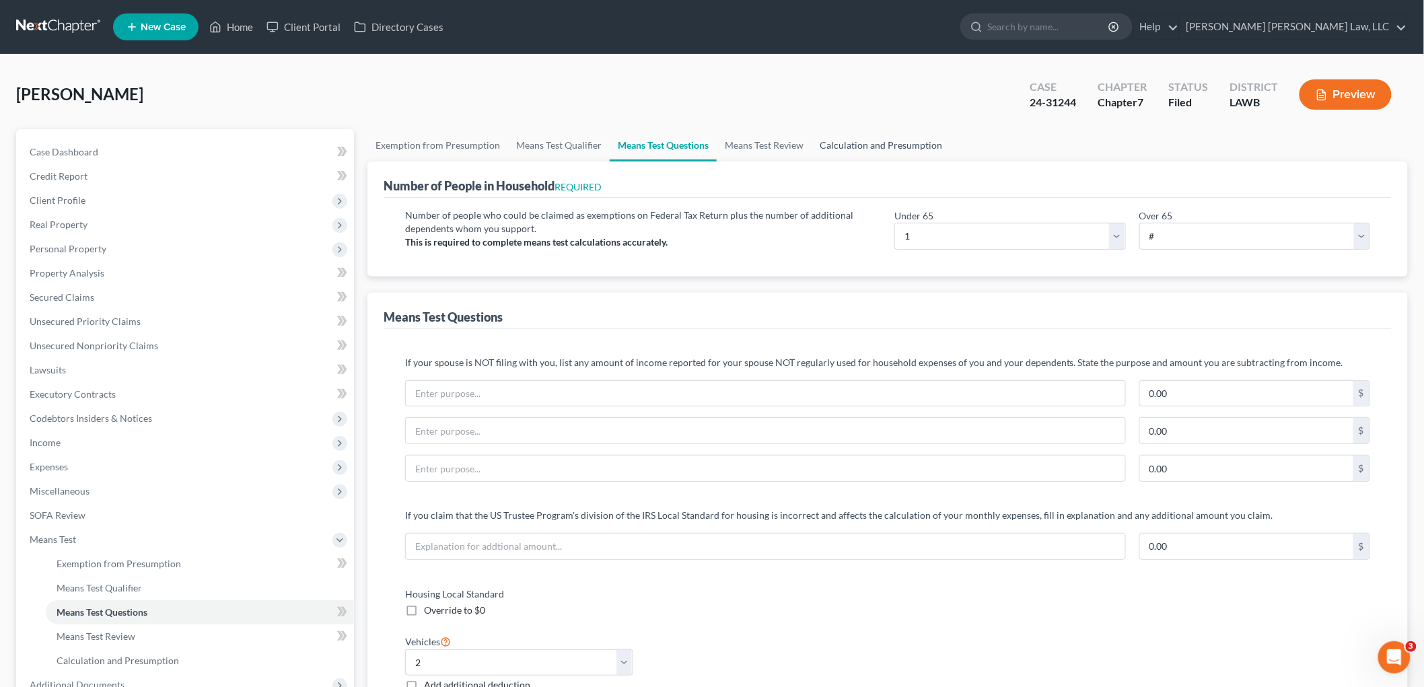
click at [838, 147] on link "Calculation and Presumption" at bounding box center [880, 145] width 139 height 32
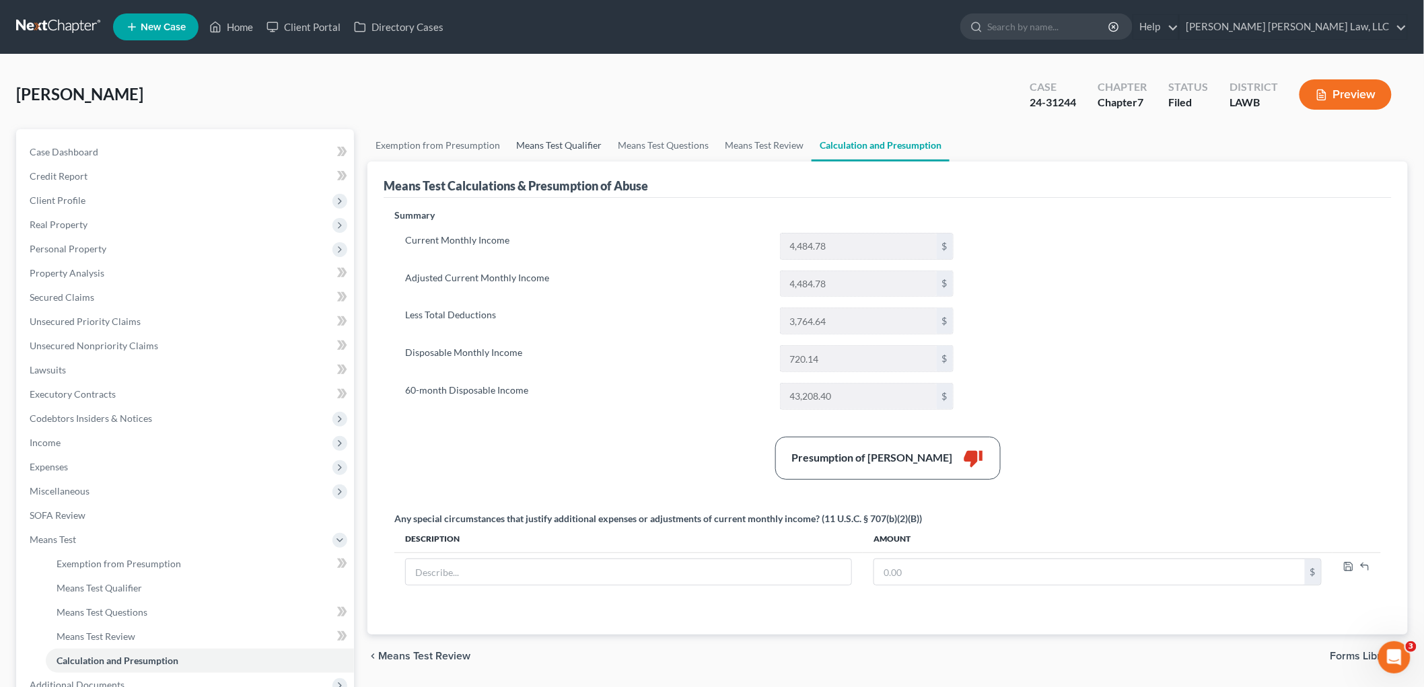
click at [564, 143] on link "Means Test Qualifier" at bounding box center [559, 145] width 102 height 32
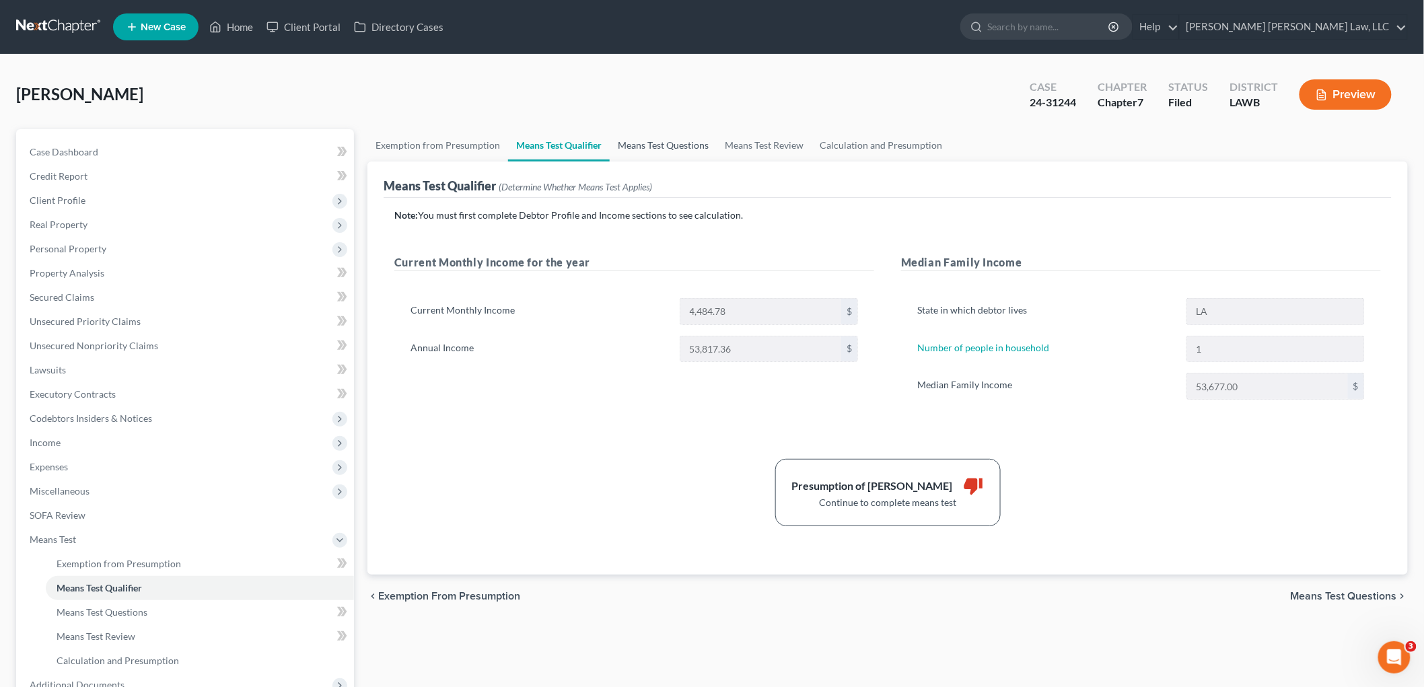
click at [662, 144] on link "Means Test Questions" at bounding box center [663, 145] width 107 height 32
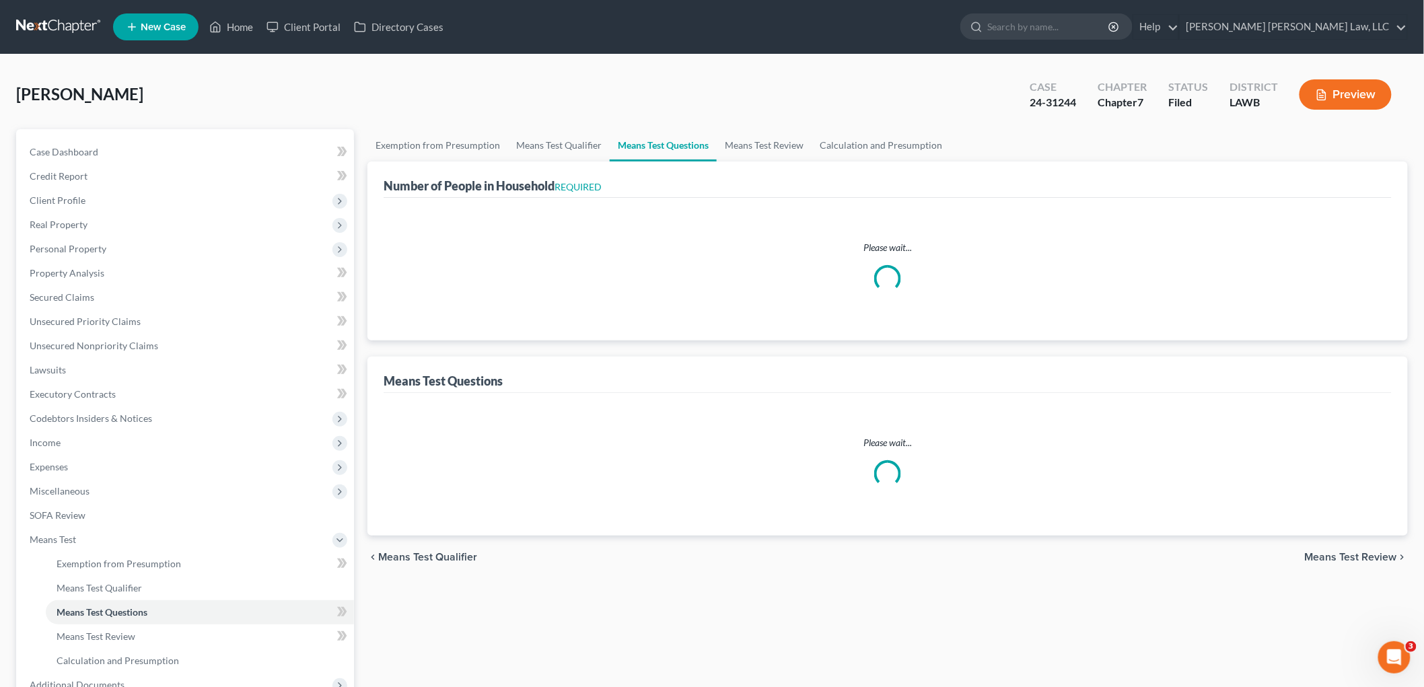
select select "60"
select select "1"
select select "60"
select select "1"
select select "2"
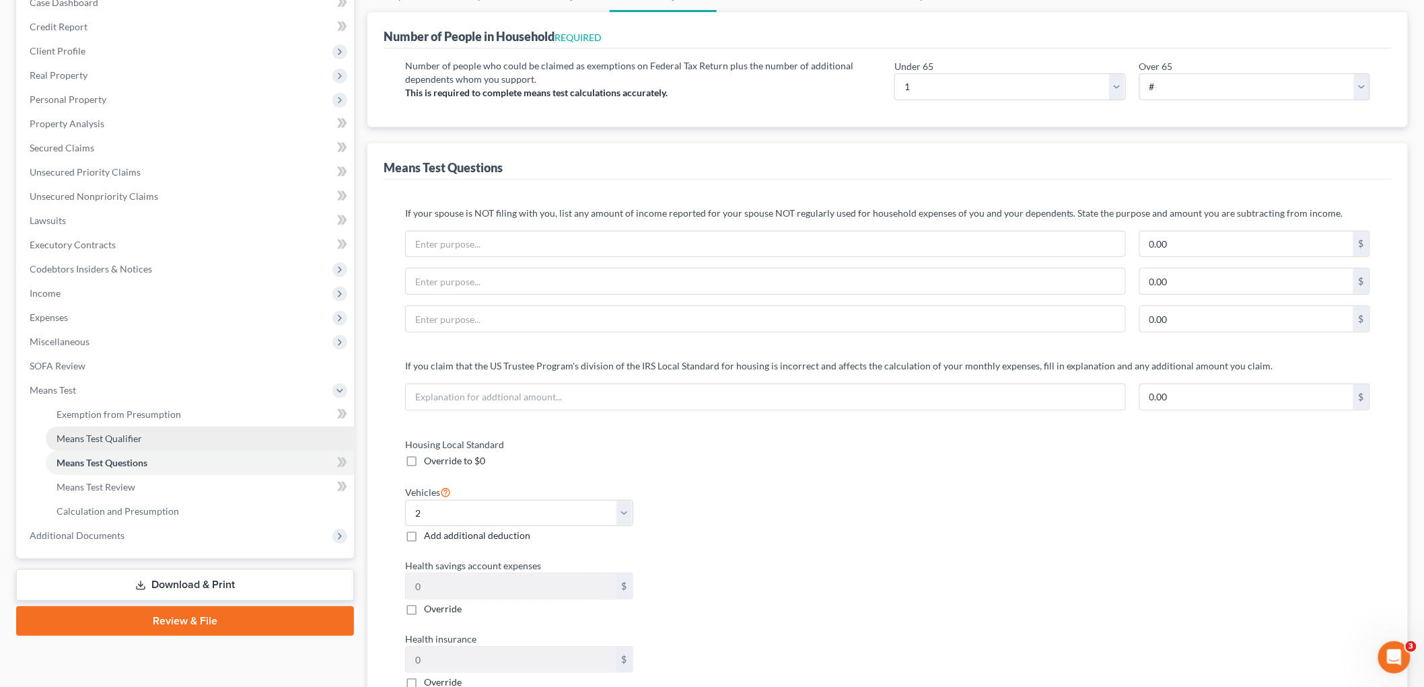
click at [147, 436] on link "Means Test Qualifier" at bounding box center [200, 439] width 308 height 24
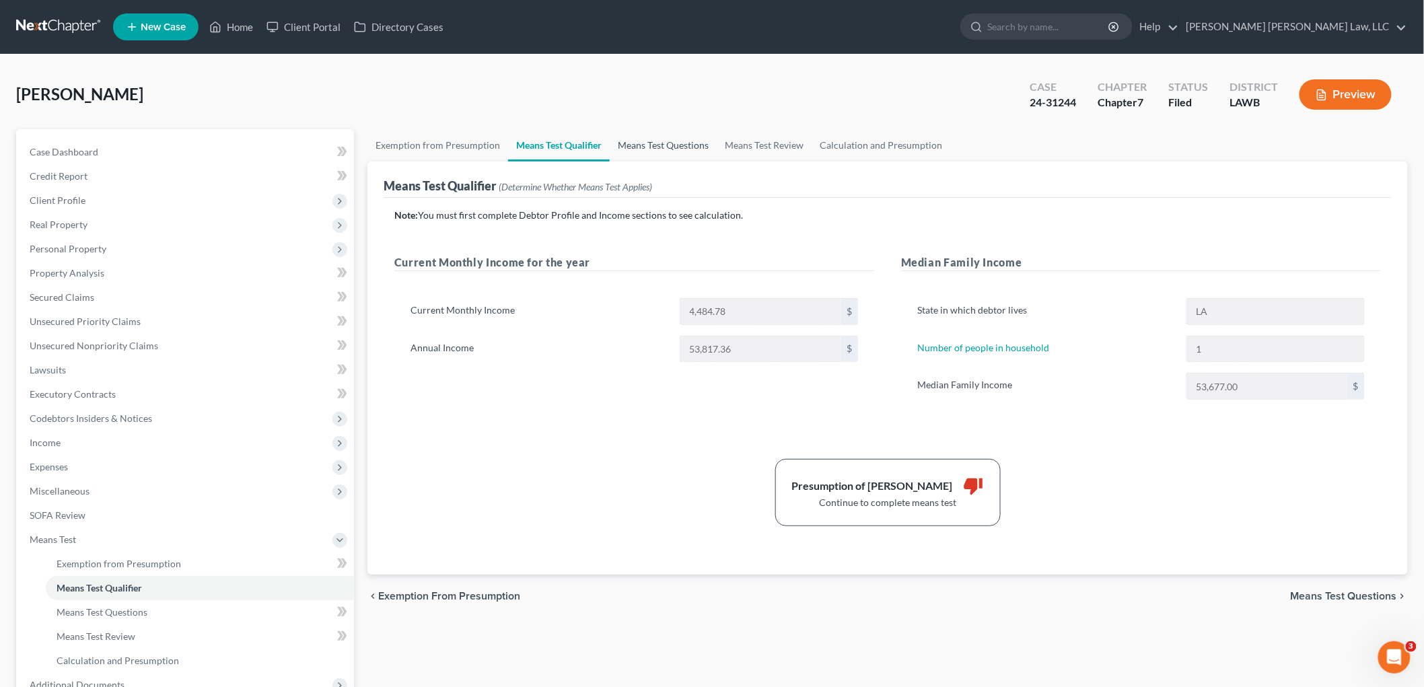
click at [644, 145] on link "Means Test Questions" at bounding box center [663, 145] width 107 height 32
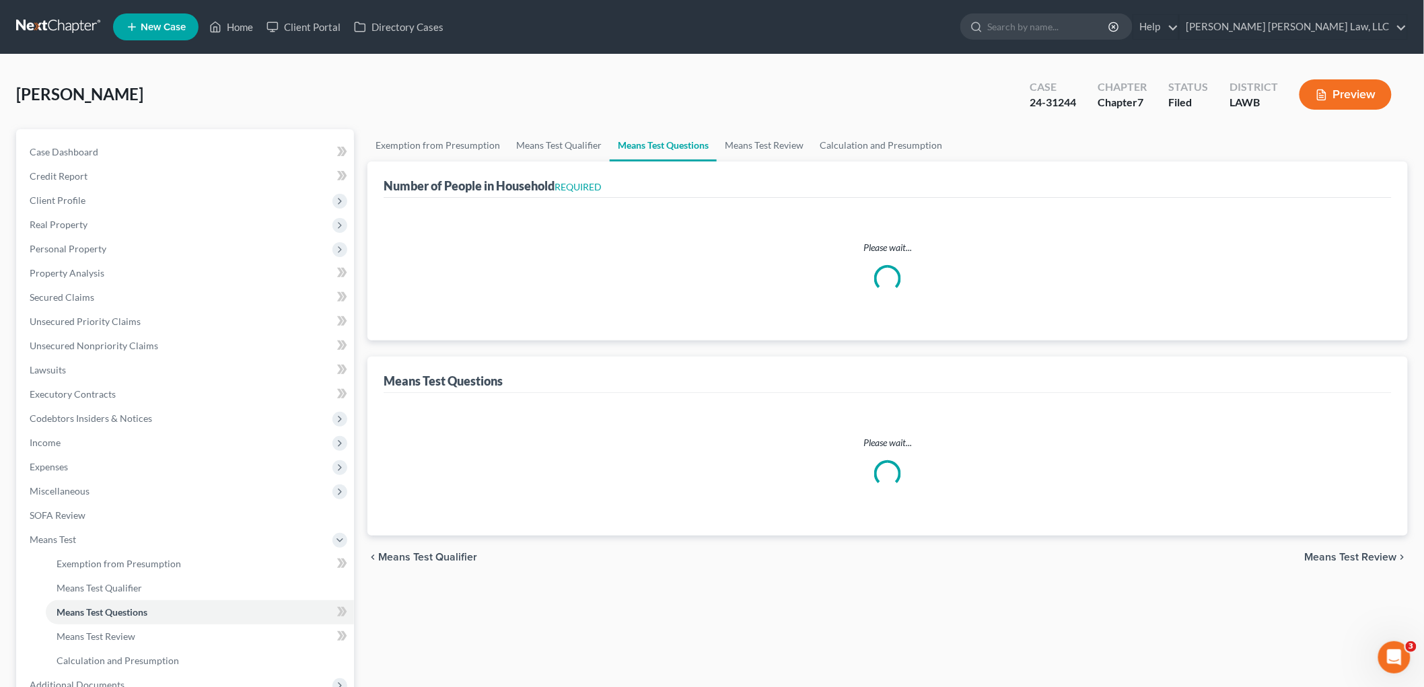
select select "60"
select select "1"
select select "60"
select select "1"
select select "2"
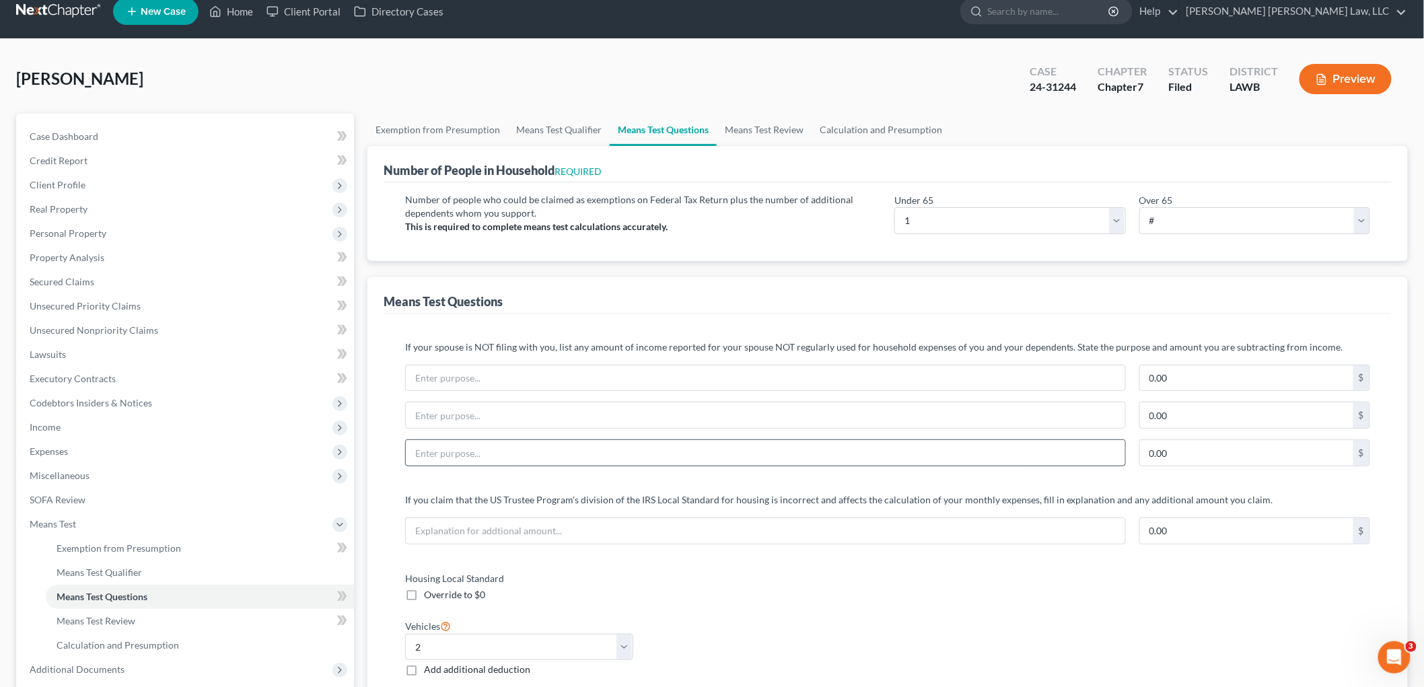
scroll to position [90, 0]
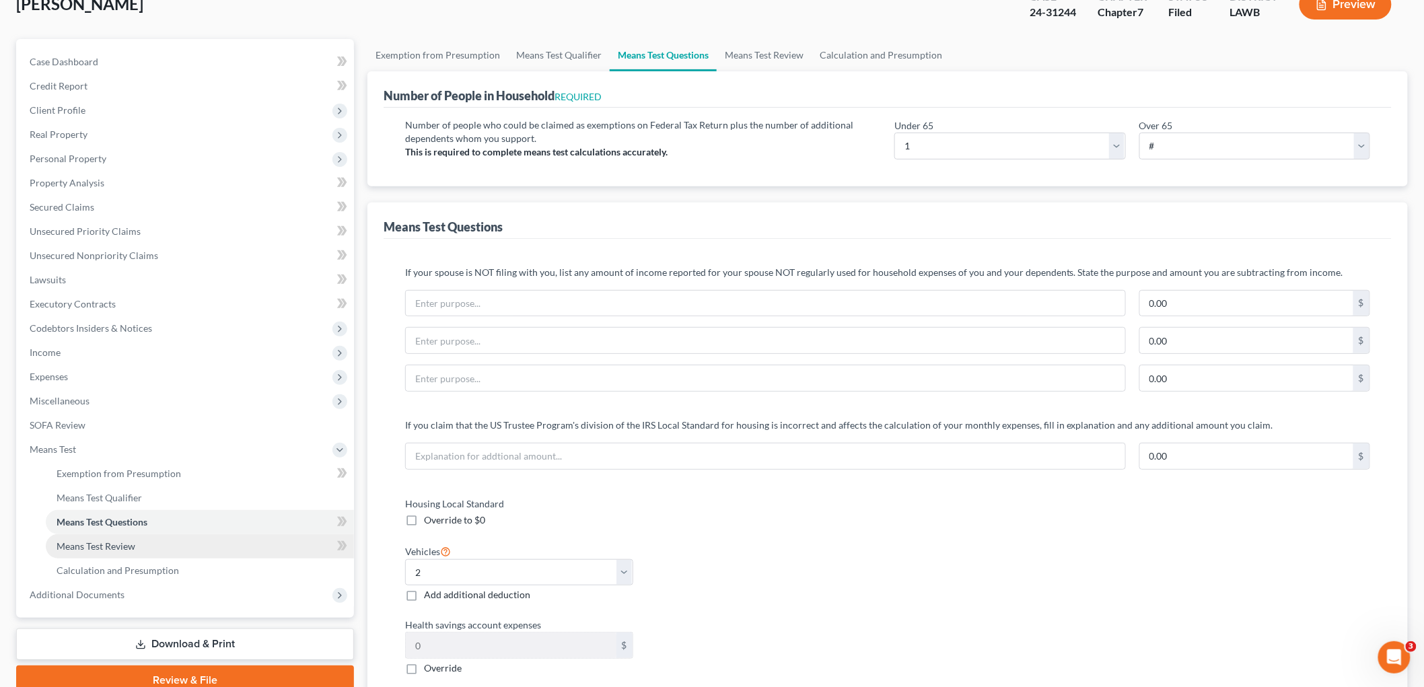
click at [143, 548] on link "Means Test Review" at bounding box center [200, 546] width 308 height 24
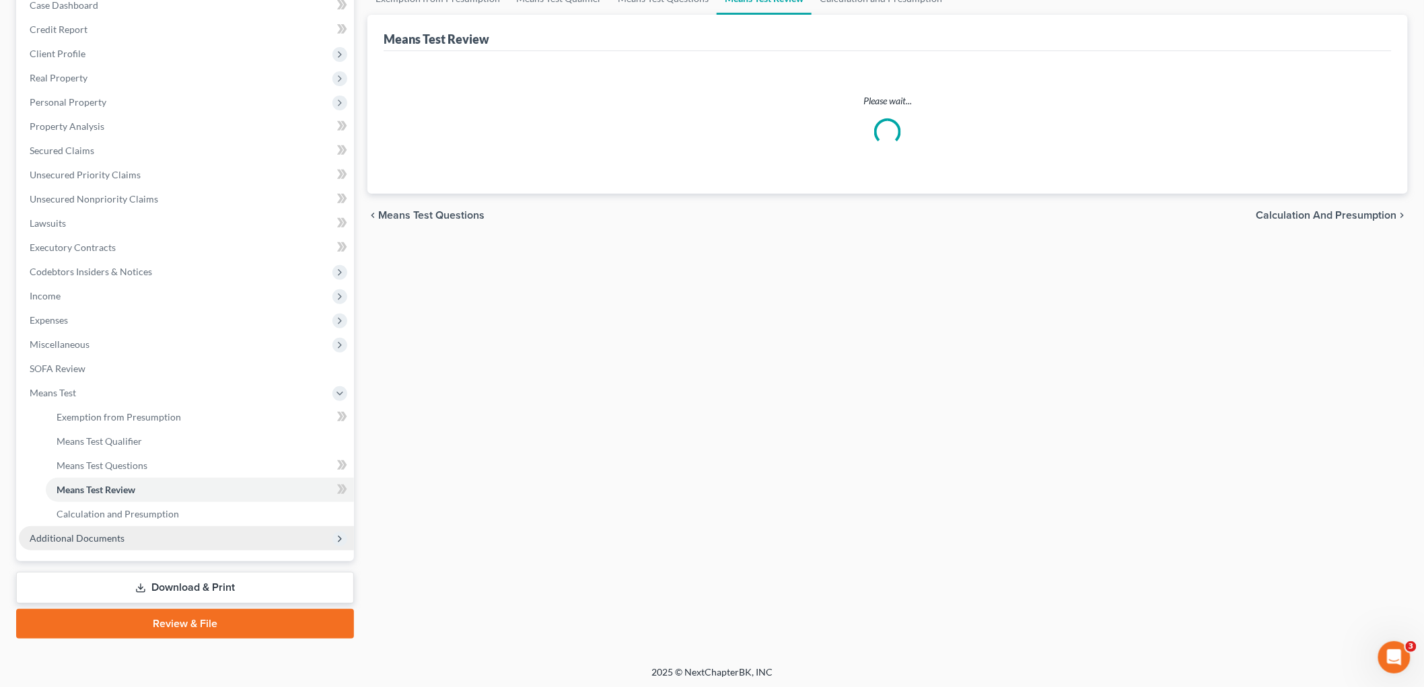
scroll to position [148, 0]
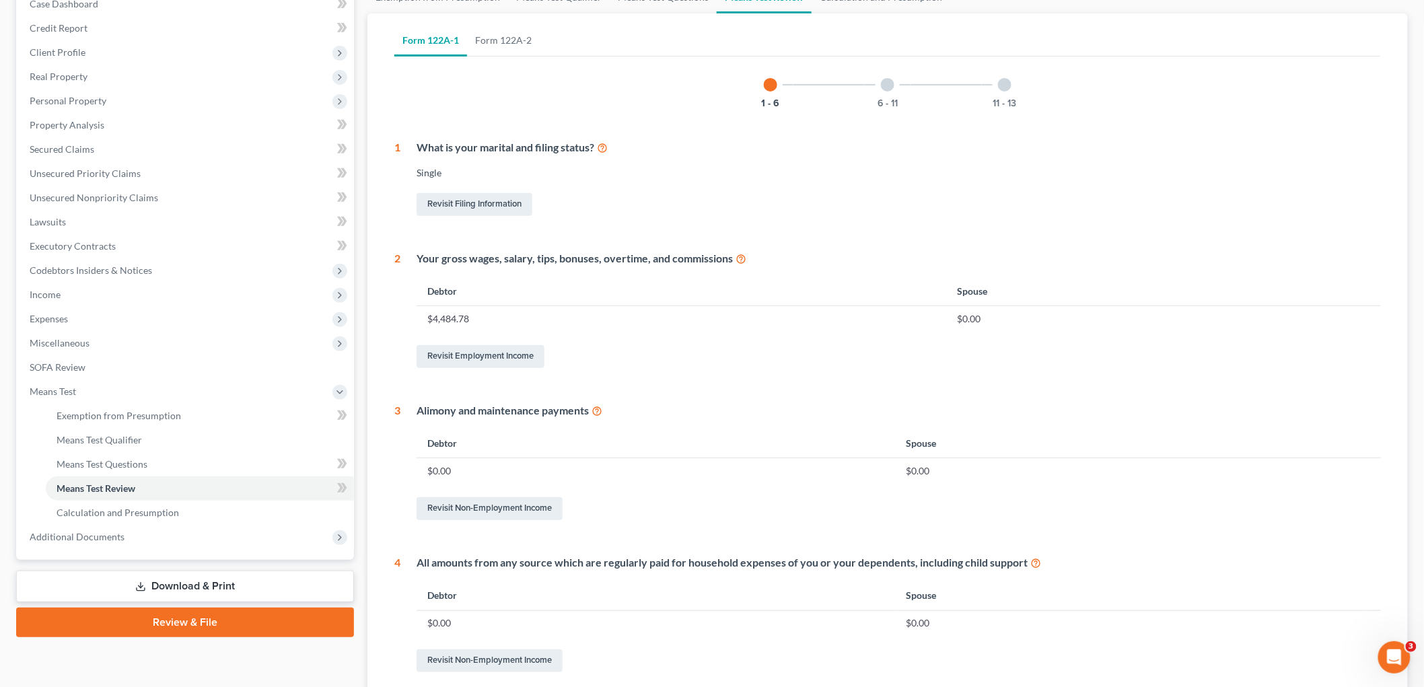
click at [217, 585] on link "Download & Print" at bounding box center [185, 587] width 338 height 32
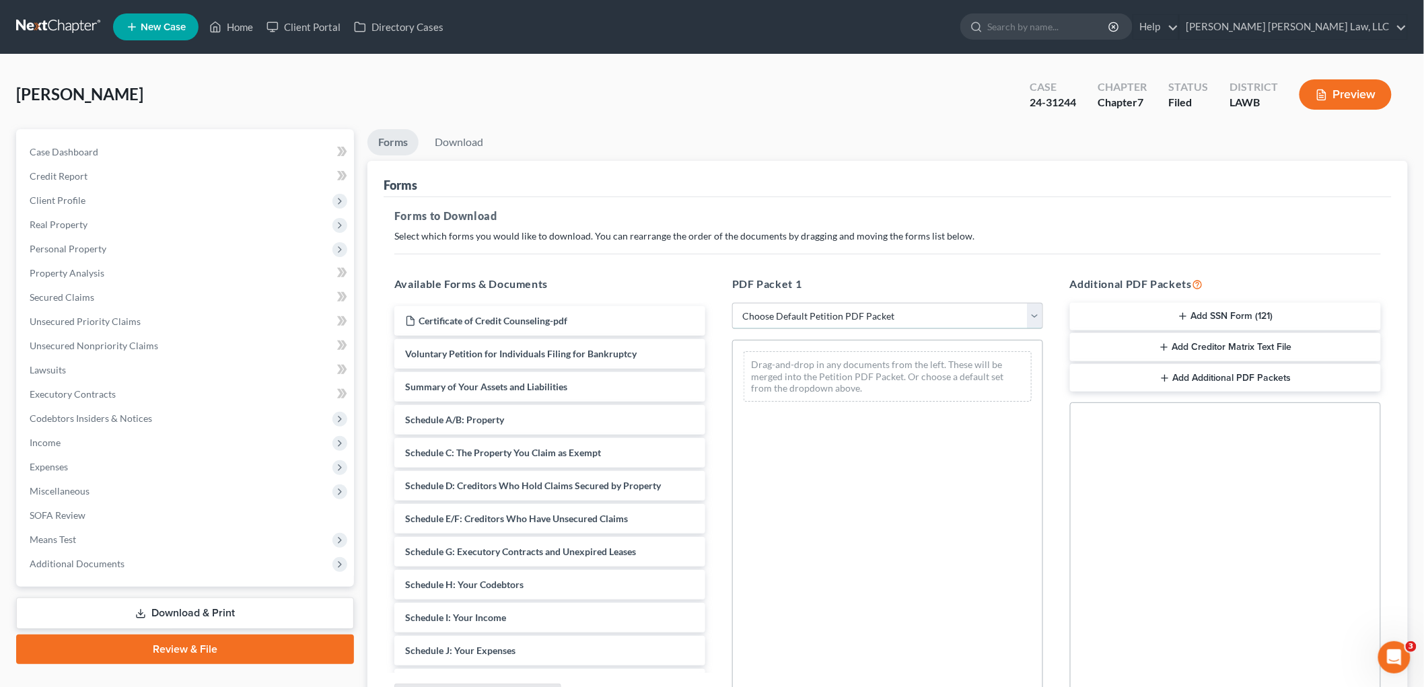
click at [880, 307] on select "Choose Default Petition PDF Packet Complete Bankruptcy Petition (all forms and …" at bounding box center [887, 316] width 311 height 27
click at [856, 501] on div "Drag-and-drop in any documents from the left. These will be merged into the Pet…" at bounding box center [887, 525] width 311 height 370
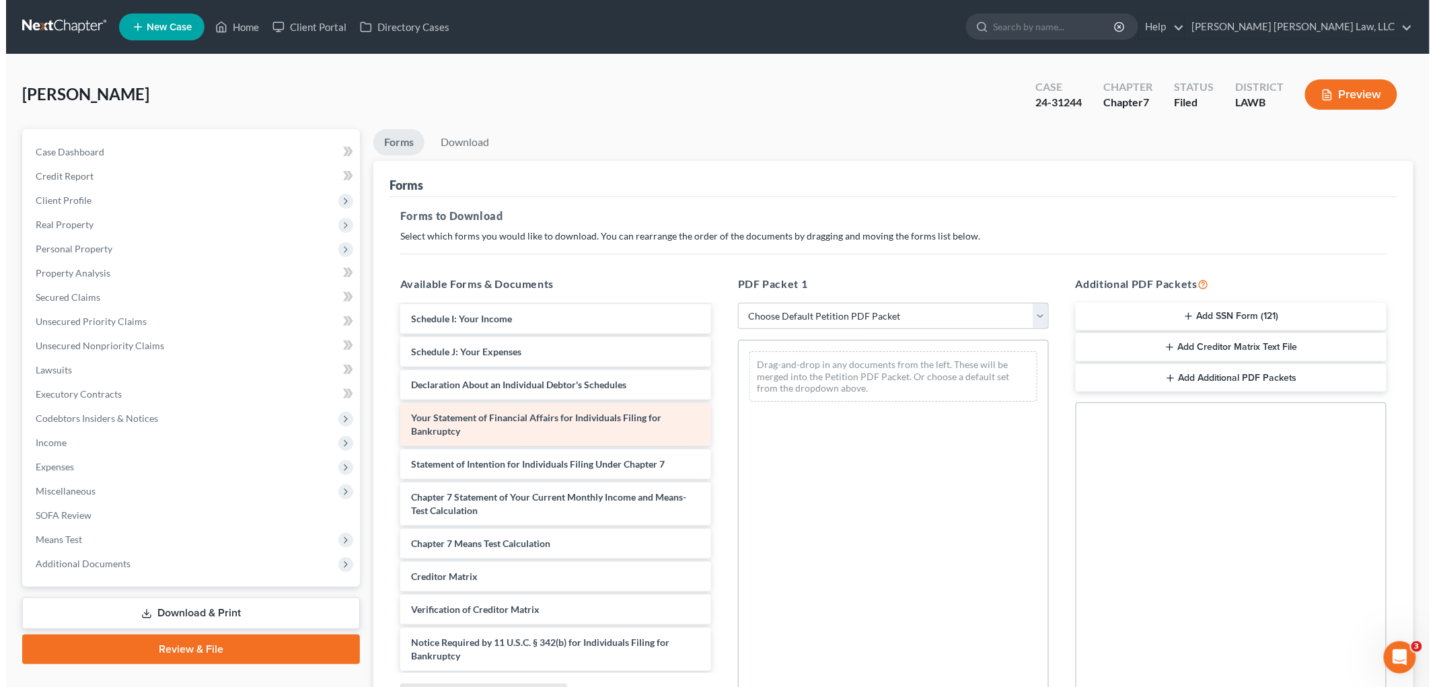
scroll to position [332, 0]
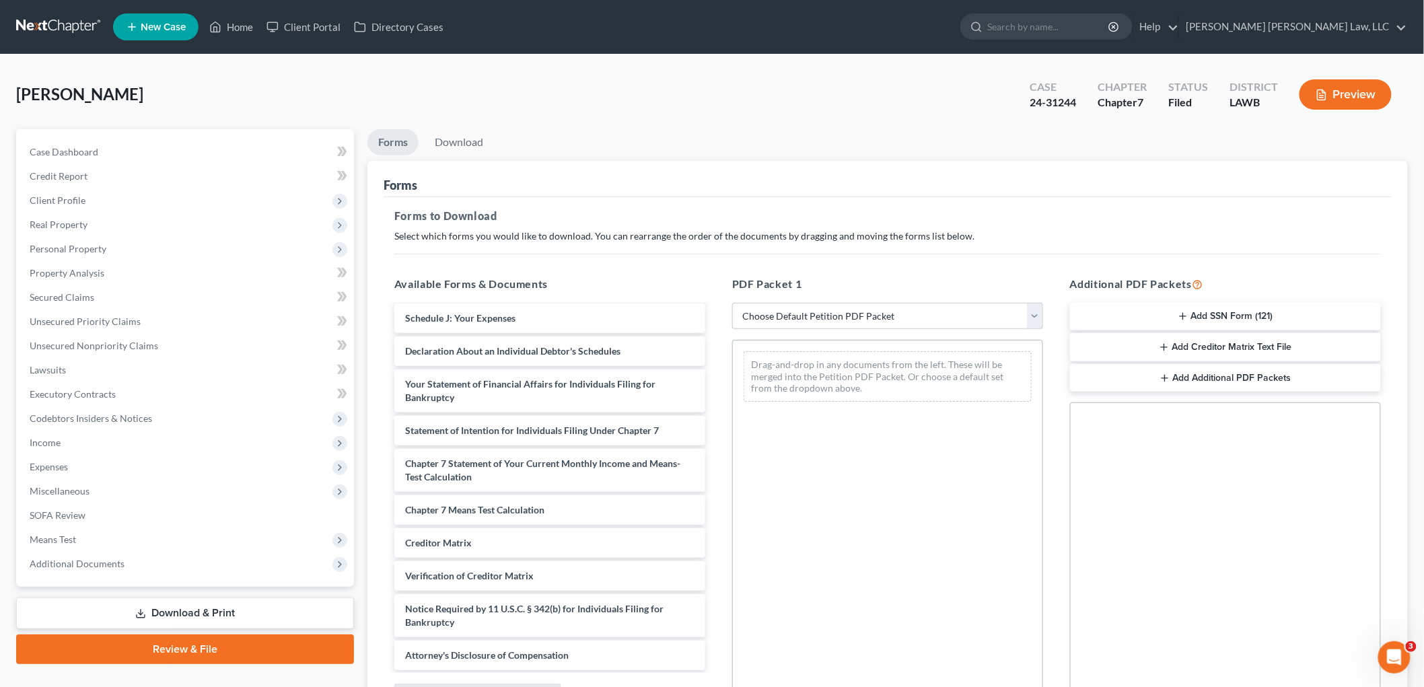
click at [1363, 96] on button "Preview" at bounding box center [1345, 94] width 92 height 30
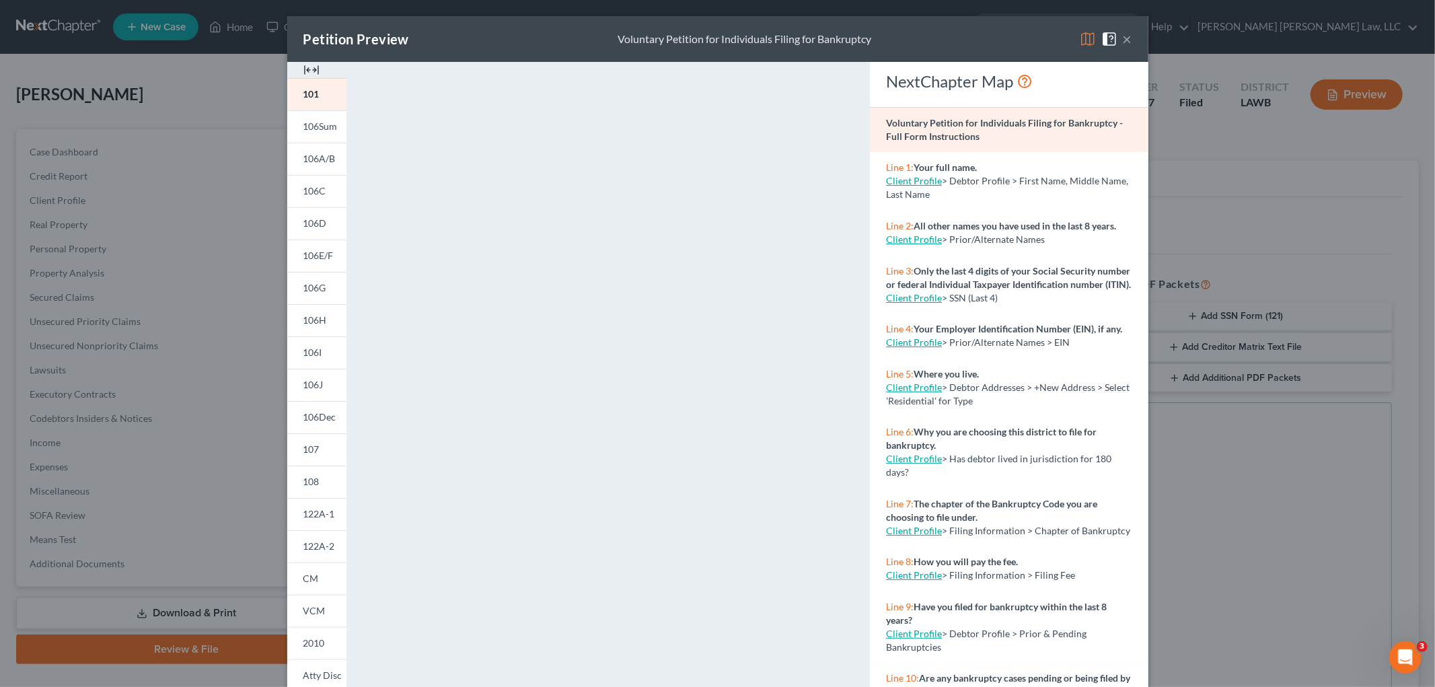
click at [1126, 38] on button "×" at bounding box center [1127, 39] width 9 height 16
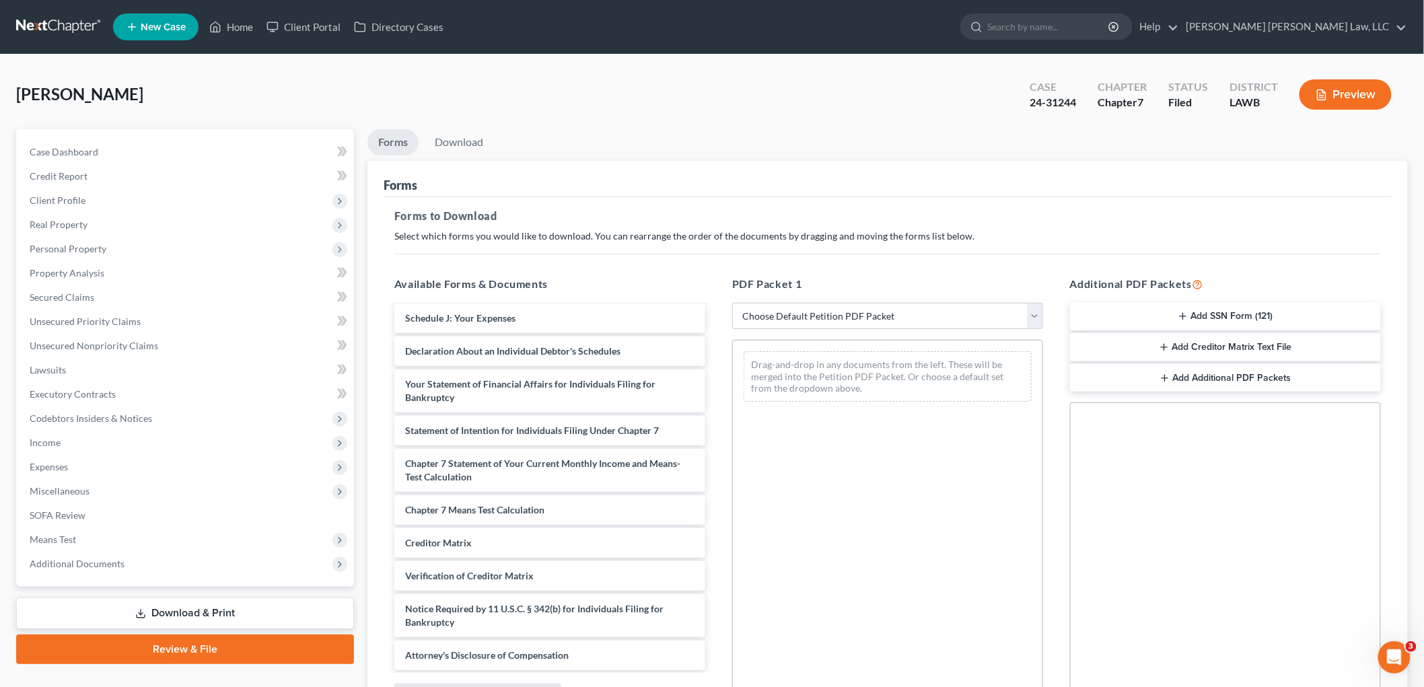
click at [1339, 92] on button "Preview" at bounding box center [1345, 94] width 92 height 30
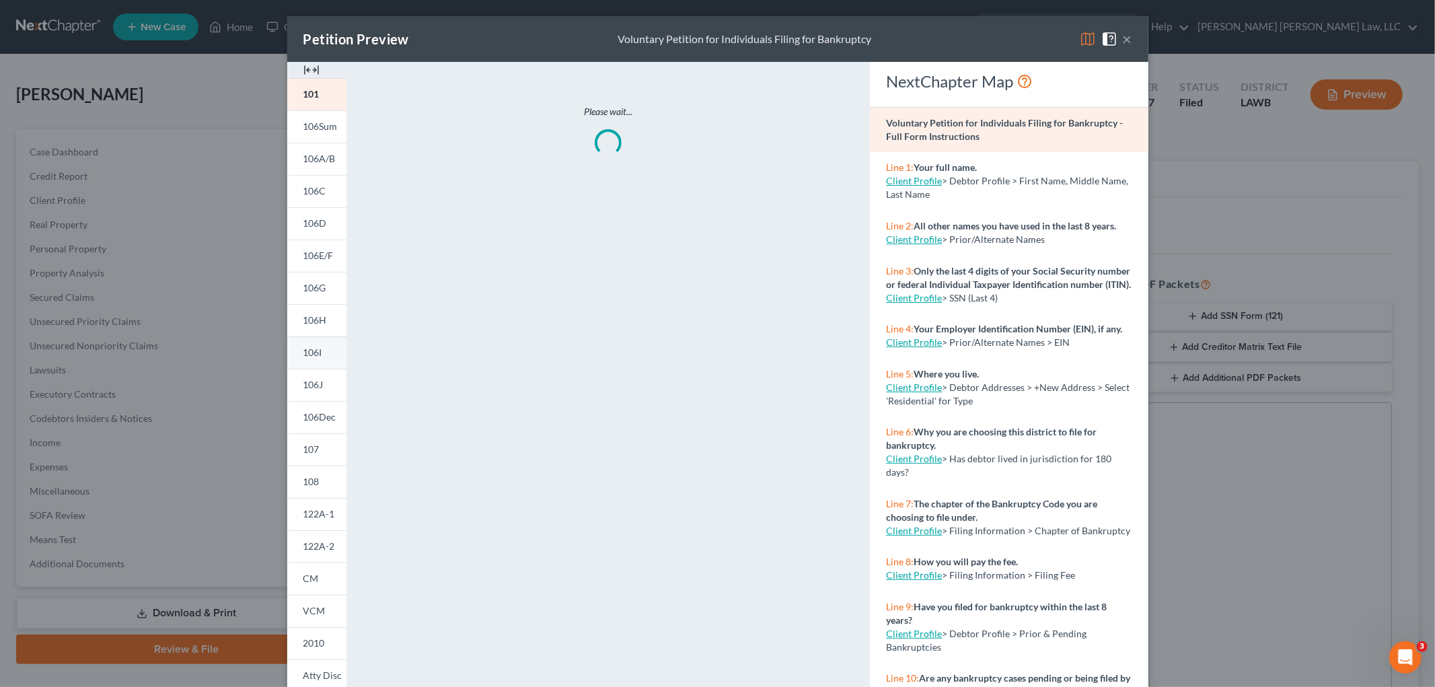
click at [309, 349] on span "106I" at bounding box center [312, 352] width 19 height 11
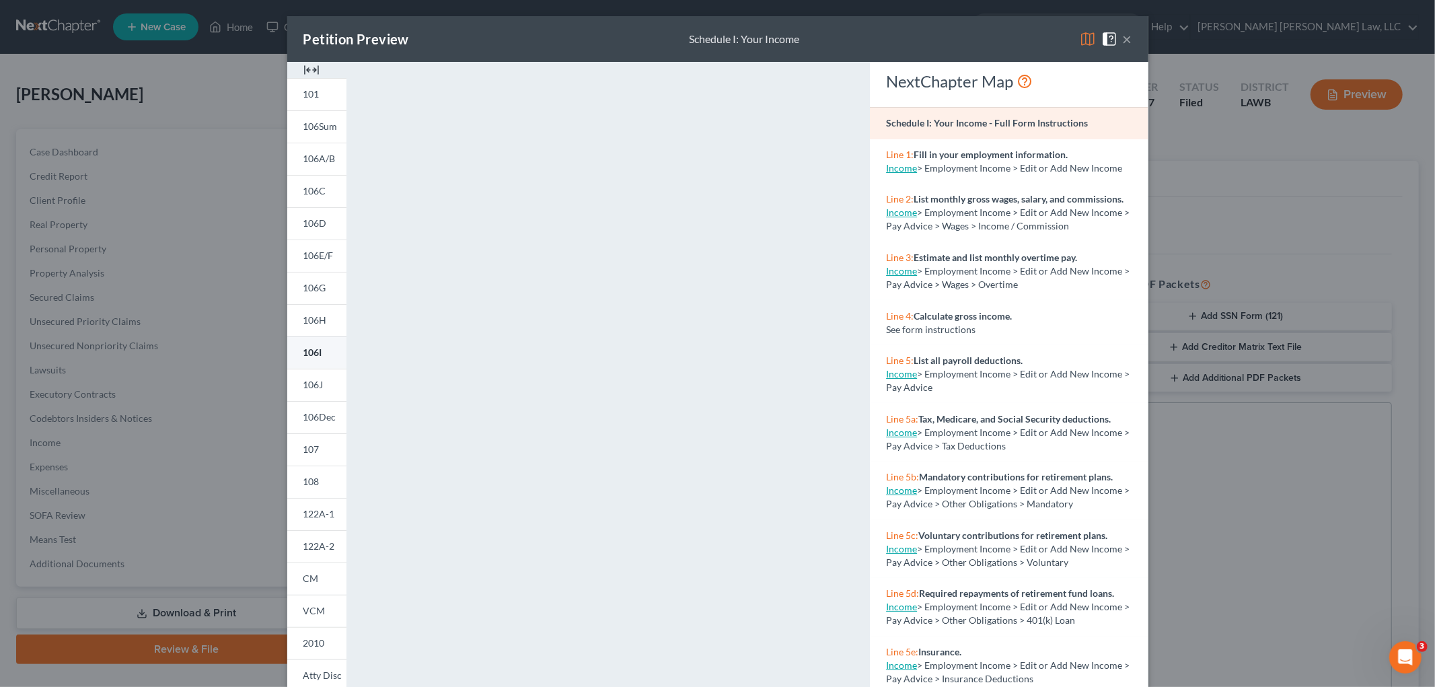
click at [293, 357] on link "106I" at bounding box center [316, 352] width 59 height 32
drag, startPoint x: 1010, startPoint y: 36, endPoint x: 1040, endPoint y: 30, distance: 31.0
click at [1025, 28] on div "Petition Preview Schedule I: Your Income ×" at bounding box center [717, 39] width 861 height 46
click at [1080, 40] on img at bounding box center [1088, 39] width 16 height 16
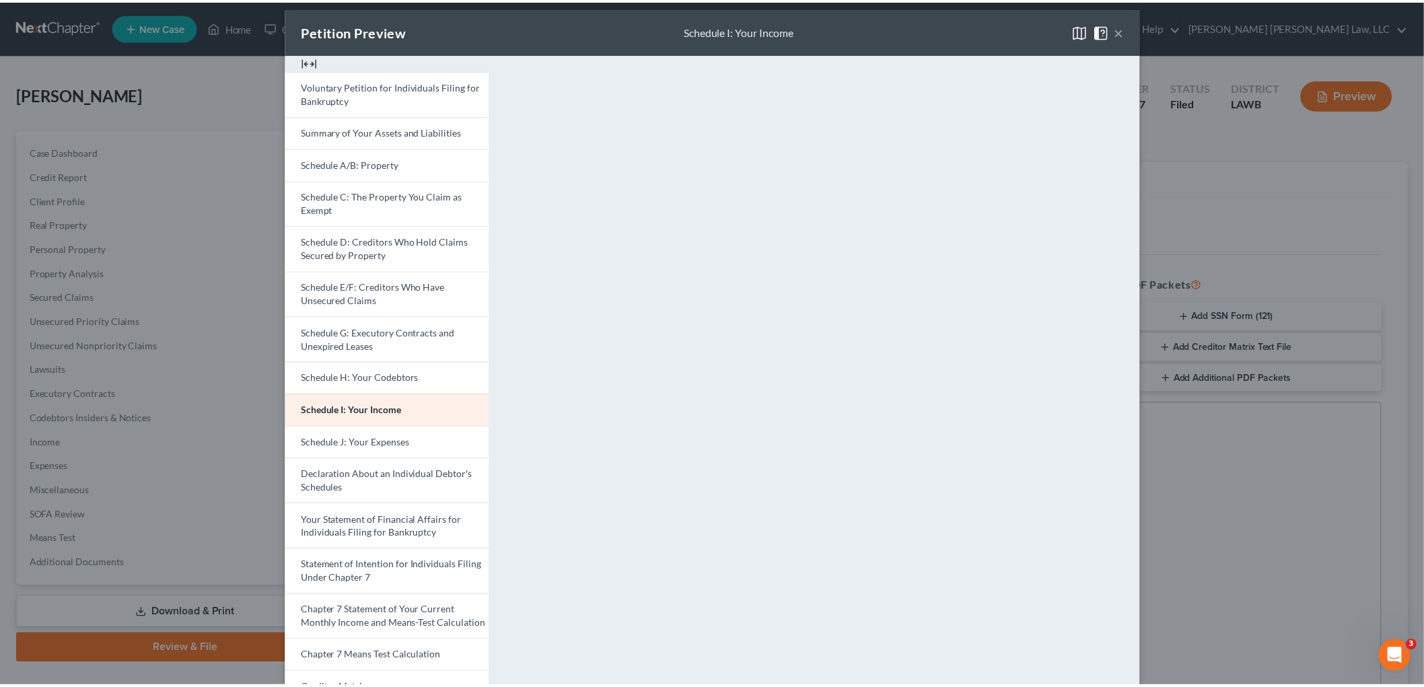
scroll to position [0, 0]
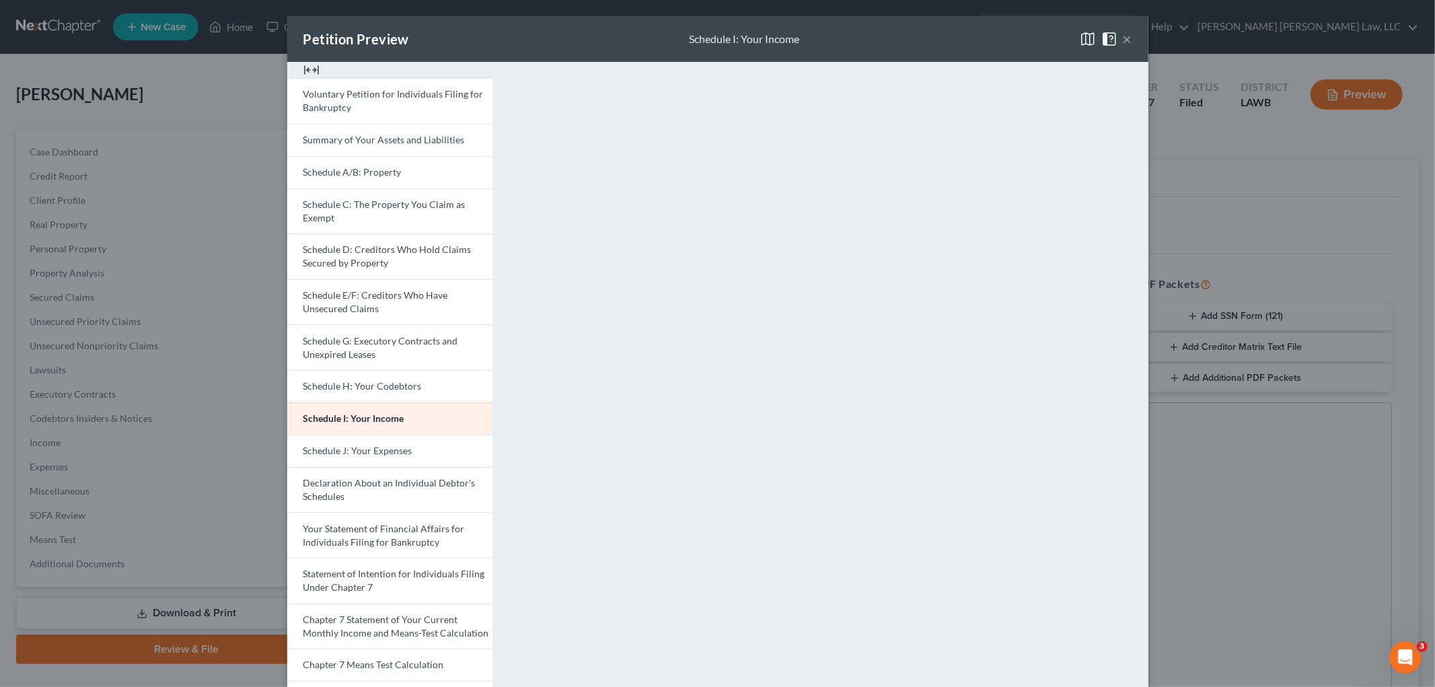
click at [1123, 36] on button "×" at bounding box center [1127, 39] width 9 height 16
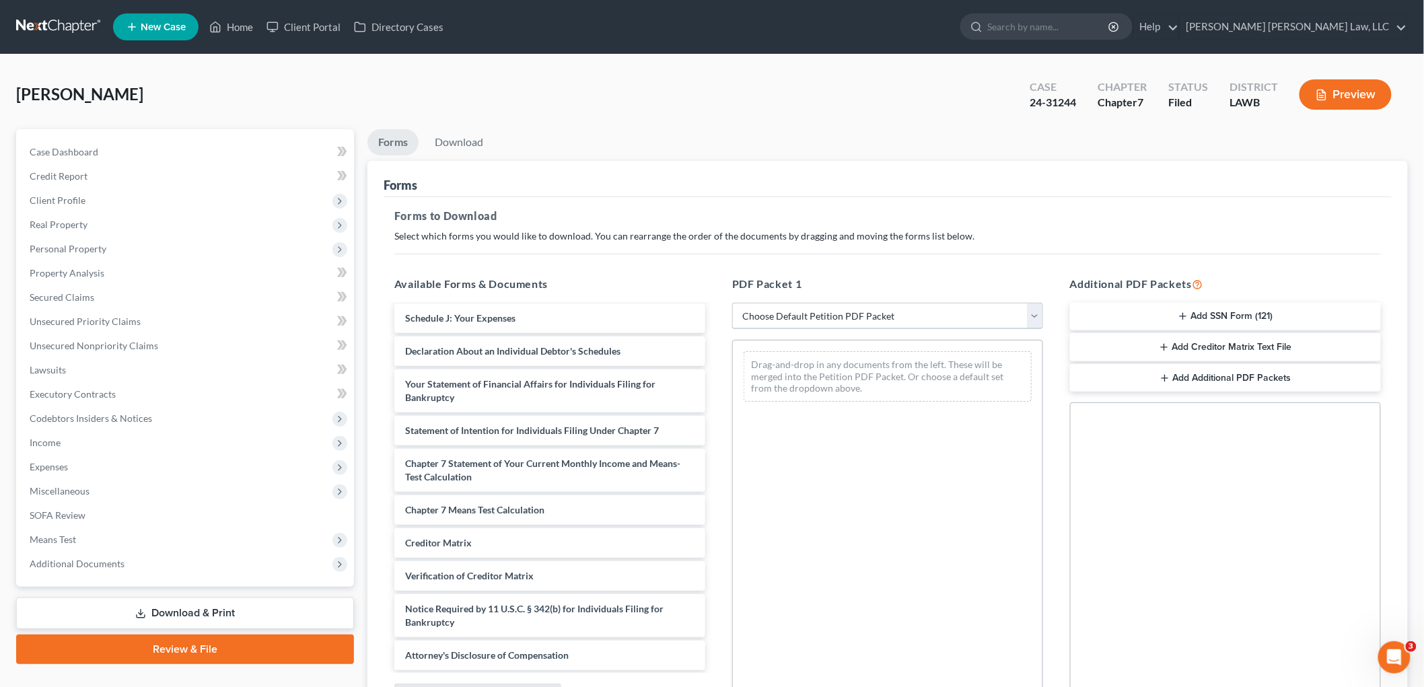
click at [774, 317] on select "Choose Default Petition PDF Packet Complete Bankruptcy Petition (all forms and …" at bounding box center [887, 316] width 311 height 27
select select "2"
click at [732, 303] on select "Choose Default Petition PDF Packet Complete Bankruptcy Petition (all forms and …" at bounding box center [887, 316] width 311 height 27
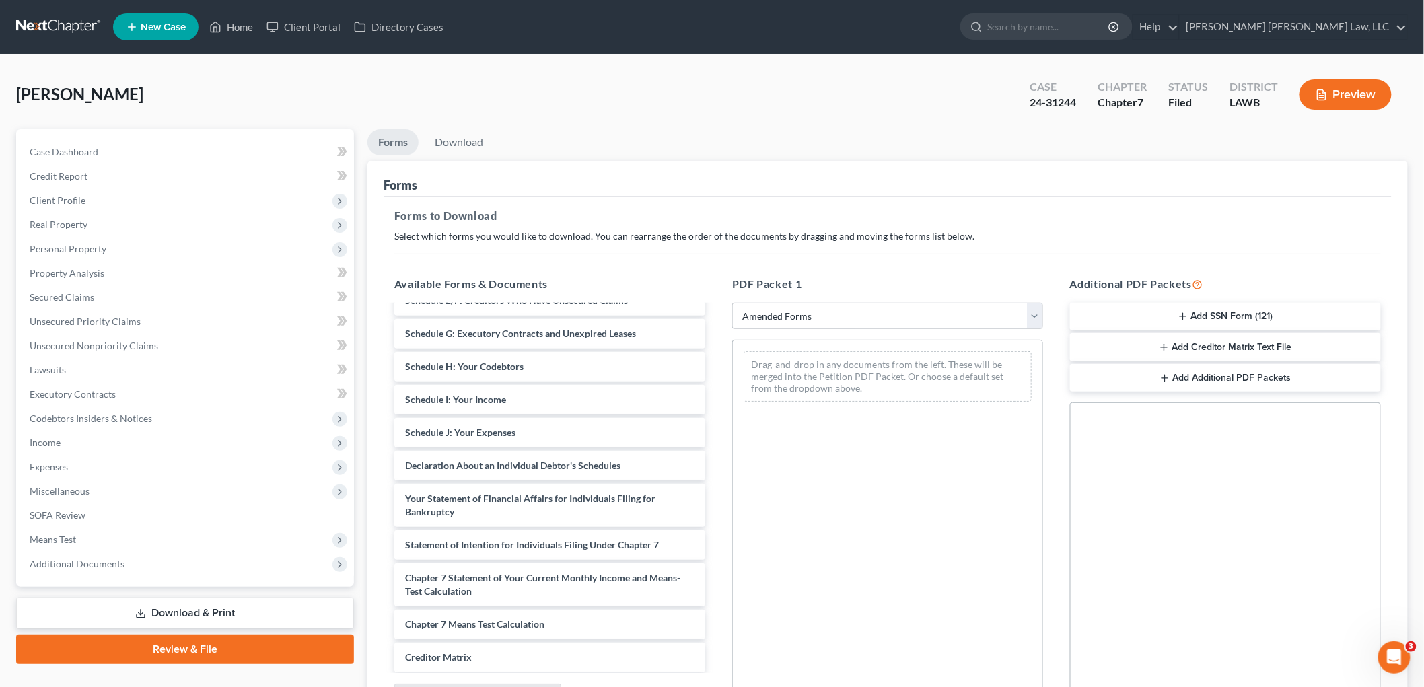
scroll to position [150, 0]
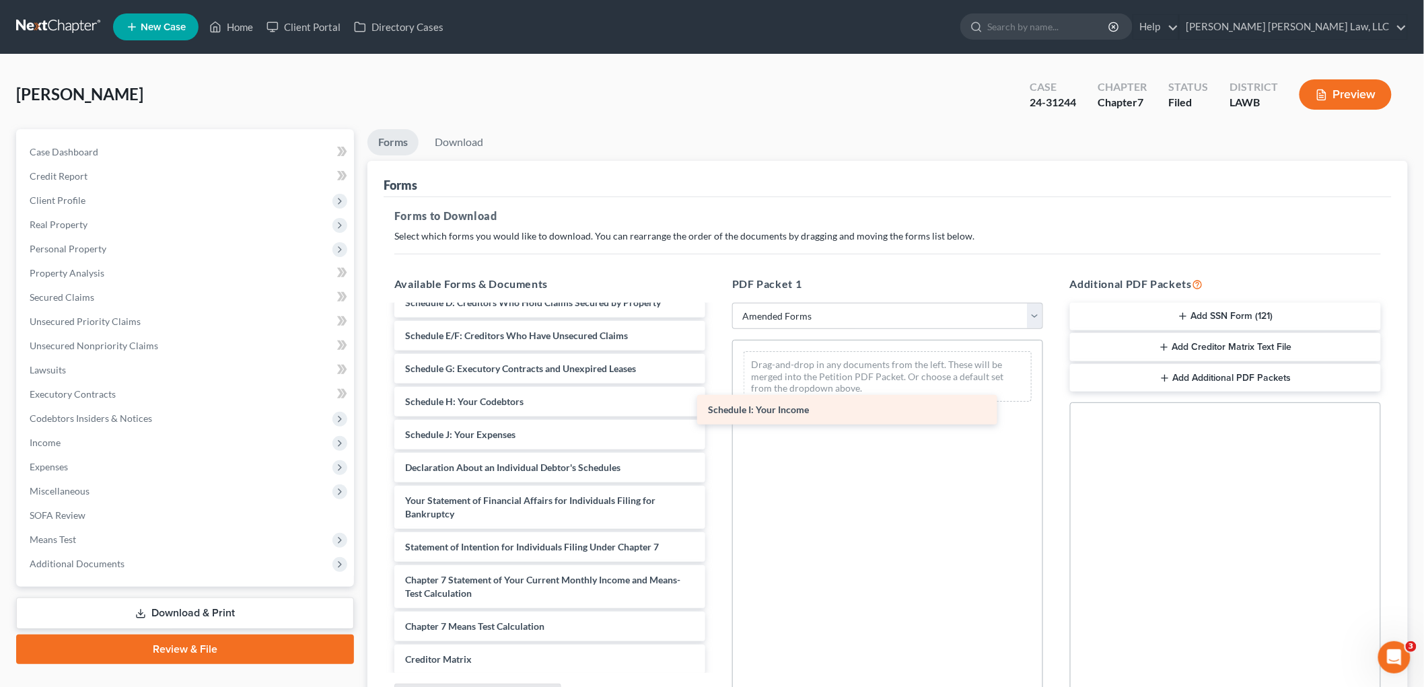
drag, startPoint x: 420, startPoint y: 432, endPoint x: 731, endPoint y: 406, distance: 311.9
click at [716, 406] on div "Schedule I: Your Income Voluntary Petition for Individuals Filing for Bankruptc…" at bounding box center [550, 471] width 332 height 630
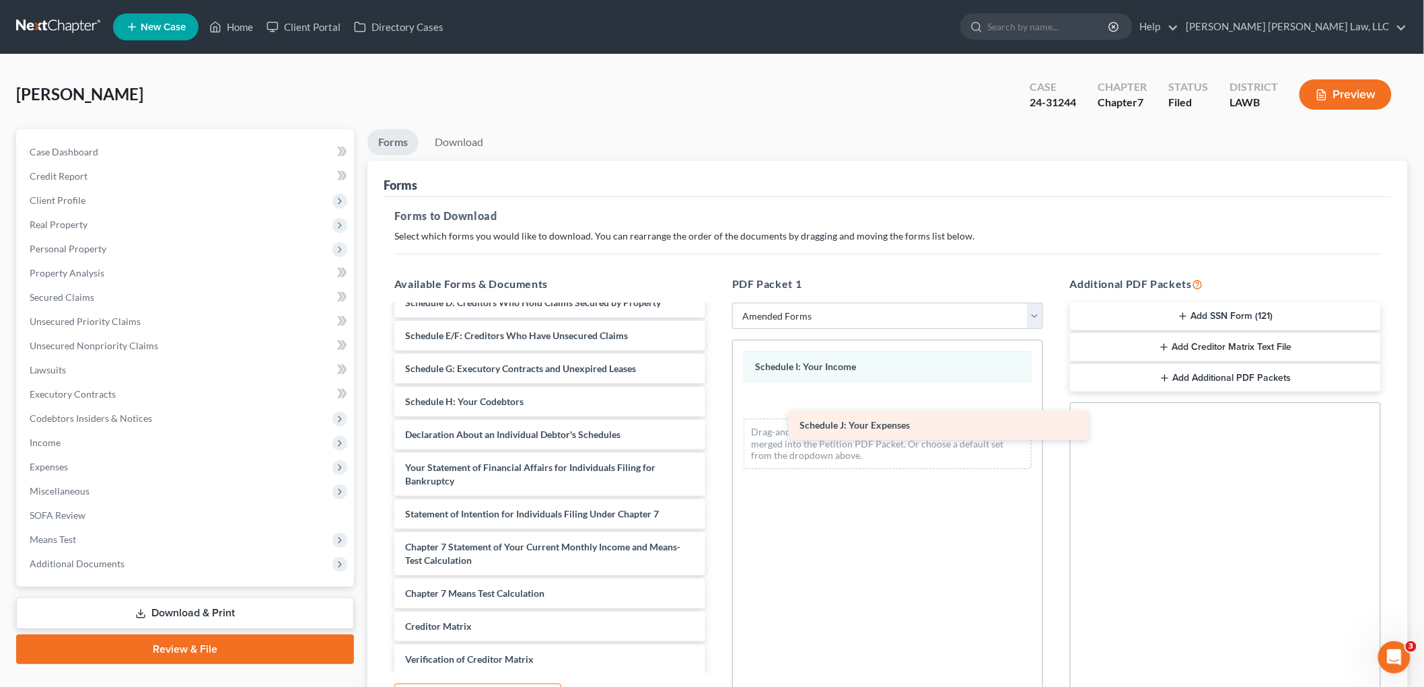
drag, startPoint x: 447, startPoint y: 435, endPoint x: 832, endPoint y: 424, distance: 385.0
click at [716, 426] on div "Schedule J: Your Expenses Voluntary Petition for Individuals Filing for Bankrup…" at bounding box center [550, 454] width 332 height 597
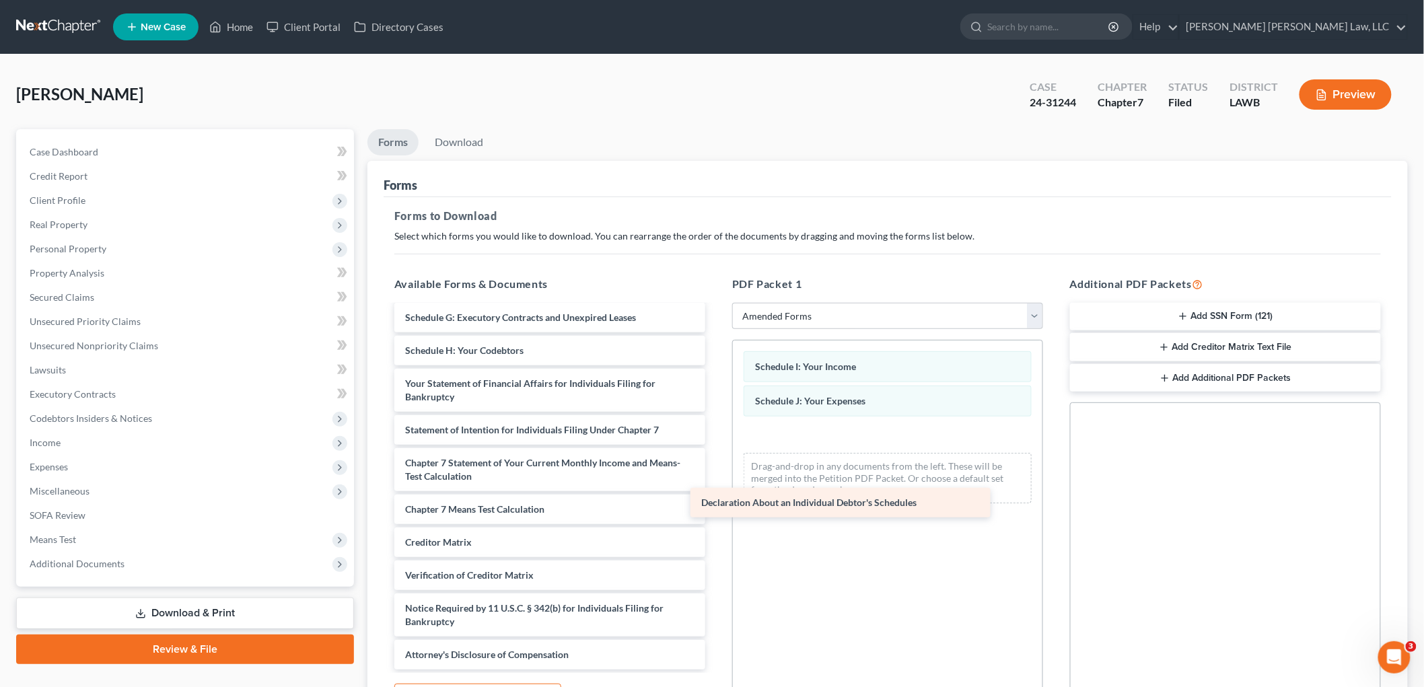
scroll to position [201, 0]
drag, startPoint x: 440, startPoint y: 353, endPoint x: 756, endPoint y: 513, distance: 354.2
click at [716, 513] on div "Declaration About an Individual Debtor's Schedules Voluntary Petition for Indiv…" at bounding box center [550, 388] width 332 height 564
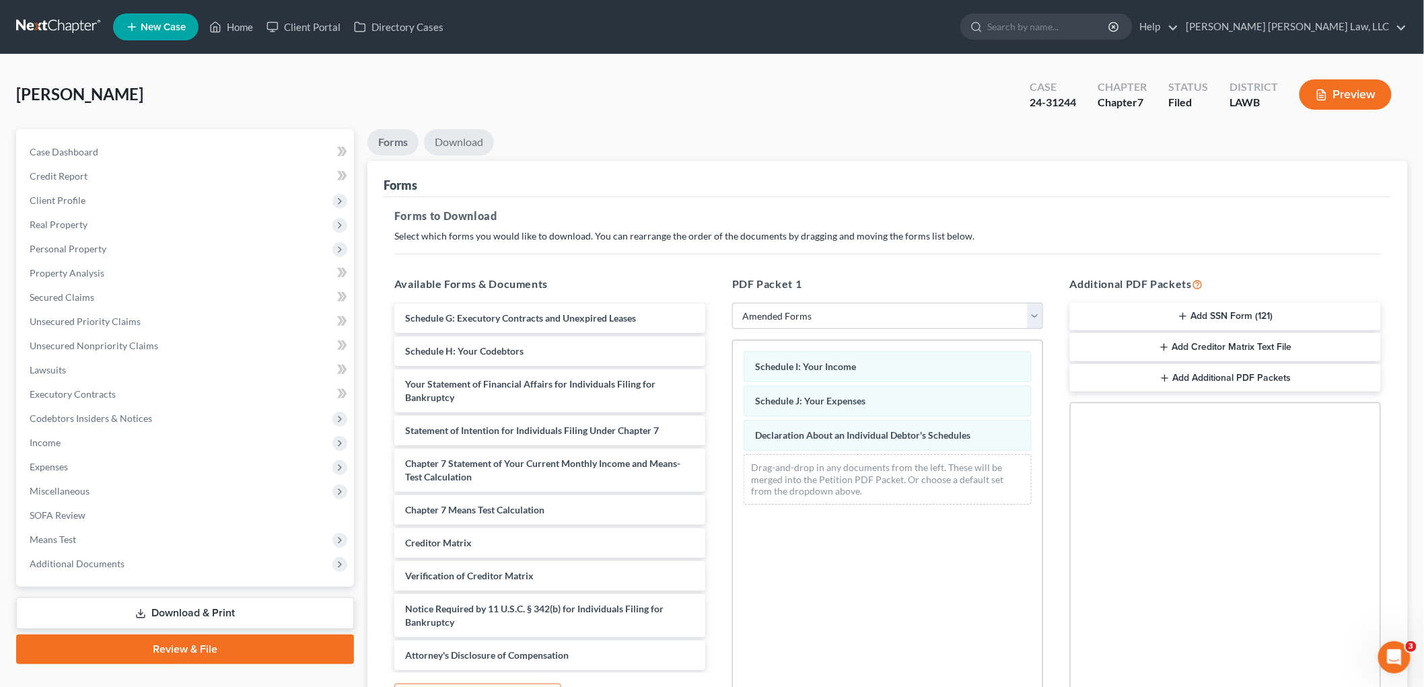
click at [460, 137] on link "Download" at bounding box center [459, 142] width 70 height 26
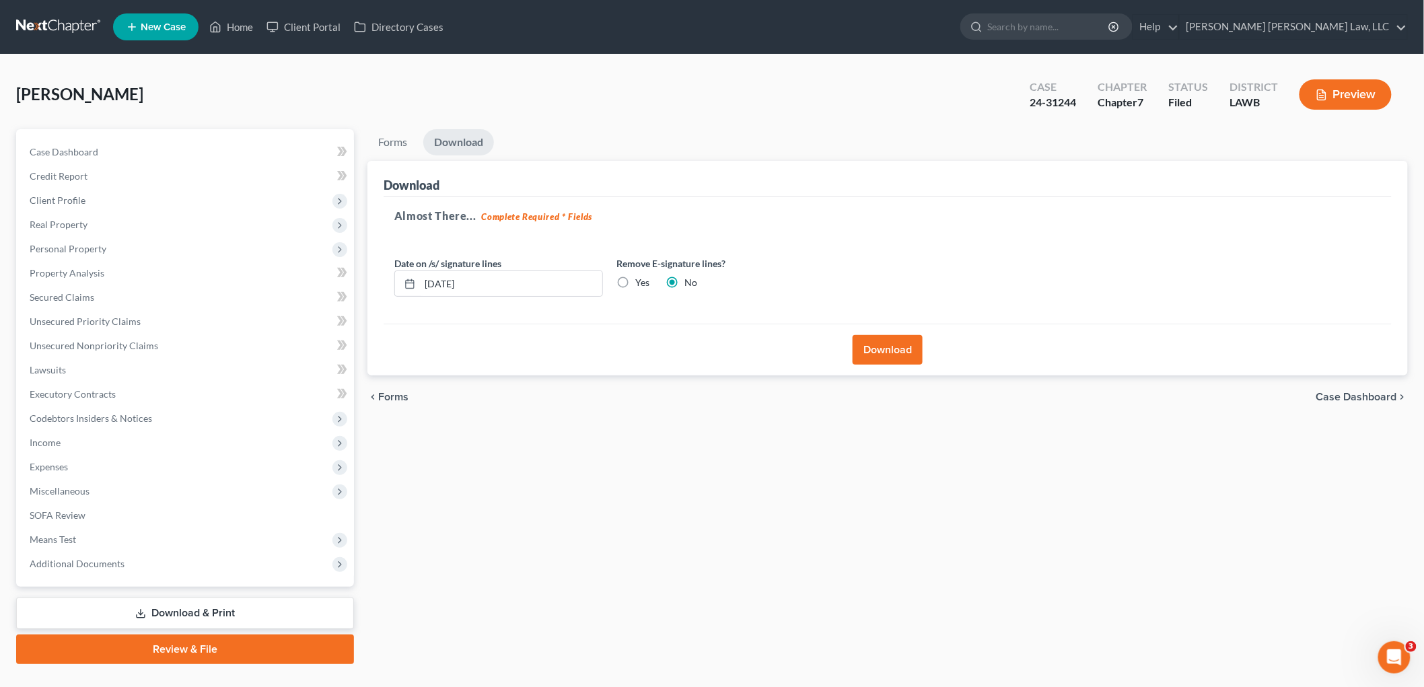
click at [871, 352] on button "Download" at bounding box center [887, 350] width 70 height 30
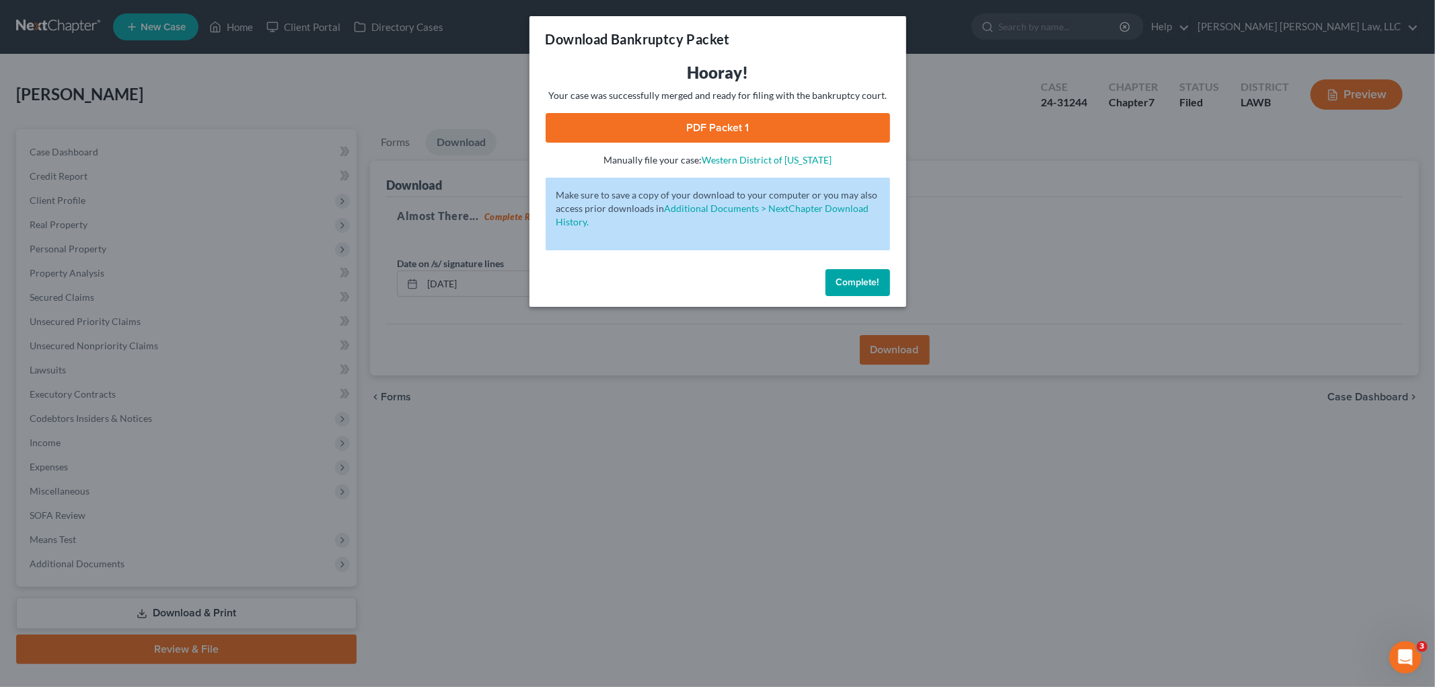
click at [743, 118] on link "PDF Packet 1" at bounding box center [718, 128] width 344 height 30
click at [839, 281] on span "Complete!" at bounding box center [857, 282] width 43 height 11
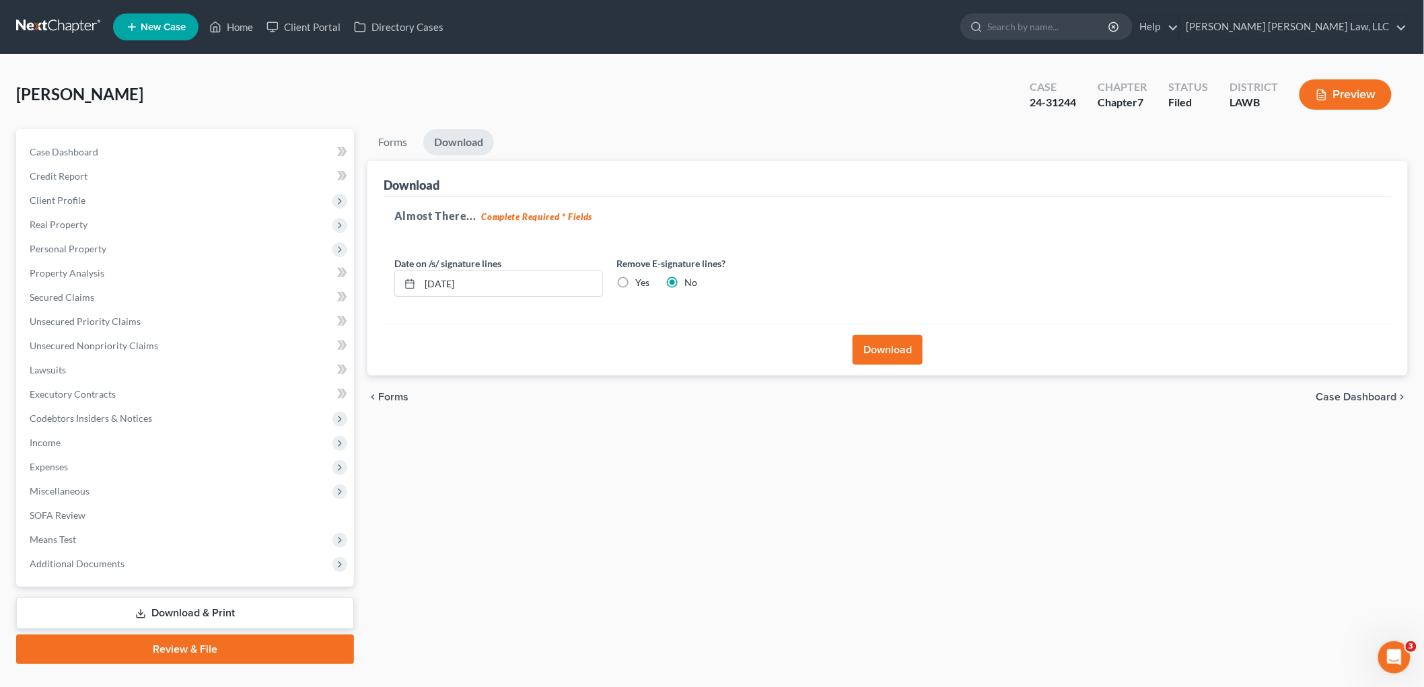
drag, startPoint x: 155, startPoint y: 609, endPoint x: 213, endPoint y: 590, distance: 60.2
click at [157, 609] on link "Download & Print" at bounding box center [185, 613] width 338 height 32
click at [396, 142] on link "Forms" at bounding box center [392, 142] width 50 height 26
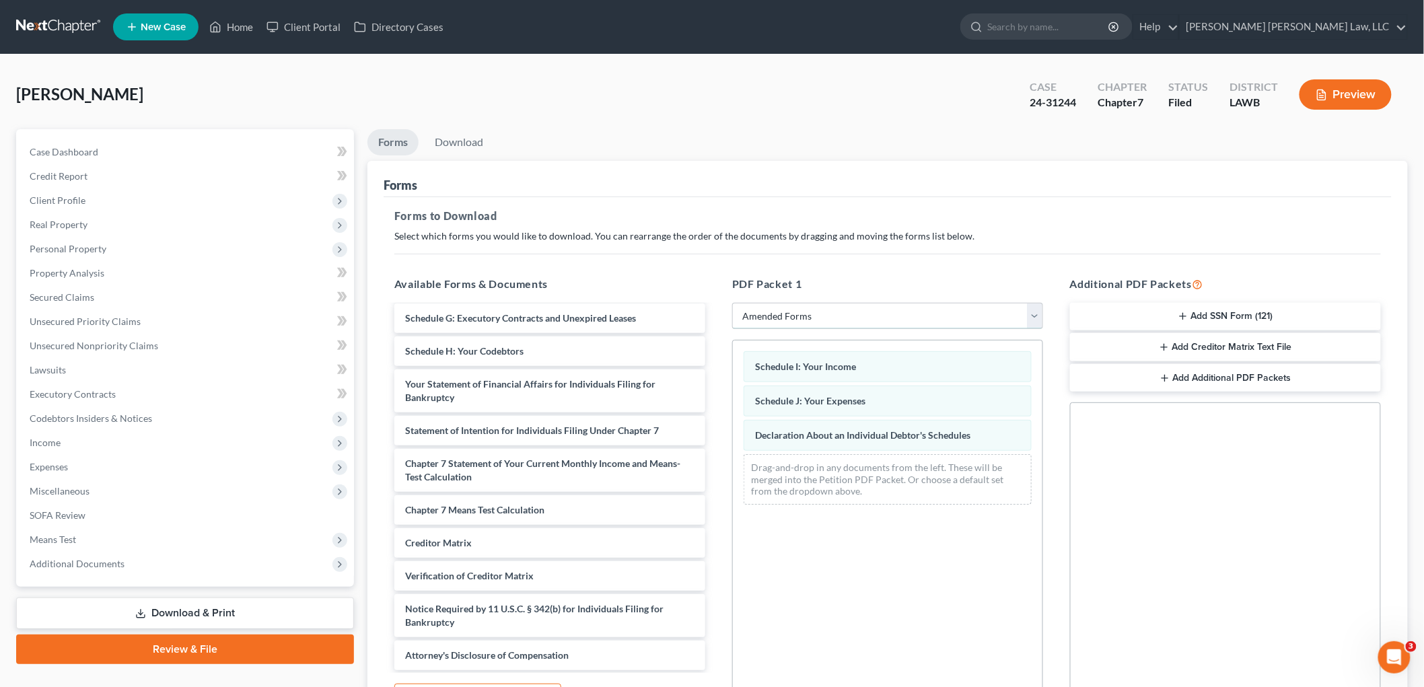
click at [825, 320] on select "Choose Default Petition PDF Packet Complete Bankruptcy Petition (all forms and …" at bounding box center [887, 316] width 311 height 27
click at [732, 303] on select "Choose Default Petition PDF Packet Complete Bankruptcy Petition (all forms and …" at bounding box center [887, 316] width 311 height 27
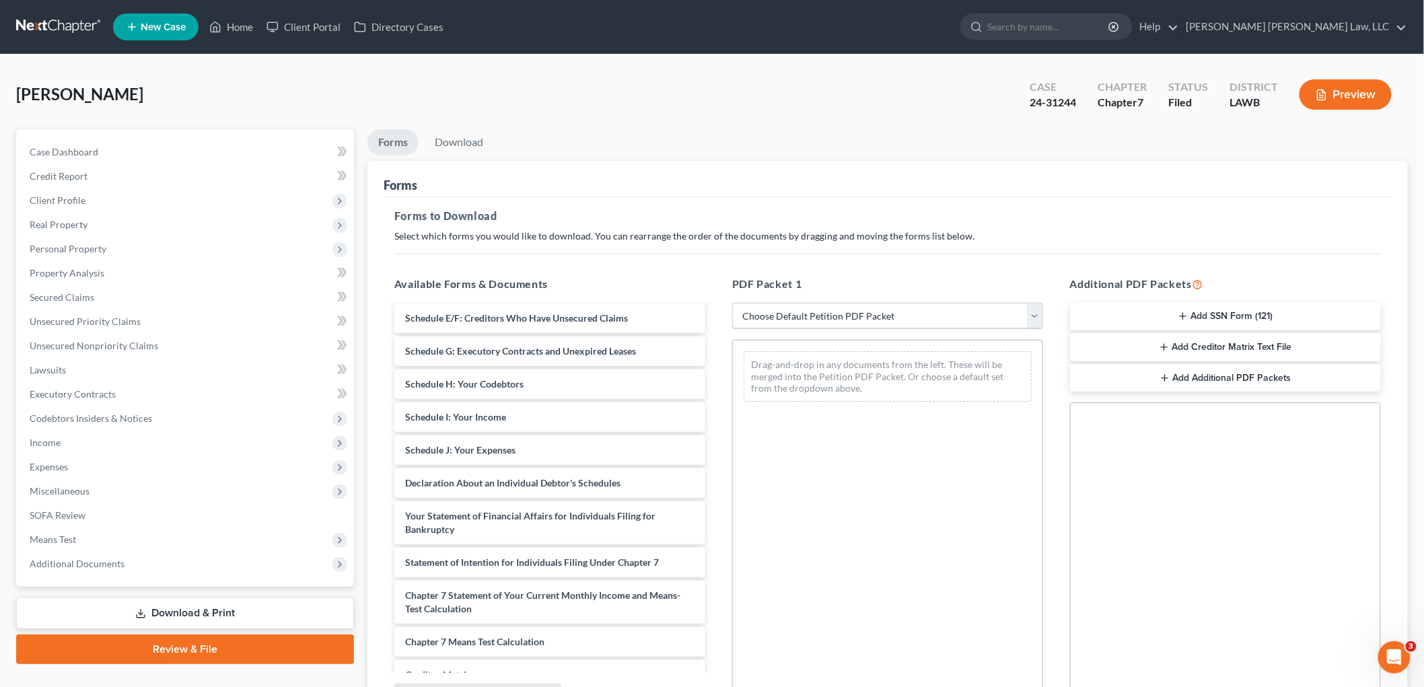
click at [815, 309] on select "Choose Default Petition PDF Packet Complete Bankruptcy Petition (all forms and …" at bounding box center [887, 316] width 311 height 27
select select "2"
click at [732, 303] on select "Choose Default Petition PDF Packet Complete Bankruptcy Petition (all forms and …" at bounding box center [887, 316] width 311 height 27
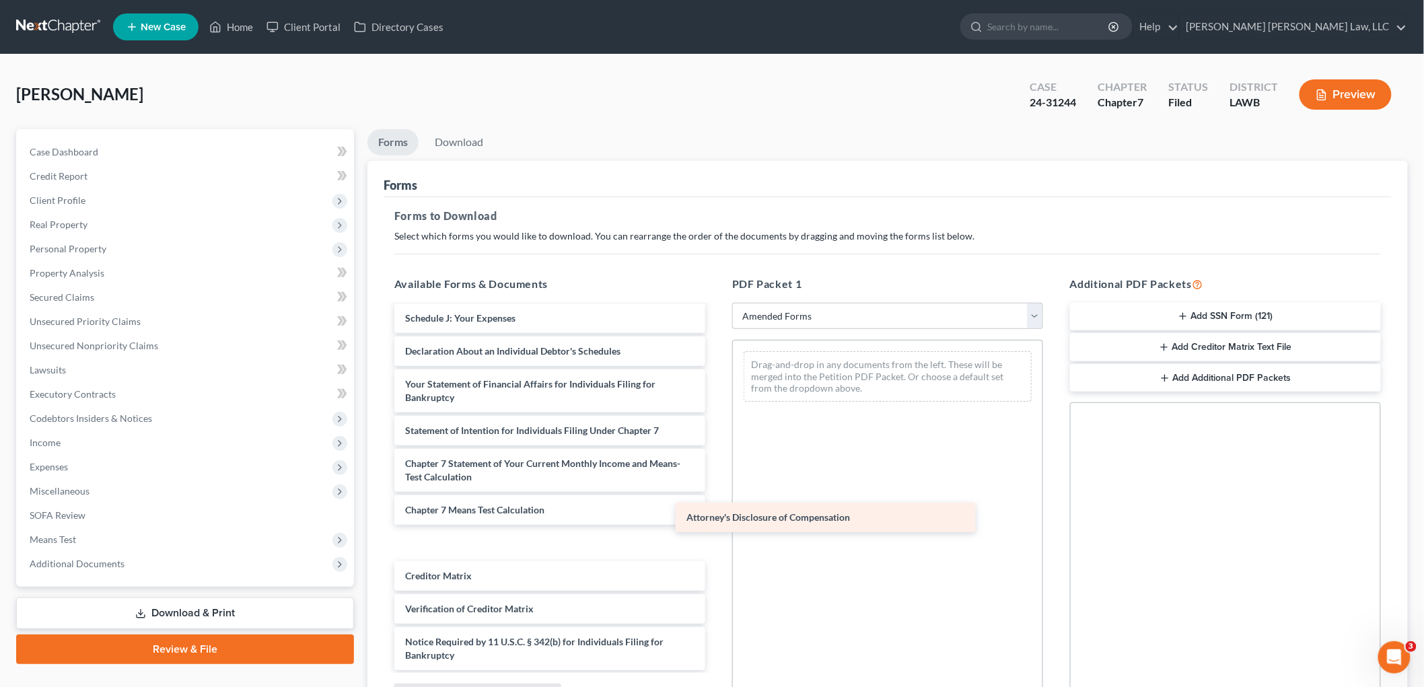
scroll to position [266, 0]
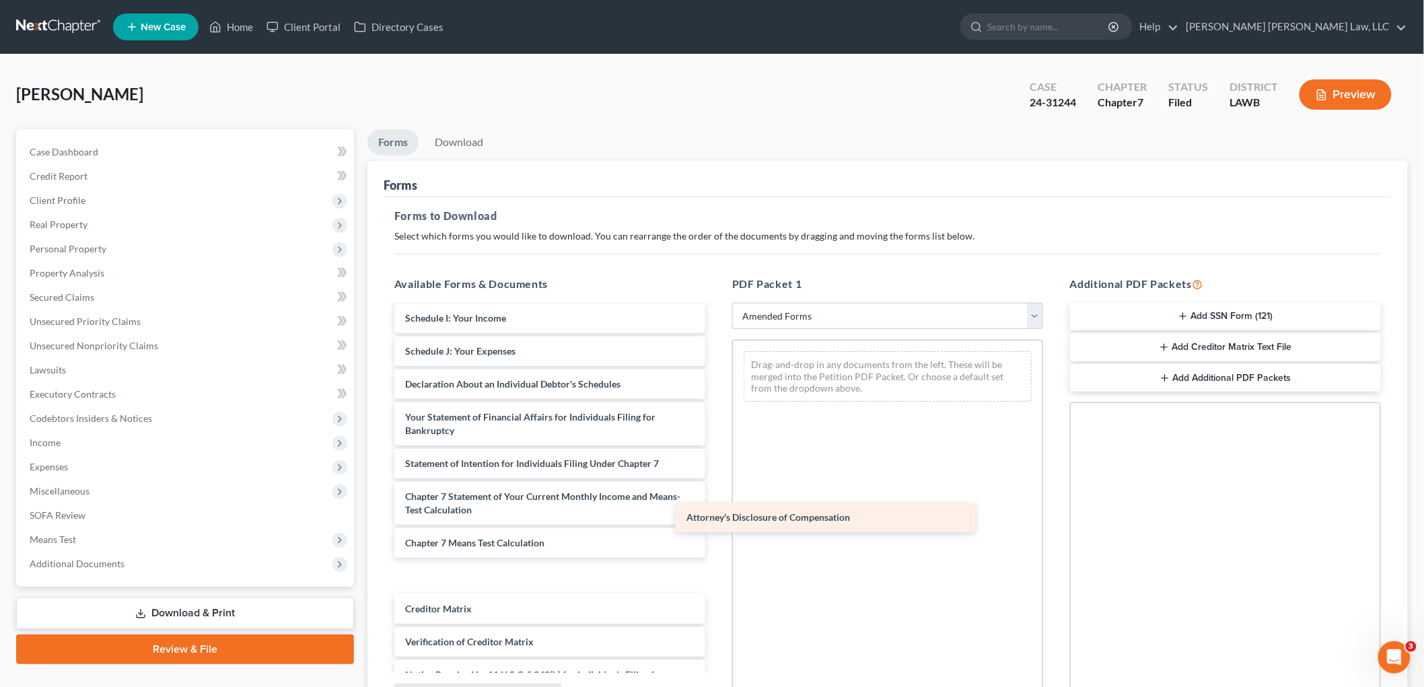
drag, startPoint x: 440, startPoint y: 656, endPoint x: 771, endPoint y: 491, distance: 369.8
click at [716, 503] on div "Attorney's Disclosure of Compensation Voluntary Petition for Individuals Filing…" at bounding box center [550, 371] width 332 height 663
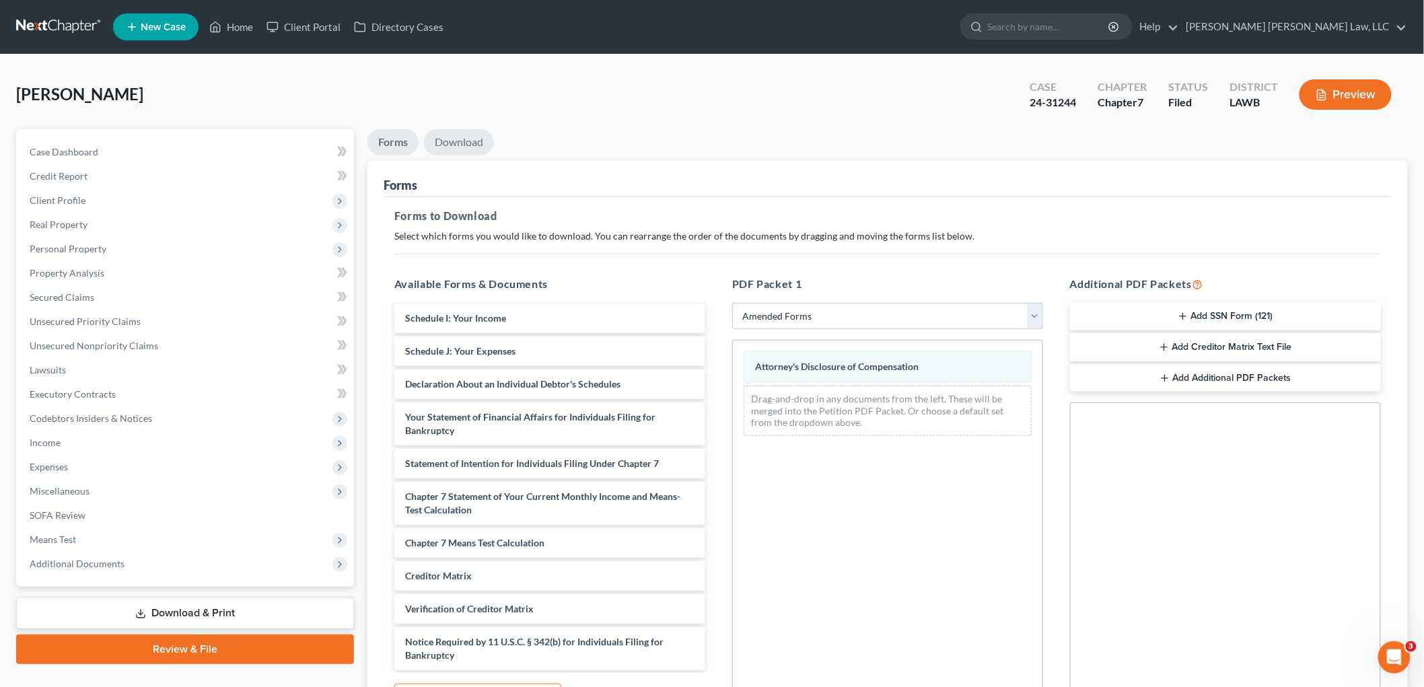
click at [456, 135] on link "Download" at bounding box center [459, 142] width 70 height 26
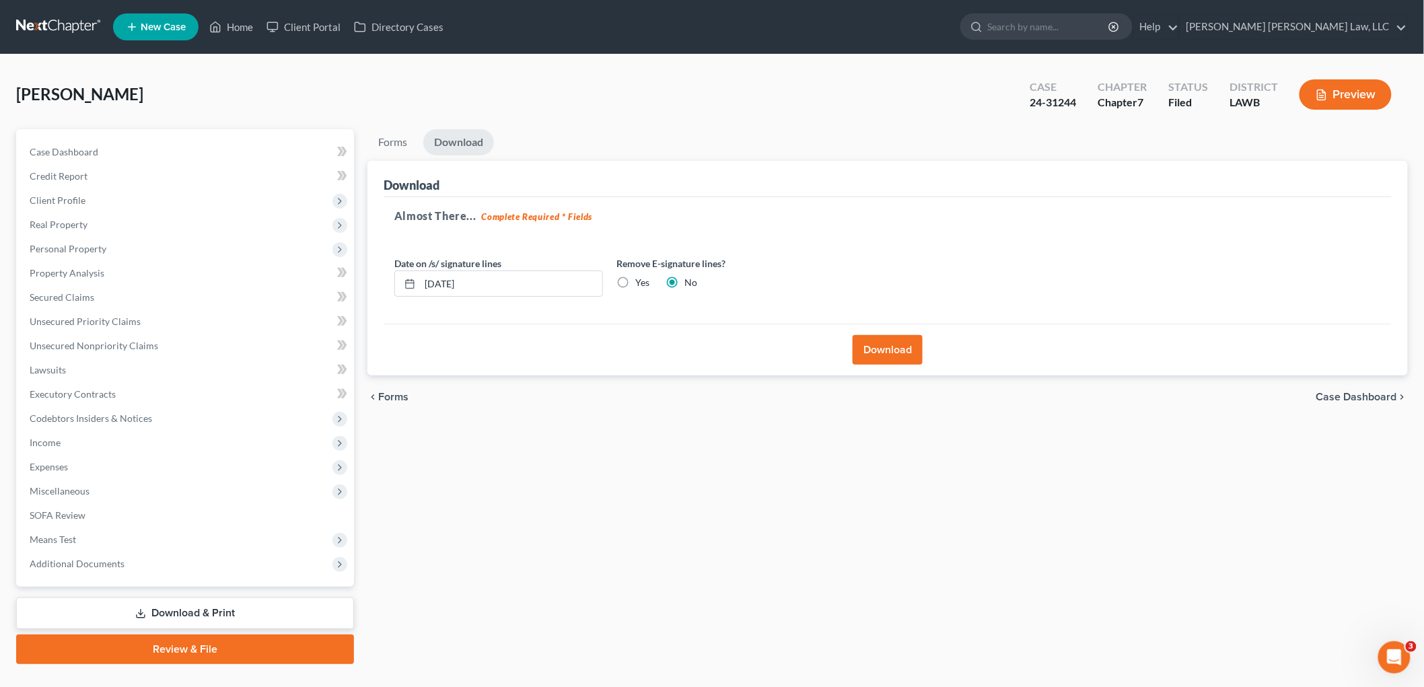
click at [871, 351] on button "Download" at bounding box center [887, 350] width 70 height 30
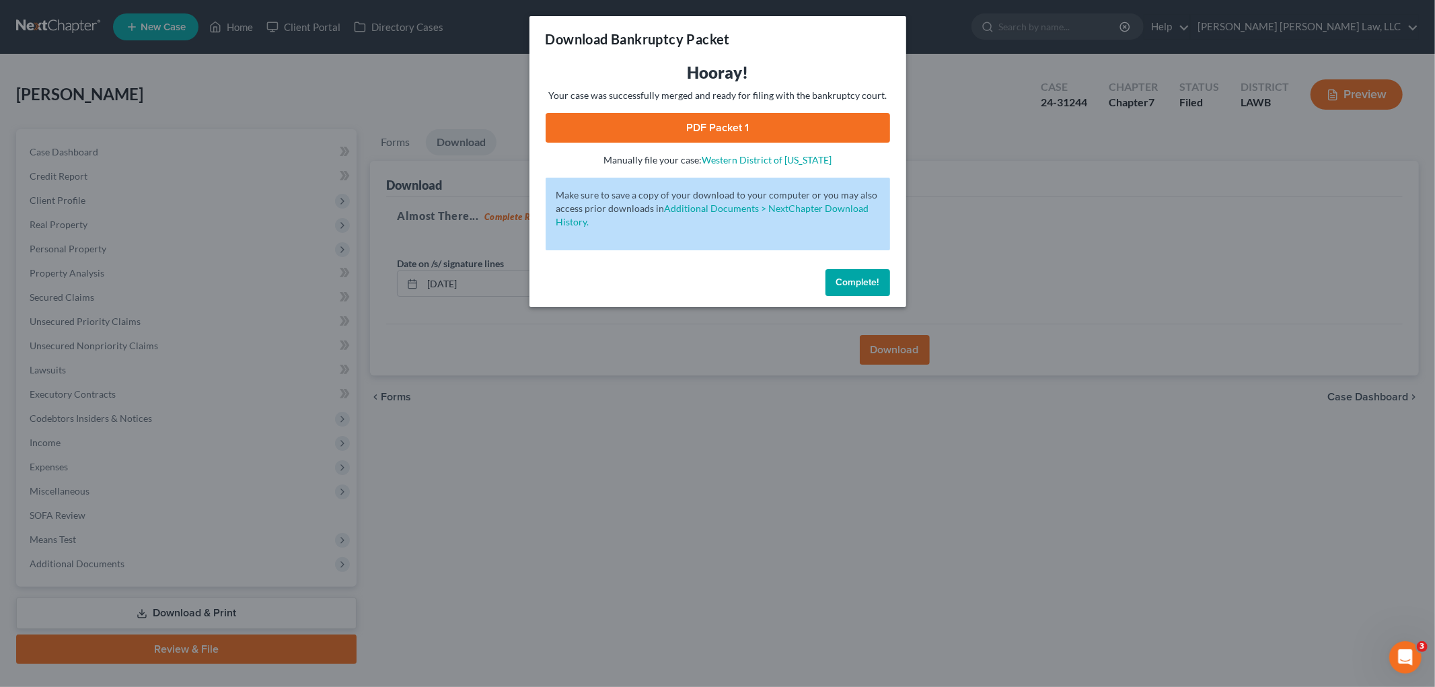
click at [633, 131] on link "PDF Packet 1" at bounding box center [718, 128] width 344 height 30
click at [869, 277] on span "Complete!" at bounding box center [857, 282] width 43 height 11
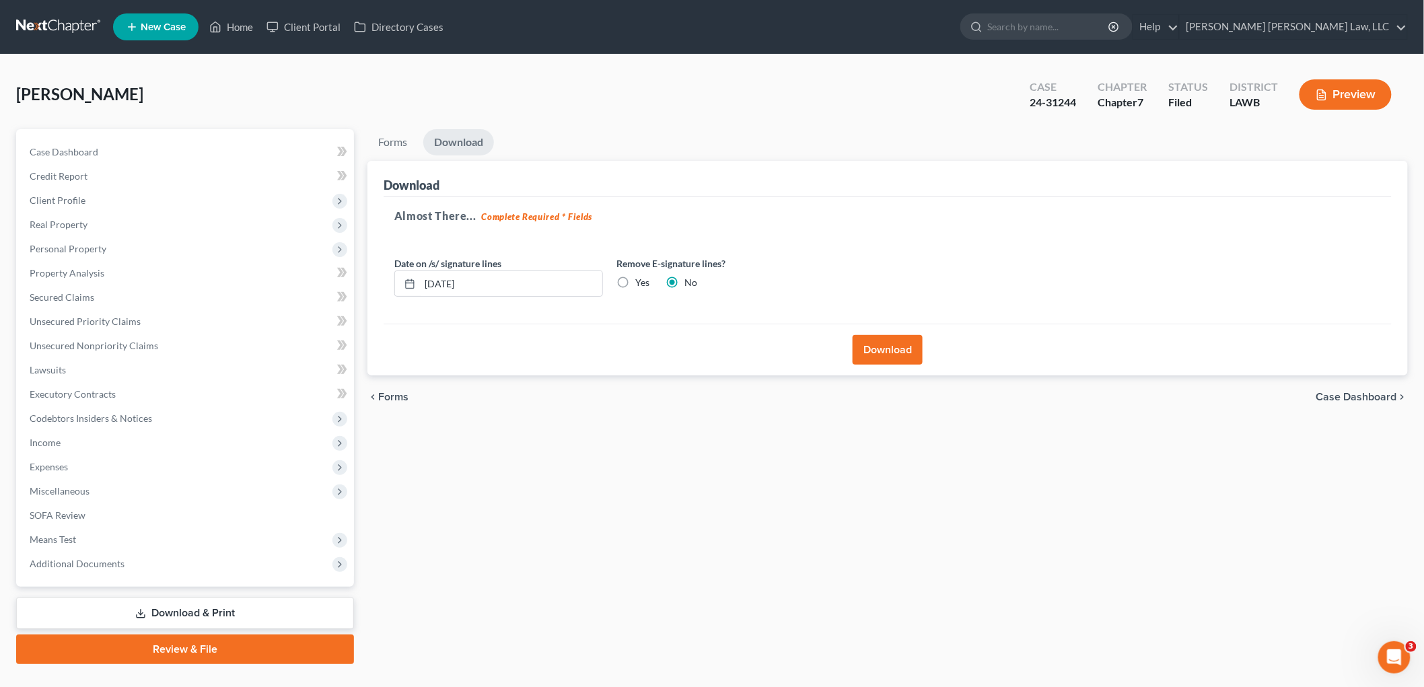
click at [172, 607] on link "Download & Print" at bounding box center [185, 613] width 338 height 32
click at [406, 139] on link "Forms" at bounding box center [392, 142] width 50 height 26
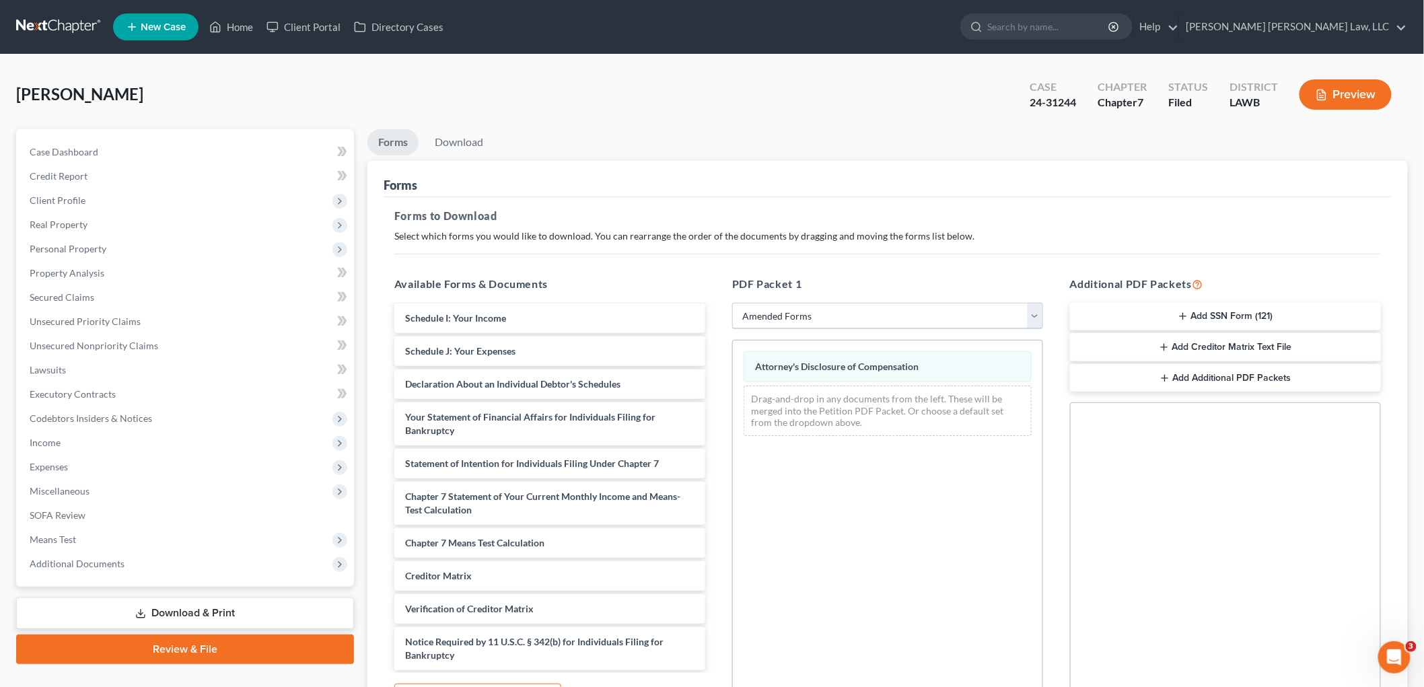
click at [846, 324] on select "Choose Default Petition PDF Packet Complete Bankruptcy Petition (all forms and …" at bounding box center [887, 316] width 311 height 27
click at [732, 303] on select "Choose Default Petition PDF Packet Complete Bankruptcy Petition (all forms and …" at bounding box center [887, 316] width 311 height 27
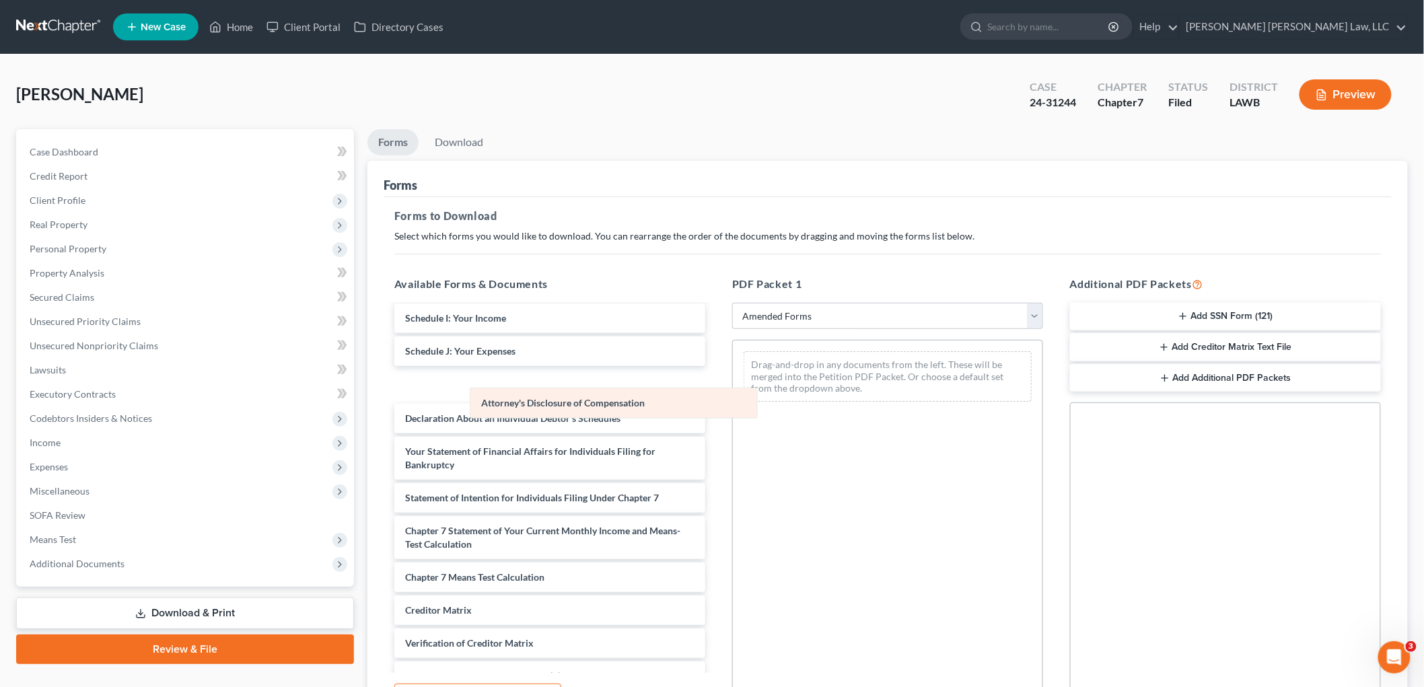
drag, startPoint x: 815, startPoint y: 370, endPoint x: 489, endPoint y: 433, distance: 331.7
click at [733, 412] on div "Attorney's Disclosure of Compensation Attorney's Disclosure of Compensation Dra…" at bounding box center [887, 376] width 309 height 72
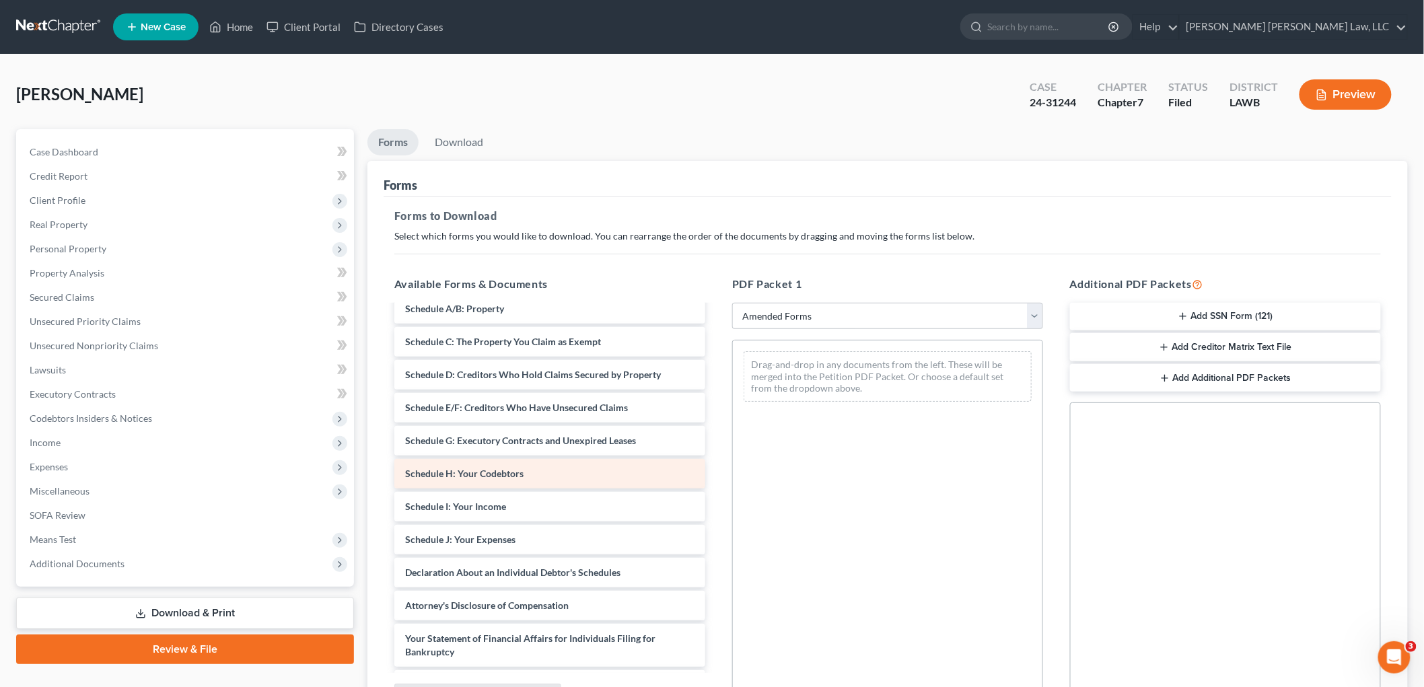
scroll to position [224, 0]
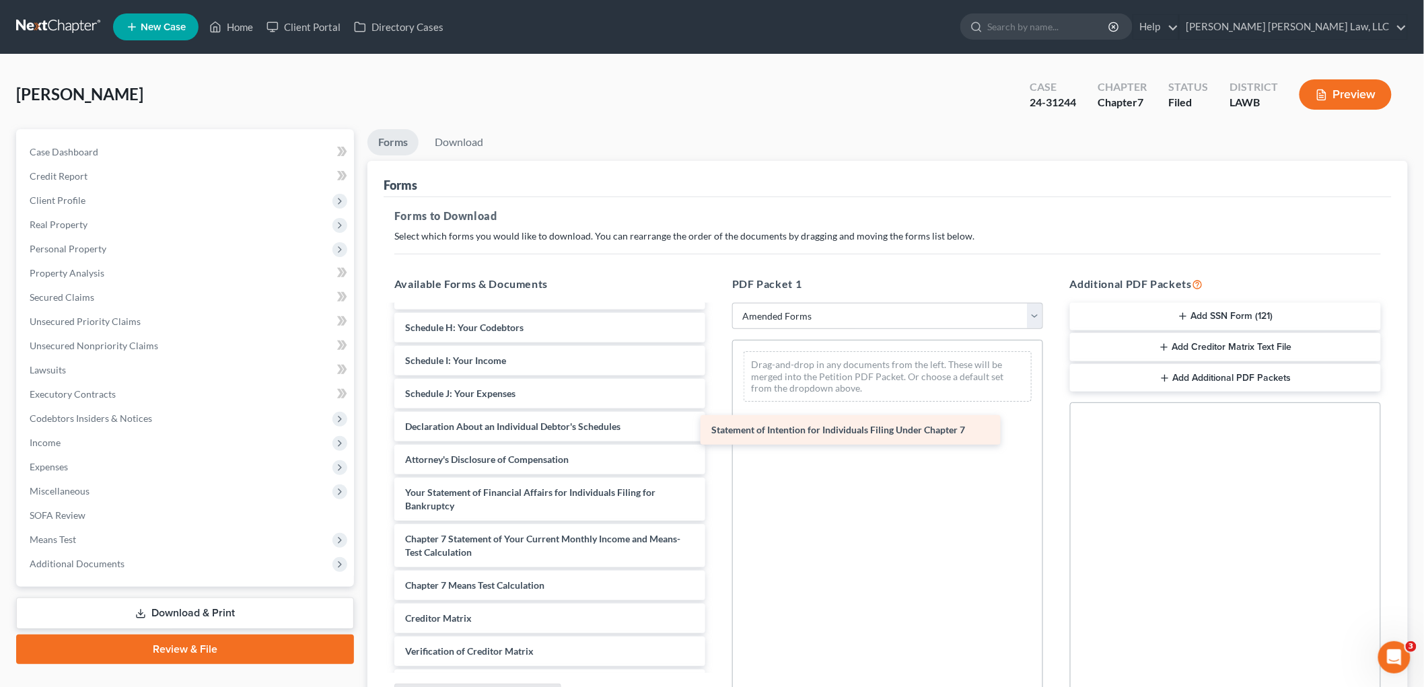
drag, startPoint x: 438, startPoint y: 543, endPoint x: 744, endPoint y: 435, distance: 324.7
click at [716, 435] on div "Statement of Intention for Individuals Filing Under Chapter 7 Voluntary Petitio…" at bounding box center [550, 397] width 332 height 630
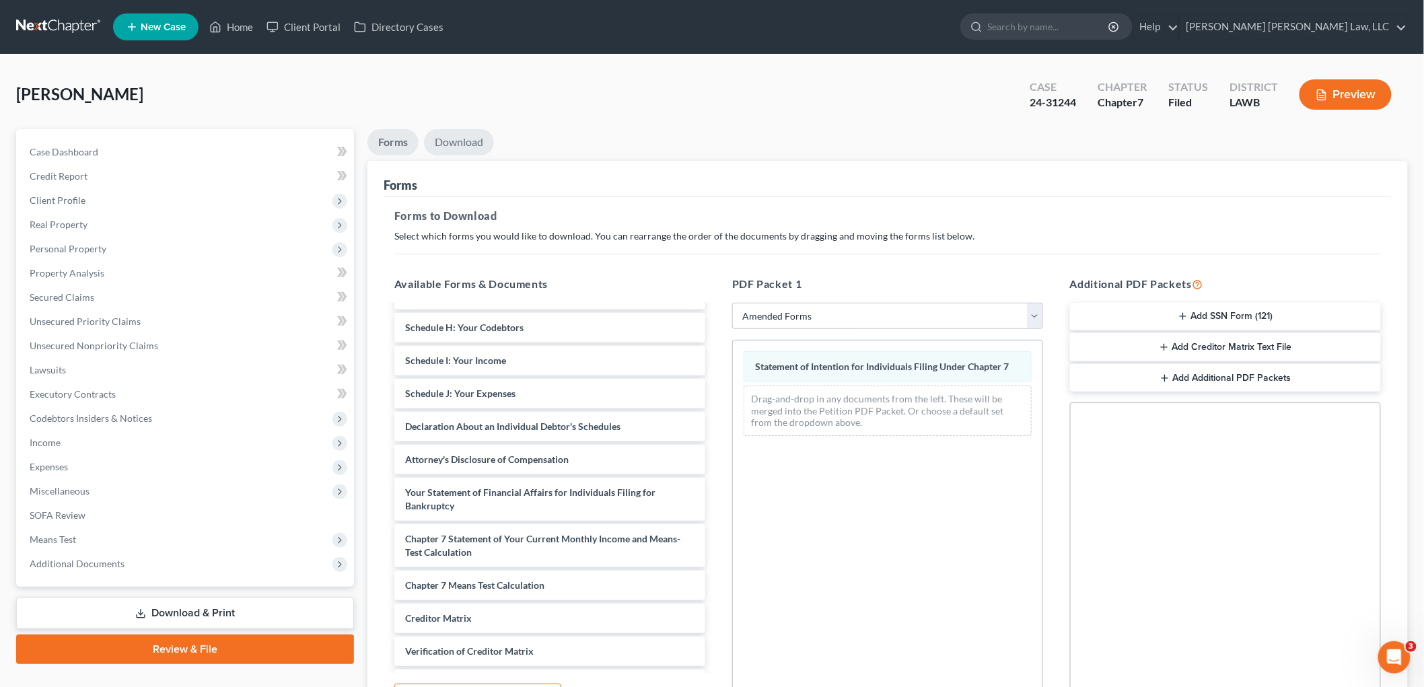
click at [476, 138] on link "Download" at bounding box center [459, 142] width 70 height 26
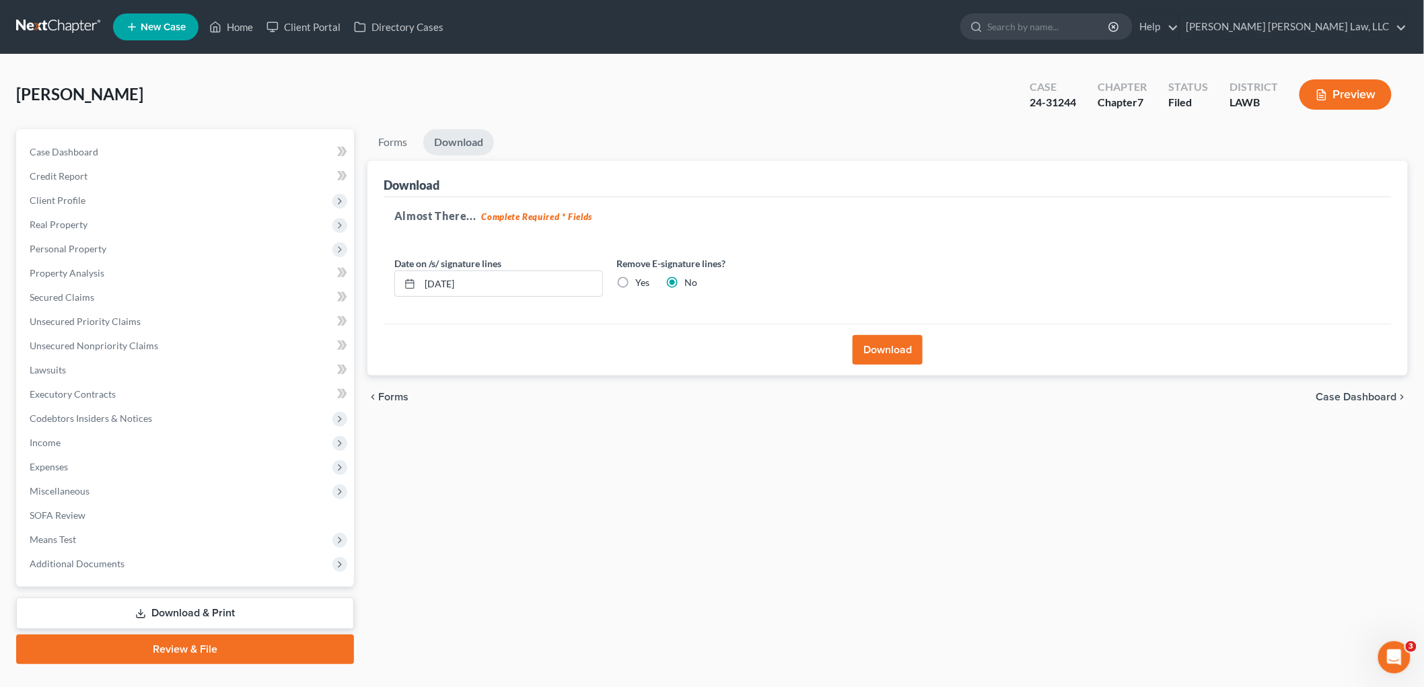
click at [852, 343] on button "Download" at bounding box center [887, 350] width 70 height 30
click at [884, 353] on button "Download" at bounding box center [887, 350] width 70 height 30
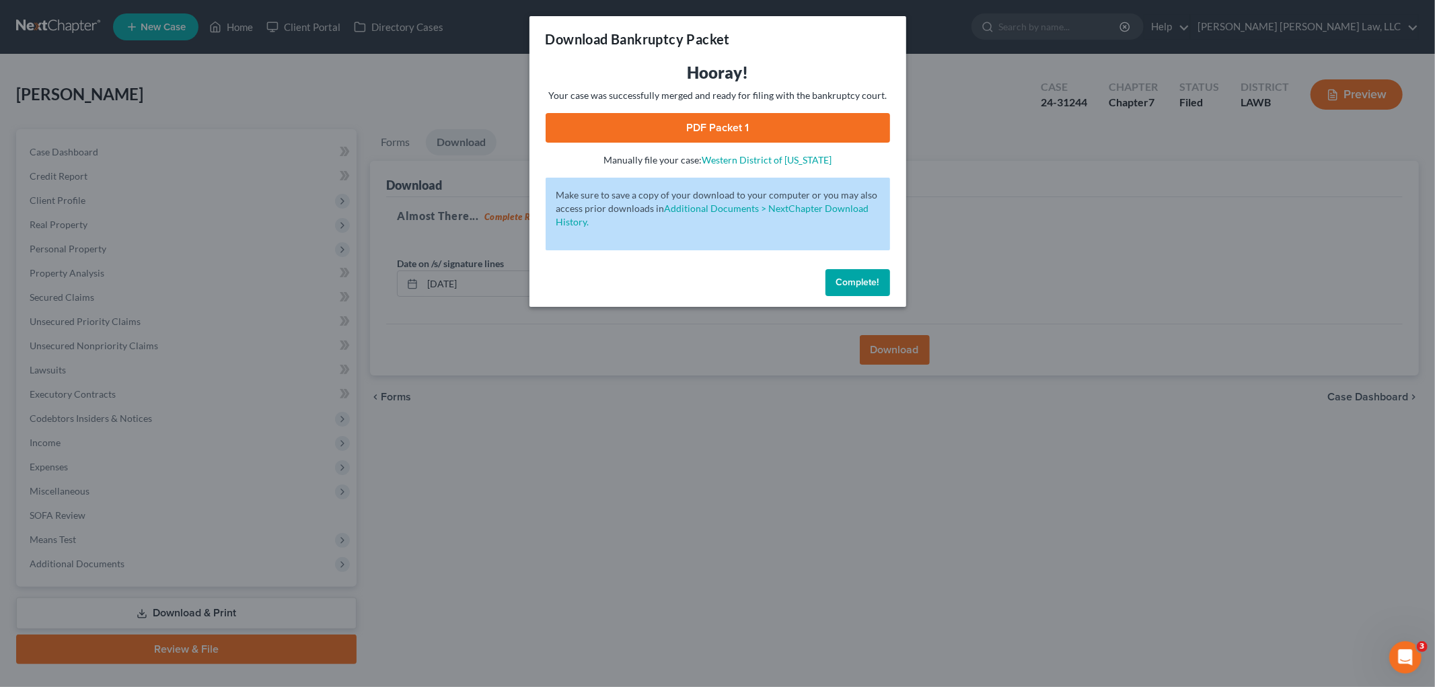
click at [688, 116] on link "PDF Packet 1" at bounding box center [718, 128] width 344 height 30
click at [853, 277] on span "Complete!" at bounding box center [857, 282] width 43 height 11
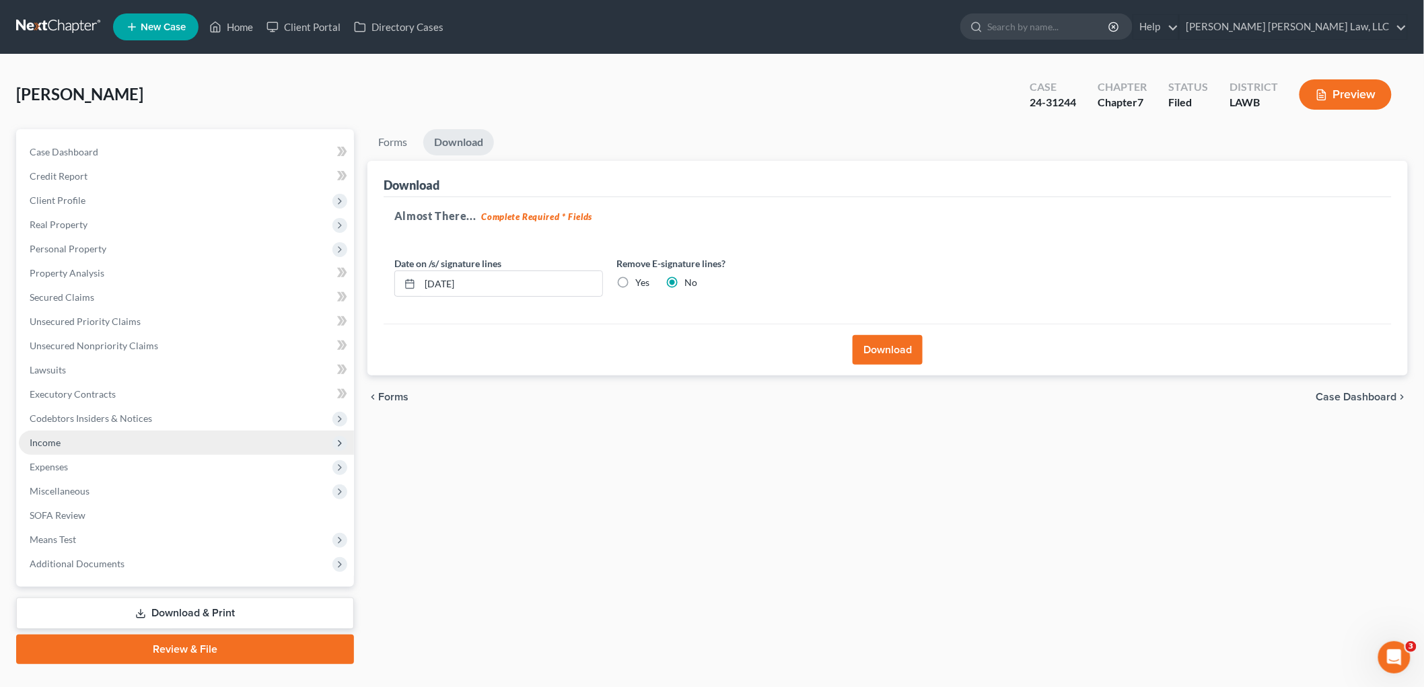
click at [76, 441] on span "Income" at bounding box center [186, 443] width 335 height 24
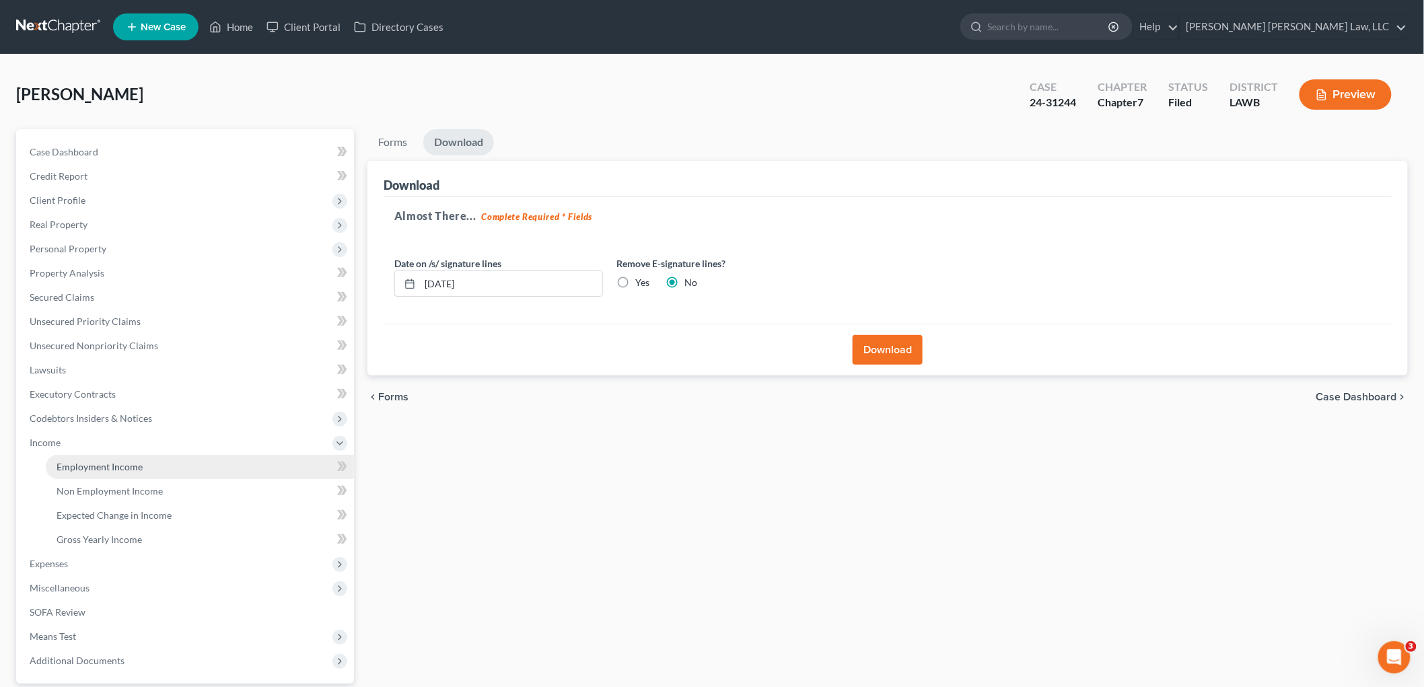
click at [84, 467] on span "Employment Income" at bounding box center [100, 466] width 86 height 11
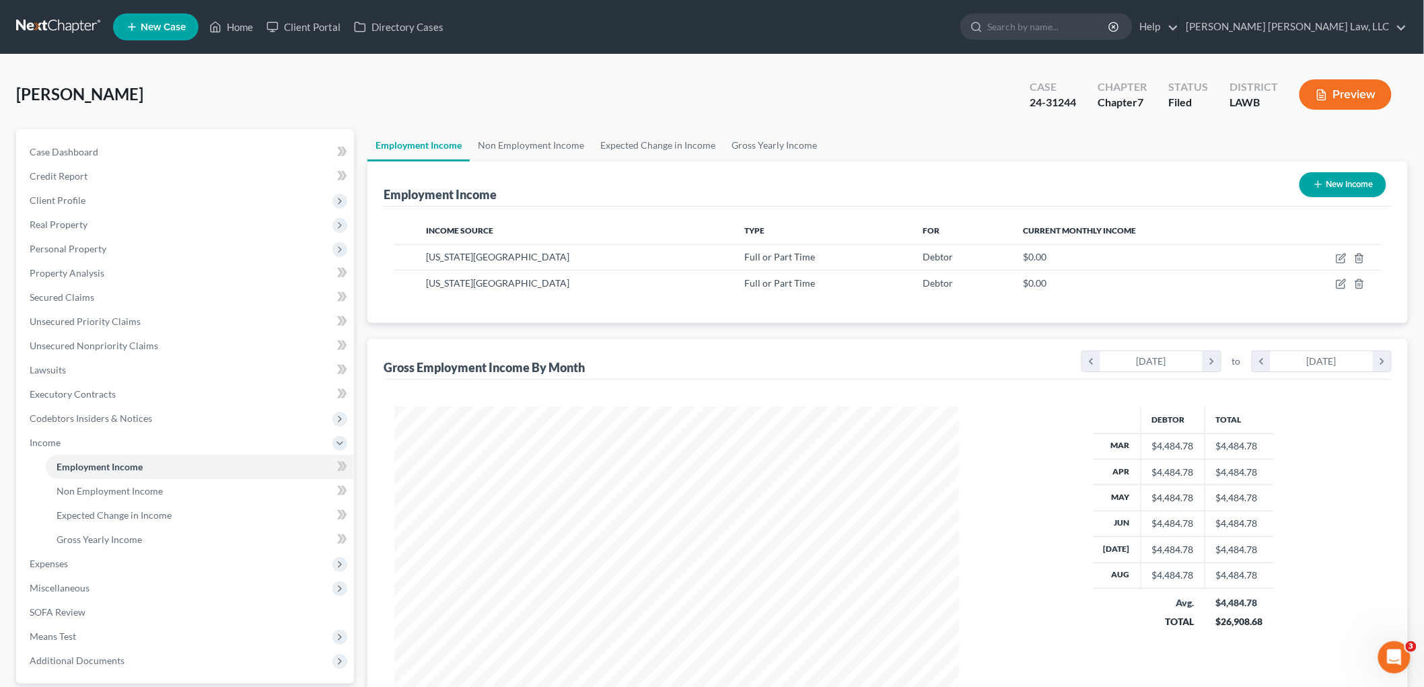
scroll to position [281, 591]
click at [66, 16] on link at bounding box center [59, 27] width 86 height 24
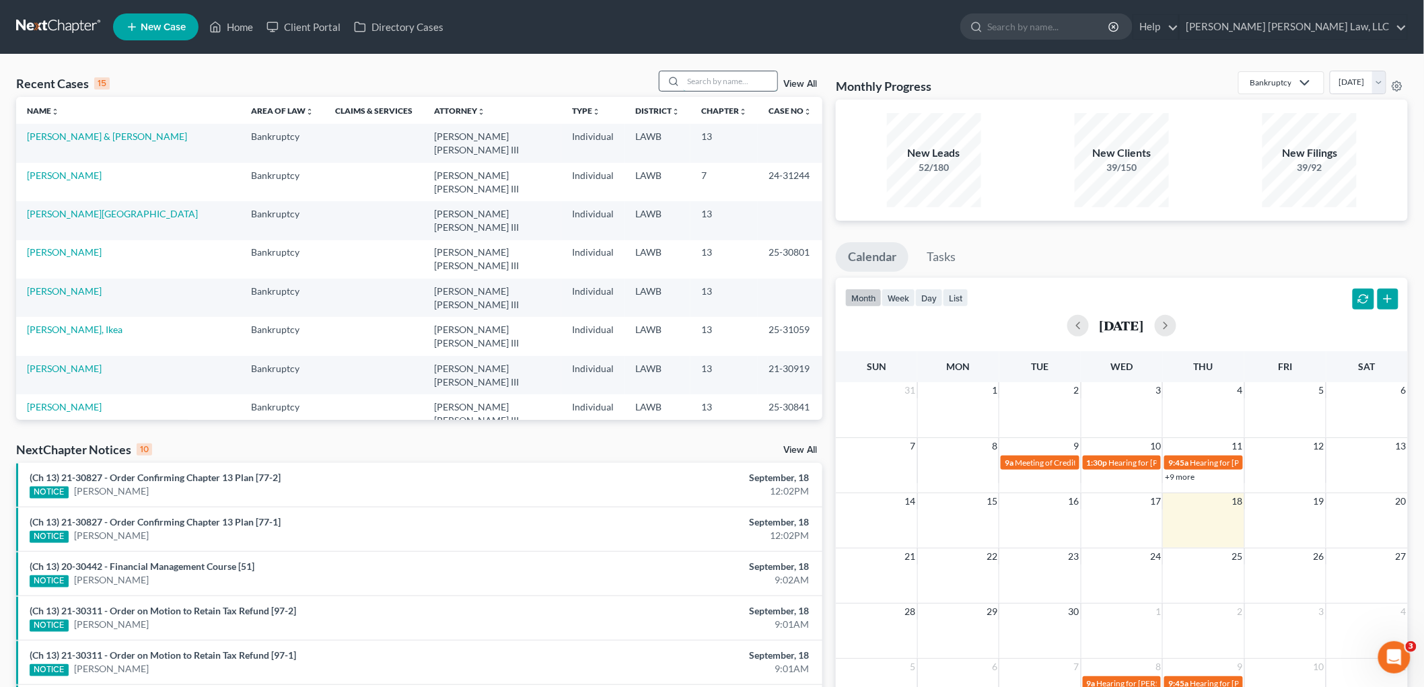
click at [734, 74] on input "search" at bounding box center [730, 81] width 94 height 20
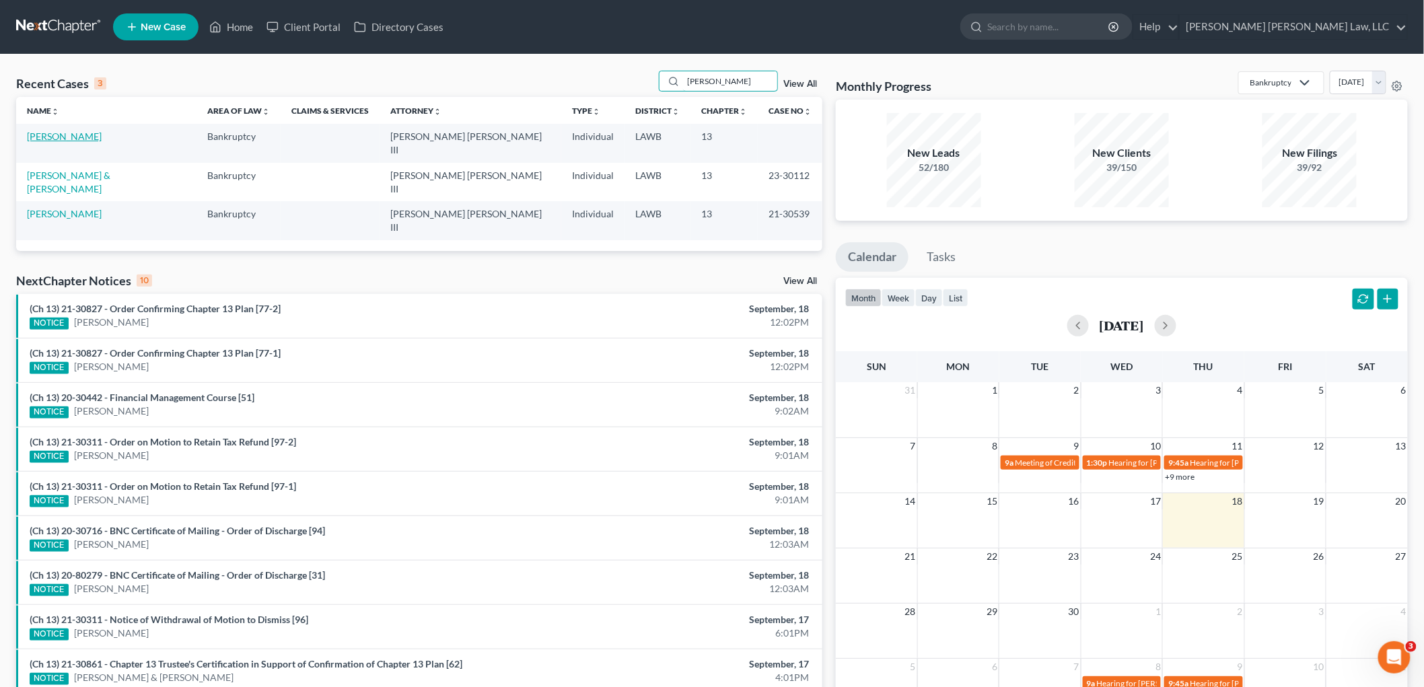
type input "[PERSON_NAME]"
click at [76, 137] on link "[PERSON_NAME]" at bounding box center [64, 136] width 75 height 11
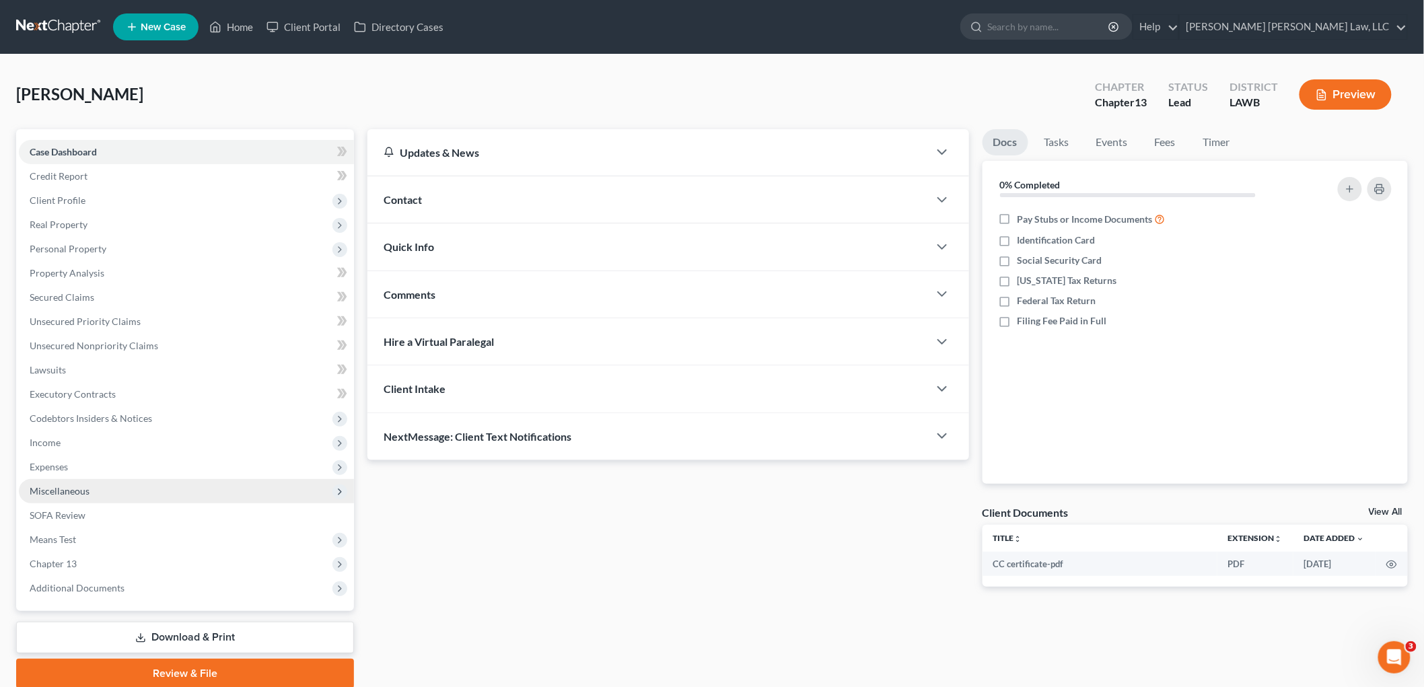
click at [96, 488] on span "Miscellaneous" at bounding box center [186, 491] width 335 height 24
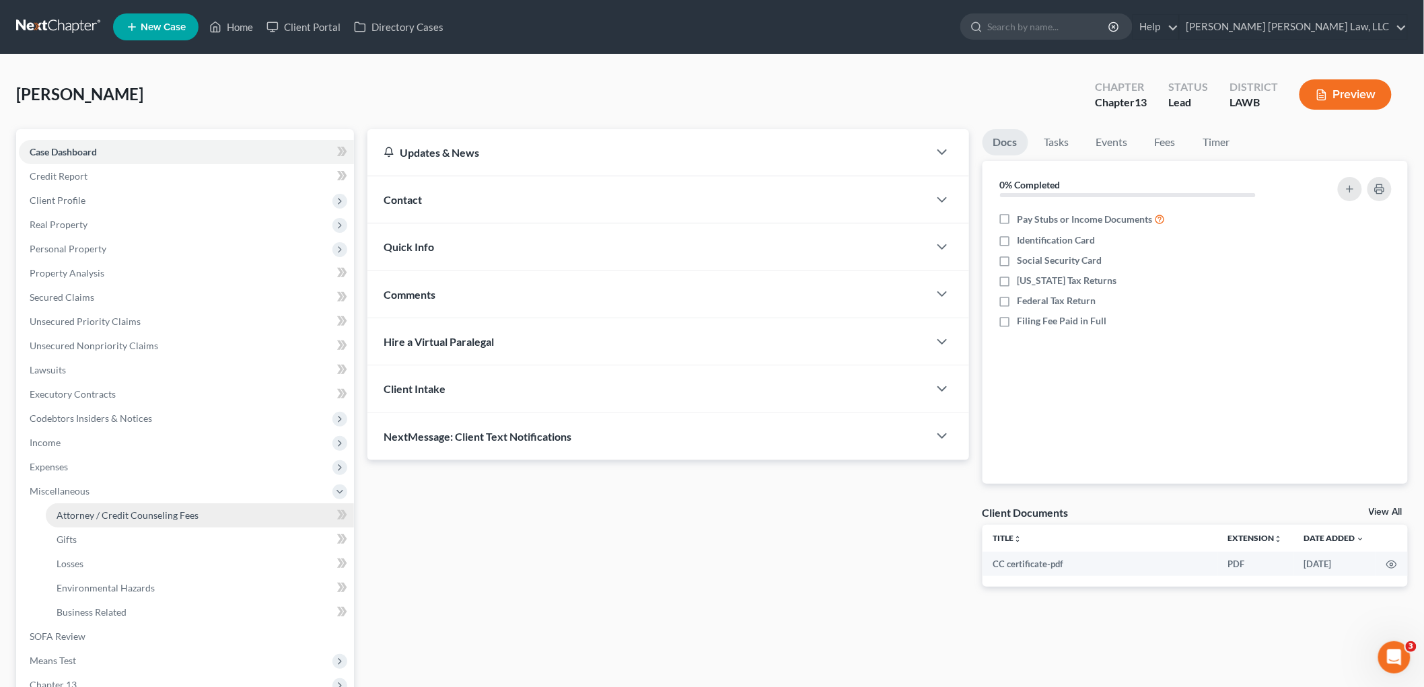
click at [109, 505] on link "Attorney / Credit Counseling Fees" at bounding box center [200, 515] width 308 height 24
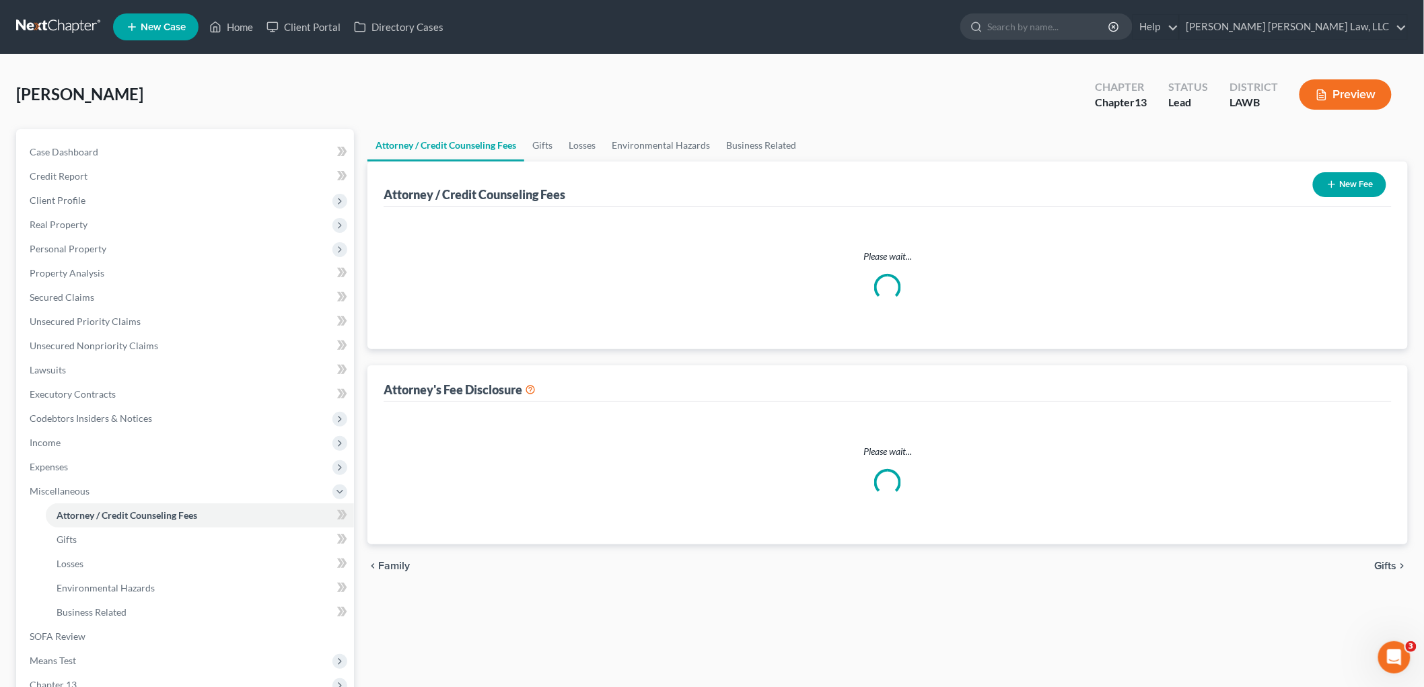
select select "1"
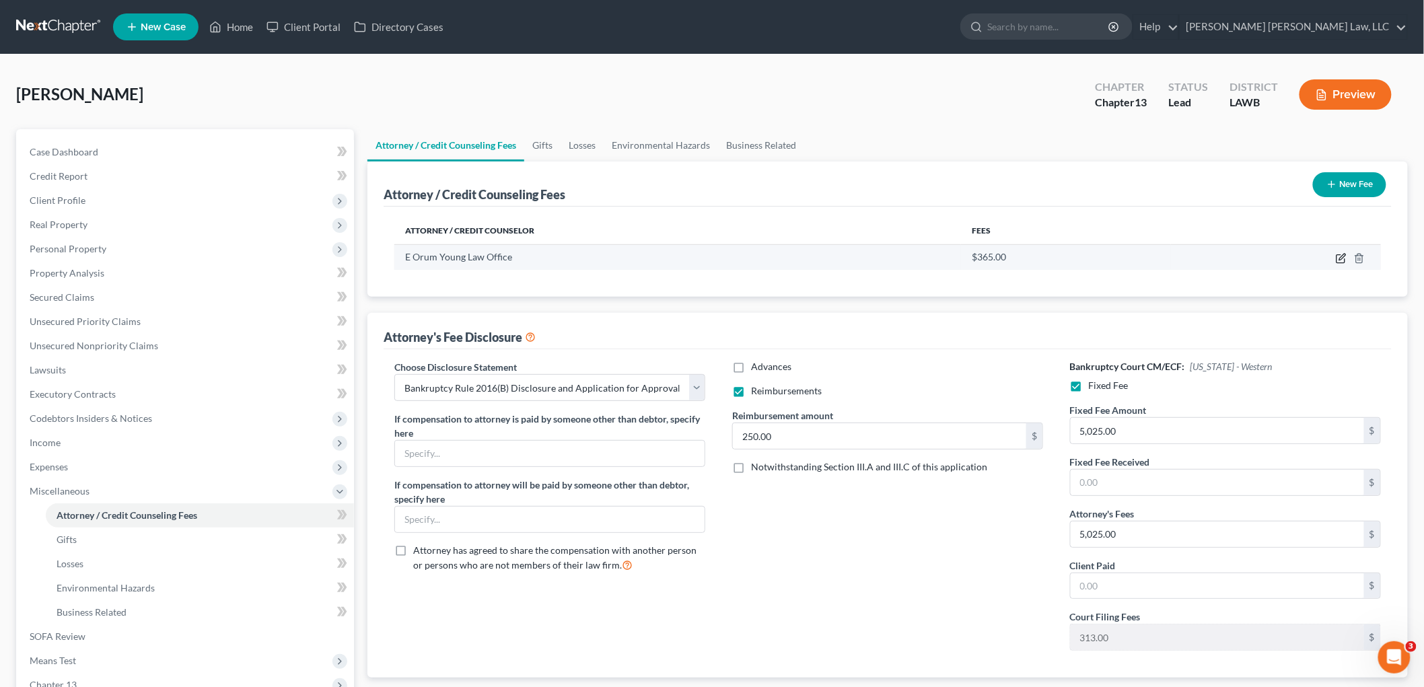
click at [1342, 256] on icon "button" at bounding box center [1342, 257] width 6 height 6
select select "19"
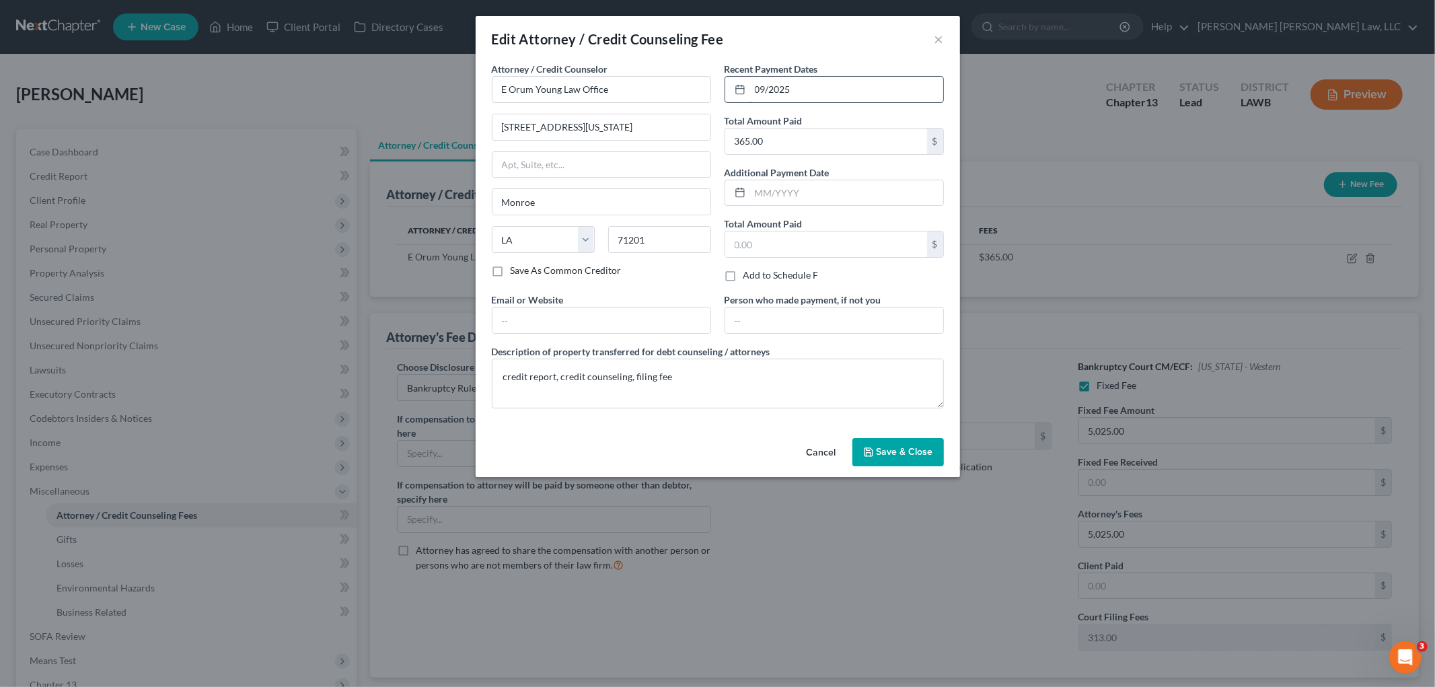
click at [770, 86] on input "09/2025" at bounding box center [846, 90] width 193 height 26
type input "[DATE]"
click at [890, 442] on button "Save & Close" at bounding box center [898, 452] width 92 height 28
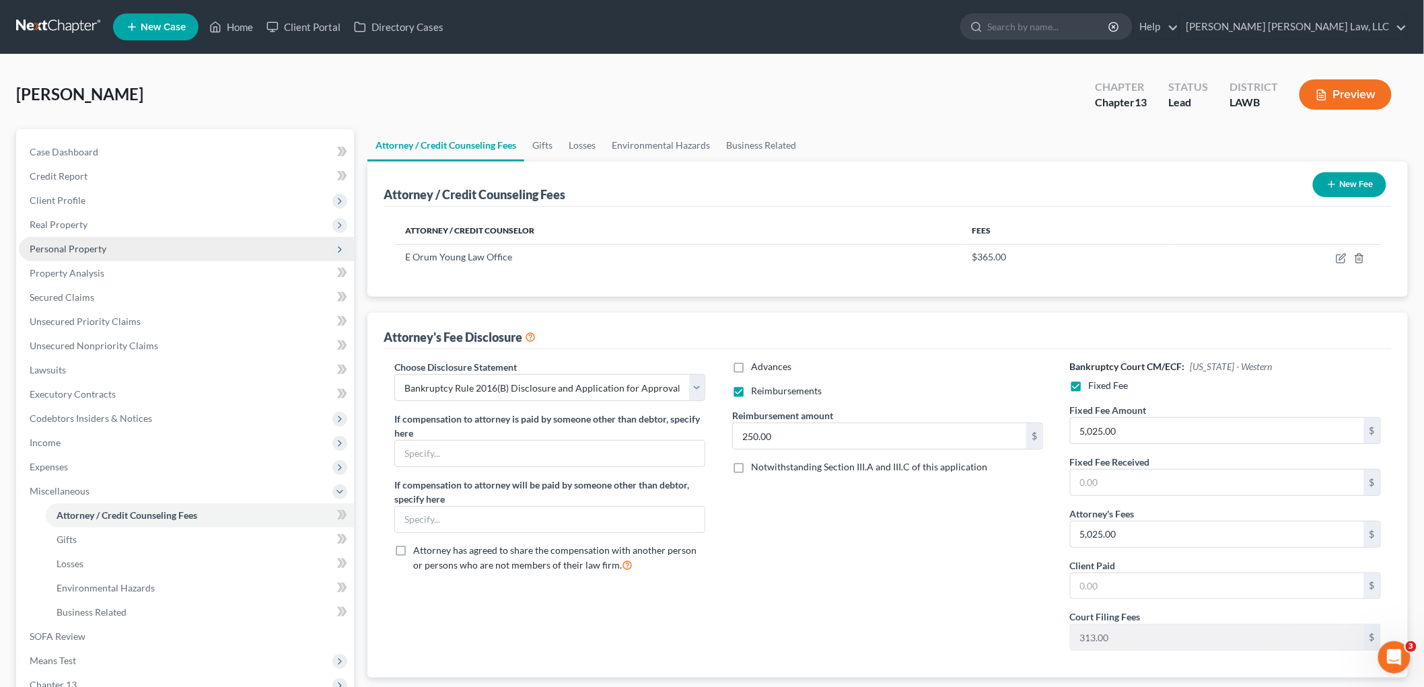
click at [89, 253] on span "Personal Property" at bounding box center [68, 248] width 77 height 11
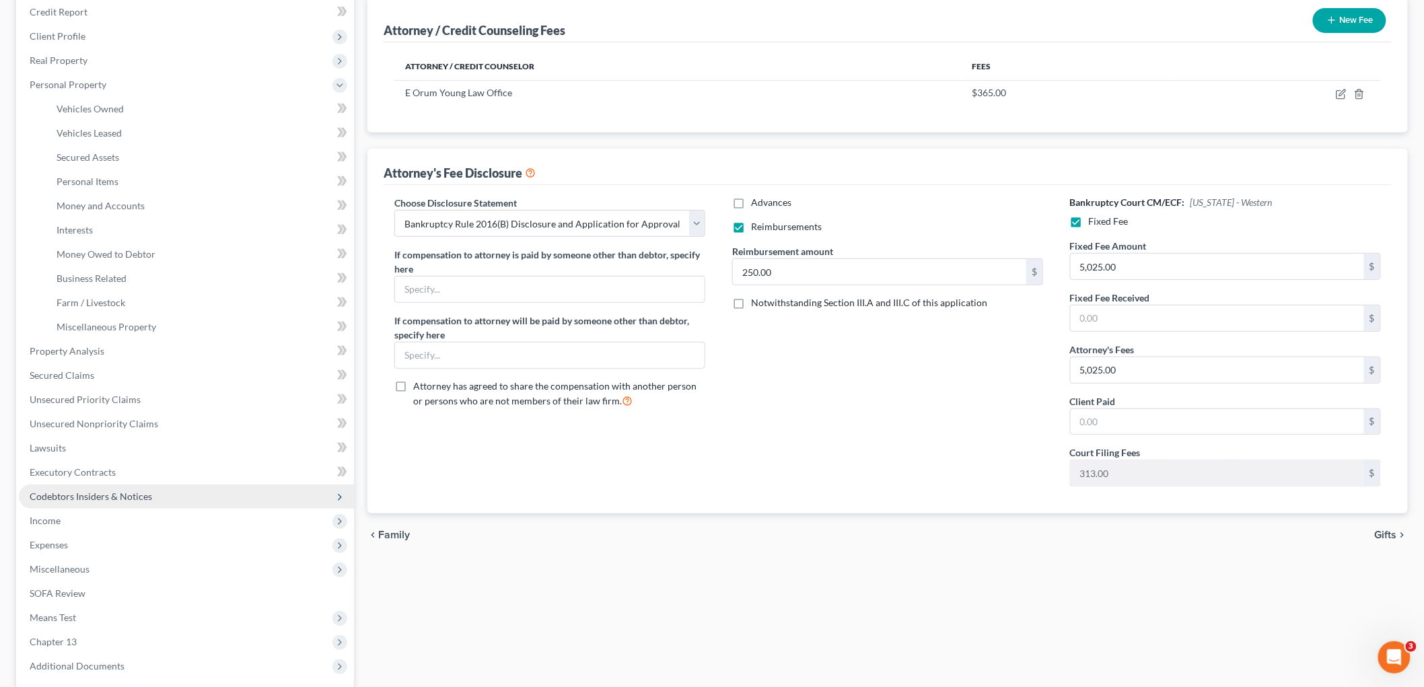
scroll to position [224, 0]
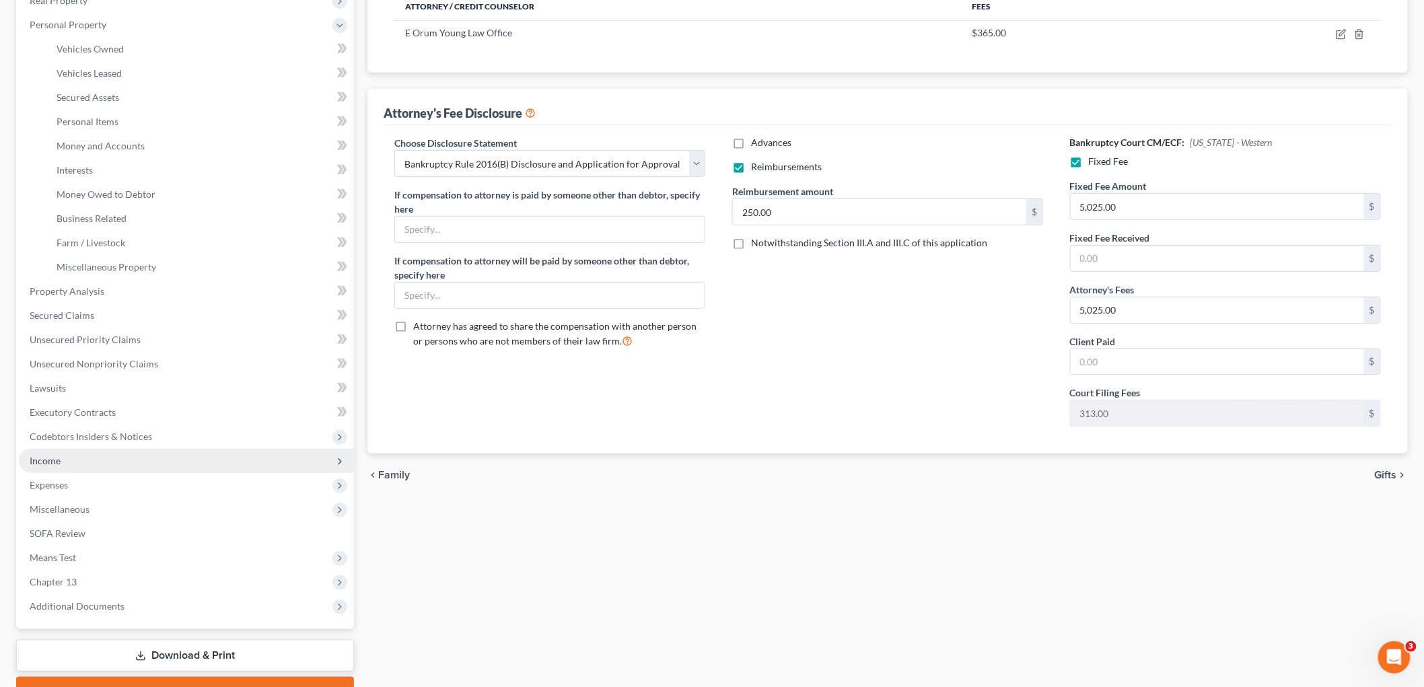
click at [105, 466] on span "Income" at bounding box center [186, 461] width 335 height 24
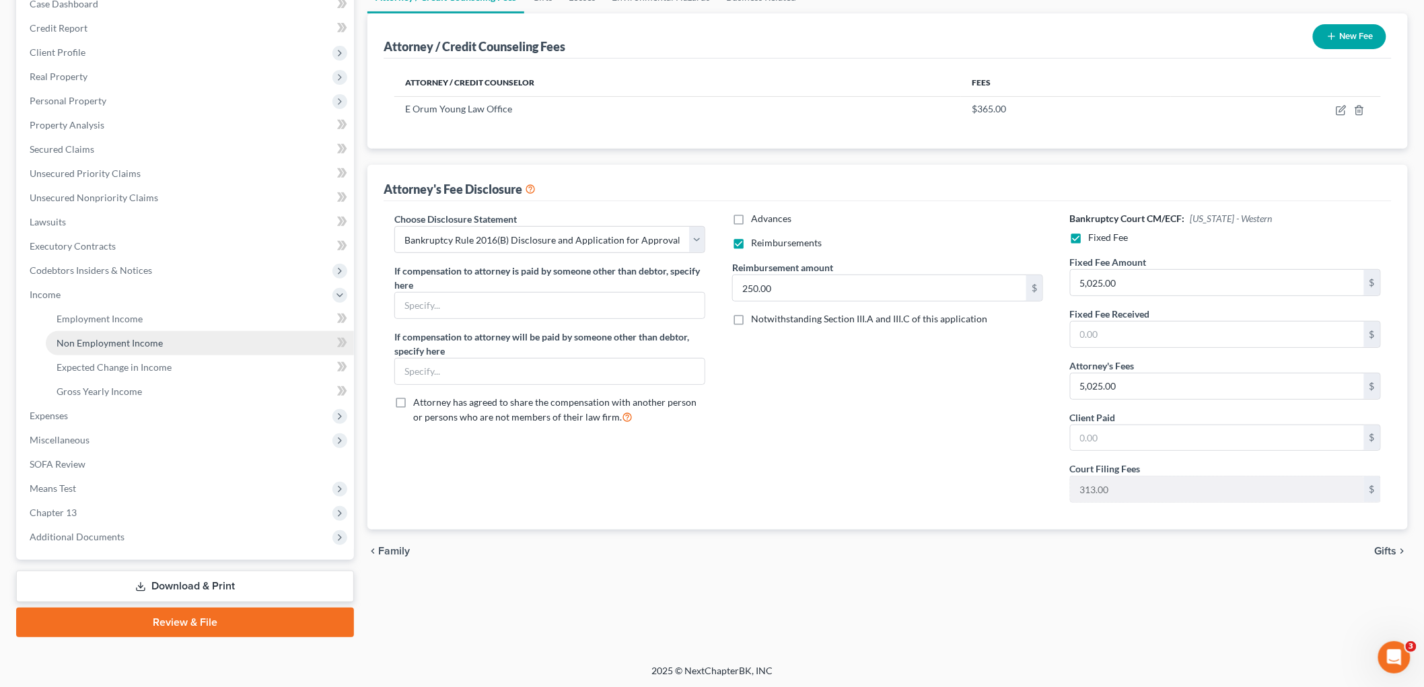
click at [136, 347] on link "Non Employment Income" at bounding box center [200, 343] width 308 height 24
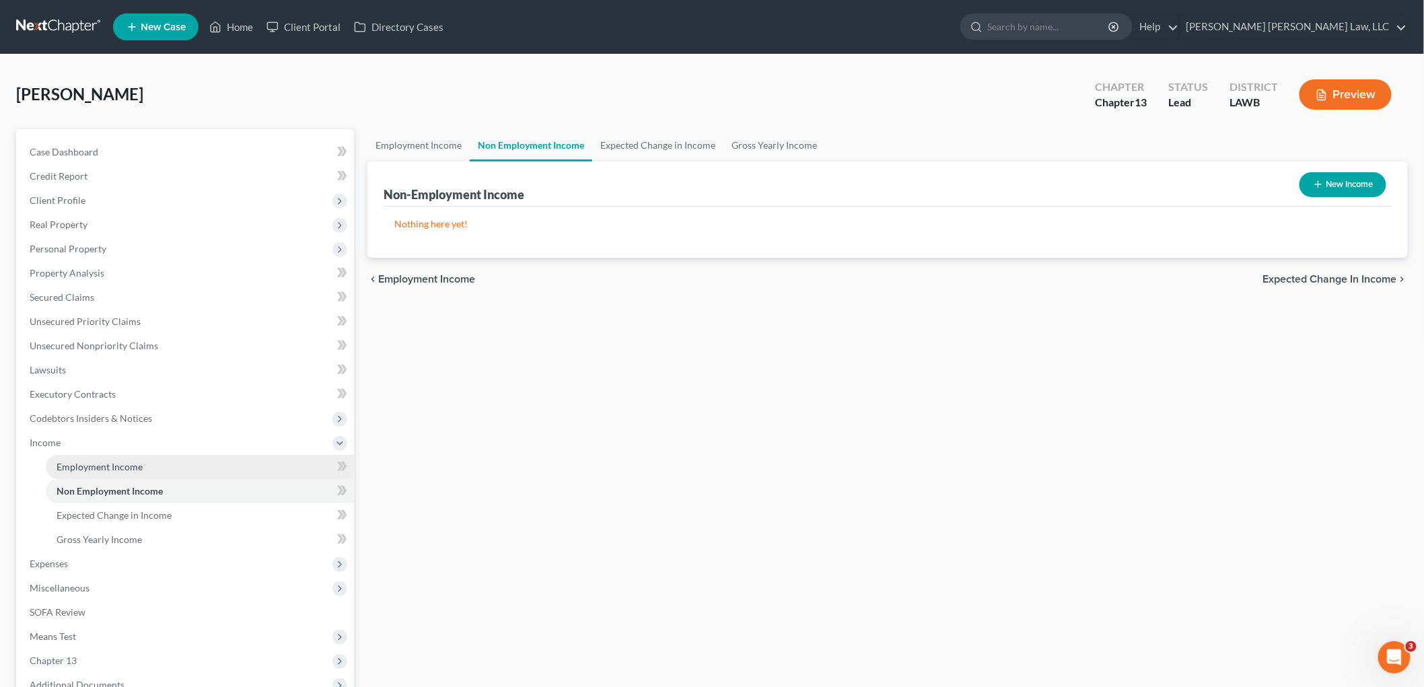
click at [159, 469] on link "Employment Income" at bounding box center [200, 467] width 308 height 24
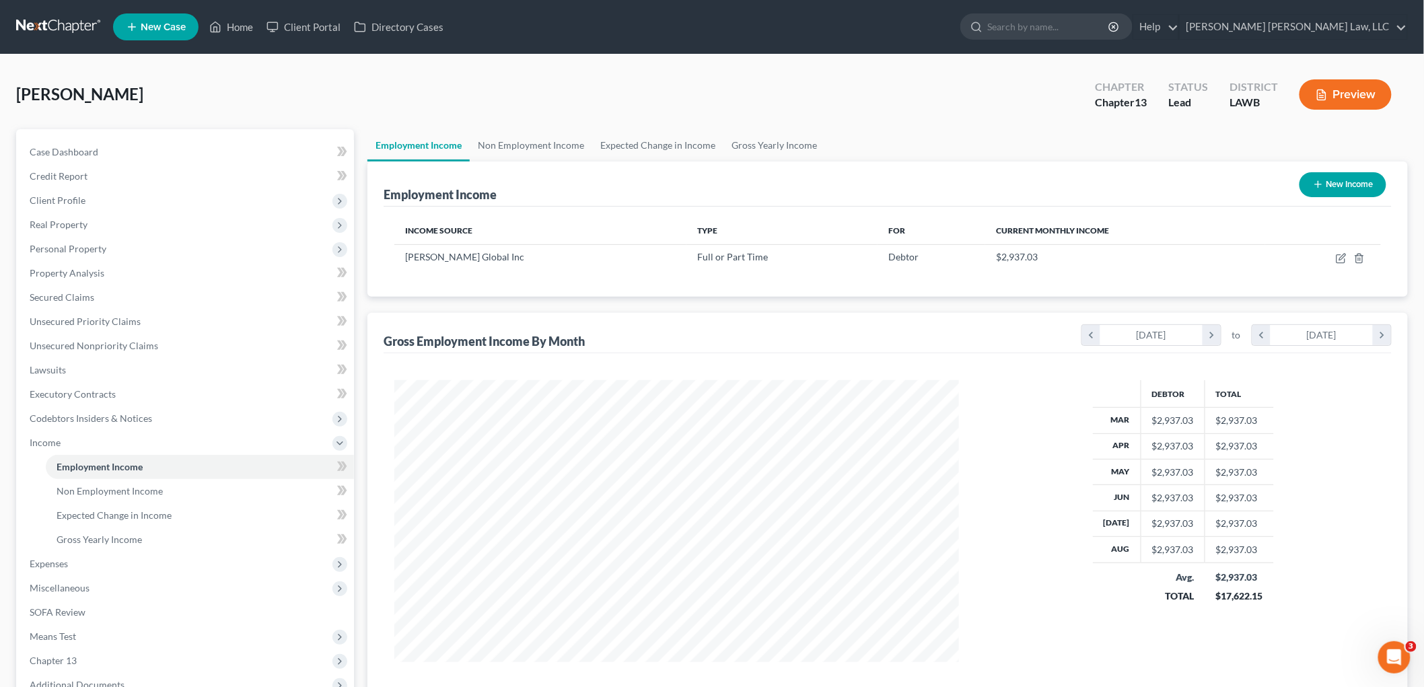
scroll to position [281, 591]
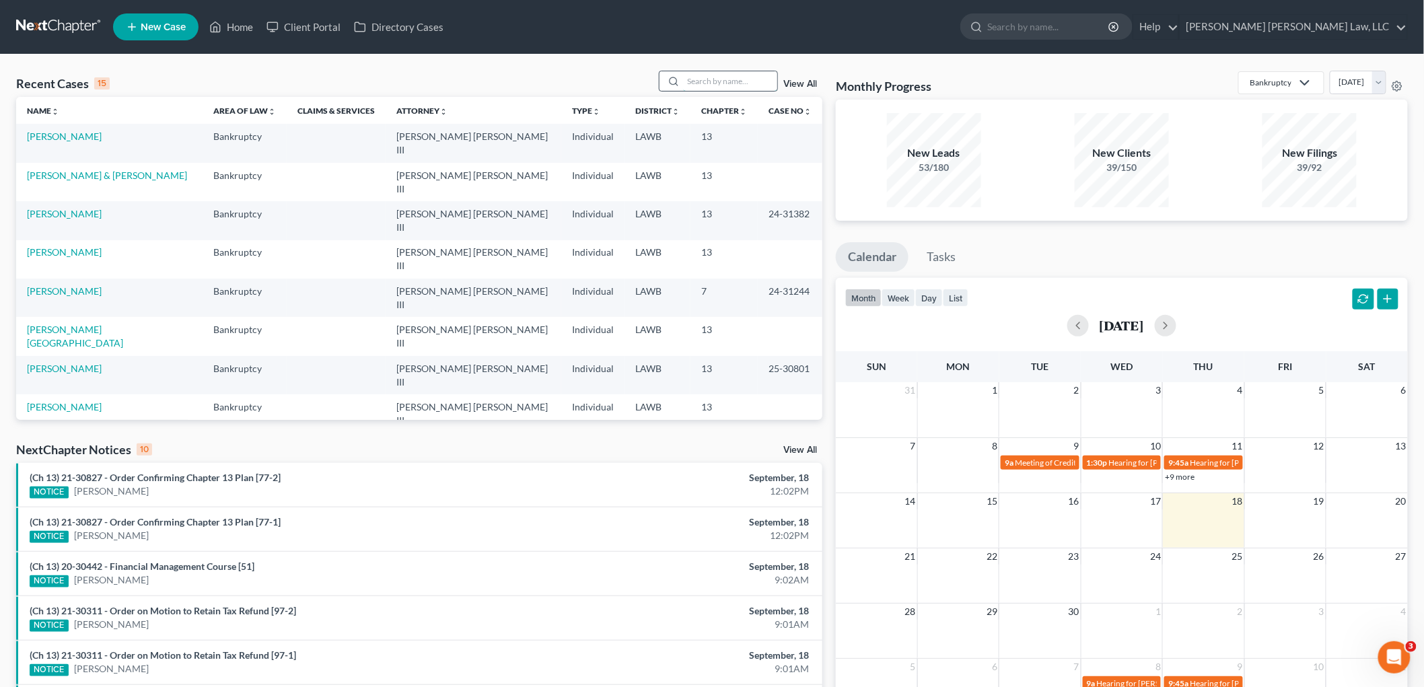
click at [713, 81] on input "search" at bounding box center [730, 81] width 94 height 20
type input "[PERSON_NAME]"
click at [71, 138] on link "[PERSON_NAME]" at bounding box center [64, 136] width 75 height 11
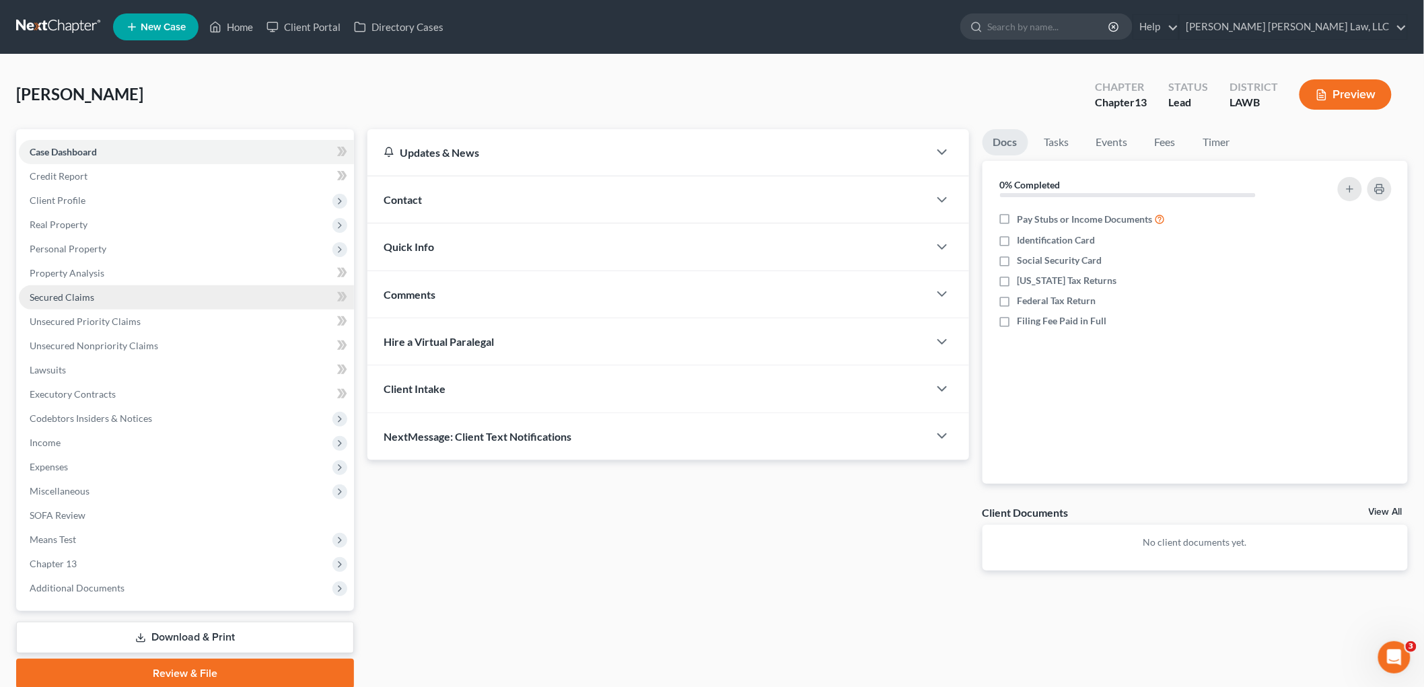
click at [75, 293] on span "Secured Claims" at bounding box center [62, 296] width 65 height 11
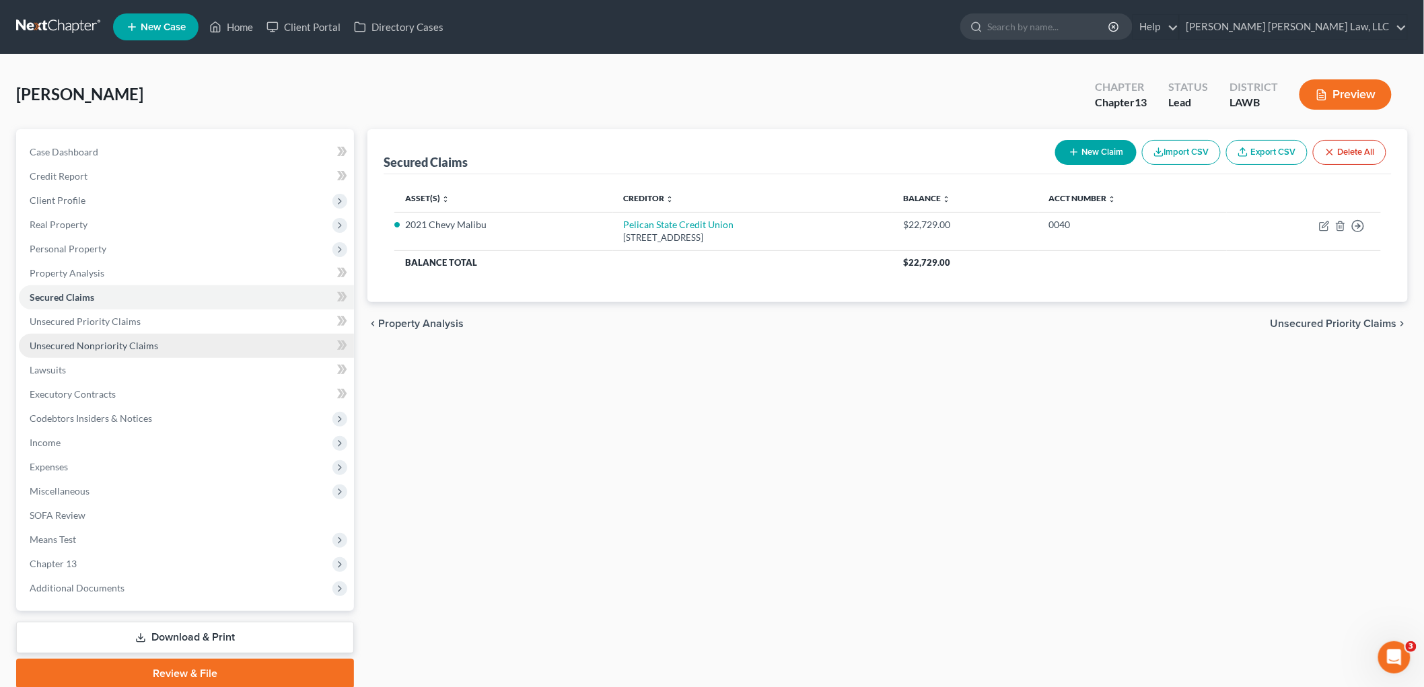
click at [193, 349] on link "Unsecured Nonpriority Claims" at bounding box center [186, 346] width 335 height 24
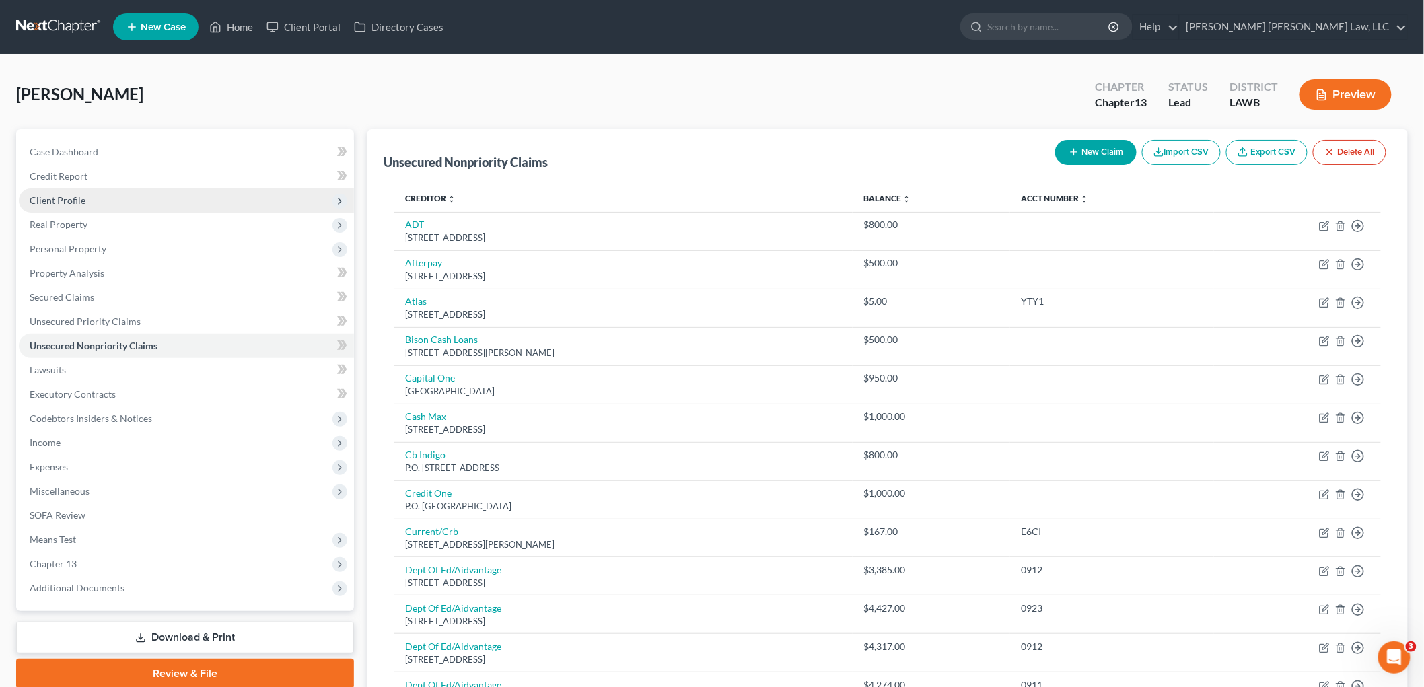
click at [119, 193] on span "Client Profile" at bounding box center [186, 200] width 335 height 24
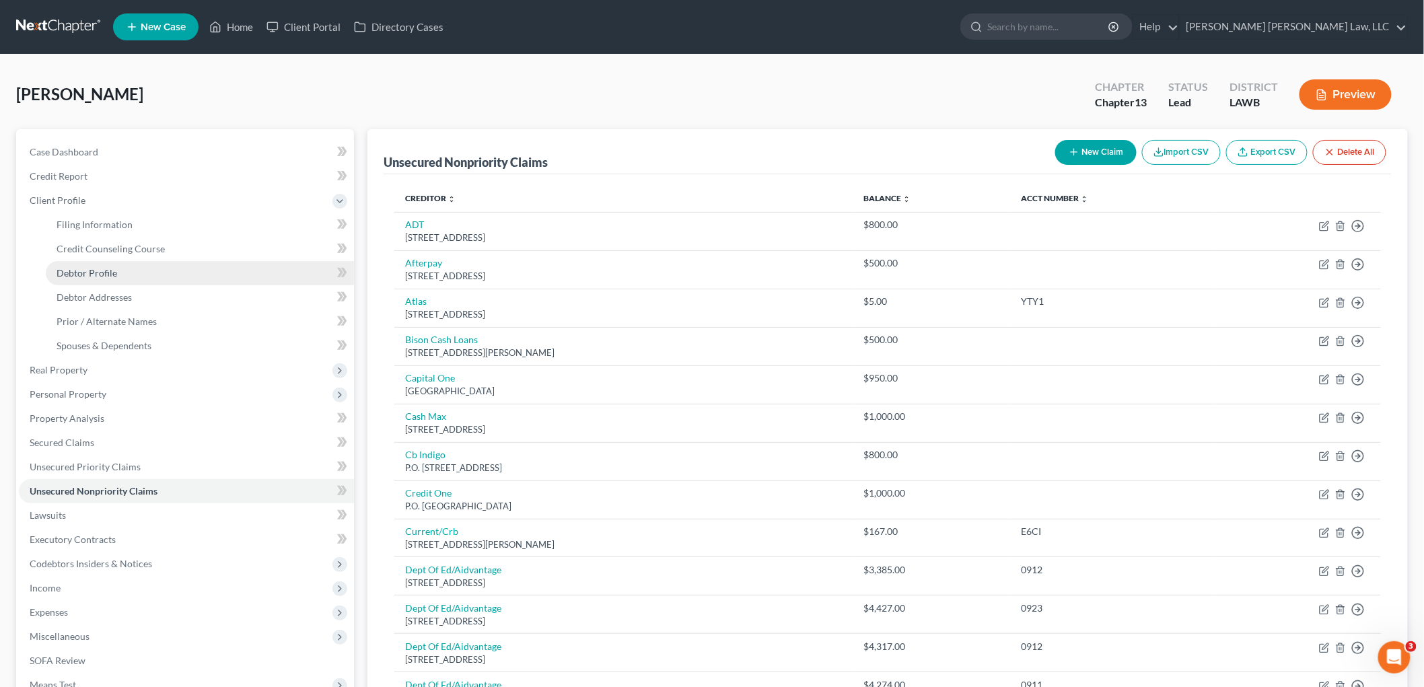
click at [121, 270] on link "Debtor Profile" at bounding box center [200, 273] width 308 height 24
select select "3"
select select "1"
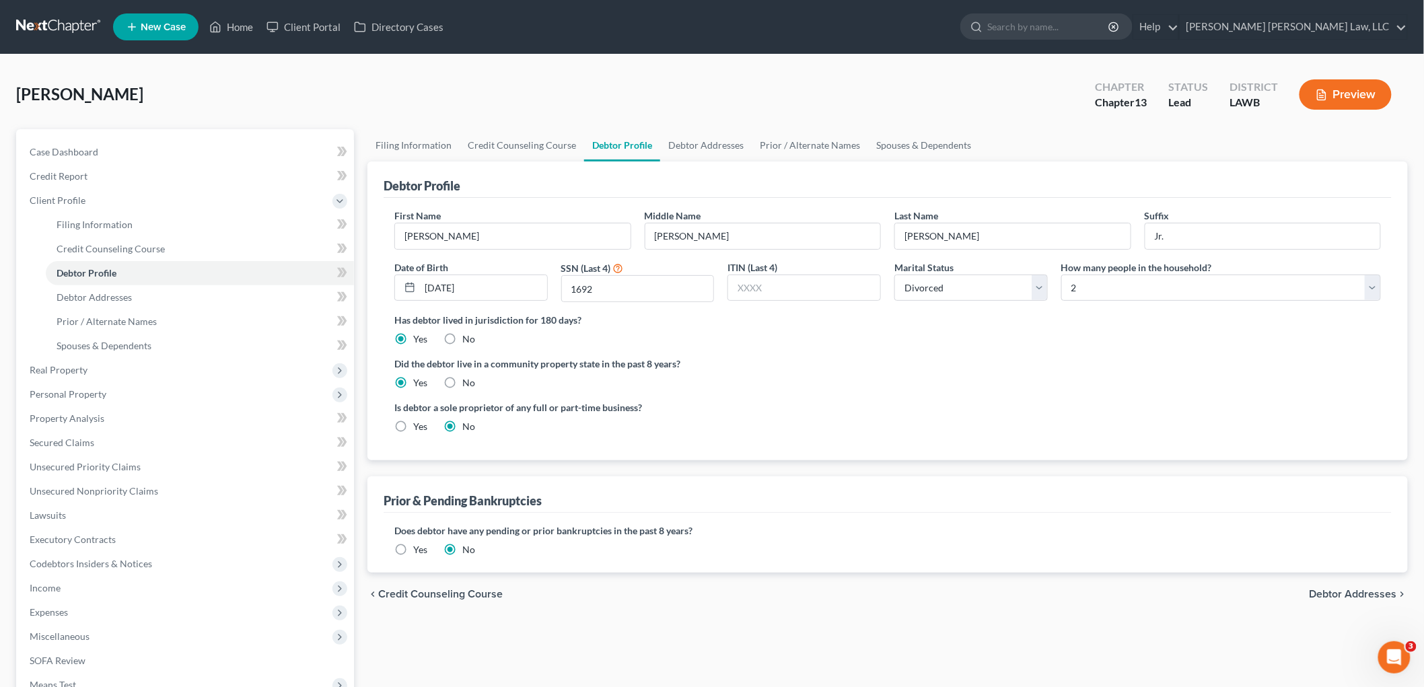
click at [609, 601] on div "chevron_left Credit Counseling Course Debtor Addresses chevron_right" at bounding box center [887, 594] width 1040 height 43
click at [157, 292] on link "Debtor Addresses" at bounding box center [200, 297] width 308 height 24
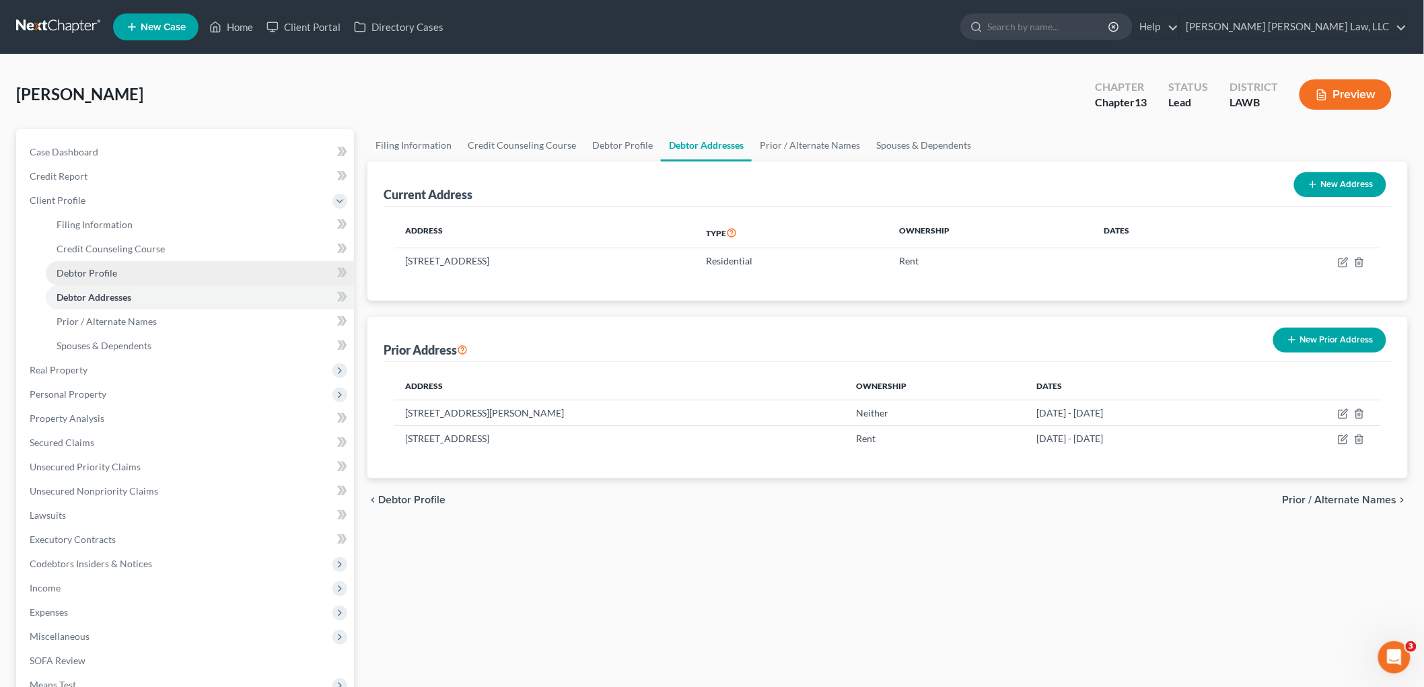
click at [150, 275] on link "Debtor Profile" at bounding box center [200, 273] width 308 height 24
select select "3"
select select "1"
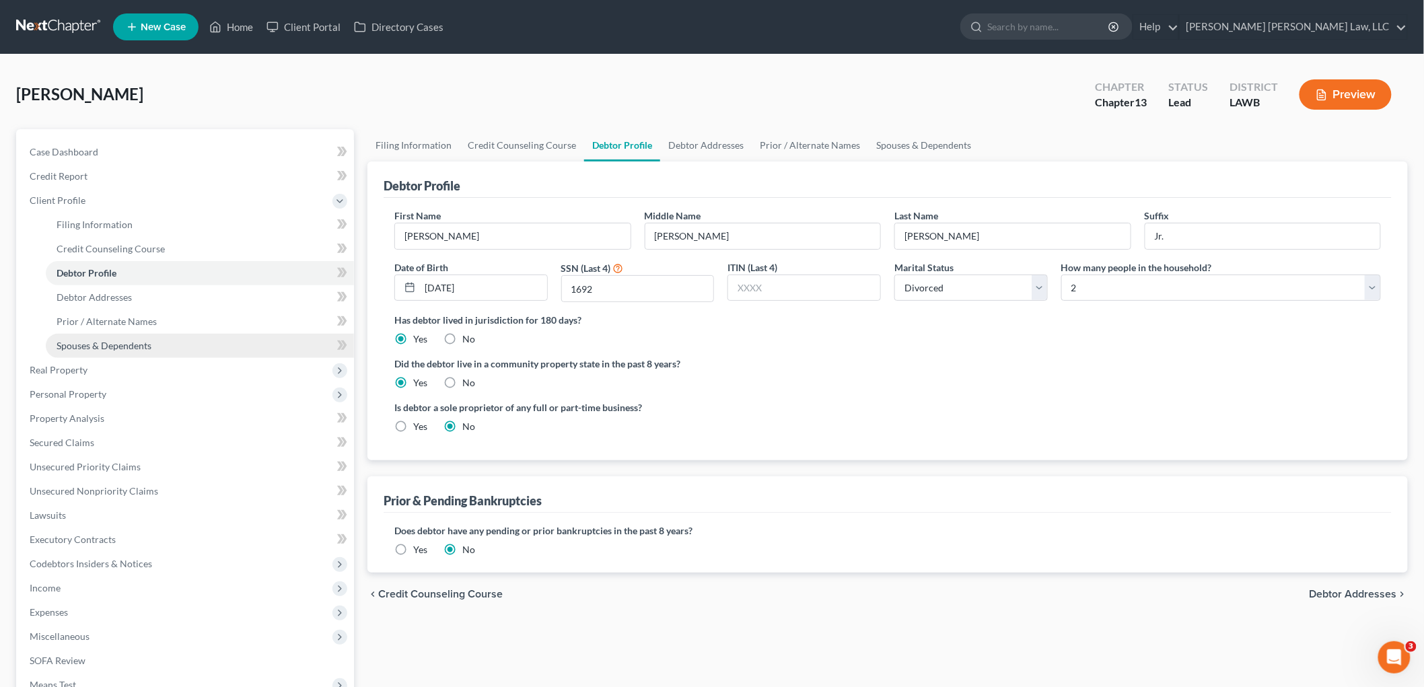
click at [174, 342] on link "Spouses & Dependents" at bounding box center [200, 346] width 308 height 24
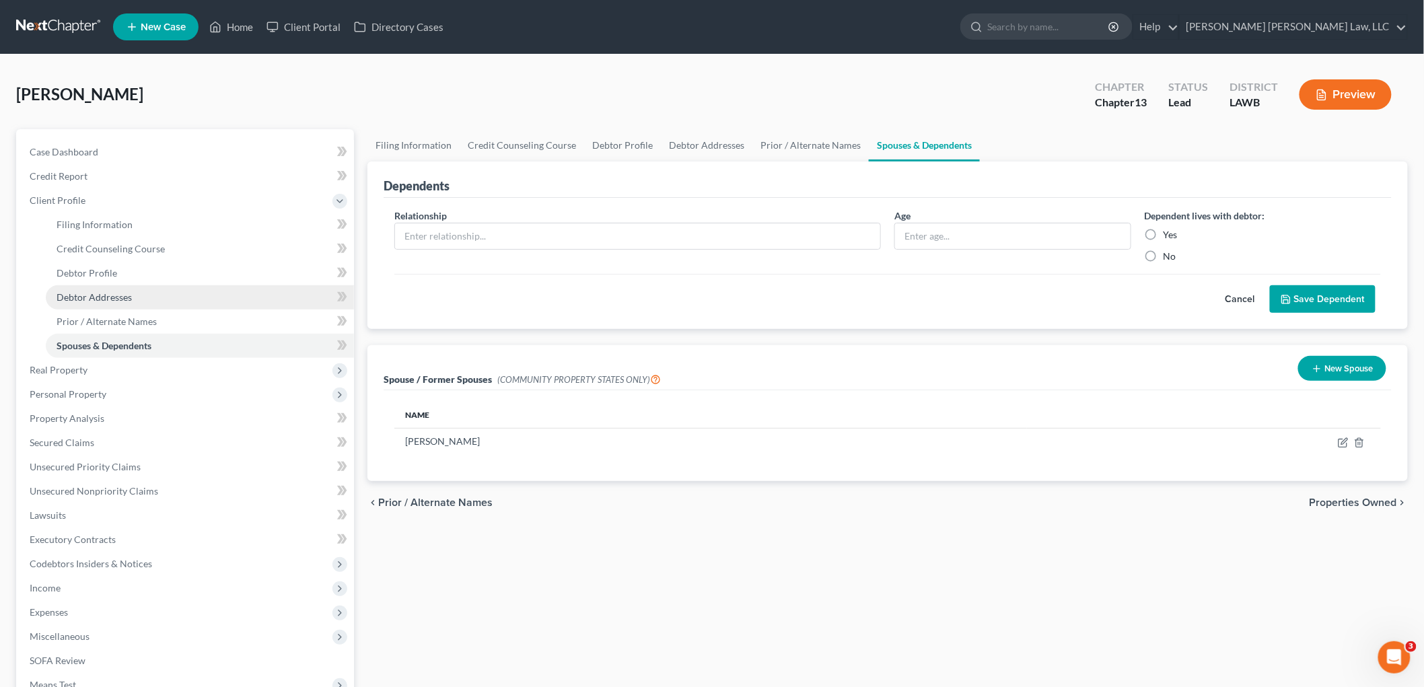
click at [149, 300] on link "Debtor Addresses" at bounding box center [200, 297] width 308 height 24
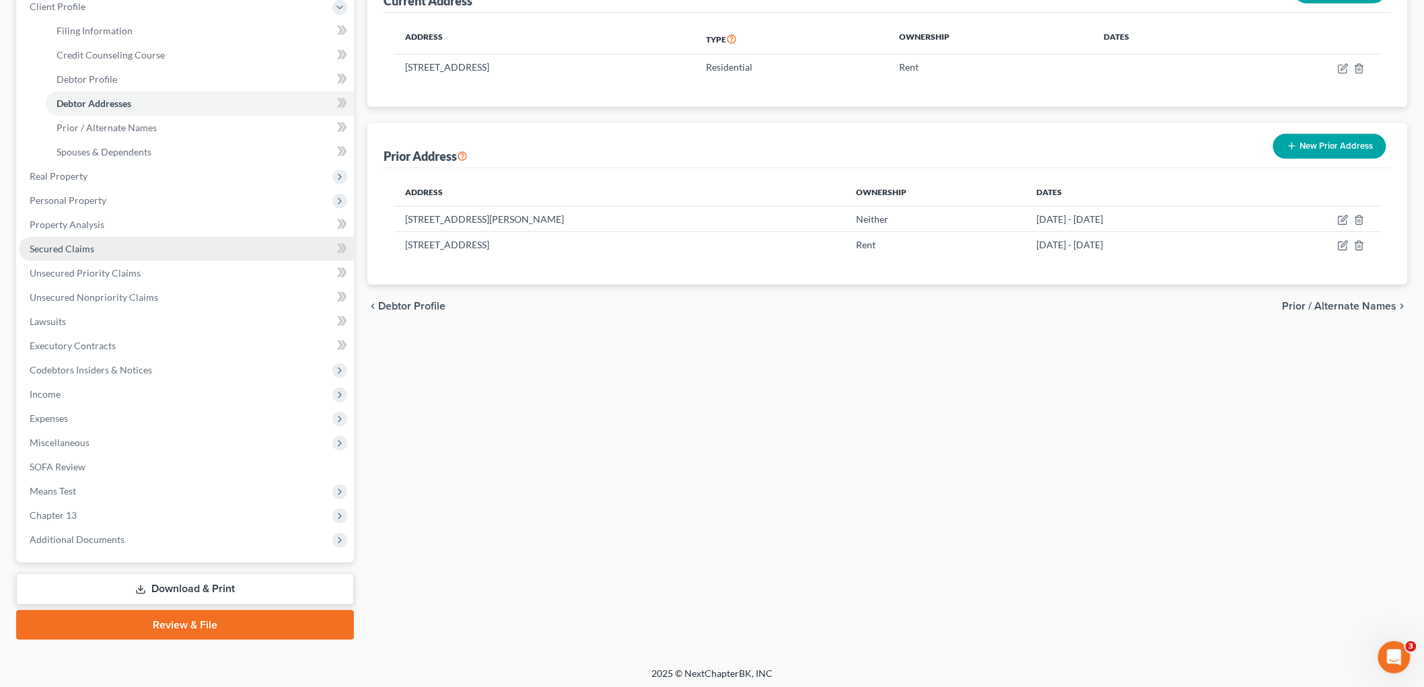
scroll to position [196, 0]
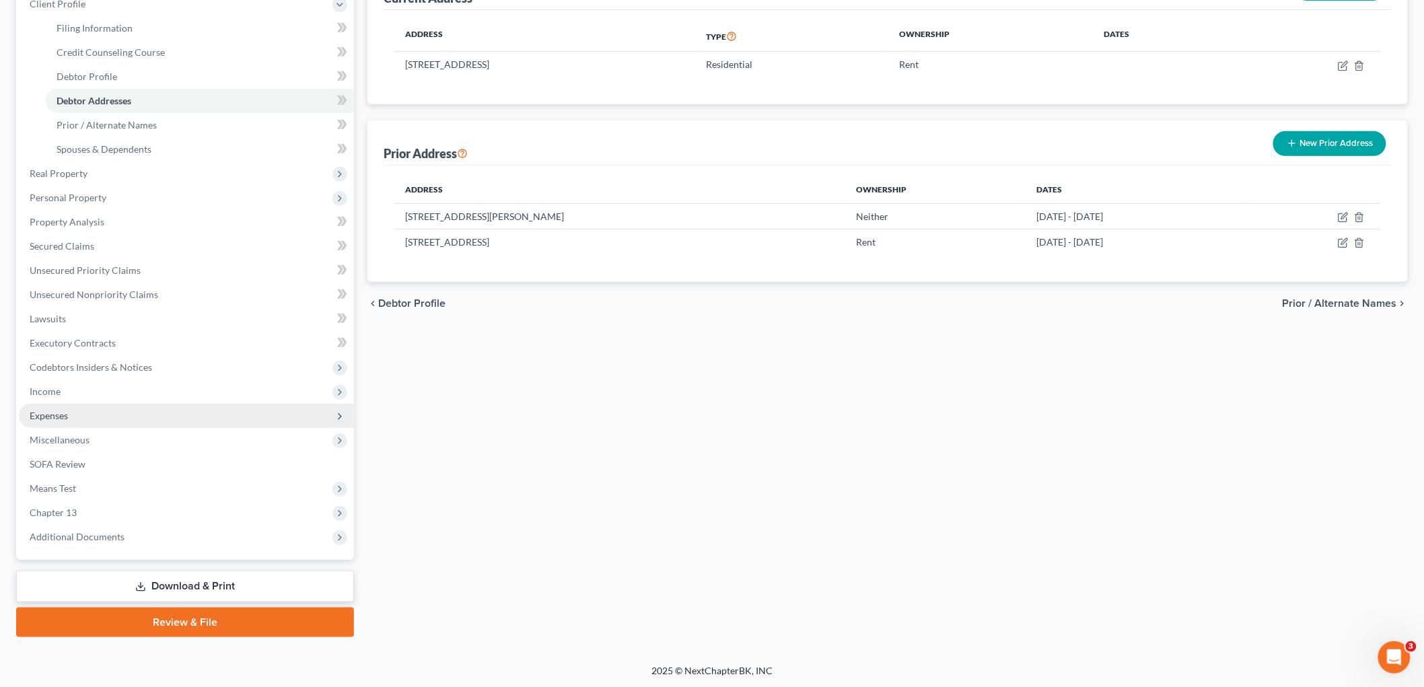
click at [96, 412] on span "Expenses" at bounding box center [186, 416] width 335 height 24
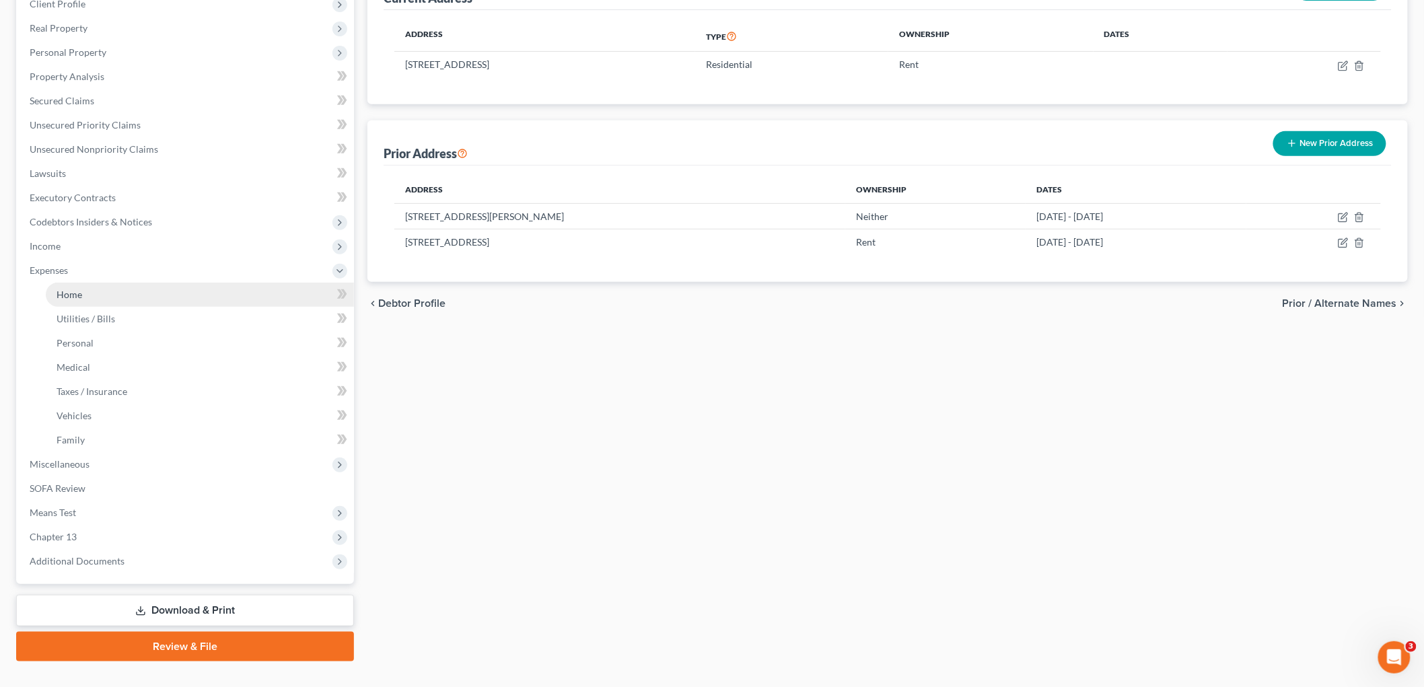
click at [112, 292] on link "Home" at bounding box center [200, 295] width 308 height 24
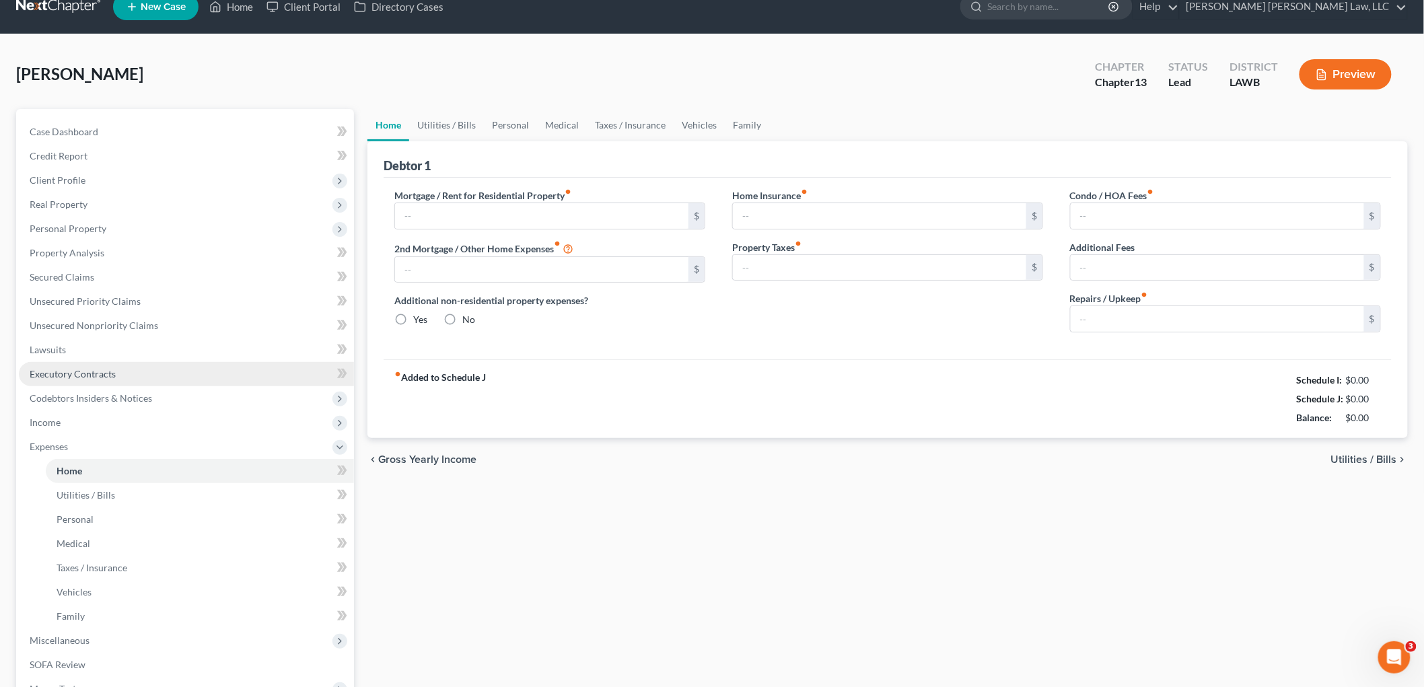
type input "0.00"
radio input "true"
type input "170.58"
type input "6.42"
type input "0.00"
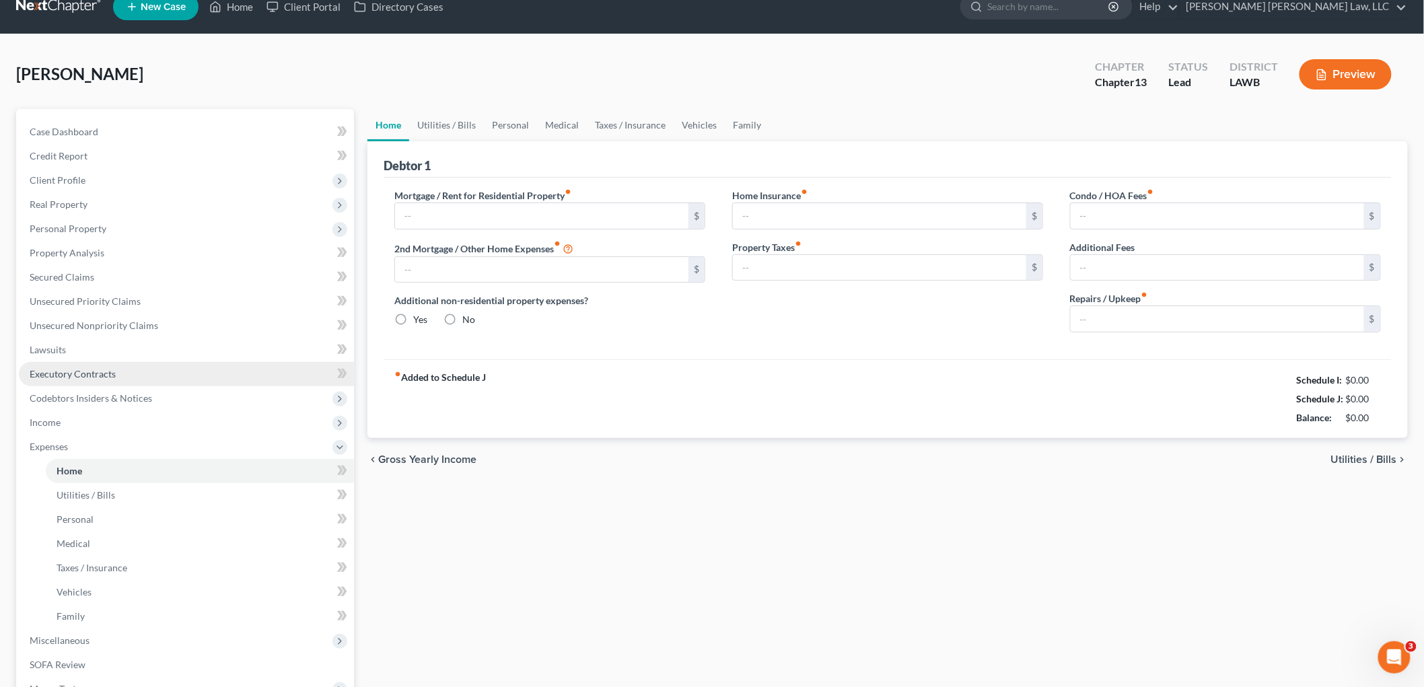
type input "0.00"
type input "100.00"
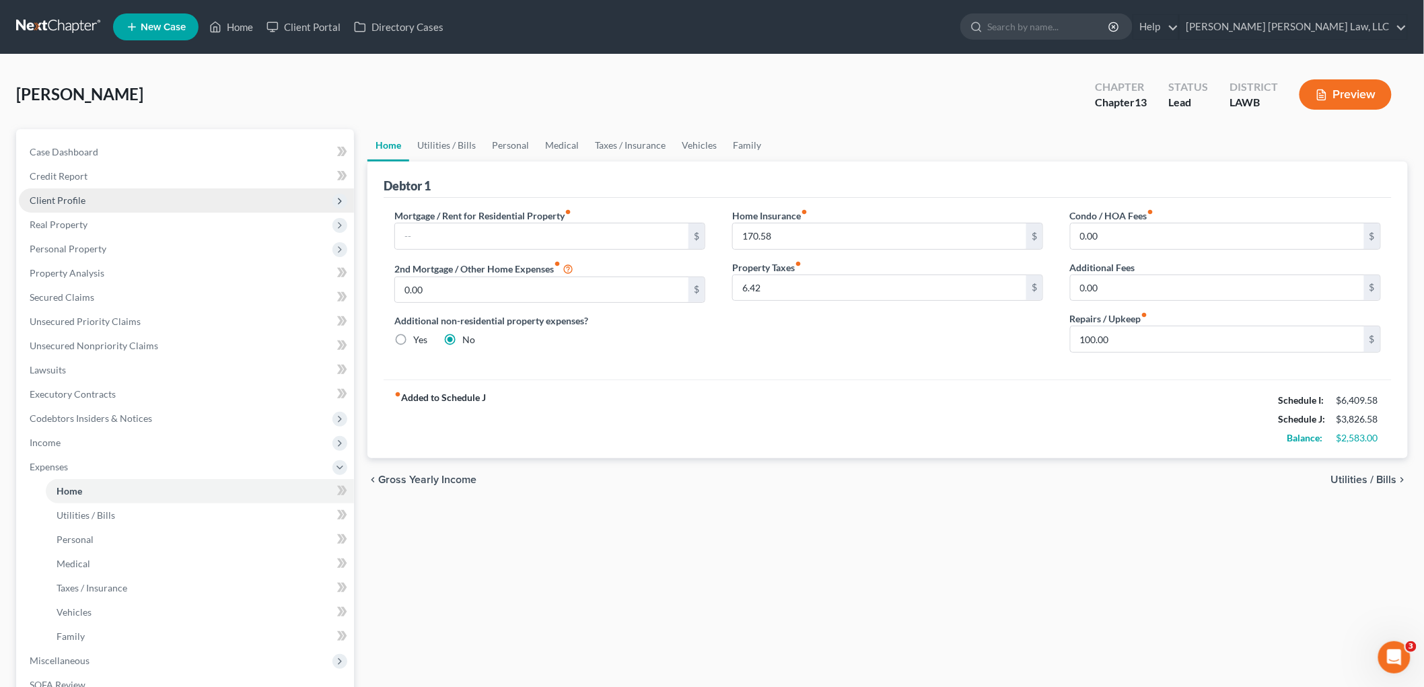
click at [96, 198] on span "Client Profile" at bounding box center [186, 200] width 335 height 24
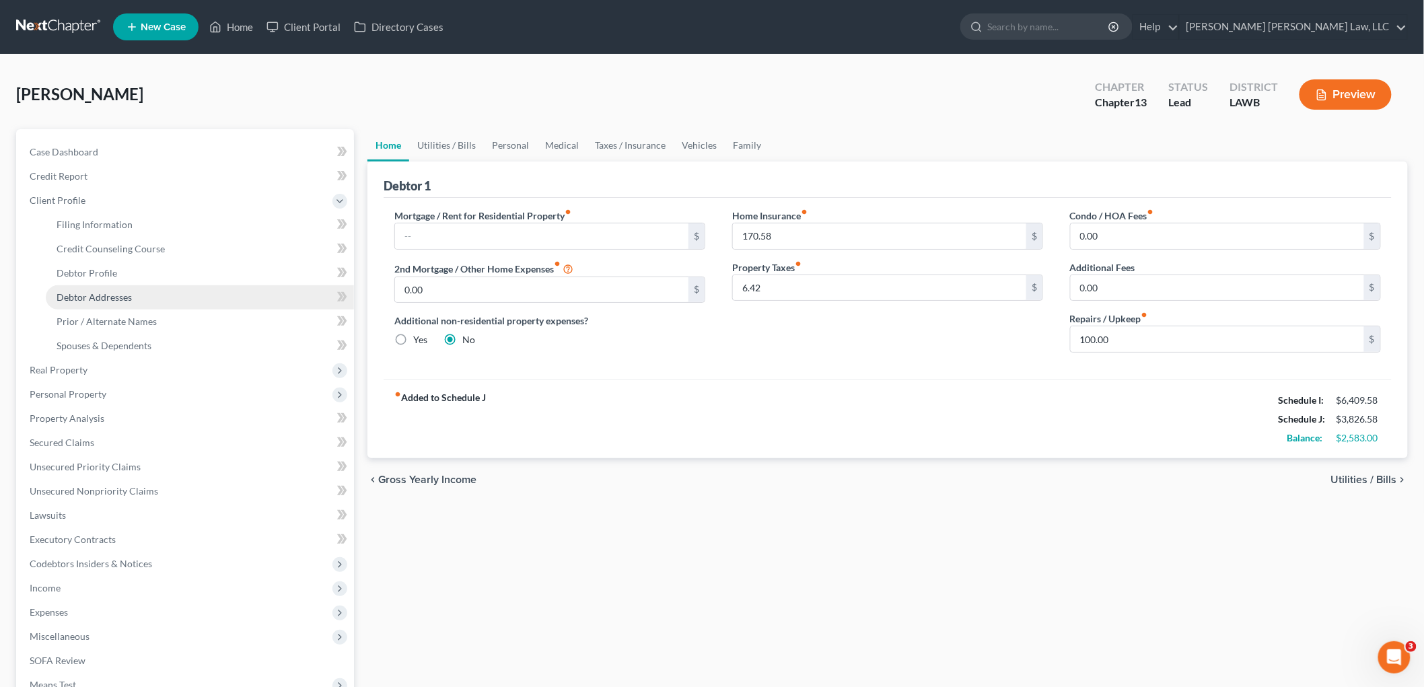
click at [124, 293] on span "Debtor Addresses" at bounding box center [94, 296] width 75 height 11
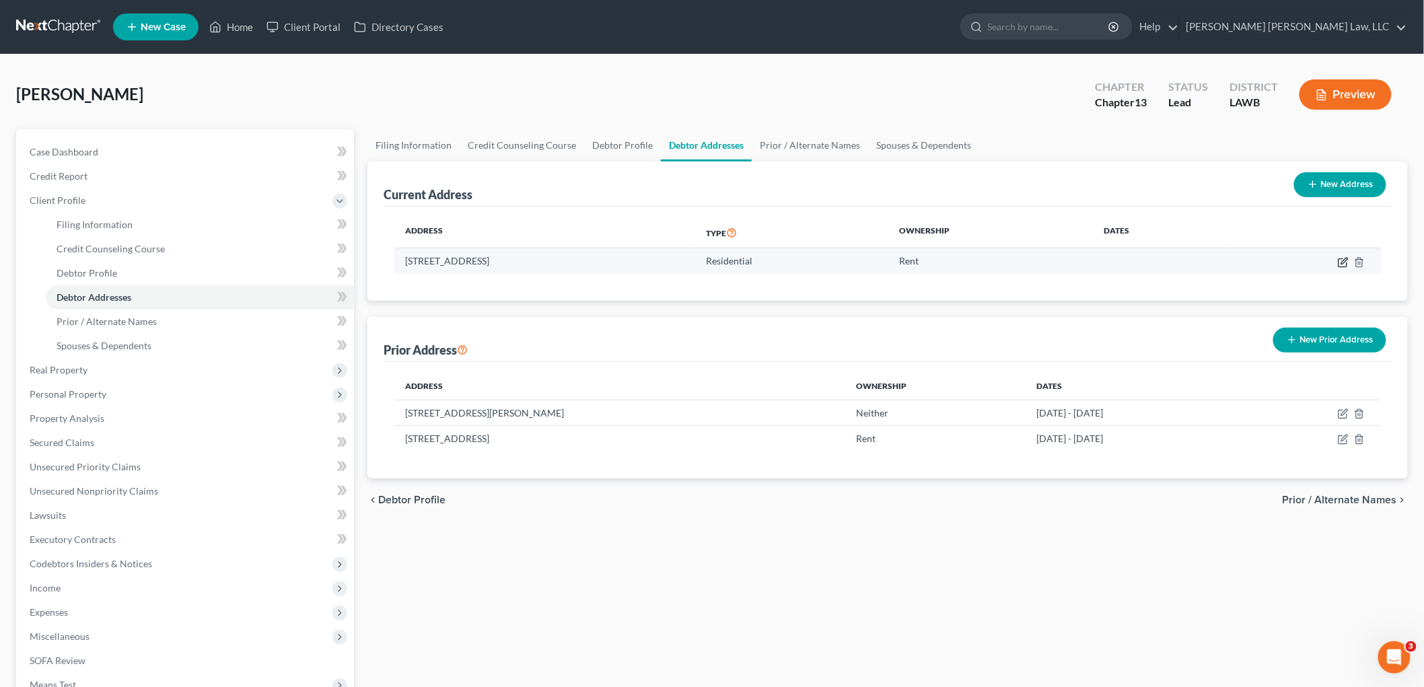
click at [1341, 262] on icon "button" at bounding box center [1343, 262] width 11 height 11
select select "19"
select select "0"
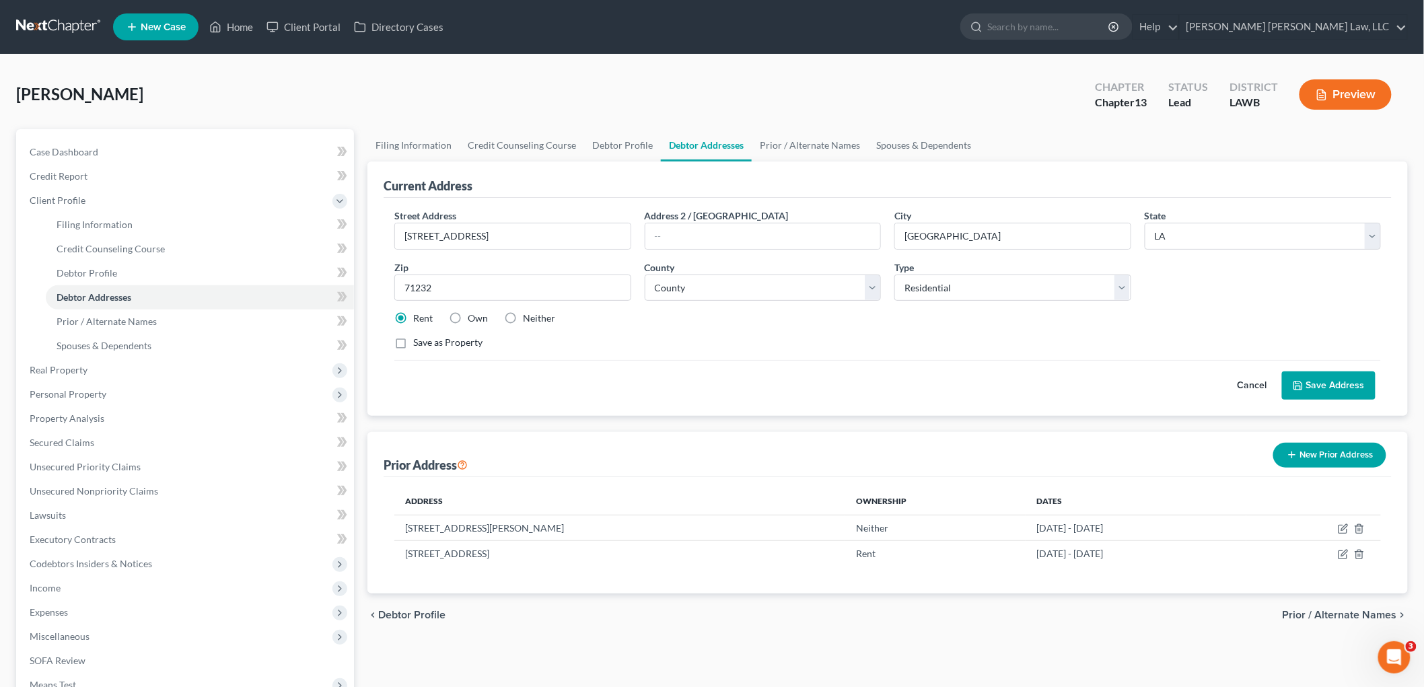
click at [523, 318] on label "Neither" at bounding box center [539, 318] width 32 height 13
click at [528, 318] on input "Neither" at bounding box center [532, 316] width 9 height 9
radio input "true"
click at [1333, 381] on button "Save Address" at bounding box center [1329, 385] width 94 height 28
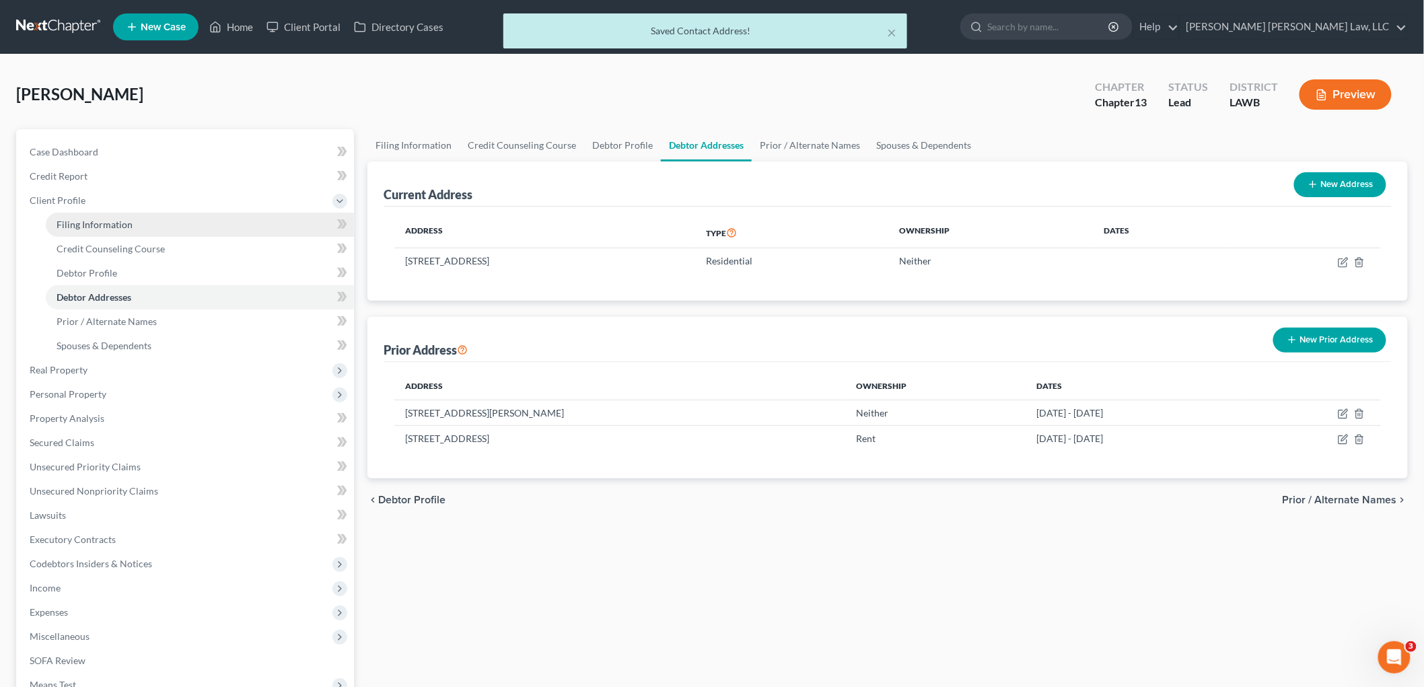
click at [182, 220] on link "Filing Information" at bounding box center [200, 225] width 308 height 24
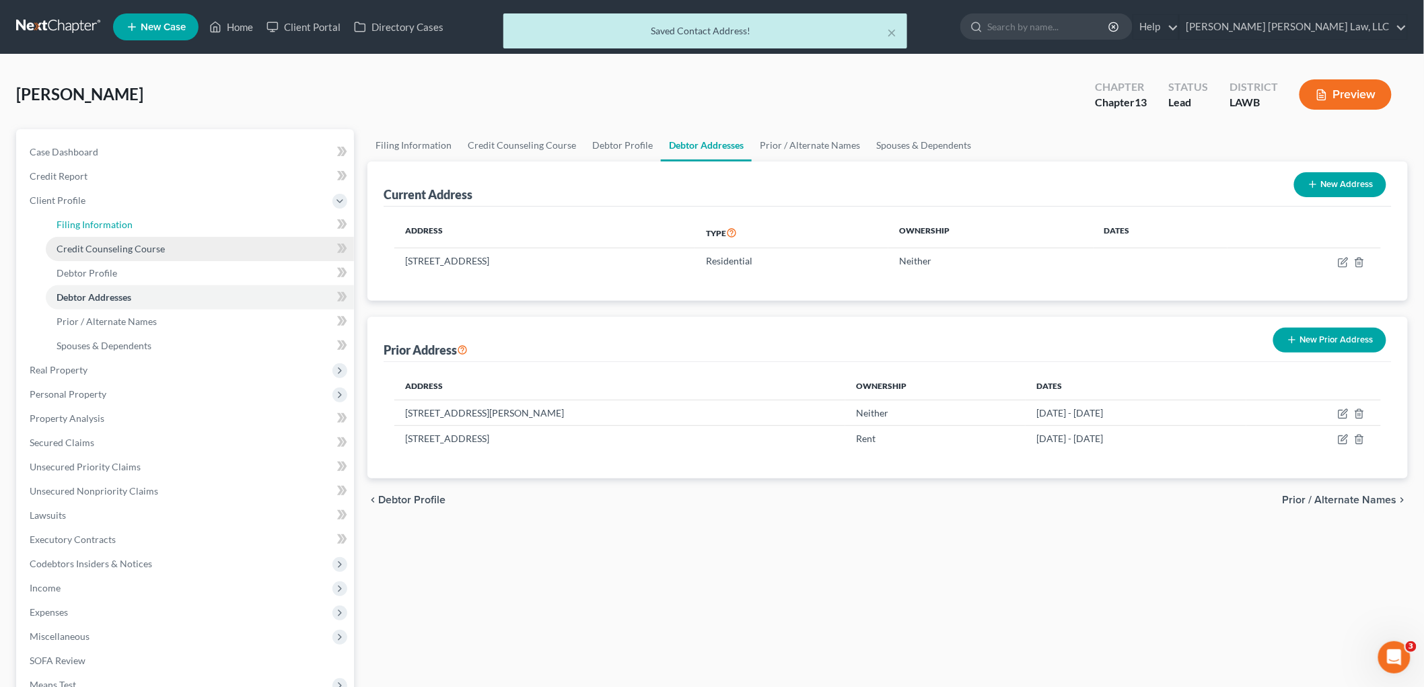
select select "1"
select select "0"
select select "3"
select select "19"
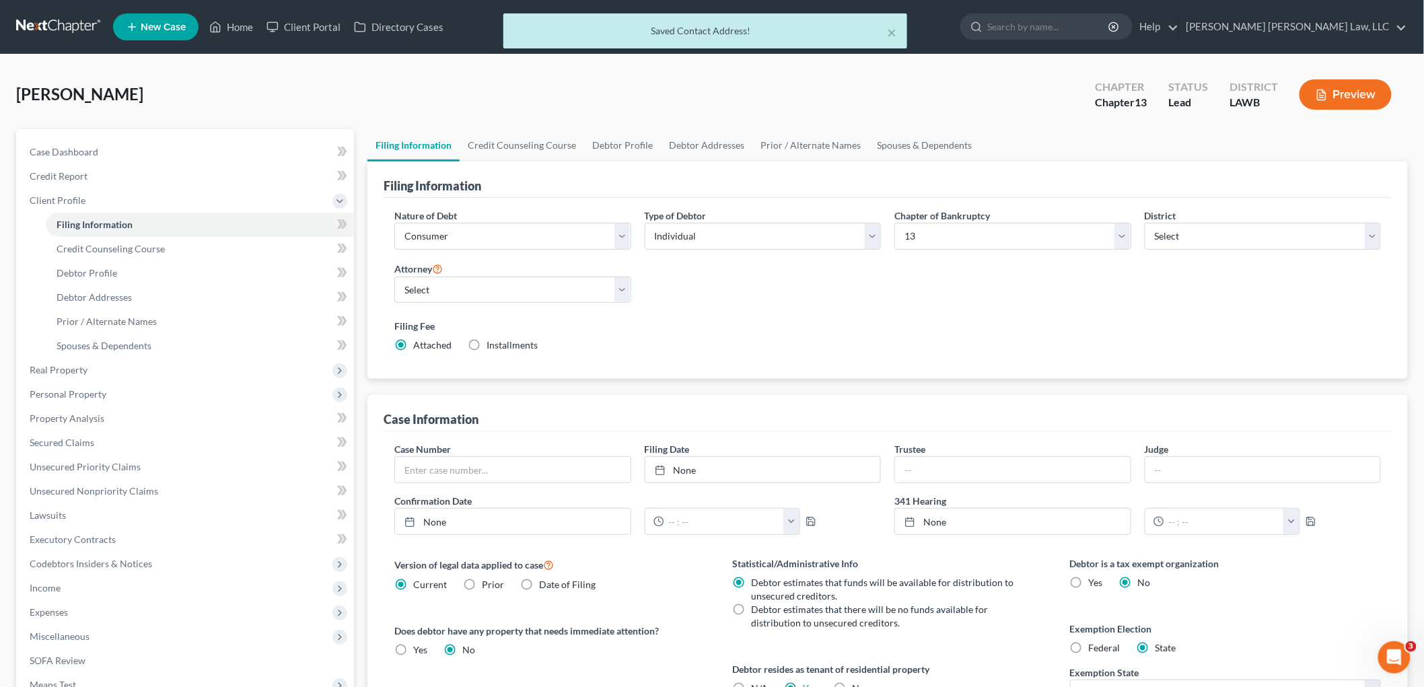
click at [751, 684] on label "N/A" at bounding box center [759, 688] width 17 height 13
click at [756, 684] on input "N/A" at bounding box center [760, 686] width 9 height 9
radio input "true"
radio input "false"
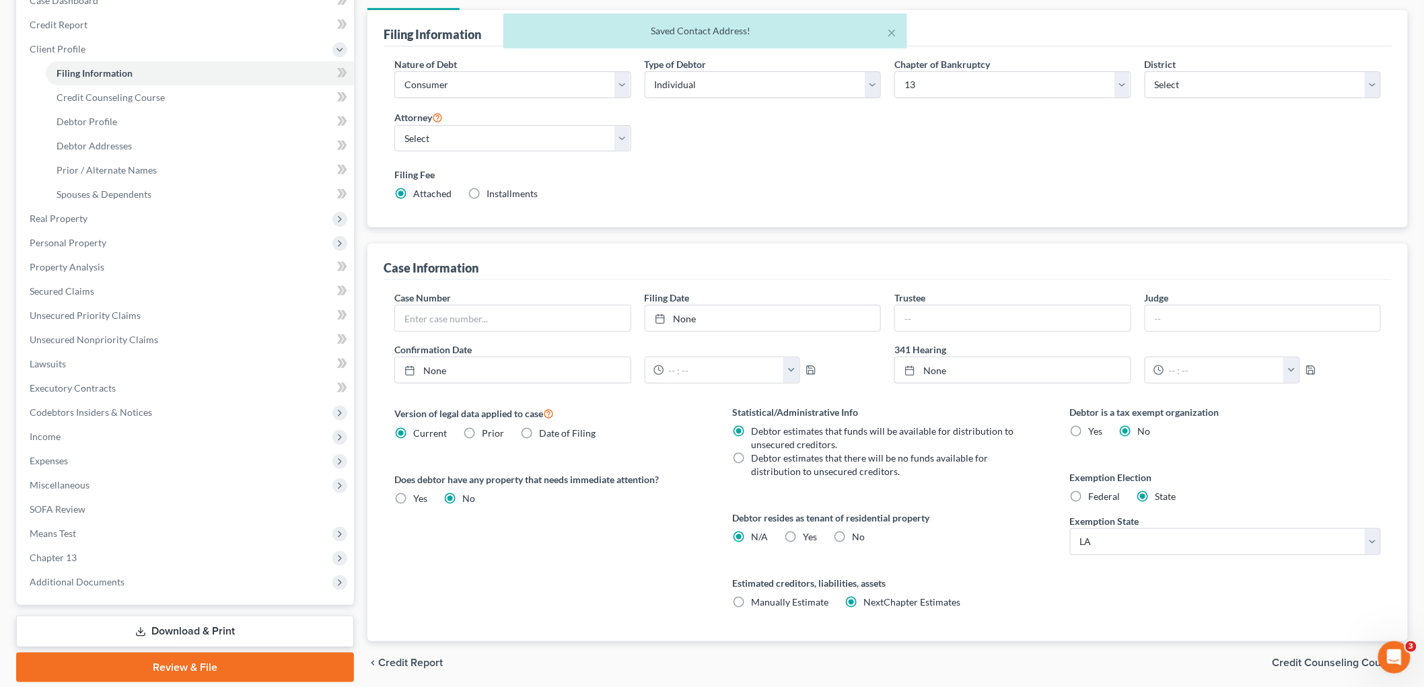
scroll to position [153, 0]
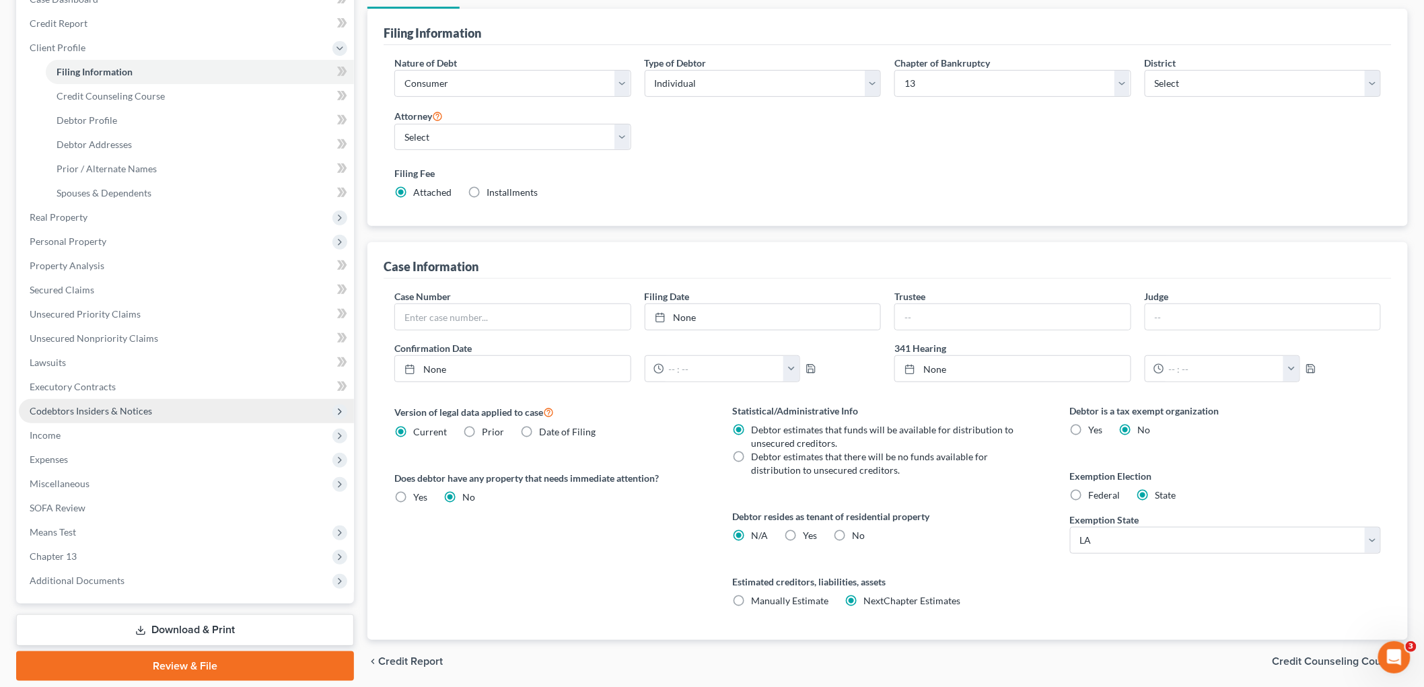
click at [110, 411] on span "Codebtors Insiders & Notices" at bounding box center [91, 410] width 122 height 11
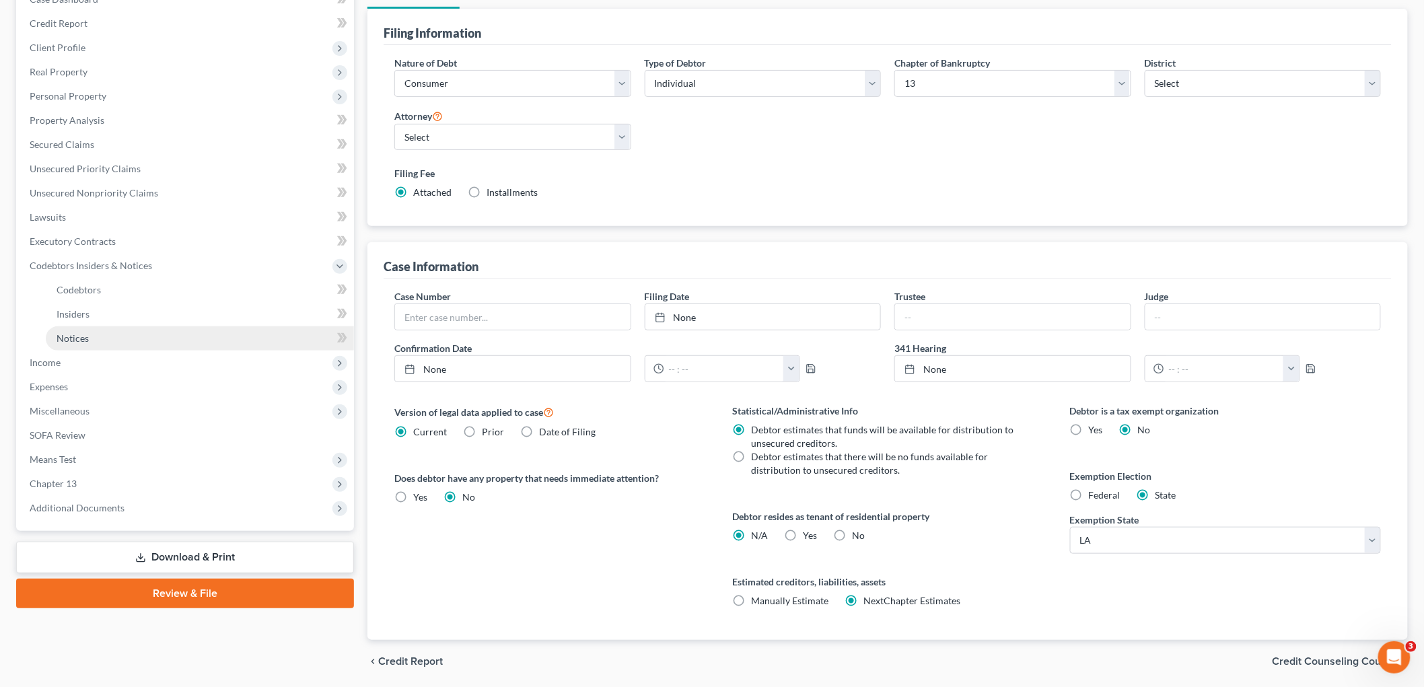
click at [106, 332] on link "Notices" at bounding box center [200, 338] width 308 height 24
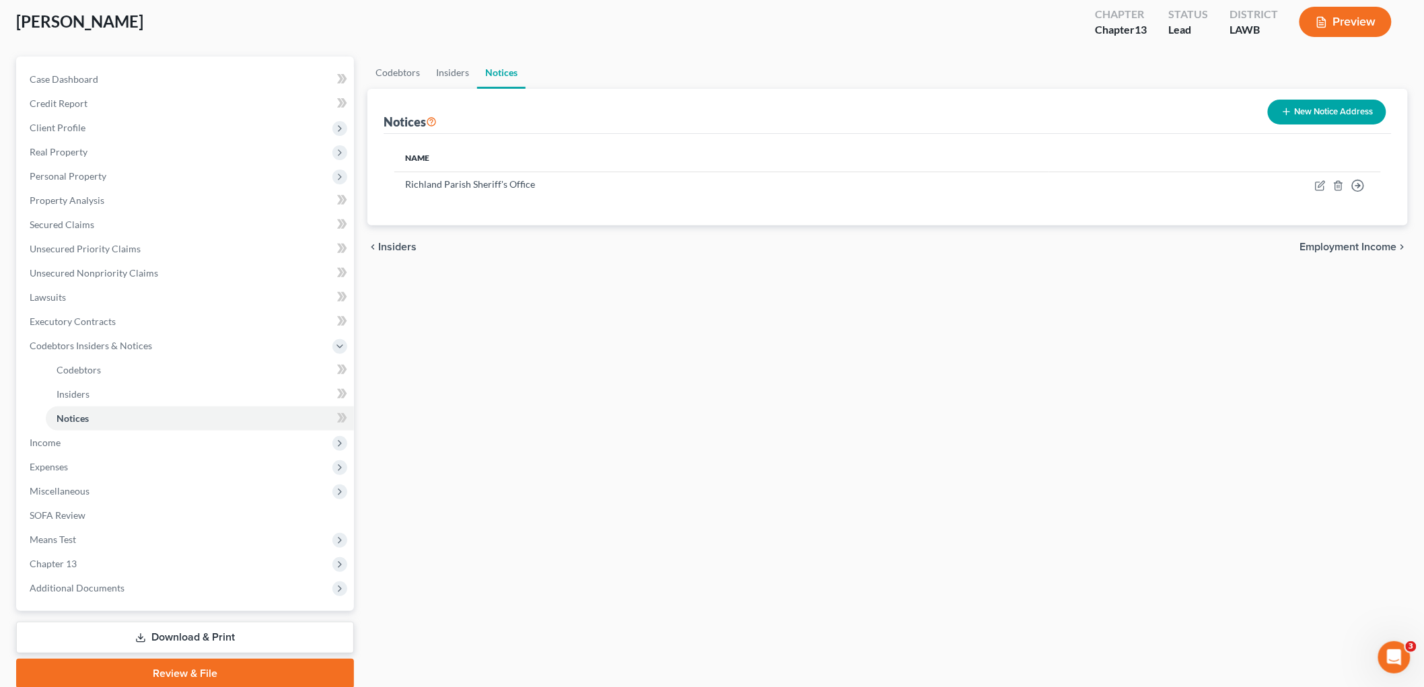
scroll to position [123, 0]
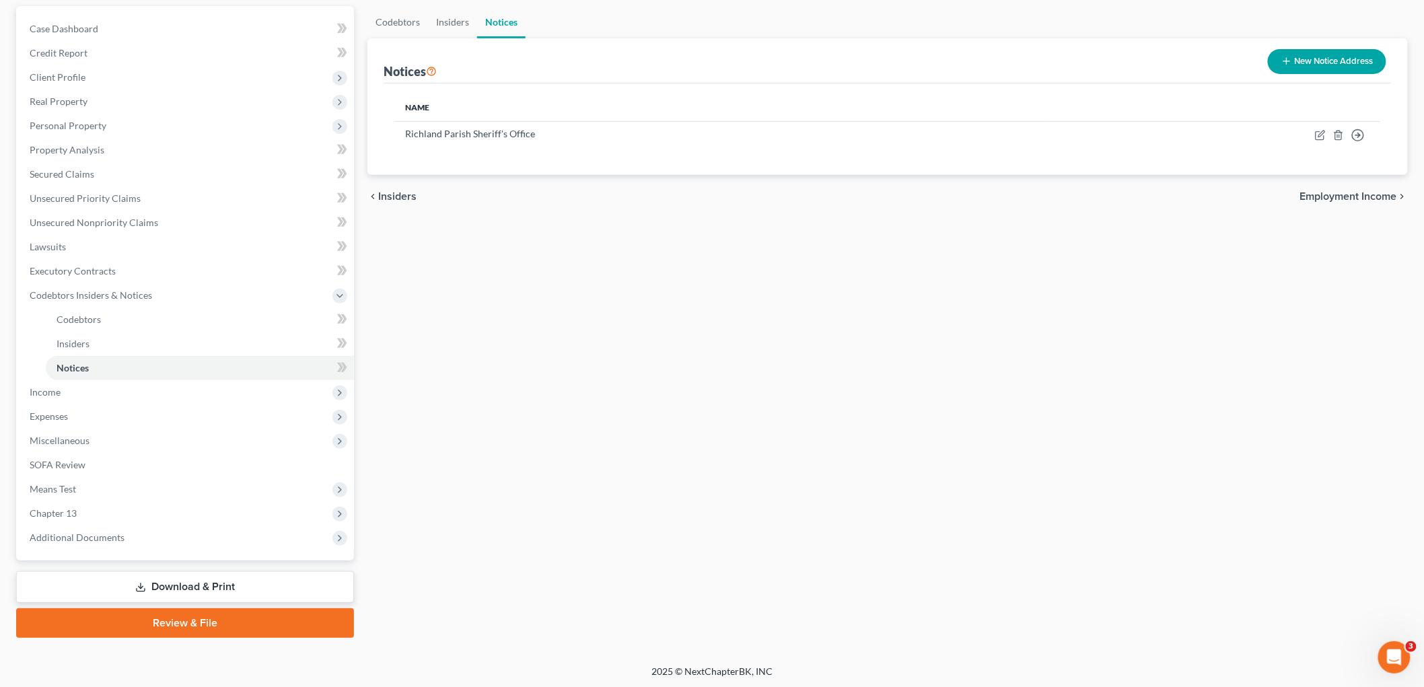
click at [704, 334] on div "Codebtors Insiders Notices Notices New Notice Address Name Richland Parish Sher…" at bounding box center [888, 322] width 1054 height 632
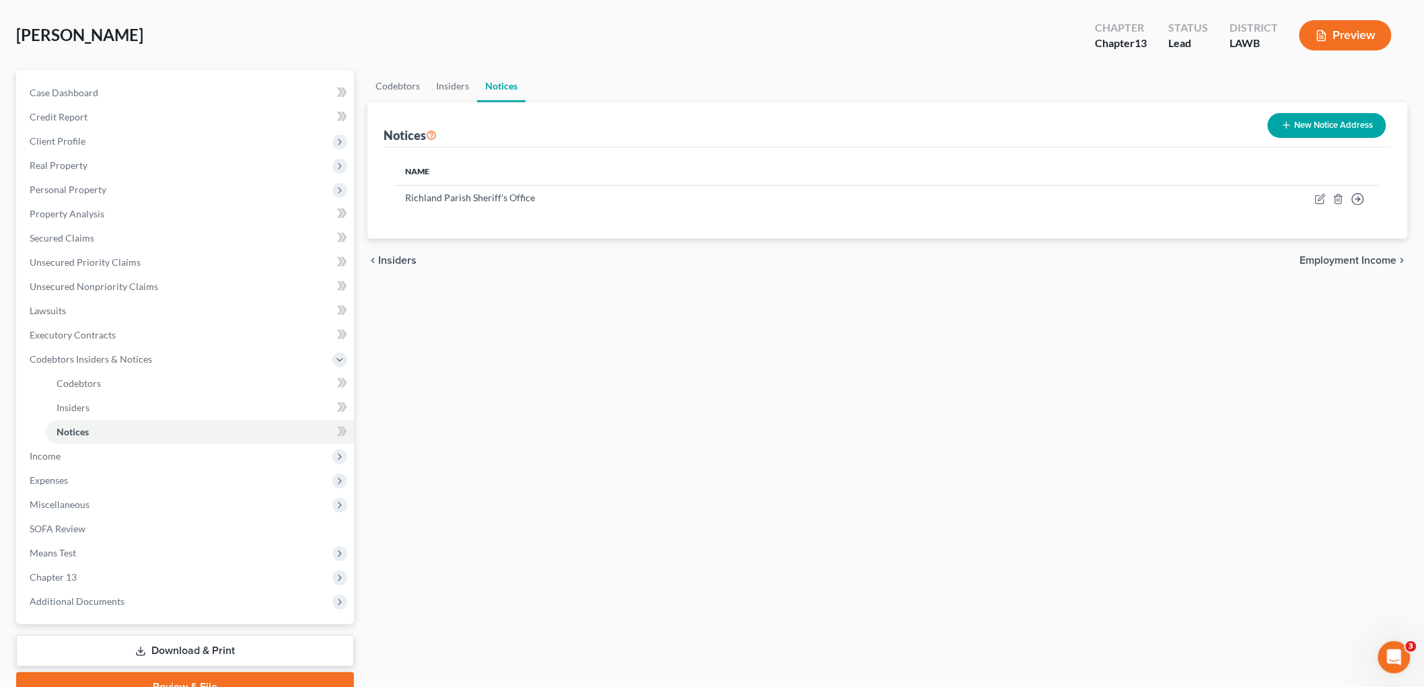
scroll to position [0, 0]
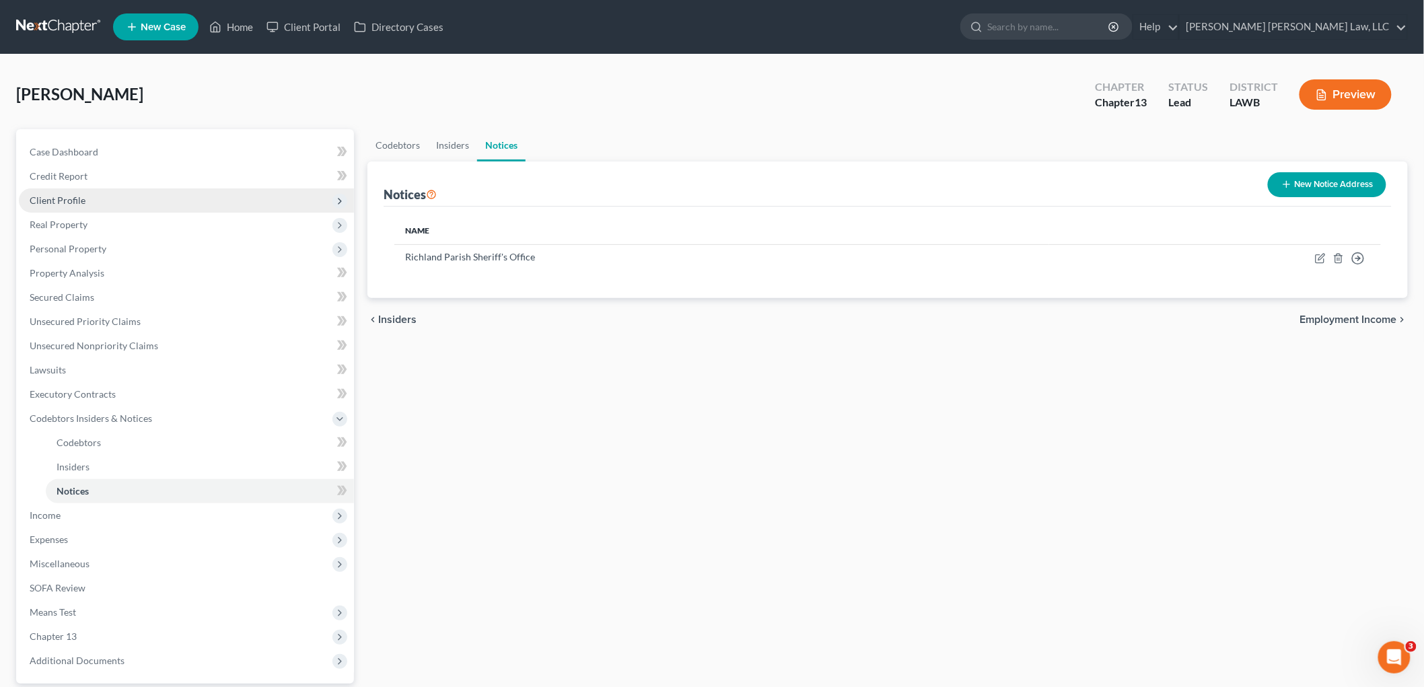
click at [77, 205] on span "Client Profile" at bounding box center [58, 199] width 56 height 11
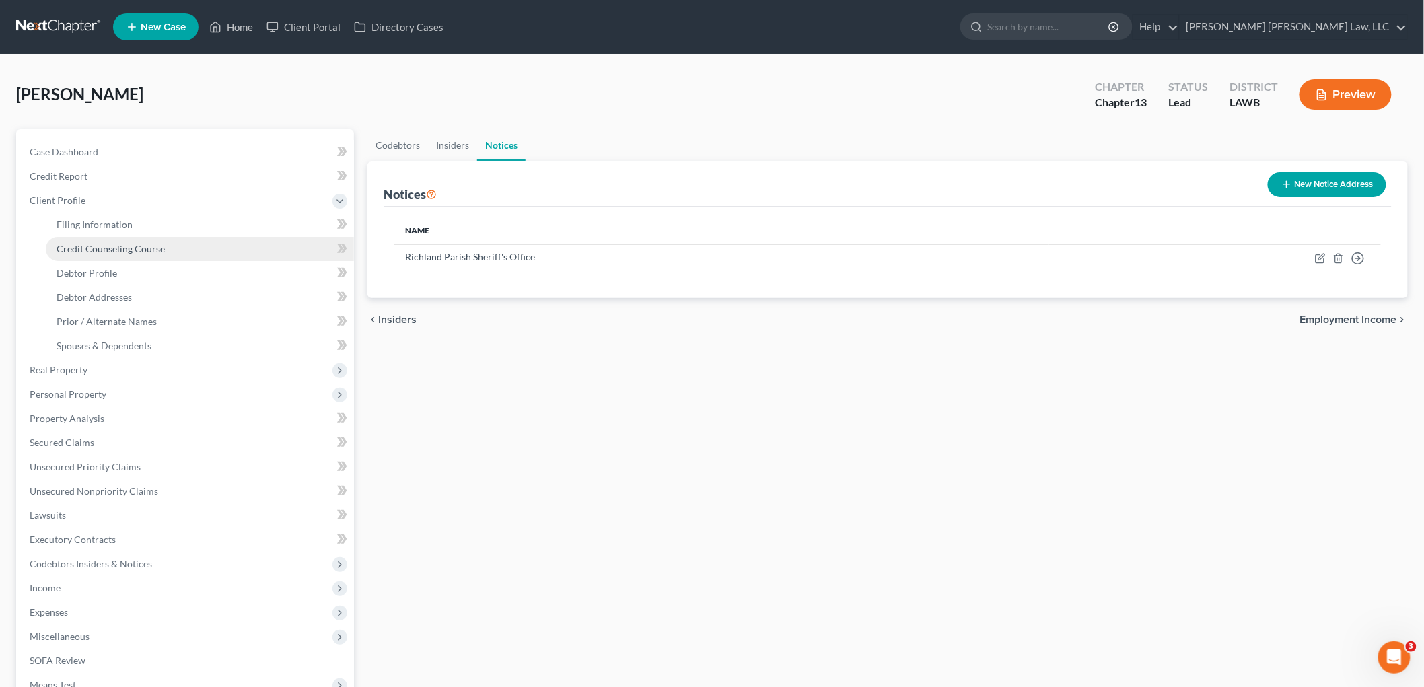
click at [96, 248] on span "Credit Counseling Course" at bounding box center [111, 248] width 108 height 11
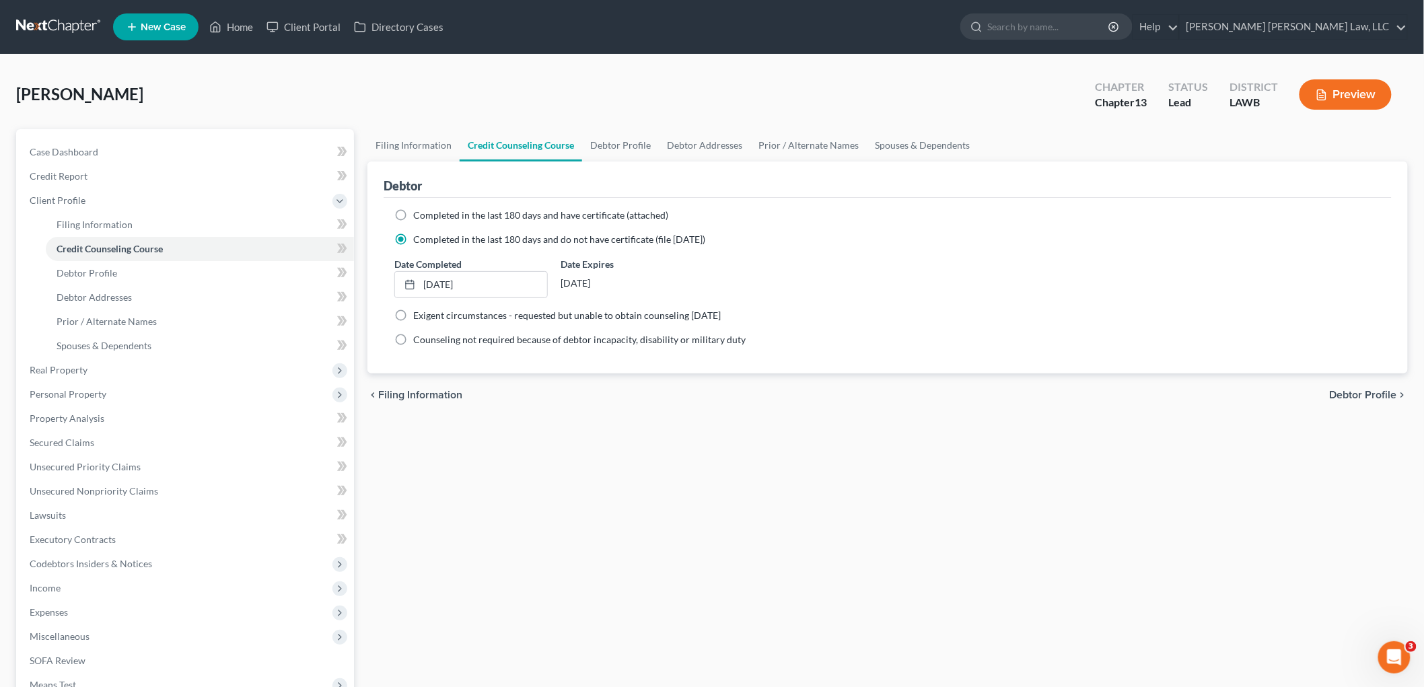
drag, startPoint x: 476, startPoint y: 445, endPoint x: 468, endPoint y: 435, distance: 12.9
click at [476, 445] on div "Filing Information Credit Counseling Course Debtor Profile Debtor Addresses Pri…" at bounding box center [888, 481] width 1054 height 704
click at [159, 320] on link "Prior / Alternate Names" at bounding box center [200, 321] width 308 height 24
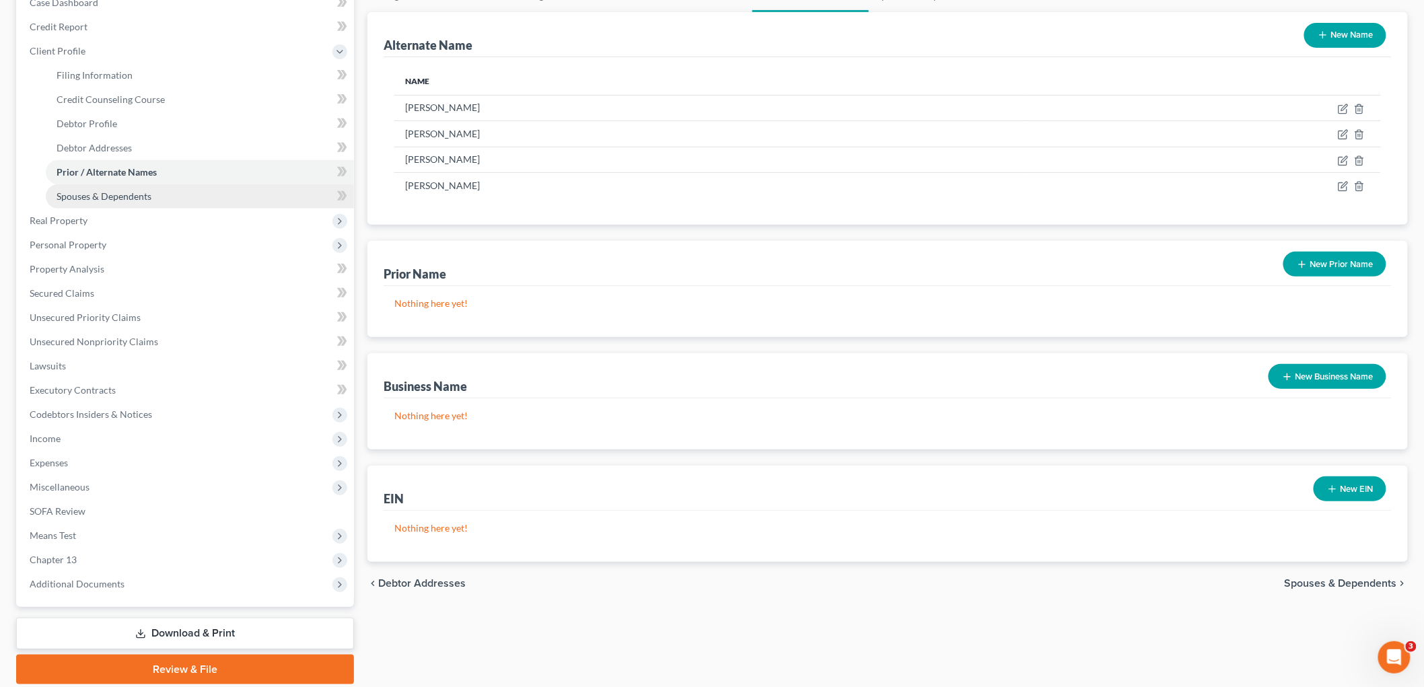
click at [136, 192] on span "Spouses & Dependents" at bounding box center [104, 195] width 95 height 11
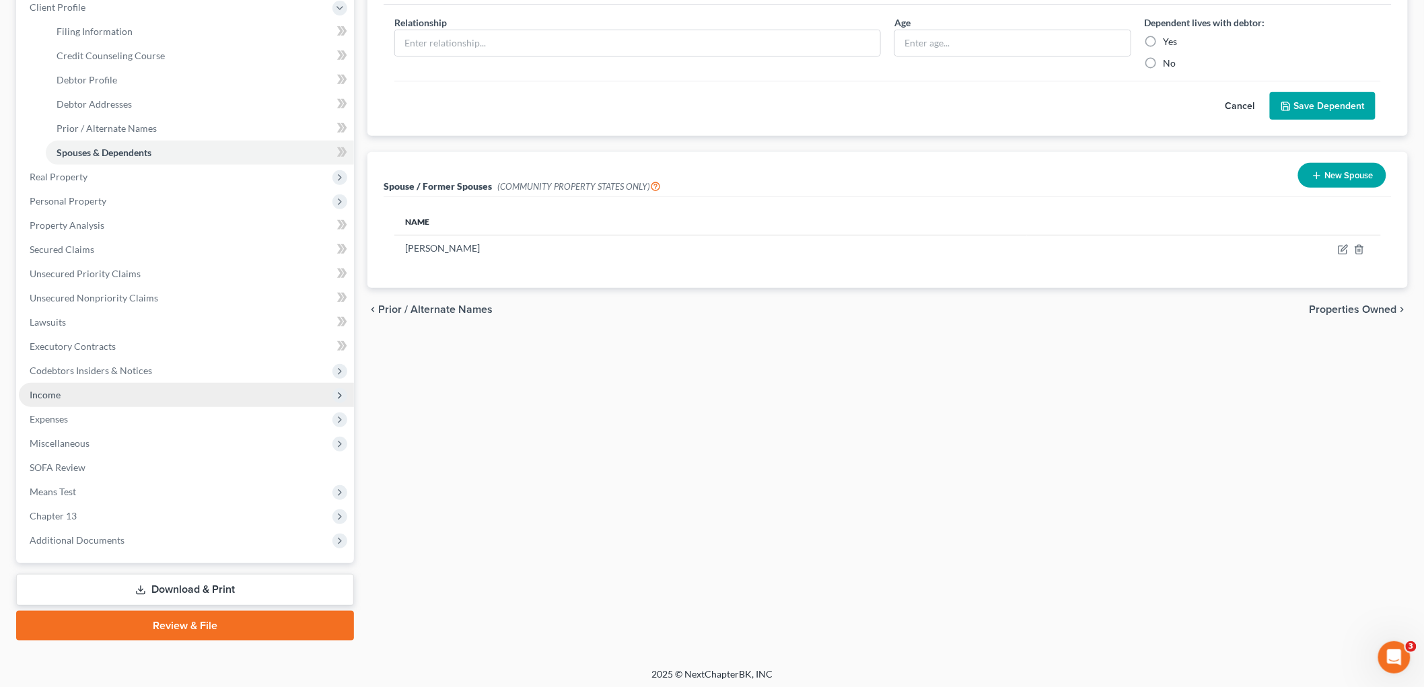
scroll to position [196, 0]
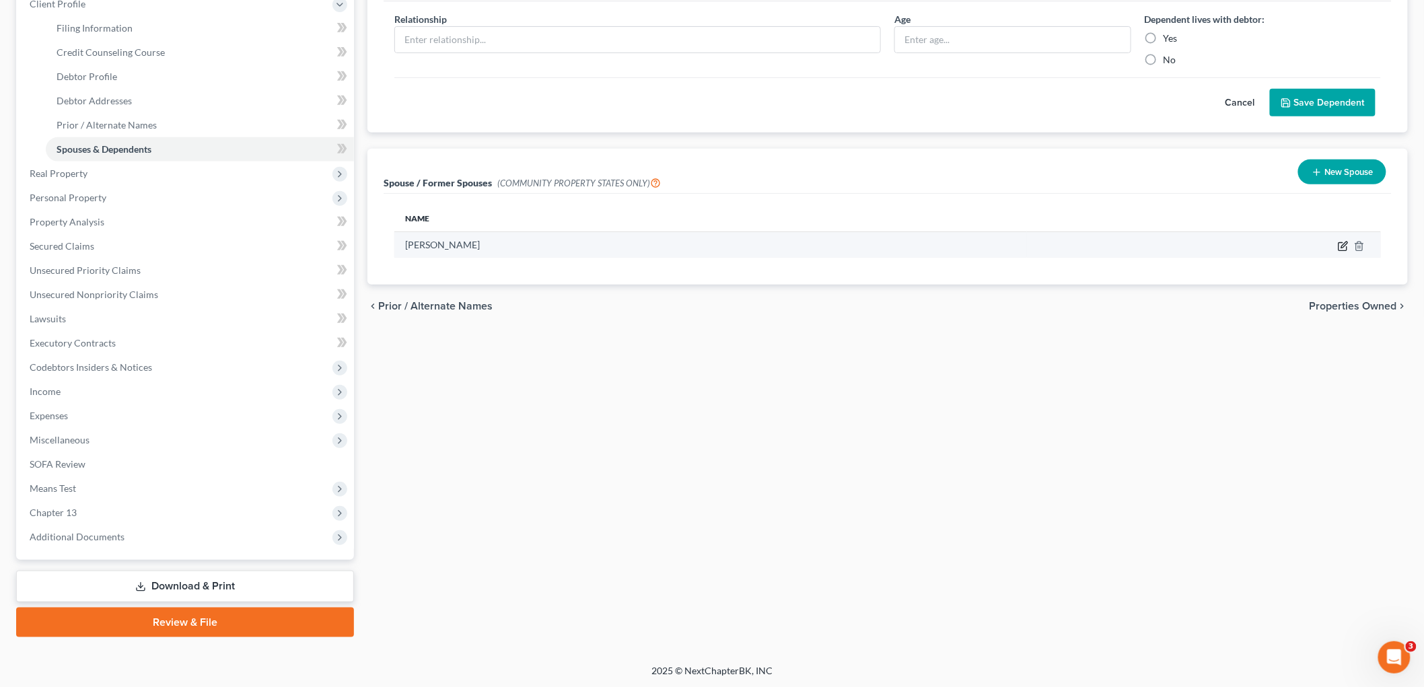
click at [1340, 249] on icon "button" at bounding box center [1343, 246] width 11 height 11
select select "4"
select select "19"
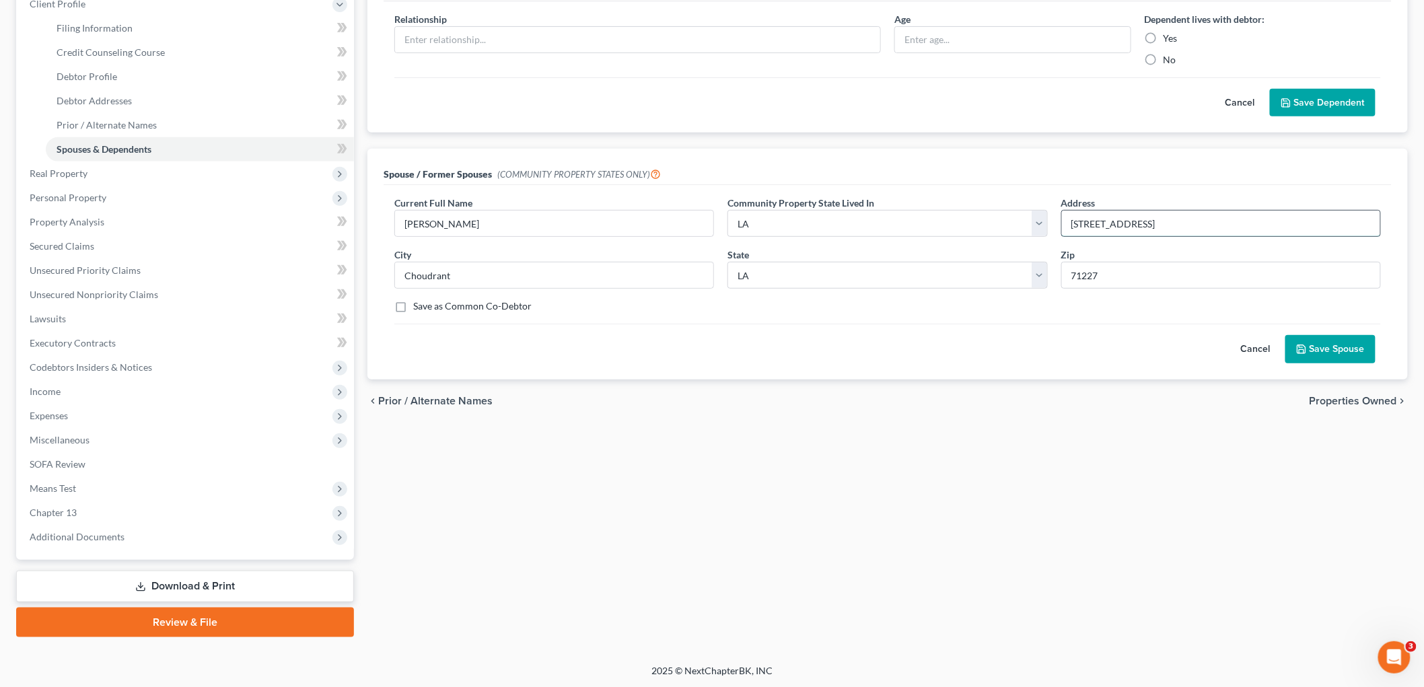
click at [1231, 222] on input "[STREET_ADDRESS]" at bounding box center [1221, 224] width 318 height 26
type input "[STREET_ADDRESS] (last known address)"
click at [1319, 360] on button "Save Spouse" at bounding box center [1330, 349] width 90 height 28
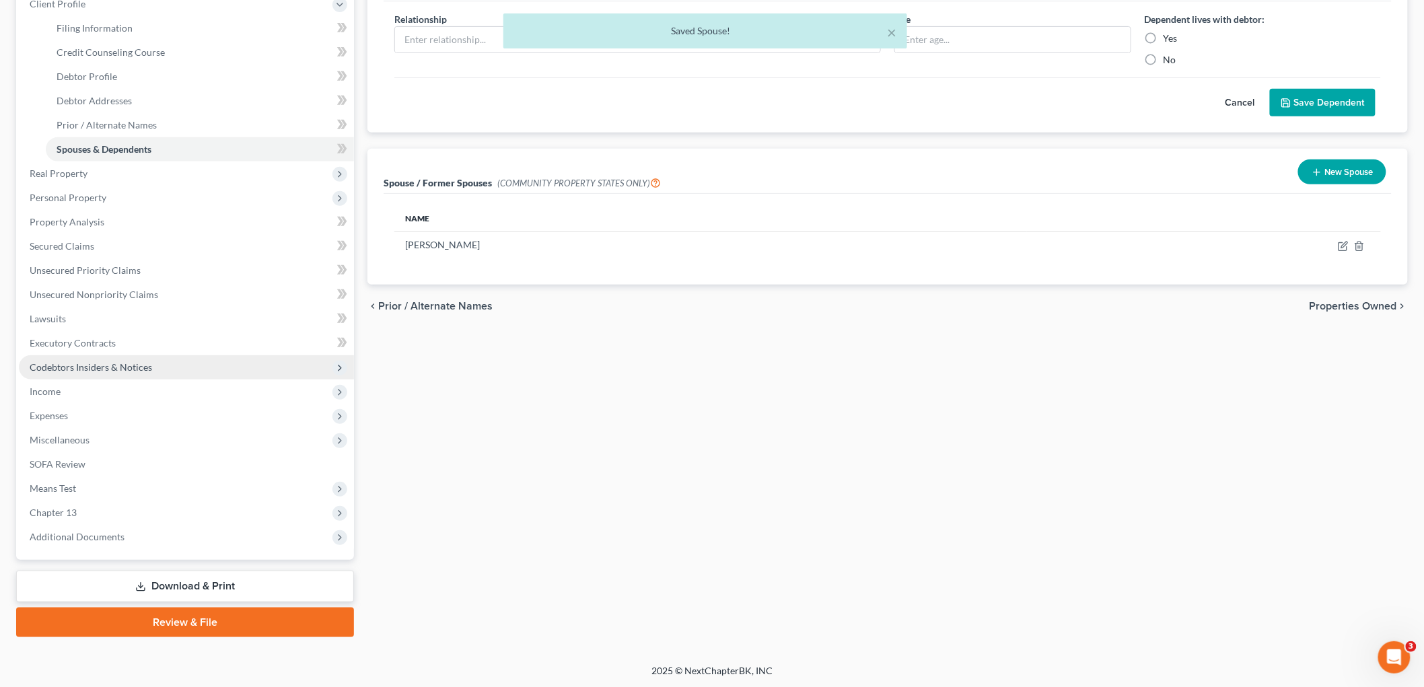
click at [84, 370] on span "Codebtors Insiders & Notices" at bounding box center [91, 366] width 122 height 11
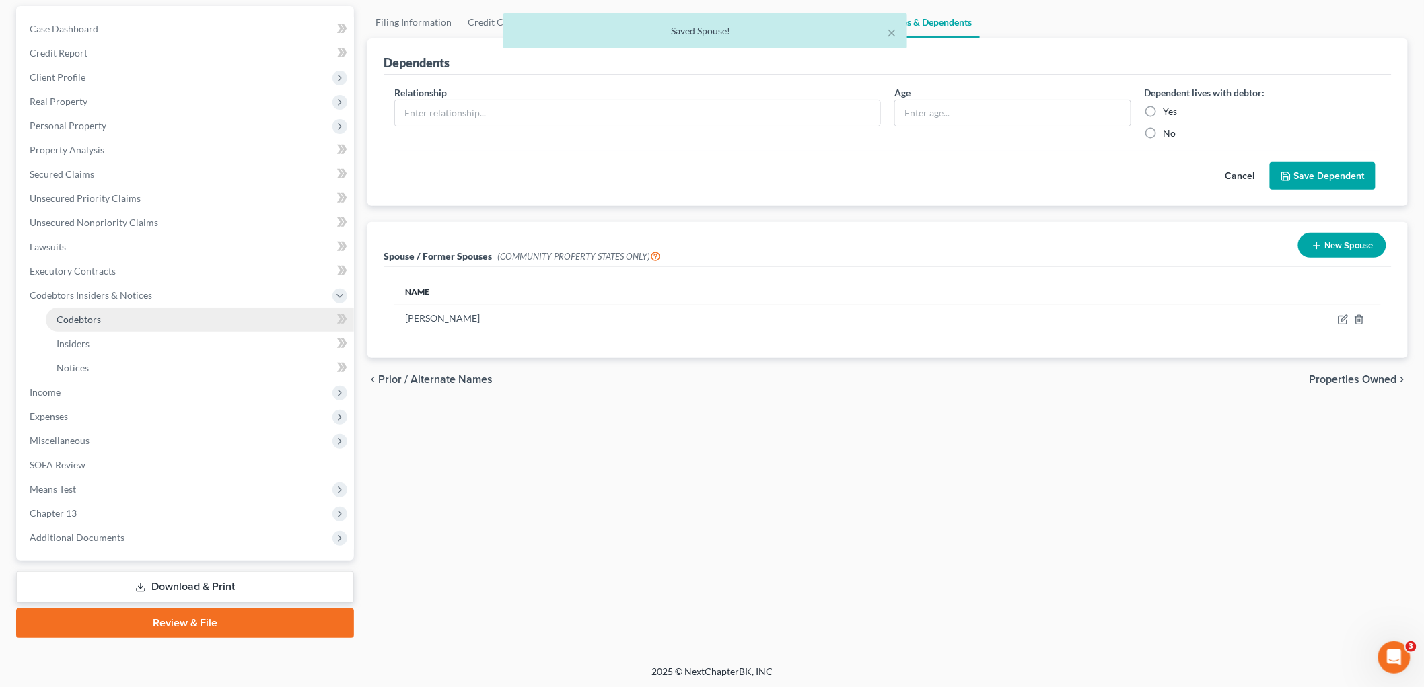
click at [109, 310] on link "Codebtors" at bounding box center [200, 319] width 308 height 24
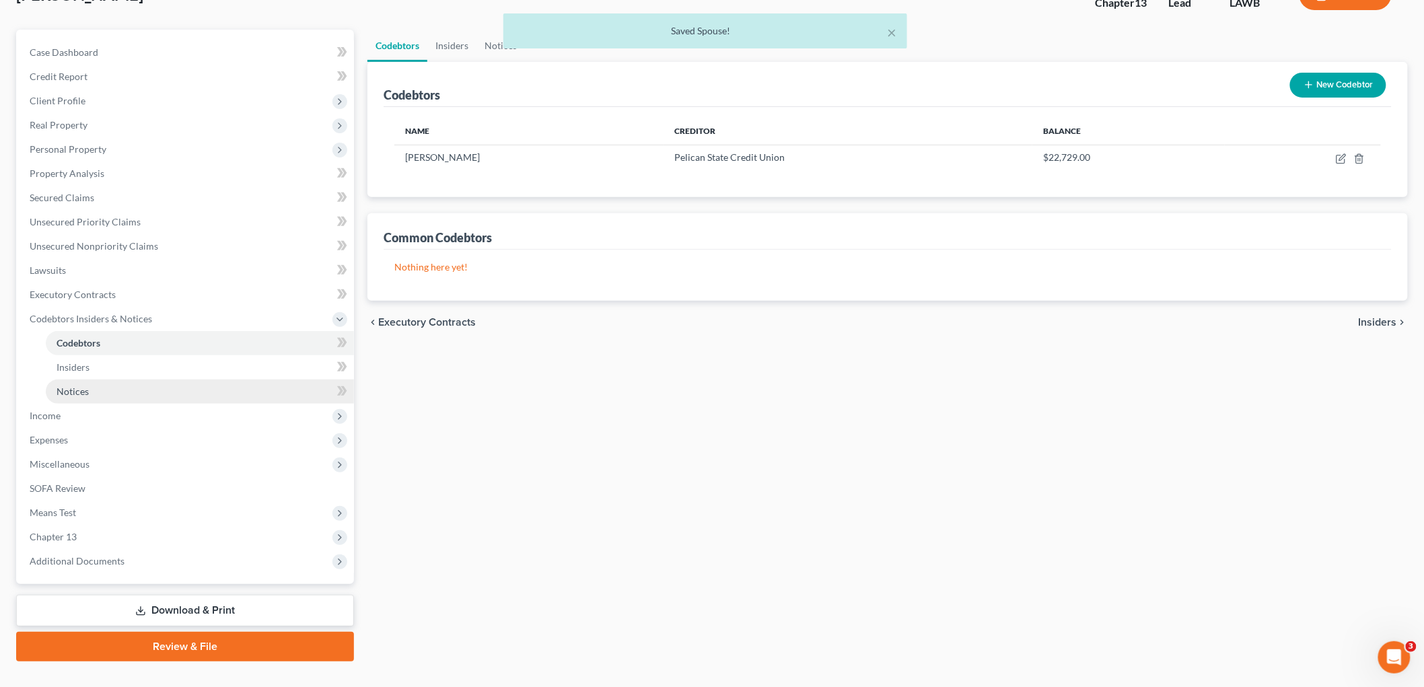
scroll to position [123, 0]
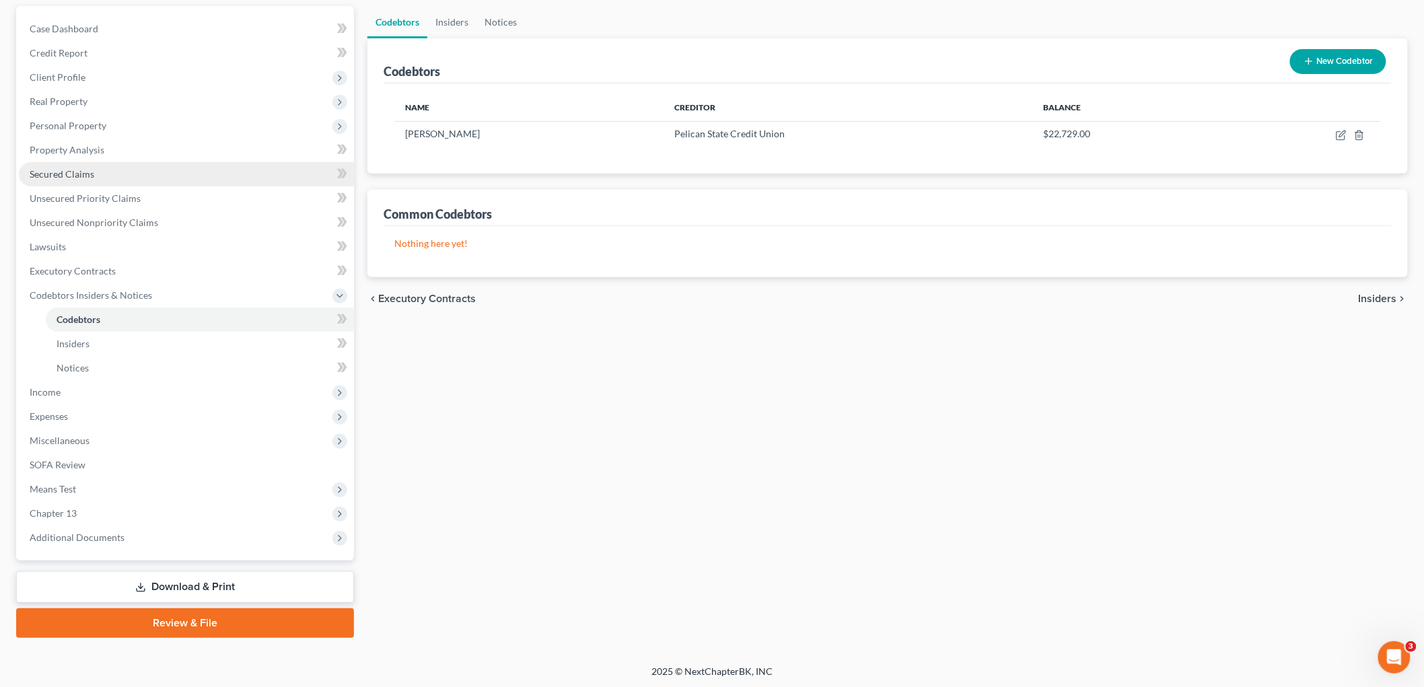
click at [79, 174] on span "Secured Claims" at bounding box center [62, 173] width 65 height 11
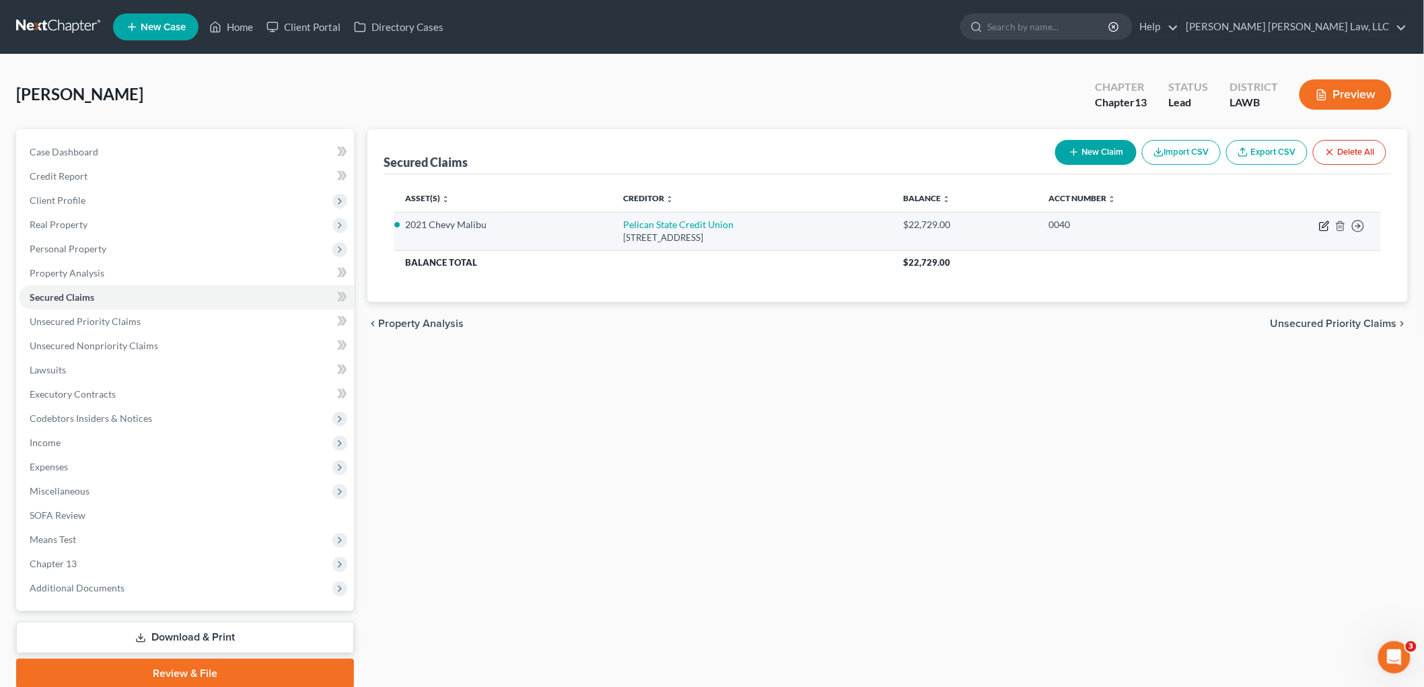
click at [1321, 224] on icon "button" at bounding box center [1324, 226] width 11 height 11
select select "19"
select select "3"
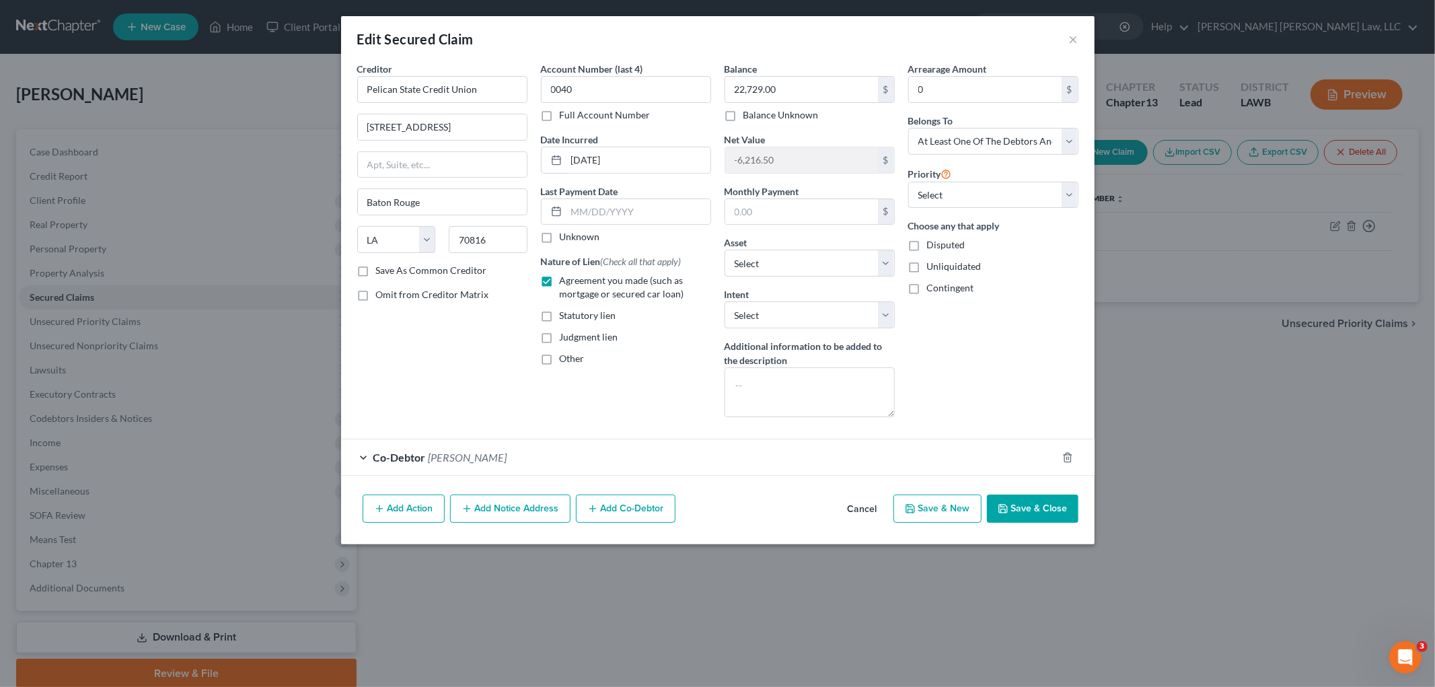
click at [1027, 509] on button "Save & Close" at bounding box center [1033, 509] width 92 height 28
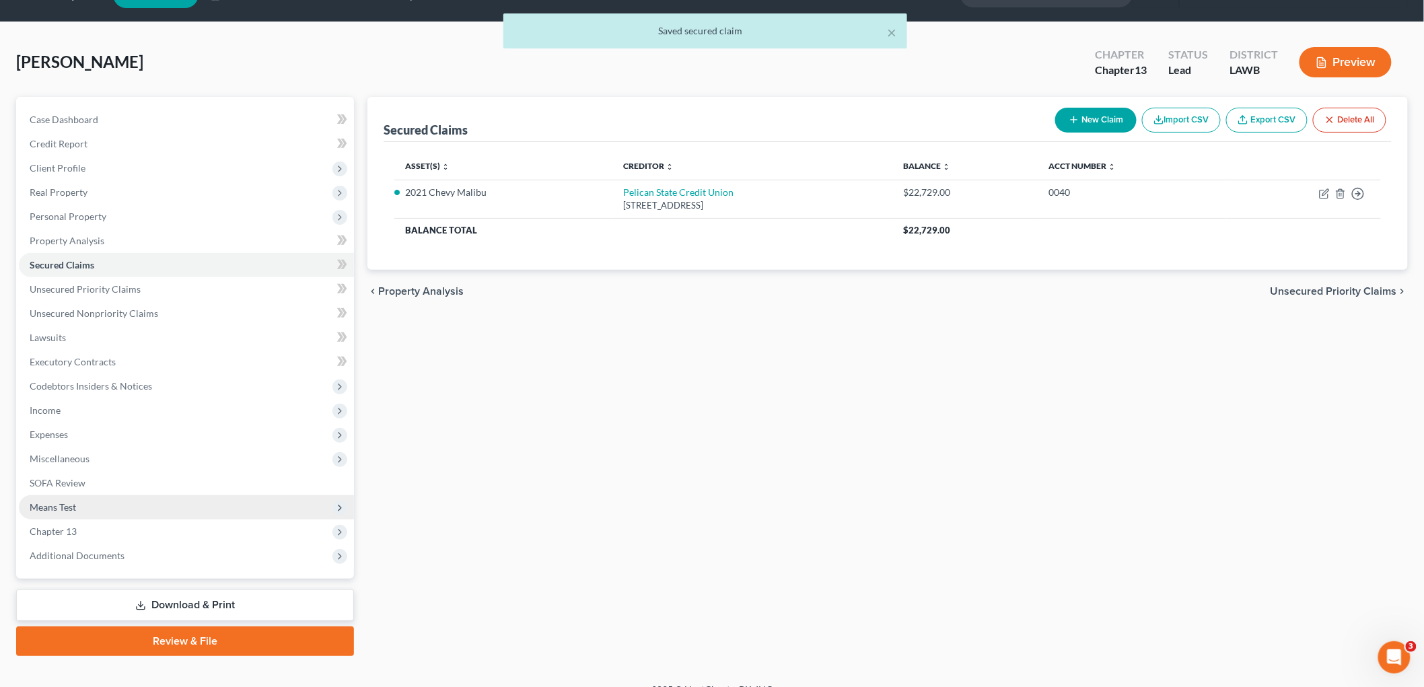
scroll to position [50, 0]
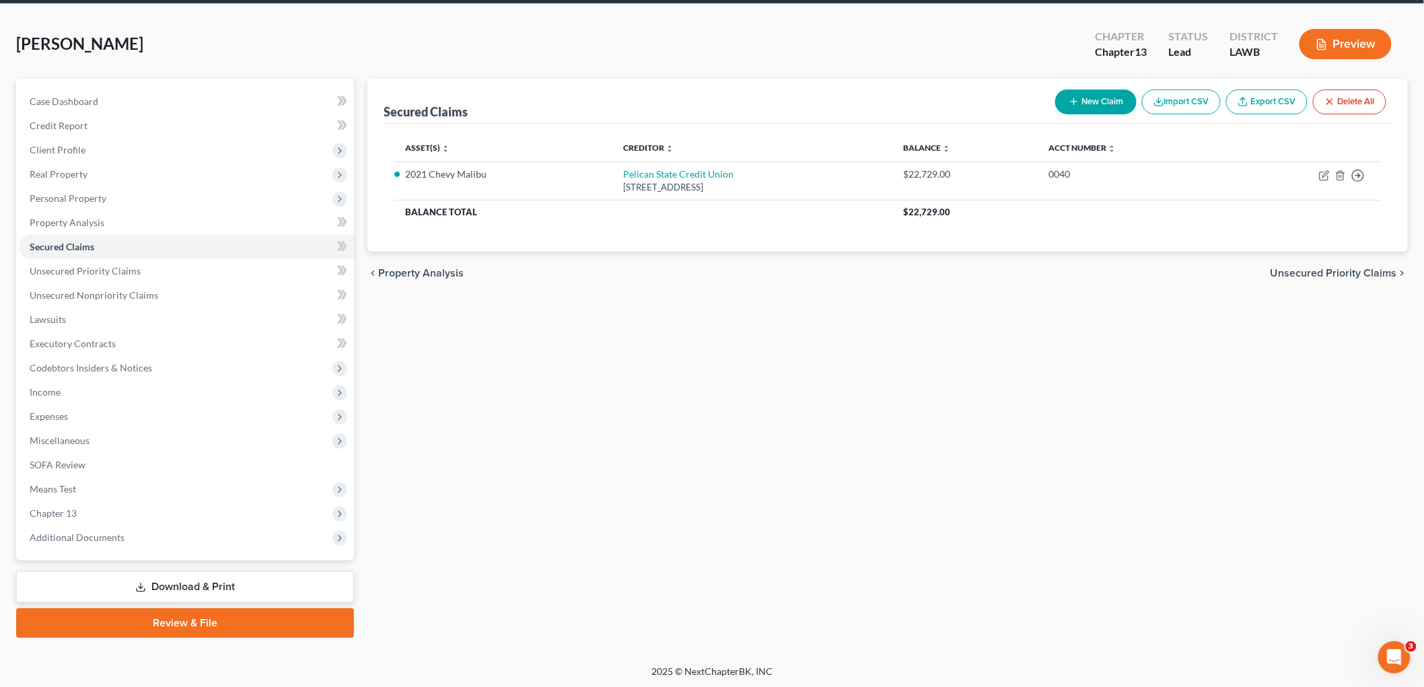
click at [211, 620] on link "Review & File" at bounding box center [185, 623] width 338 height 30
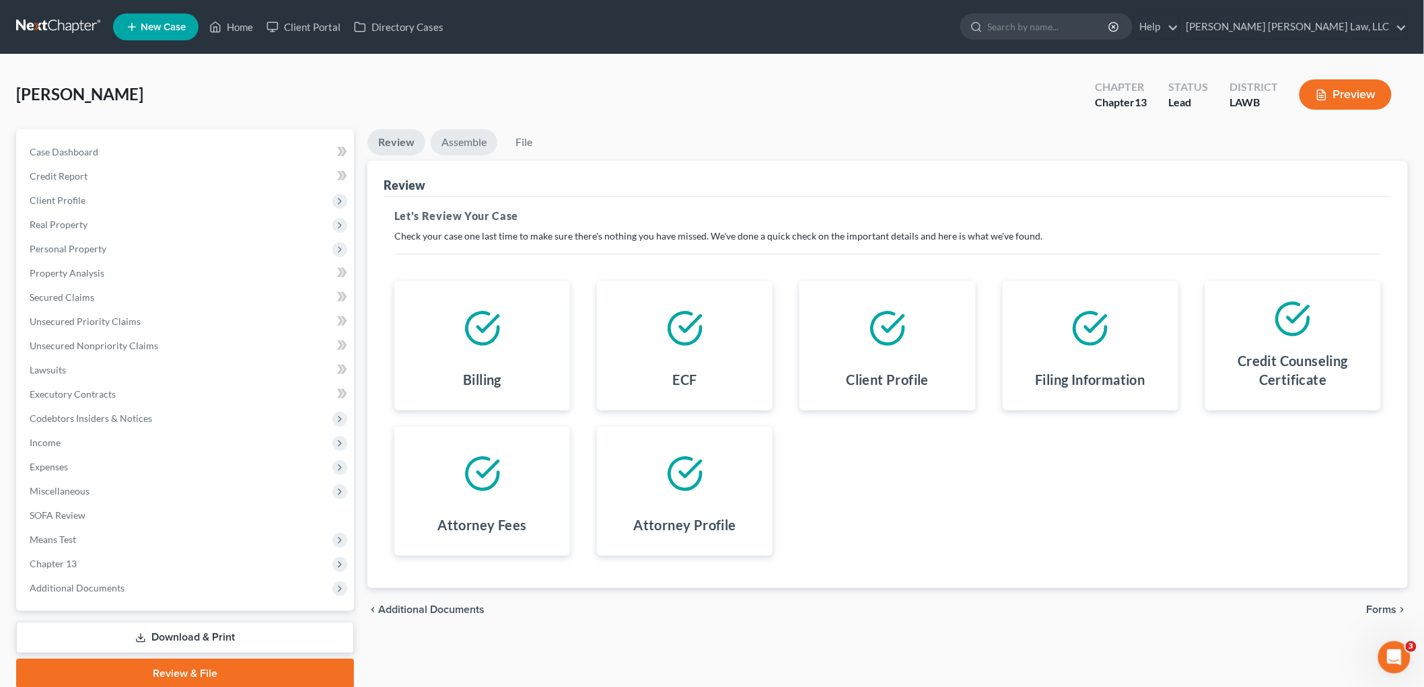
click at [473, 144] on link "Assemble" at bounding box center [464, 142] width 67 height 26
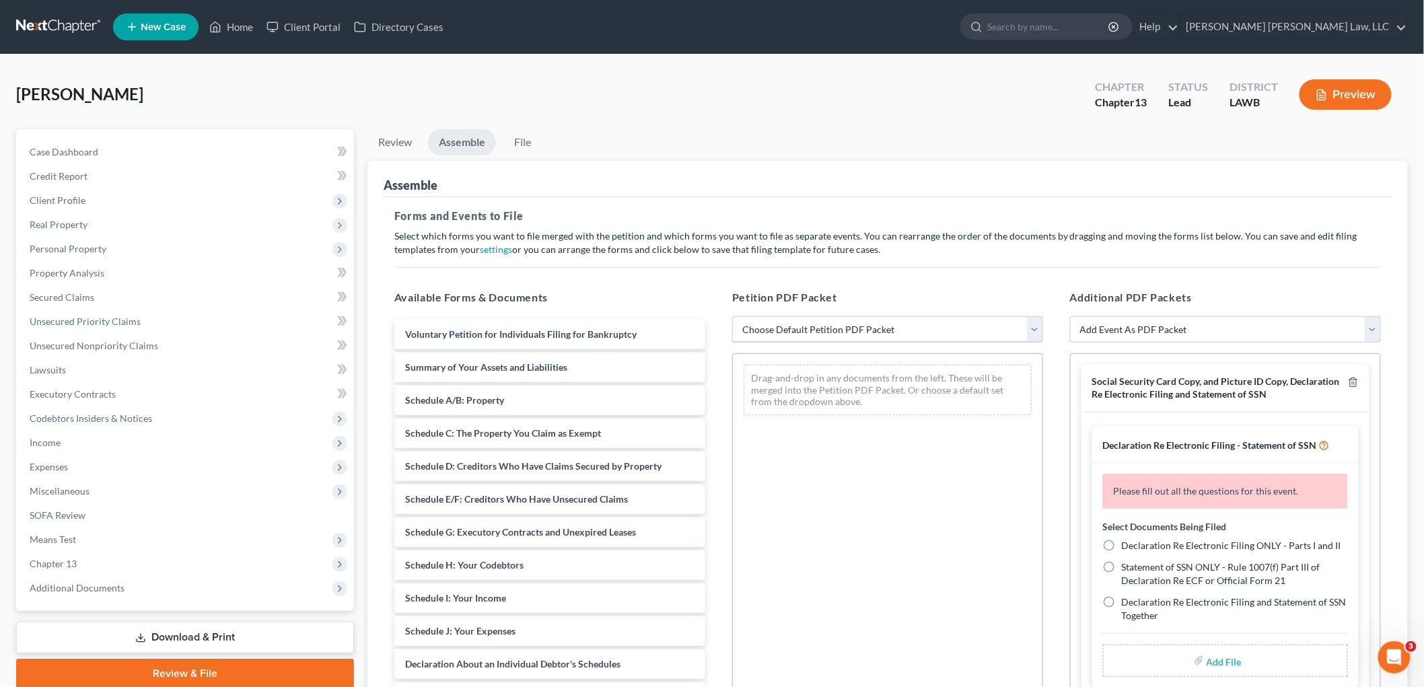
click at [782, 321] on select "Choose Default Petition PDF Packet Complete Bankruptcy Petition (all forms and …" at bounding box center [887, 329] width 311 height 27
select select "0"
click at [732, 316] on select "Choose Default Petition PDF Packet Complete Bankruptcy Petition (all forms and …" at bounding box center [887, 329] width 311 height 27
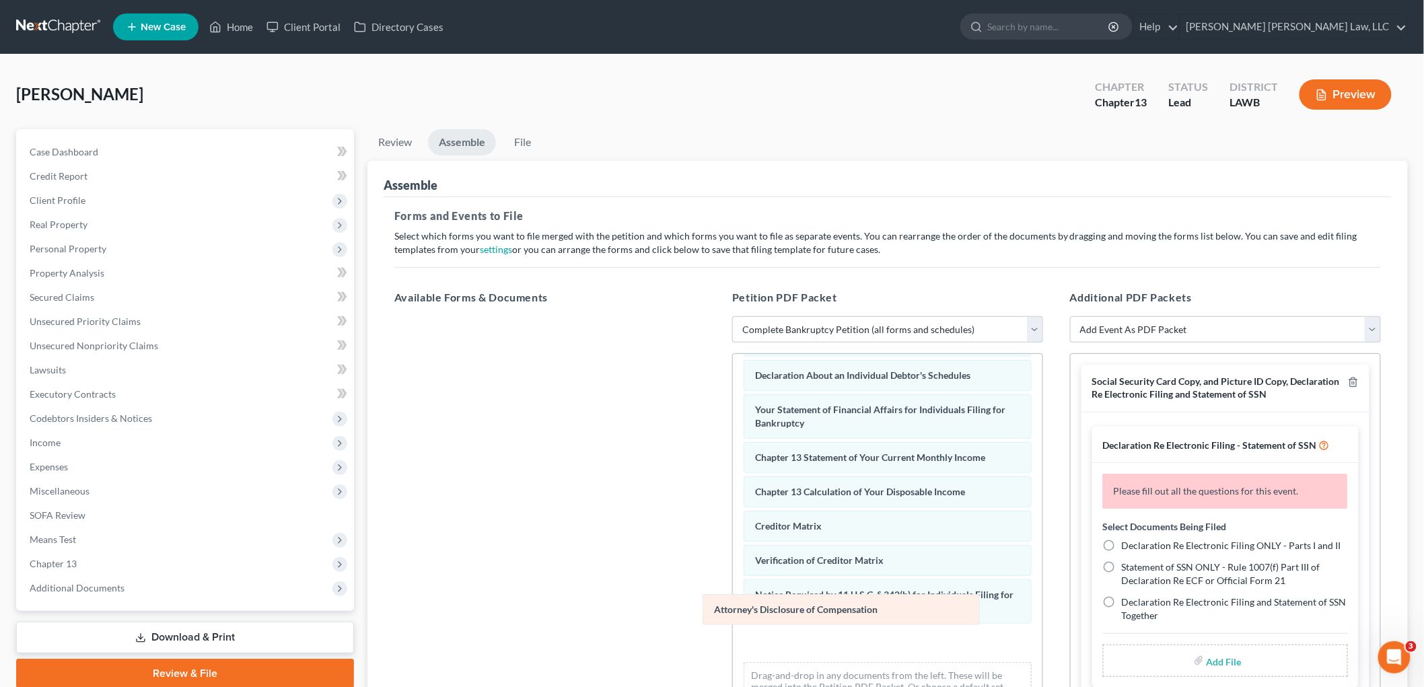
scroll to position [328, 0]
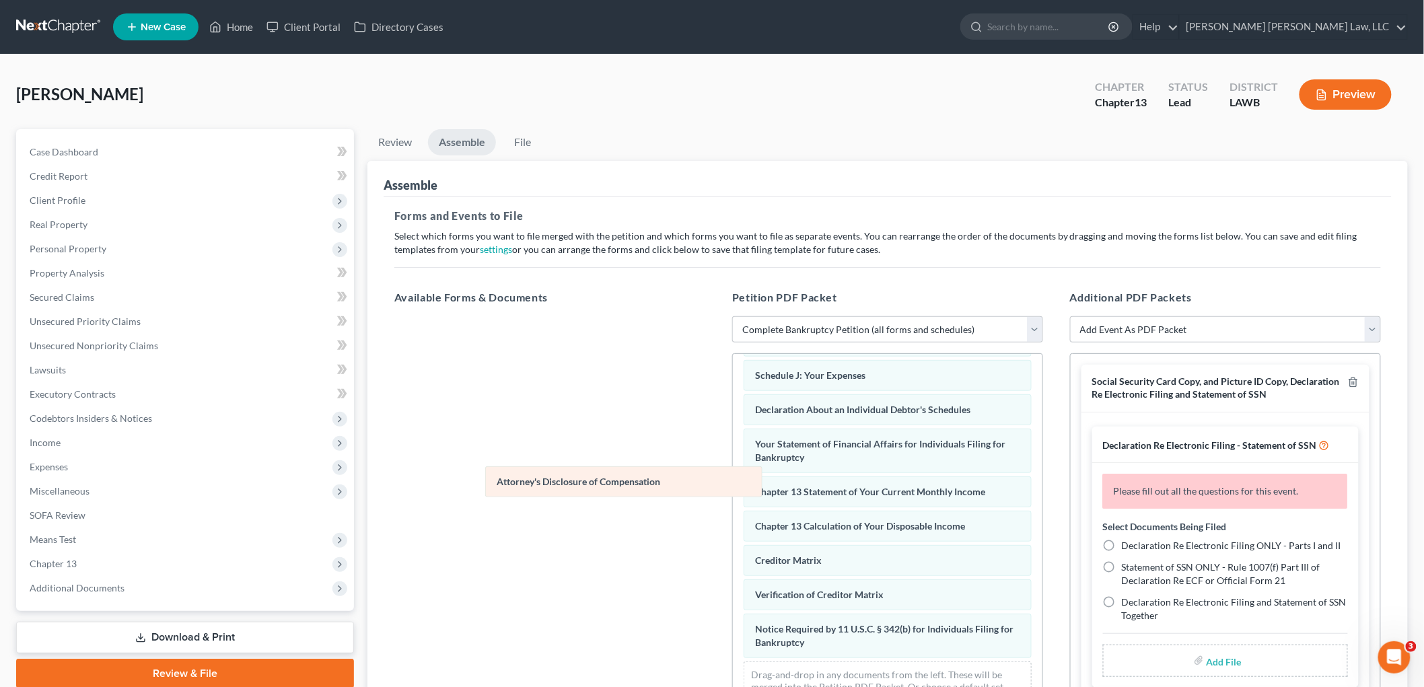
drag, startPoint x: 813, startPoint y: 642, endPoint x: 550, endPoint y: 473, distance: 312.6
click at [733, 475] on div "Attorney's Disclosure of Compensation Voluntary Petition for Individuals Filing…" at bounding box center [887, 381] width 309 height 682
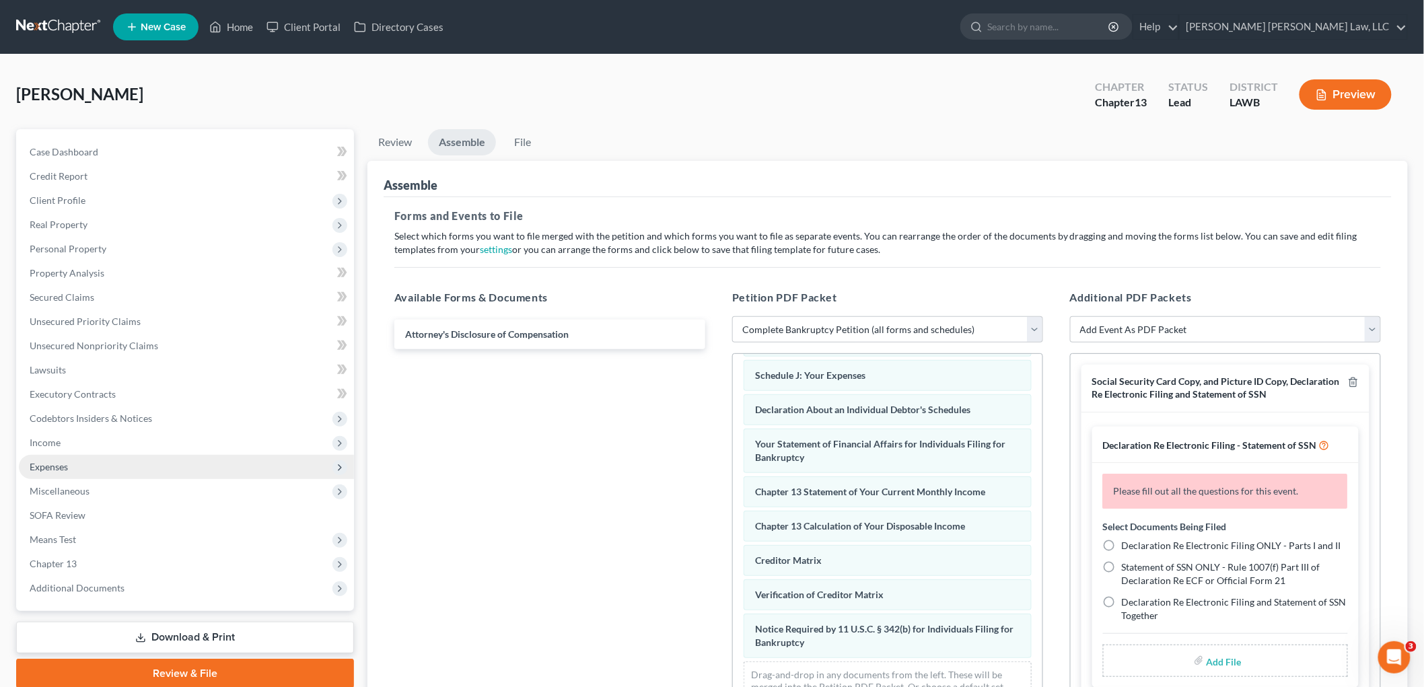
click at [79, 467] on span "Expenses" at bounding box center [186, 467] width 335 height 24
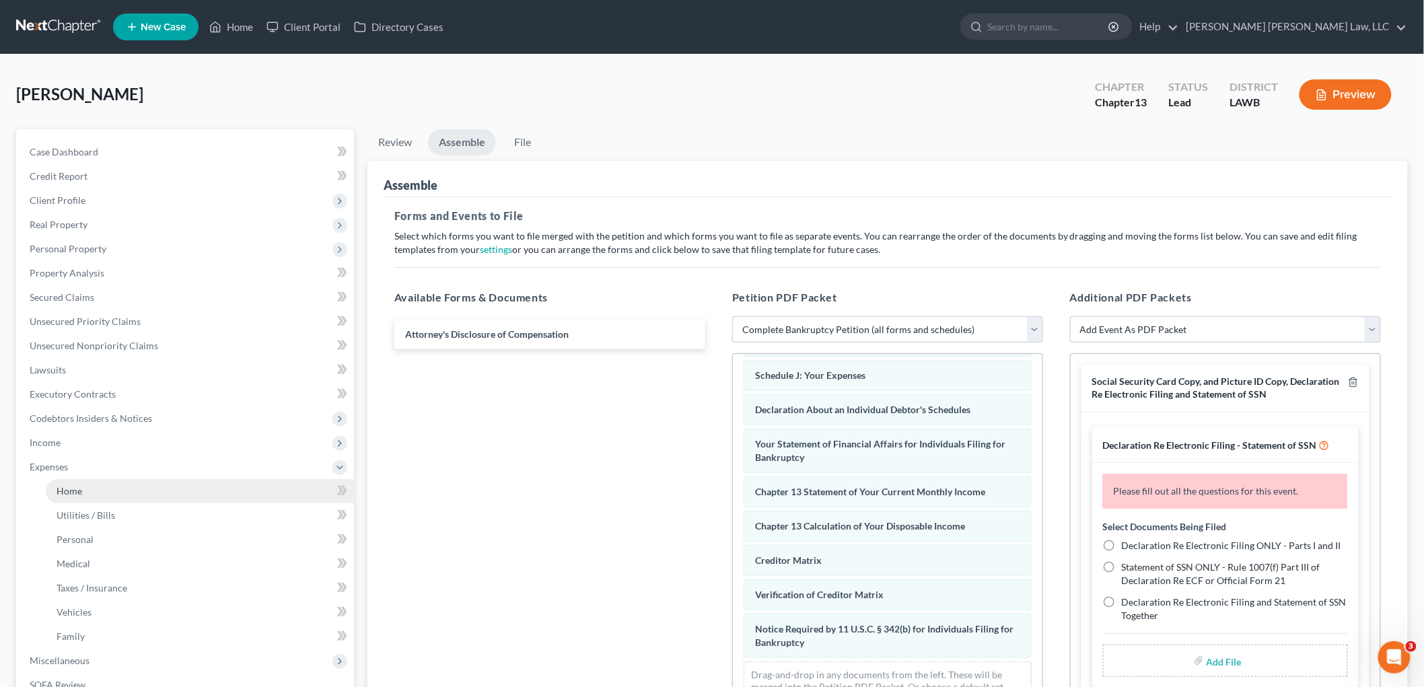
click at [92, 488] on link "Home" at bounding box center [200, 491] width 308 height 24
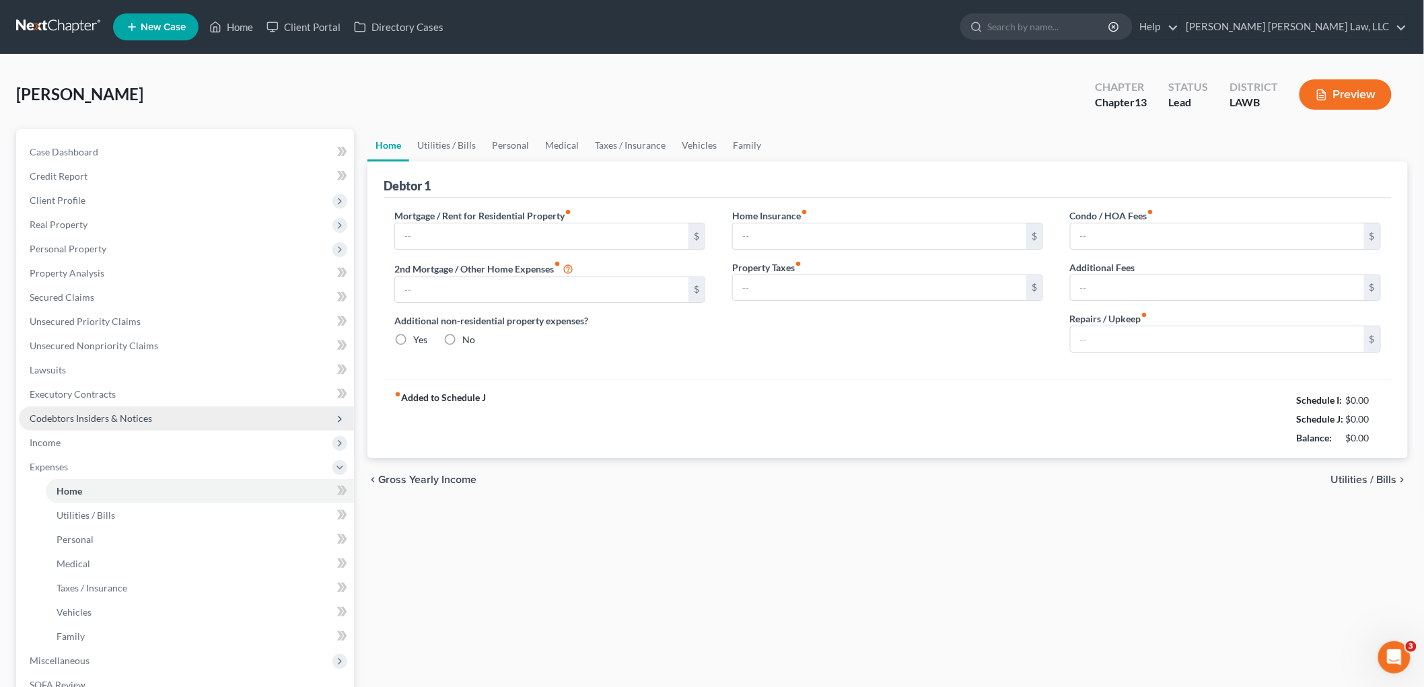
type input "0.00"
radio input "true"
type input "170.58"
type input "6.42"
type input "0.00"
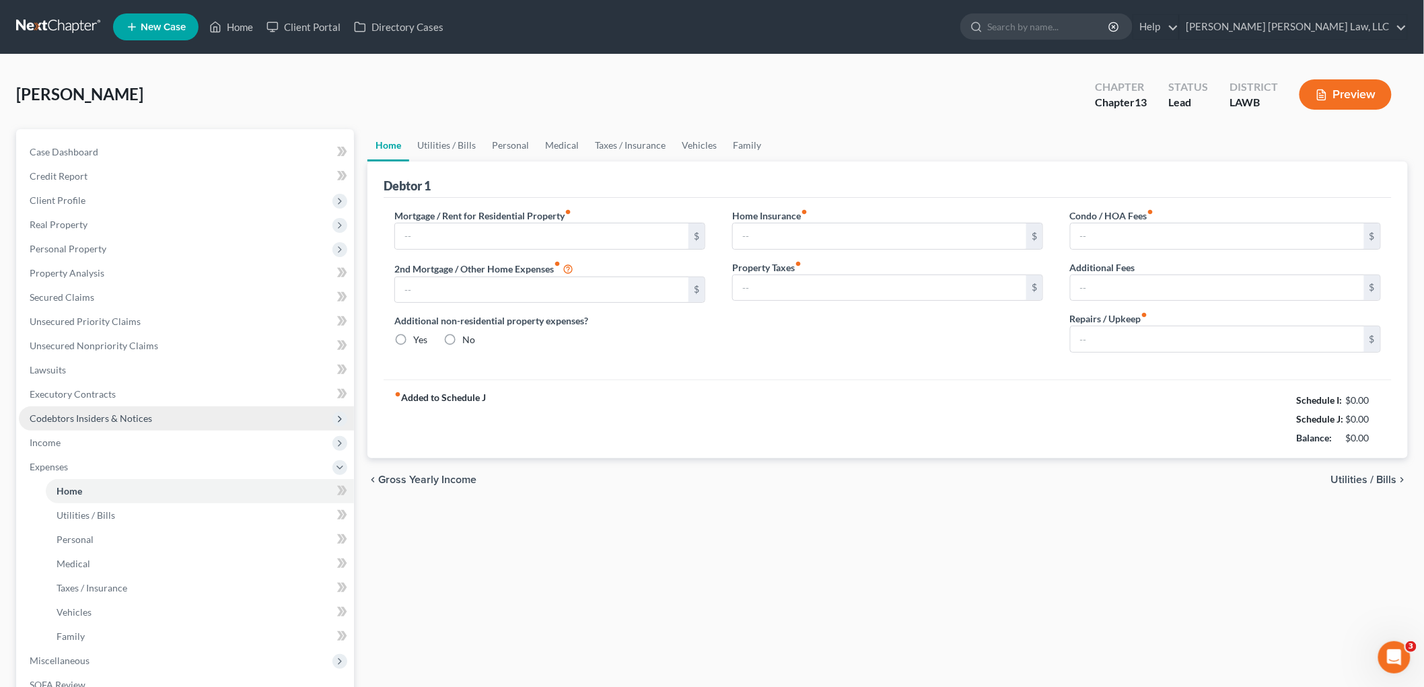
type input "0.00"
type input "100.00"
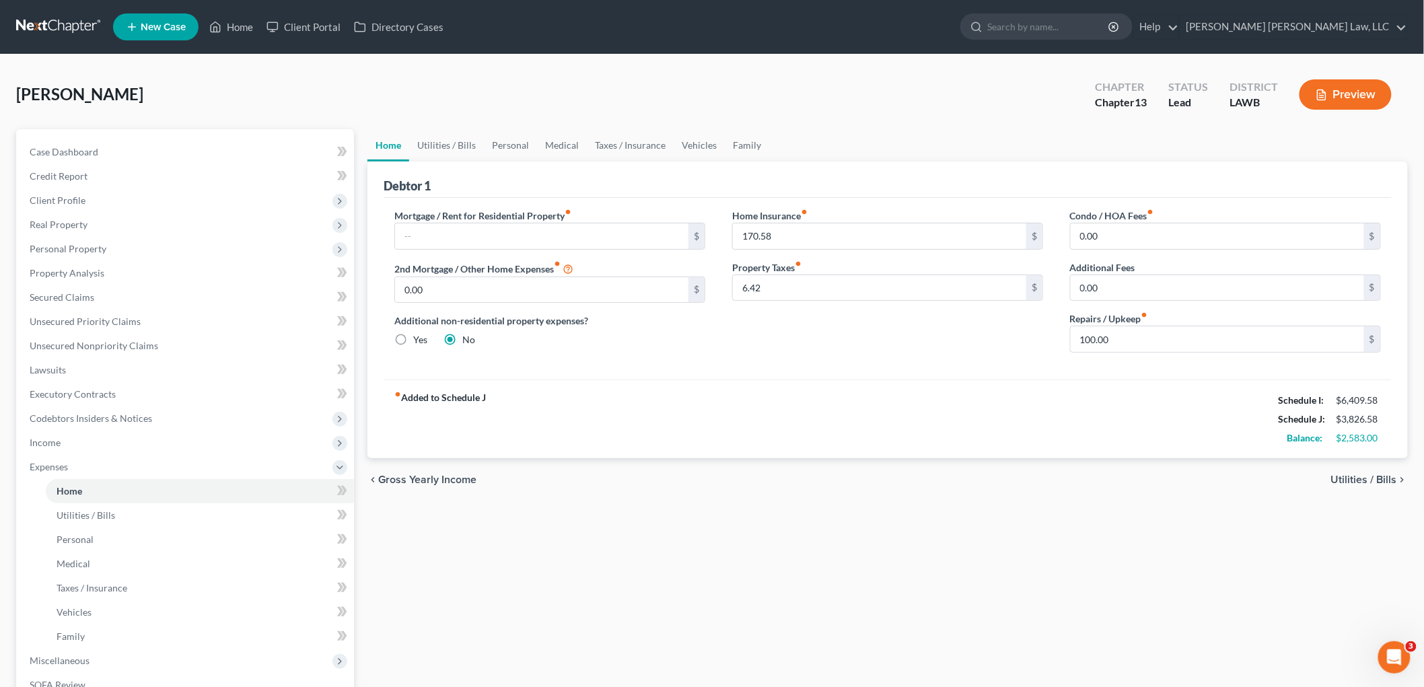
drag, startPoint x: 441, startPoint y: 557, endPoint x: 394, endPoint y: 521, distance: 59.1
click at [441, 557] on div "Home Utilities / Bills Personal Medical Taxes / Insurance Vehicles Family Debto…" at bounding box center [888, 493] width 1054 height 729
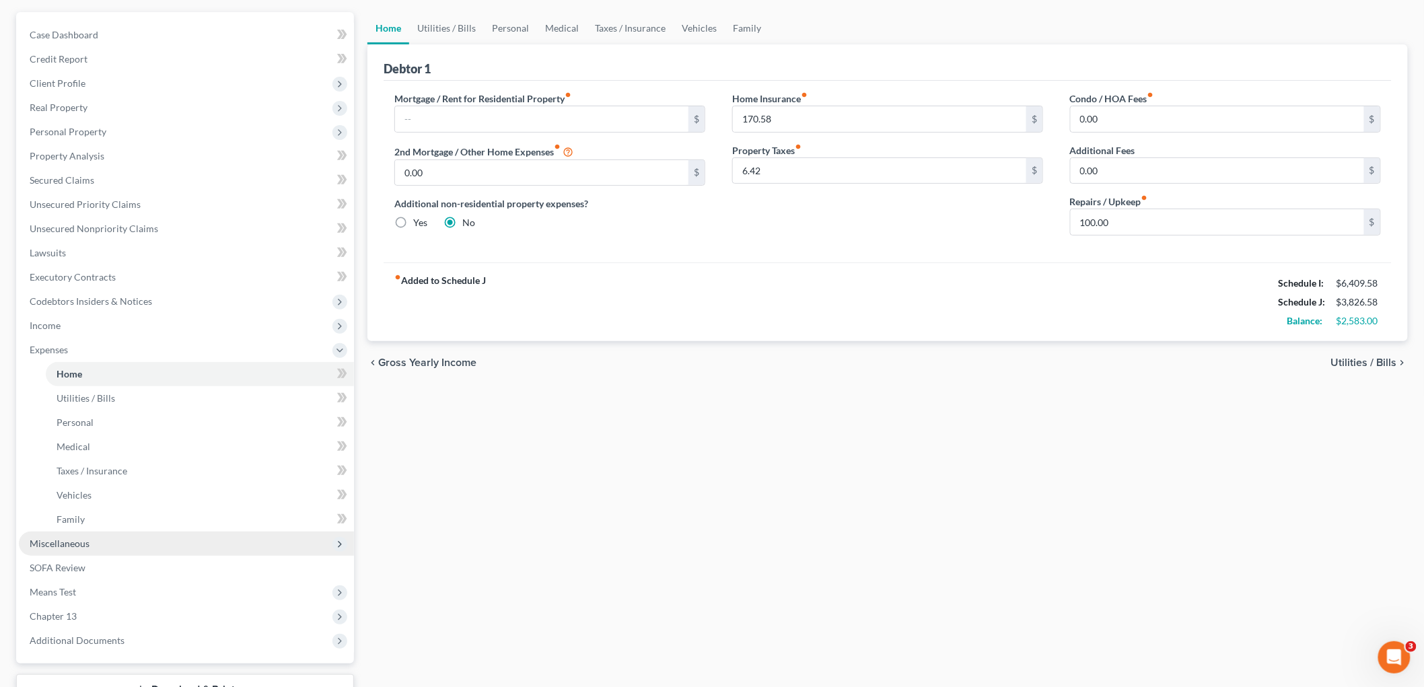
scroll to position [220, 0]
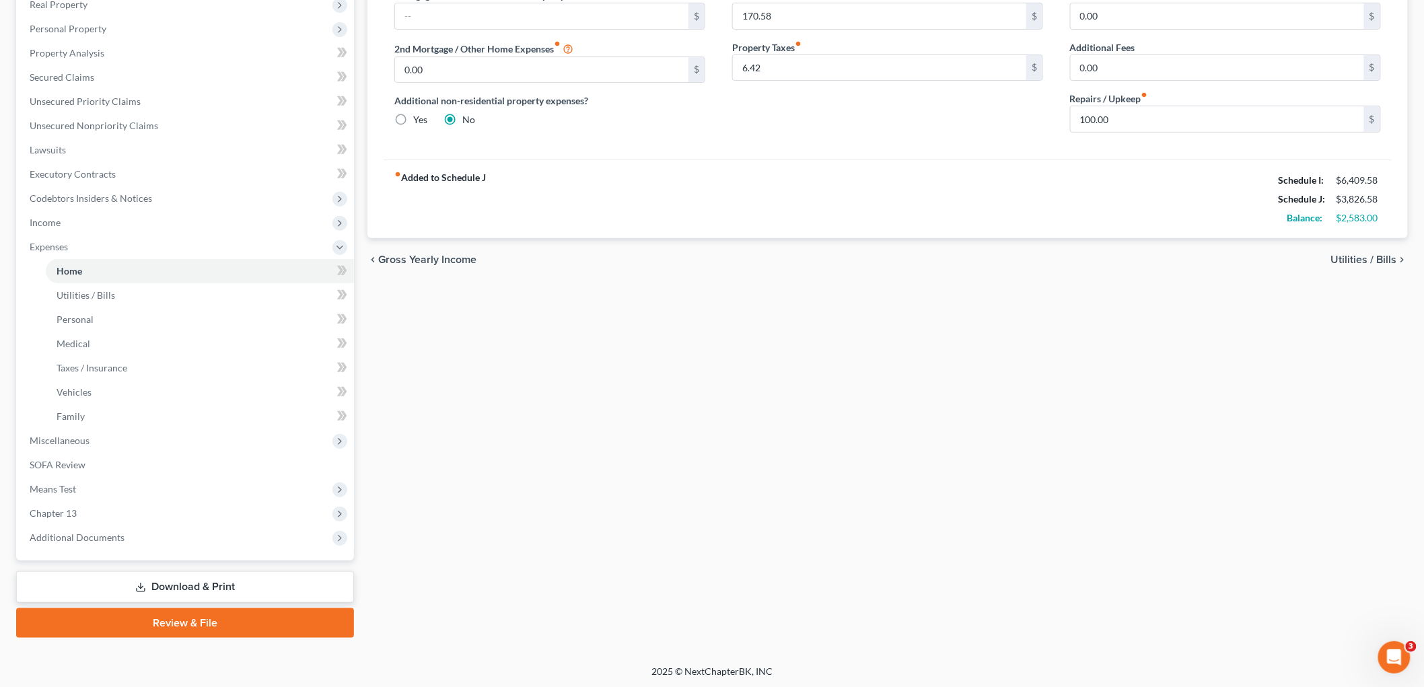
click at [131, 615] on link "Review & File" at bounding box center [185, 623] width 338 height 30
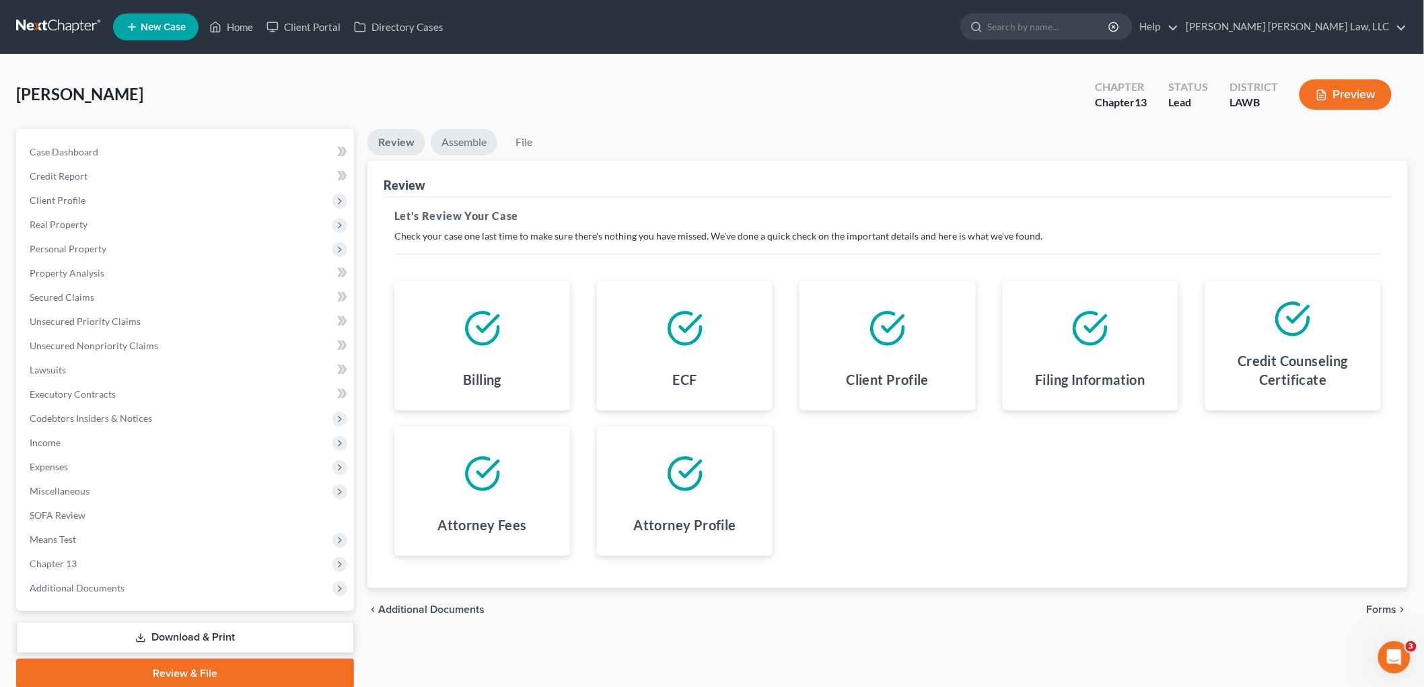
click at [474, 142] on link "Assemble" at bounding box center [464, 142] width 67 height 26
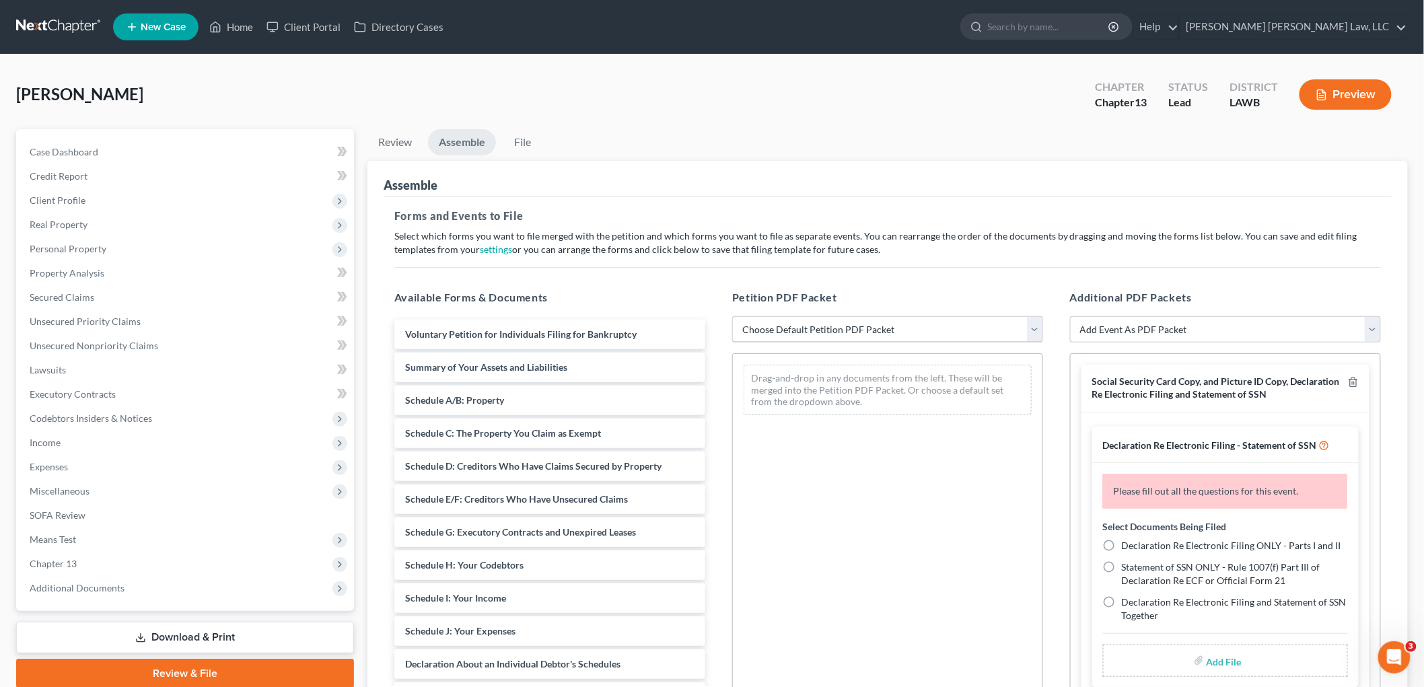
drag, startPoint x: 789, startPoint y: 332, endPoint x: 790, endPoint y: 340, distance: 7.4
click at [789, 332] on select "Choose Default Petition PDF Packet Complete Bankruptcy Petition (all forms and …" at bounding box center [887, 329] width 311 height 27
select select "0"
click at [732, 316] on select "Choose Default Petition PDF Packet Complete Bankruptcy Petition (all forms and …" at bounding box center [887, 329] width 311 height 27
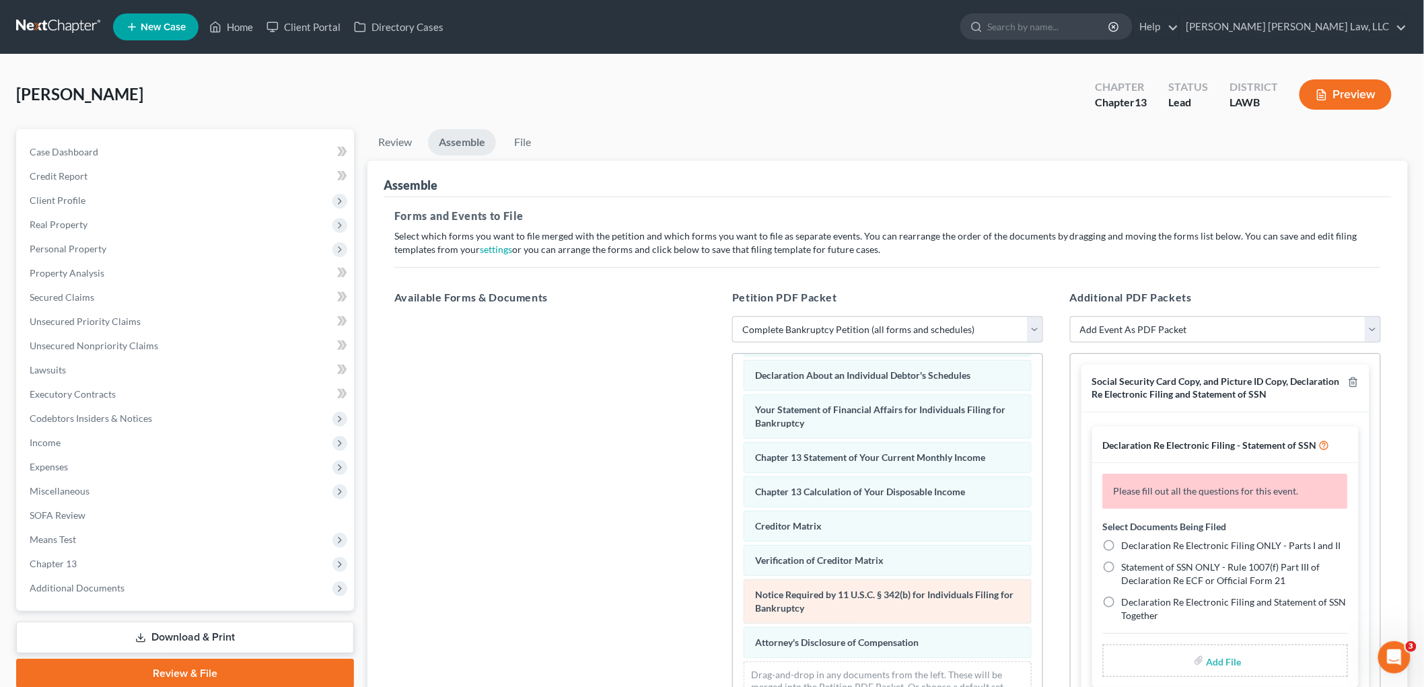
click at [733, 514] on div "Voluntary Petition for Individuals Filing for Bankruptcy Summary of Your Assets…" at bounding box center [887, 364] width 309 height 717
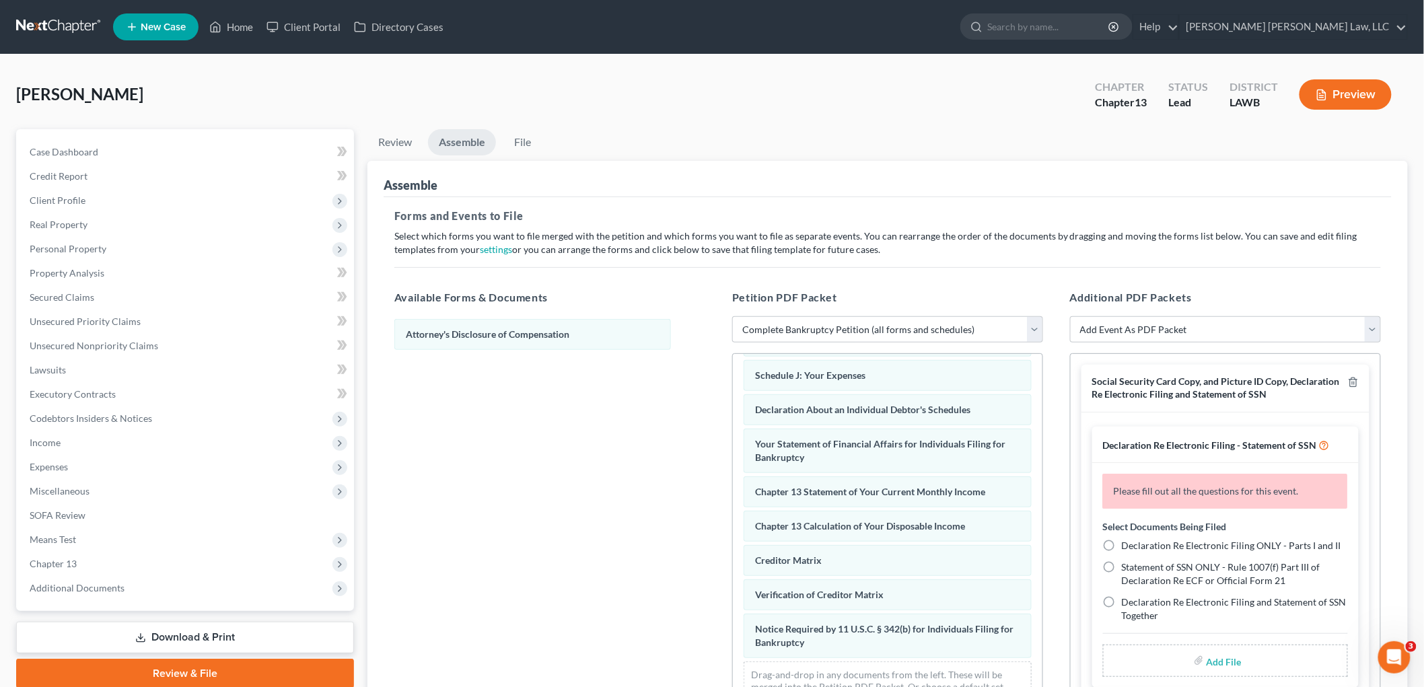
scroll to position [328, 0]
click at [1348, 381] on icon "button" at bounding box center [1353, 382] width 11 height 11
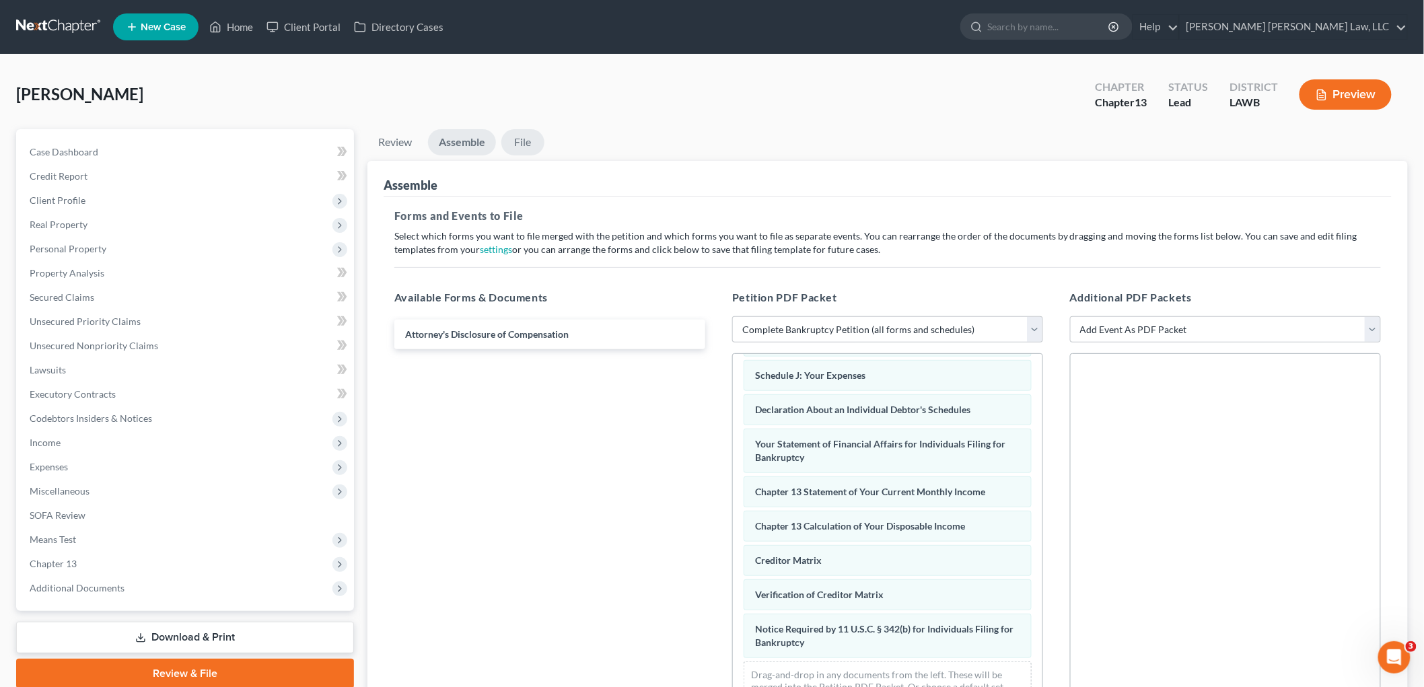
click at [529, 137] on link "File" at bounding box center [522, 142] width 43 height 26
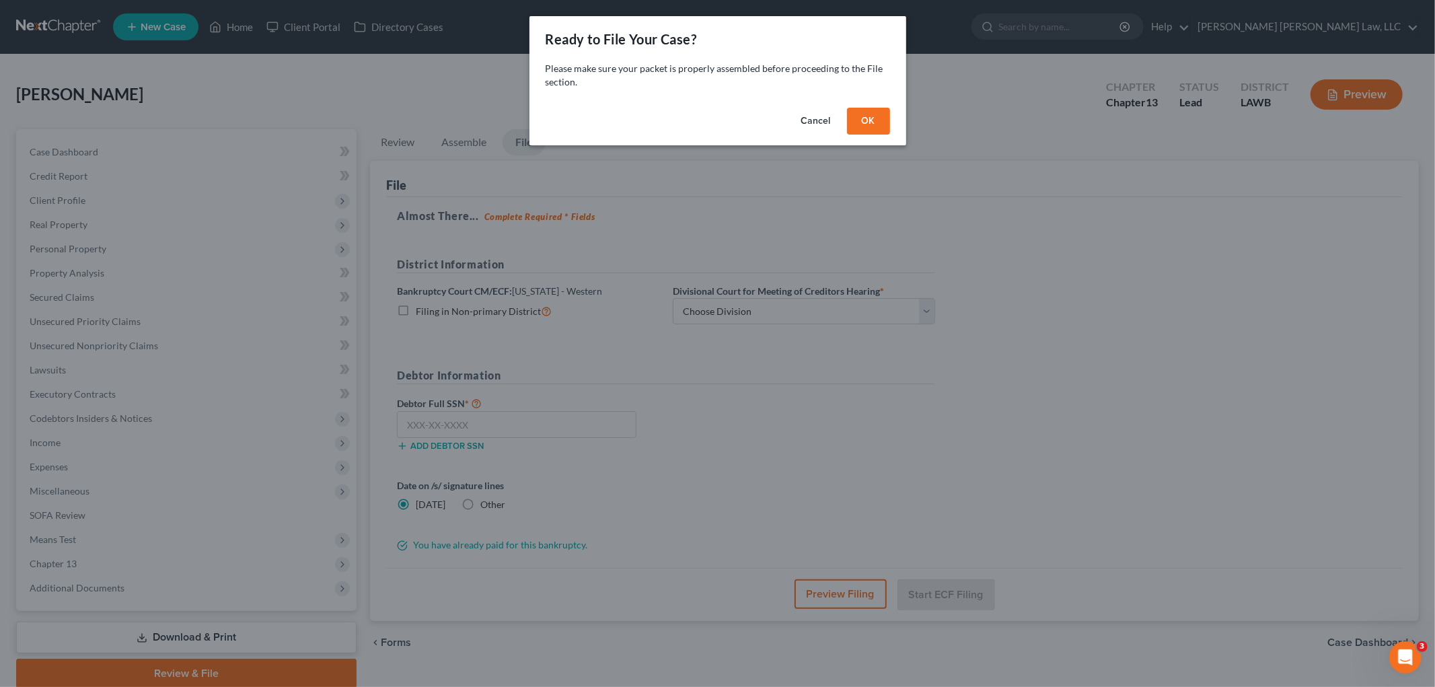
click at [866, 121] on button "OK" at bounding box center [868, 121] width 43 height 27
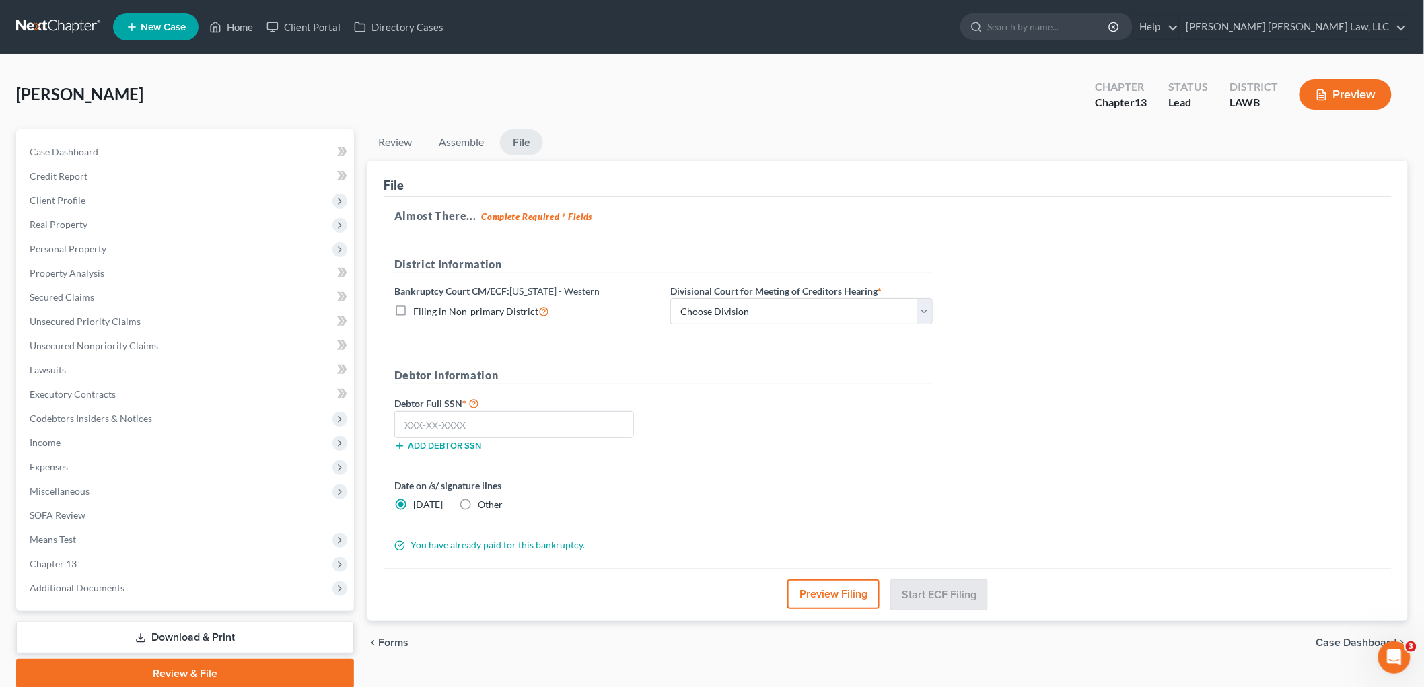
click at [413, 312] on label "Filing in Non-primary District" at bounding box center [481, 310] width 136 height 15
click at [418, 312] on input "Filing in Non-primary District" at bounding box center [422, 307] width 9 height 9
checkbox input "true"
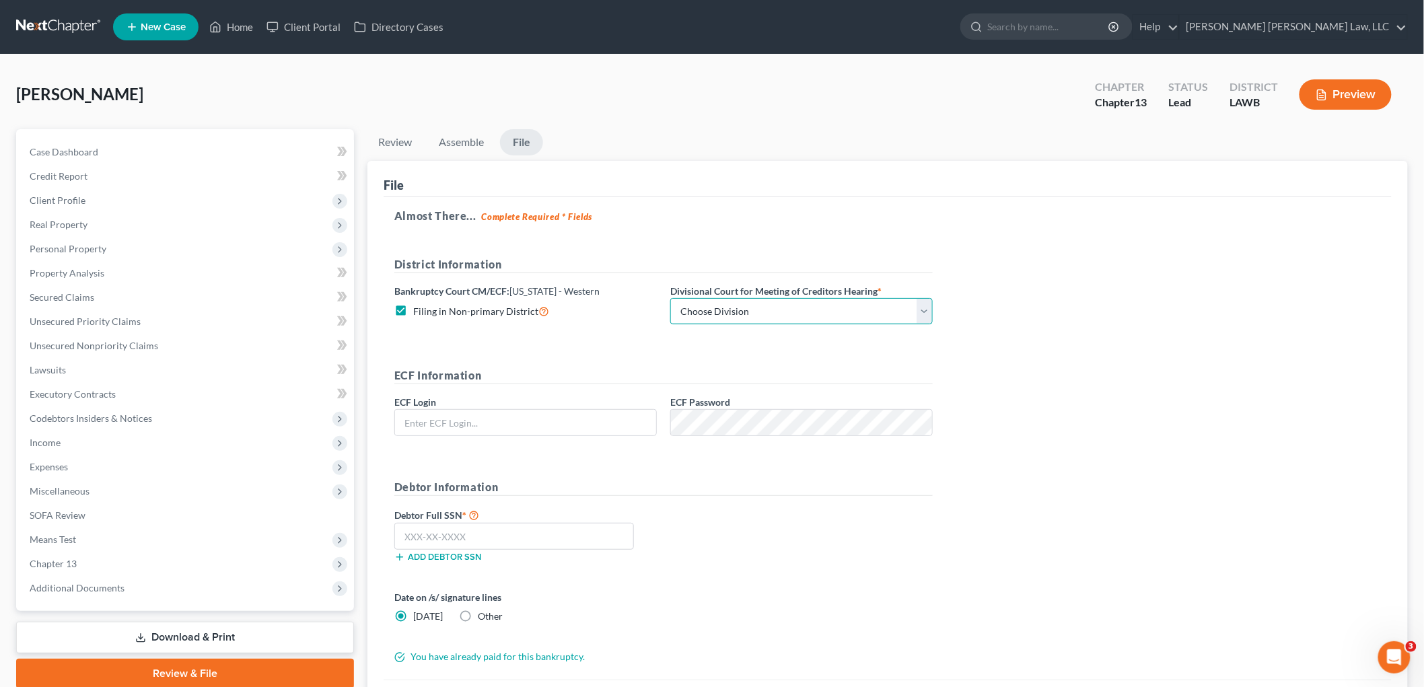
drag, startPoint x: 708, startPoint y: 314, endPoint x: 711, endPoint y: 321, distance: 7.5
click at [708, 314] on select "Choose Division [GEOGRAPHIC_DATA] [GEOGRAPHIC_DATA]-[GEOGRAPHIC_DATA] Lake [PER…" at bounding box center [801, 311] width 262 height 27
select select "3"
click at [670, 298] on select "Choose Division [GEOGRAPHIC_DATA] [GEOGRAPHIC_DATA]-[GEOGRAPHIC_DATA] Lake [PER…" at bounding box center [801, 311] width 262 height 27
click at [622, 421] on input "text" at bounding box center [525, 423] width 261 height 26
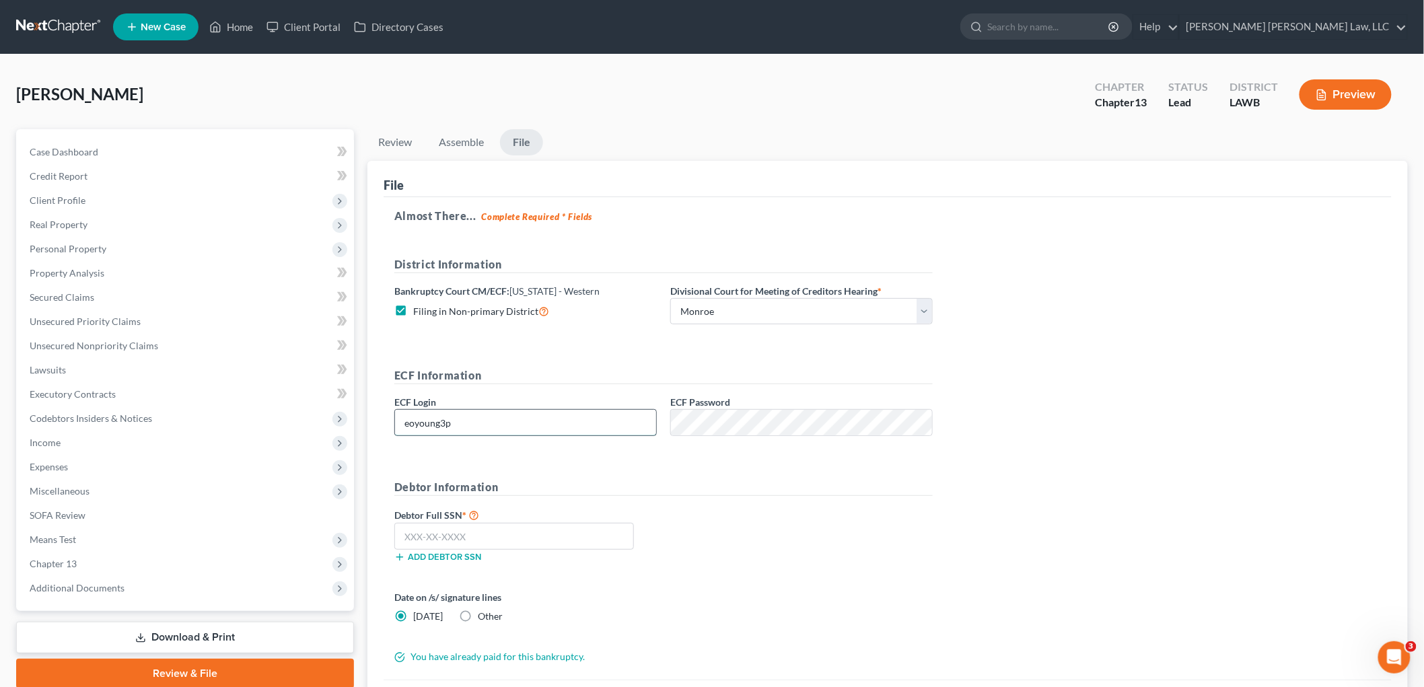
type input "eoyoung3p"
click at [567, 535] on input "text" at bounding box center [514, 536] width 240 height 27
type input "437-87-1692"
click at [841, 588] on form "District Information Bankruptcy Court CM/ECF: [US_STATE] - Western Filing in No…" at bounding box center [663, 459] width 538 height 407
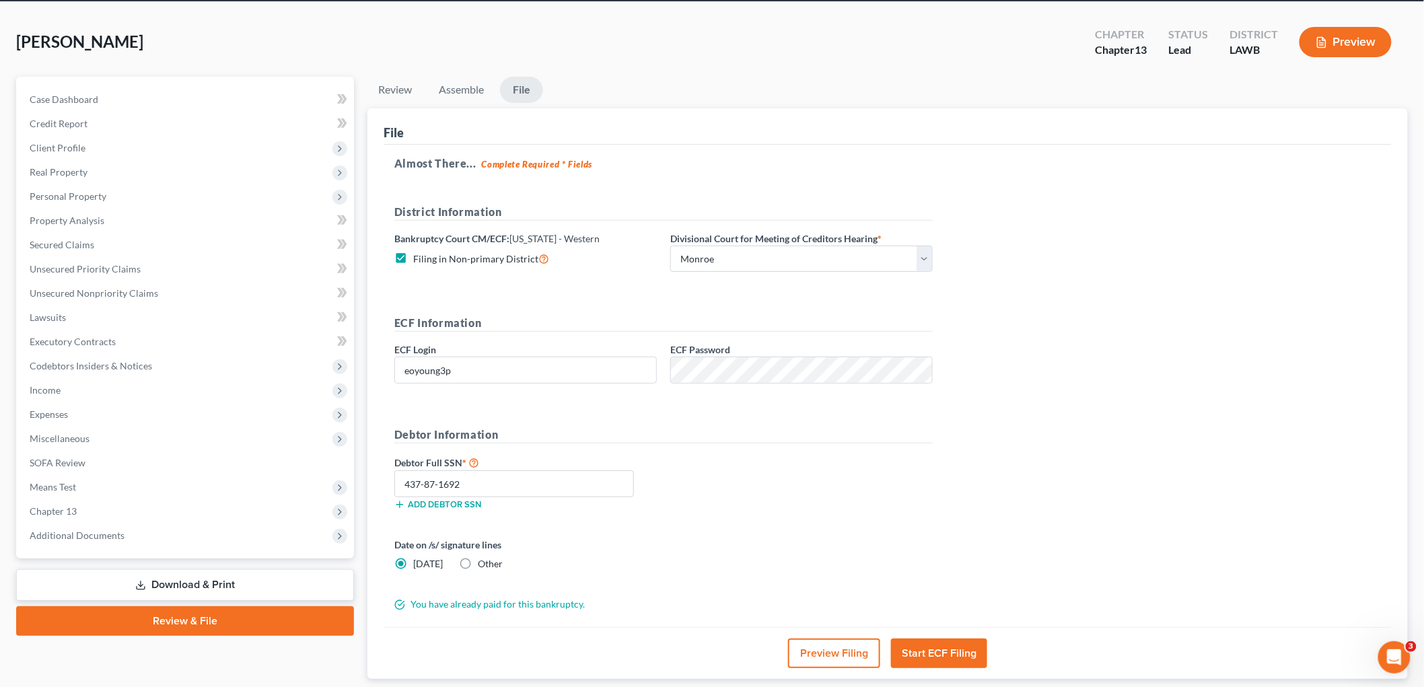
scroll to position [139, 0]
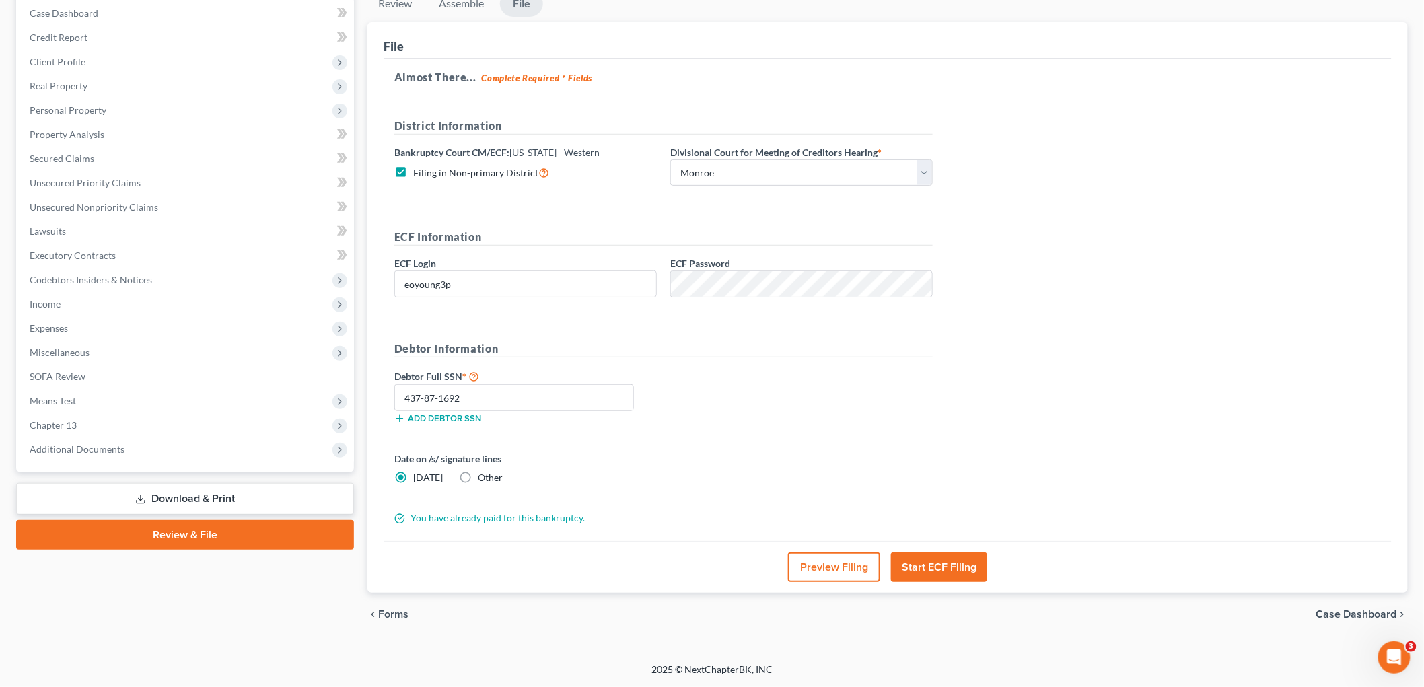
click at [949, 562] on button "Start ECF Filing" at bounding box center [939, 567] width 96 height 30
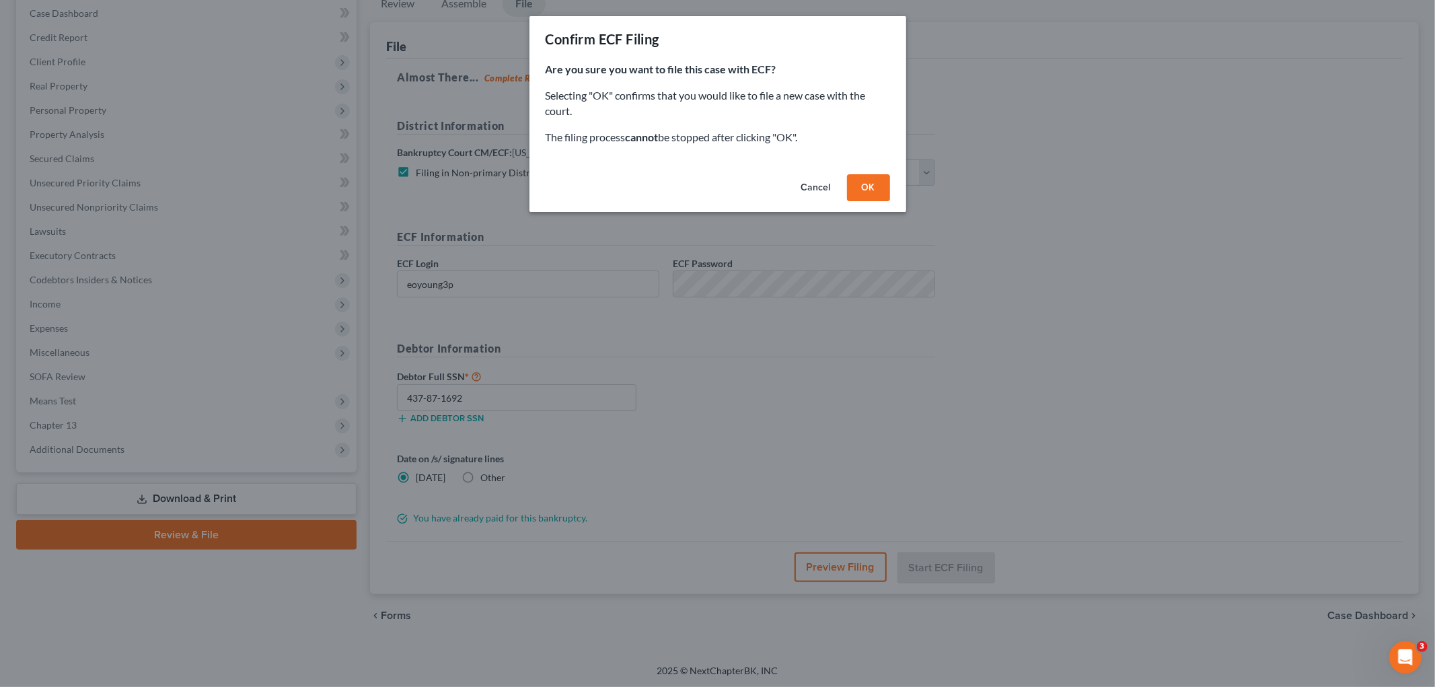
click at [868, 191] on button "OK" at bounding box center [868, 187] width 43 height 27
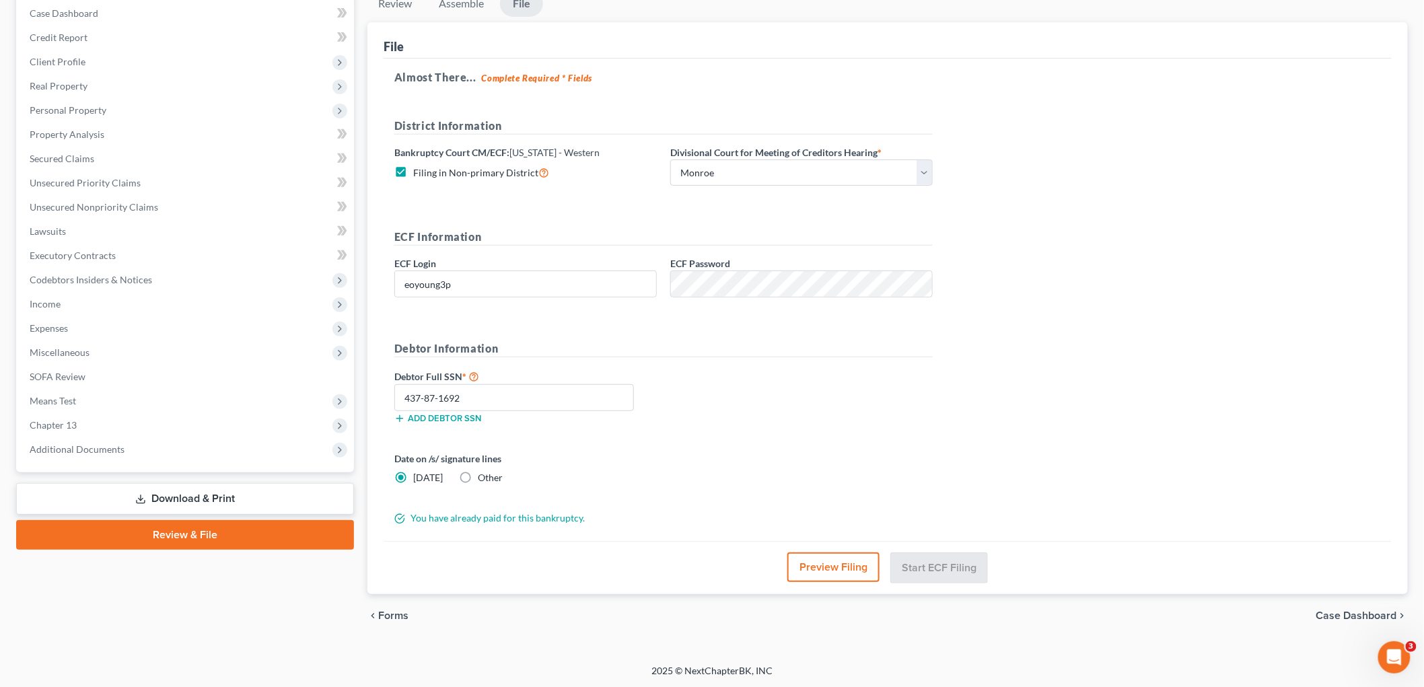
scroll to position [50, 0]
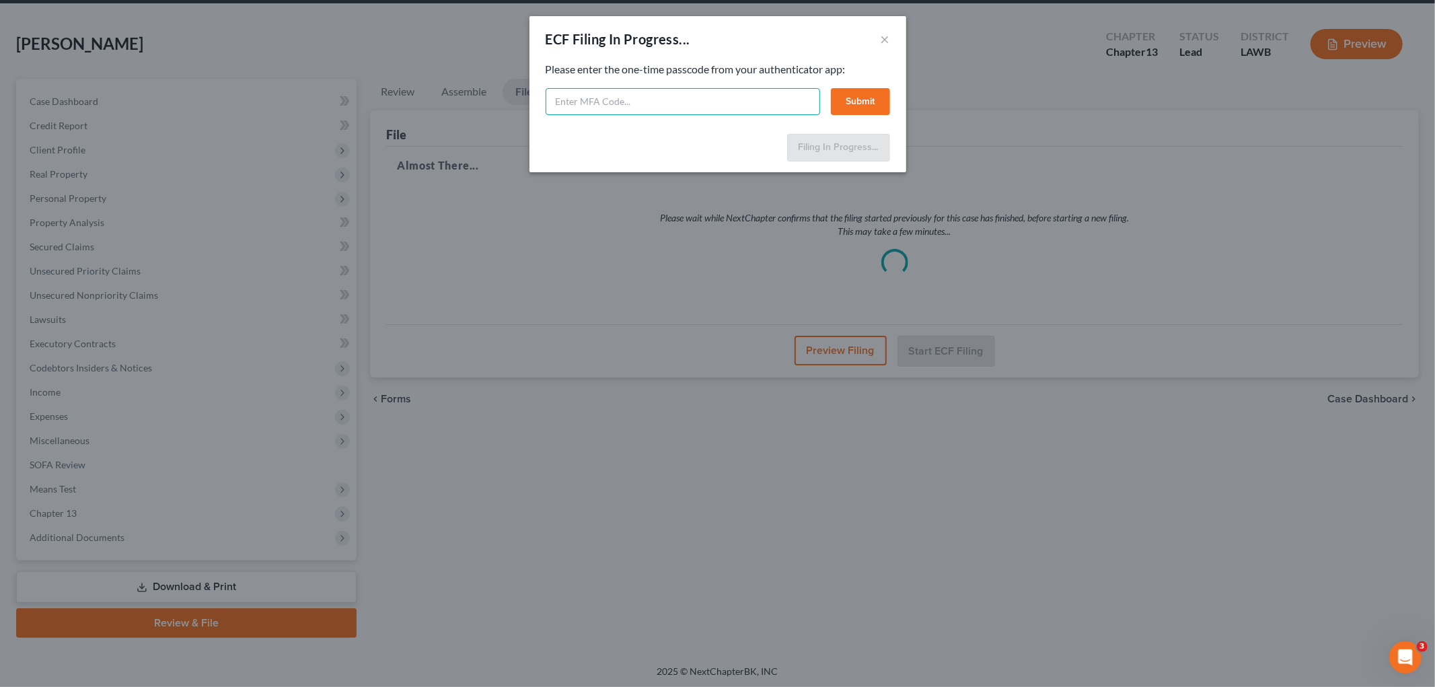
click at [658, 103] on input "text" at bounding box center [683, 101] width 275 height 27
type input "813245"
click at [869, 96] on button "Submit" at bounding box center [860, 101] width 59 height 27
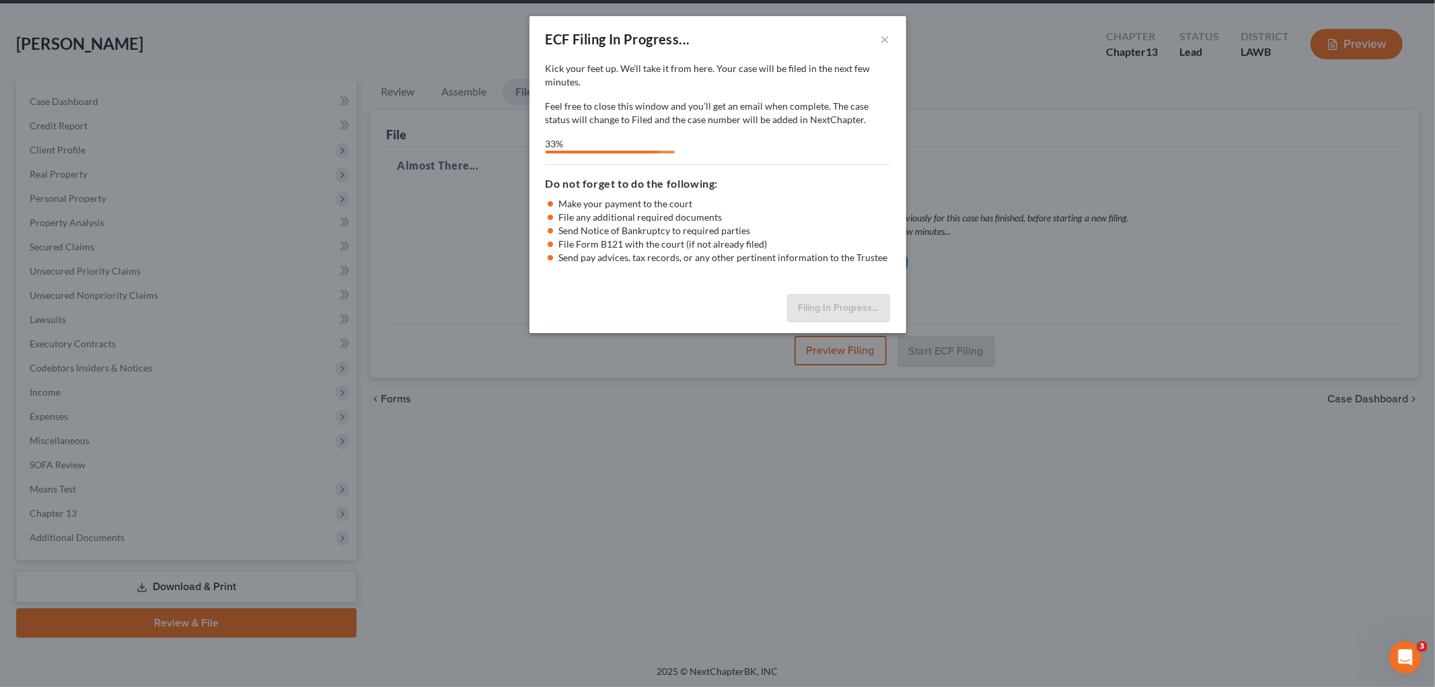
select select "3"
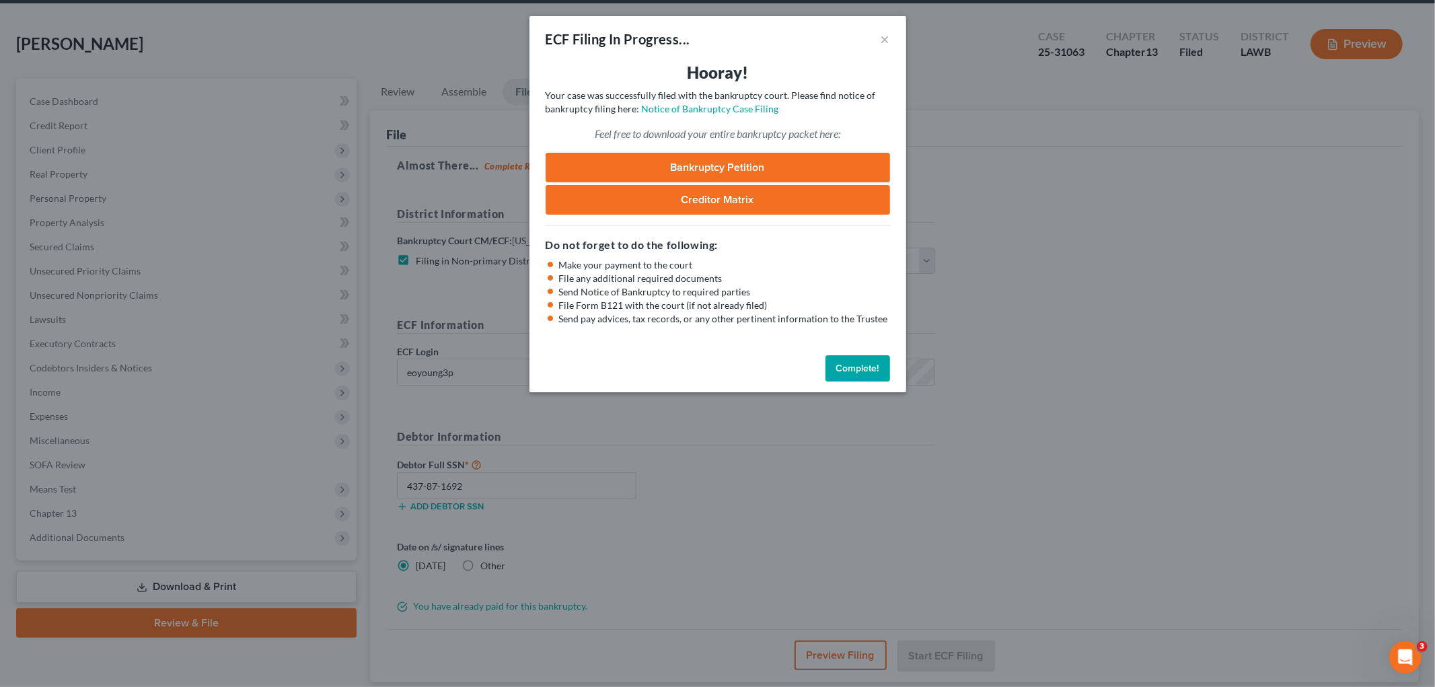
click at [844, 363] on button "Complete!" at bounding box center [858, 368] width 65 height 27
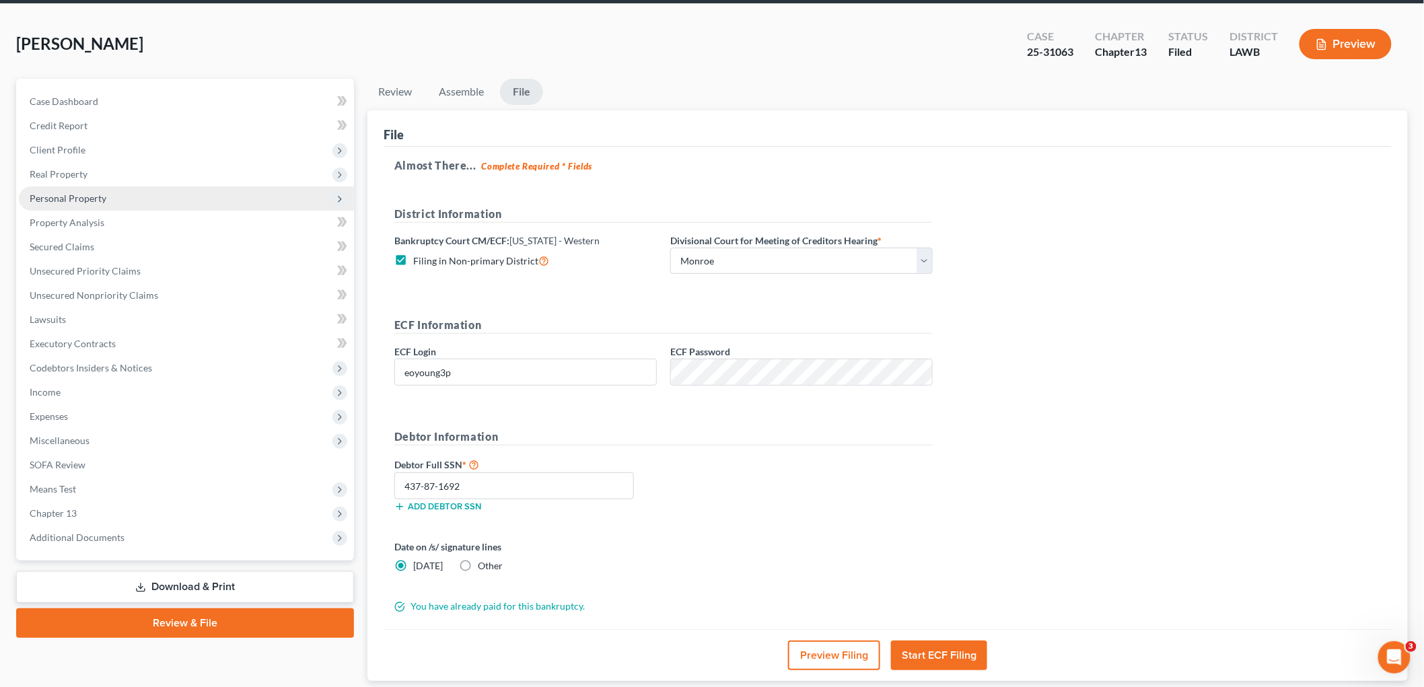
click at [79, 192] on span "Personal Property" at bounding box center [68, 197] width 77 height 11
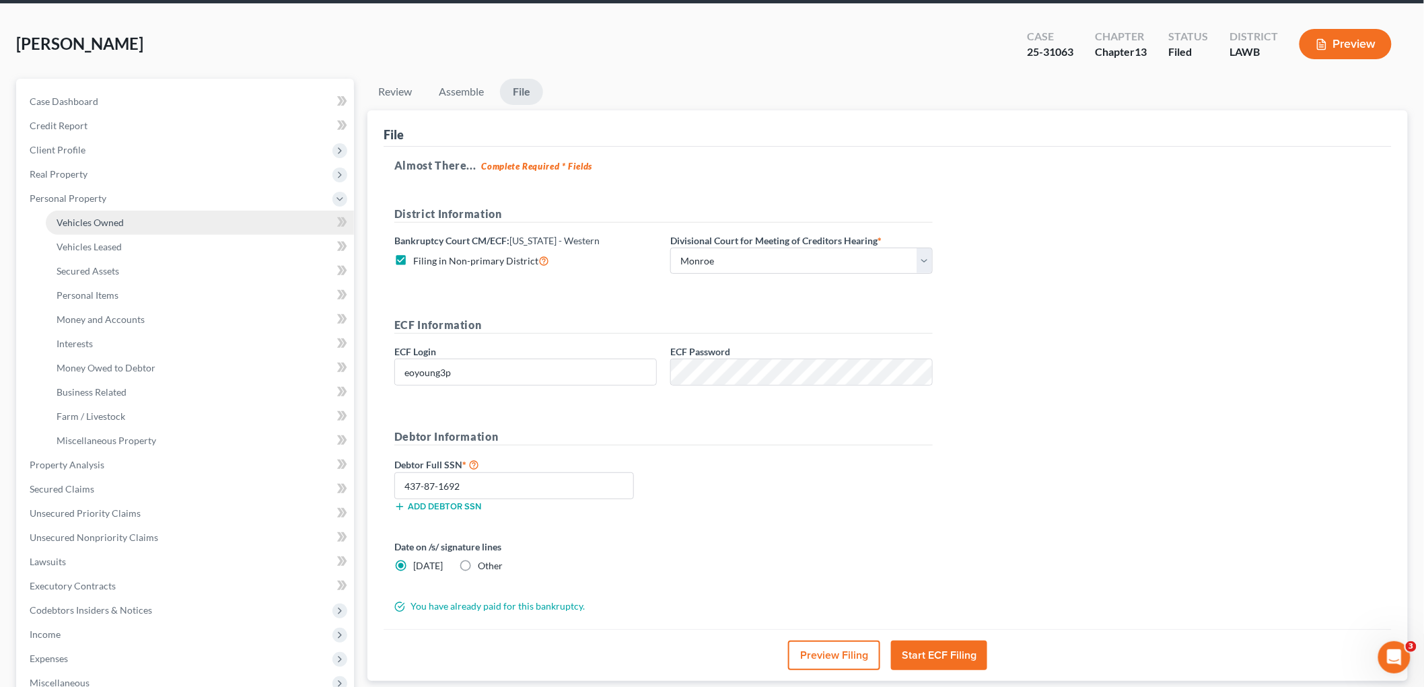
click at [88, 223] on span "Vehicles Owned" at bounding box center [90, 222] width 67 height 11
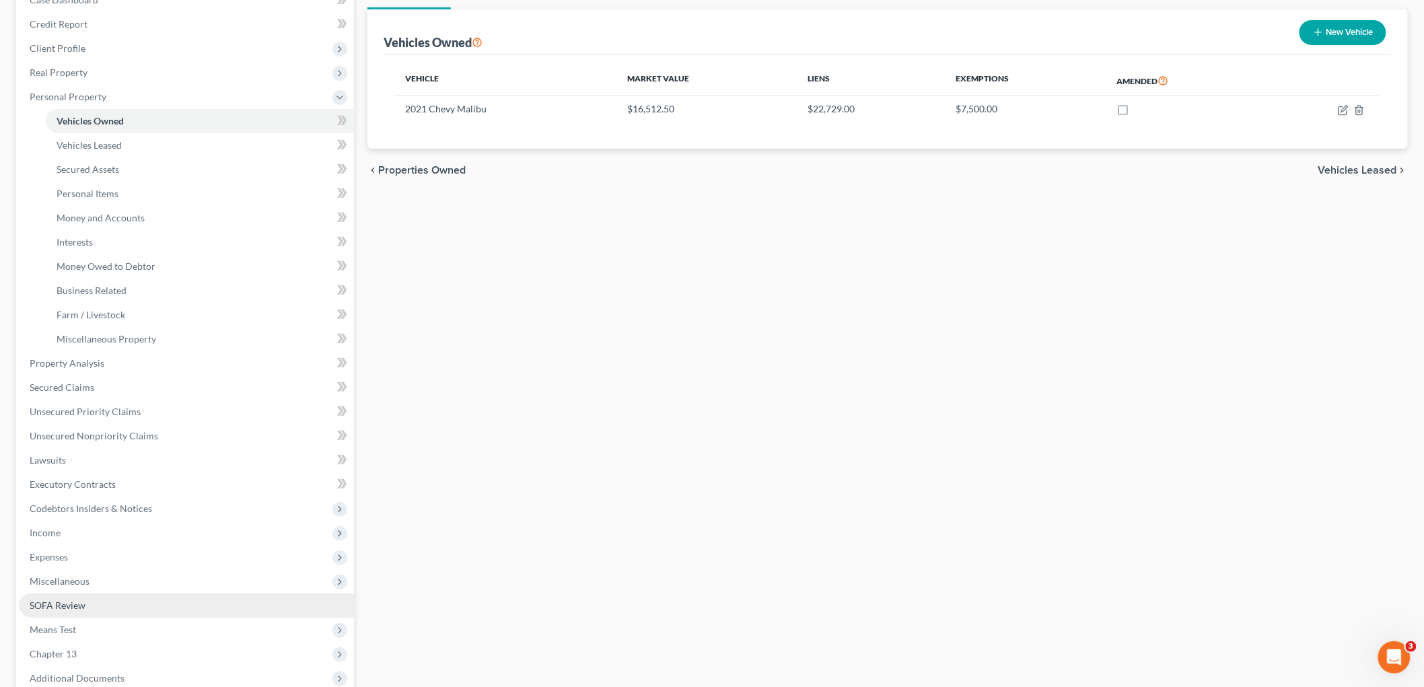
scroll to position [293, 0]
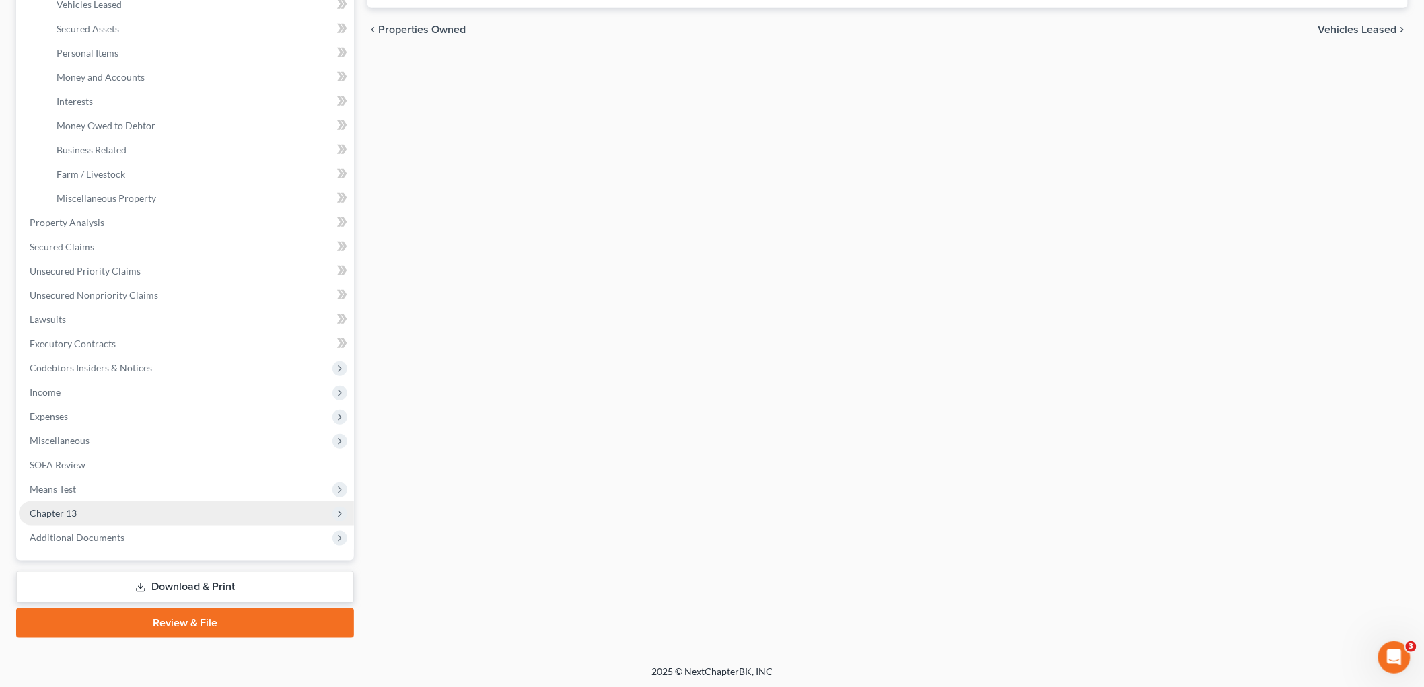
click at [111, 519] on span "Chapter 13" at bounding box center [186, 513] width 335 height 24
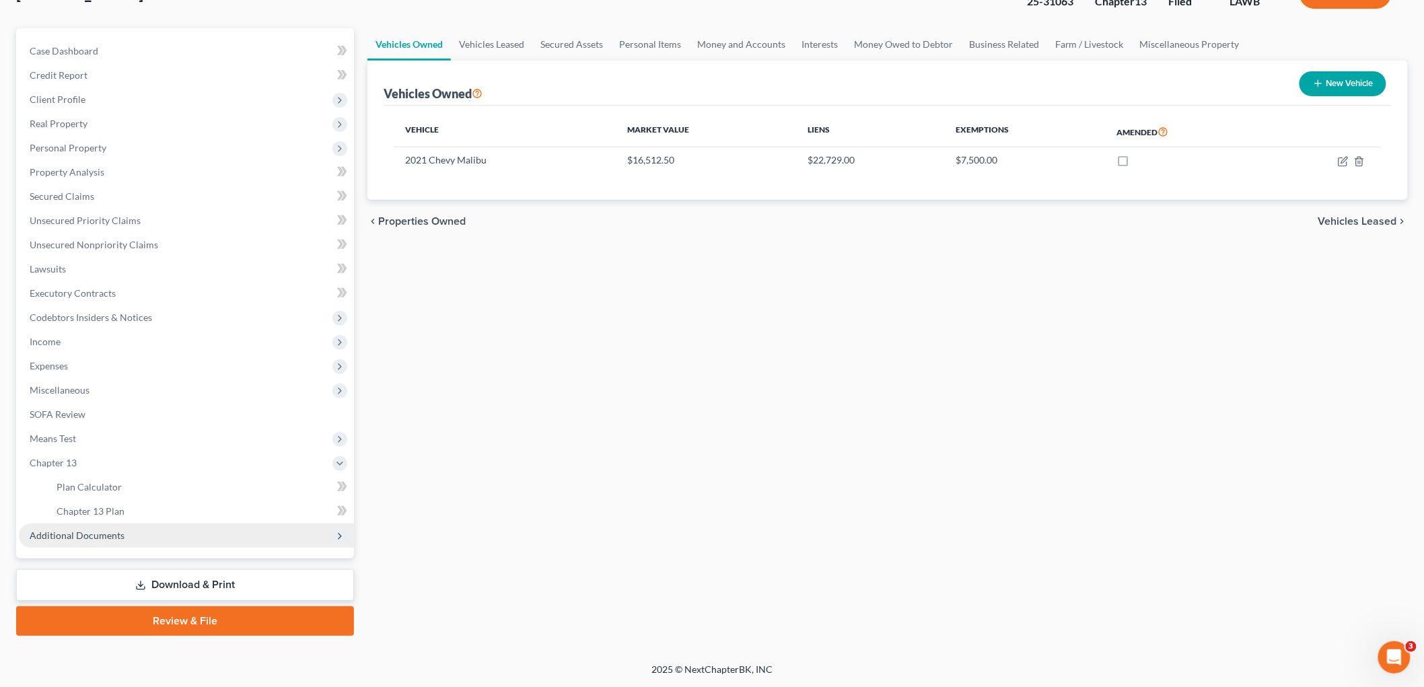
scroll to position [99, 0]
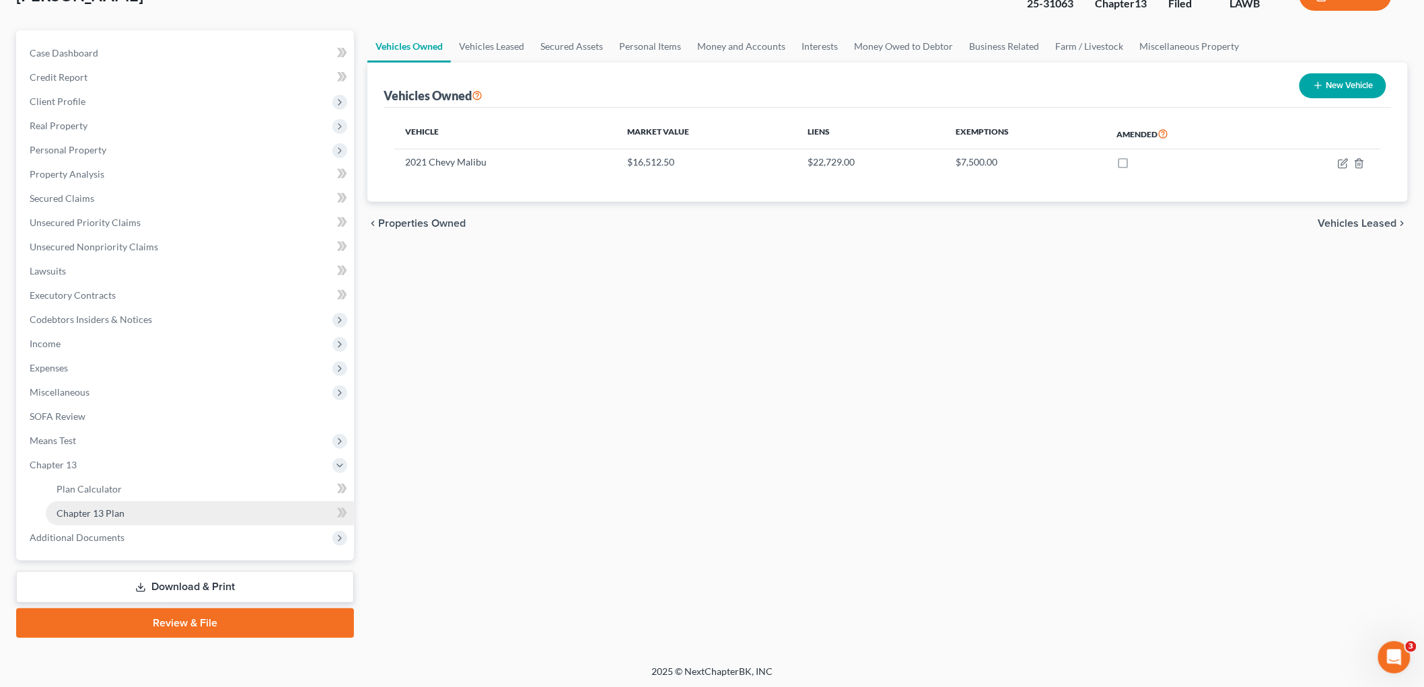
click at [125, 515] on link "Chapter 13 Plan" at bounding box center [200, 513] width 308 height 24
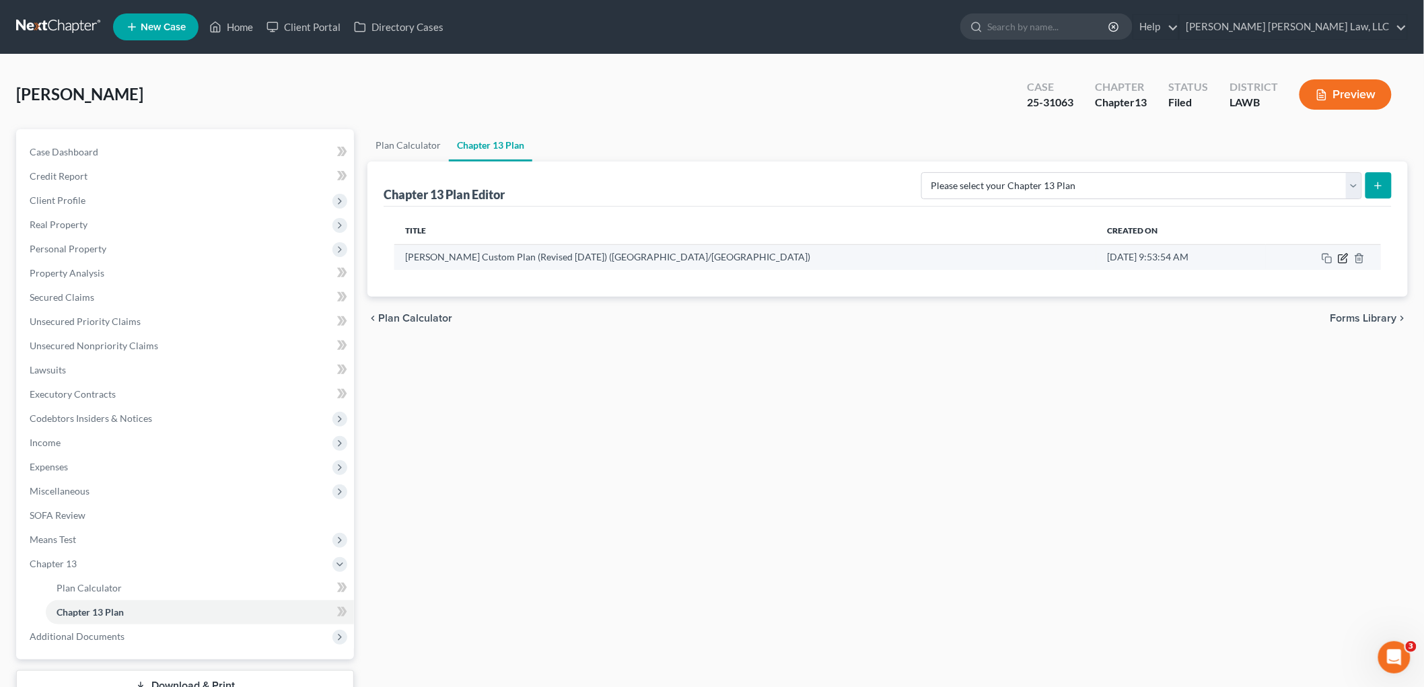
click at [1342, 256] on icon "button" at bounding box center [1343, 258] width 11 height 11
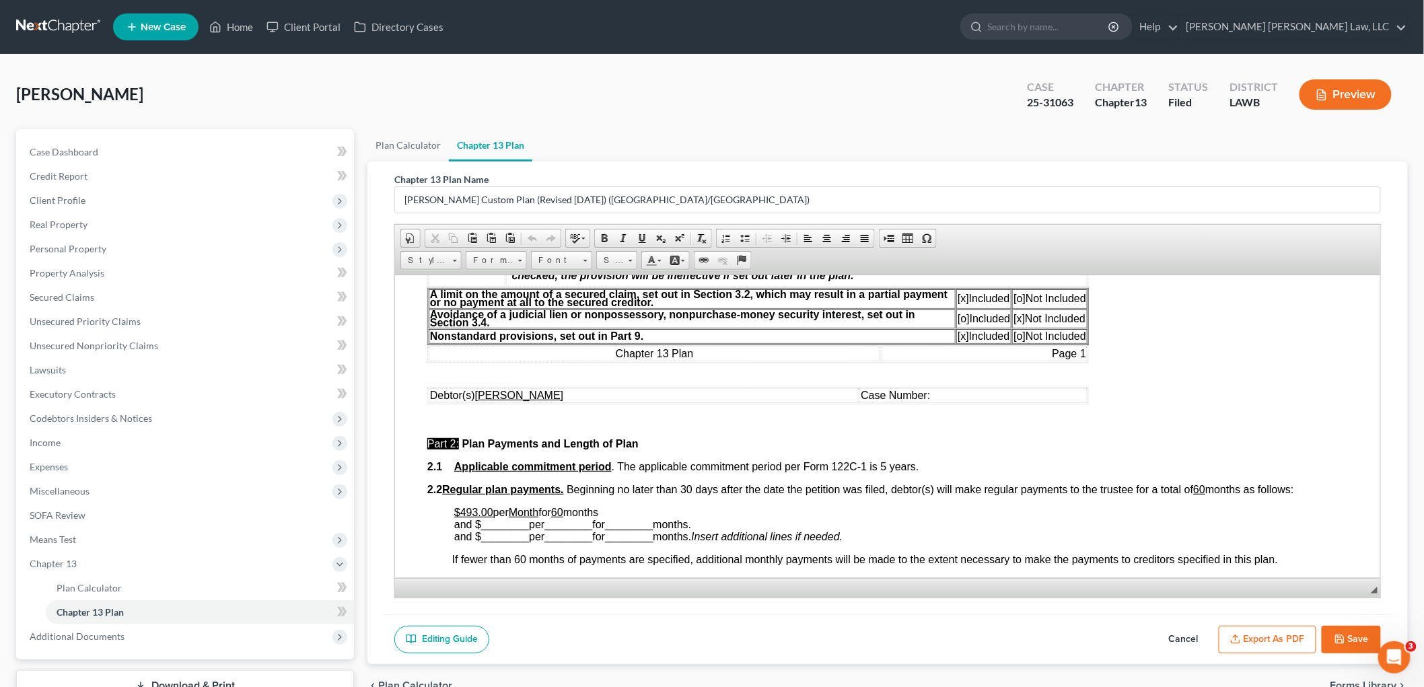
scroll to position [523, 0]
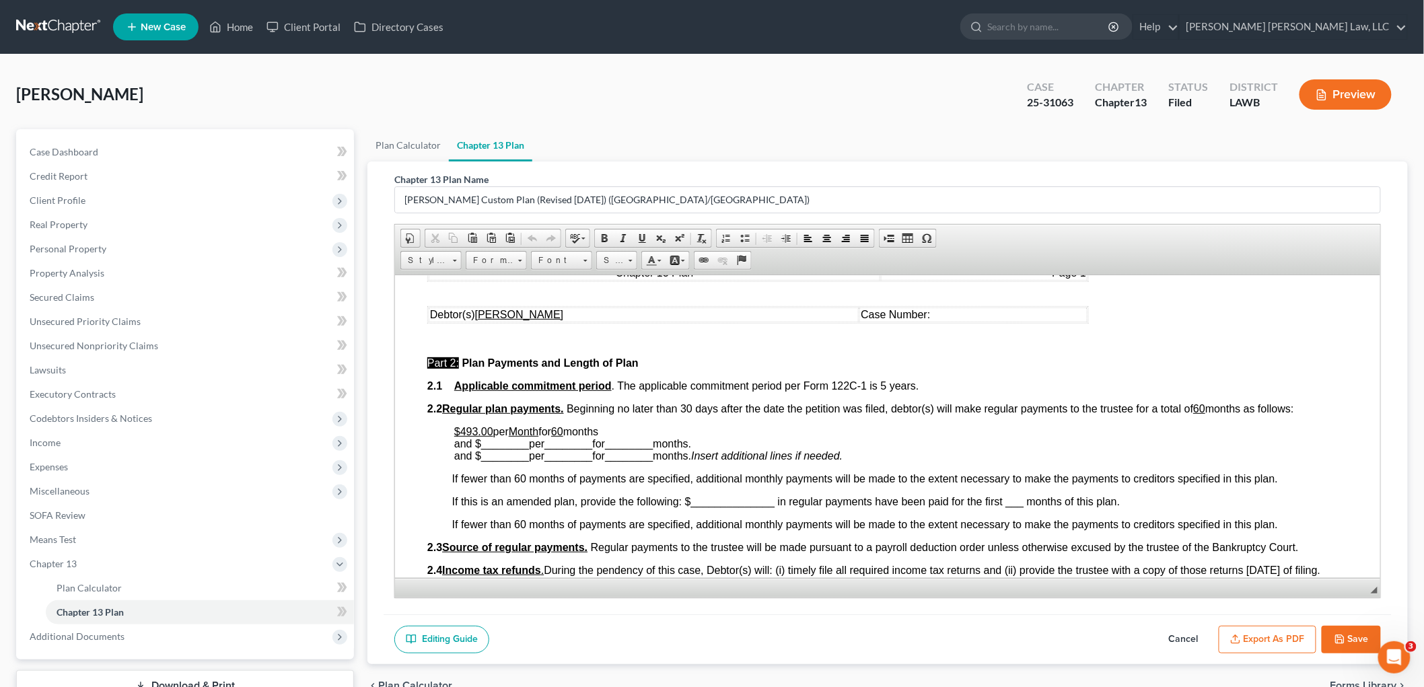
click at [1355, 636] on button "Save" at bounding box center [1350, 640] width 59 height 28
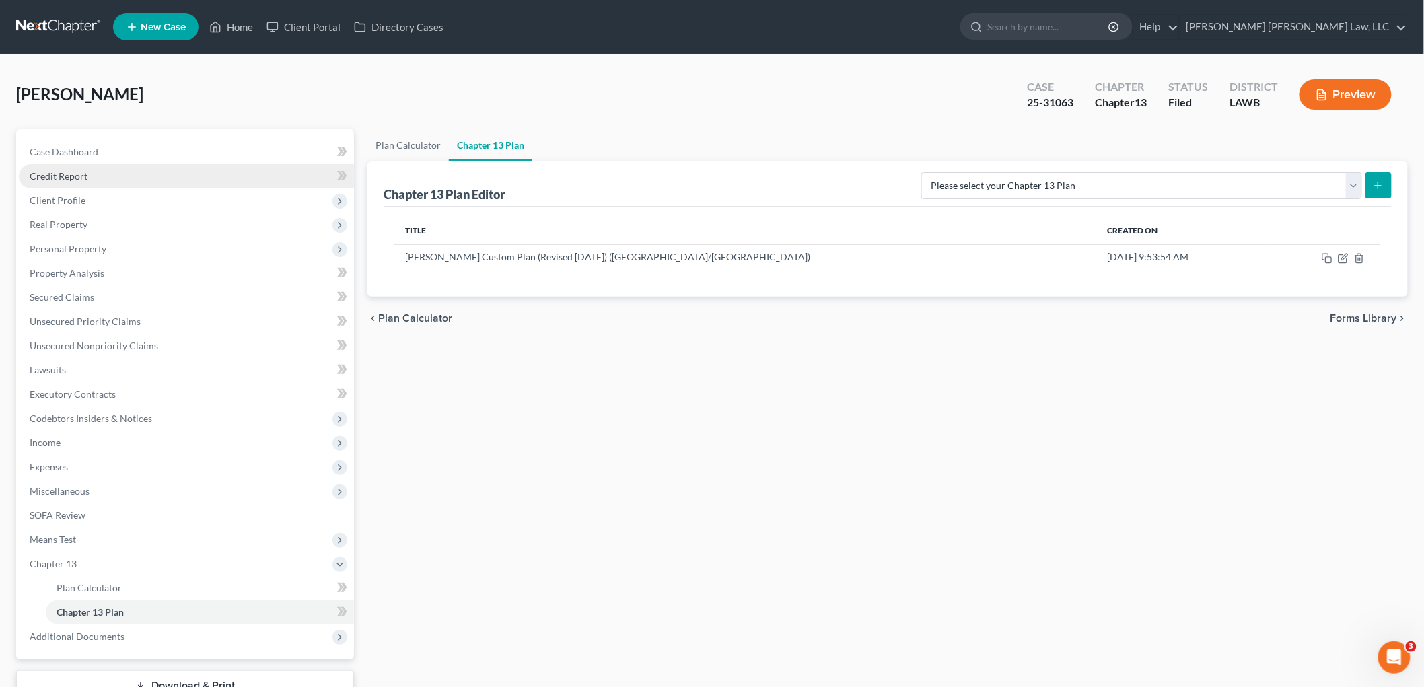
click at [114, 177] on link "Credit Report" at bounding box center [186, 176] width 335 height 24
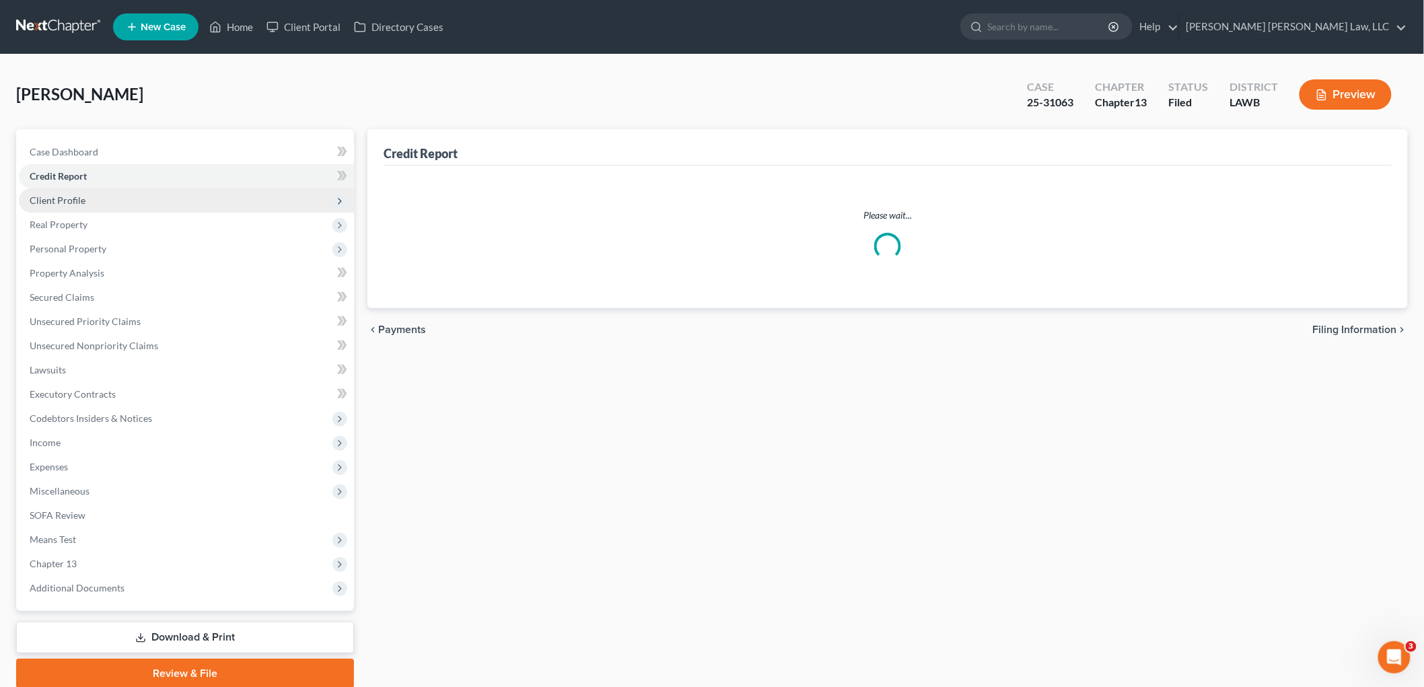
click at [114, 197] on span "Client Profile" at bounding box center [186, 200] width 335 height 24
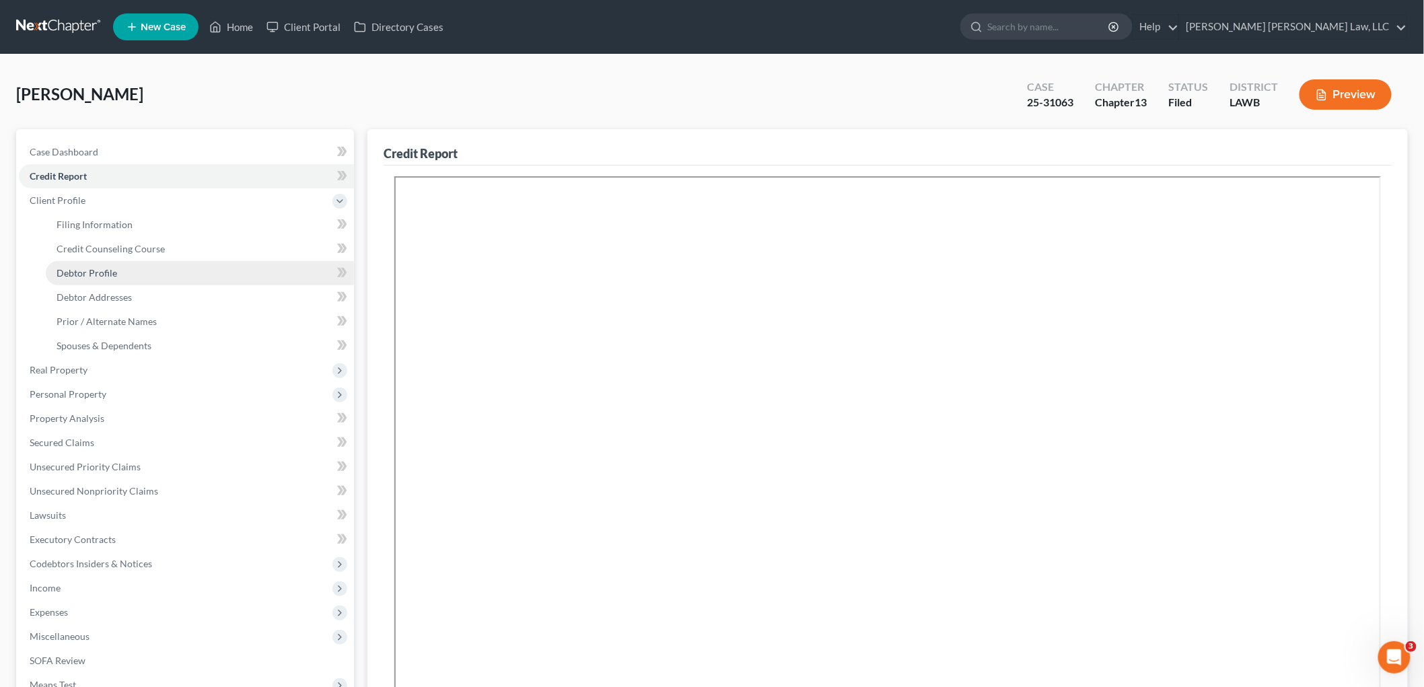
click at [115, 267] on span "Debtor Profile" at bounding box center [87, 272] width 61 height 11
select select "3"
select select "1"
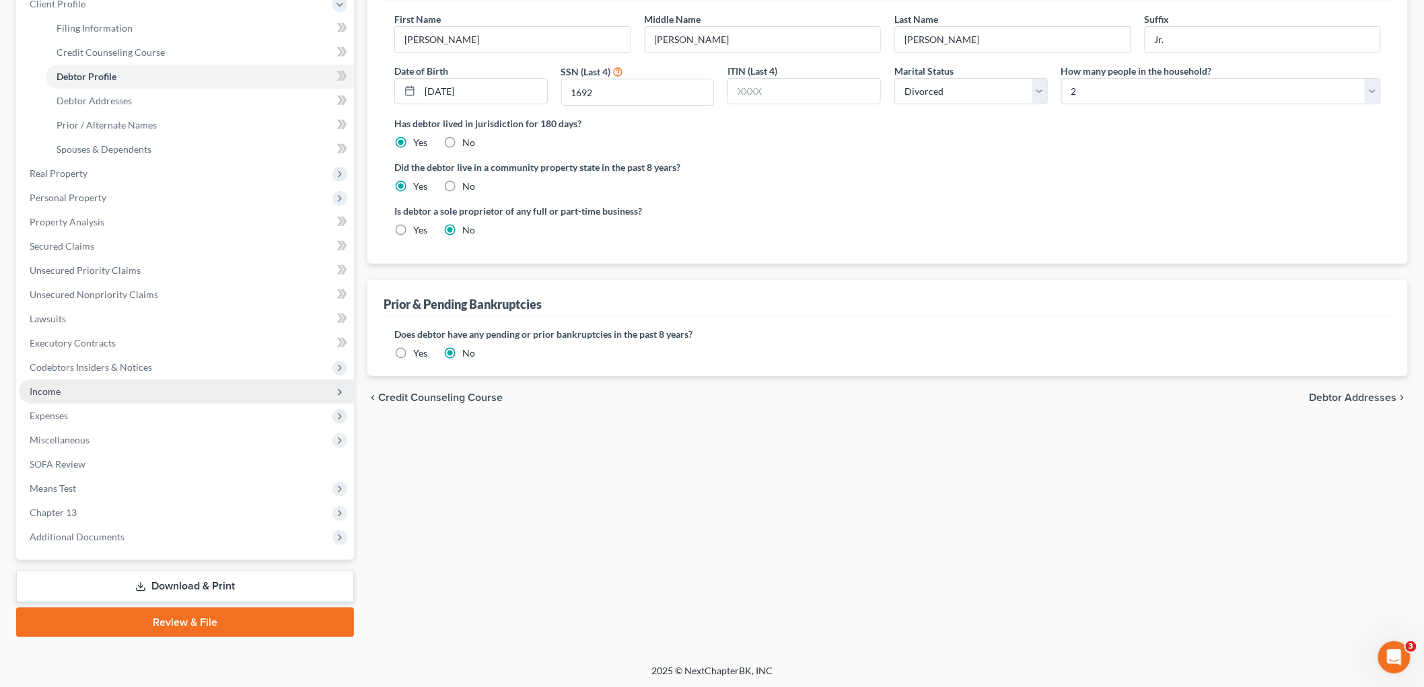
click at [77, 397] on span "Income" at bounding box center [186, 391] width 335 height 24
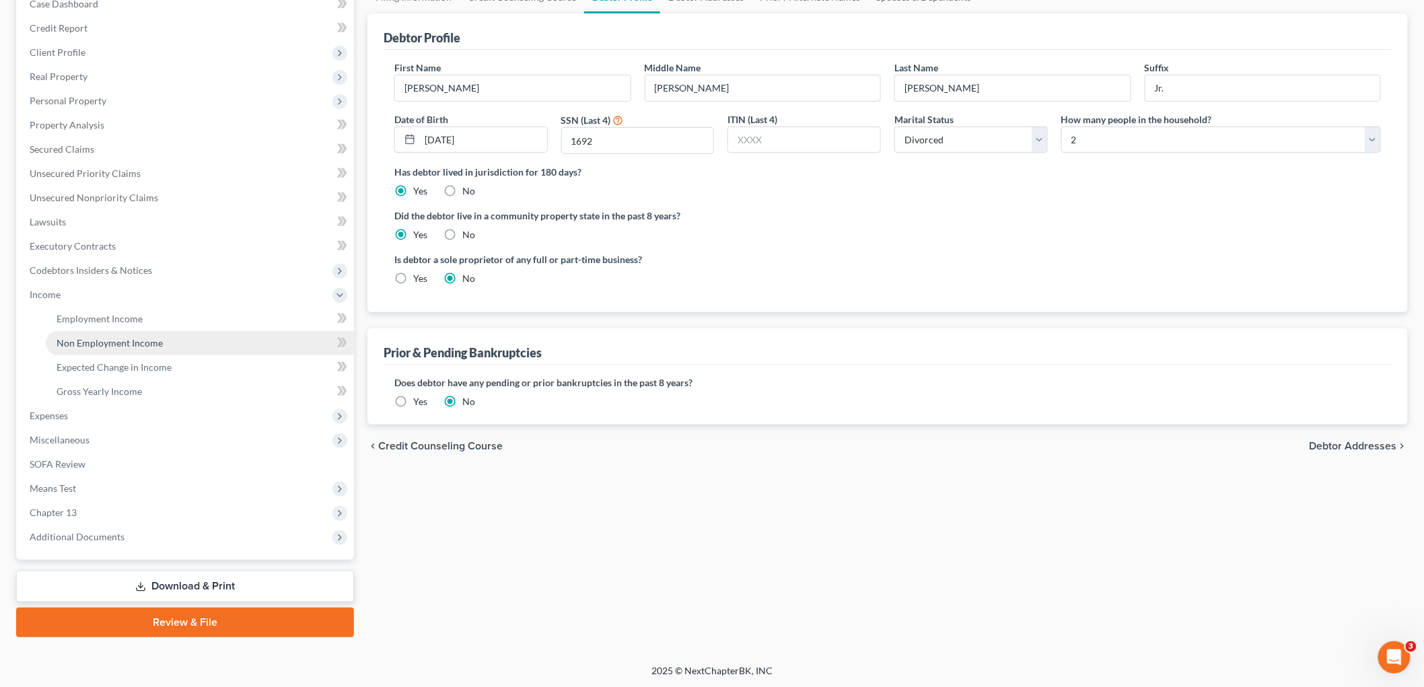
click at [97, 347] on span "Non Employment Income" at bounding box center [110, 342] width 106 height 11
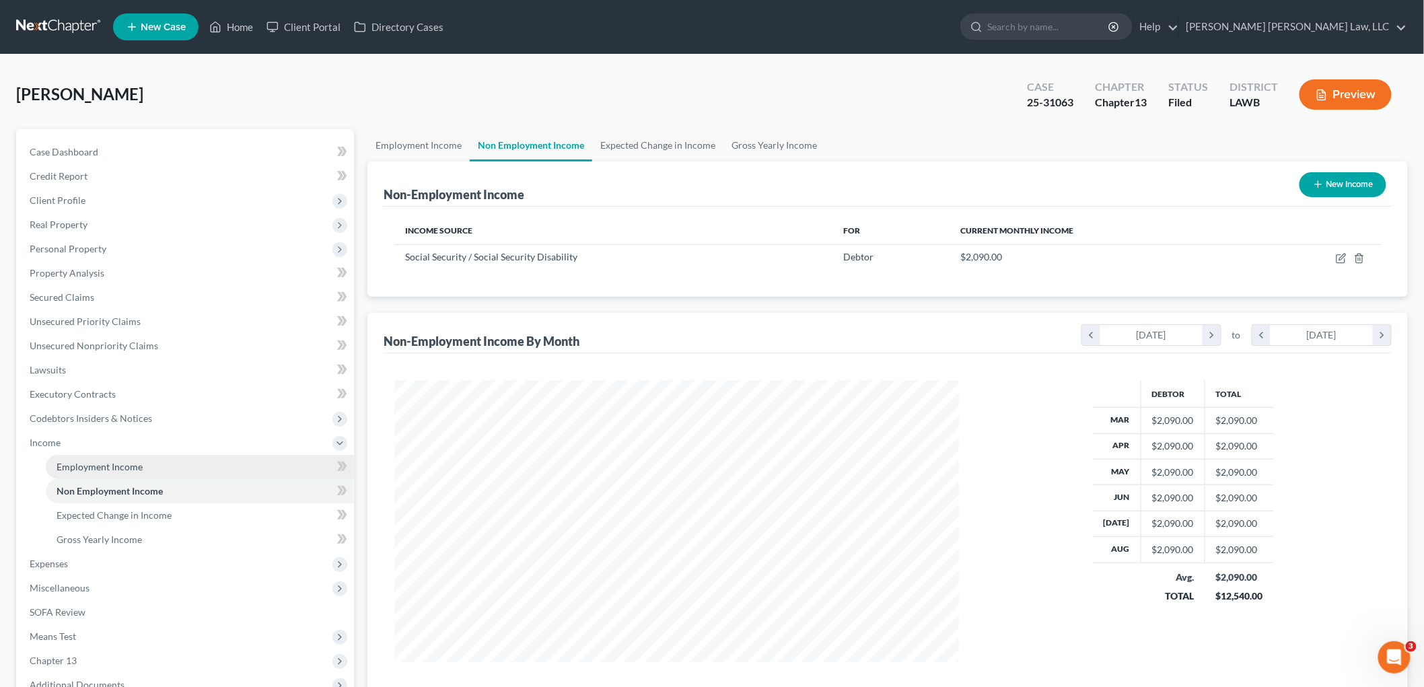
scroll to position [281, 591]
click at [118, 469] on span "Employment Income" at bounding box center [100, 466] width 86 height 11
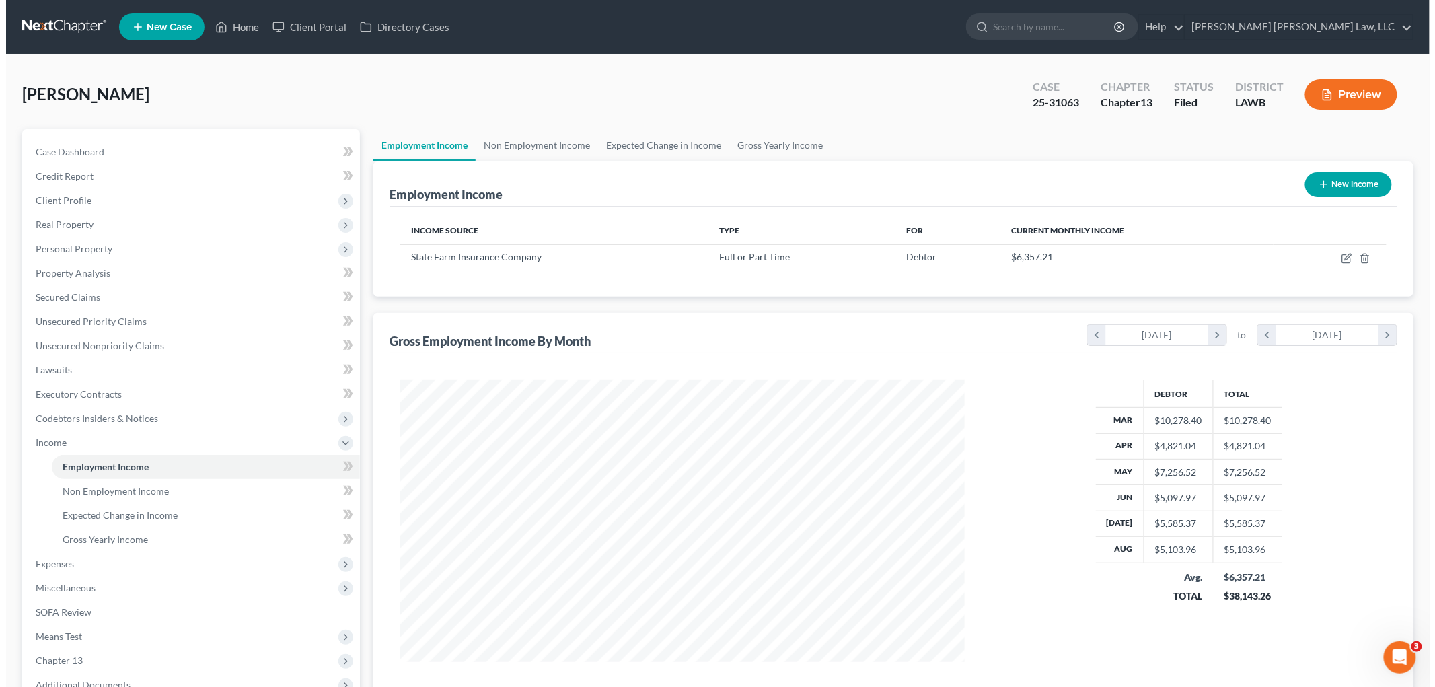
scroll to position [281, 591]
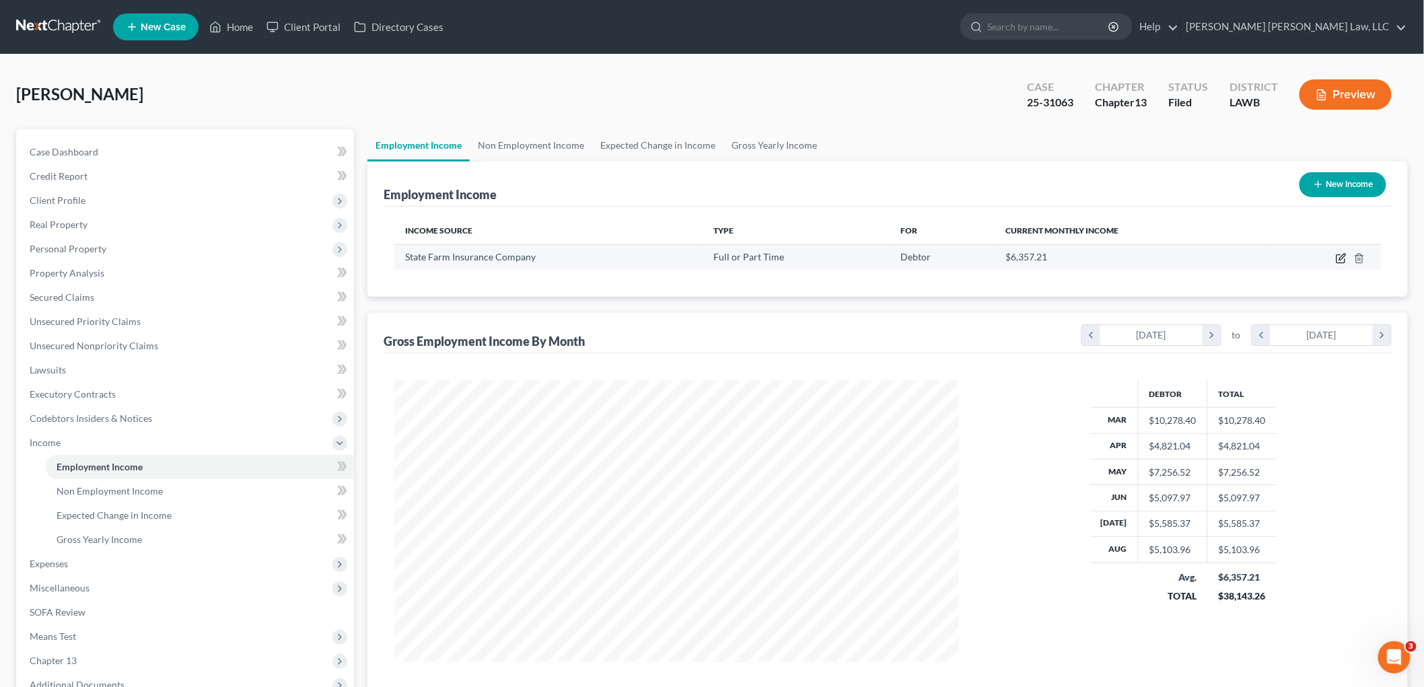
click at [1340, 259] on icon "button" at bounding box center [1342, 257] width 6 height 6
select select "0"
select select "14"
select select "2"
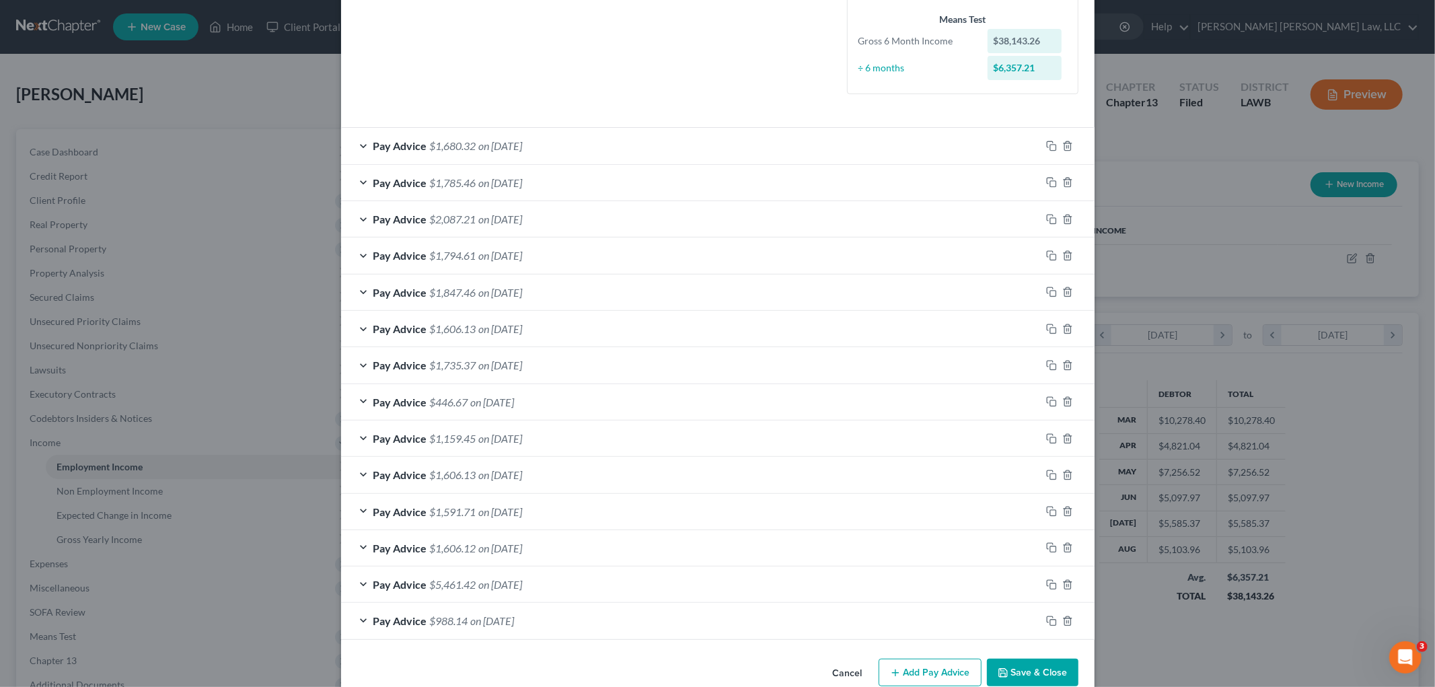
scroll to position [373, 0]
